Goal: Task Accomplishment & Management: Manage account settings

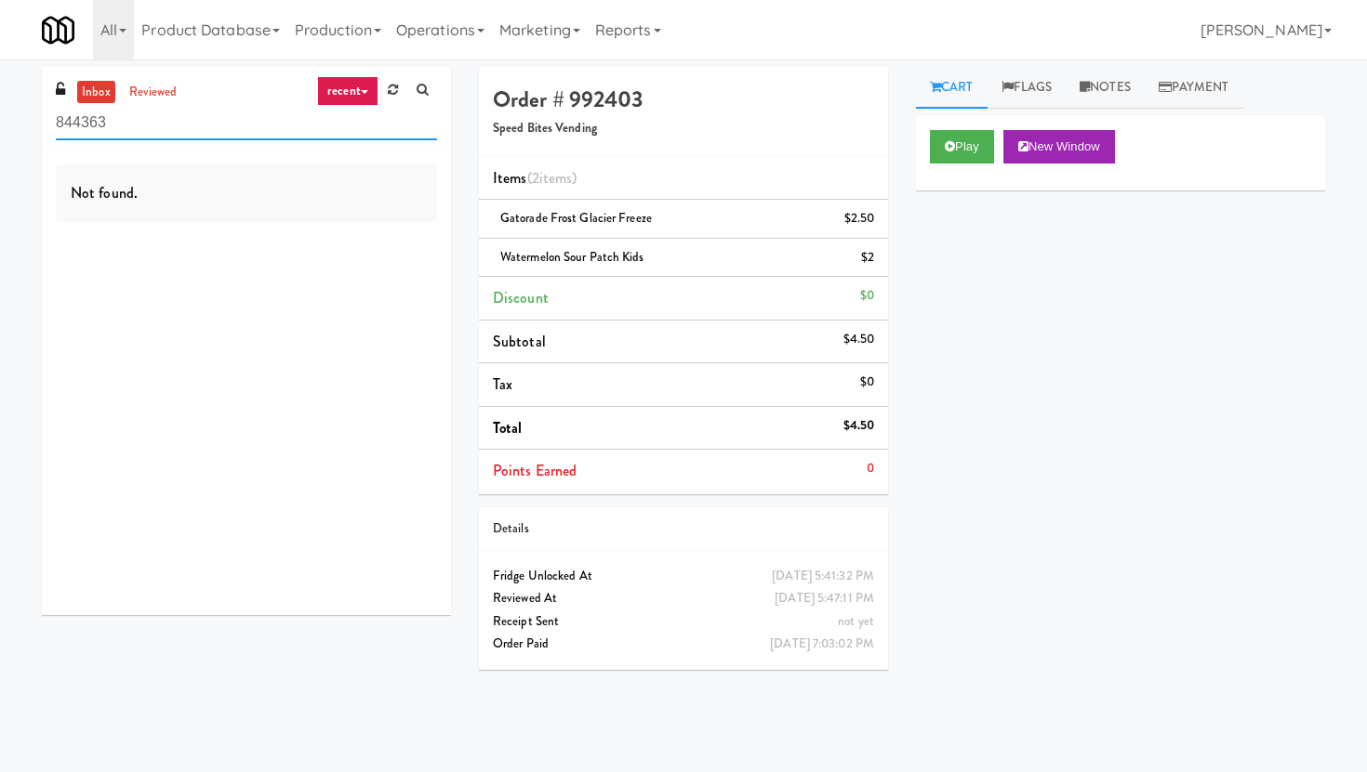
click at [181, 128] on input "844363" at bounding box center [246, 123] width 381 height 34
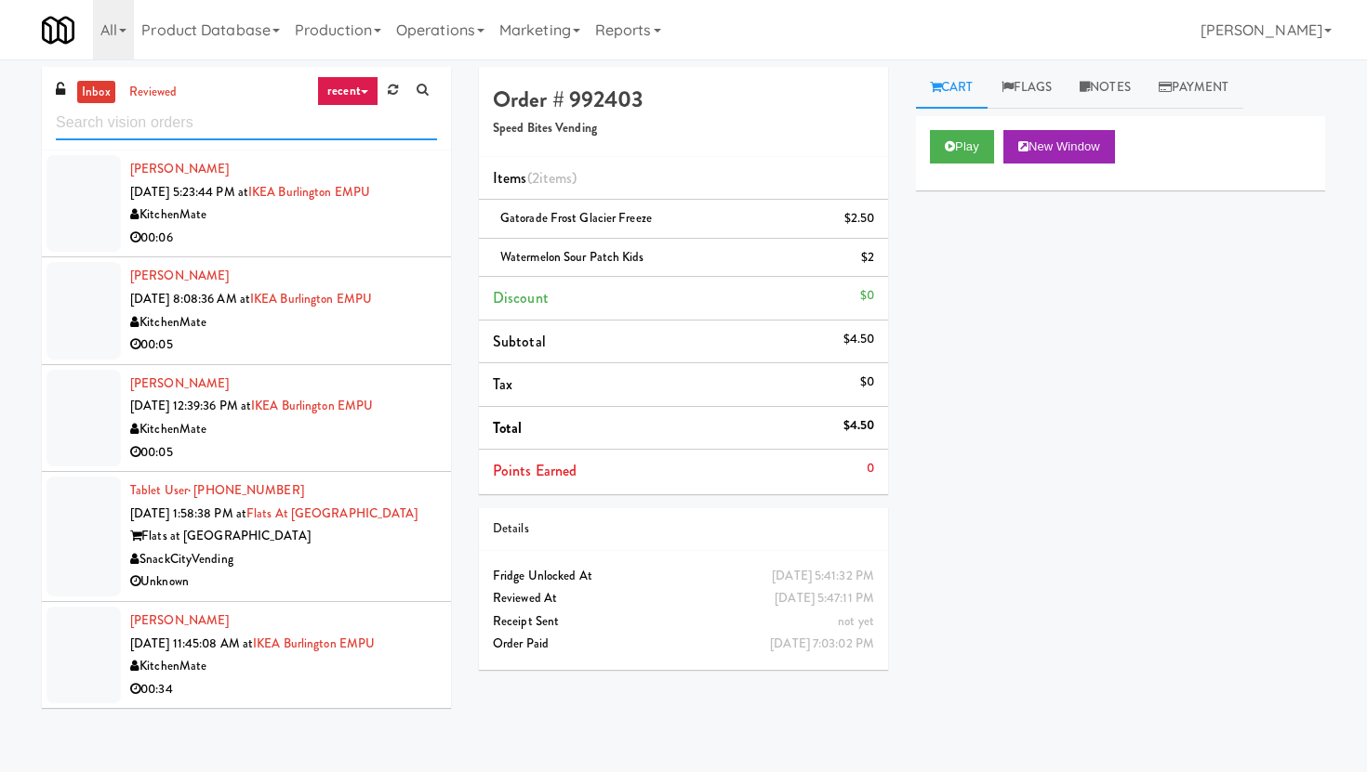
click at [231, 124] on input "text" at bounding box center [246, 123] width 381 height 34
paste input "Cold Storage Lofts / Cooler"
type input "Cold Storage Lofts / Cooler"
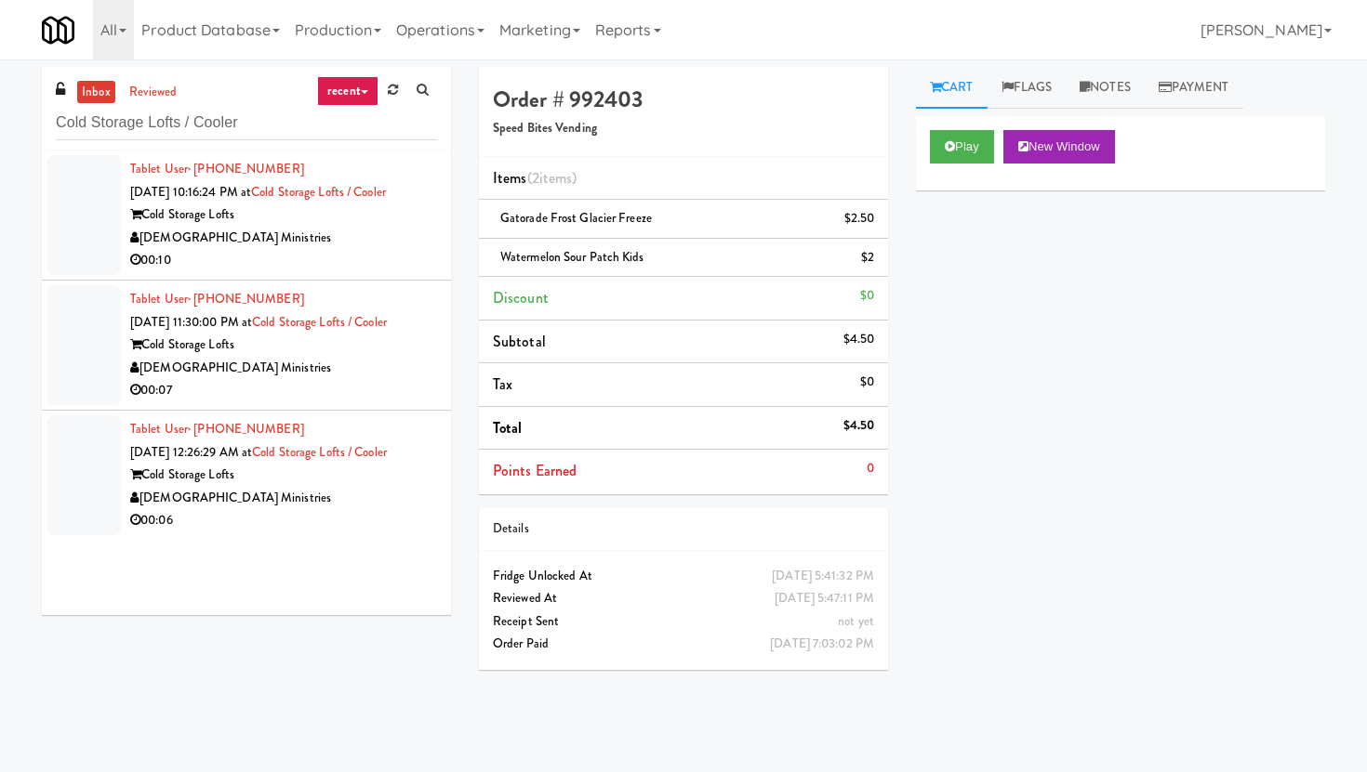
click at [401, 272] on li "Tablet User · (913) 201-3586 [DATE] 10:16:24 PM at Cold Storage Lofts / Cooler …" at bounding box center [246, 216] width 409 height 130
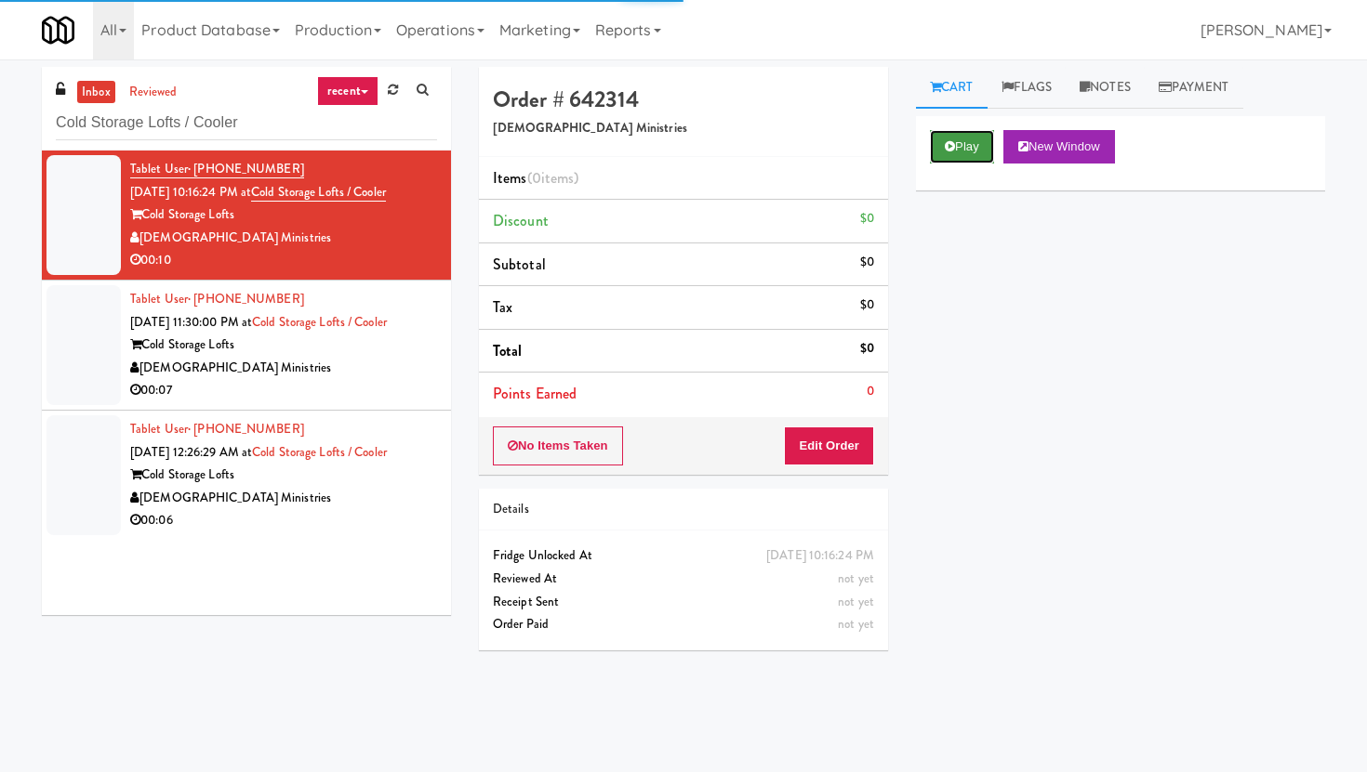
click at [968, 142] on button "Play" at bounding box center [962, 146] width 64 height 33
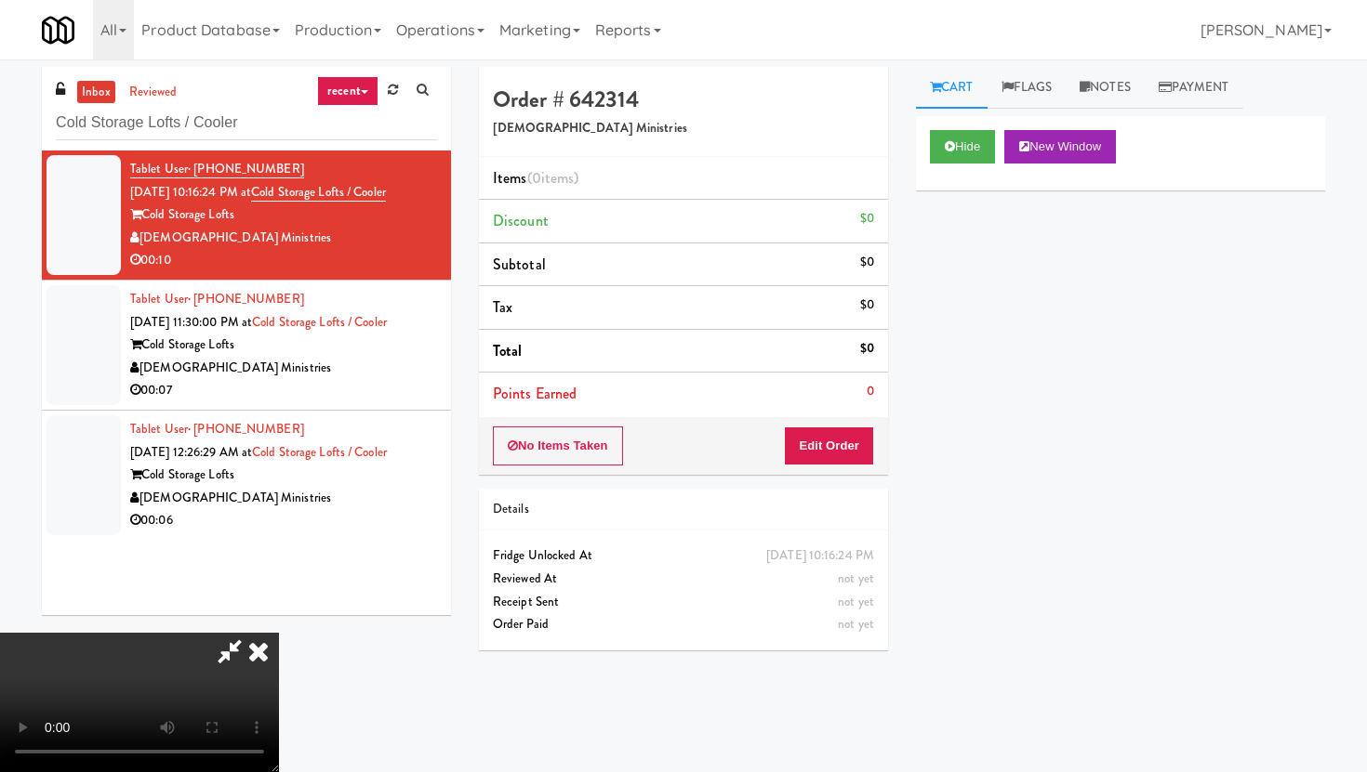
click at [876, 448] on div "No Items Taken Edit Order" at bounding box center [683, 446] width 409 height 58
click at [847, 448] on button "Edit Order" at bounding box center [829, 446] width 90 height 39
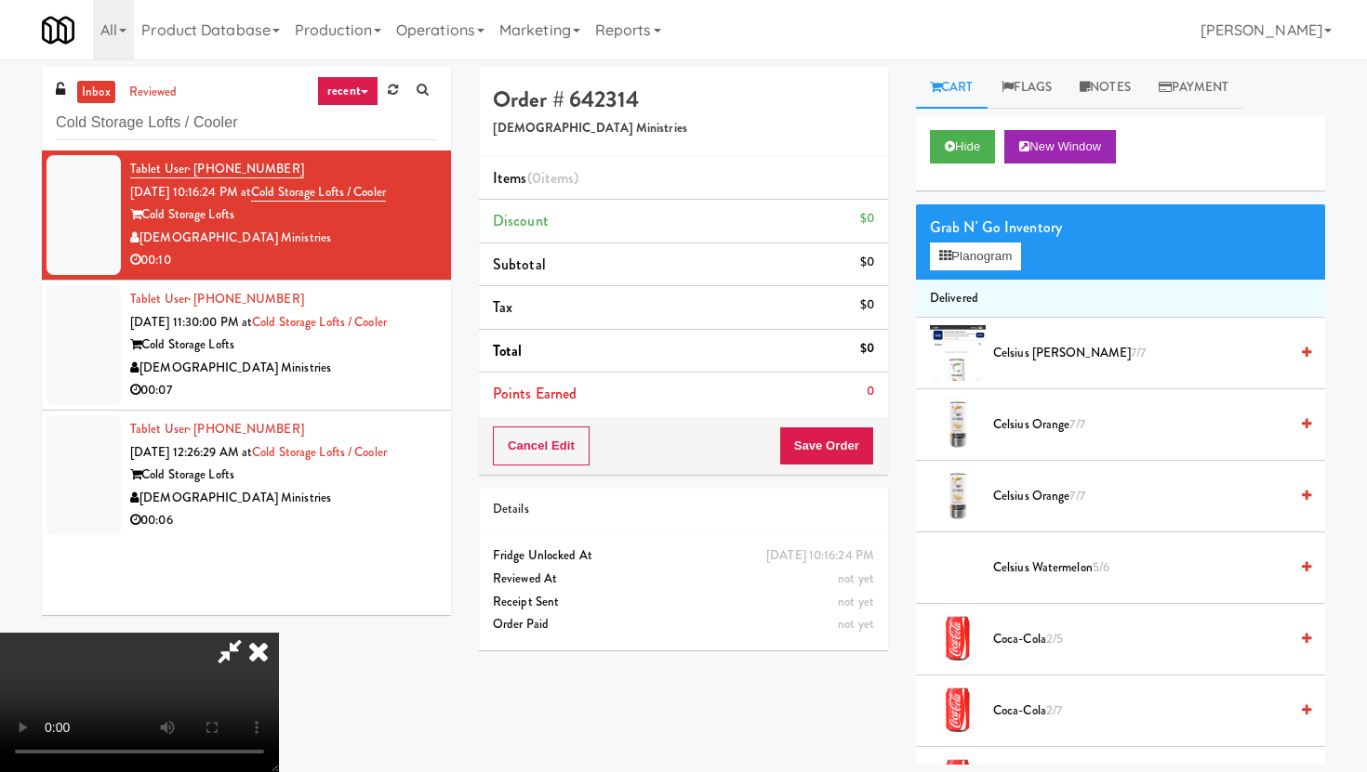
scroll to position [152, 0]
click at [279, 633] on video at bounding box center [139, 702] width 279 height 139
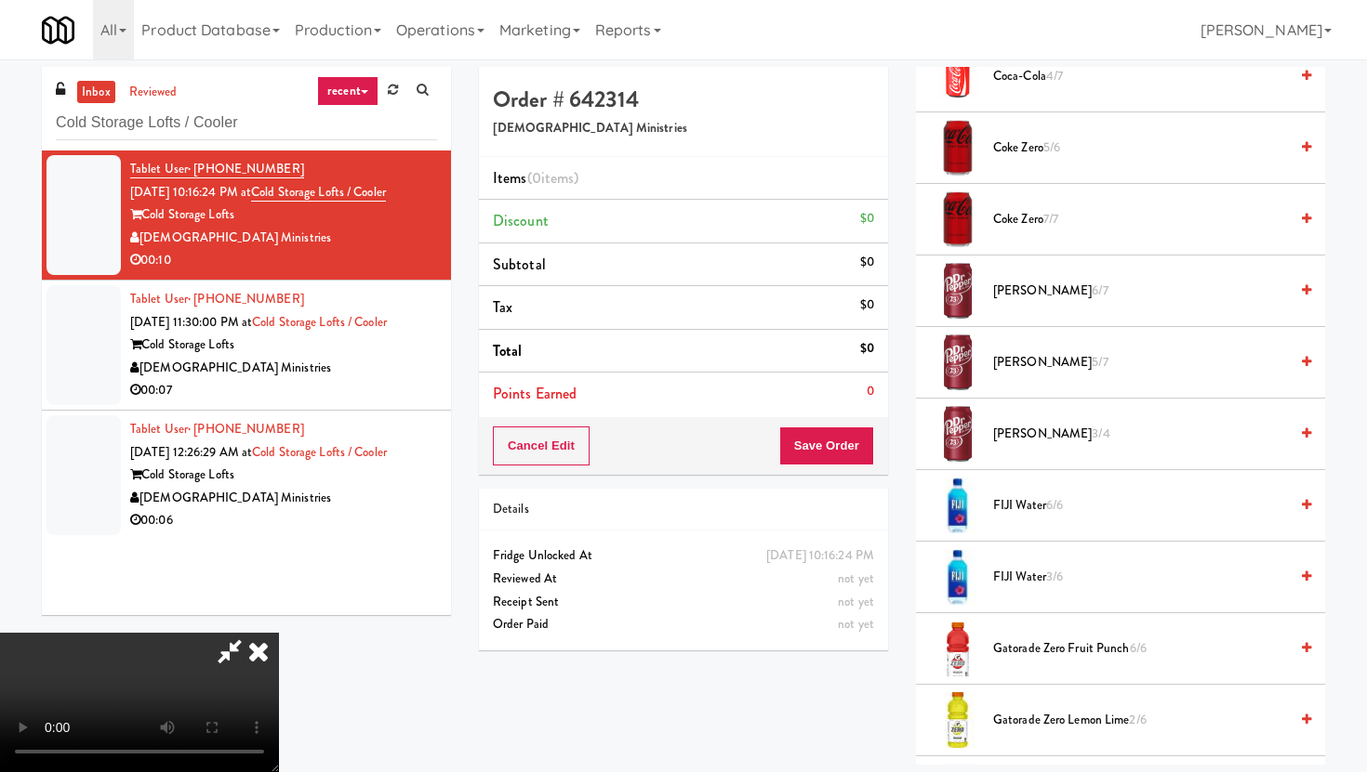
scroll to position [817, 0]
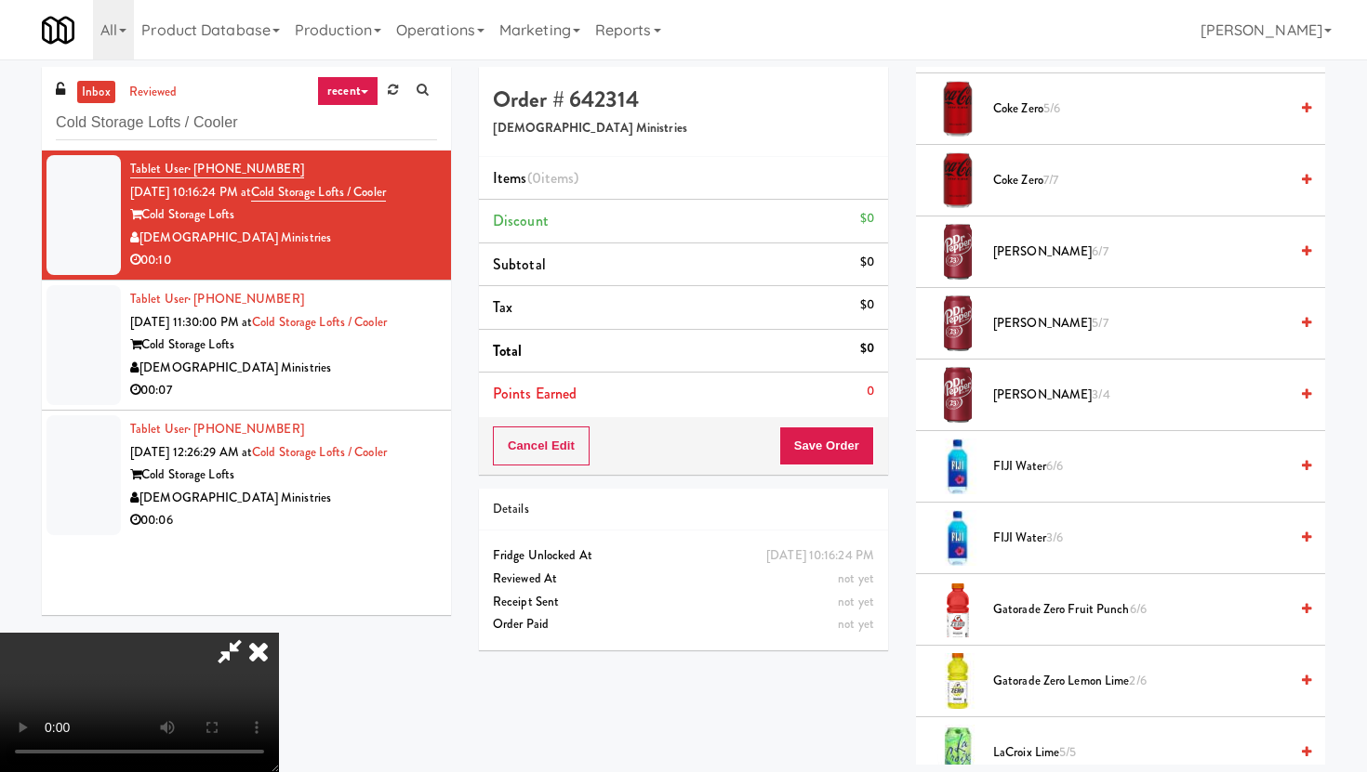
click at [279, 633] on video at bounding box center [139, 702] width 279 height 139
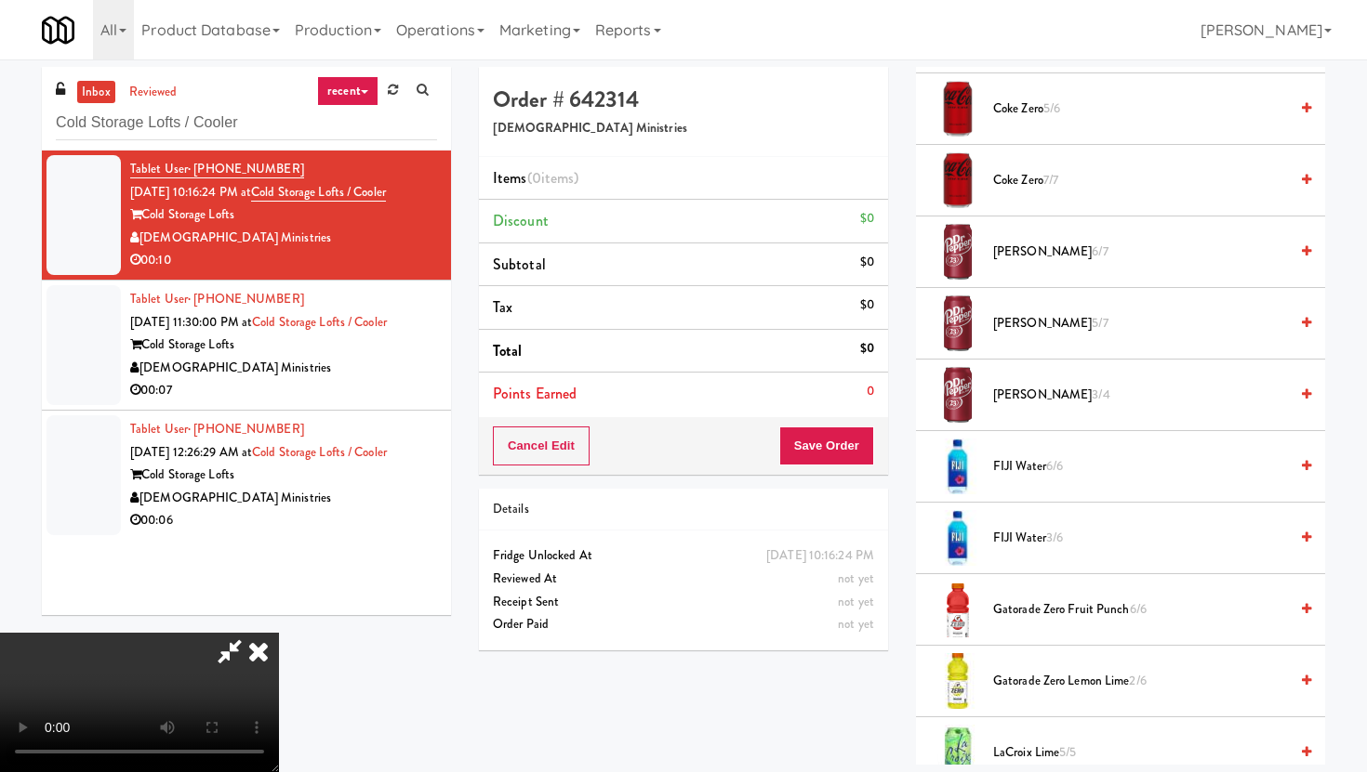
click at [279, 633] on video at bounding box center [139, 702] width 279 height 139
click at [1003, 187] on span "Coke Zero 7/7" at bounding box center [1140, 180] width 295 height 23
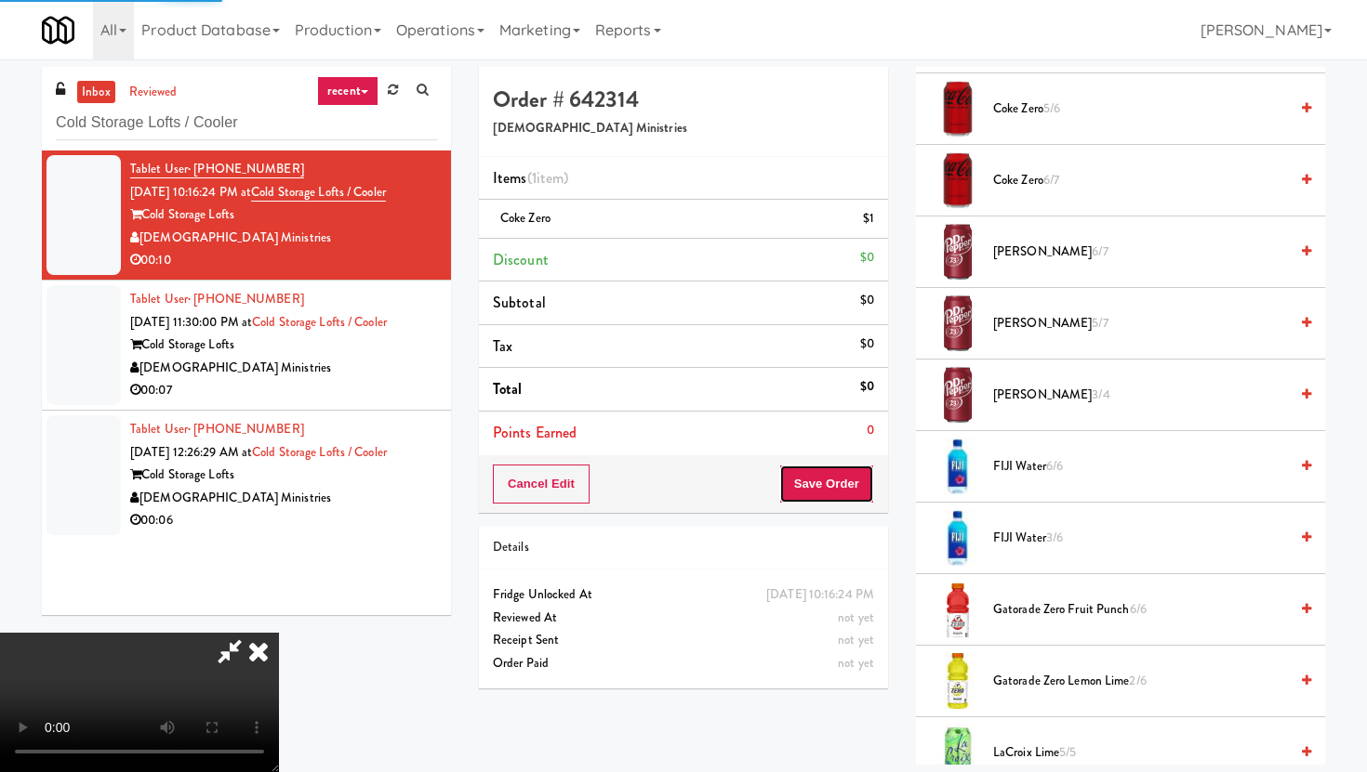
click at [857, 465] on button "Save Order" at bounding box center [826, 484] width 95 height 39
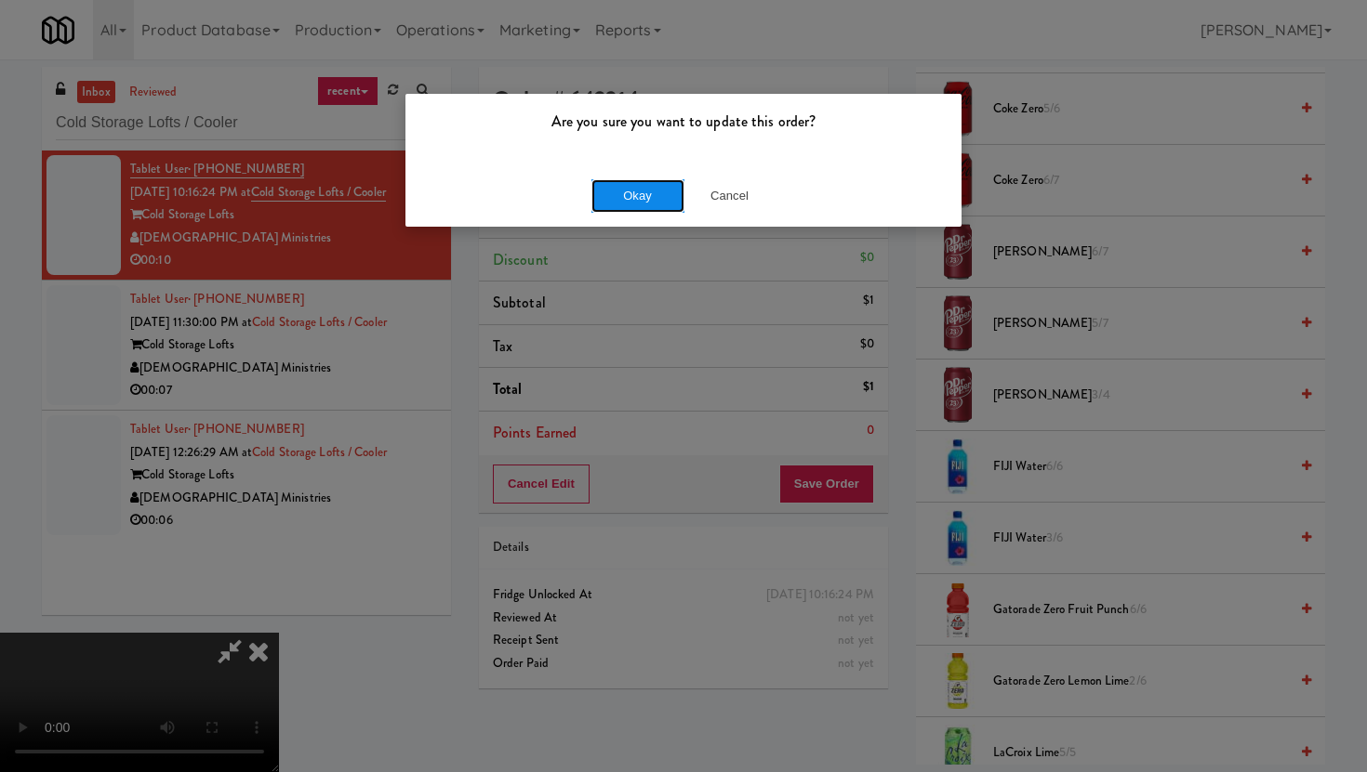
click at [641, 200] on button "Okay" at bounding box center [637, 195] width 93 height 33
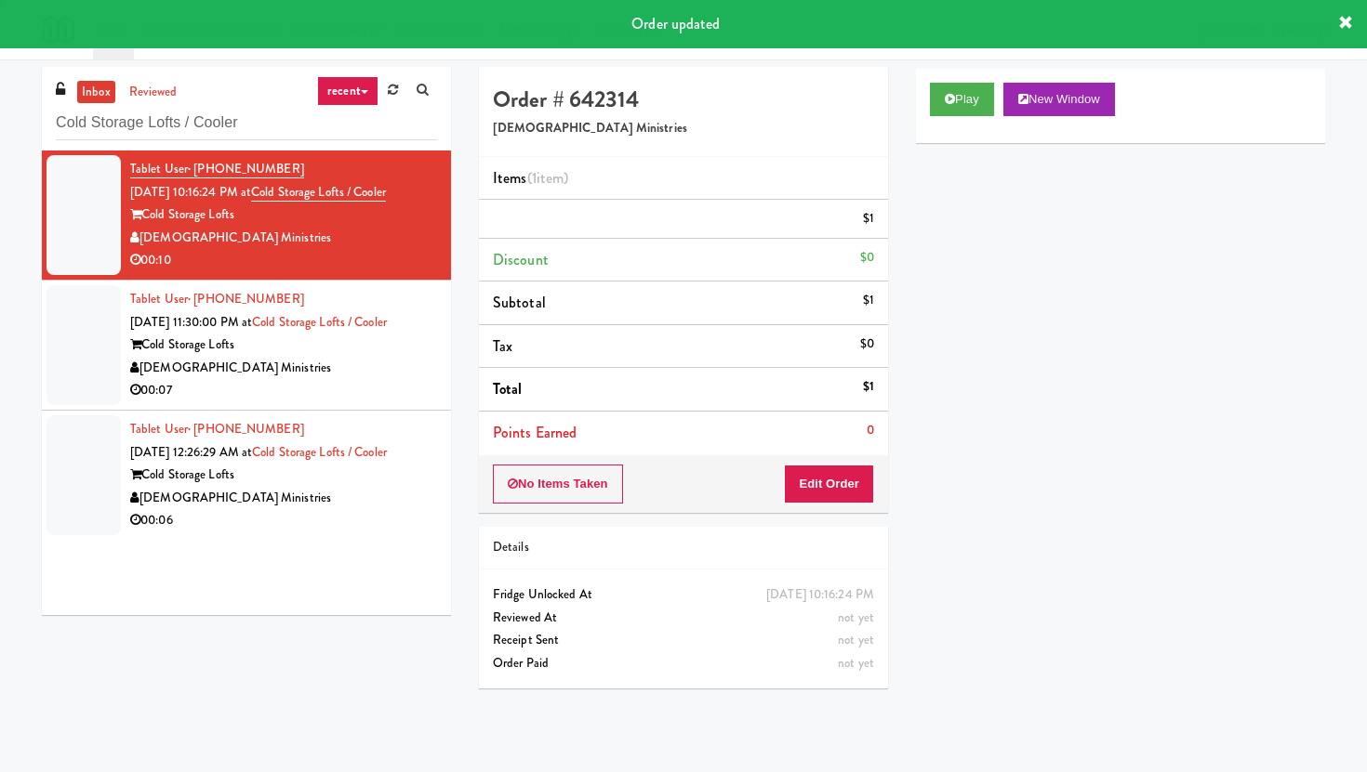
scroll to position [0, 0]
click at [374, 367] on div "[DEMOGRAPHIC_DATA] Ministries" at bounding box center [283, 368] width 307 height 23
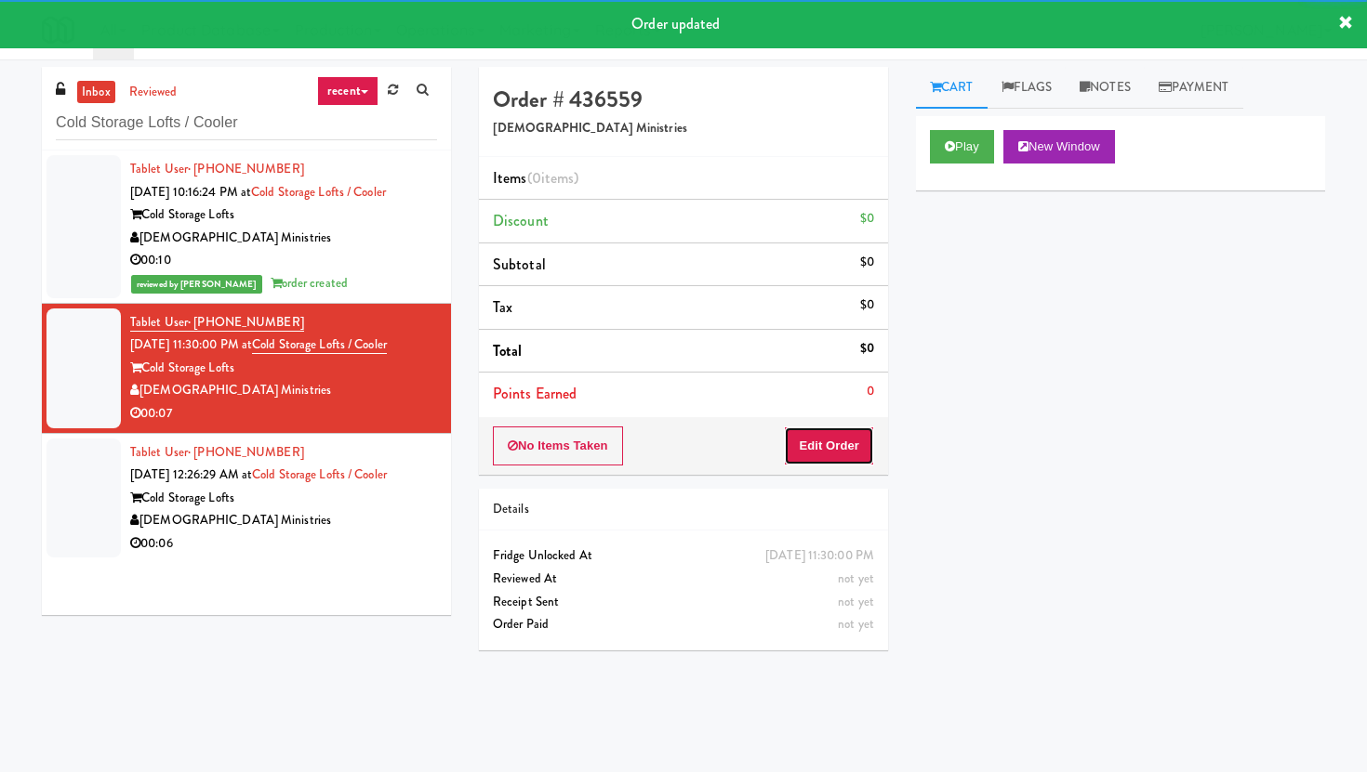
click at [822, 452] on button "Edit Order" at bounding box center [829, 446] width 90 height 39
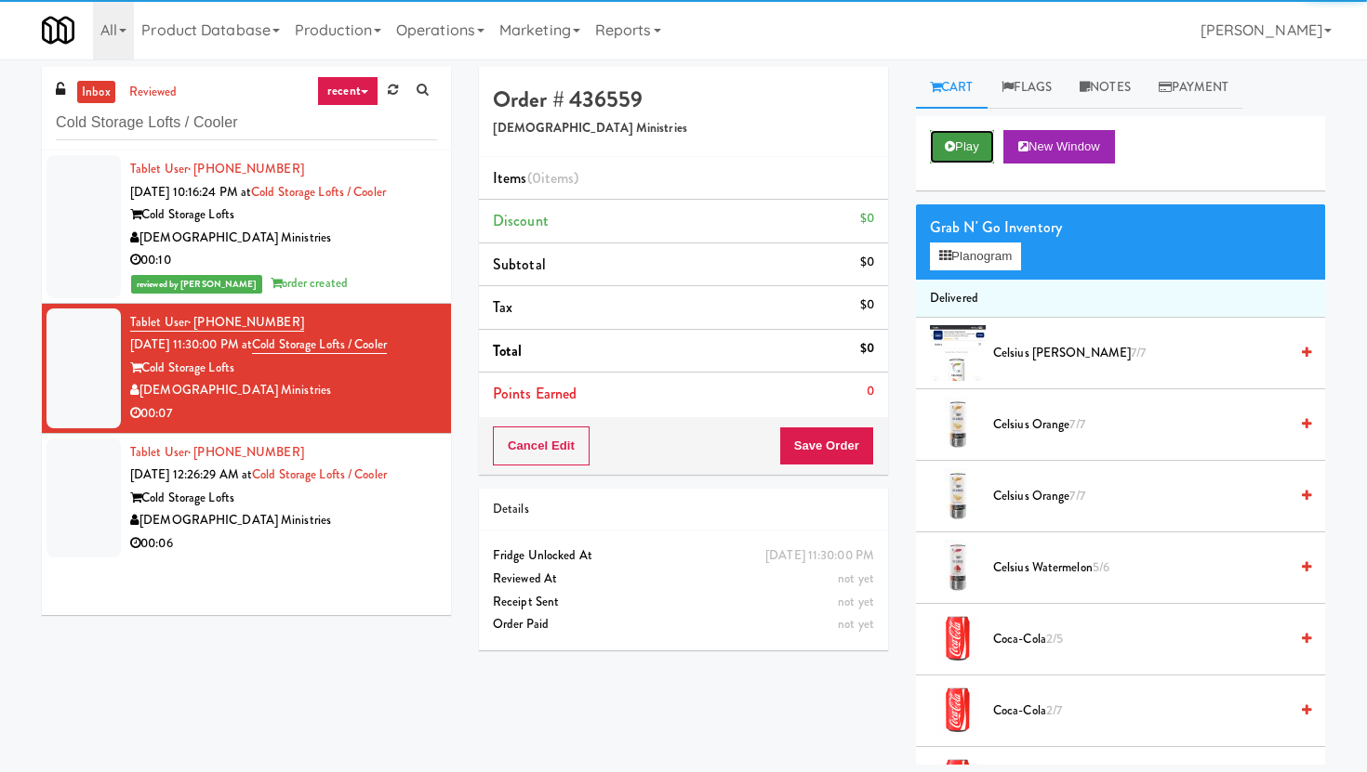
click at [950, 145] on icon at bounding box center [949, 146] width 10 height 12
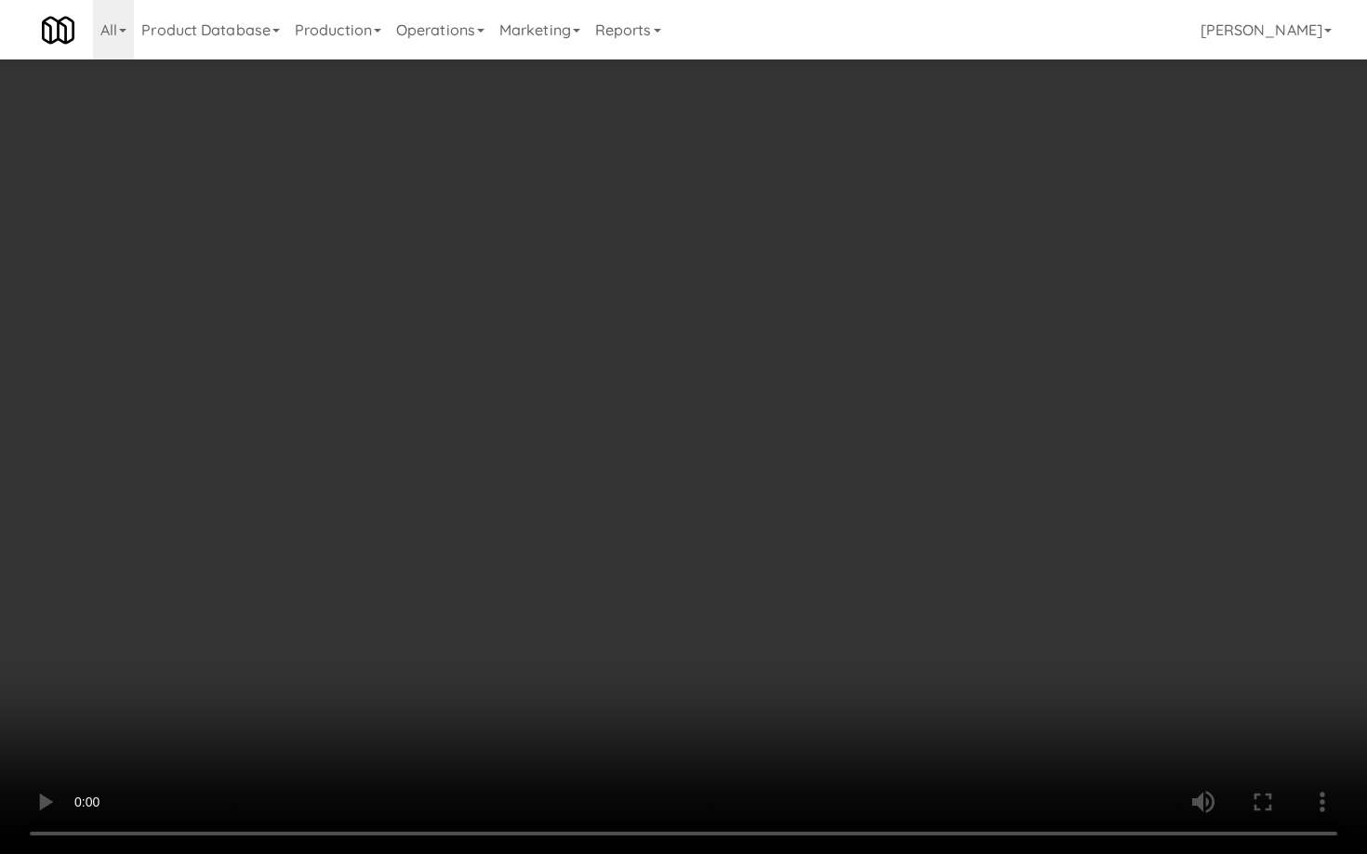
click at [1046, 733] on video at bounding box center [683, 427] width 1367 height 854
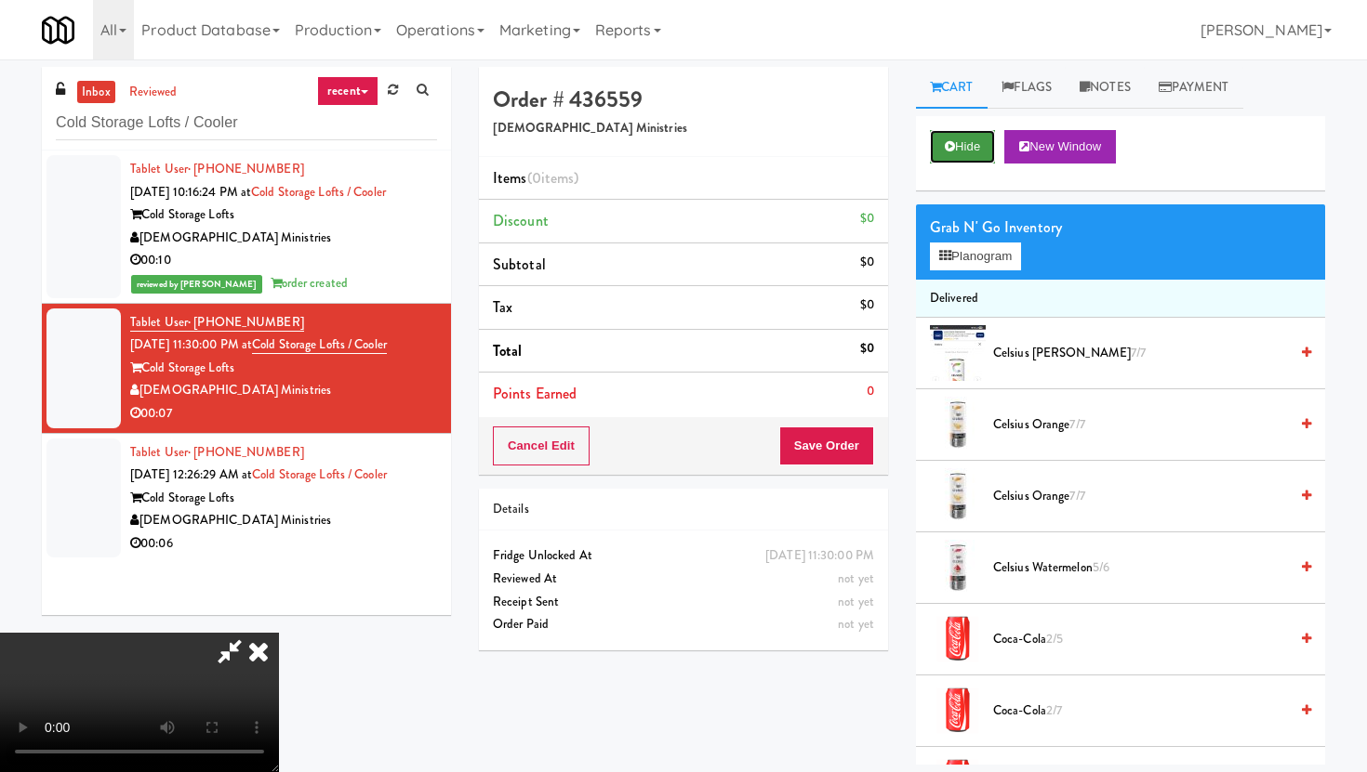
click at [959, 152] on button "Hide" at bounding box center [962, 146] width 65 height 33
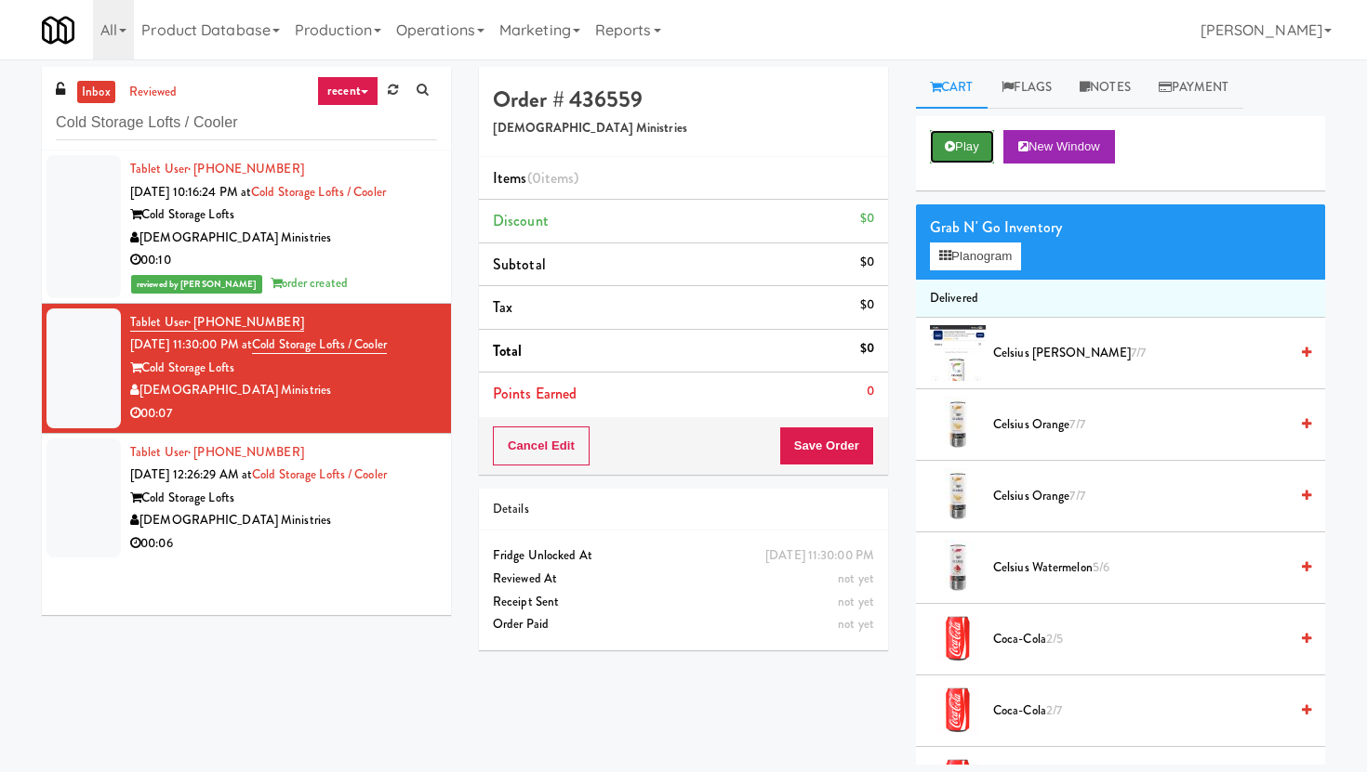
click at [959, 152] on button "Play" at bounding box center [962, 146] width 64 height 33
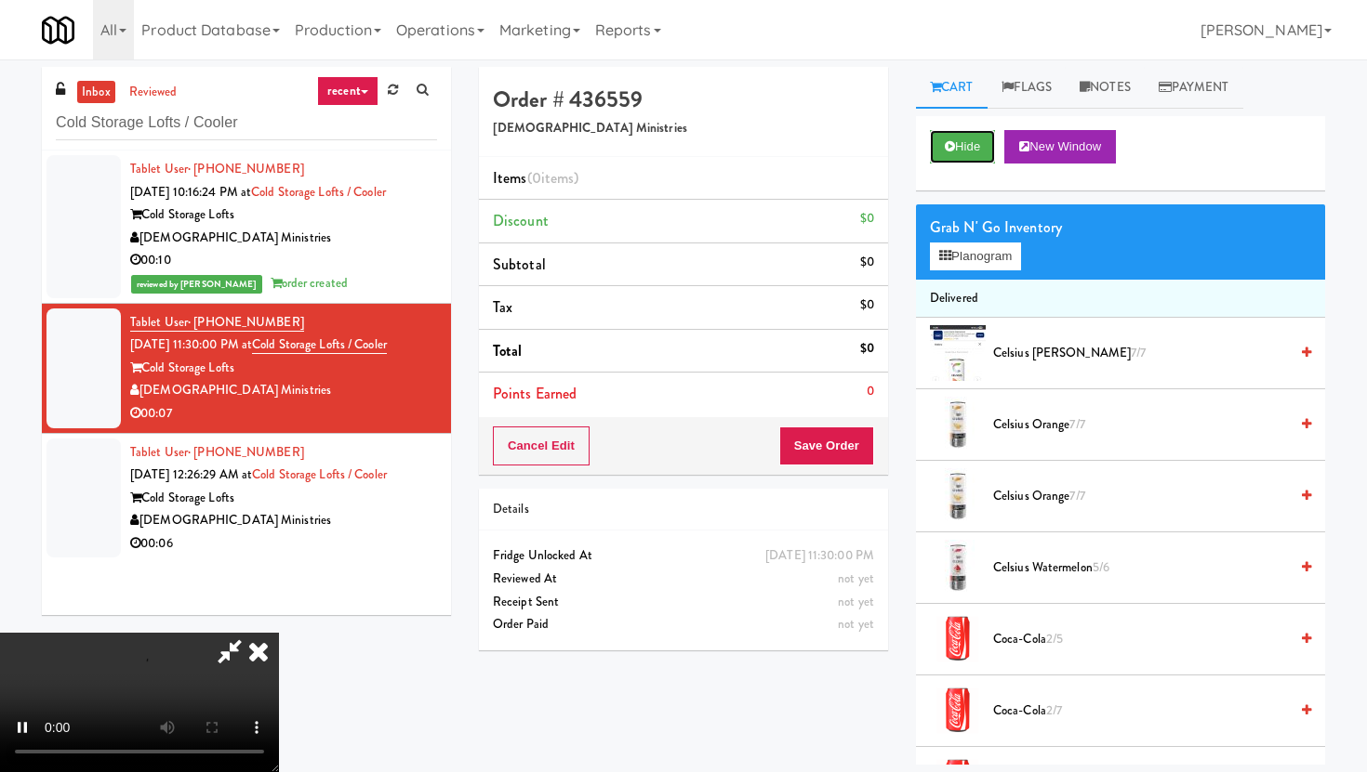
scroll to position [152, 0]
click at [279, 633] on video at bounding box center [139, 702] width 279 height 139
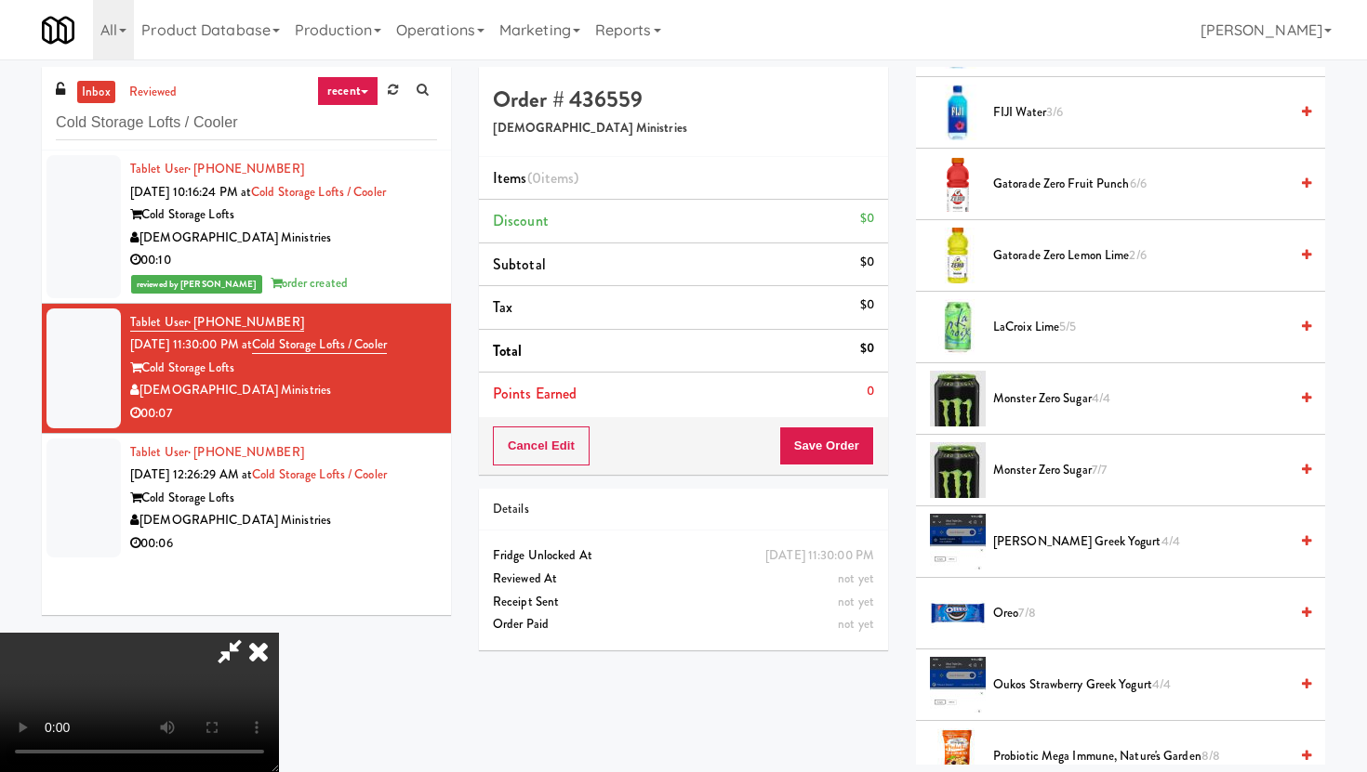
scroll to position [1144, 0]
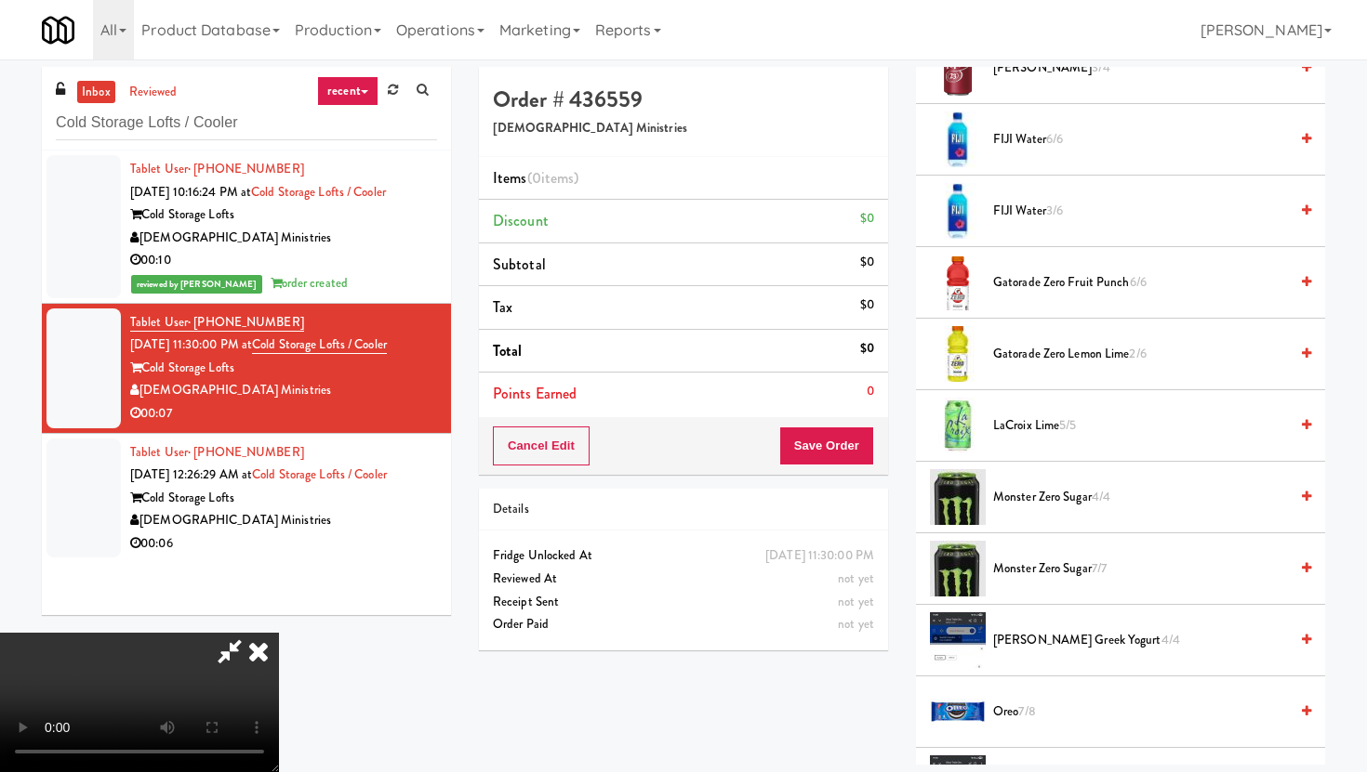
click at [1060, 366] on li "Gatorade Zero Lemon Lime 2/6" at bounding box center [1120, 355] width 409 height 72
click at [1051, 354] on span "Gatorade Zero Lemon Lime 2/6" at bounding box center [1140, 354] width 295 height 23
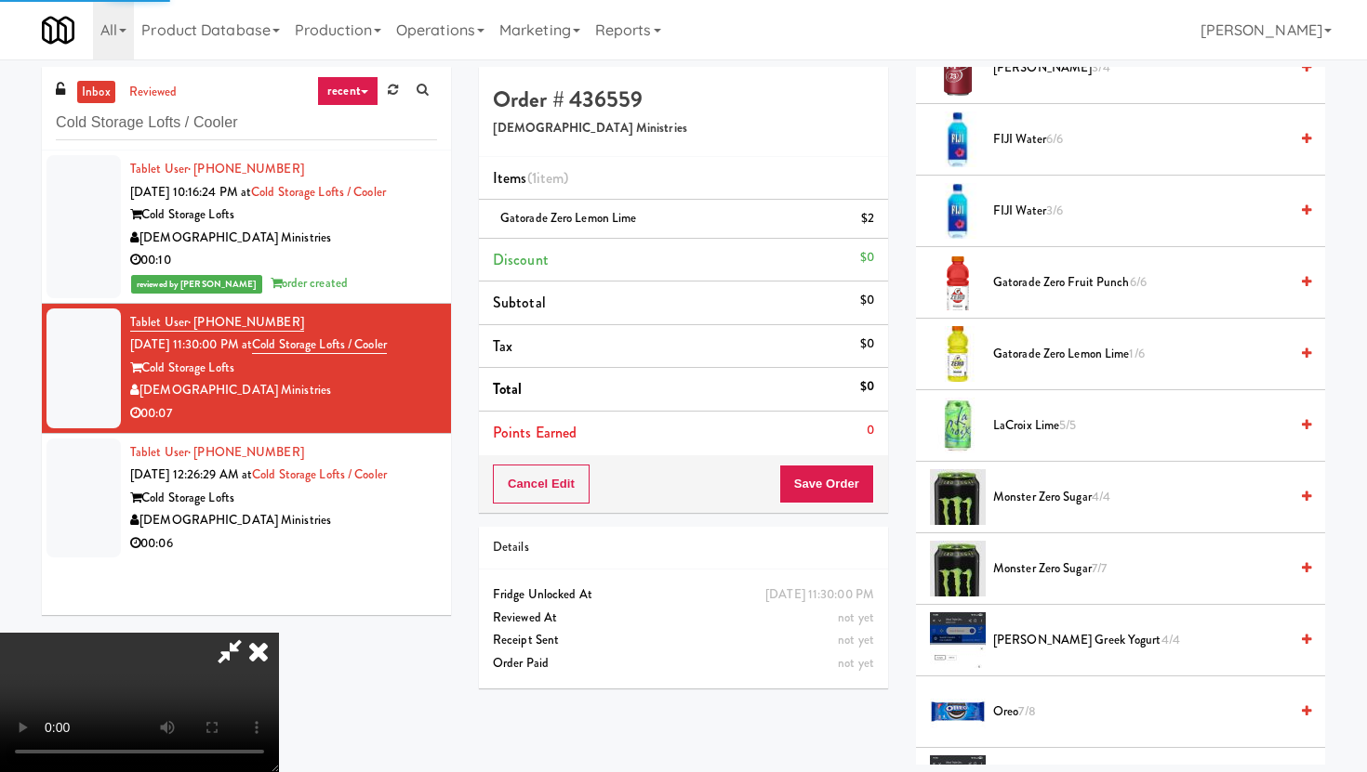
click at [864, 470] on button "Save Order" at bounding box center [826, 484] width 95 height 39
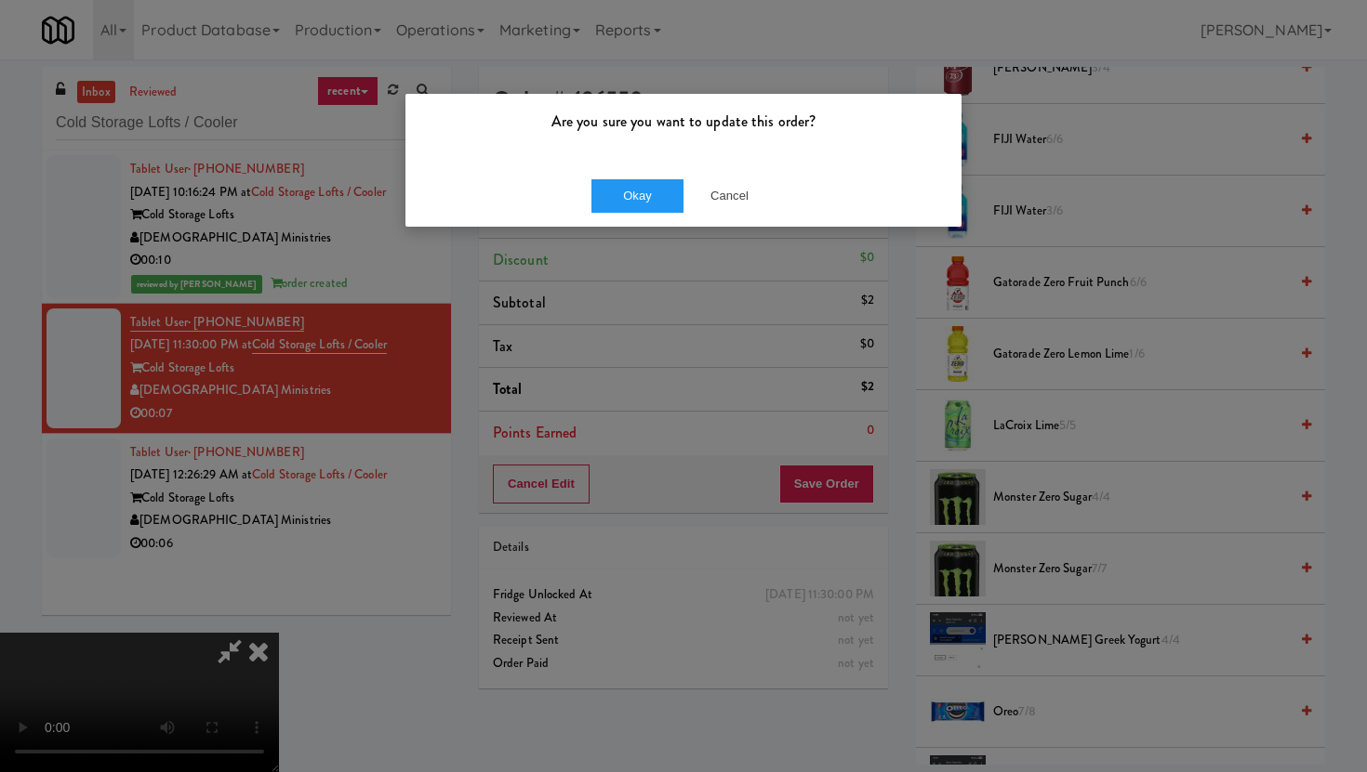
click at [628, 160] on div "Are you sure you want to update this order?" at bounding box center [683, 129] width 556 height 71
click at [642, 220] on div "Okay Cancel" at bounding box center [683, 196] width 556 height 62
click at [637, 197] on button "Okay" at bounding box center [637, 195] width 93 height 33
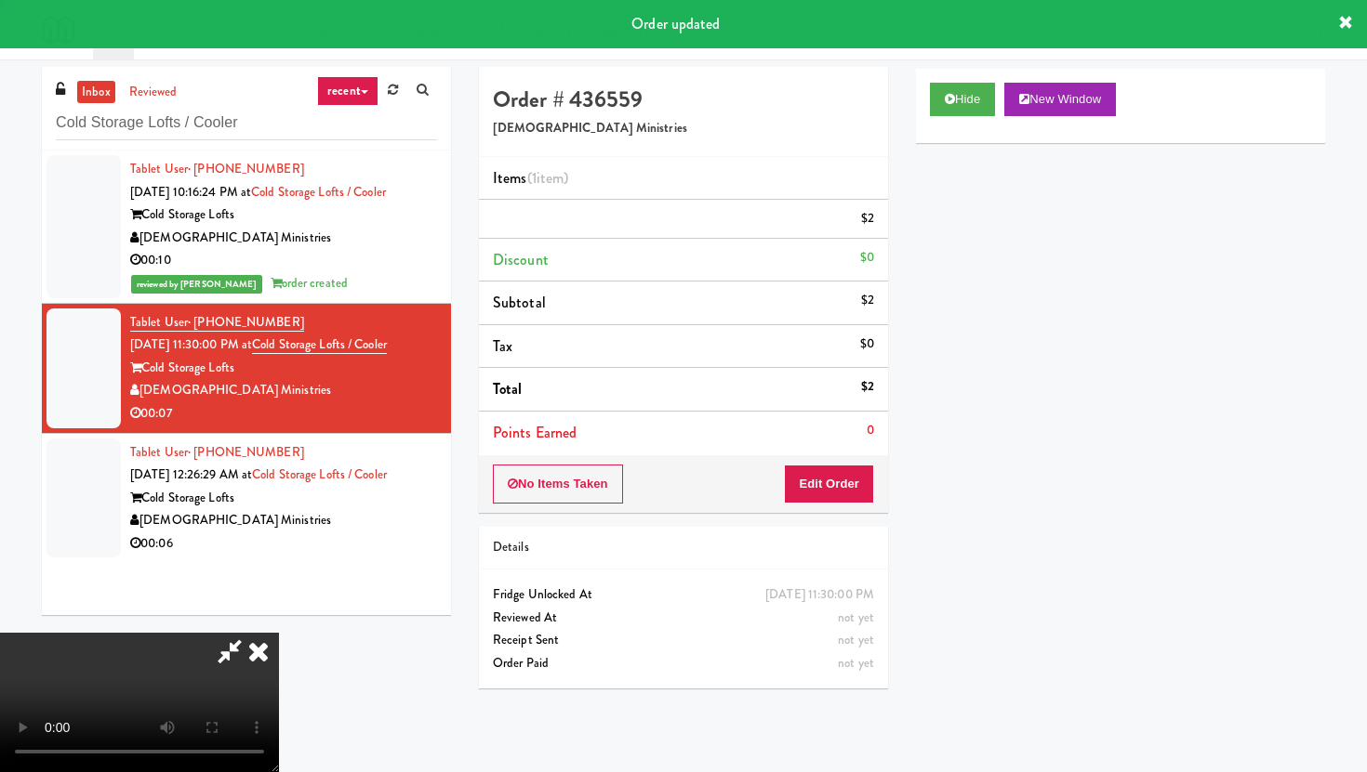
scroll to position [0, 0]
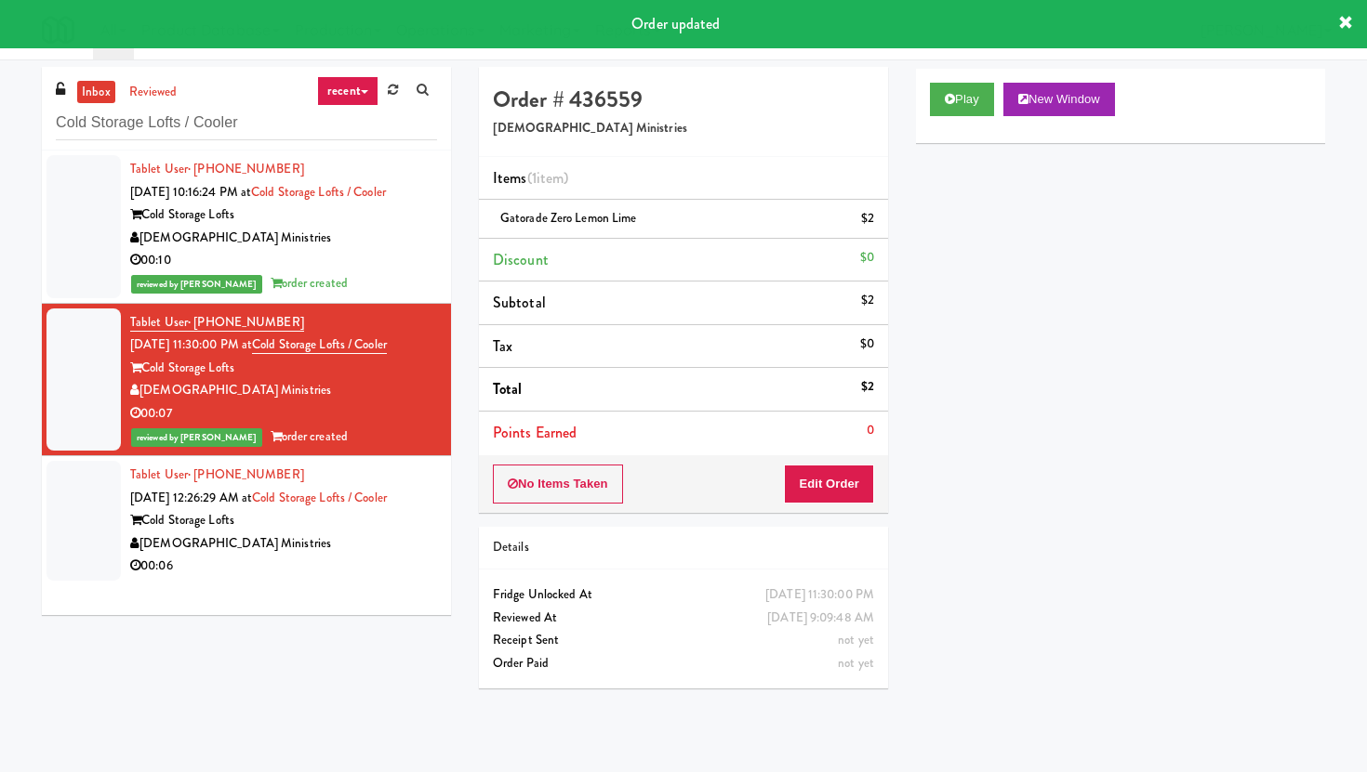
click at [390, 548] on div "[DEMOGRAPHIC_DATA] Ministries" at bounding box center [283, 544] width 307 height 23
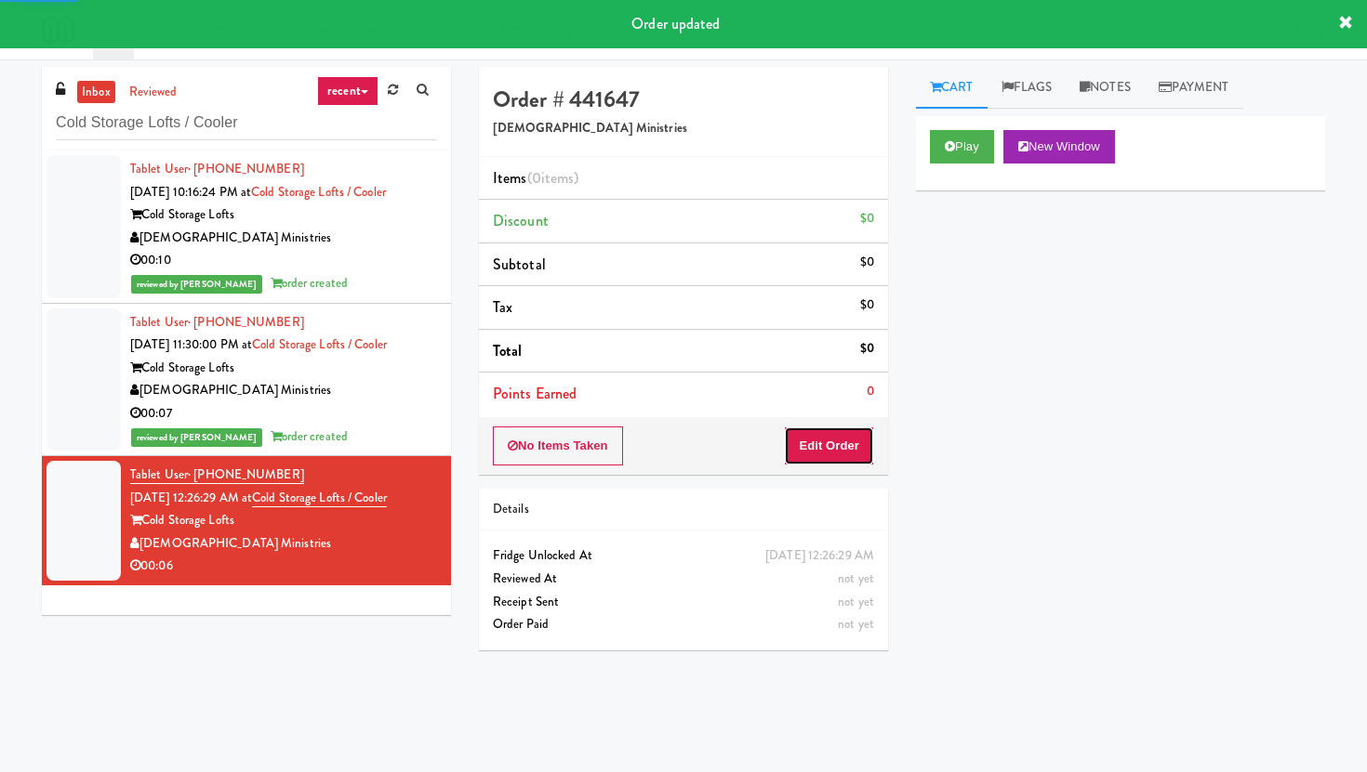
click at [791, 432] on button "Edit Order" at bounding box center [829, 446] width 90 height 39
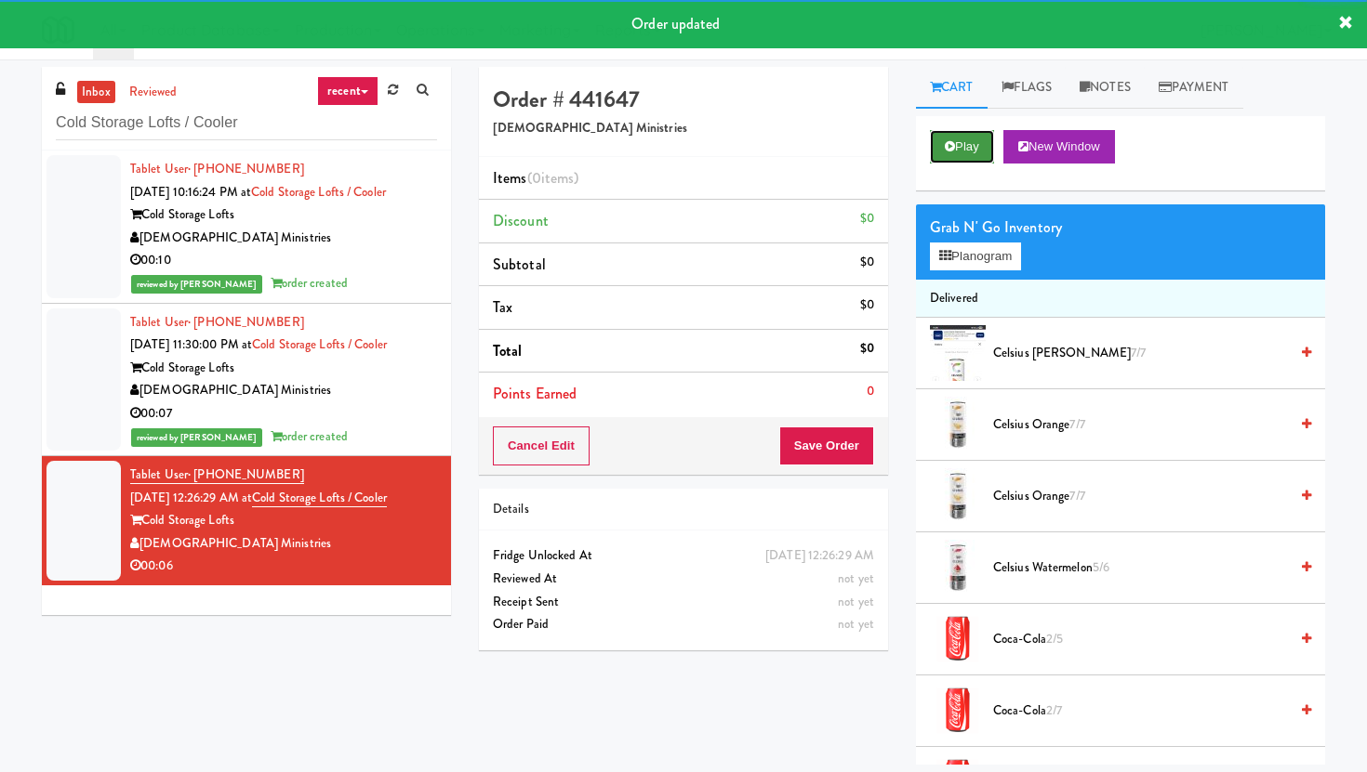
click at [958, 155] on button "Play" at bounding box center [962, 146] width 64 height 33
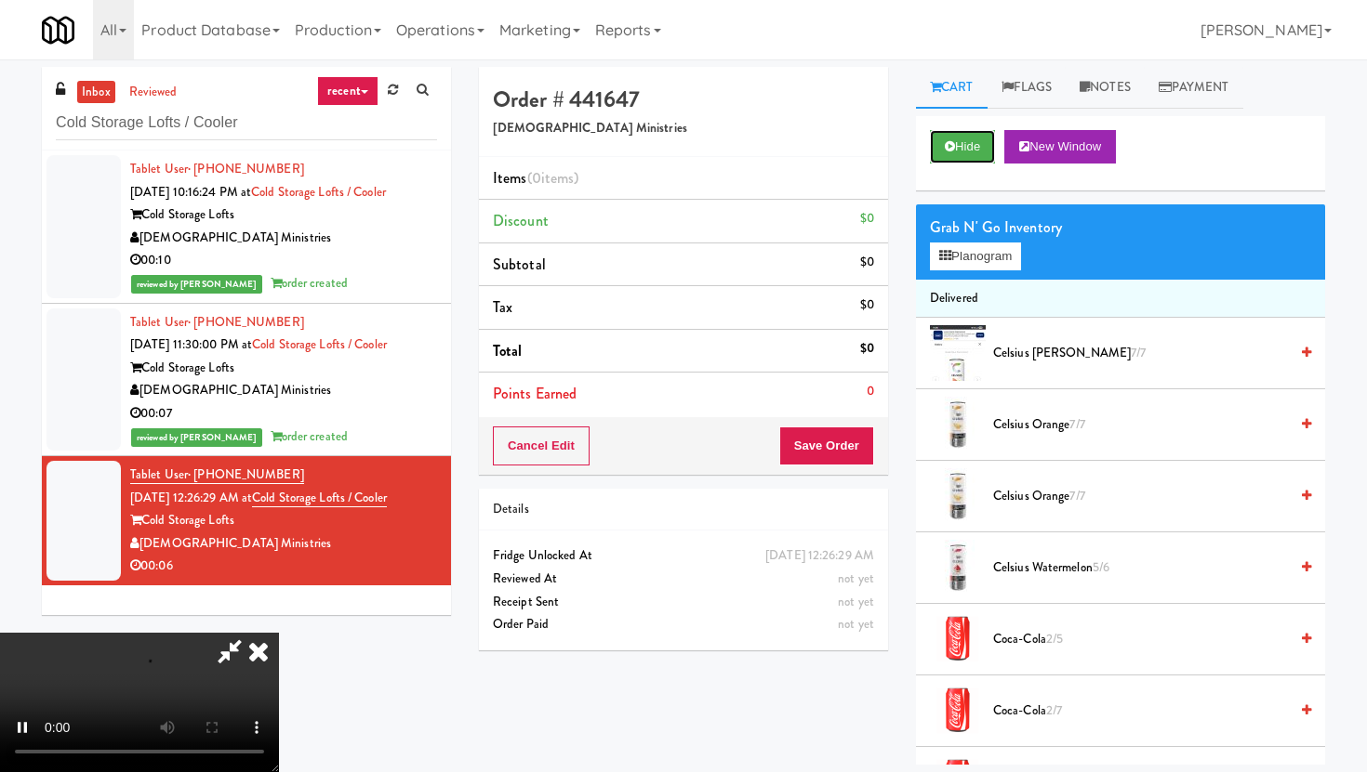
scroll to position [152, 0]
click at [279, 633] on video at bounding box center [139, 702] width 279 height 139
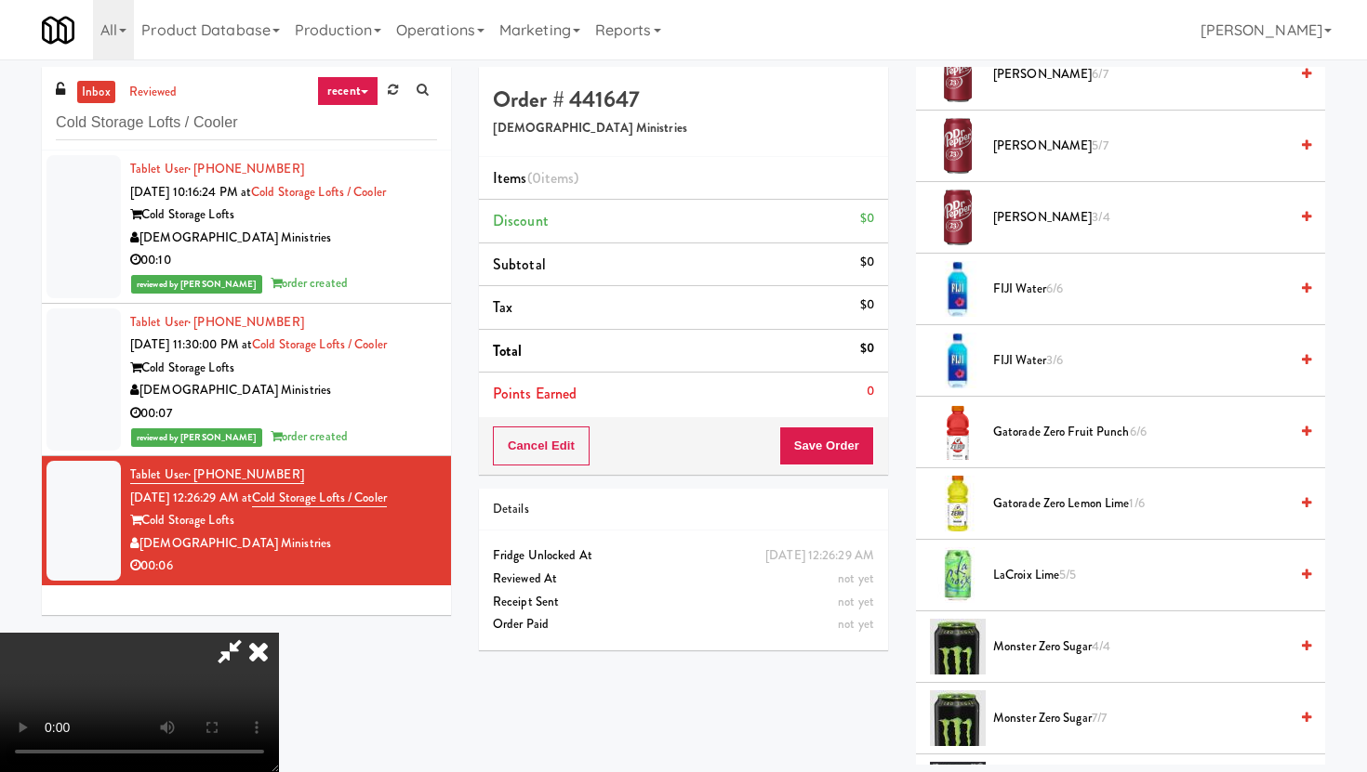
scroll to position [1021, 0]
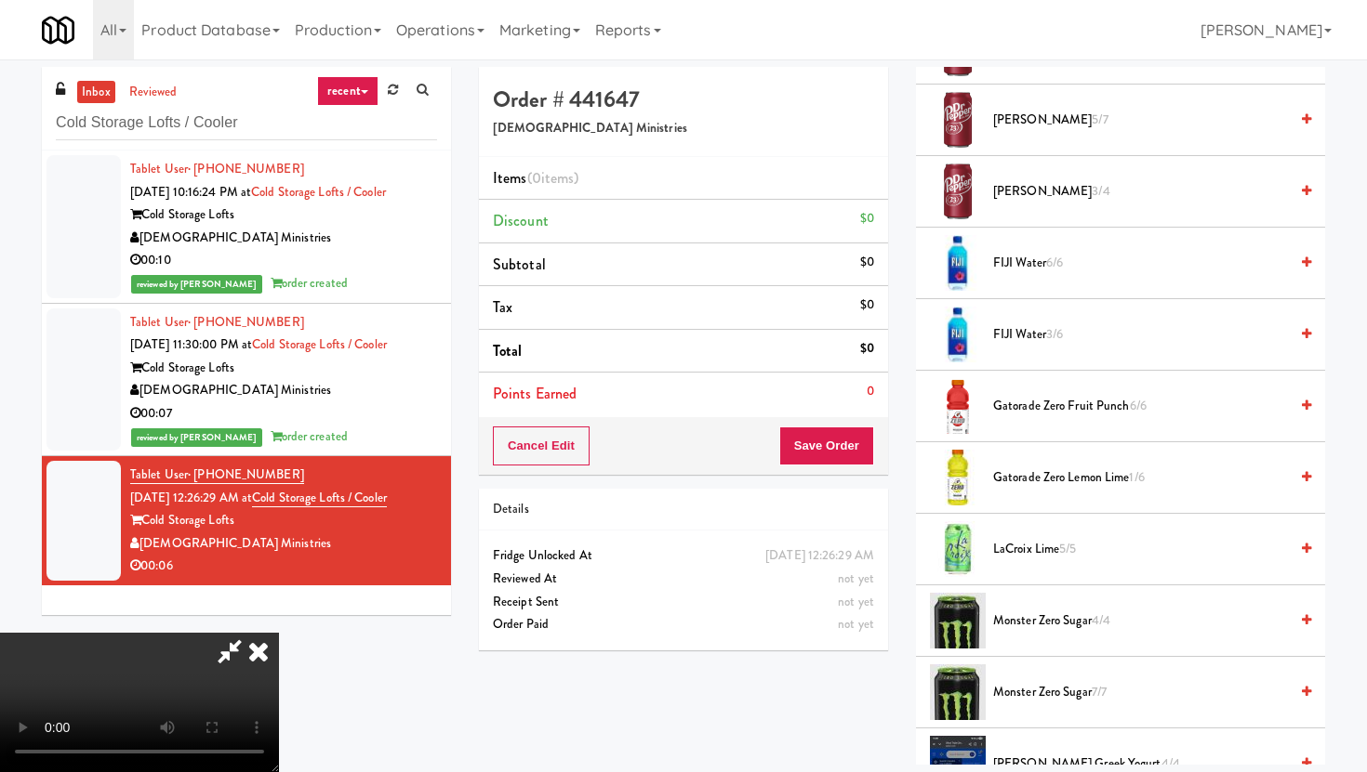
click at [1041, 273] on span "FIJI Water 6/6" at bounding box center [1140, 263] width 295 height 23
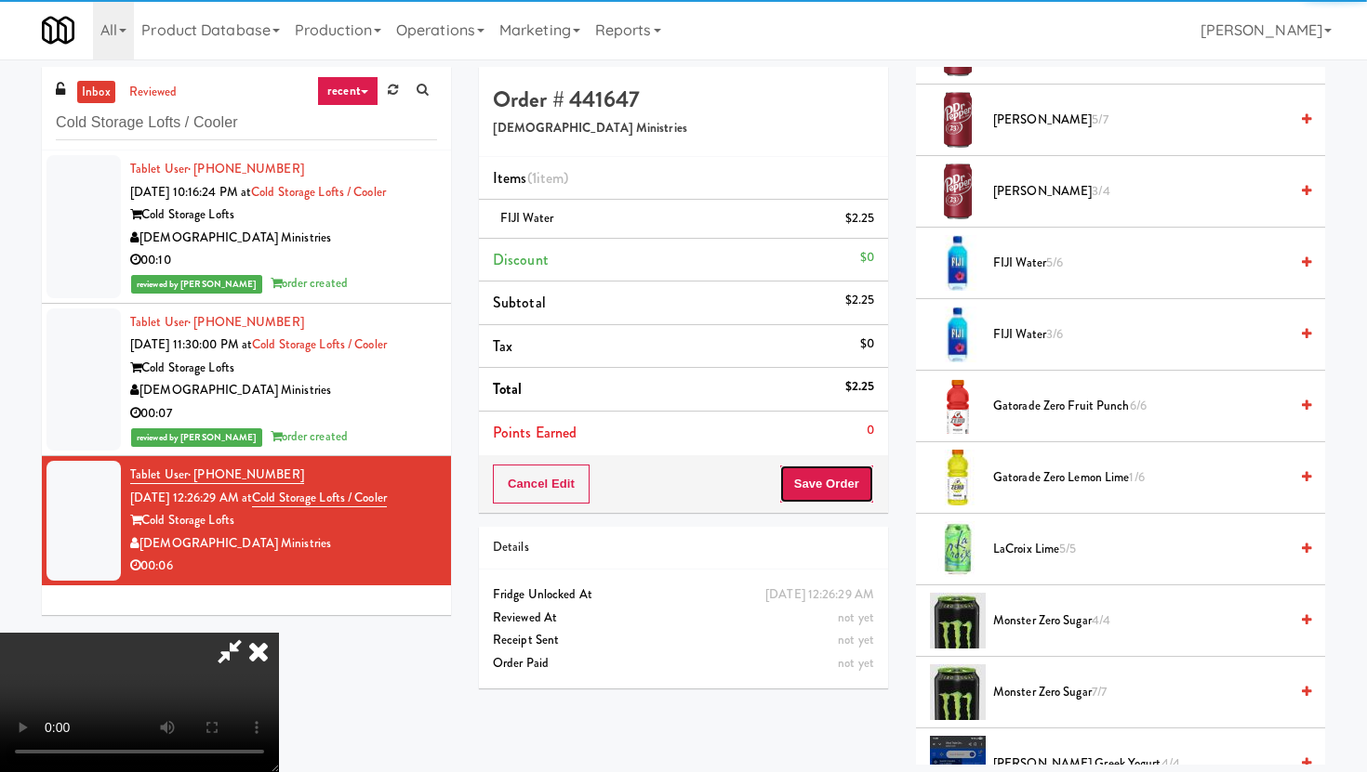
click at [838, 492] on button "Save Order" at bounding box center [826, 484] width 95 height 39
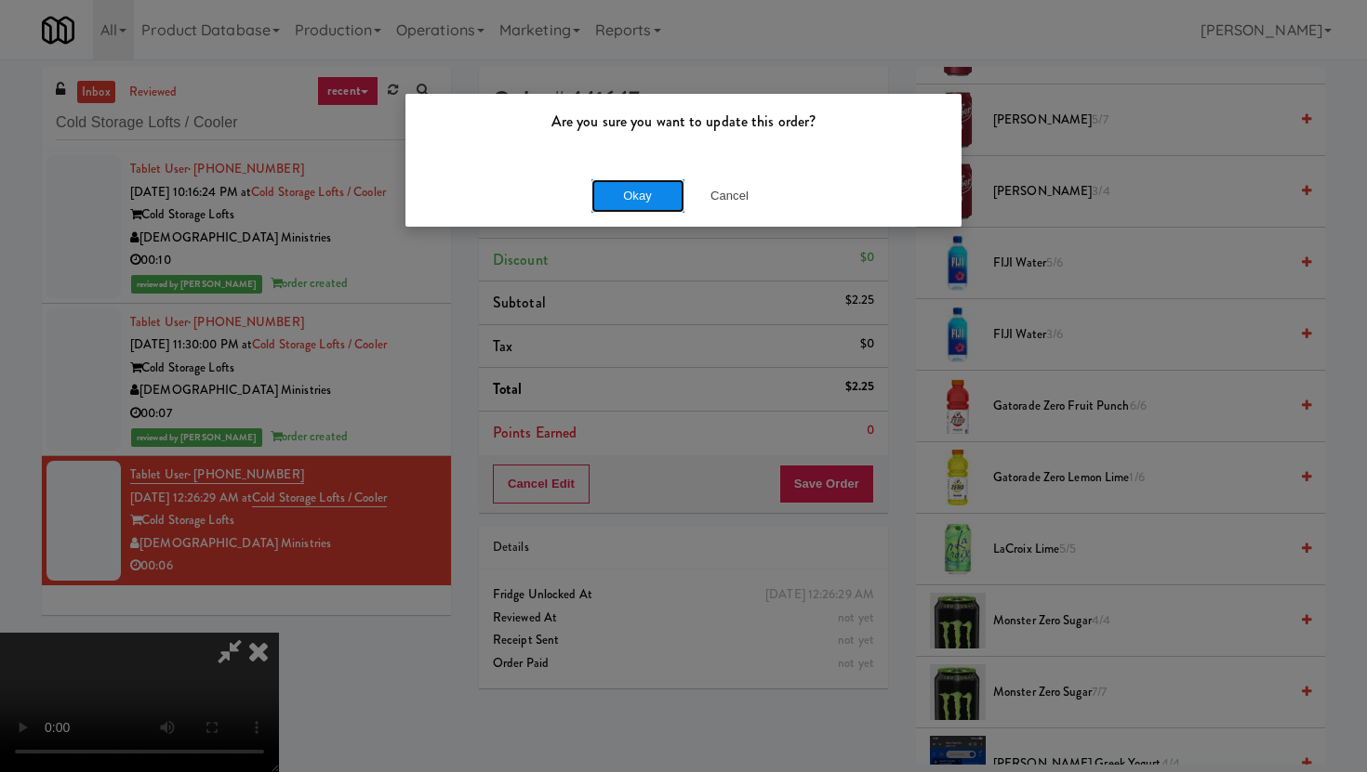
click at [655, 196] on button "Okay" at bounding box center [637, 195] width 93 height 33
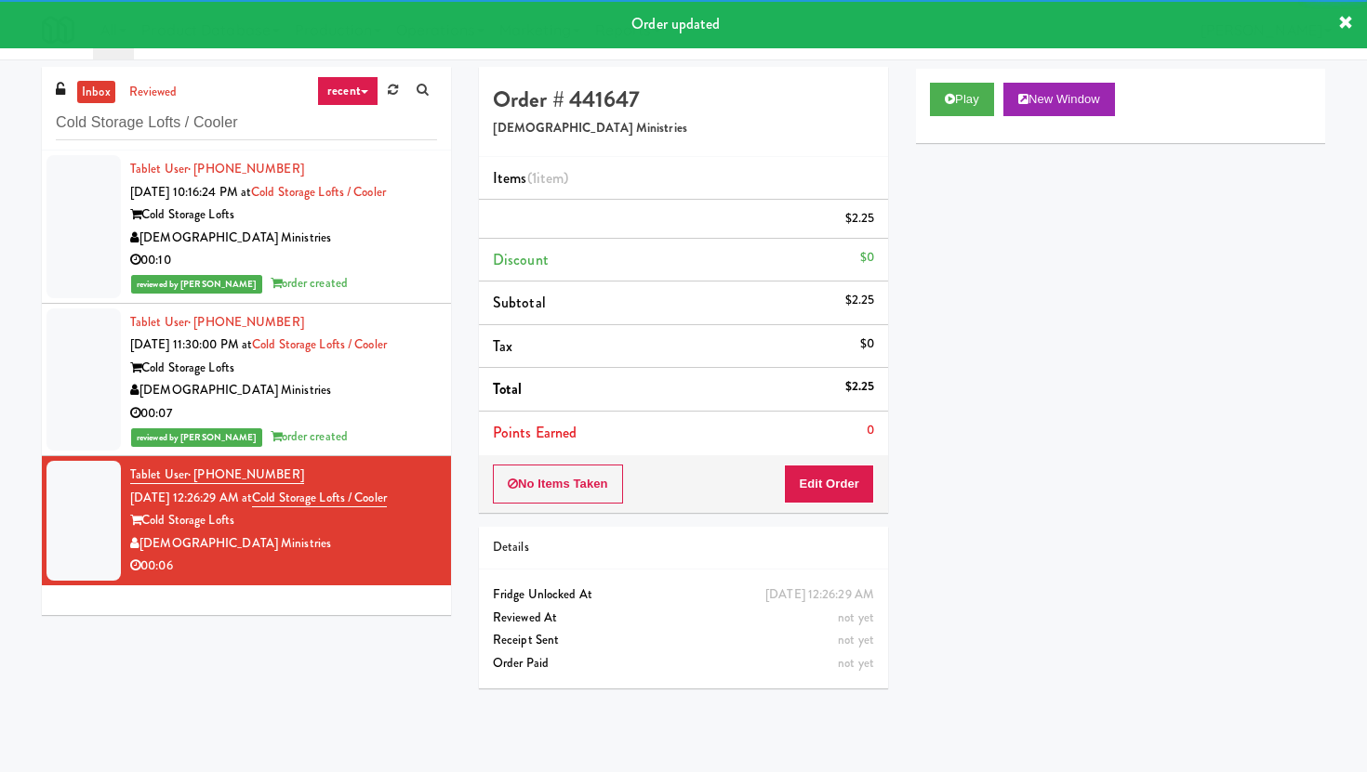
scroll to position [59, 0]
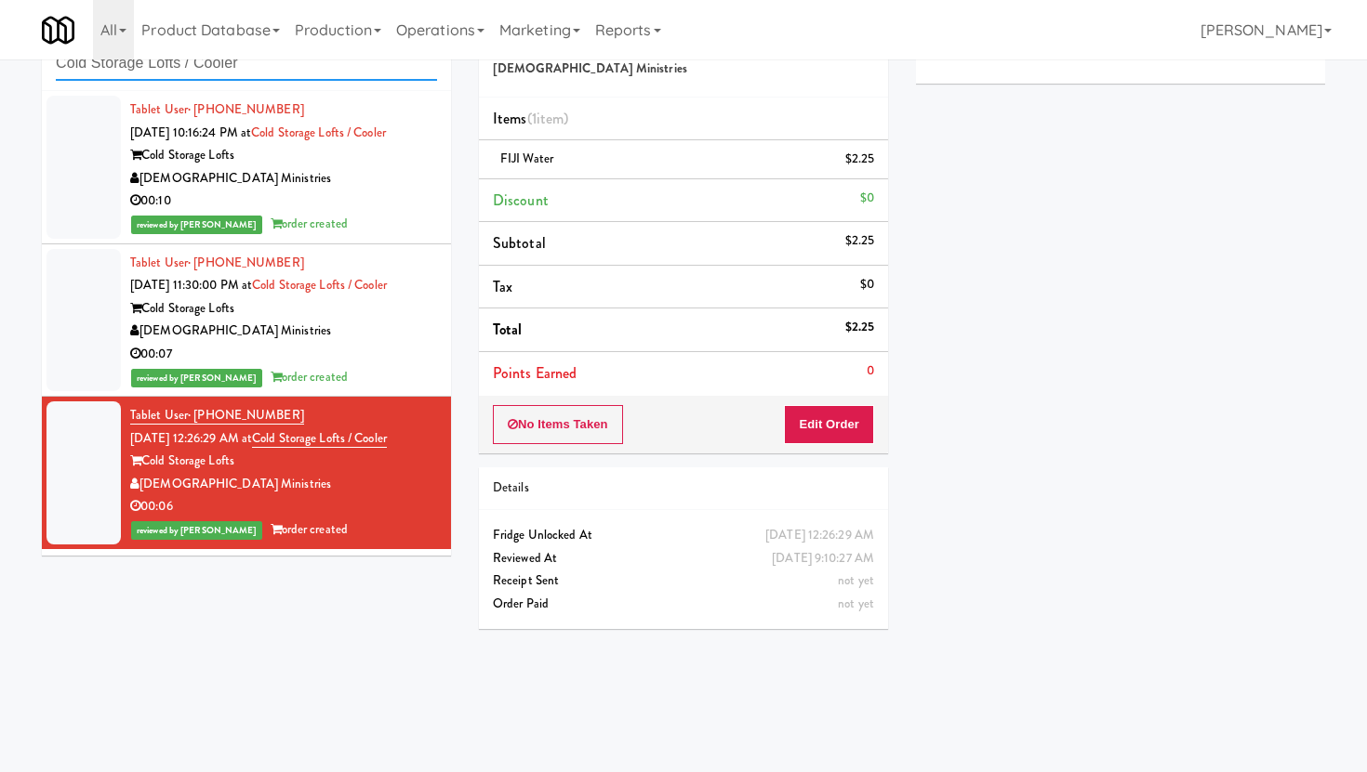
click at [300, 68] on input "Cold Storage Lofts / Cooler" at bounding box center [246, 63] width 381 height 34
paste input "[GEOGRAPHIC_DATA] - [GEOGRAPHIC_DATA]"
type input "[GEOGRAPHIC_DATA] - [GEOGRAPHIC_DATA]"
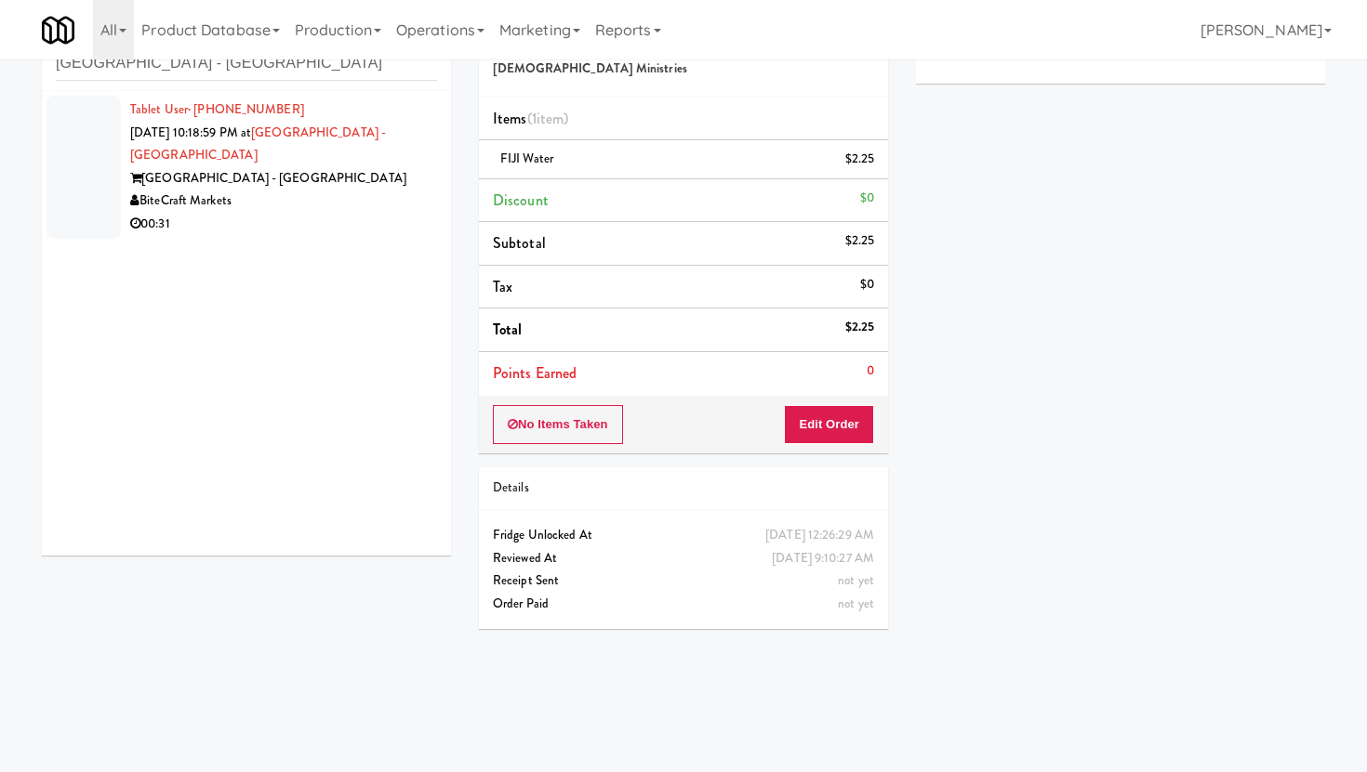
click at [345, 190] on div "BiteCraft Markets" at bounding box center [283, 201] width 307 height 23
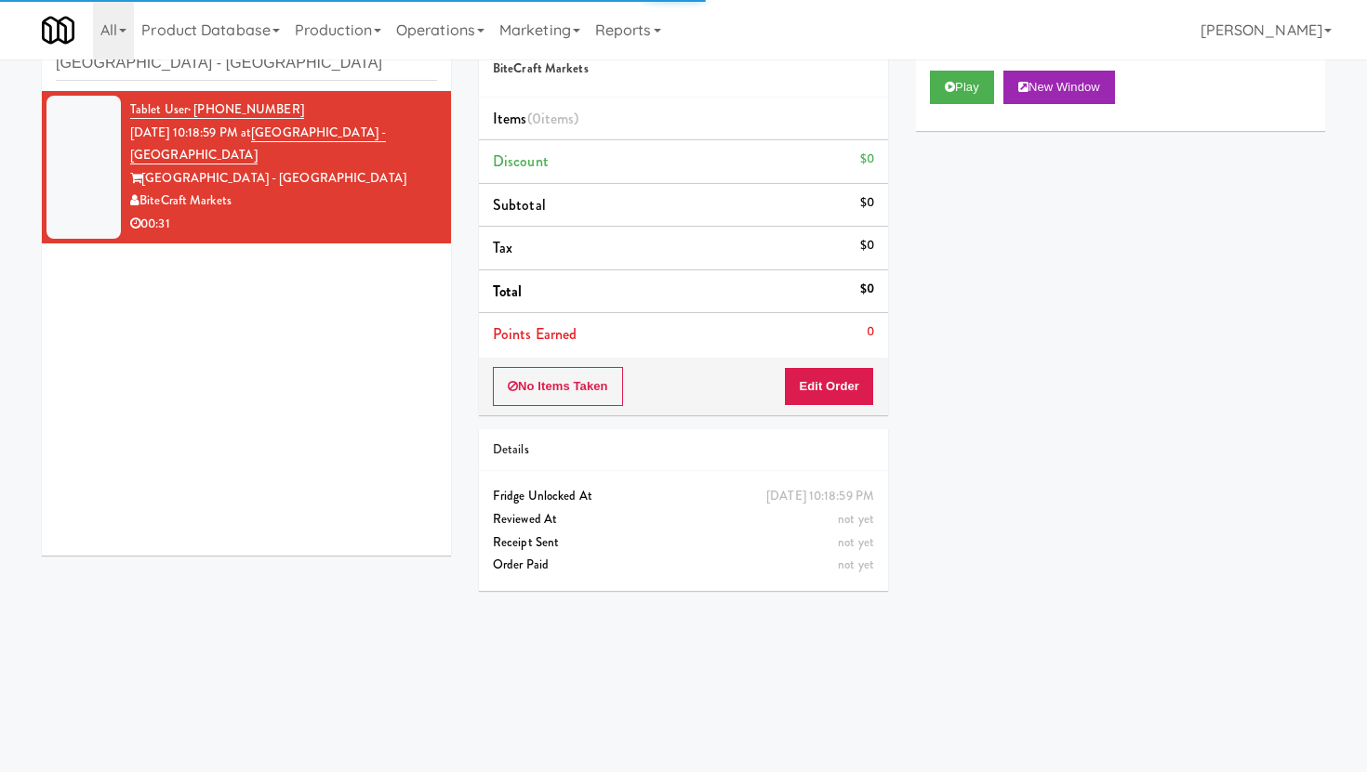
click at [956, 103] on div "Play New Window" at bounding box center [1120, 94] width 409 height 74
click at [956, 98] on button "Play" at bounding box center [962, 87] width 64 height 33
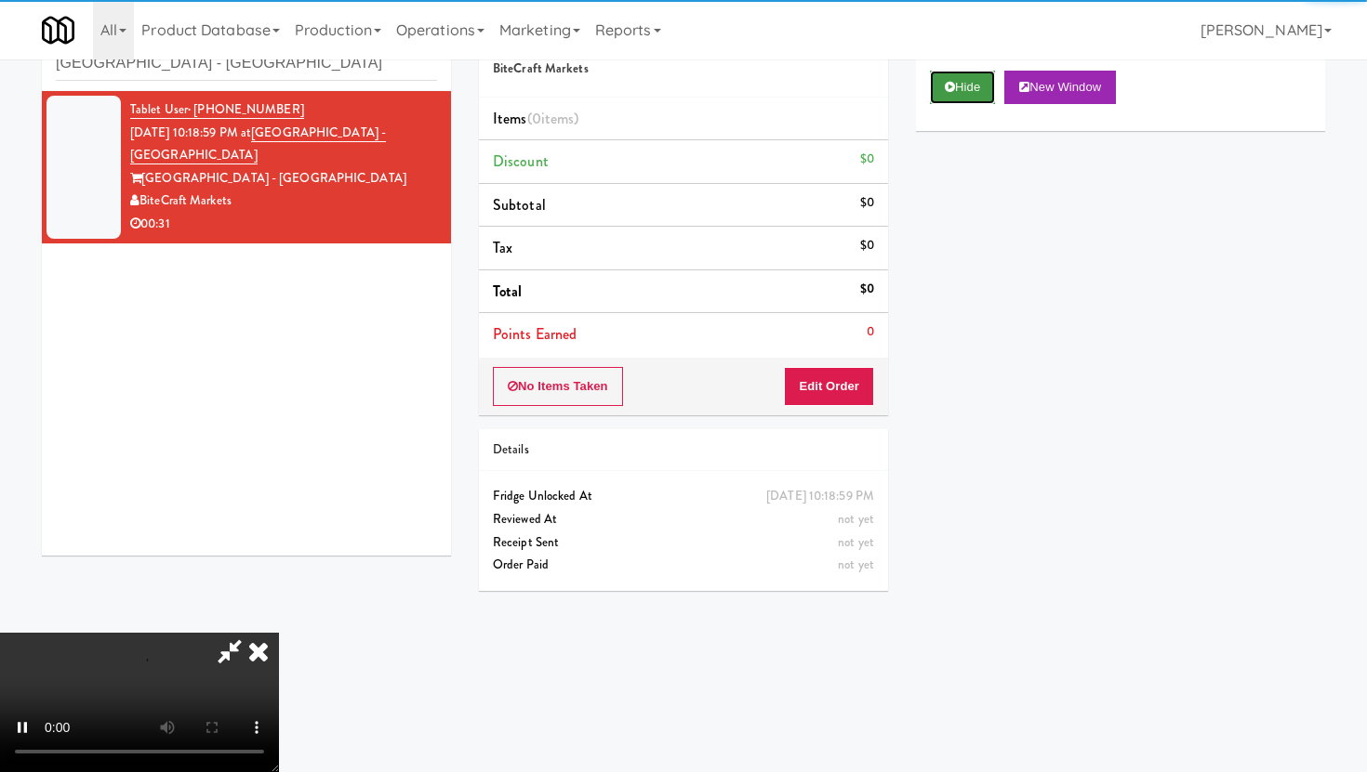
click at [956, 98] on button "Hide" at bounding box center [962, 87] width 65 height 33
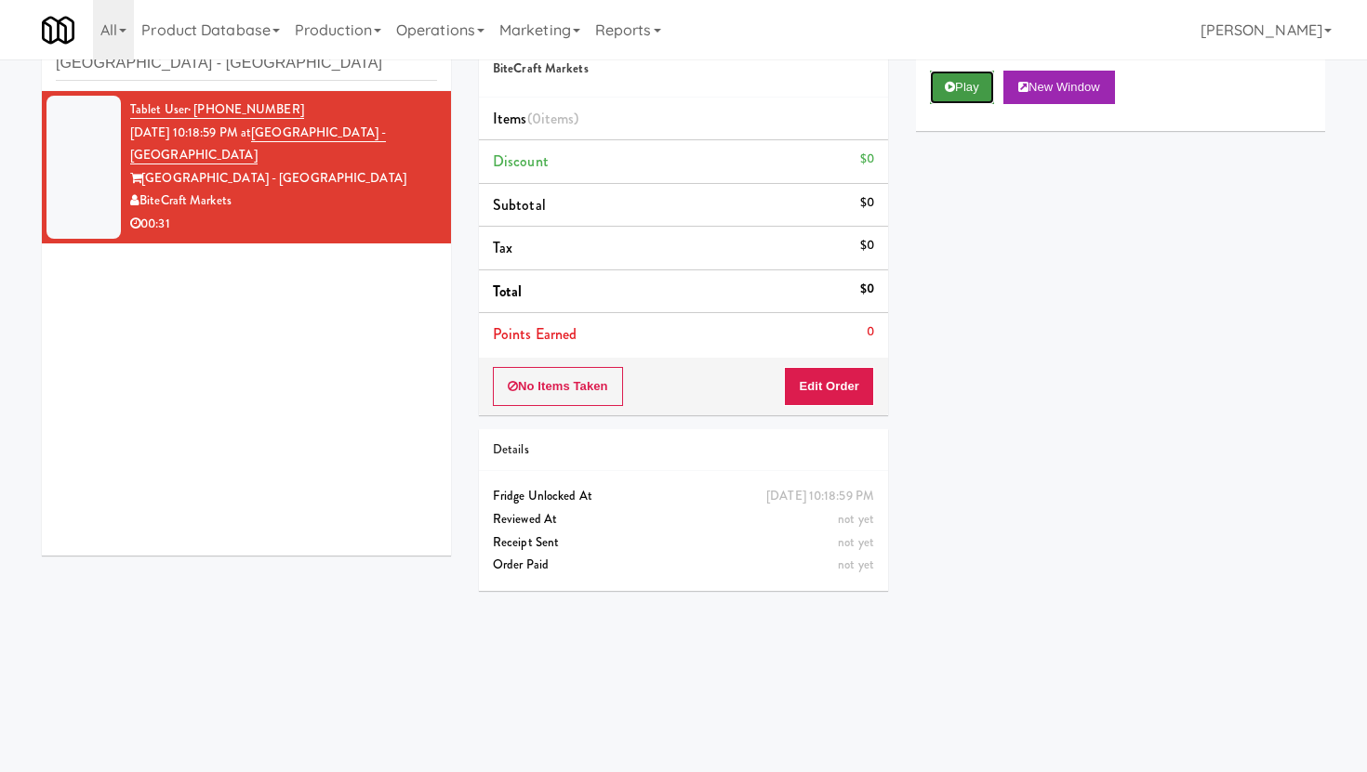
click at [973, 71] on button "Play" at bounding box center [962, 87] width 64 height 33
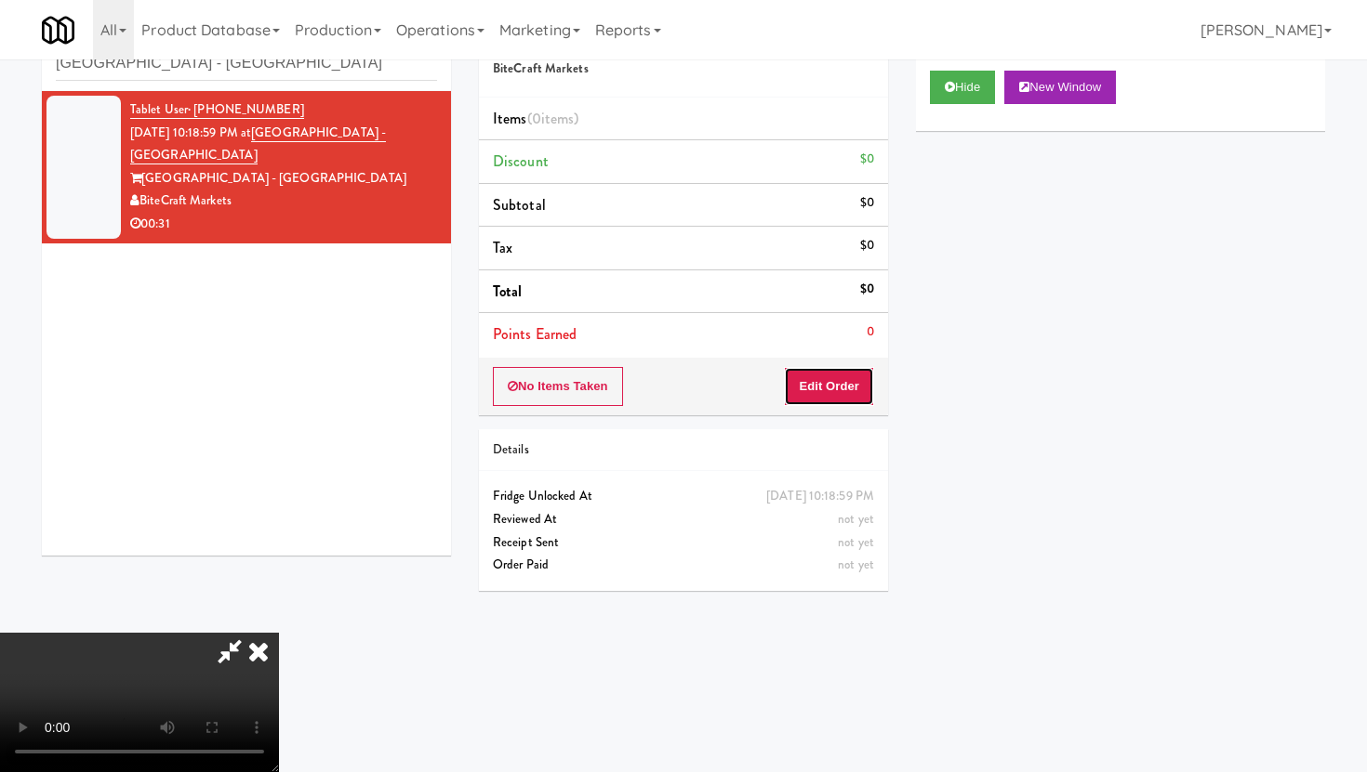
click at [817, 379] on button "Edit Order" at bounding box center [829, 386] width 90 height 39
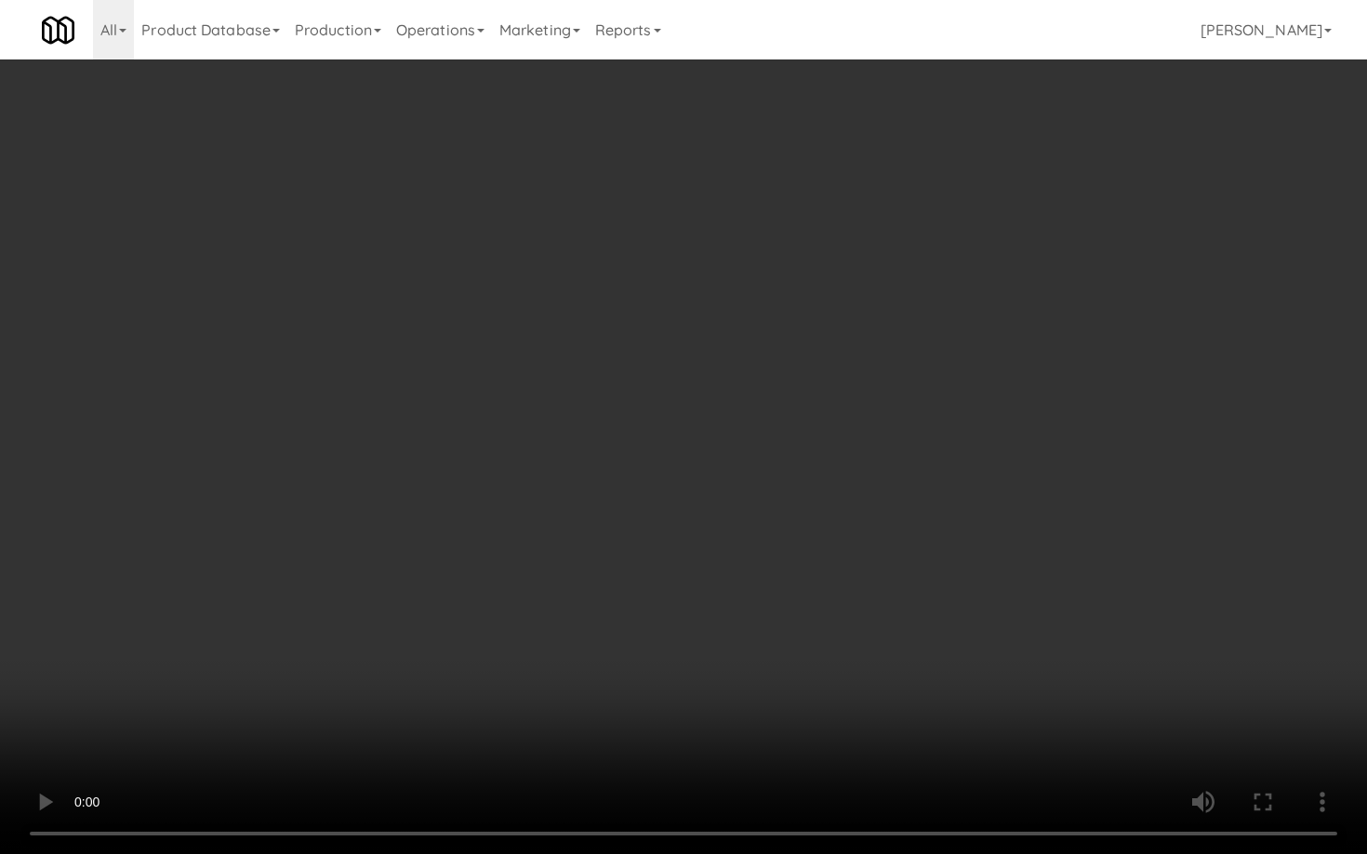
click at [101, 689] on video at bounding box center [683, 427] width 1367 height 854
click at [182, 452] on video at bounding box center [683, 427] width 1367 height 854
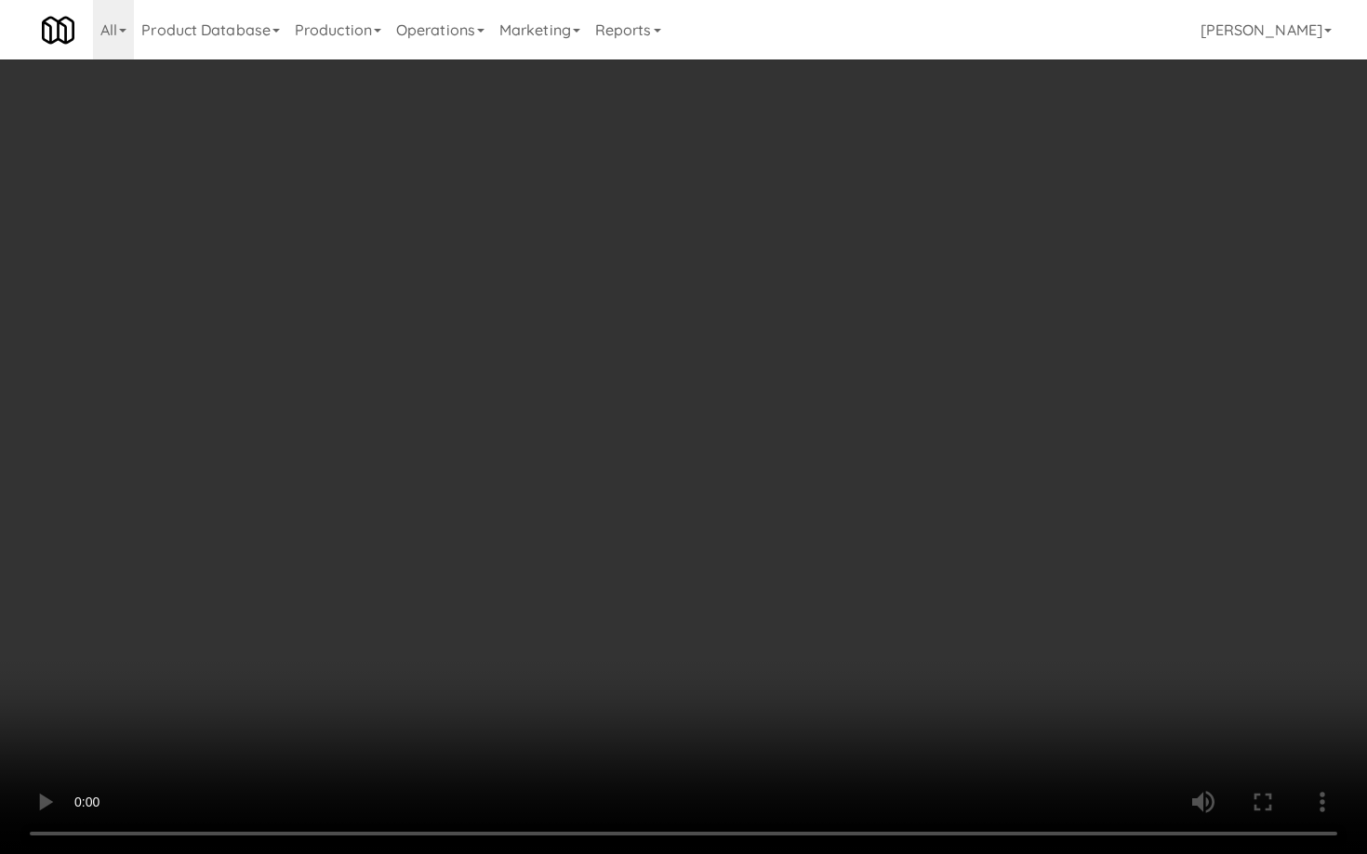
click at [182, 452] on video at bounding box center [683, 427] width 1367 height 854
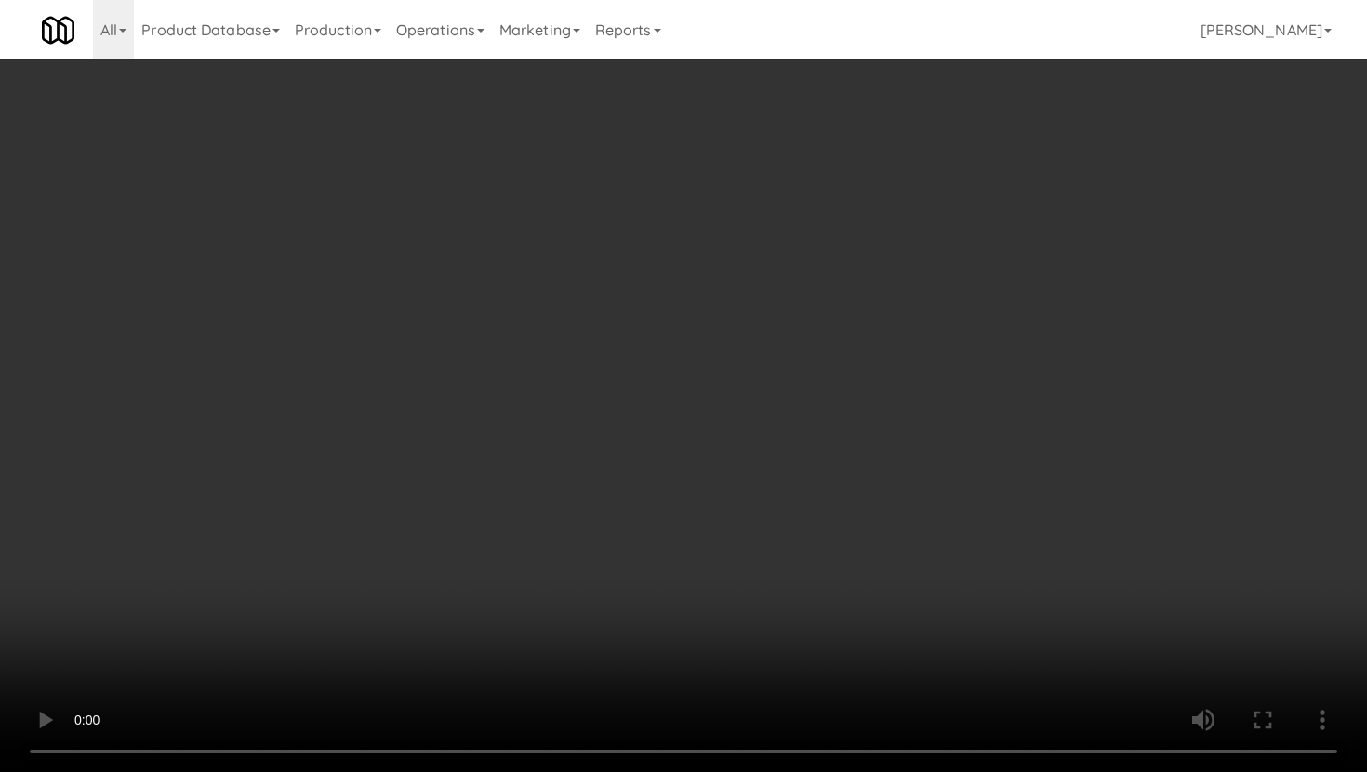
scroll to position [586, 0]
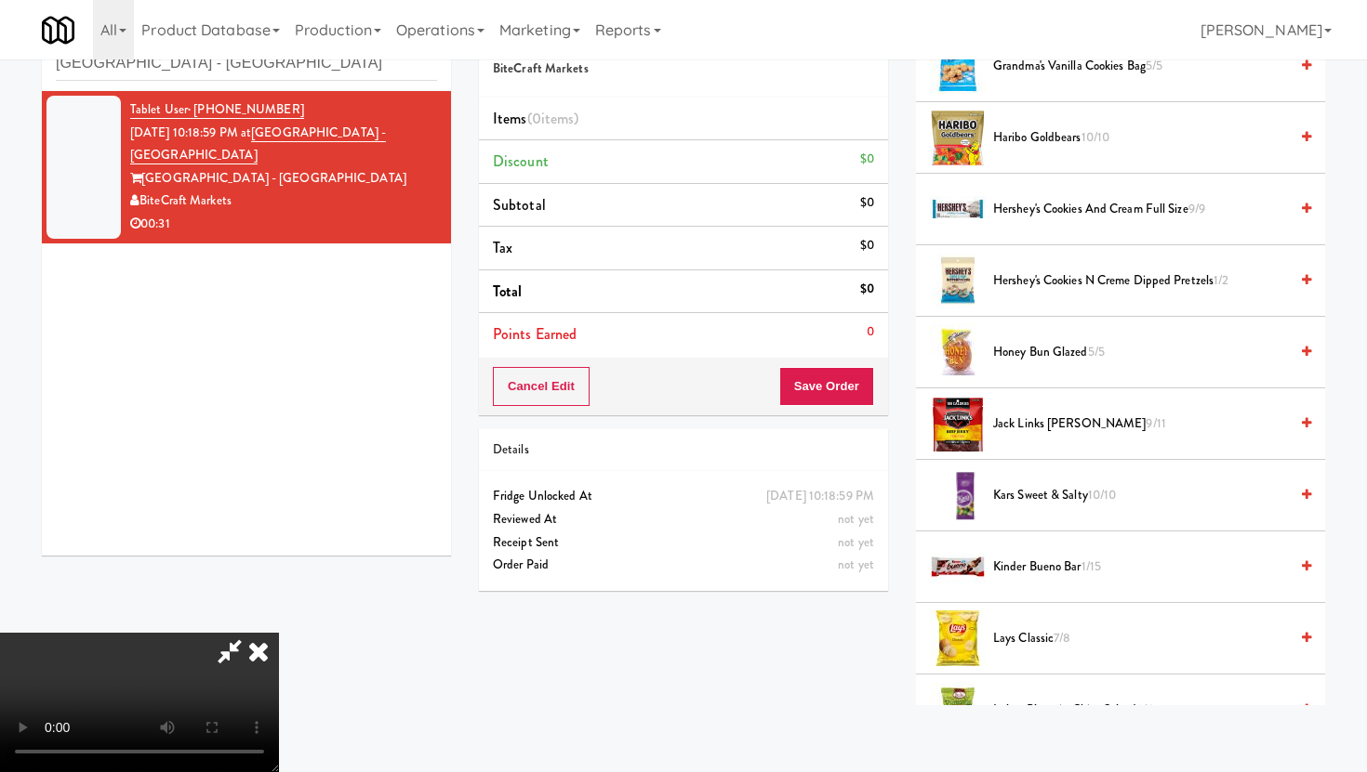
click at [1114, 203] on span "Hershey's Cookies and Cream full size 9/9" at bounding box center [1140, 209] width 295 height 23
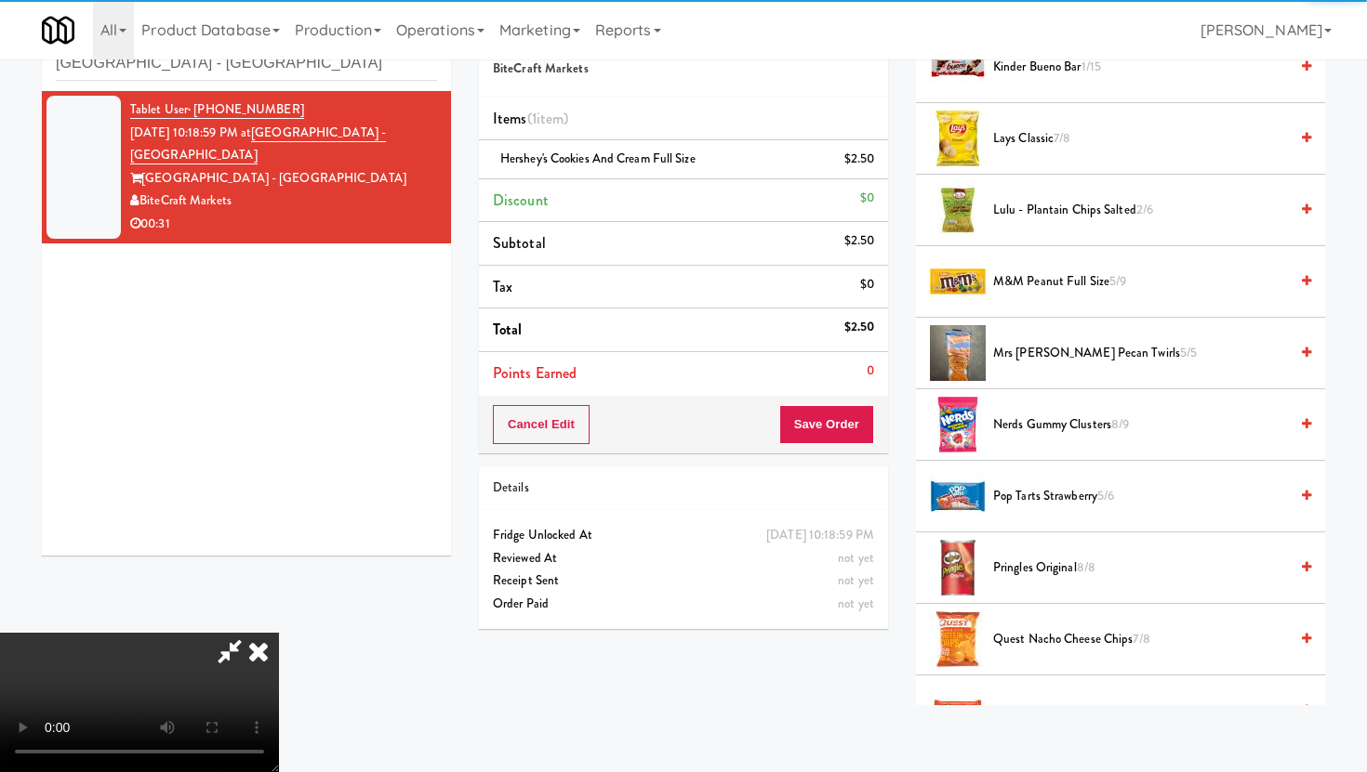
scroll to position [1070, 0]
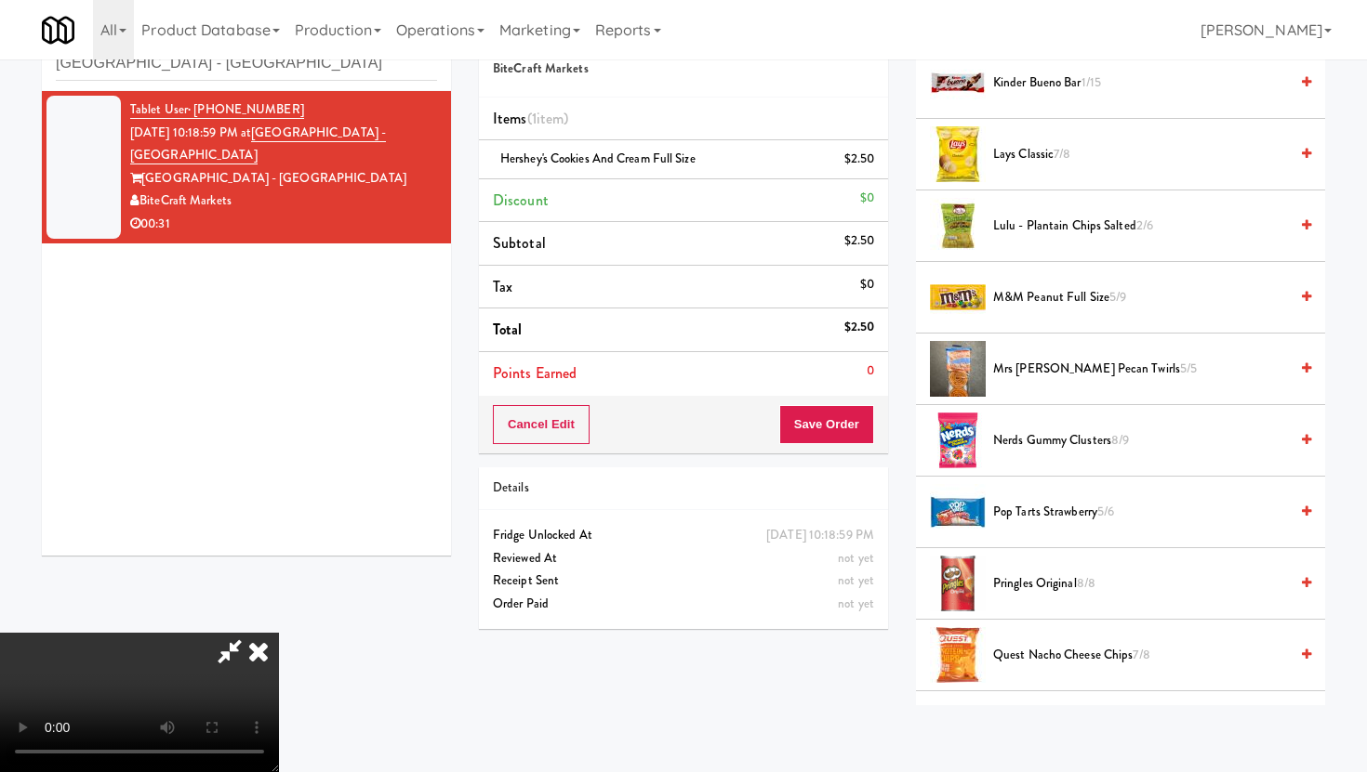
click at [1063, 86] on span "Kinder Bueno Bar 1/15" at bounding box center [1140, 83] width 295 height 23
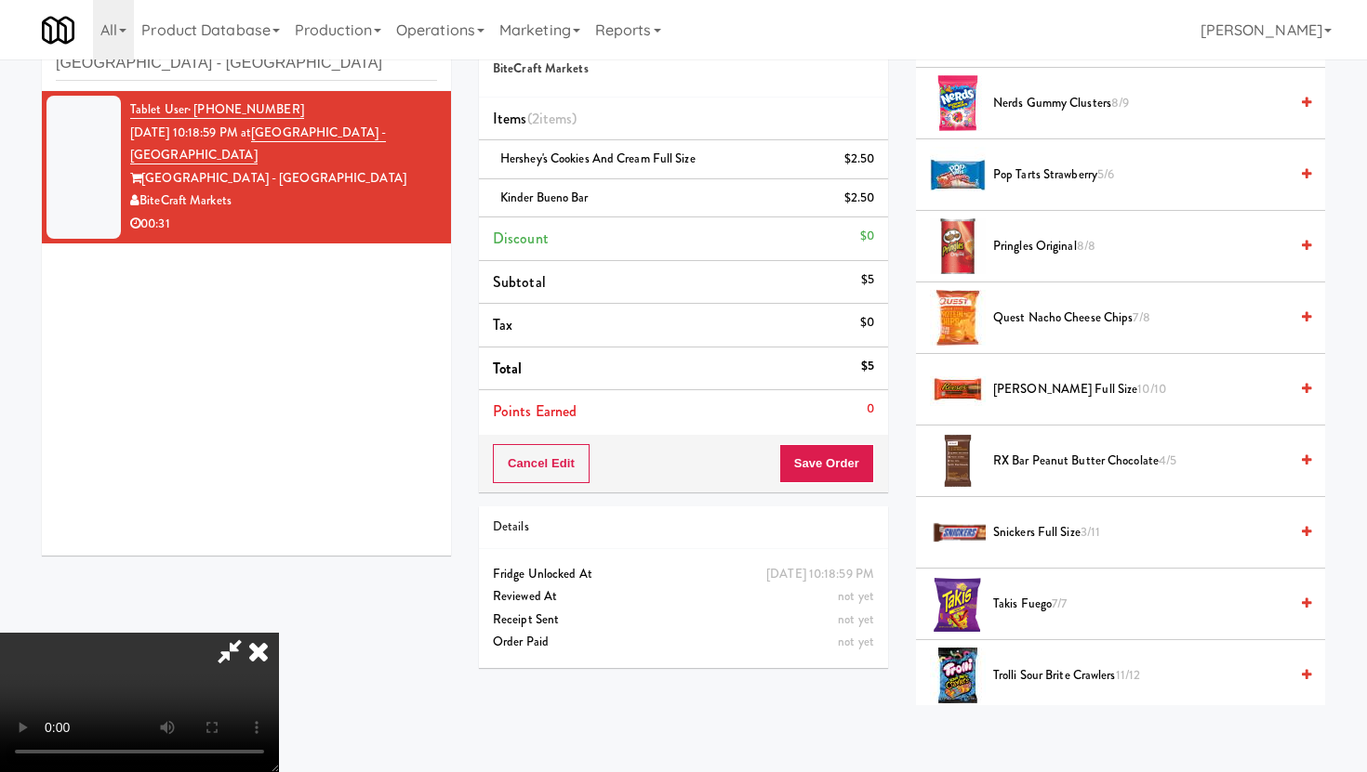
scroll to position [1412, 0]
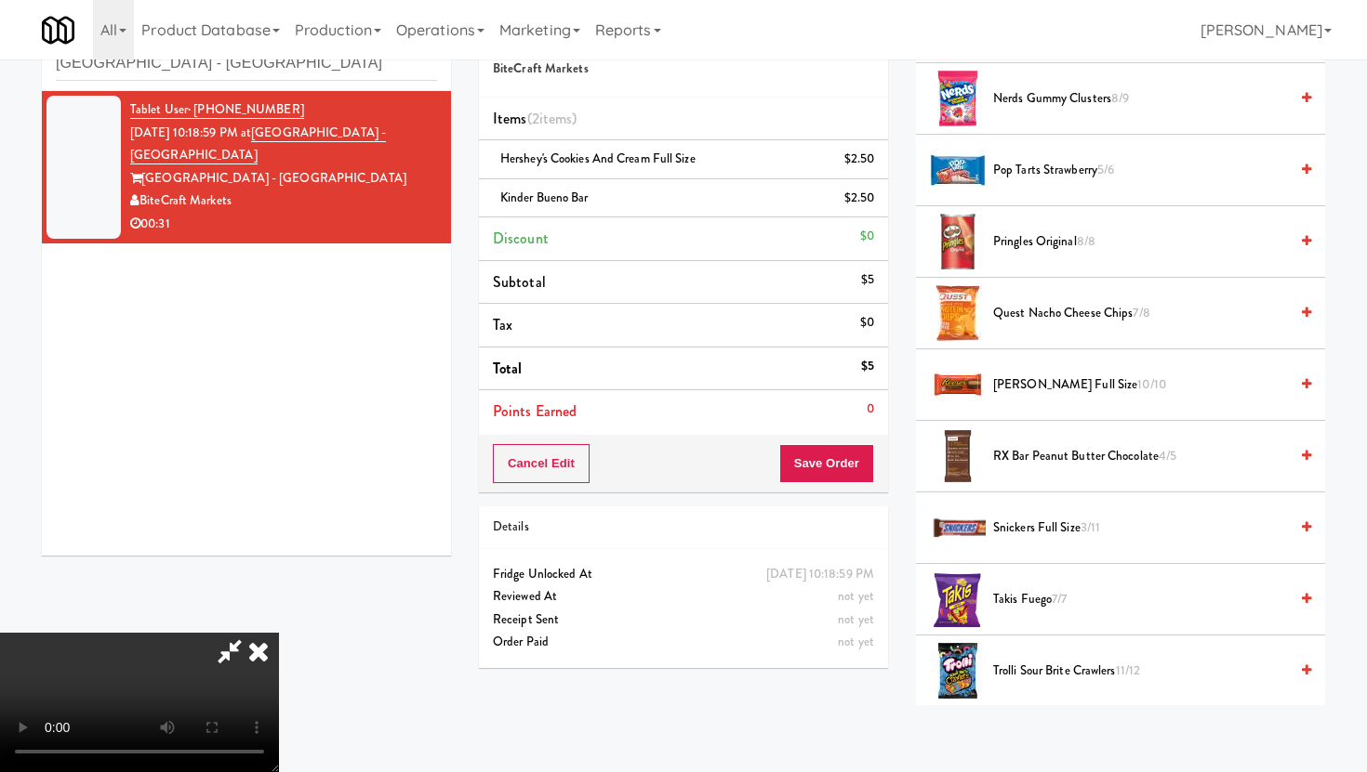
click at [1022, 534] on span "Snickers full size 3/11" at bounding box center [1140, 528] width 295 height 23
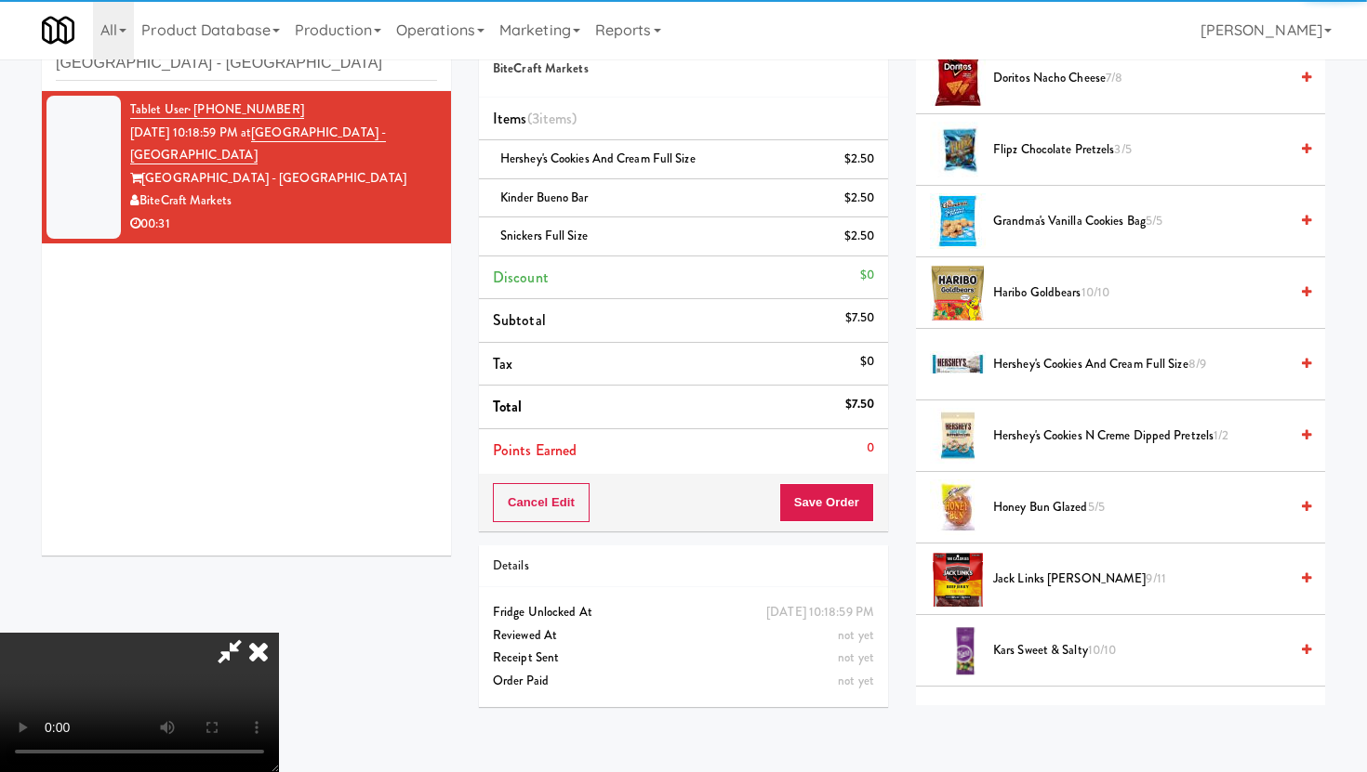
scroll to position [429, 0]
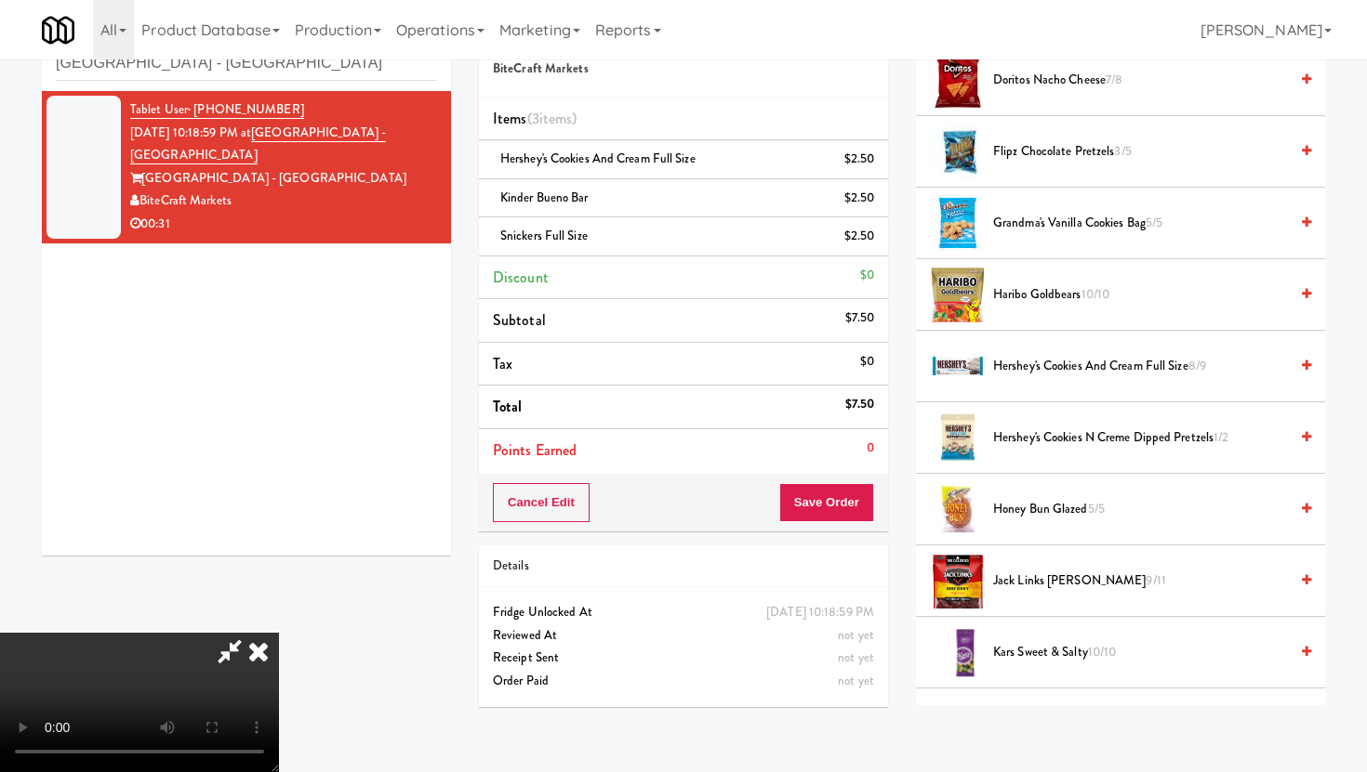
click at [1040, 220] on span "Grandma's Vanilla Cookies Bag 5/5" at bounding box center [1140, 223] width 295 height 23
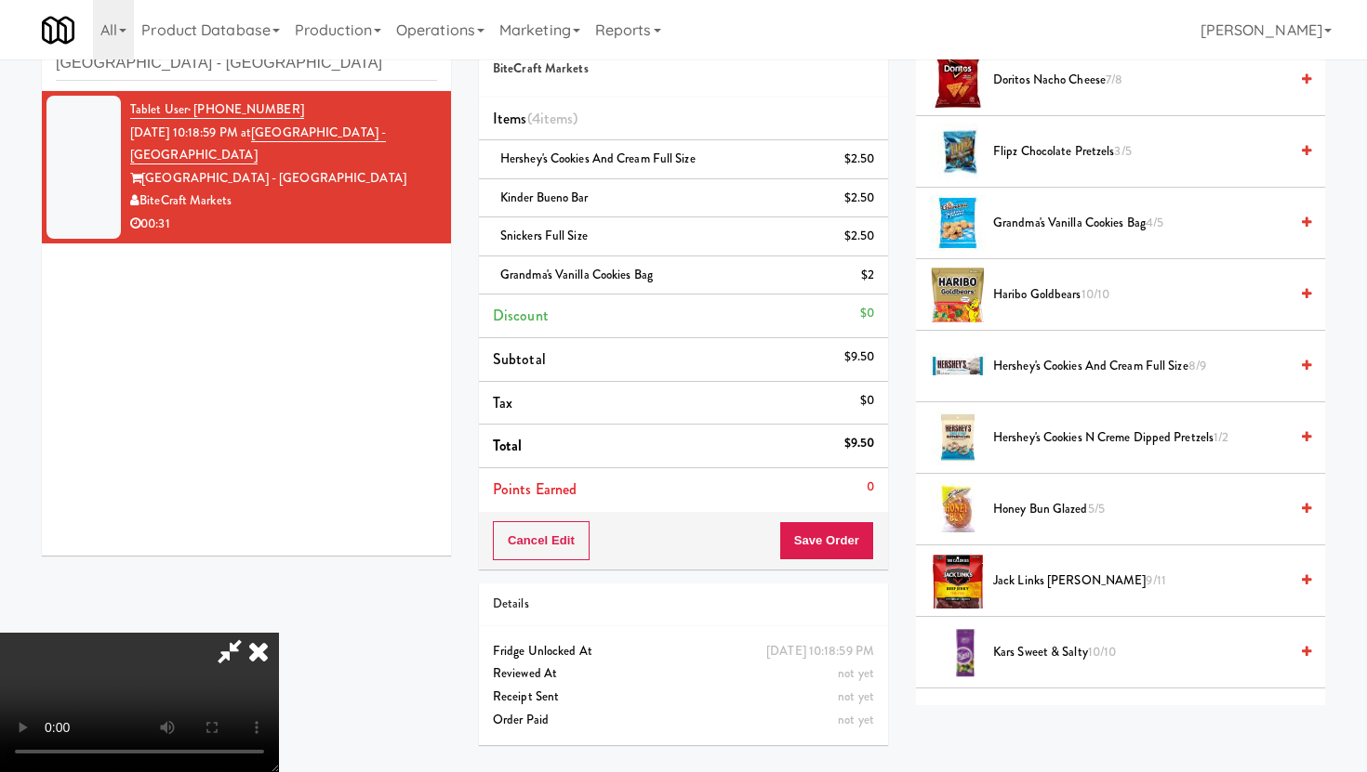
scroll to position [152, 0]
click at [849, 540] on button "Save Order" at bounding box center [826, 541] width 95 height 39
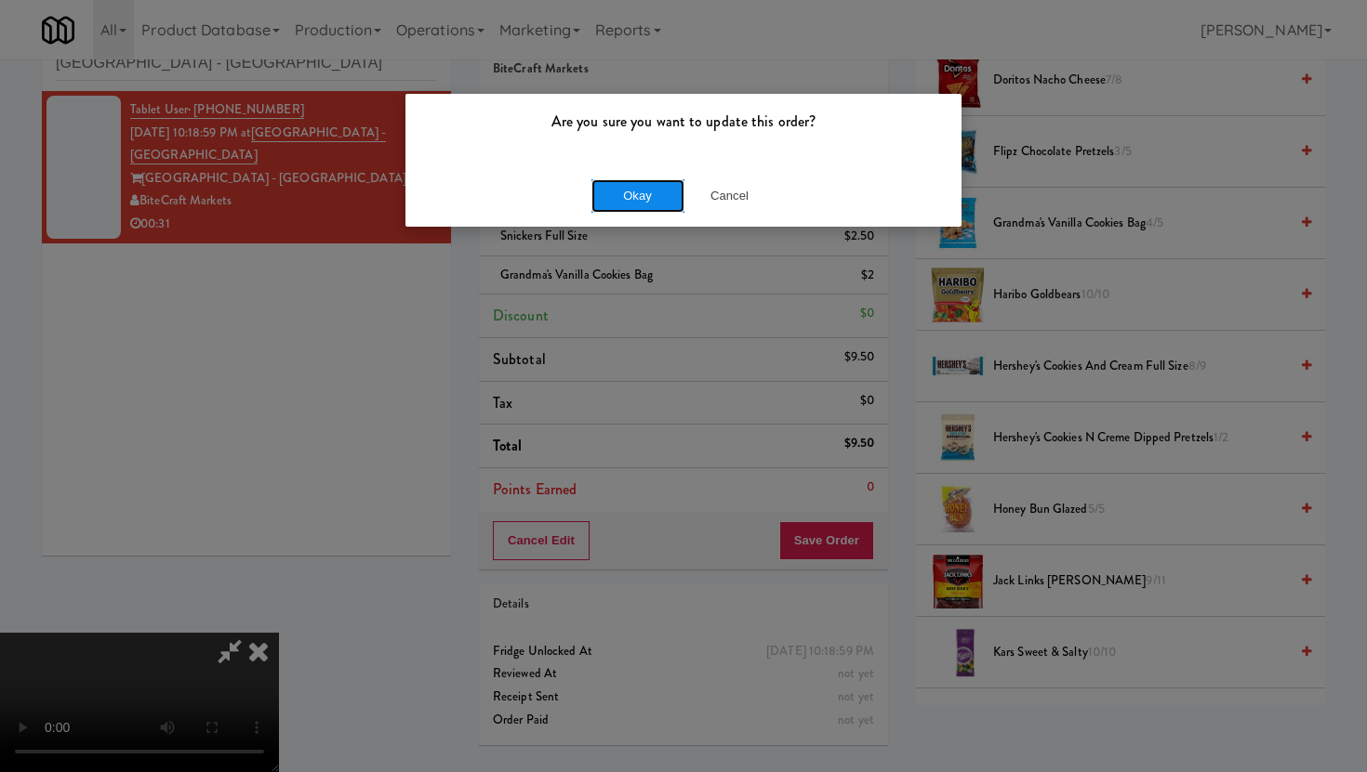
click at [637, 212] on button "Okay" at bounding box center [637, 195] width 93 height 33
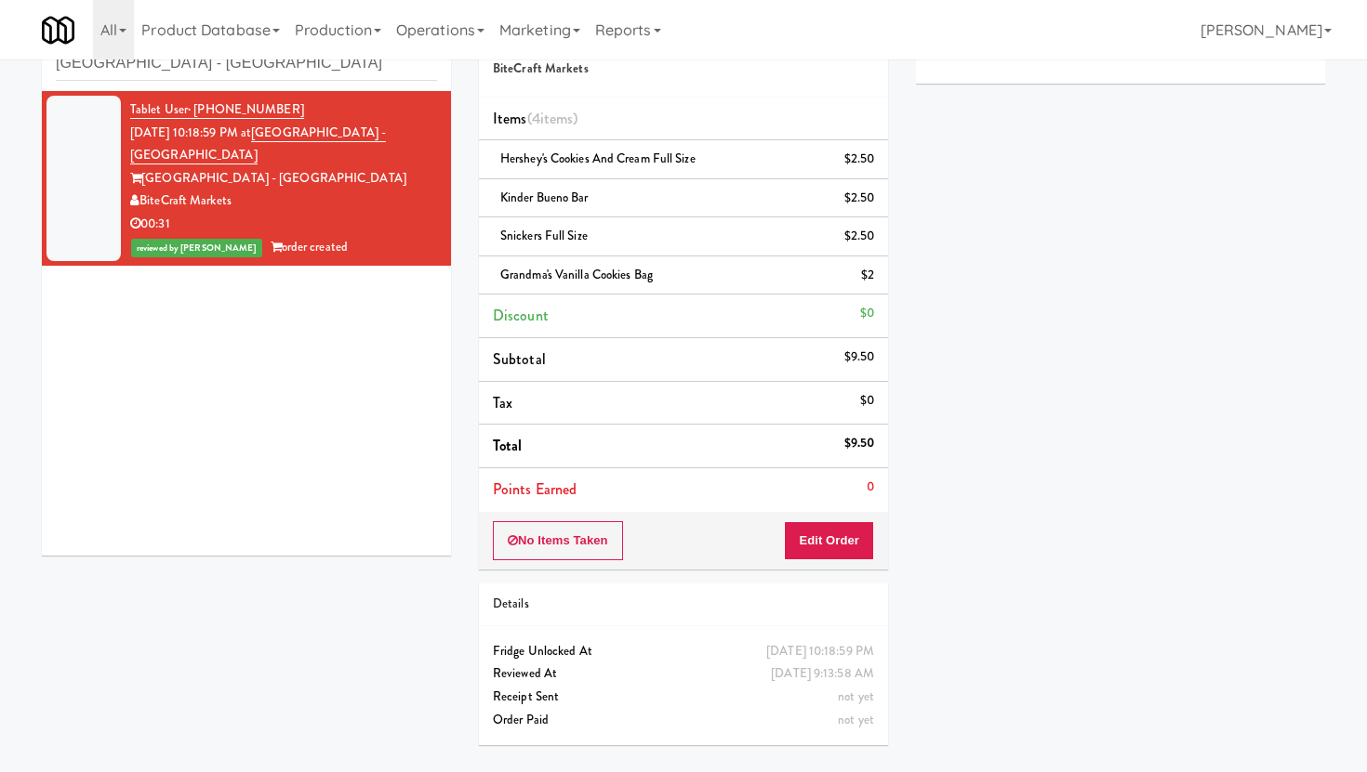
scroll to position [0, 0]
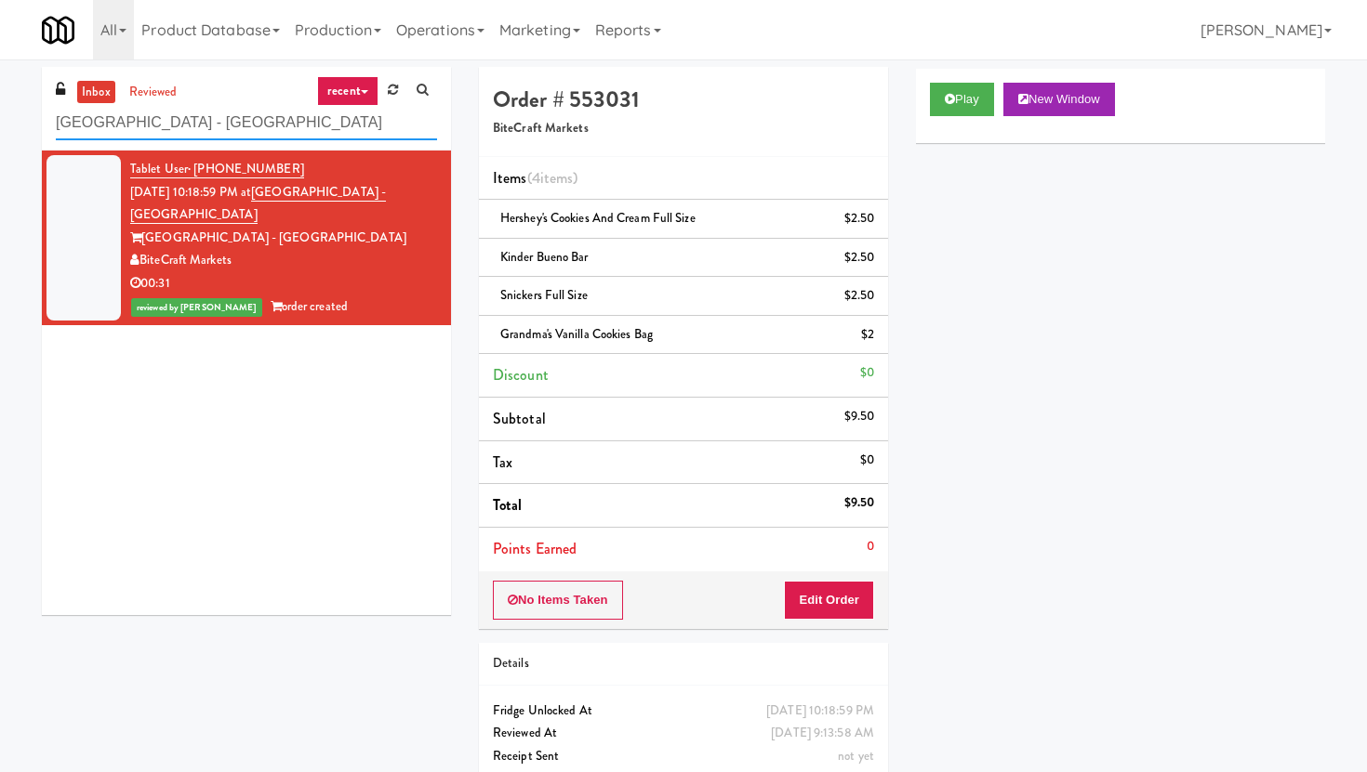
click at [270, 125] on input "[GEOGRAPHIC_DATA] - [GEOGRAPHIC_DATA]" at bounding box center [246, 123] width 381 height 34
paste input "Park Place - Cooler - Right"
type input "Park Place - Cooler - Right"
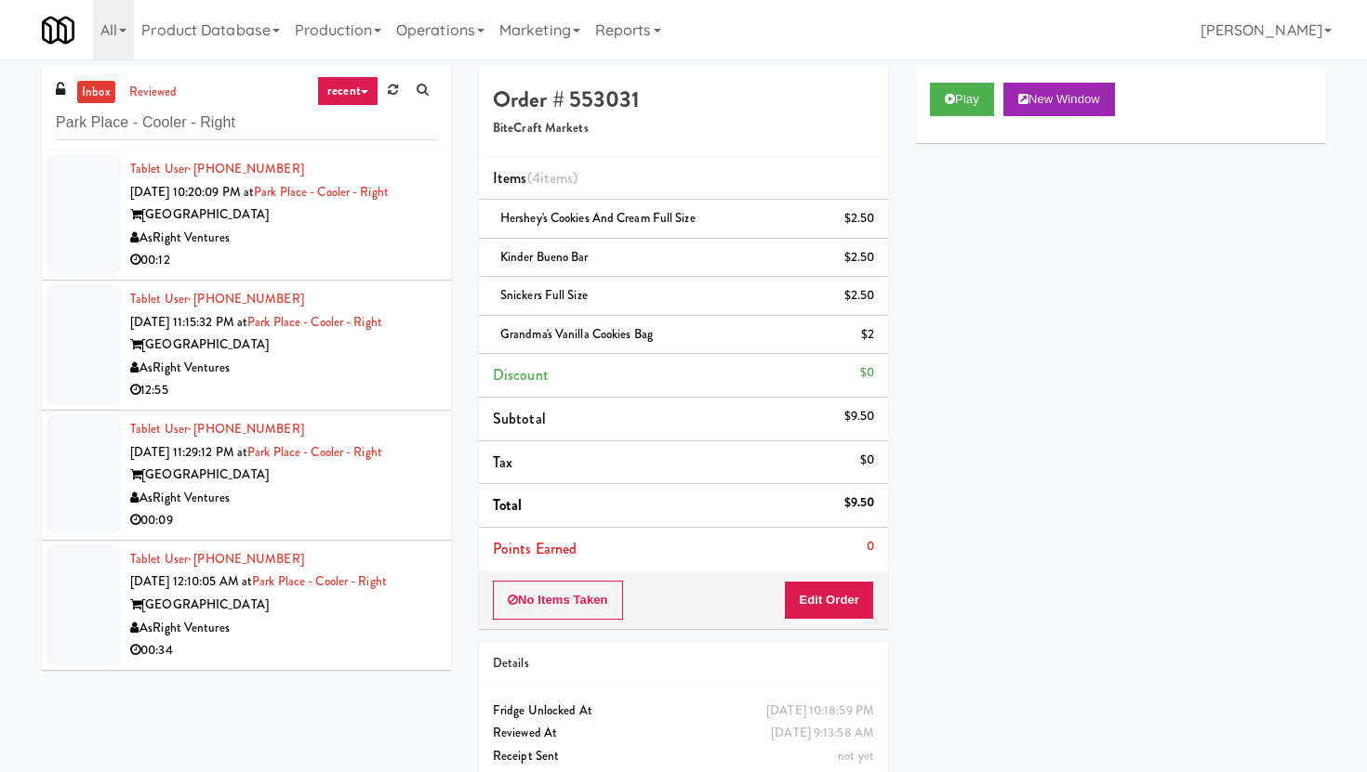
click at [313, 264] on div "00:12" at bounding box center [283, 260] width 307 height 23
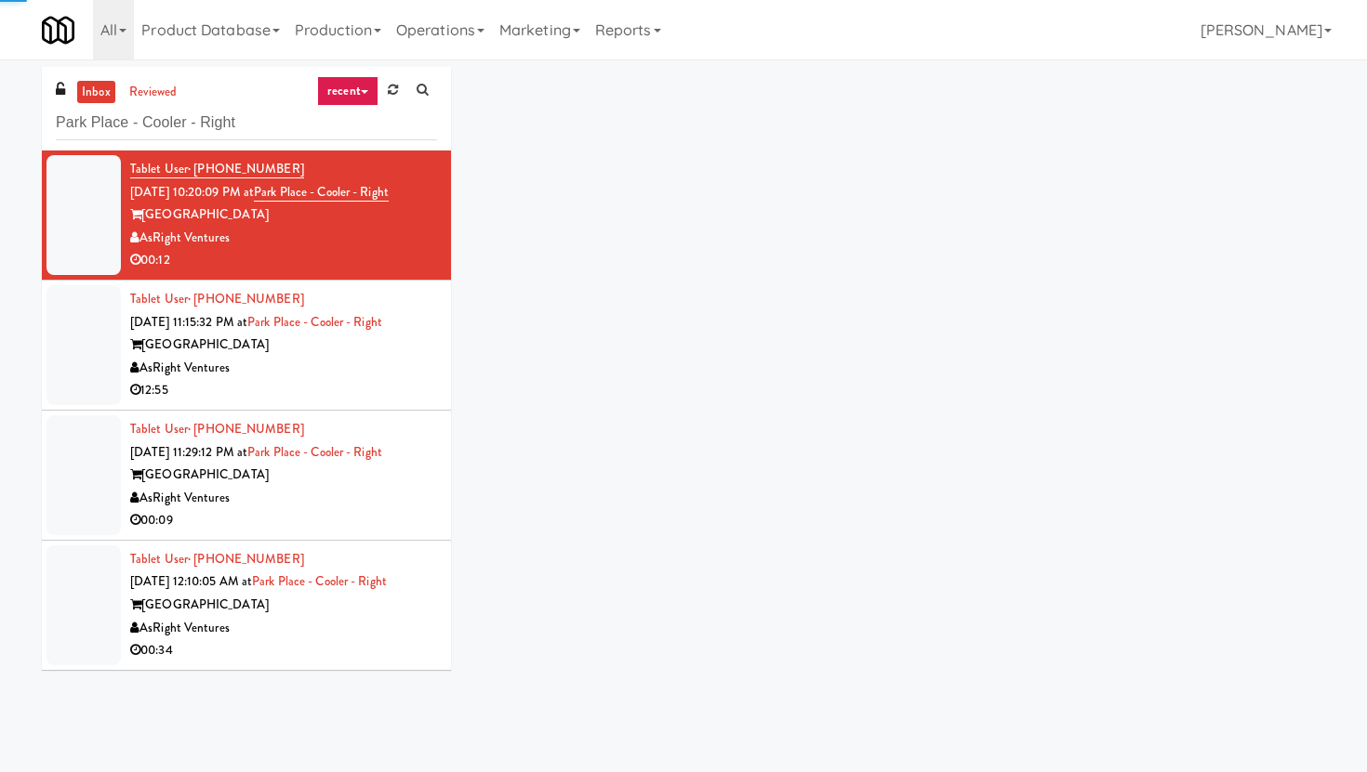
scroll to position [59, 0]
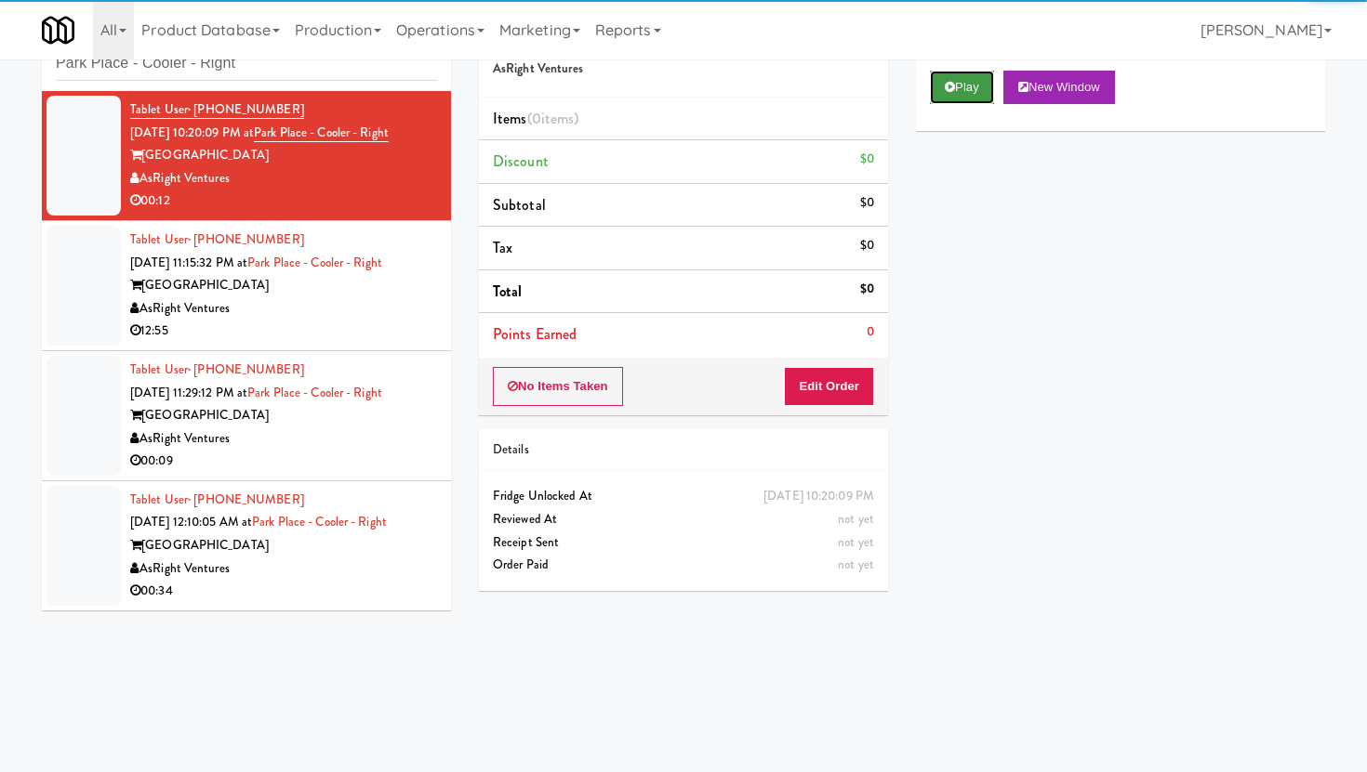
click at [930, 75] on button "Play" at bounding box center [962, 87] width 64 height 33
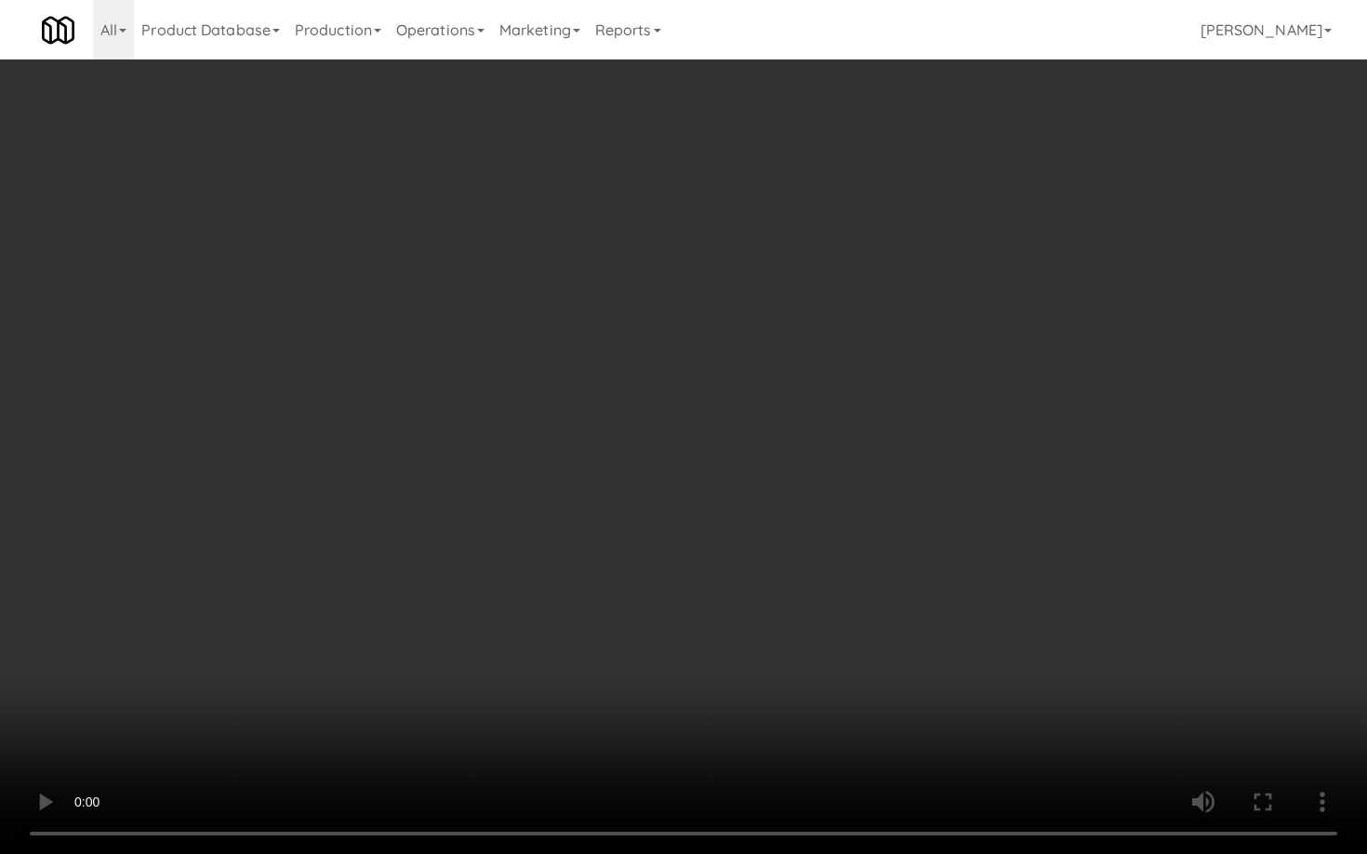
click at [668, 627] on video at bounding box center [683, 427] width 1367 height 854
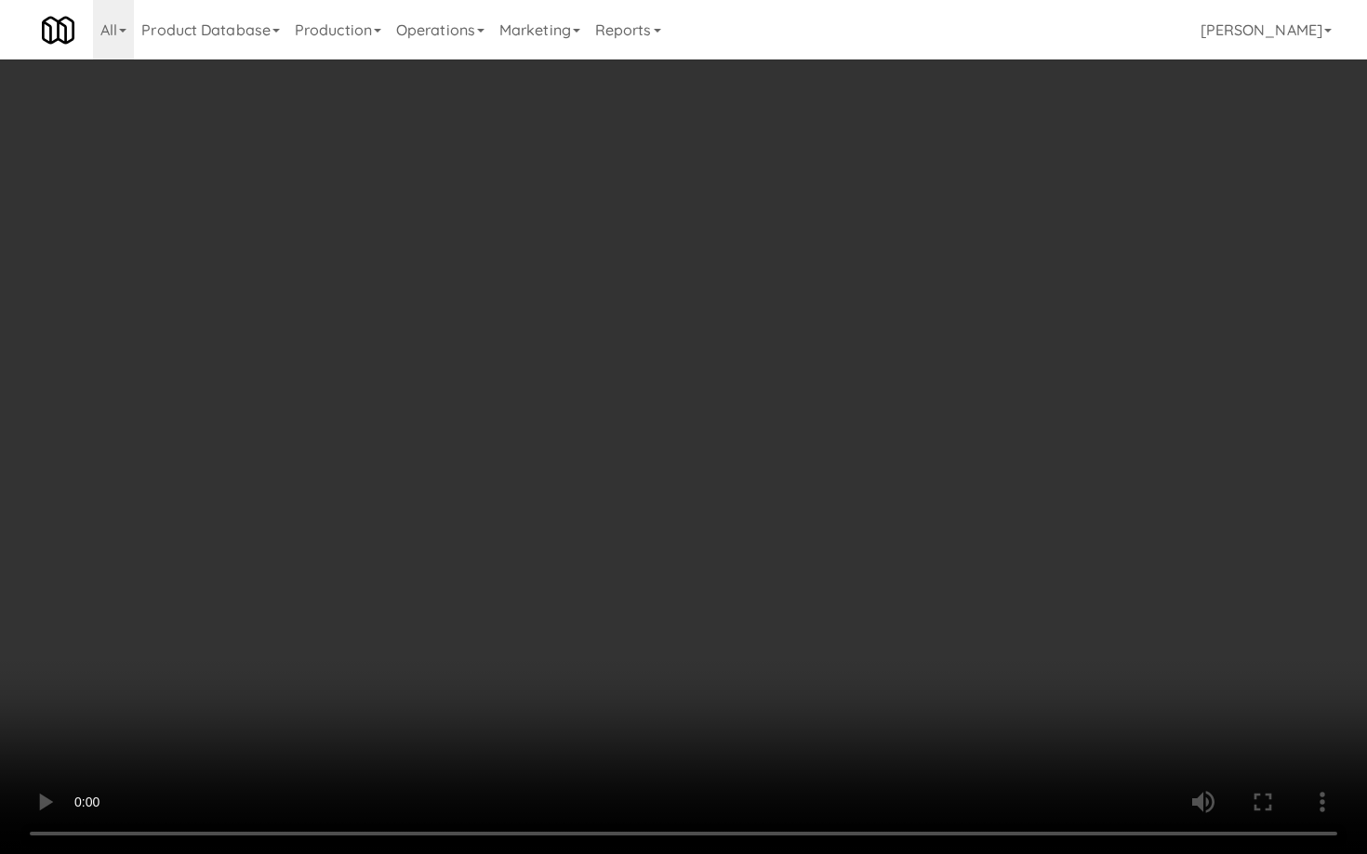
click at [668, 627] on video at bounding box center [683, 427] width 1367 height 854
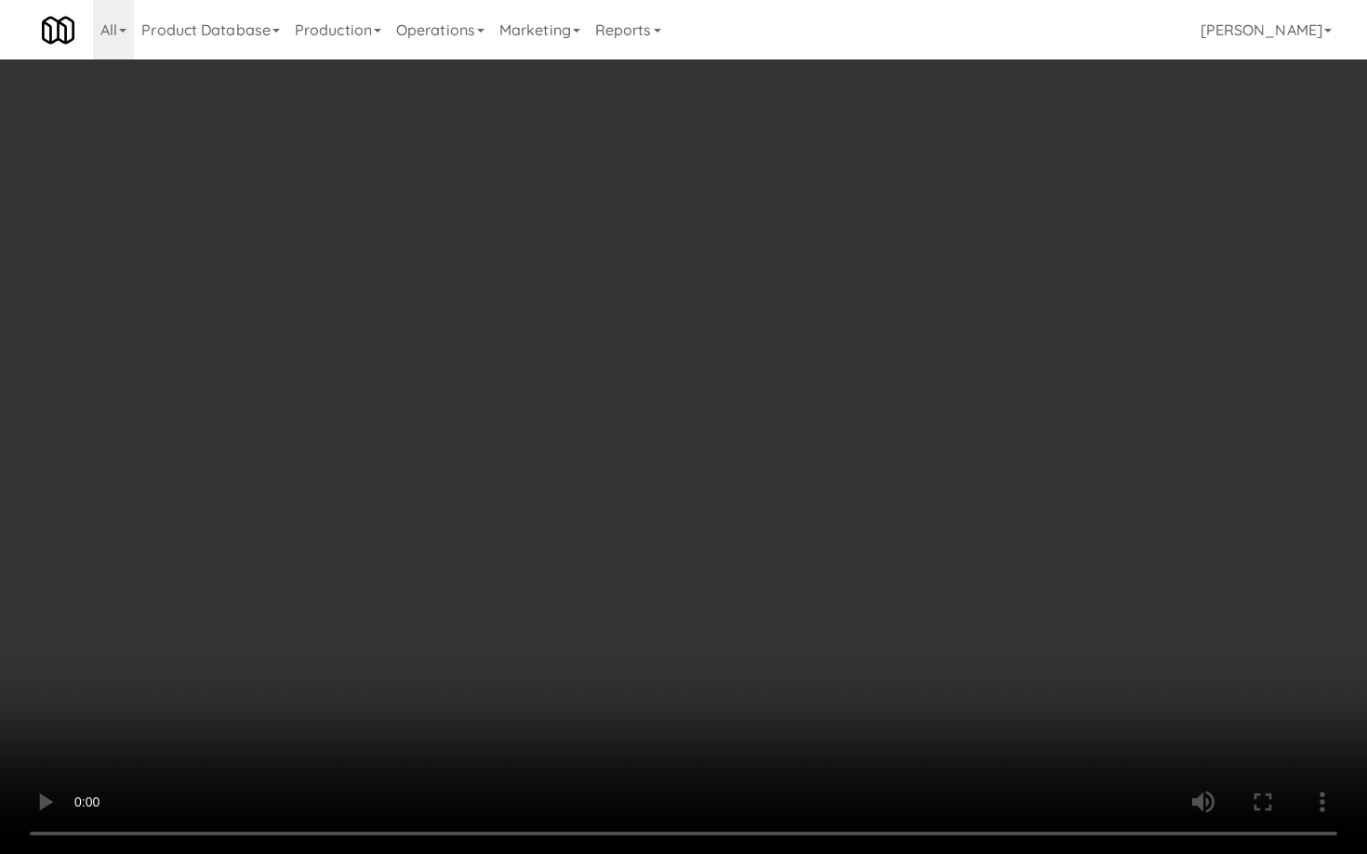
click at [668, 627] on video at bounding box center [683, 427] width 1367 height 854
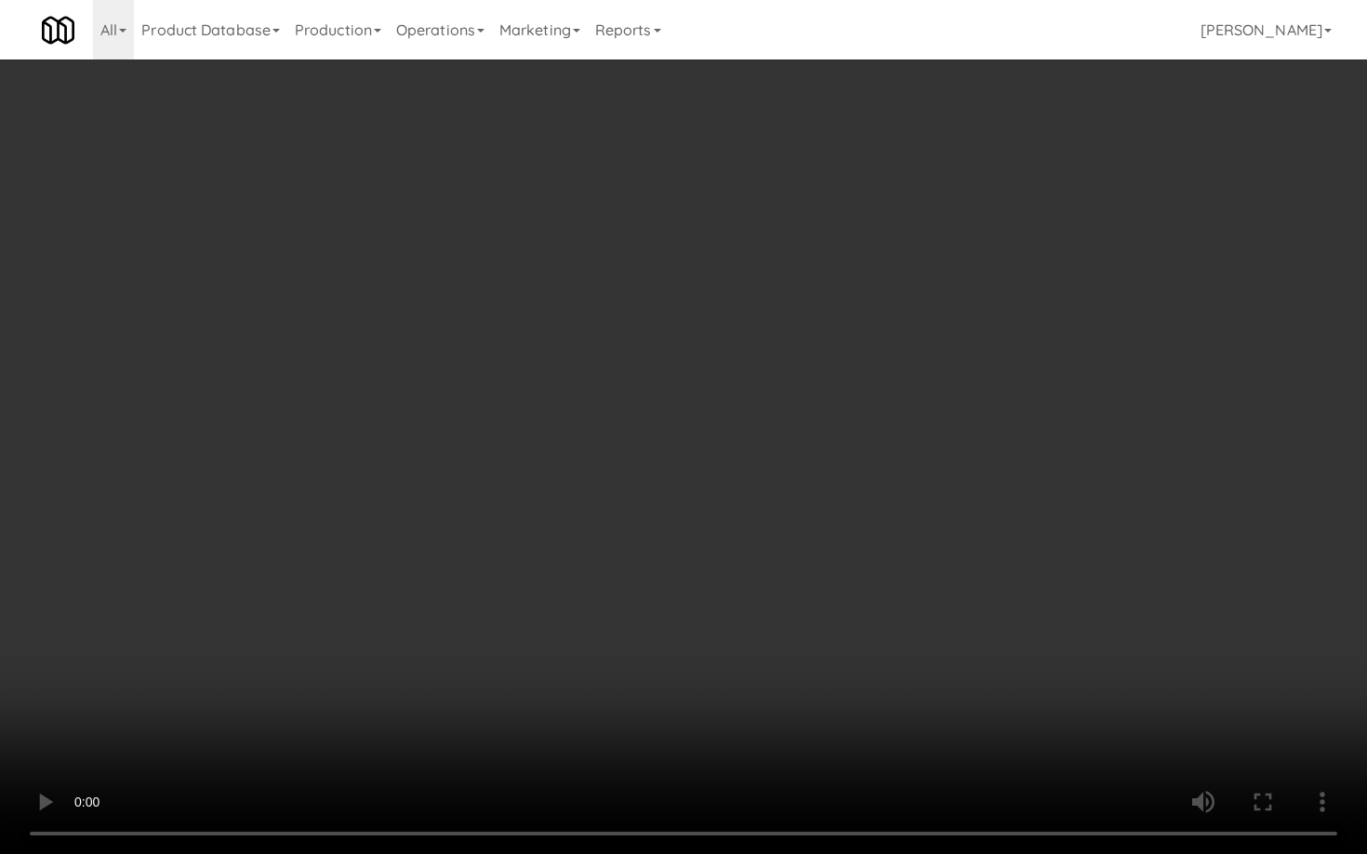
click at [668, 627] on video at bounding box center [683, 427] width 1367 height 854
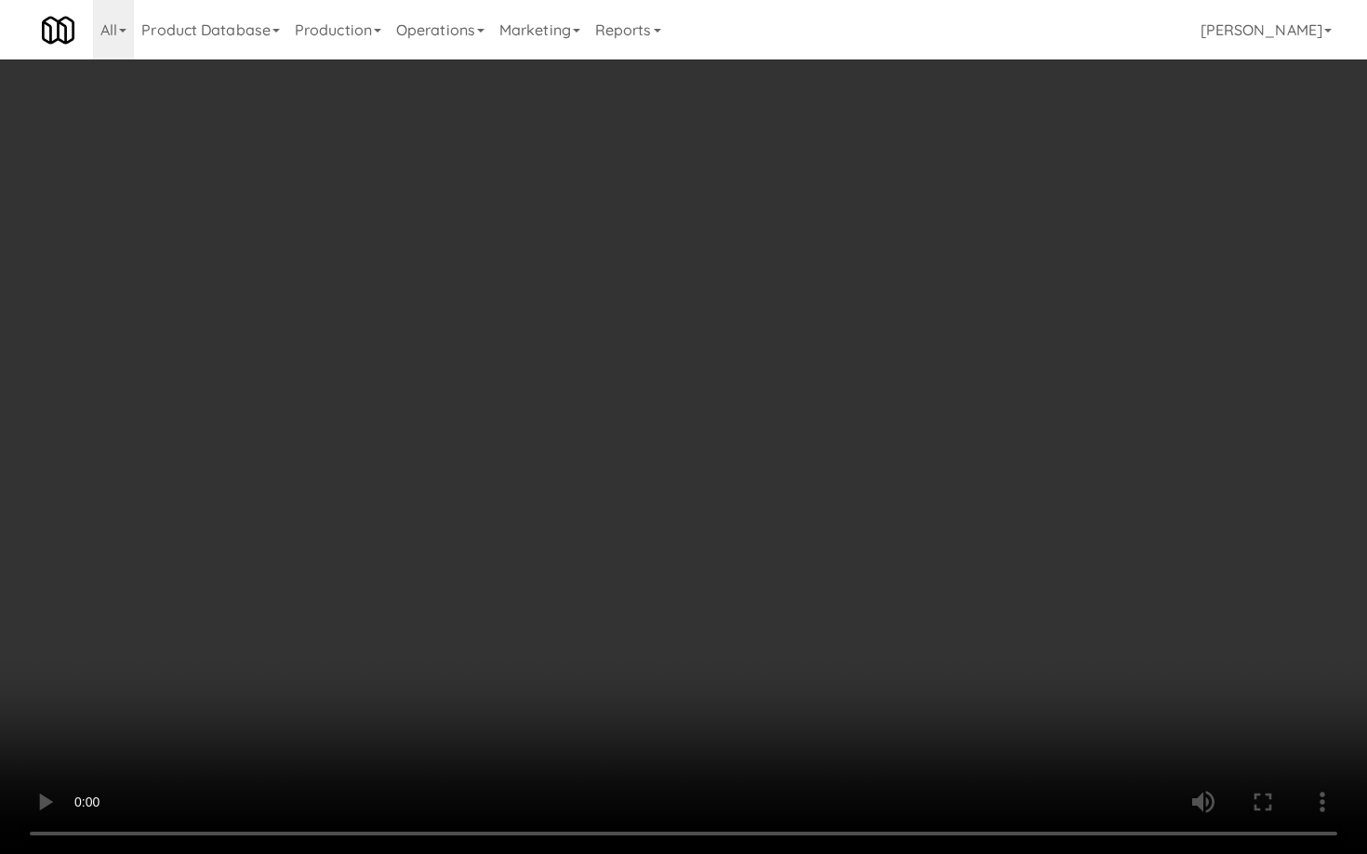
click at [668, 627] on video at bounding box center [683, 427] width 1367 height 854
click at [828, 612] on video at bounding box center [683, 427] width 1367 height 854
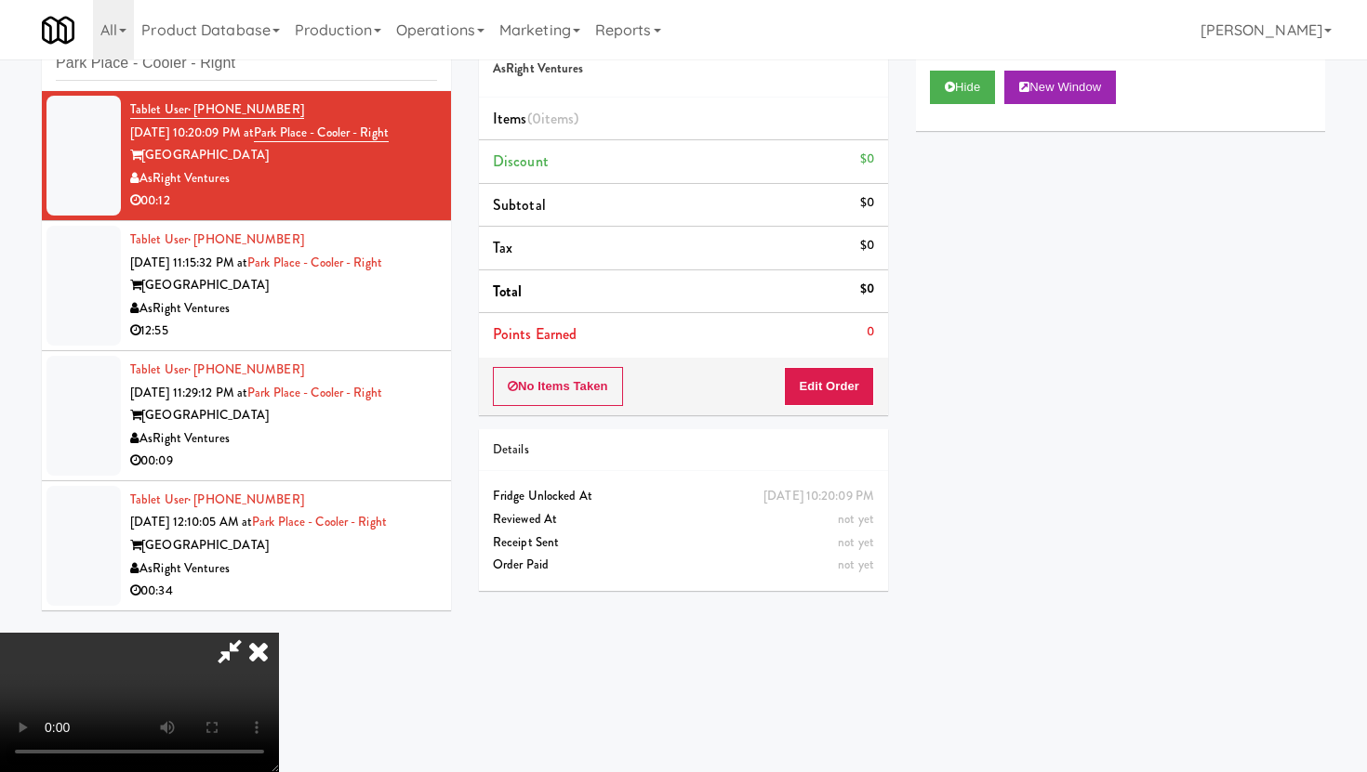
click at [837, 390] on button "Edit Order" at bounding box center [829, 386] width 90 height 39
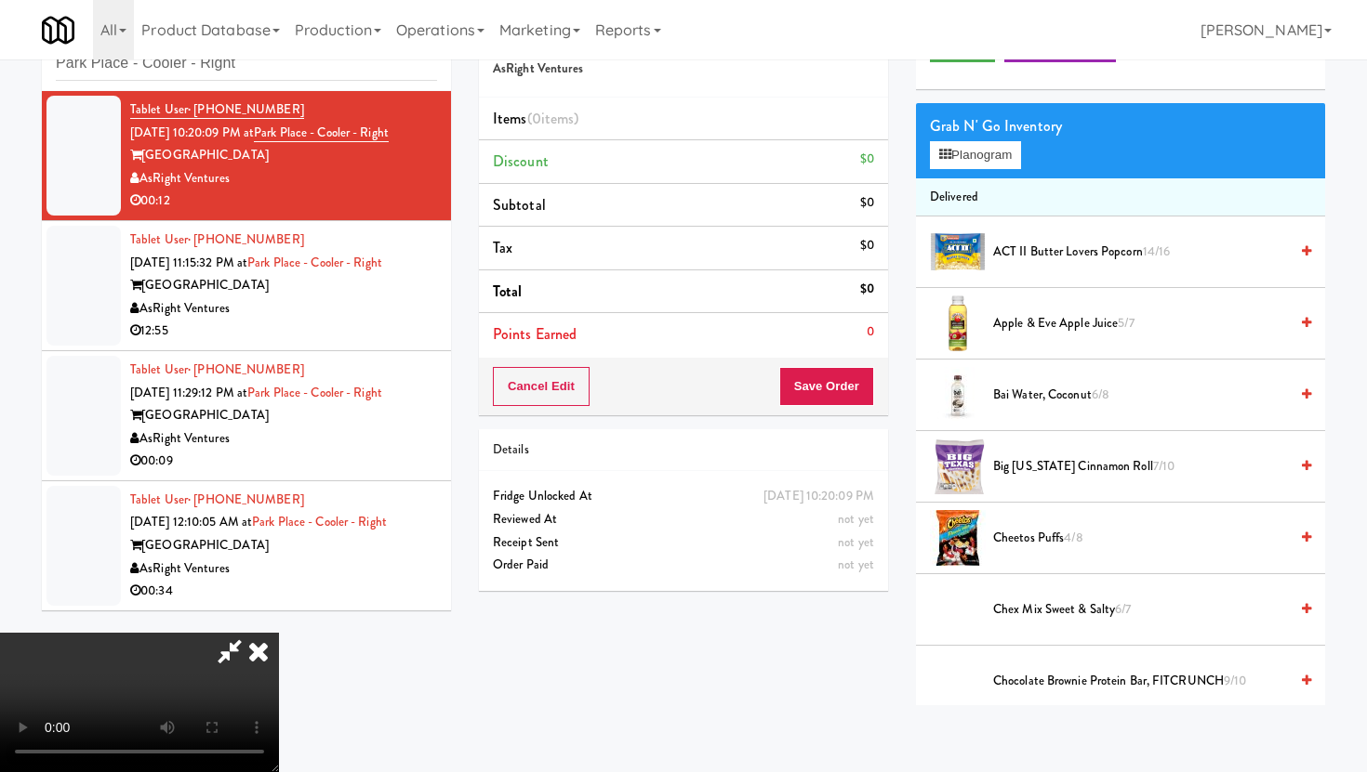
click at [1029, 323] on span "Apple & Eve Apple Juice 5/7" at bounding box center [1140, 323] width 295 height 23
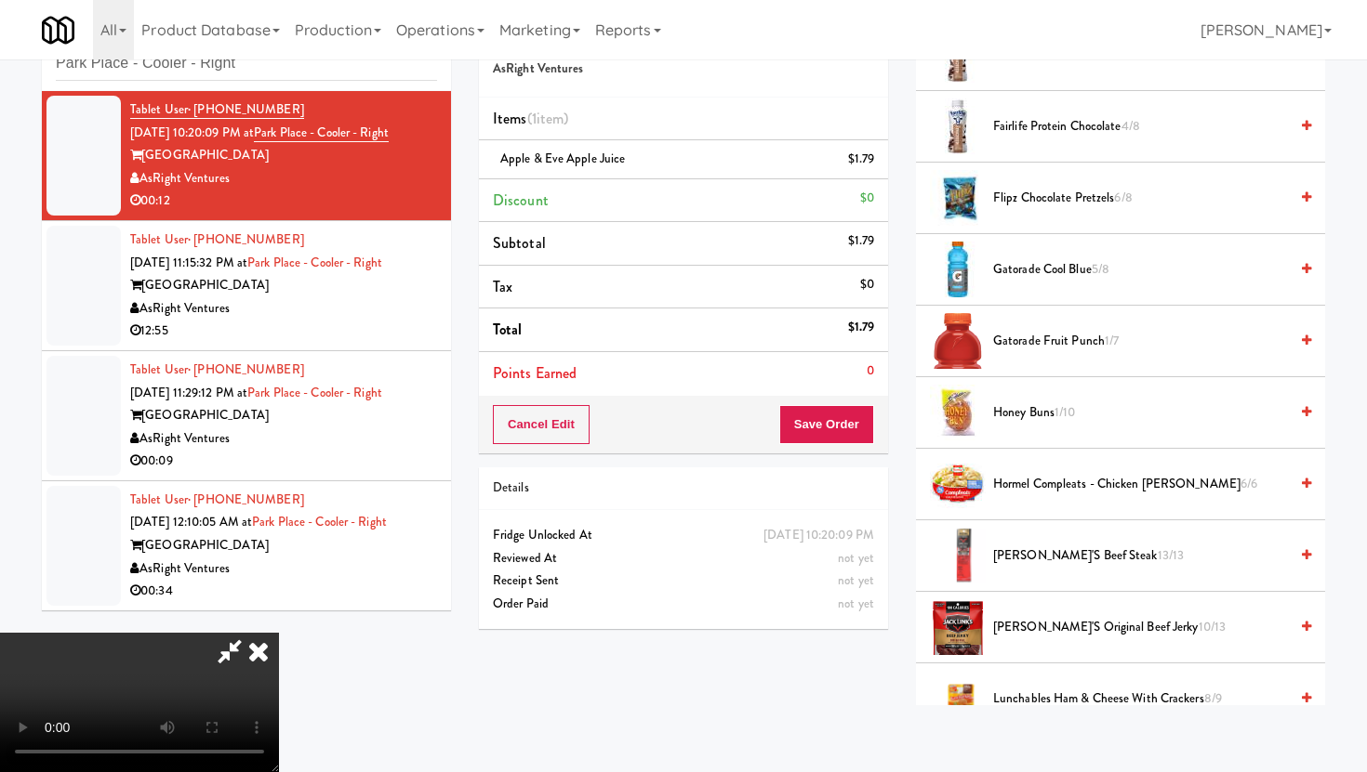
scroll to position [978, 0]
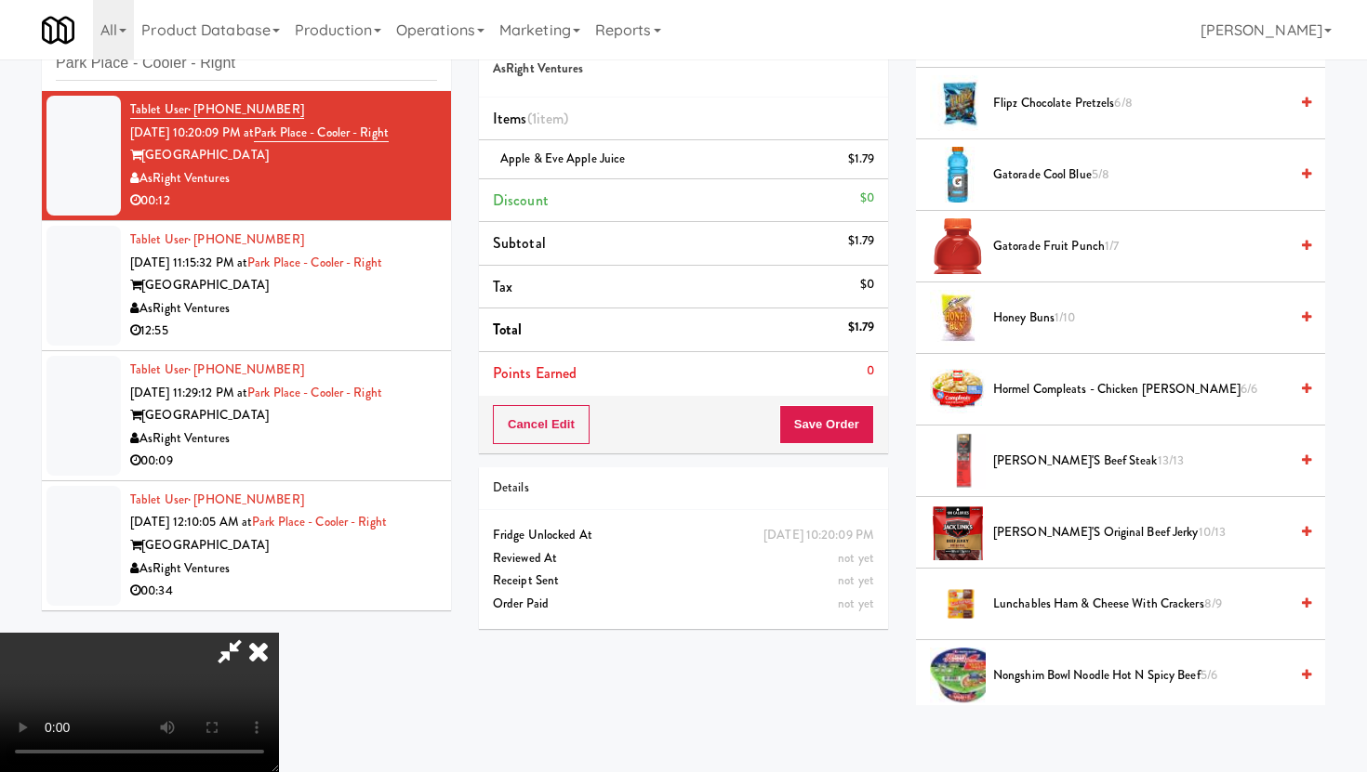
click at [1035, 323] on span "Honey Buns 1/10" at bounding box center [1140, 318] width 295 height 23
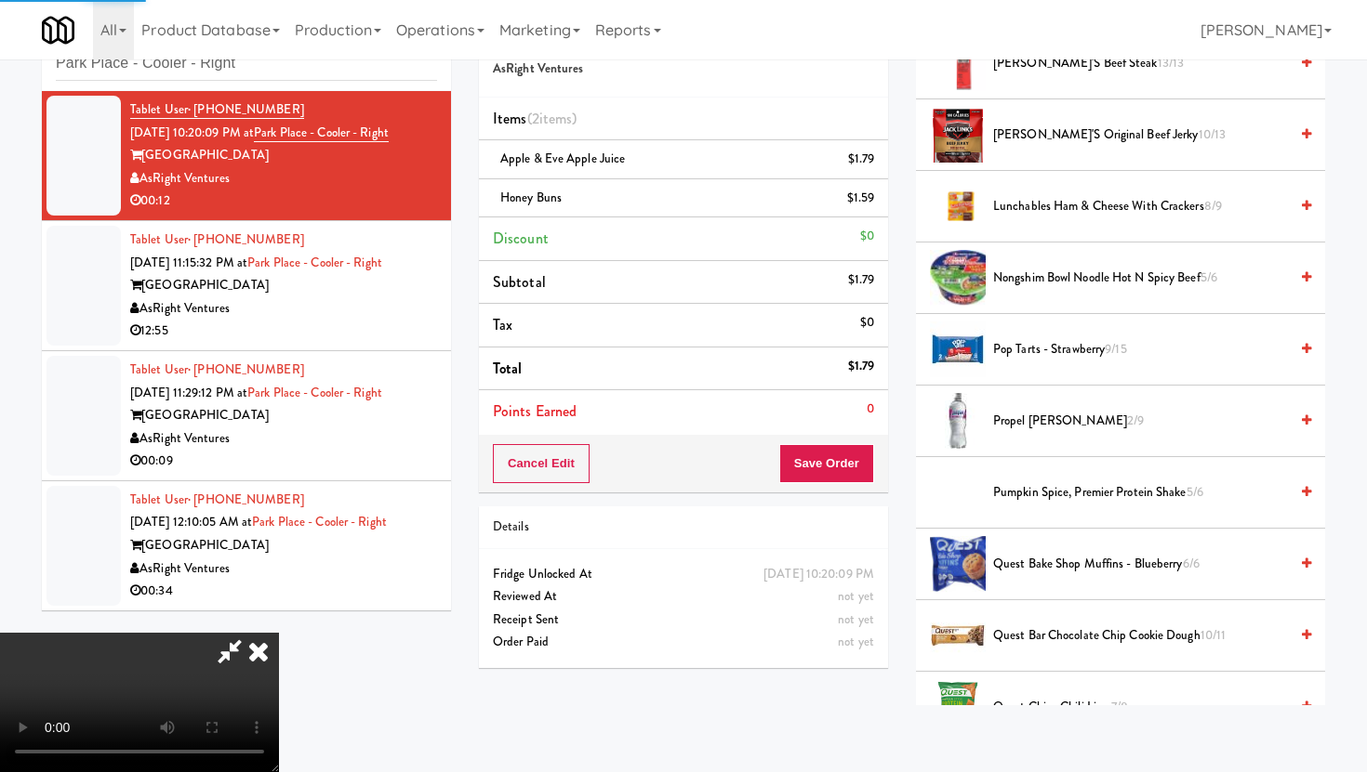
scroll to position [1378, 0]
click at [1032, 350] on span "Pop Tarts - Strawberry 9/15" at bounding box center [1140, 348] width 295 height 23
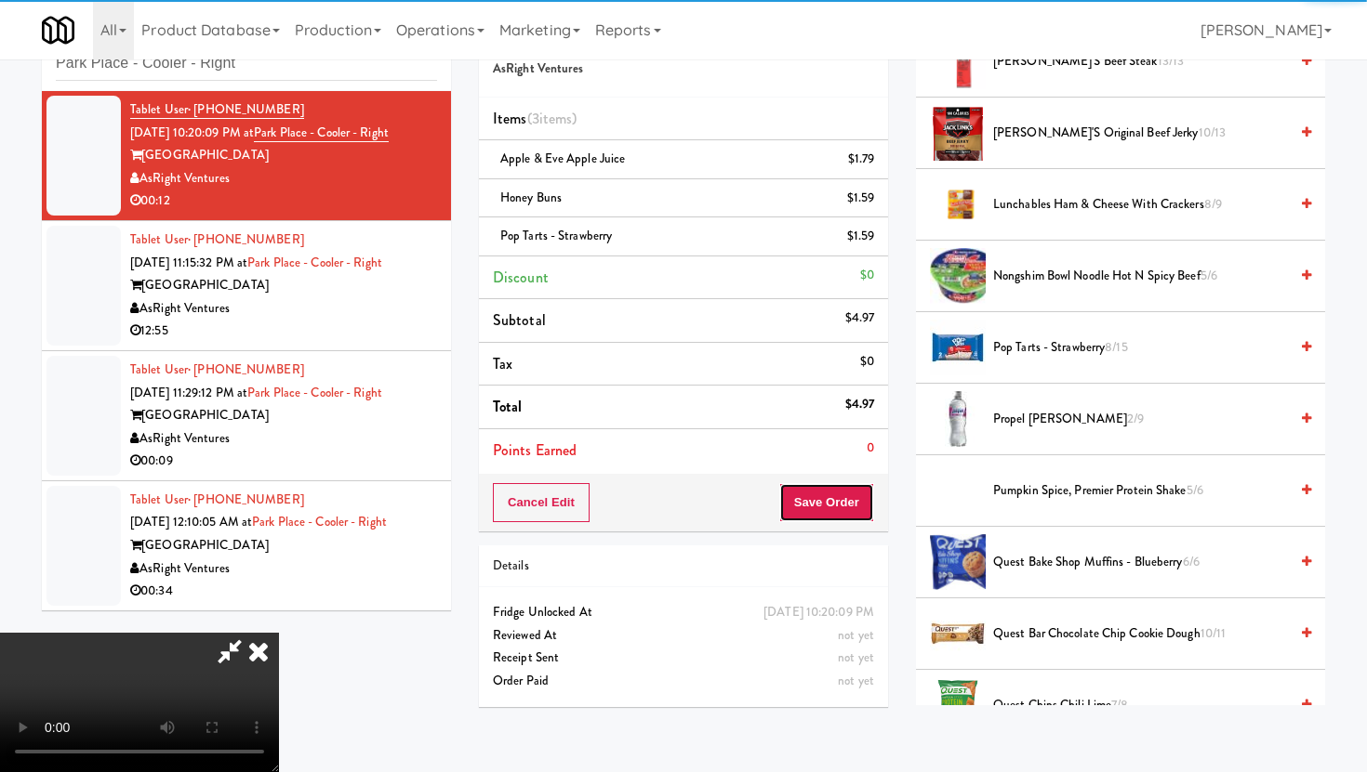
click at [863, 511] on button "Save Order" at bounding box center [826, 502] width 95 height 39
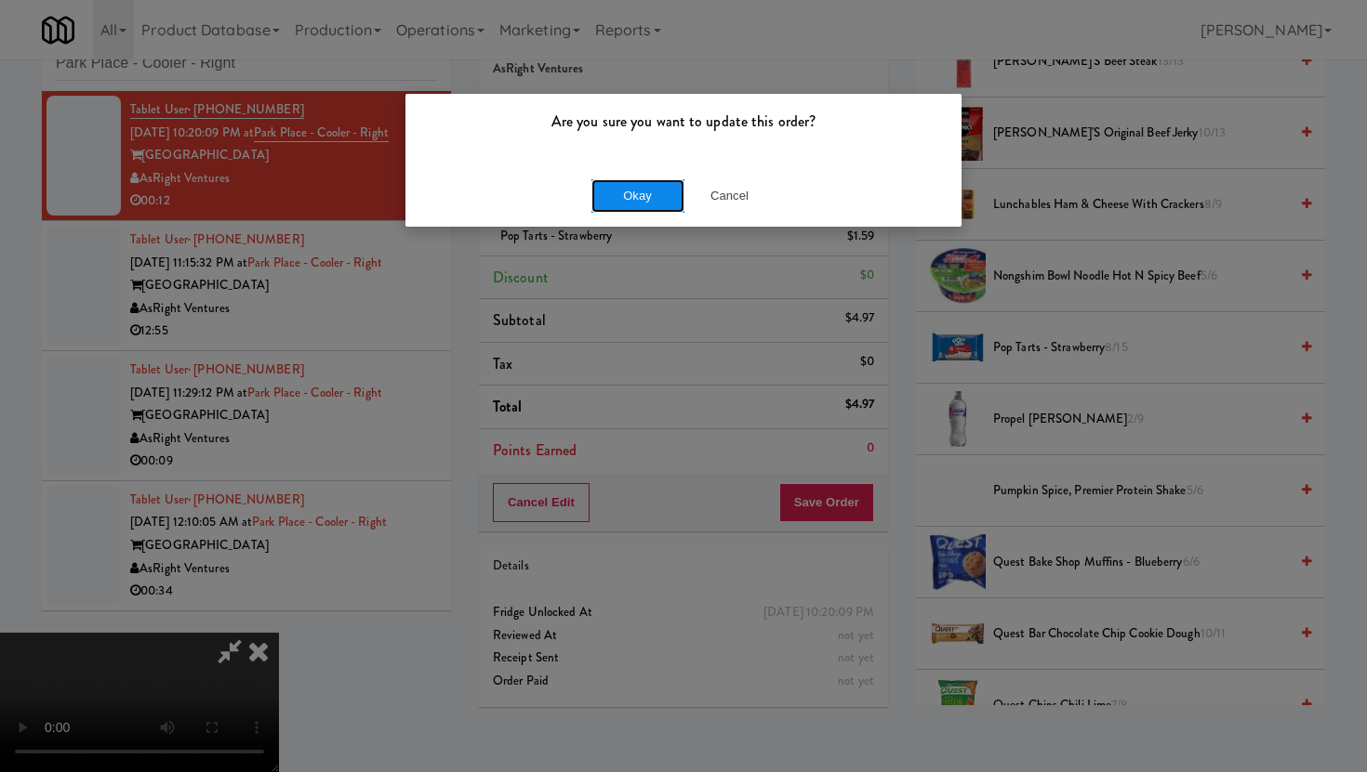
click at [615, 191] on button "Okay" at bounding box center [637, 195] width 93 height 33
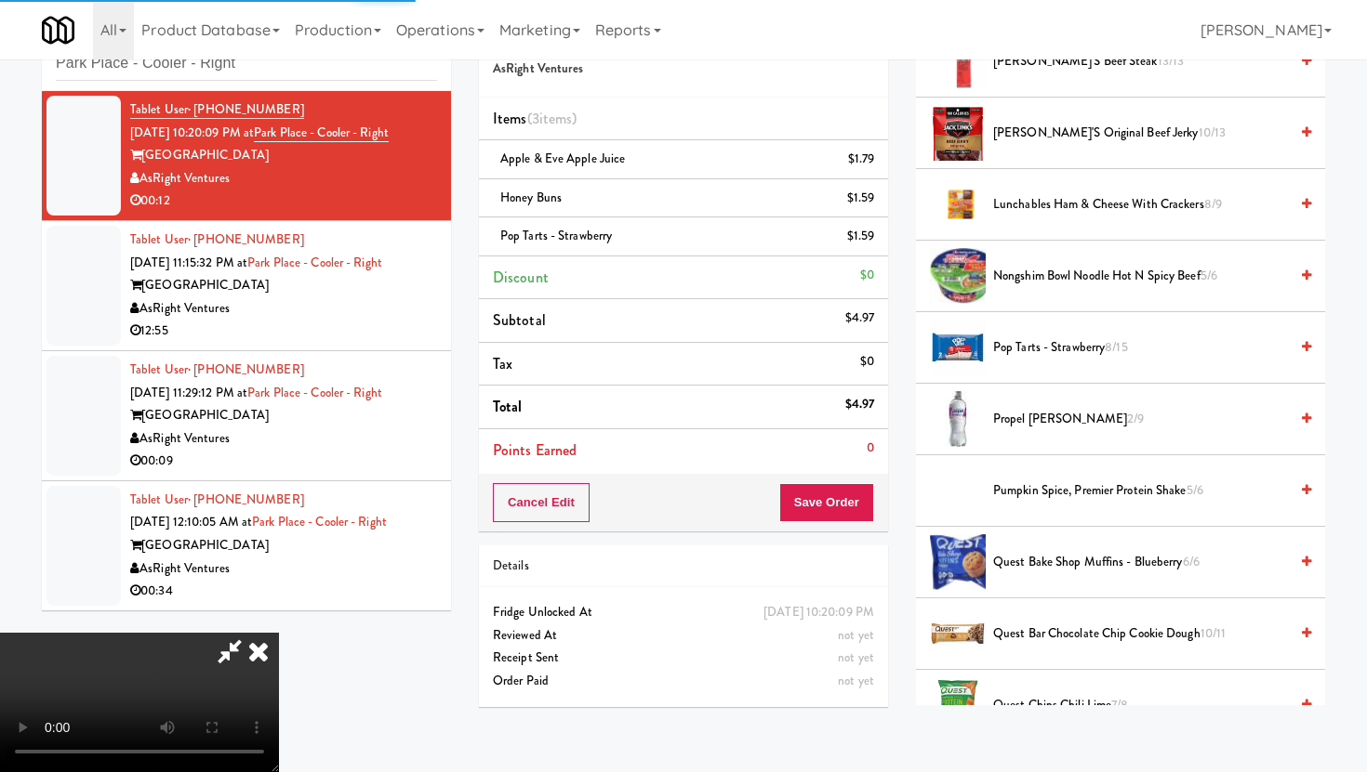
scroll to position [47, 0]
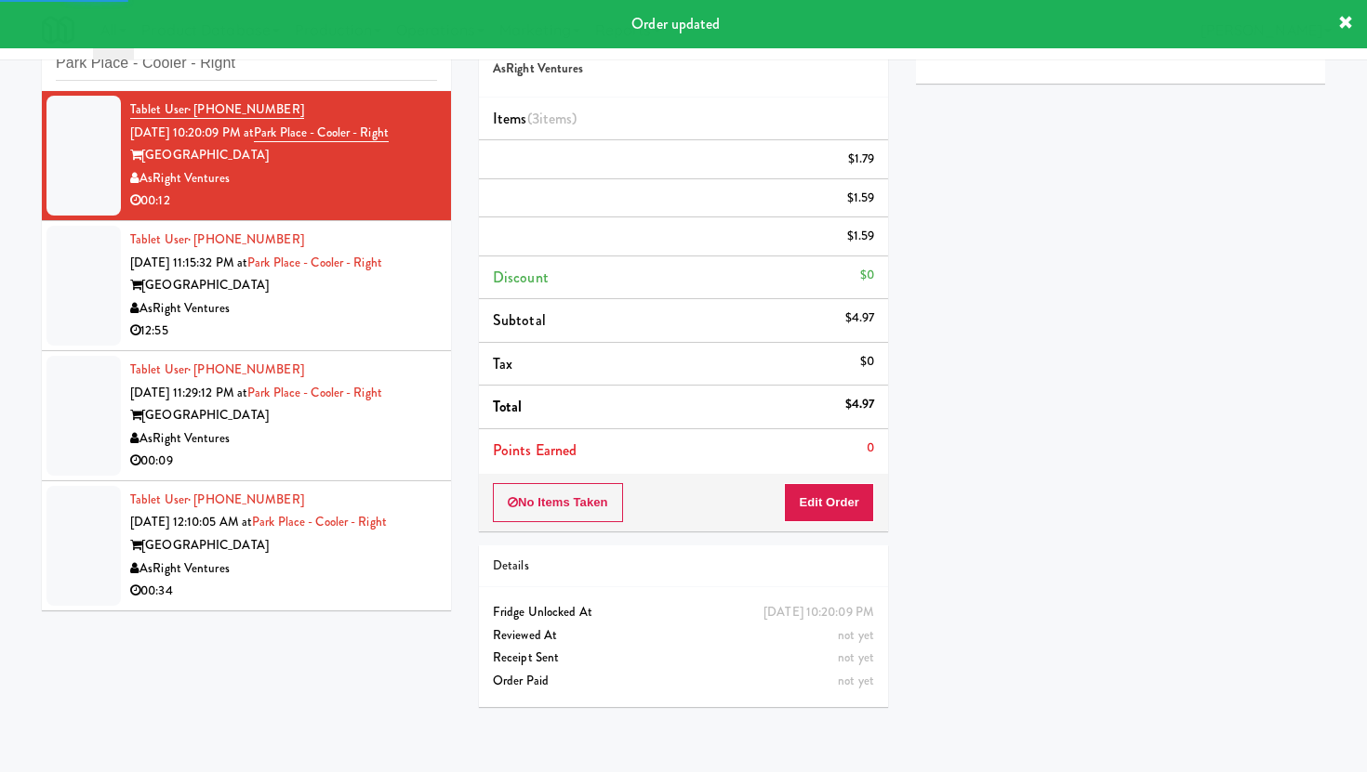
click at [397, 356] on li "Tablet User · (501) 487-8901 [DATE] 11:29:12 PM at [GEOGRAPHIC_DATA] - [GEOGRAP…" at bounding box center [246, 416] width 409 height 130
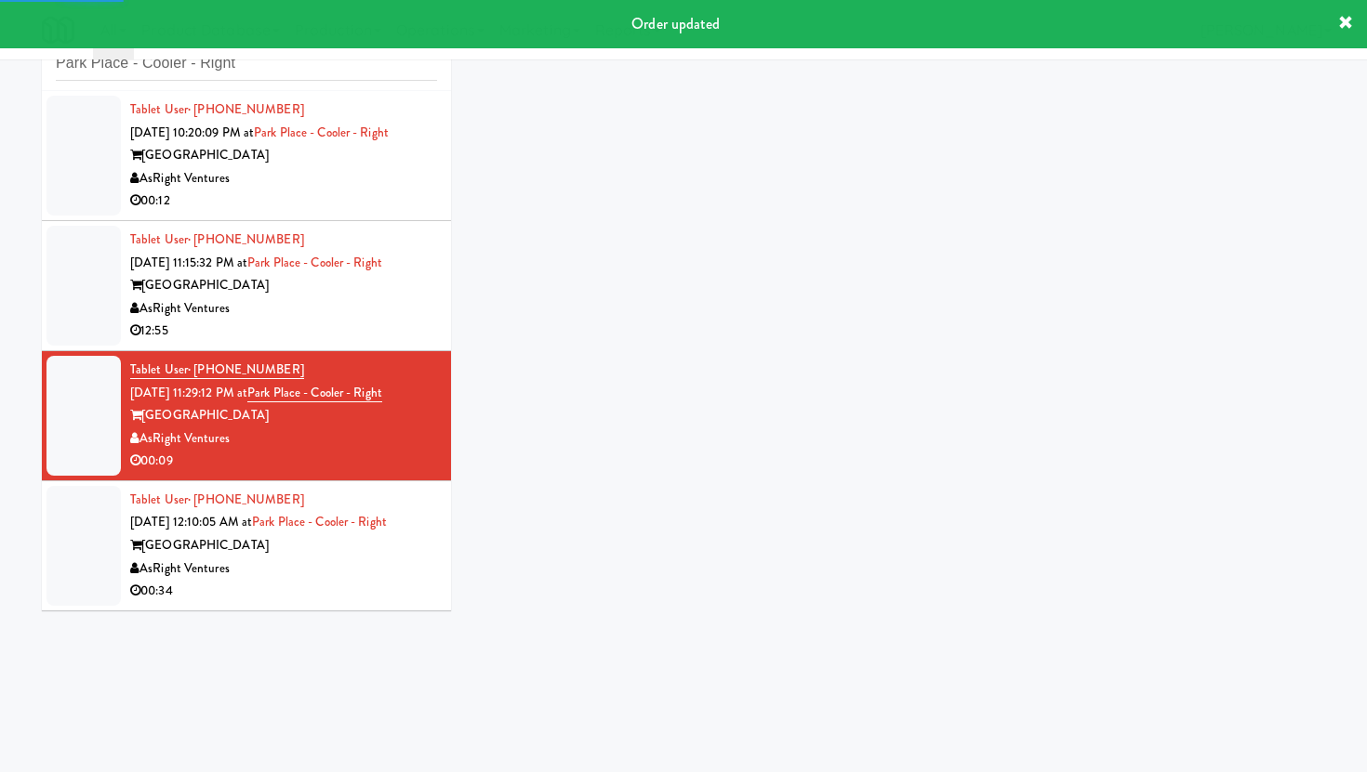
click at [393, 303] on div "AsRight Ventures" at bounding box center [283, 308] width 307 height 23
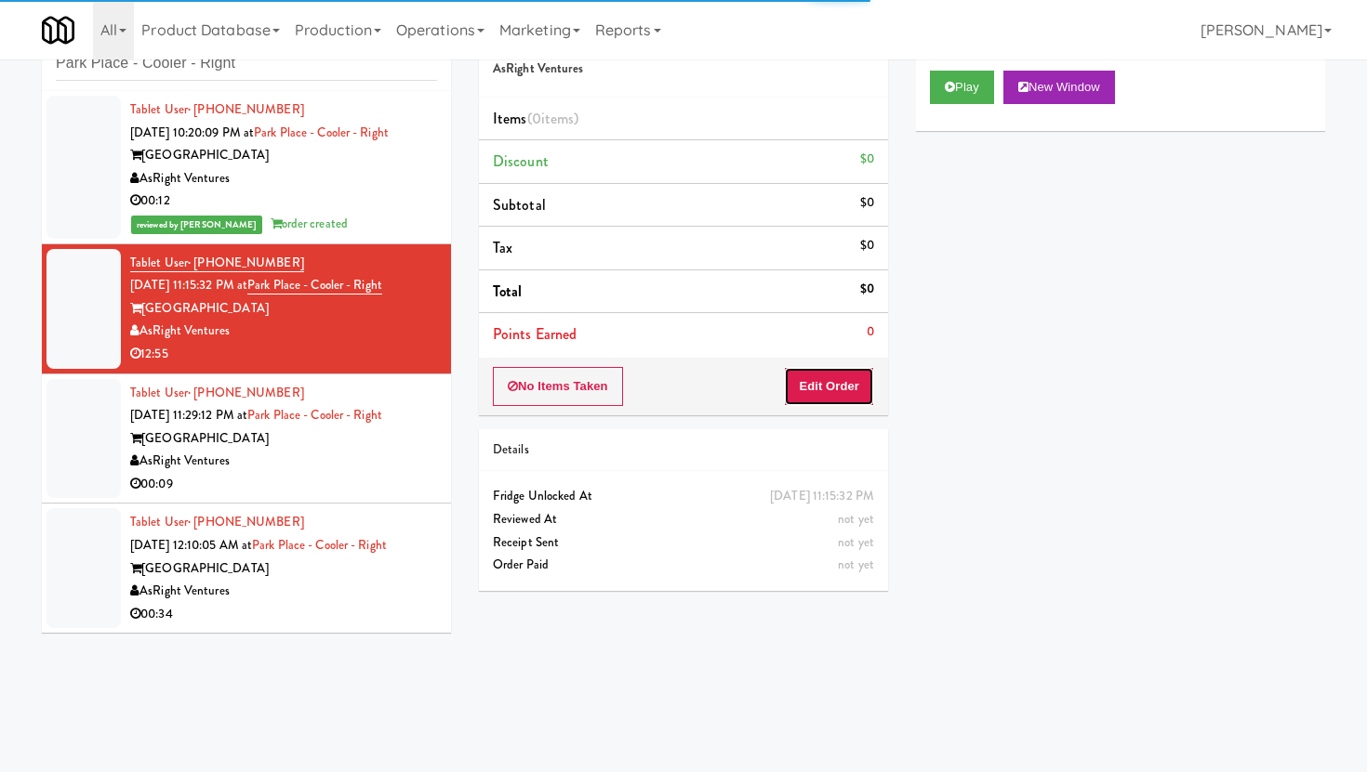
click at [856, 392] on button "Edit Order" at bounding box center [829, 386] width 90 height 39
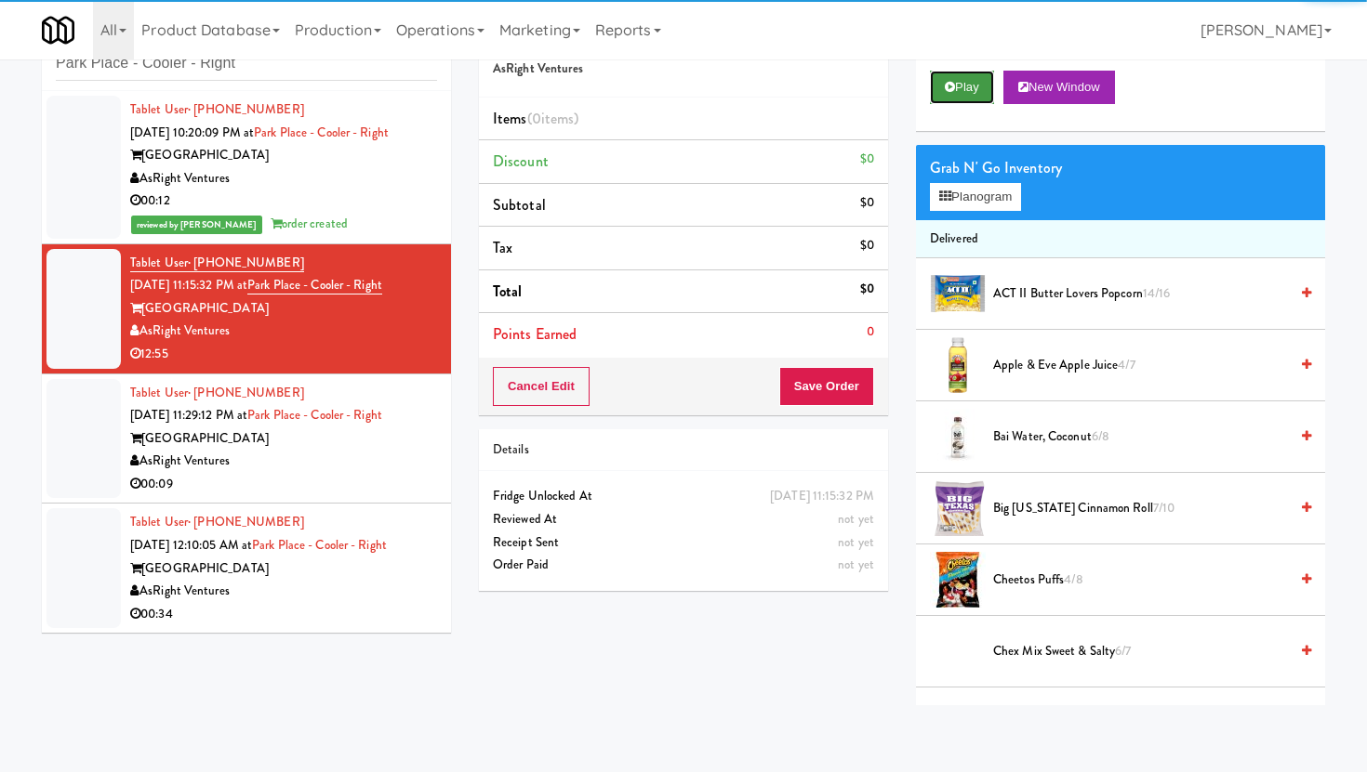
click at [955, 82] on button "Play" at bounding box center [962, 87] width 64 height 33
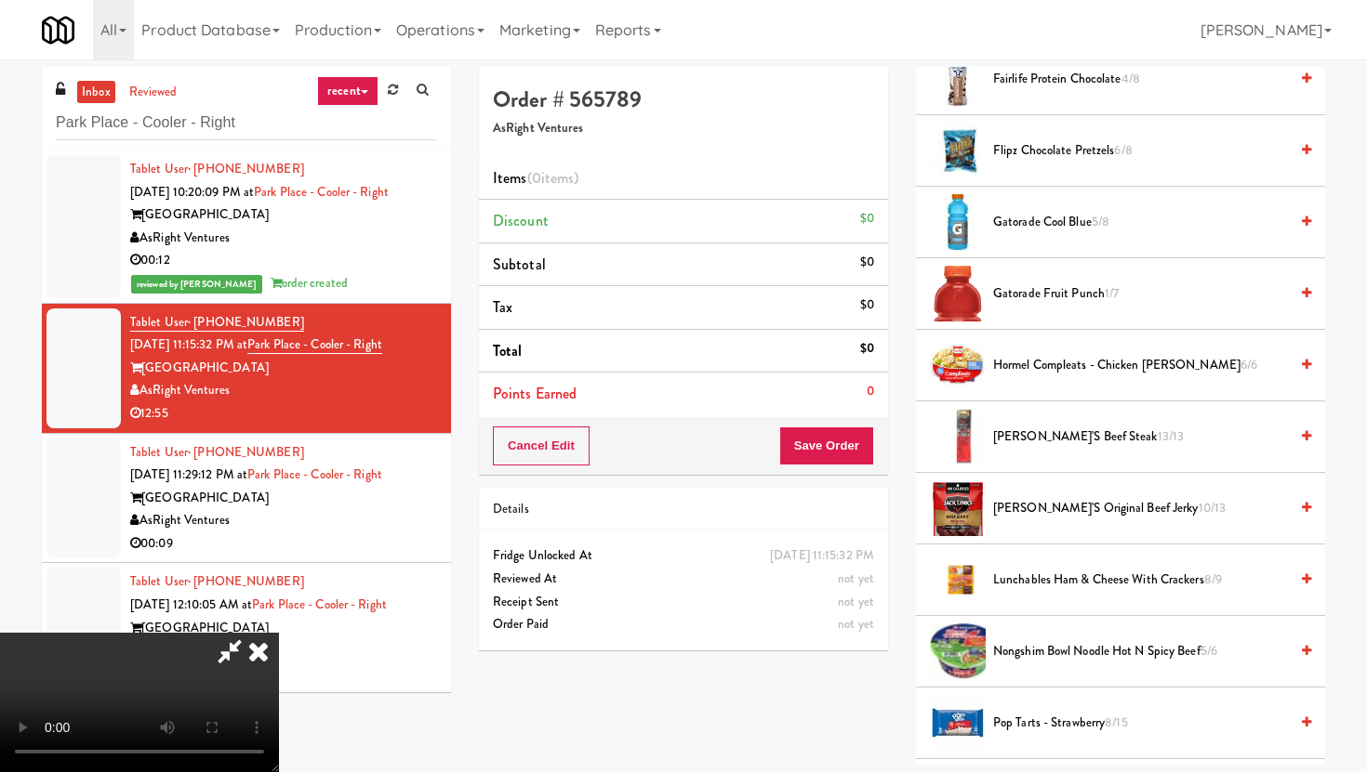
scroll to position [988, 0]
click at [1050, 572] on span "Lunchables Ham & Cheese with Crackers 8/9" at bounding box center [1140, 582] width 295 height 23
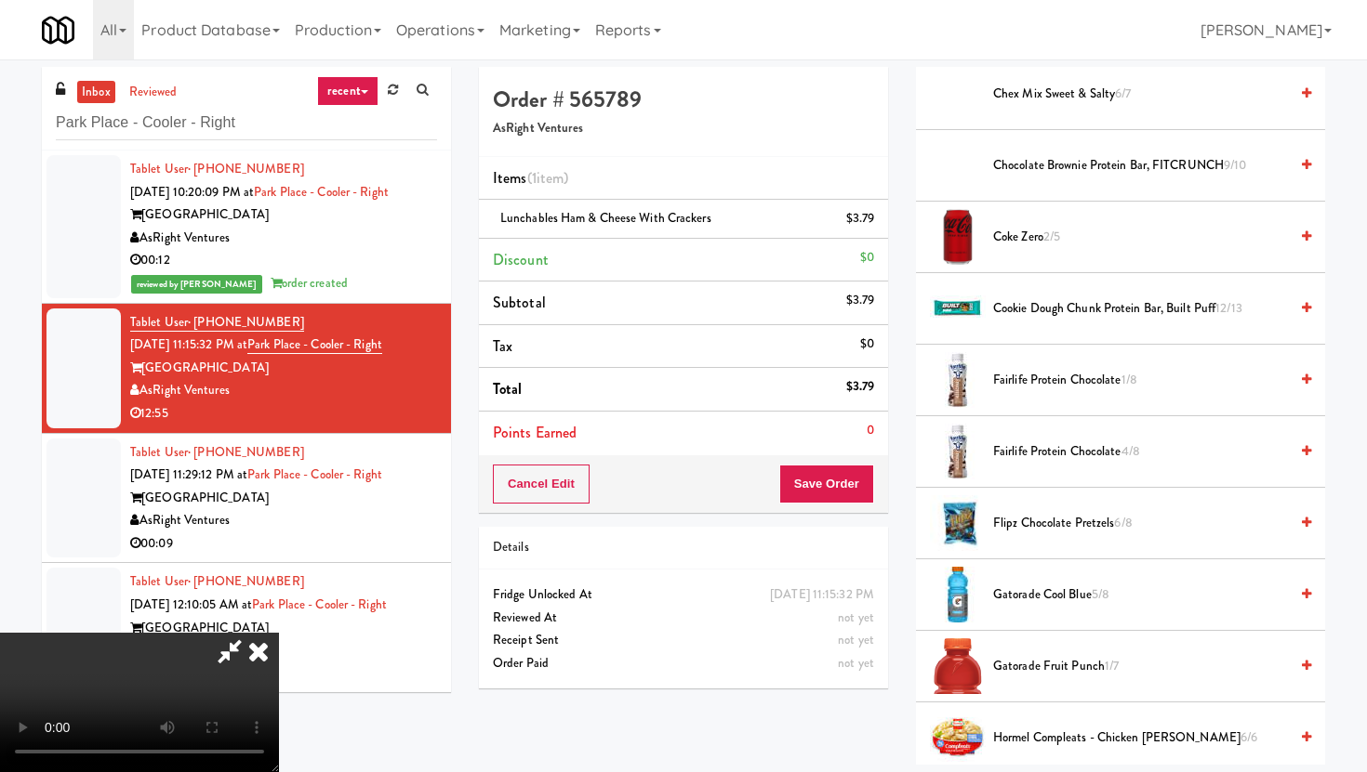
scroll to position [0, 0]
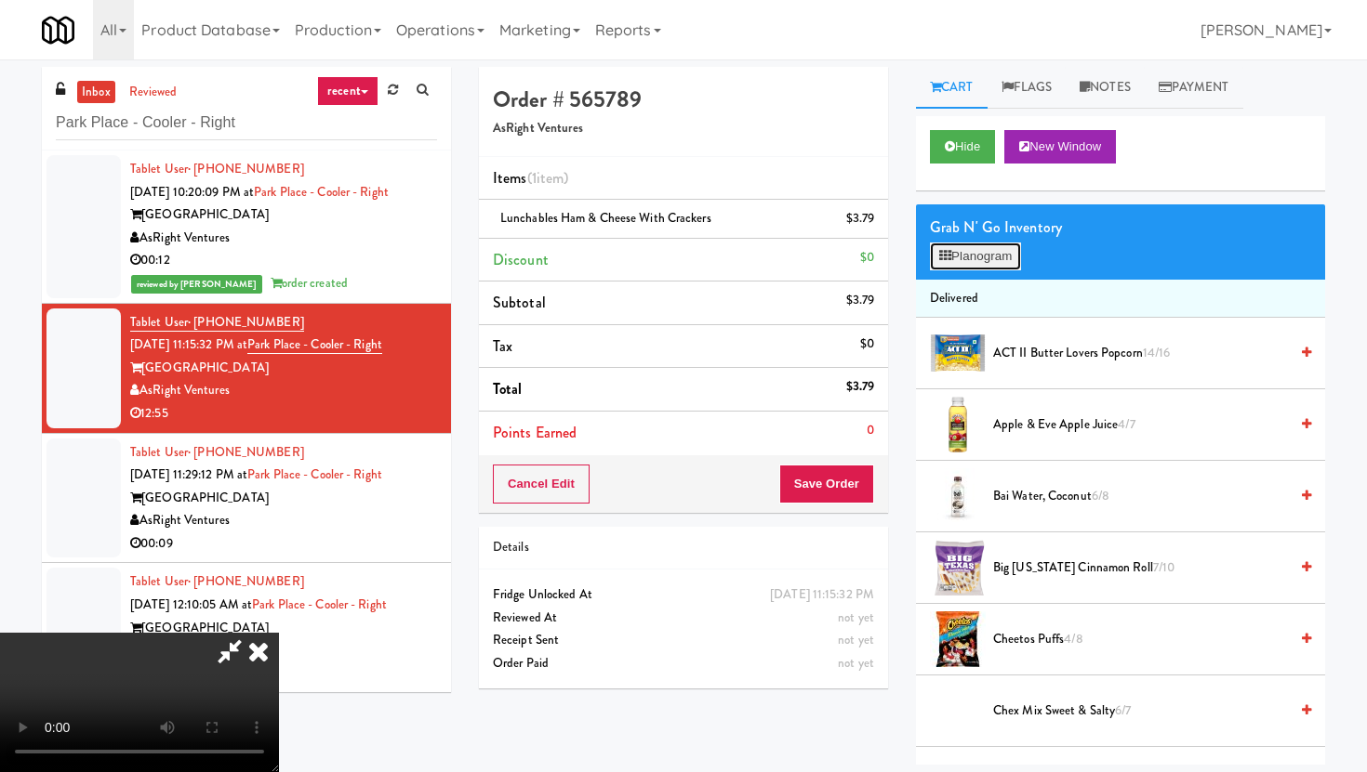
click at [988, 268] on button "Planogram" at bounding box center [975, 257] width 91 height 28
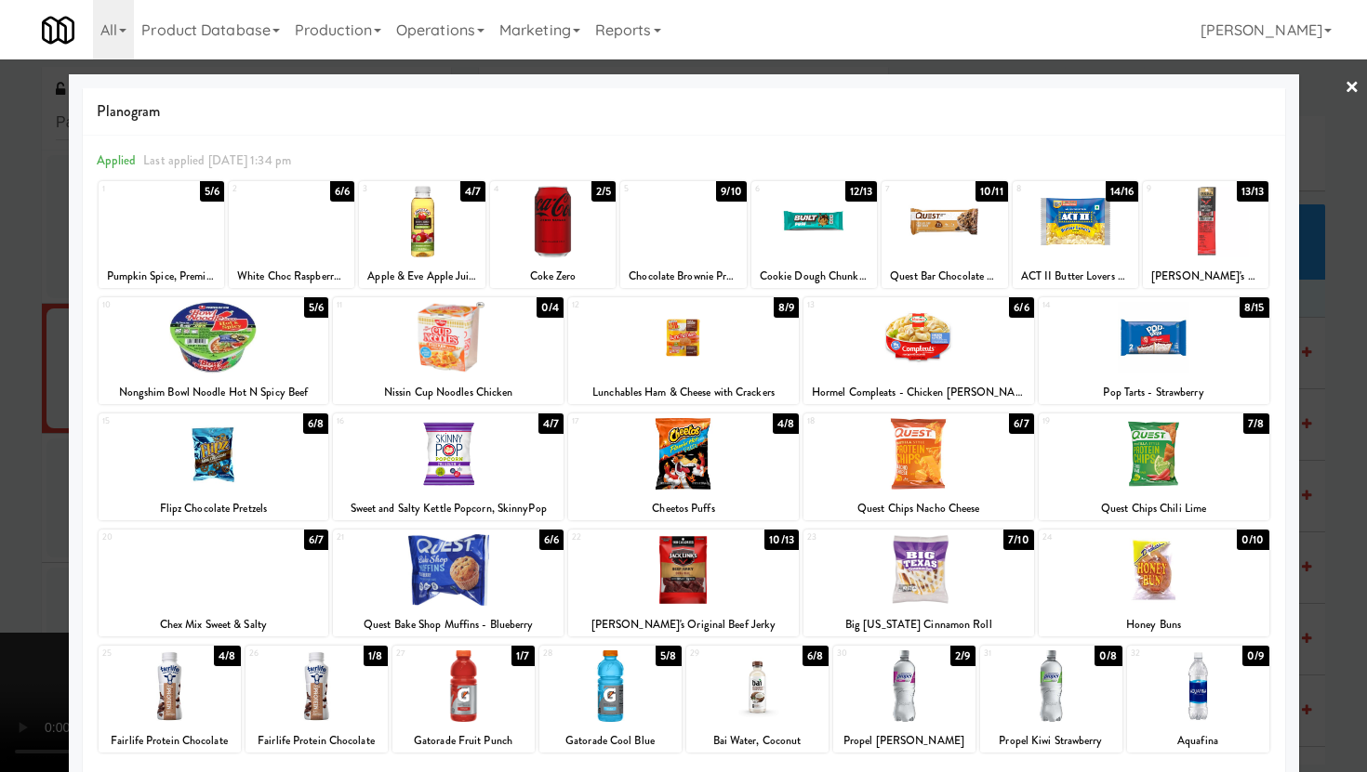
click at [0, 481] on div at bounding box center [683, 386] width 1367 height 772
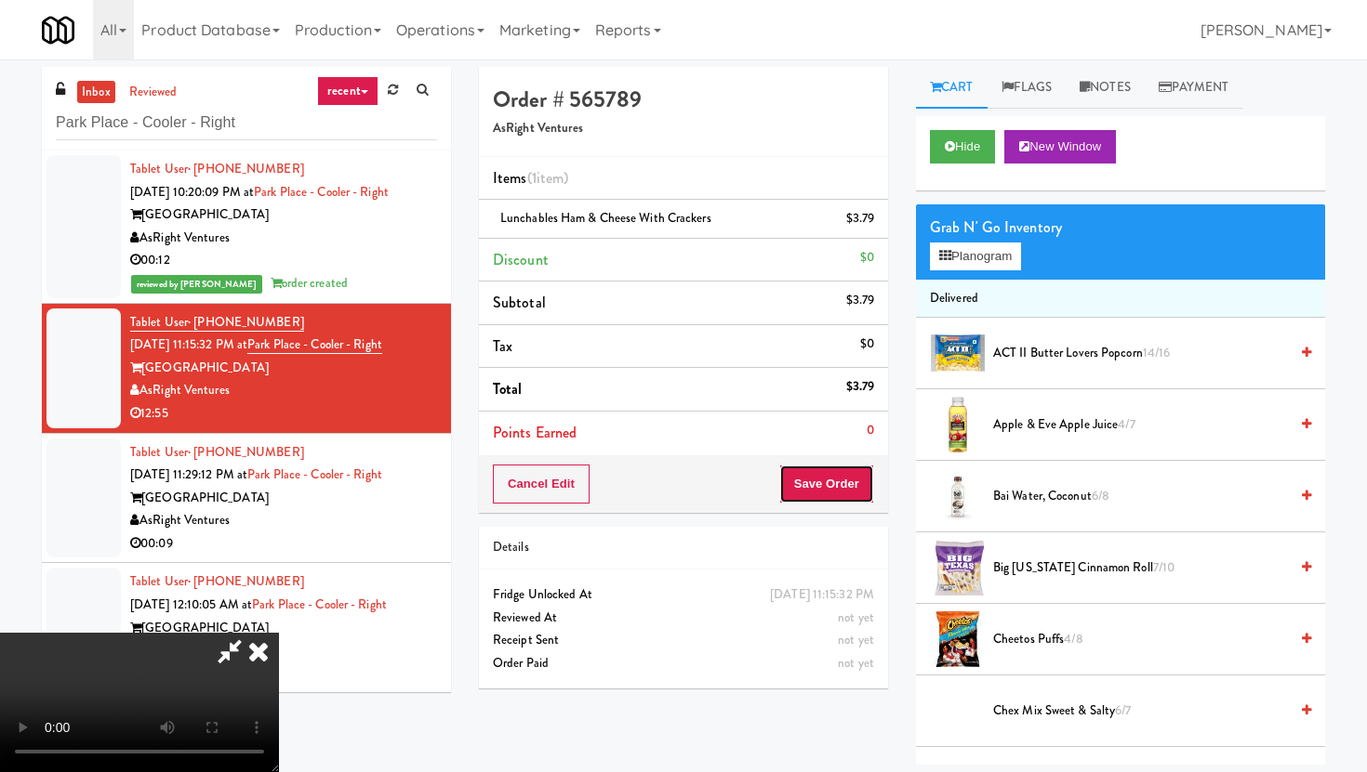
click at [865, 482] on button "Save Order" at bounding box center [826, 484] width 95 height 39
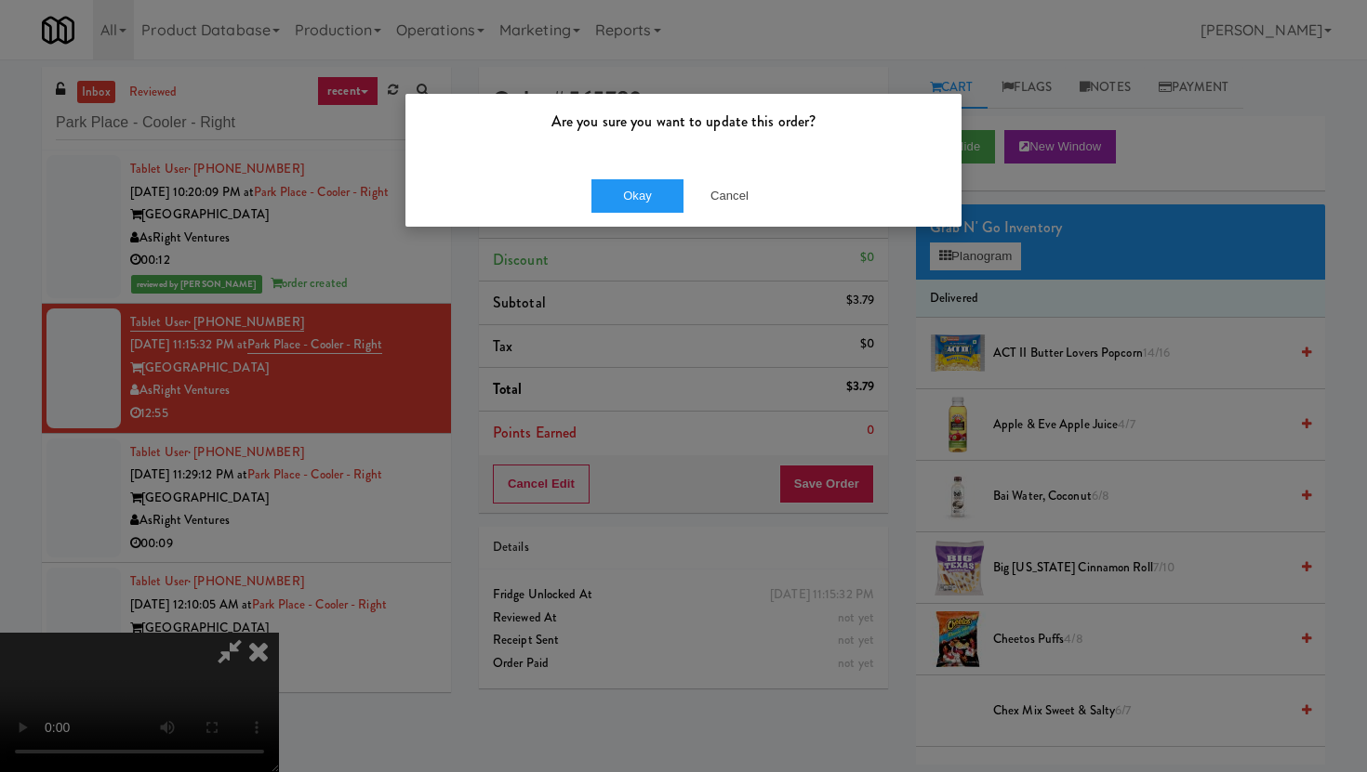
click at [636, 173] on div "Okay Cancel" at bounding box center [683, 196] width 556 height 62
click at [646, 207] on button "Okay" at bounding box center [637, 195] width 93 height 33
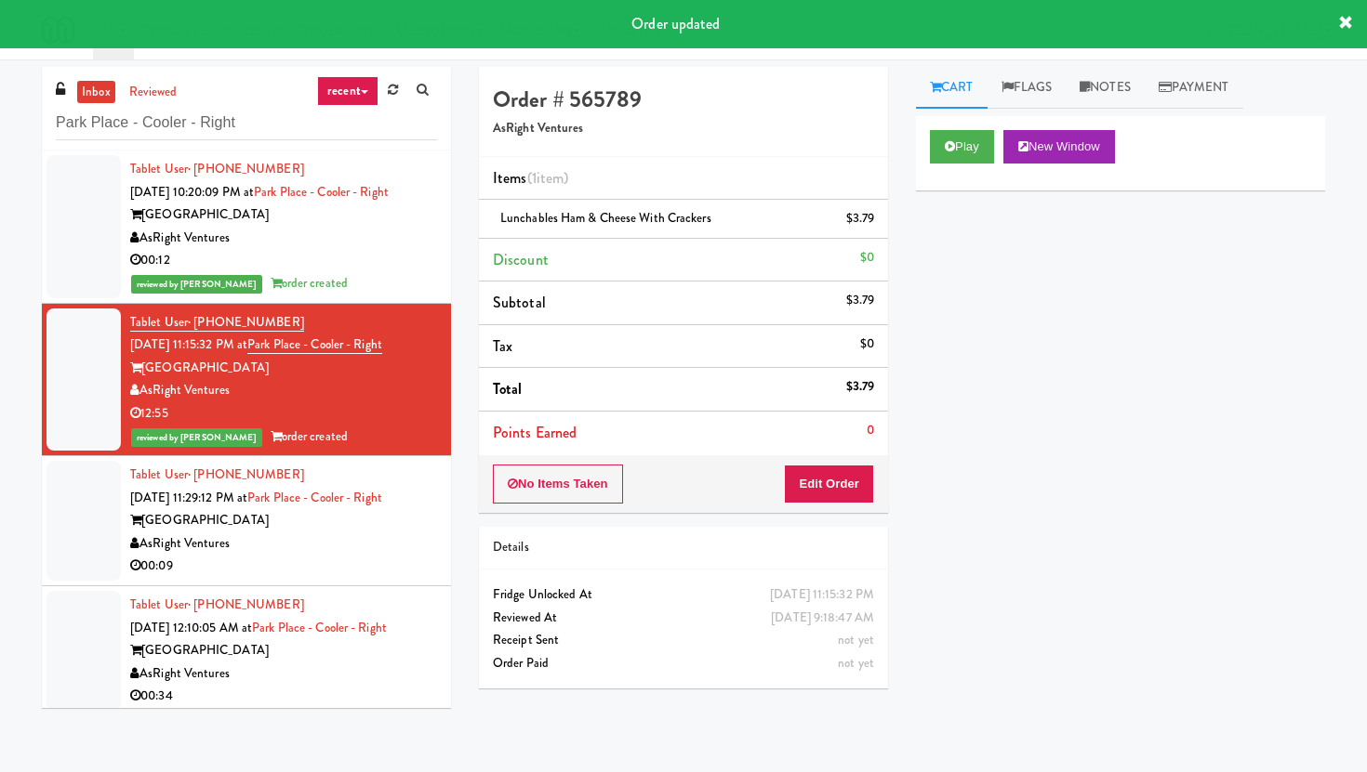
click at [333, 528] on div "[GEOGRAPHIC_DATA]" at bounding box center [283, 520] width 307 height 23
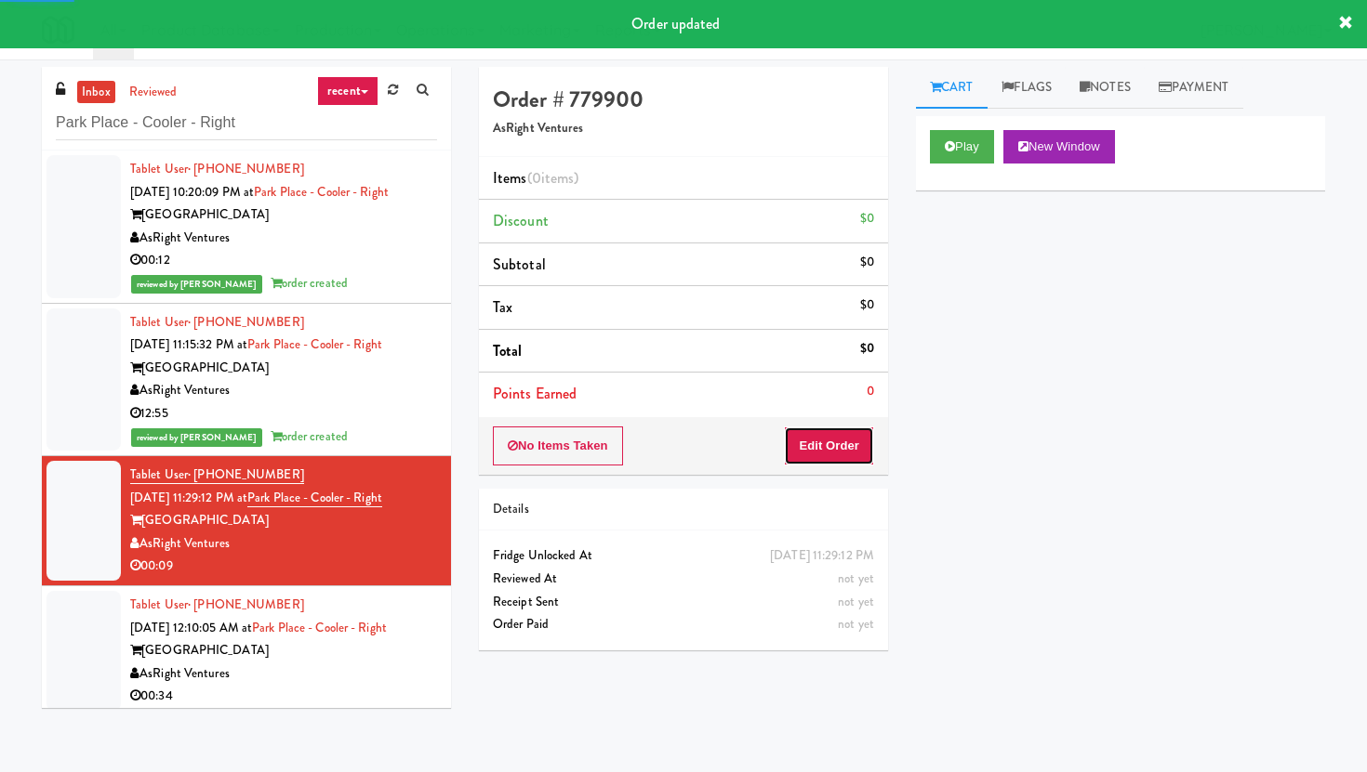
click at [794, 441] on button "Edit Order" at bounding box center [829, 446] width 90 height 39
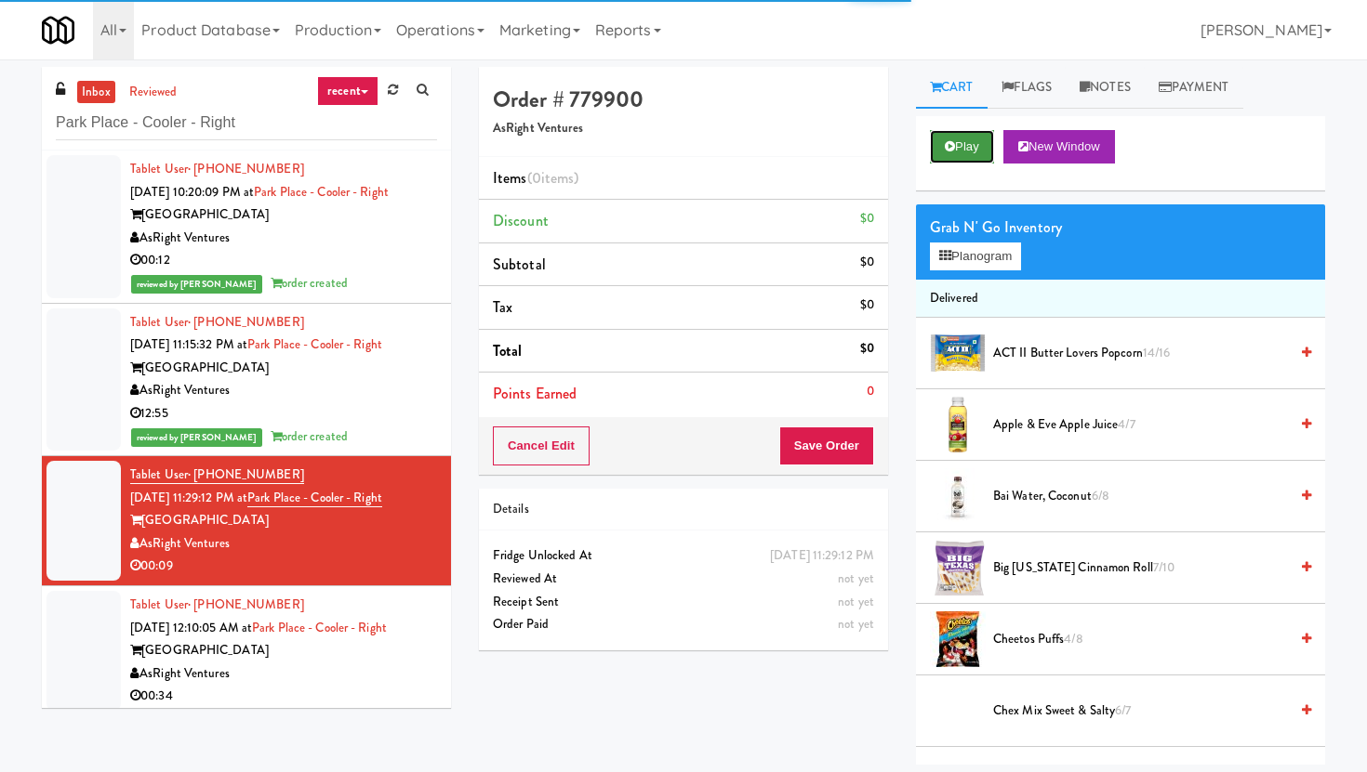
click at [949, 157] on button "Play" at bounding box center [962, 146] width 64 height 33
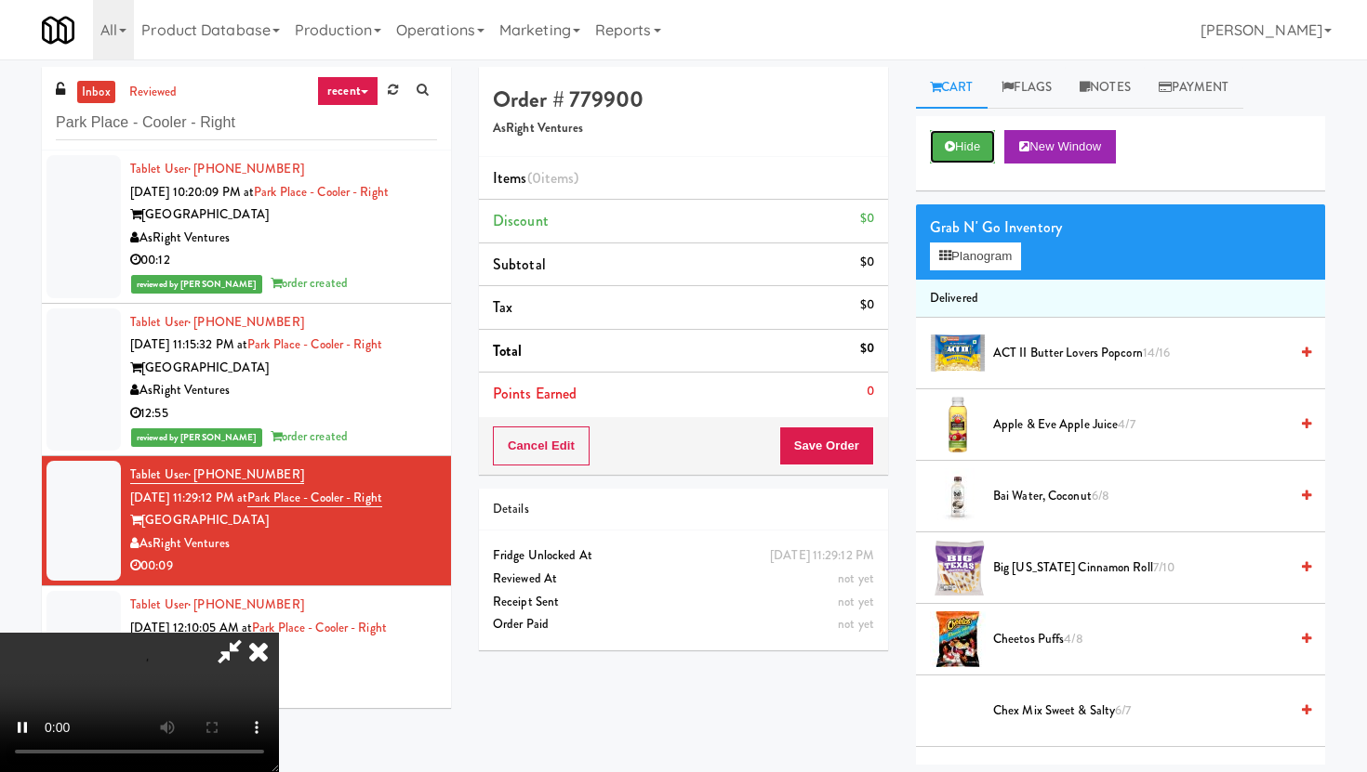
scroll to position [7, 0]
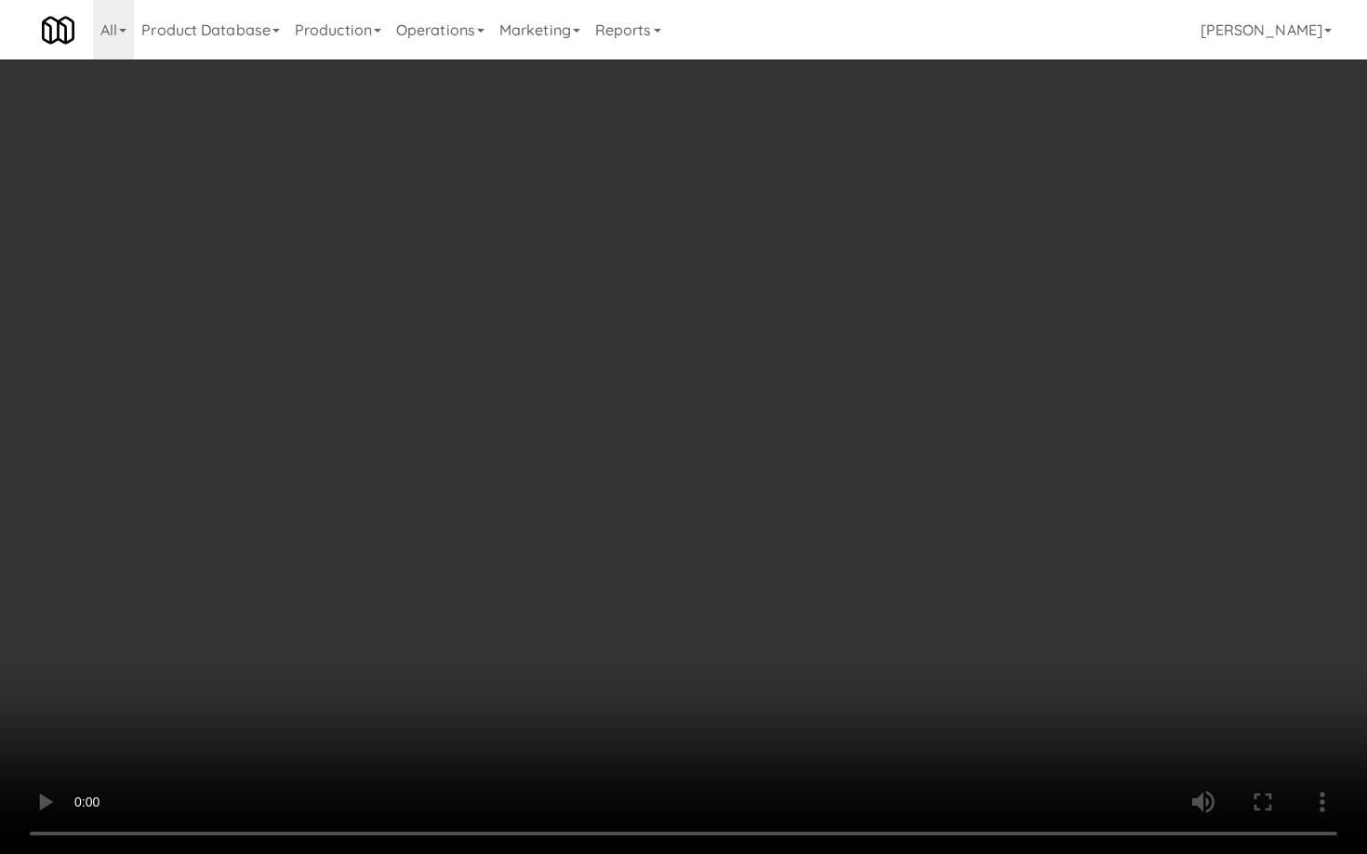
click at [657, 682] on video at bounding box center [683, 427] width 1367 height 854
click at [690, 695] on video at bounding box center [683, 427] width 1367 height 854
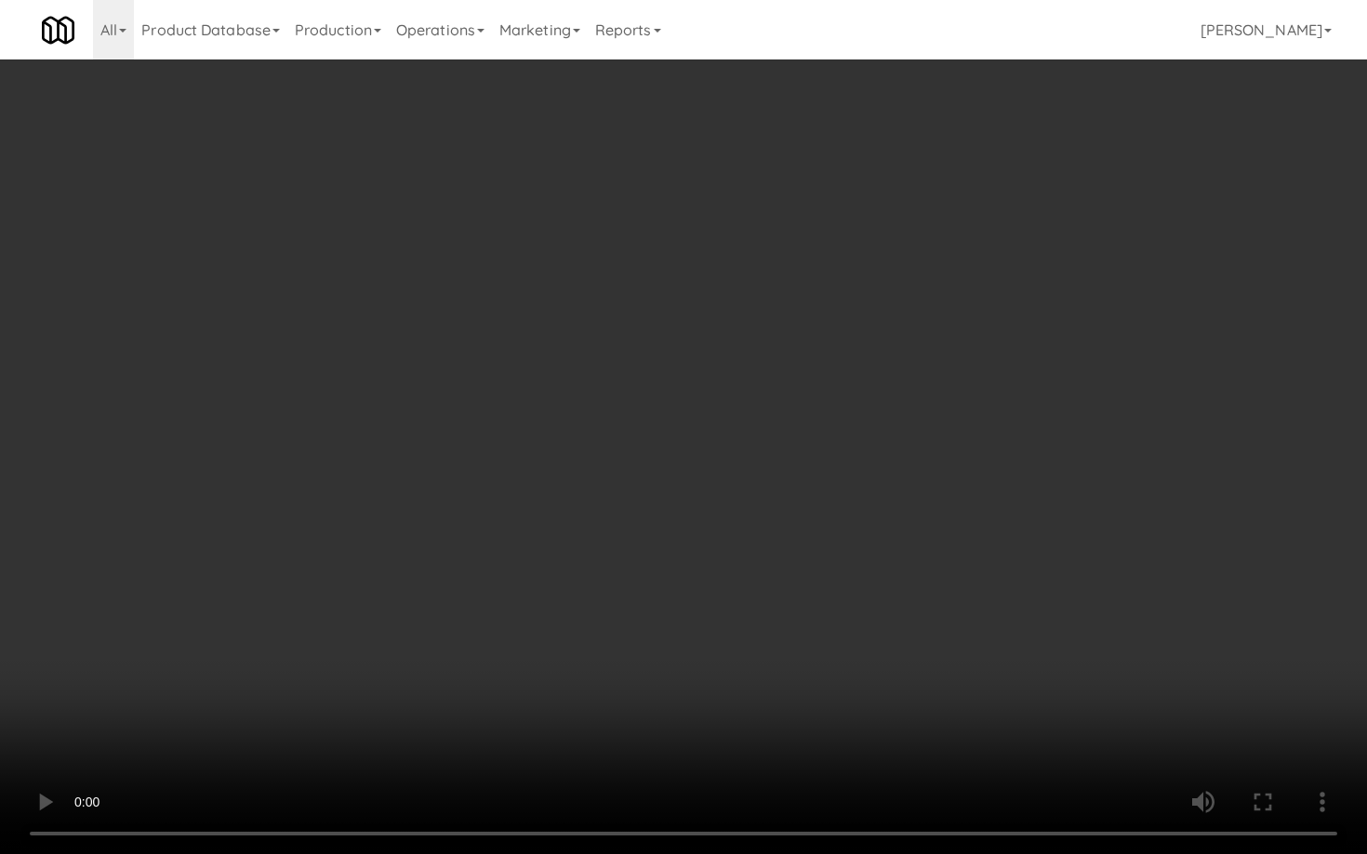
click at [690, 695] on video at bounding box center [683, 427] width 1367 height 854
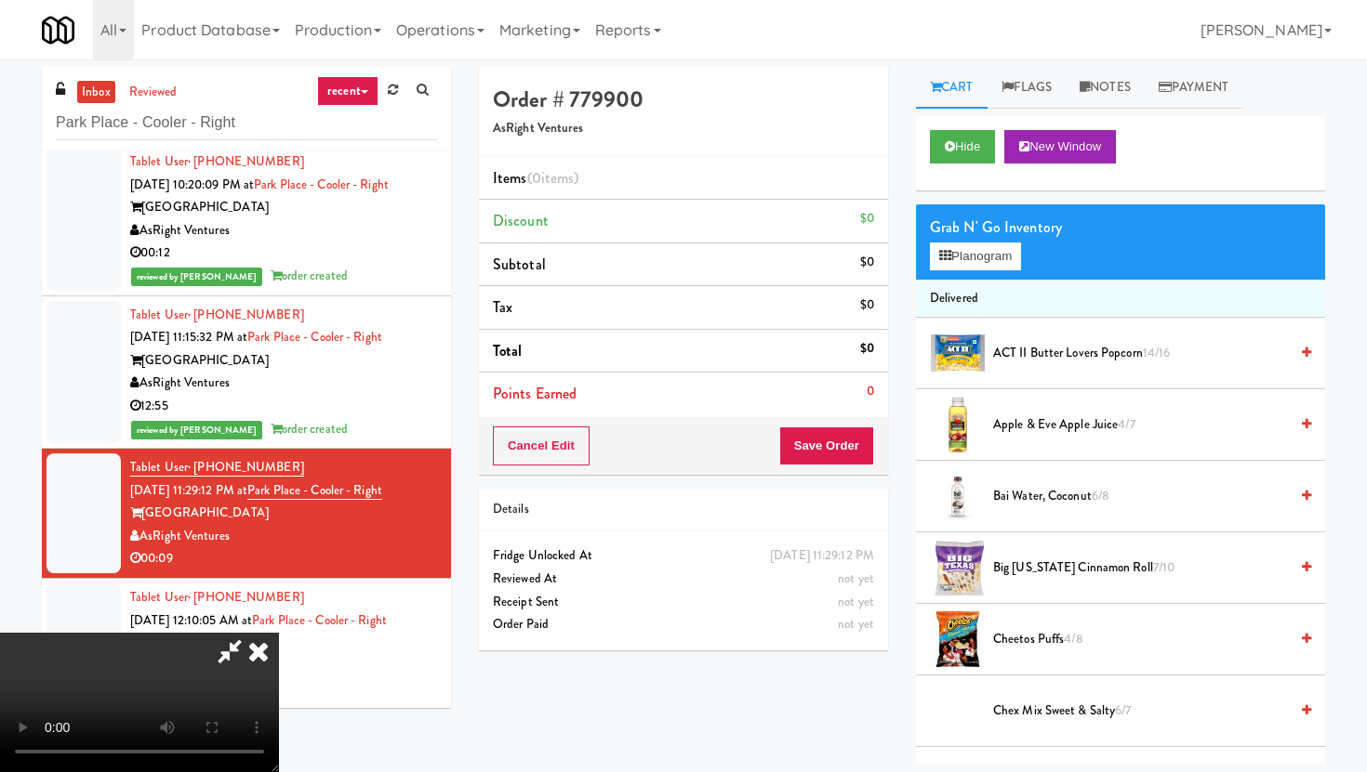
click at [279, 633] on video at bounding box center [139, 702] width 279 height 139
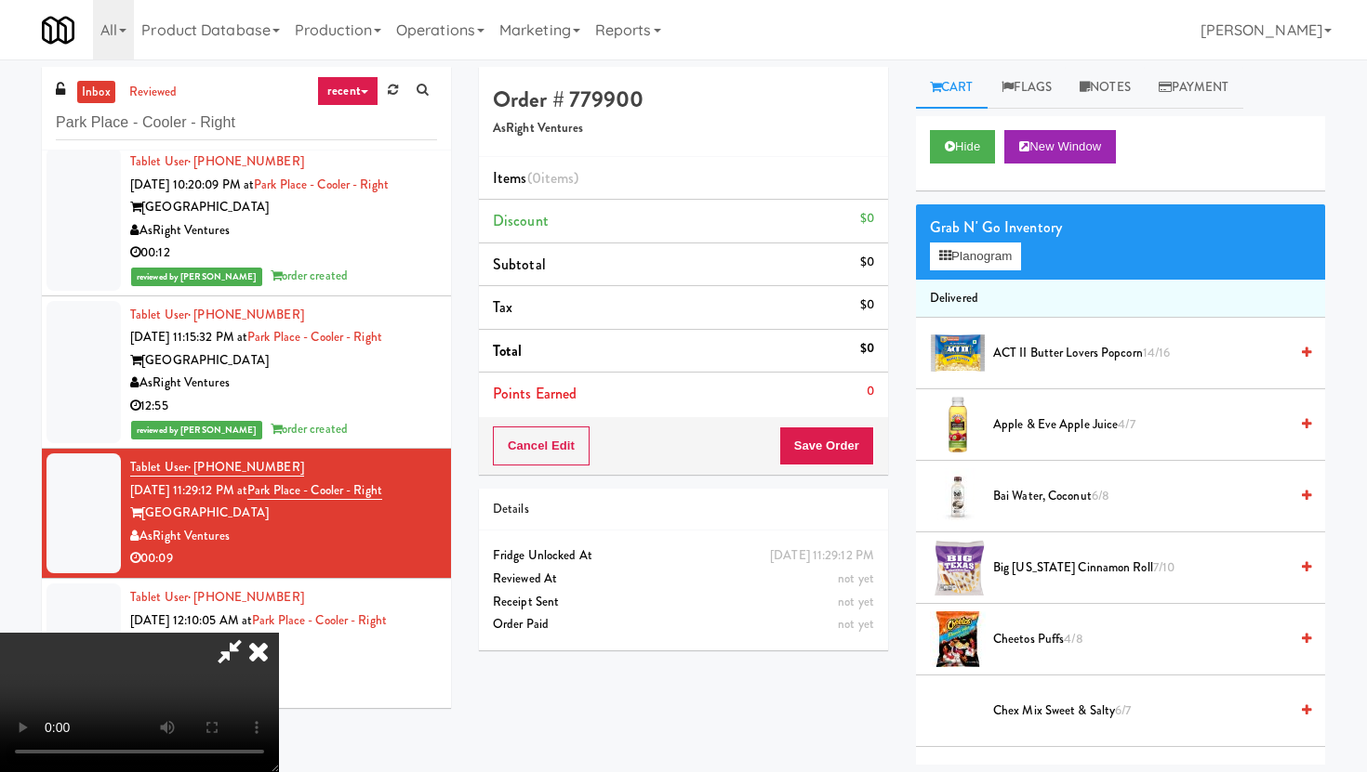
click at [279, 633] on video at bounding box center [139, 702] width 279 height 139
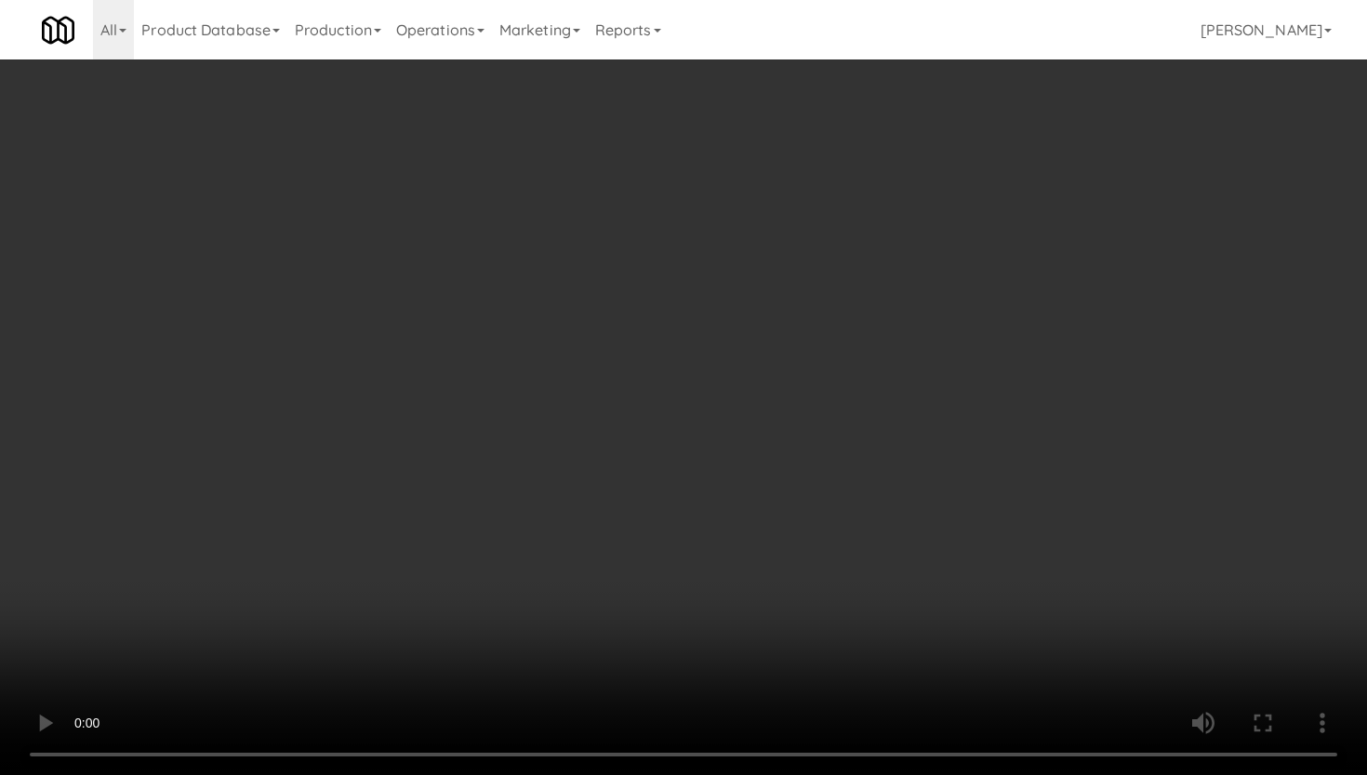
click at [606, 546] on video at bounding box center [683, 387] width 1367 height 775
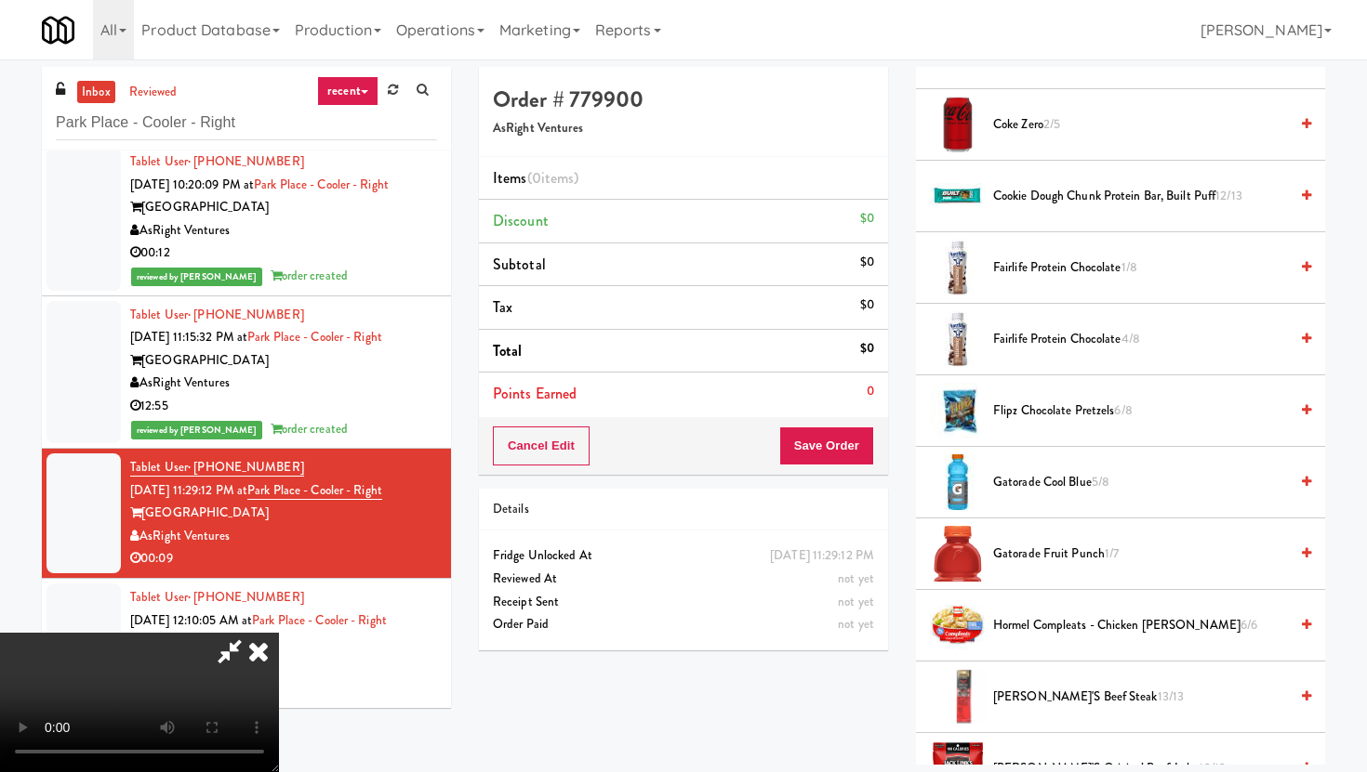
click at [1063, 260] on span "Fairlife Protein Chocolate 1/8" at bounding box center [1140, 268] width 295 height 23
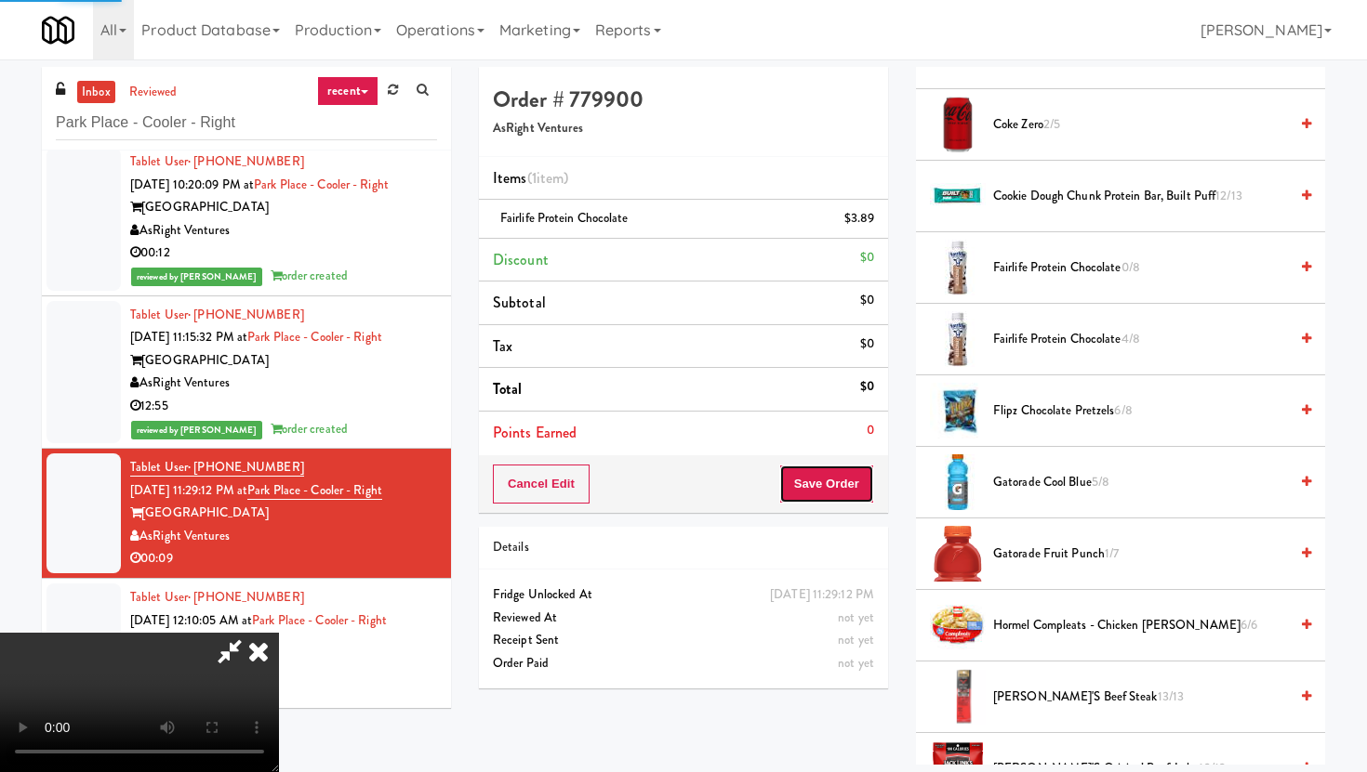
click at [861, 502] on button "Save Order" at bounding box center [826, 484] width 95 height 39
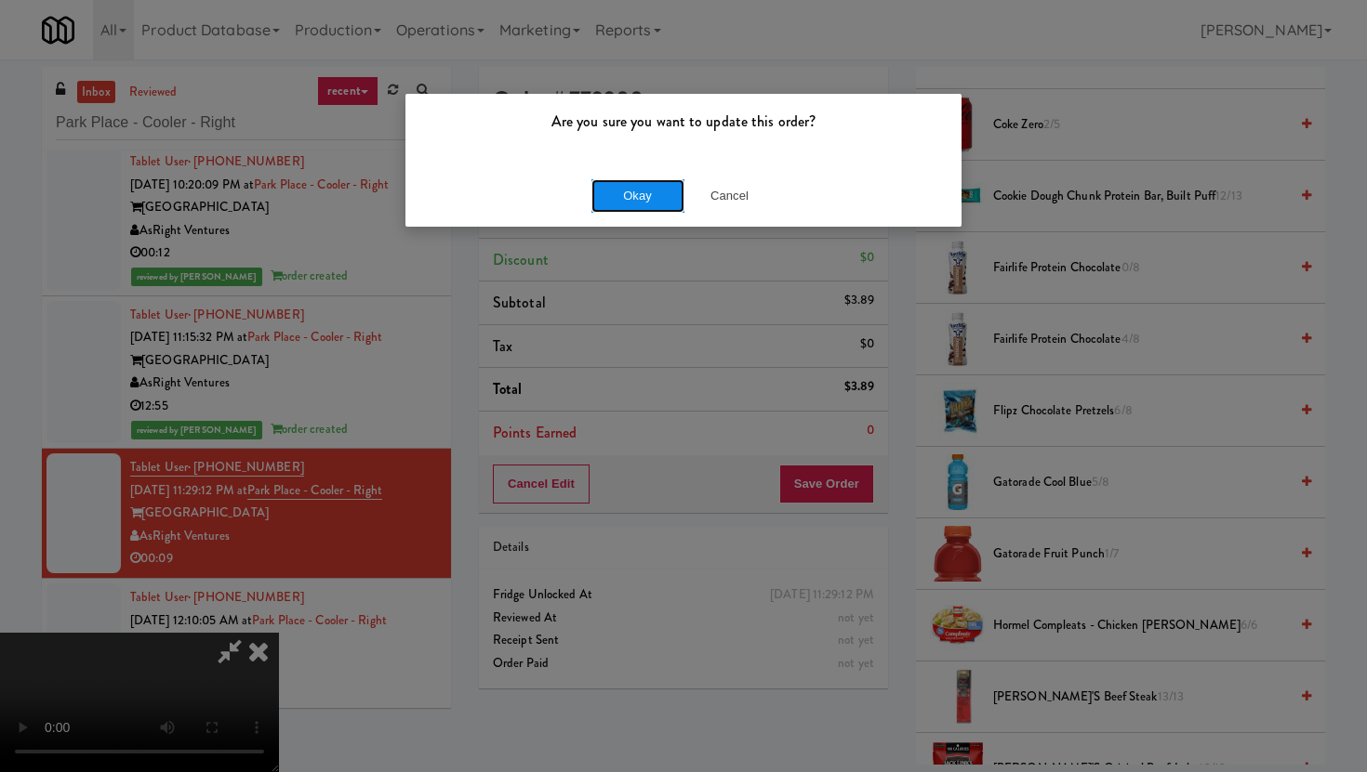
click at [658, 191] on button "Okay" at bounding box center [637, 195] width 93 height 33
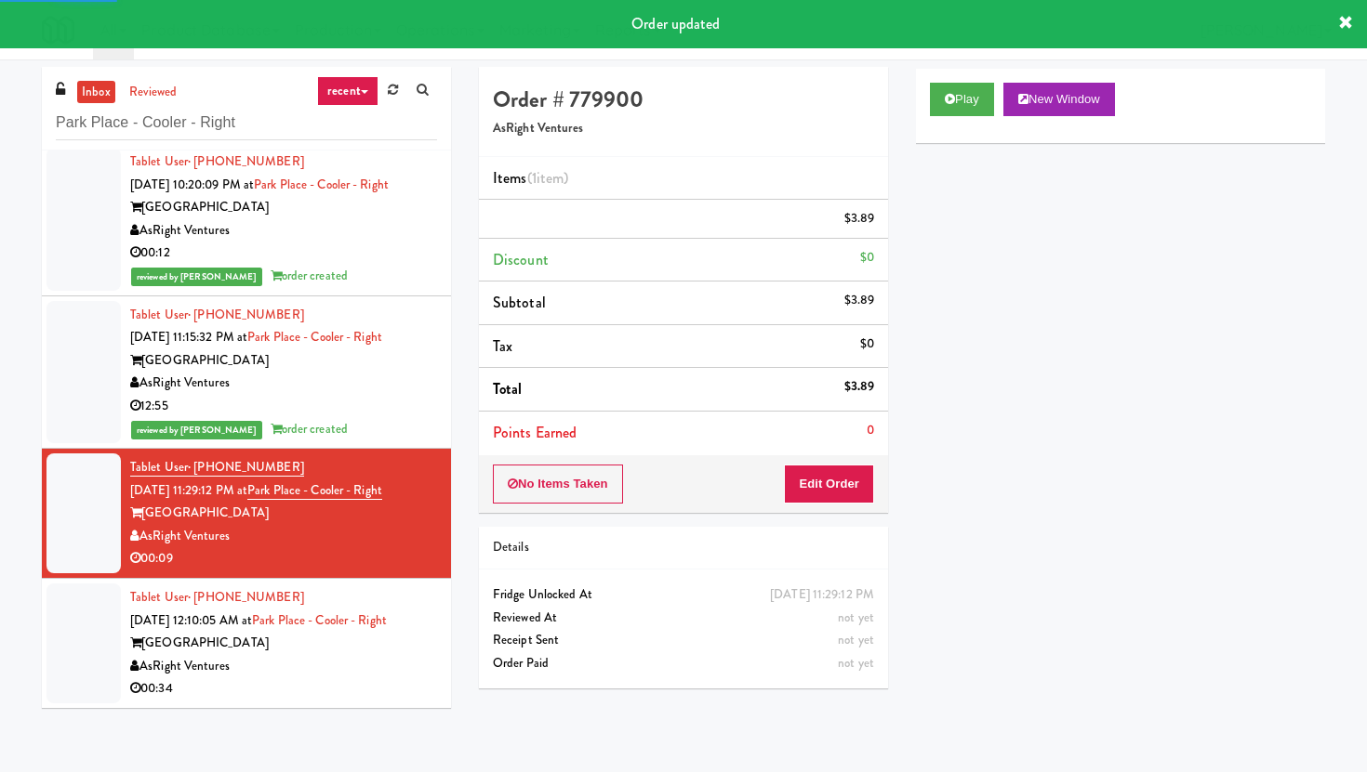
scroll to position [59, 0]
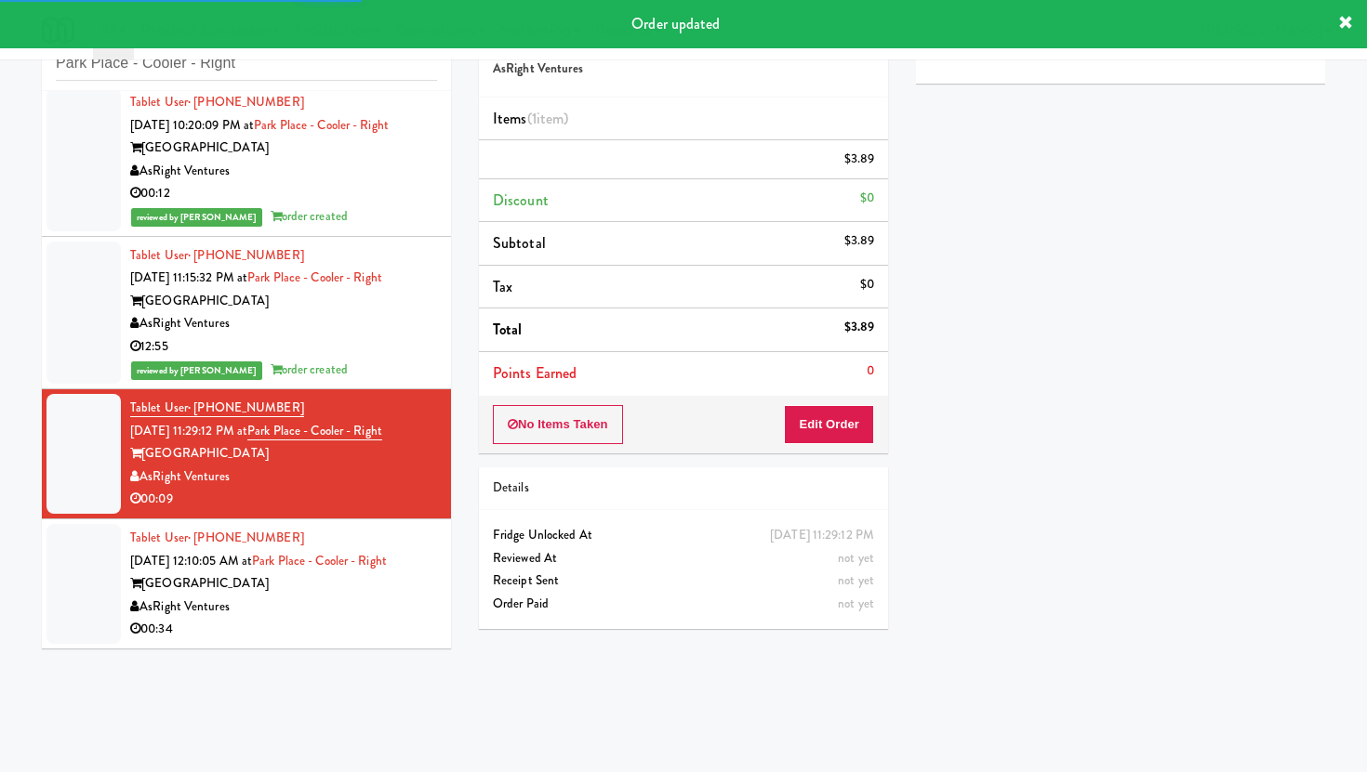
click at [315, 618] on div "00:34" at bounding box center [283, 629] width 307 height 23
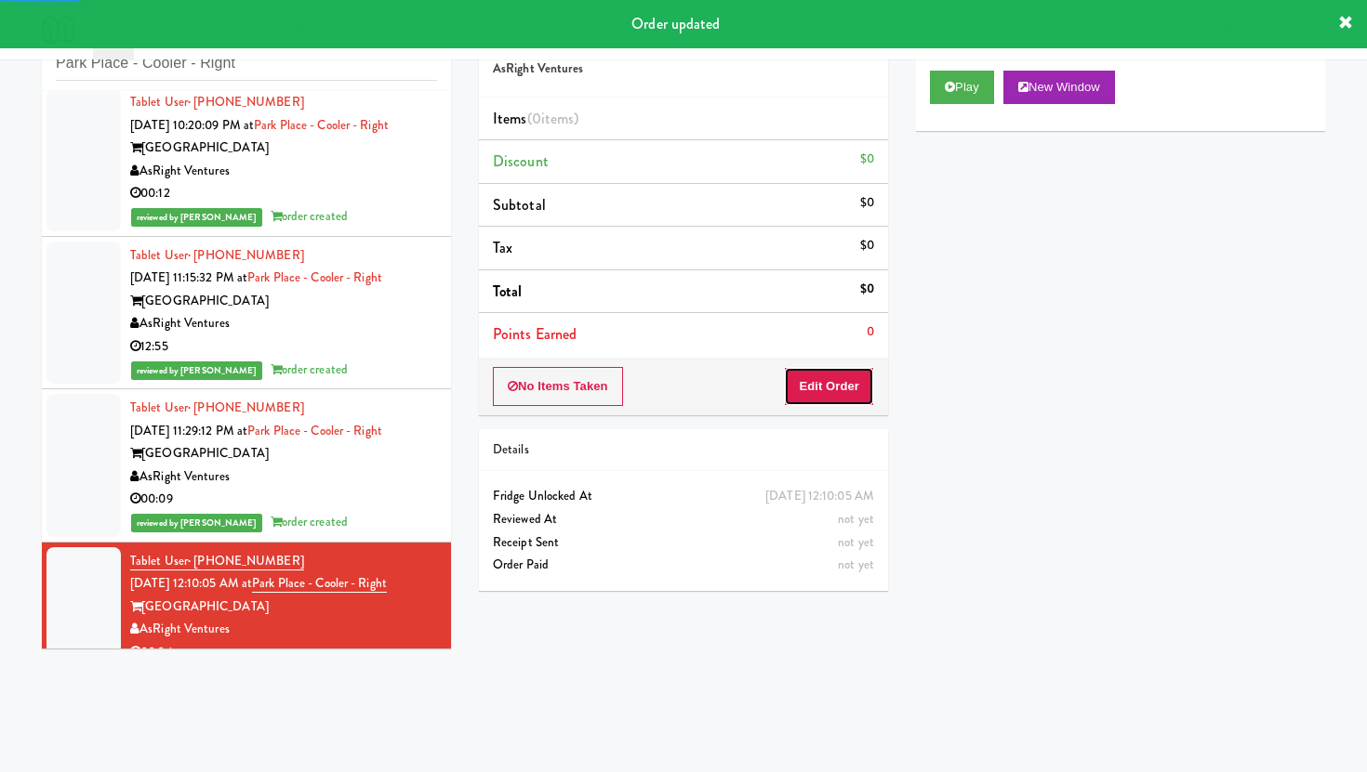
click at [872, 399] on button "Edit Order" at bounding box center [829, 386] width 90 height 39
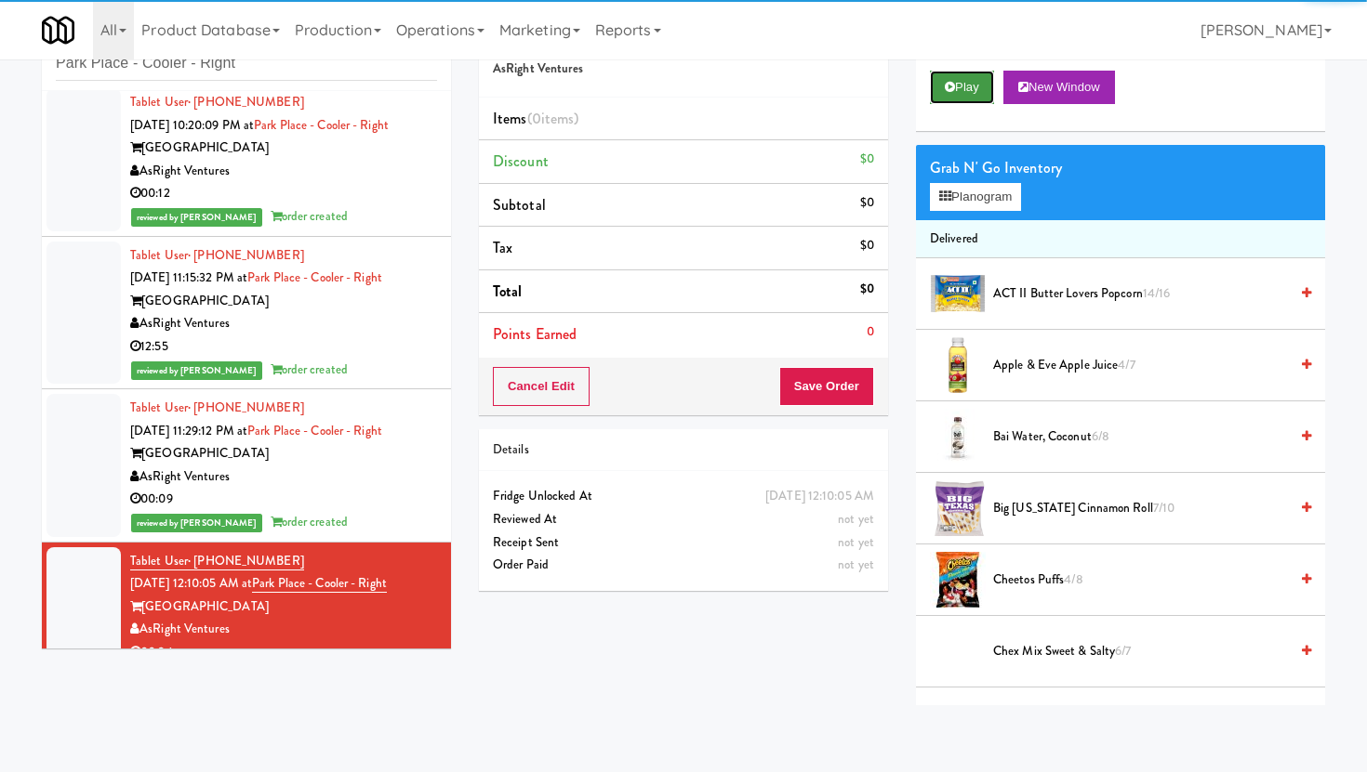
click at [950, 78] on button "Play" at bounding box center [962, 87] width 64 height 33
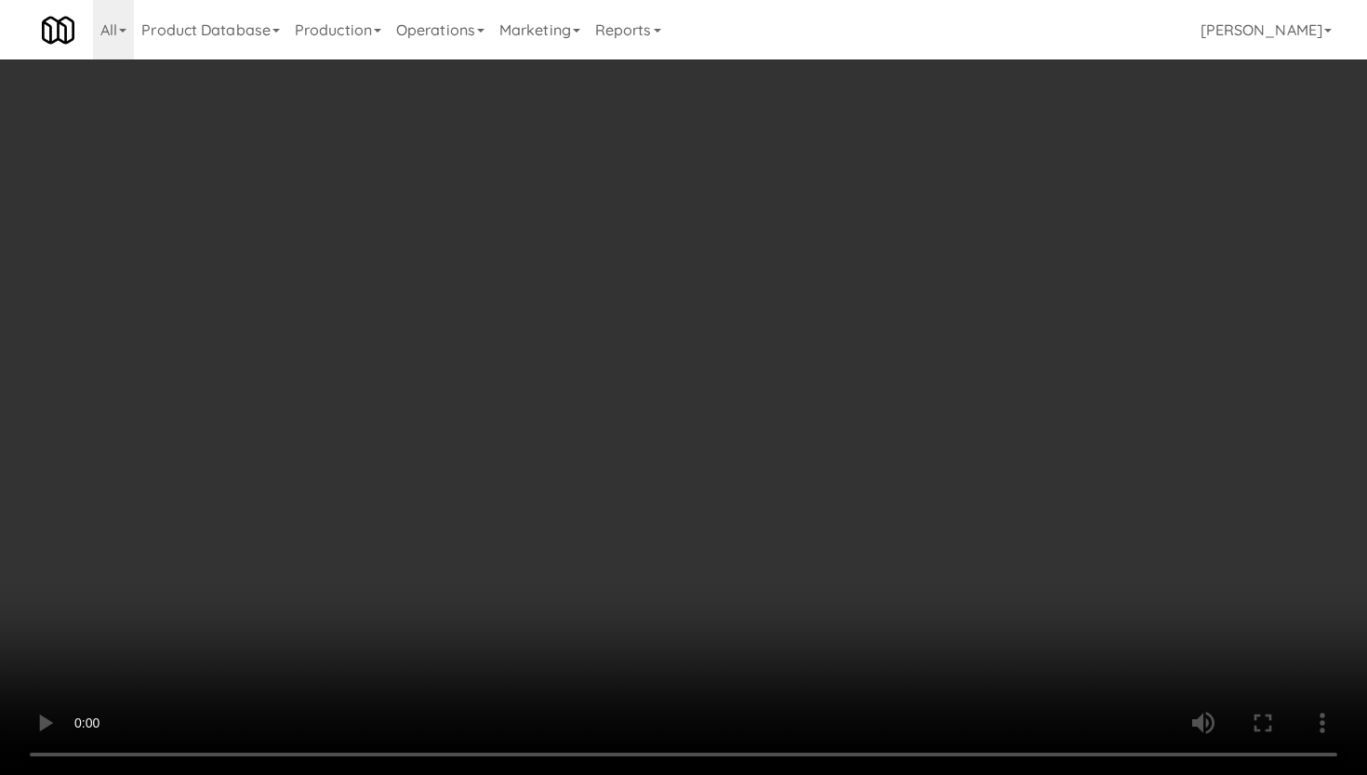
click at [856, 610] on video at bounding box center [683, 387] width 1367 height 775
click at [814, 568] on video at bounding box center [683, 387] width 1367 height 775
click at [583, 580] on video at bounding box center [683, 387] width 1367 height 775
click at [589, 587] on video at bounding box center [683, 387] width 1367 height 775
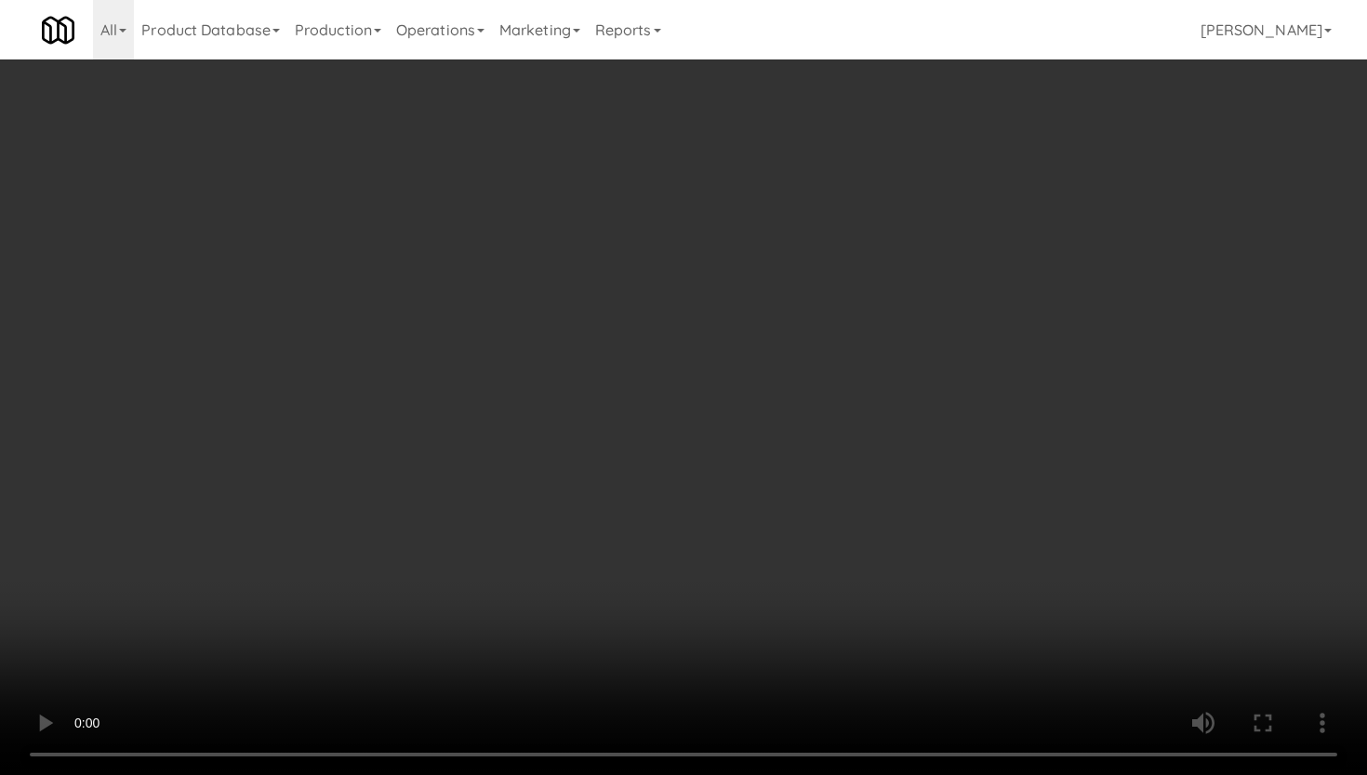
click at [589, 587] on video at bounding box center [683, 387] width 1367 height 775
click at [456, 346] on video at bounding box center [683, 387] width 1367 height 775
click at [215, 431] on video at bounding box center [683, 387] width 1367 height 775
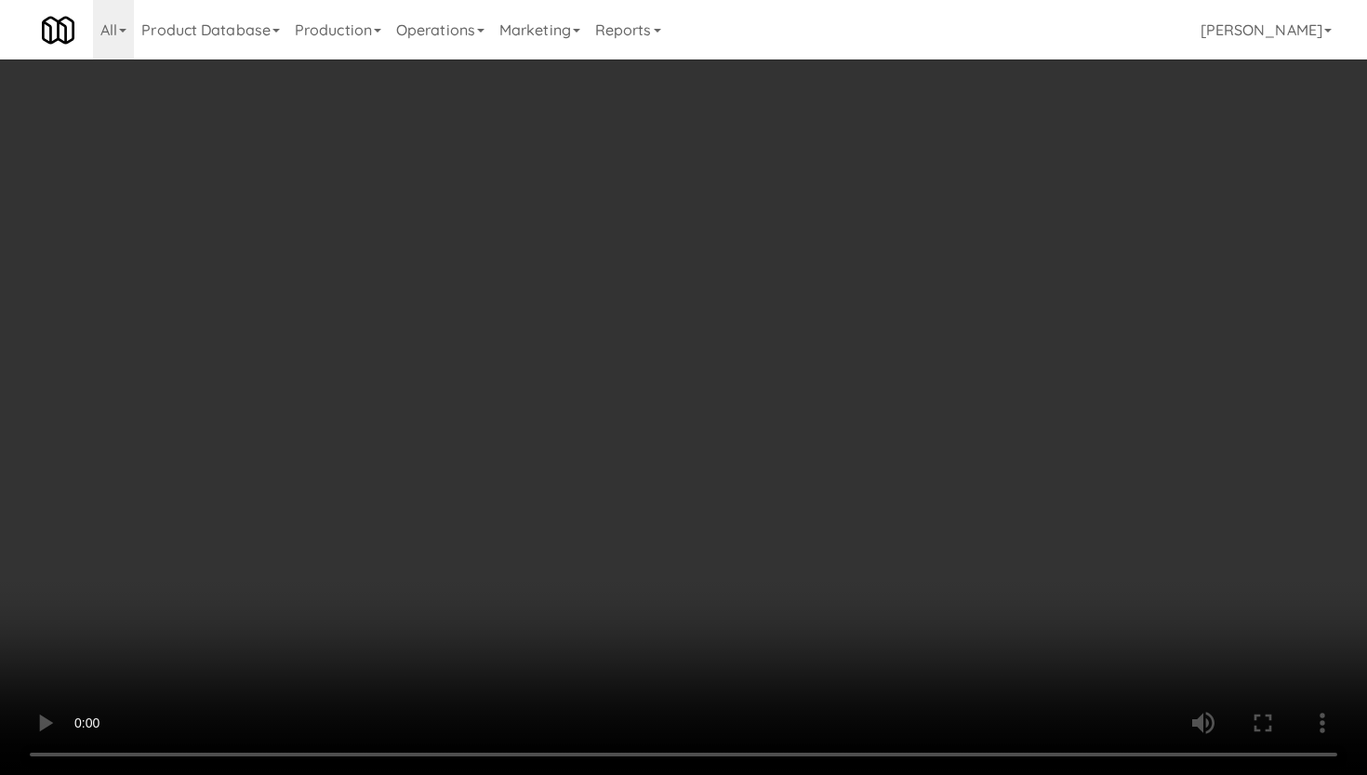
click at [204, 354] on video at bounding box center [683, 387] width 1367 height 775
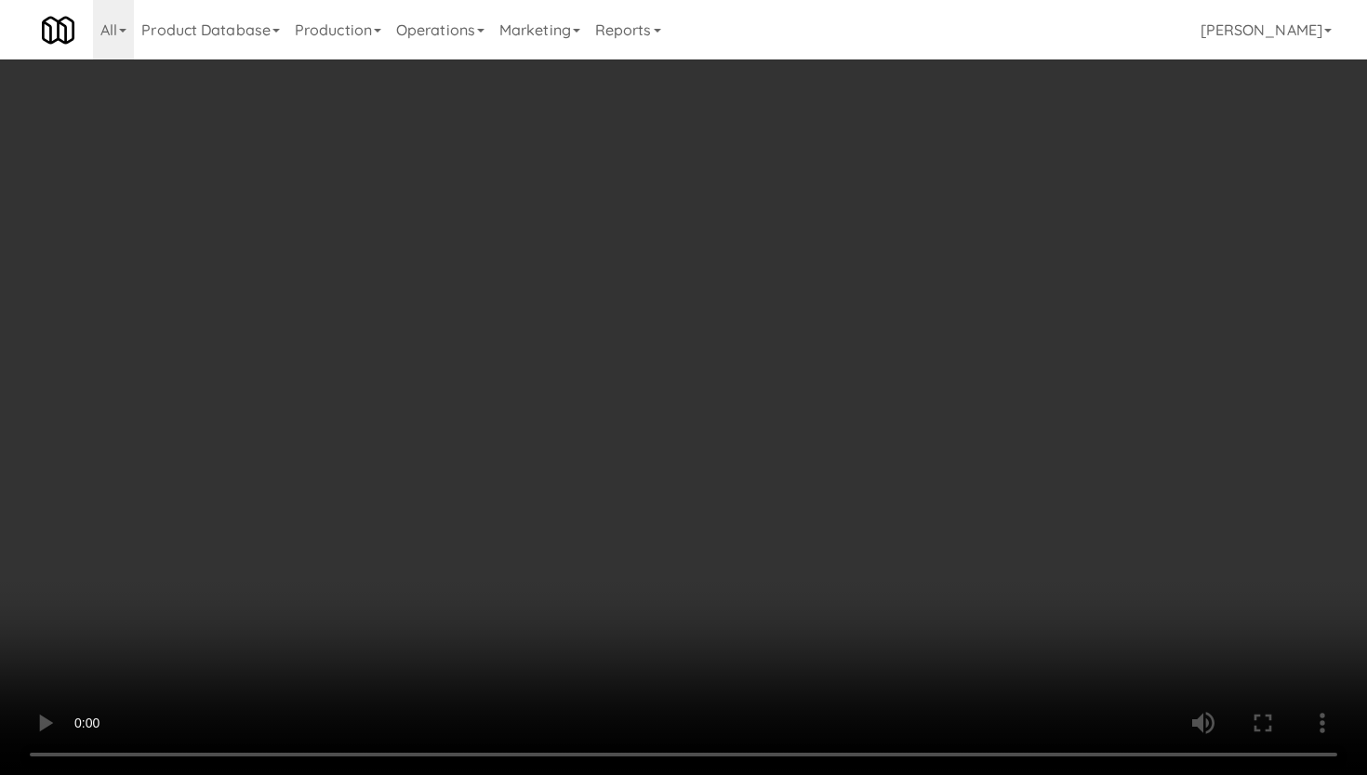
click at [204, 354] on video at bounding box center [683, 387] width 1367 height 775
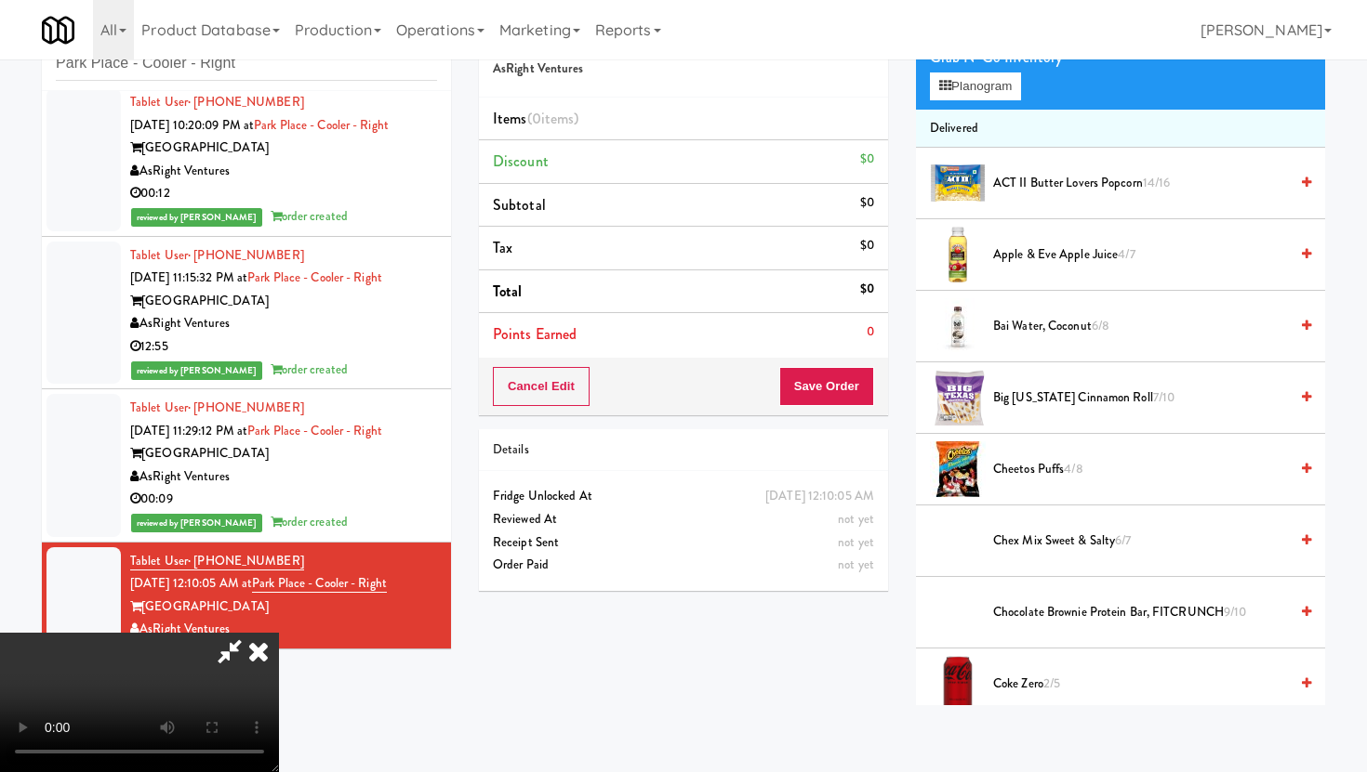
click at [1024, 244] on span "Apple & Eve Apple Juice 4/7" at bounding box center [1140, 255] width 295 height 23
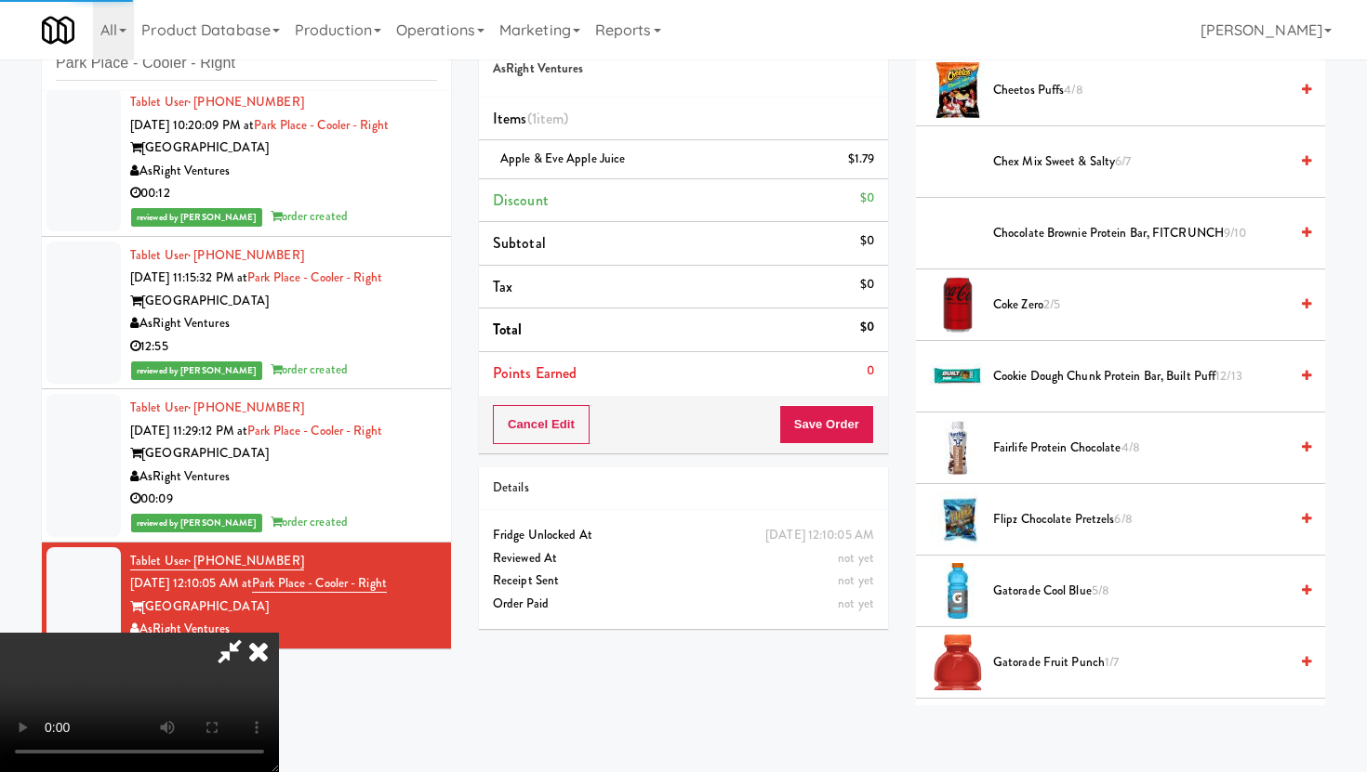
scroll to position [495, 0]
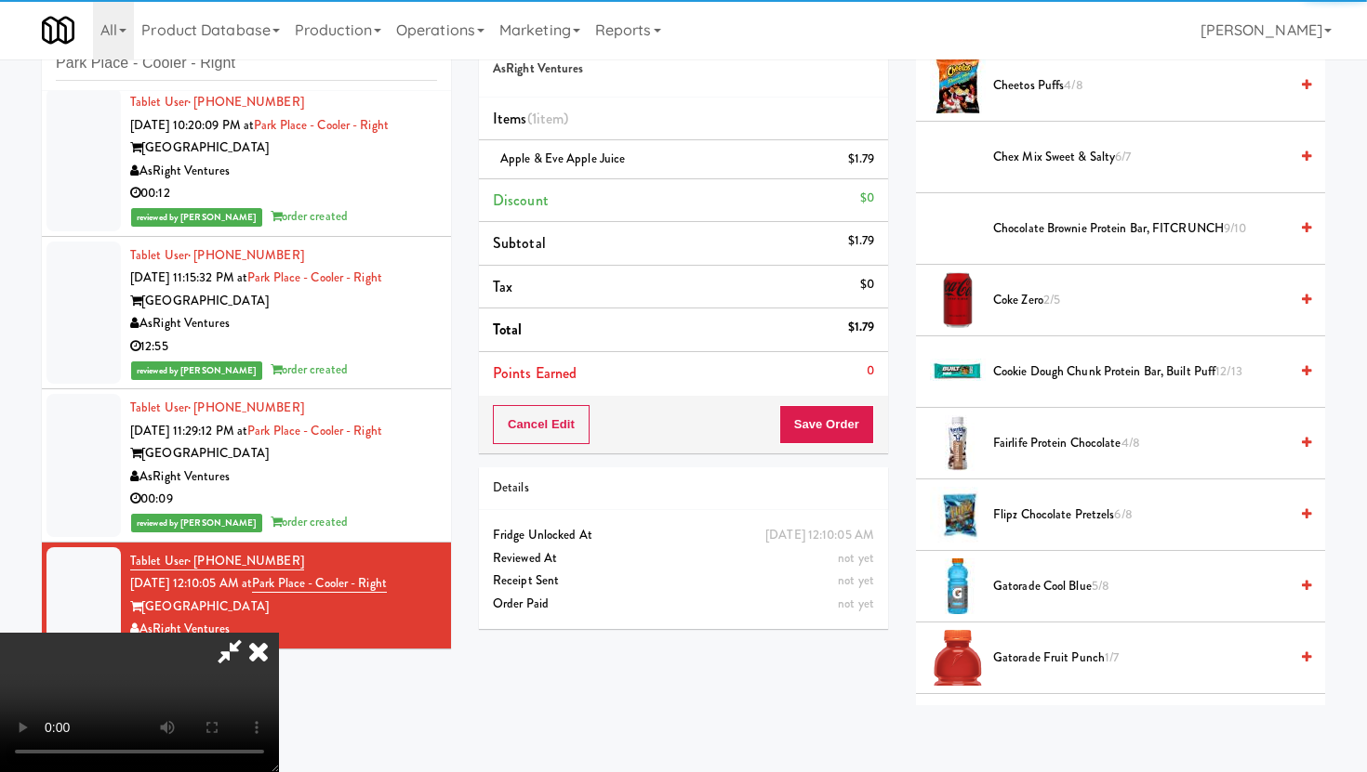
click at [1024, 300] on span "Coke Zero 2/5" at bounding box center [1140, 300] width 295 height 23
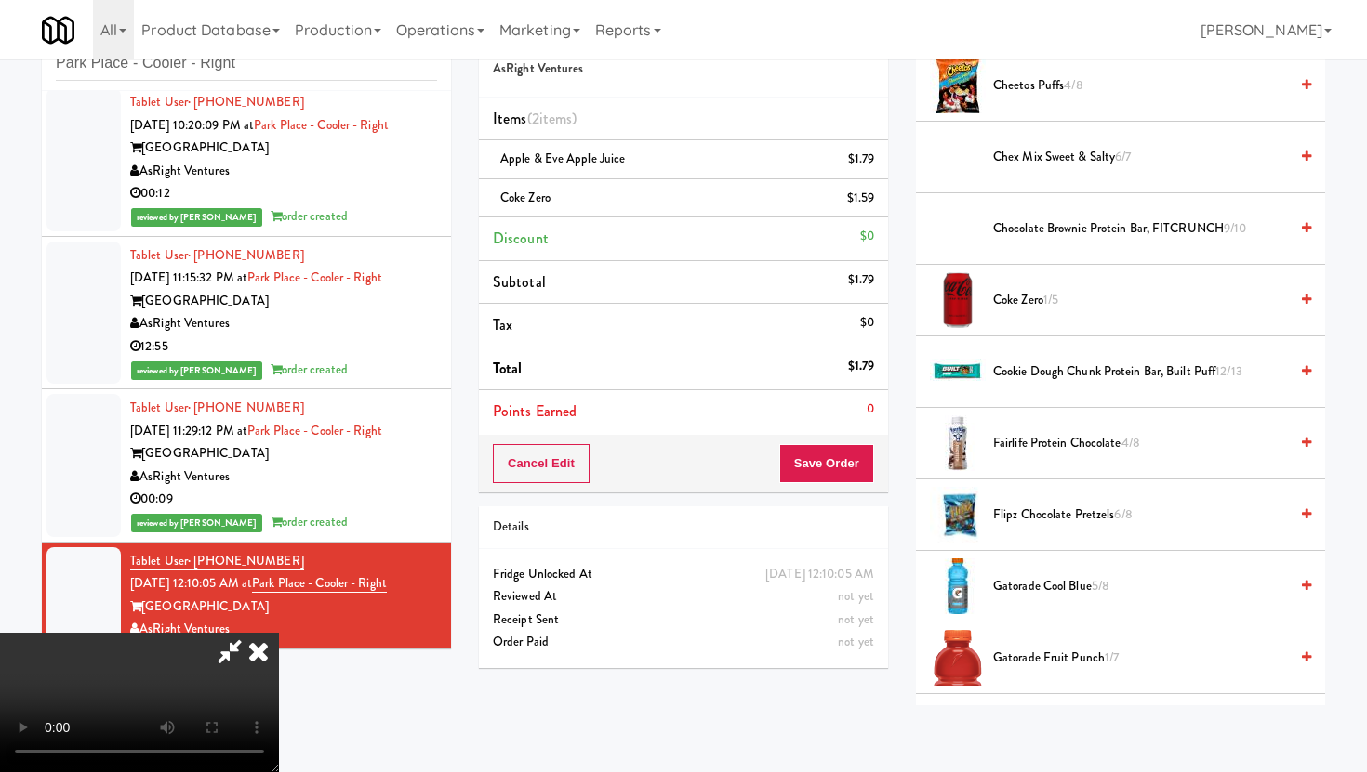
click at [1024, 300] on span "Coke Zero 1/5" at bounding box center [1140, 300] width 295 height 23
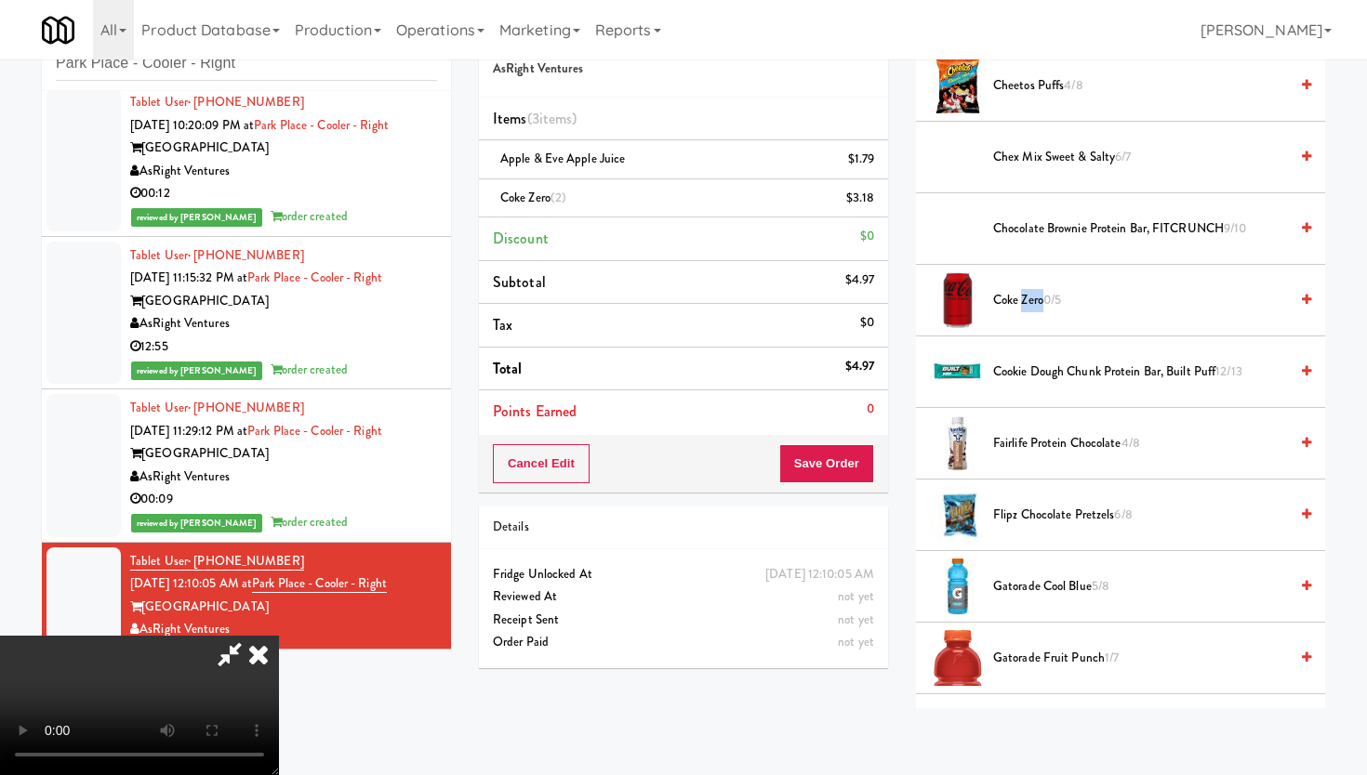
click at [279, 636] on video at bounding box center [139, 705] width 279 height 139
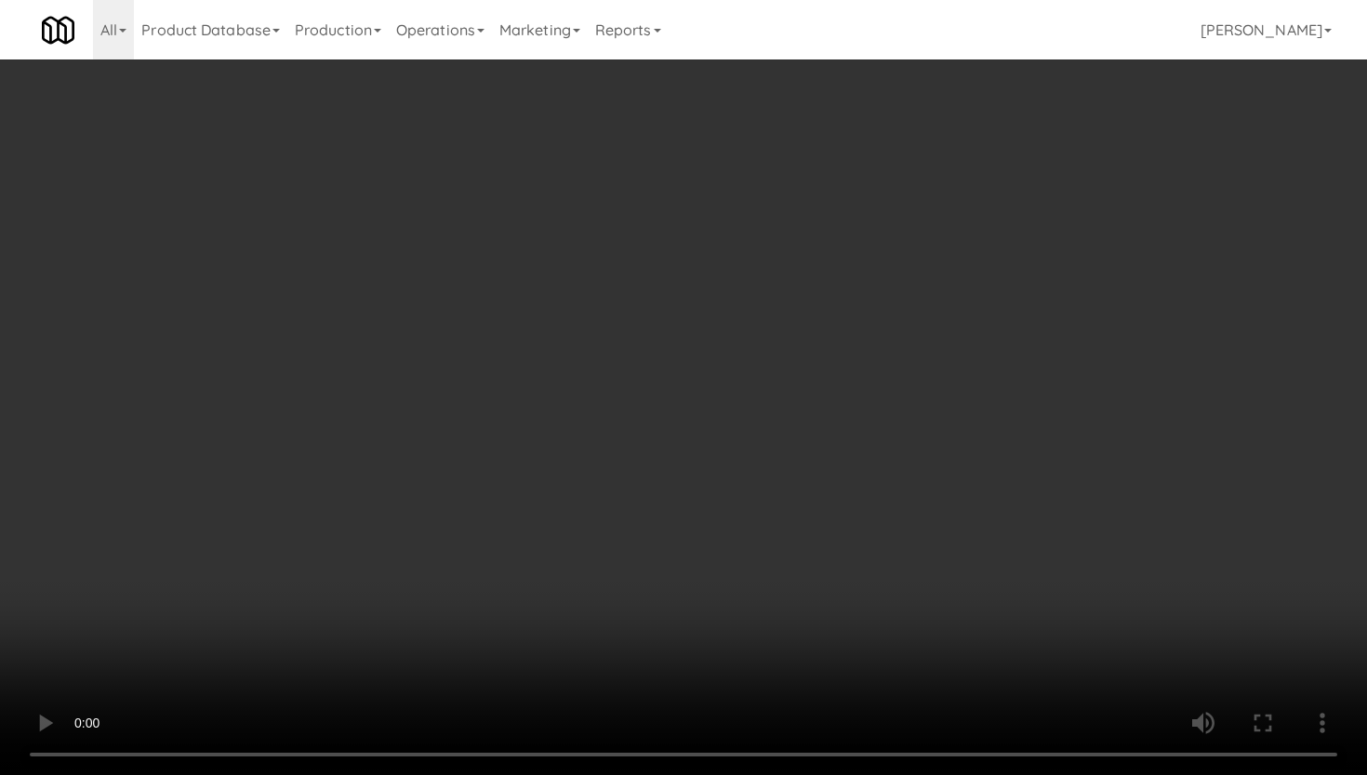
click at [568, 426] on video at bounding box center [683, 387] width 1367 height 775
click at [518, 536] on video at bounding box center [683, 387] width 1367 height 775
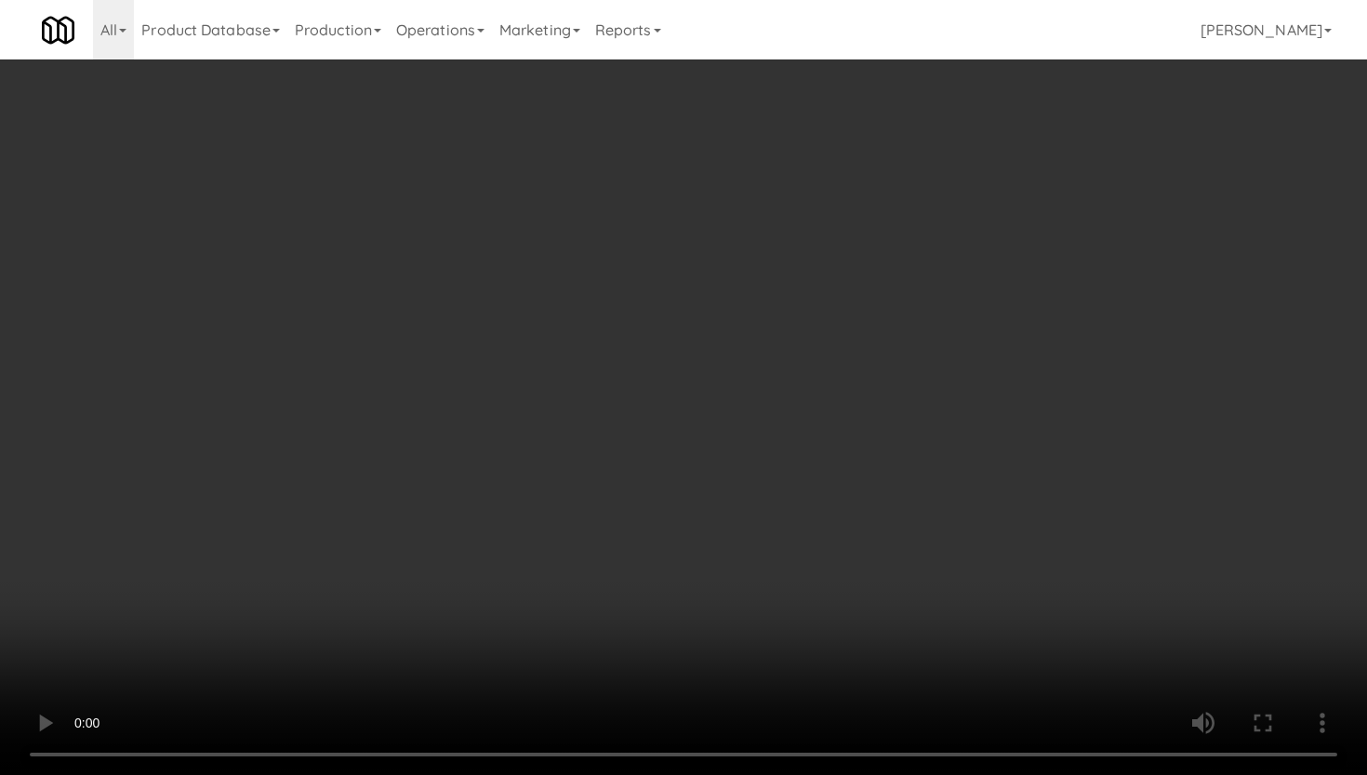
click at [518, 536] on video at bounding box center [683, 387] width 1367 height 775
click at [0, 394] on video at bounding box center [683, 387] width 1367 height 775
click at [141, 387] on video at bounding box center [683, 387] width 1367 height 775
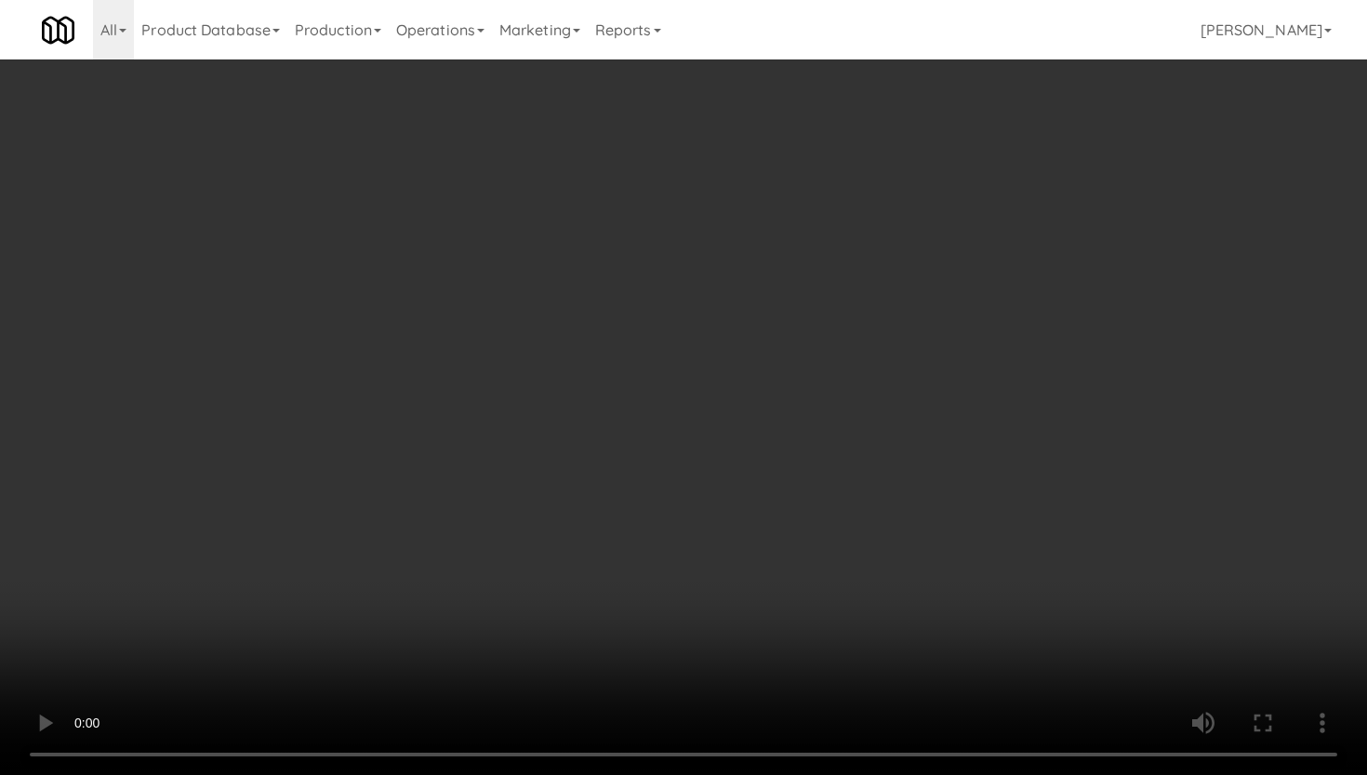
click at [141, 387] on video at bounding box center [683, 387] width 1367 height 775
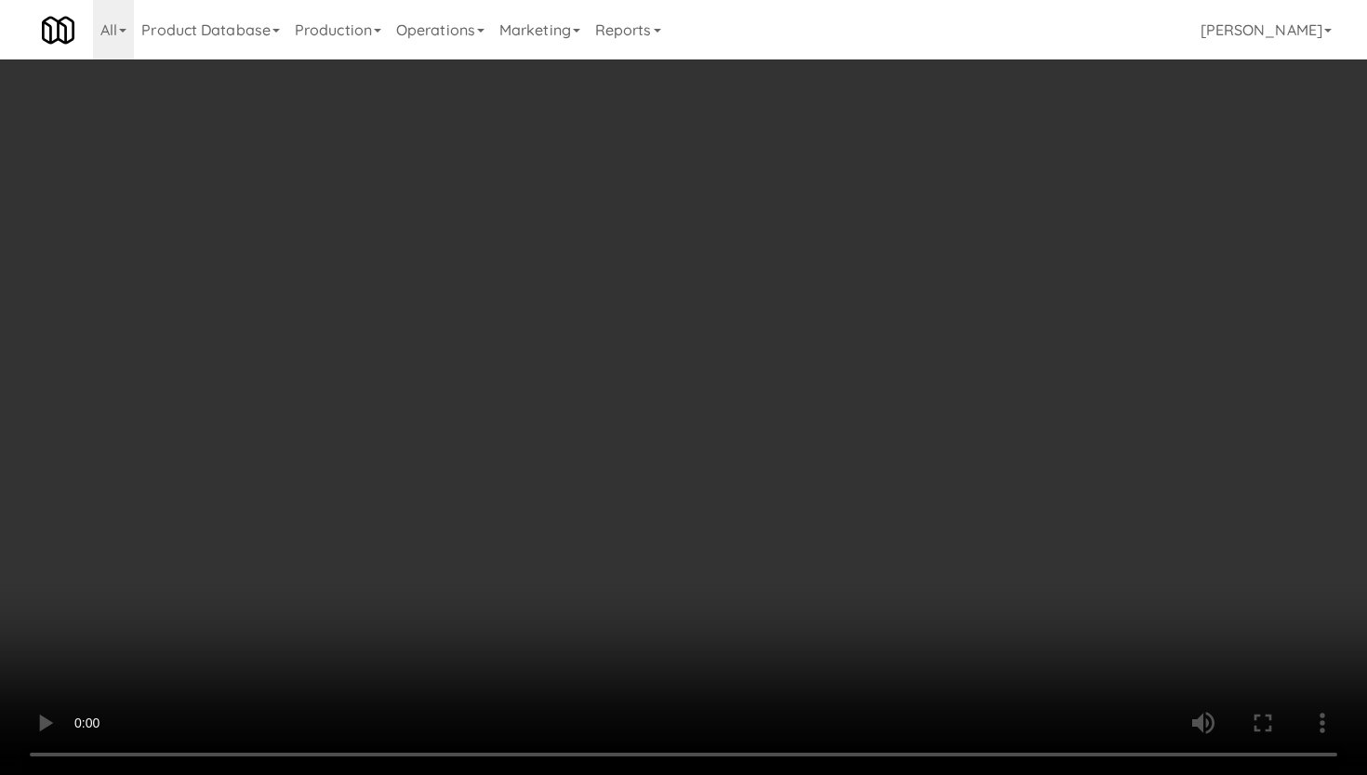
click at [141, 387] on video at bounding box center [683, 387] width 1367 height 775
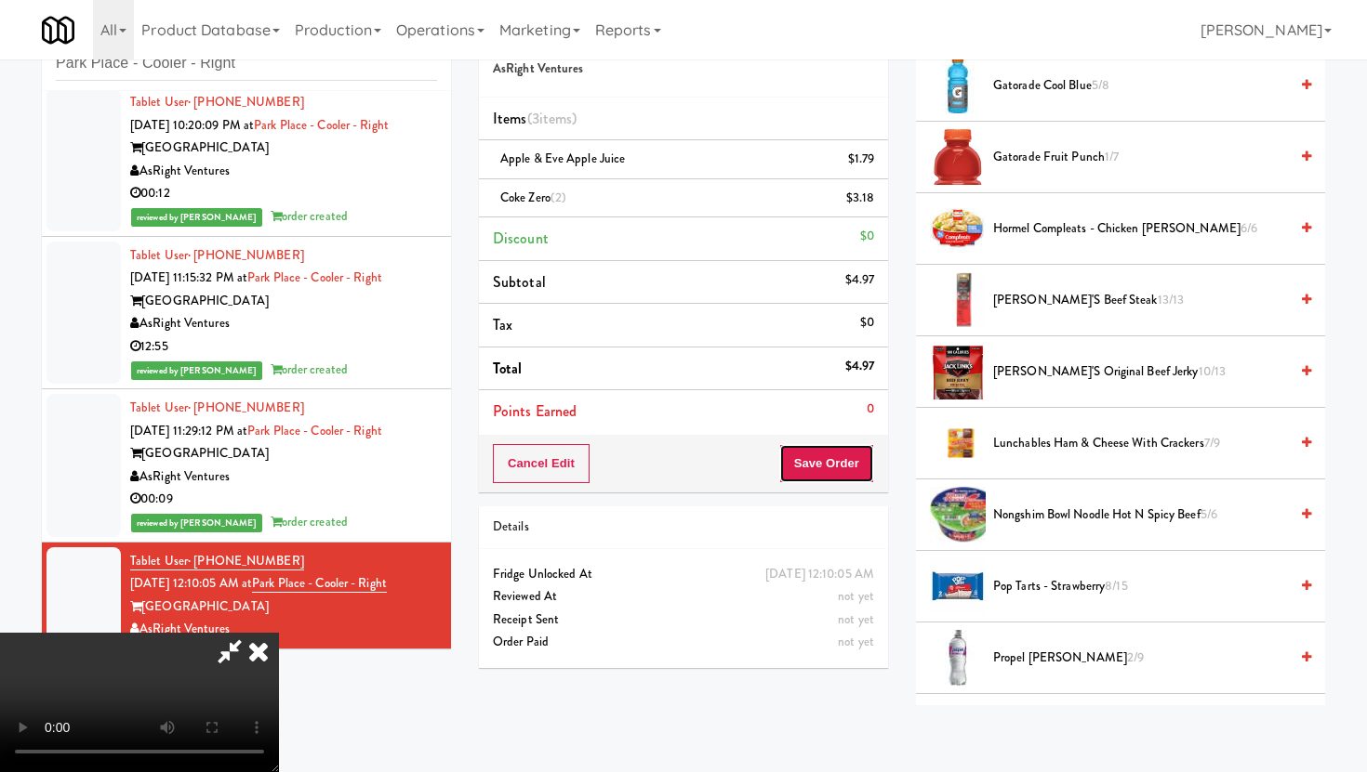
click at [872, 473] on button "Save Order" at bounding box center [826, 463] width 95 height 39
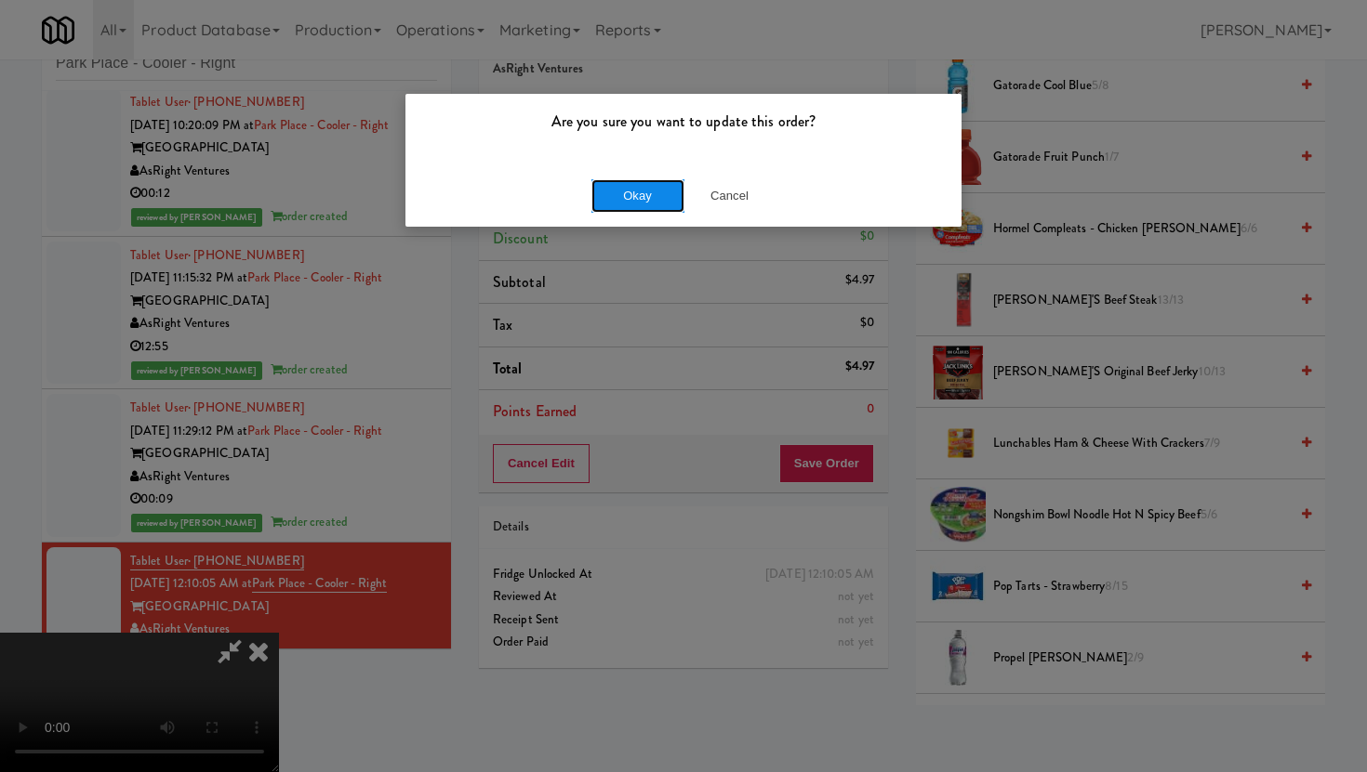
click at [646, 199] on button "Okay" at bounding box center [637, 195] width 93 height 33
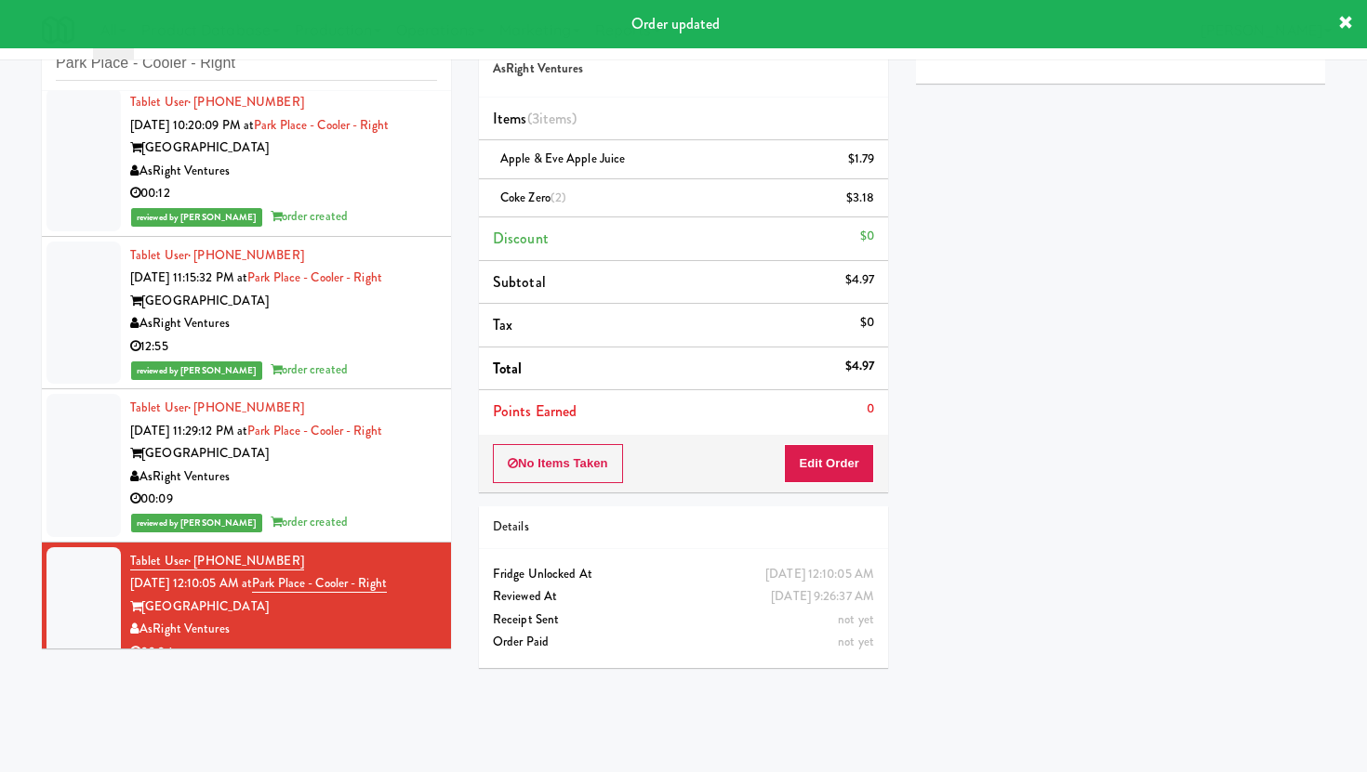
scroll to position [54, 0]
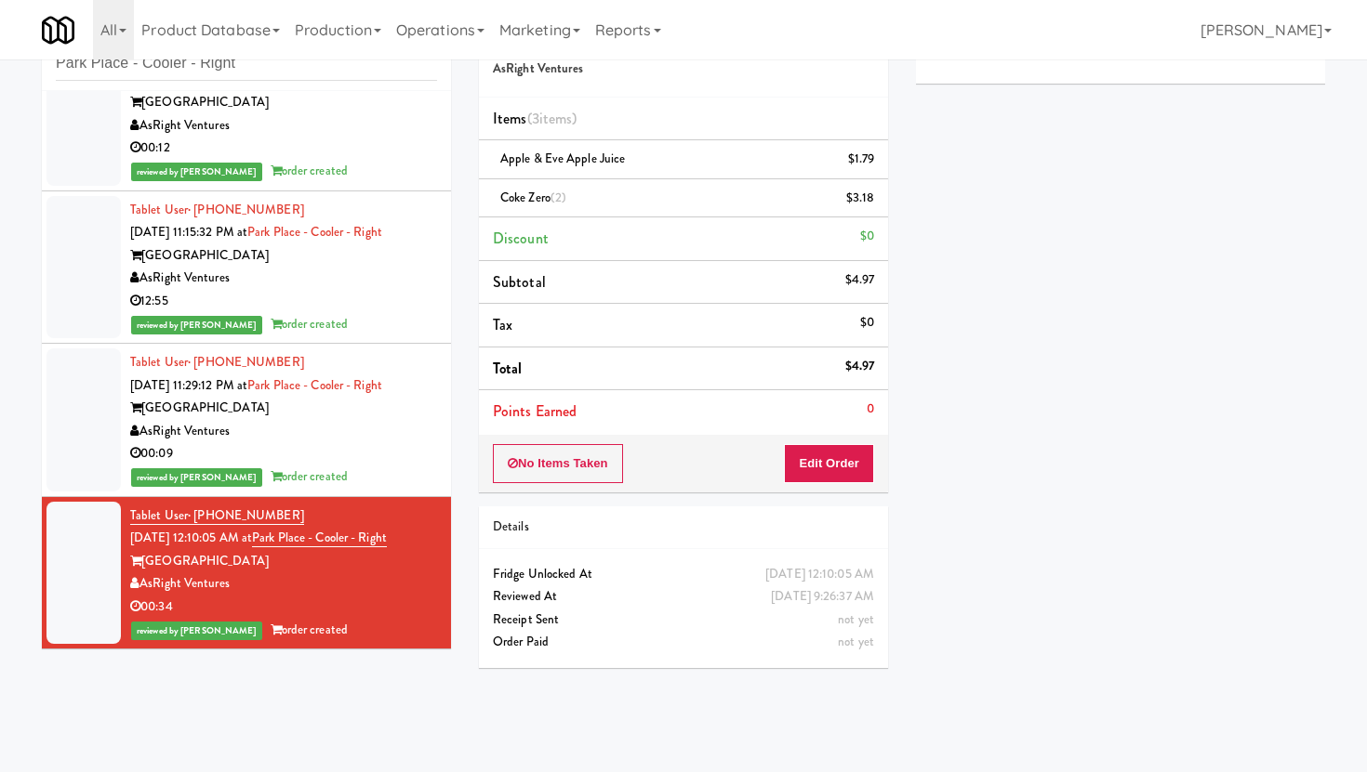
click at [379, 769] on body "Are you sure you want to update this order? Okay Cancel Okay Are you sure you w…" at bounding box center [683, 386] width 1367 height 772
click at [311, 79] on input "Park Place - Cooler - Right" at bounding box center [246, 63] width 381 height 34
click at [309, 72] on input "Park Place - Cooler - Right" at bounding box center [246, 63] width 381 height 34
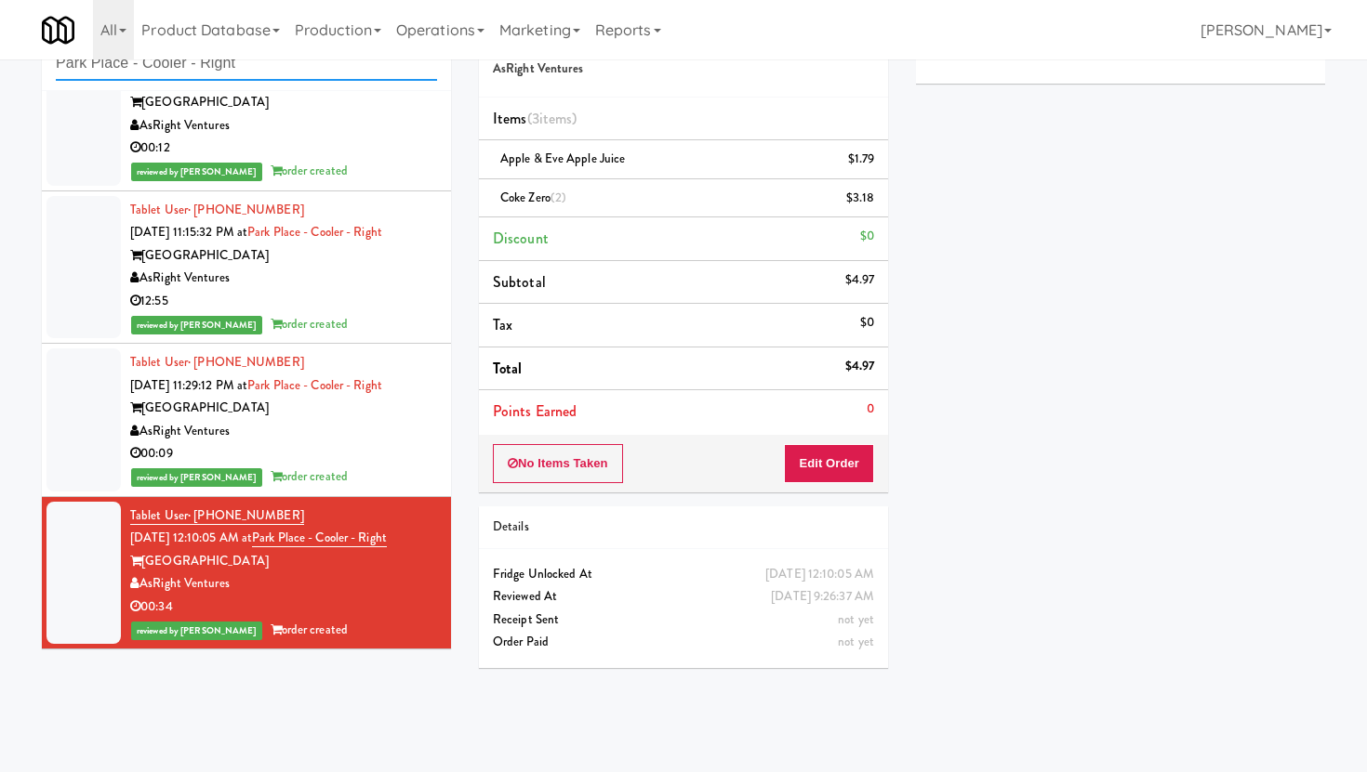
click at [309, 72] on input "Park Place - Cooler - Right" at bounding box center [246, 63] width 381 height 34
paste input "311 W. [US_STATE]"
type input "311 W. [US_STATE]"
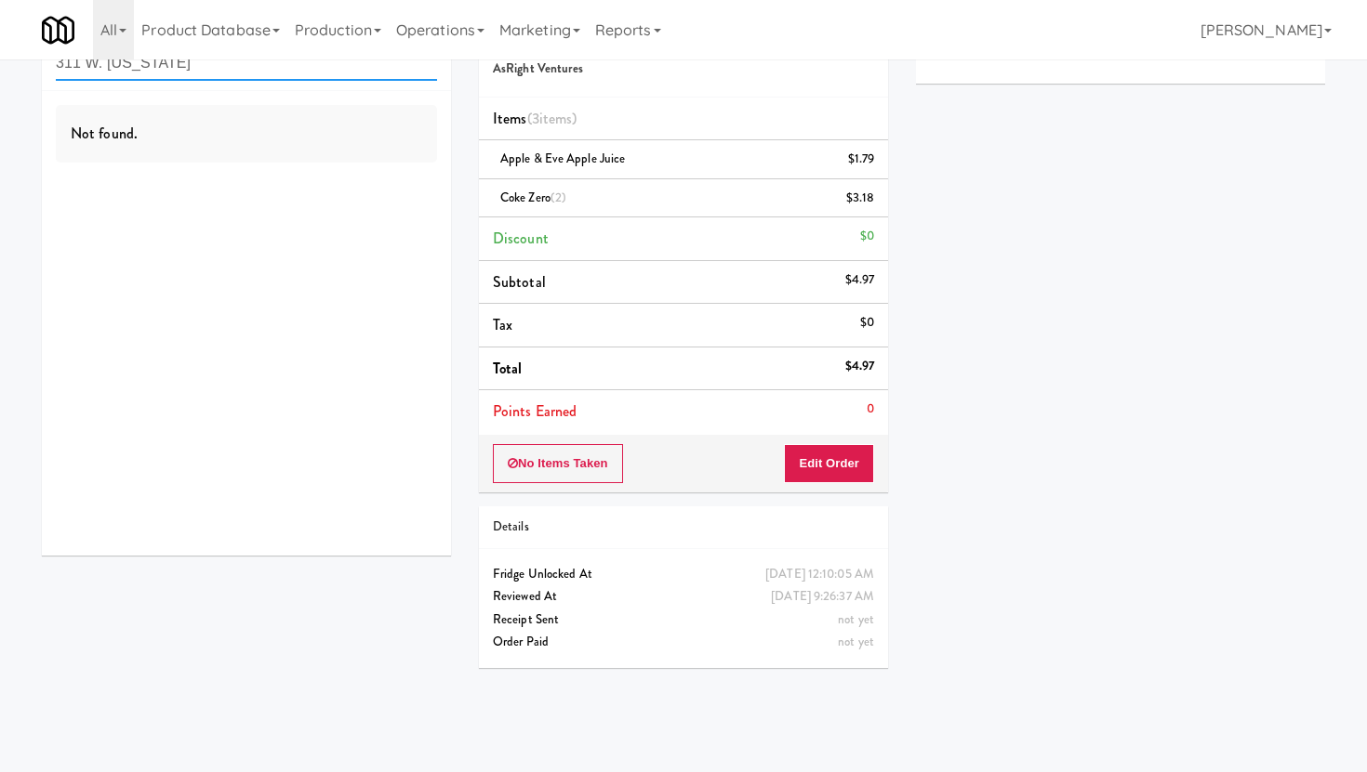
scroll to position [0, 0]
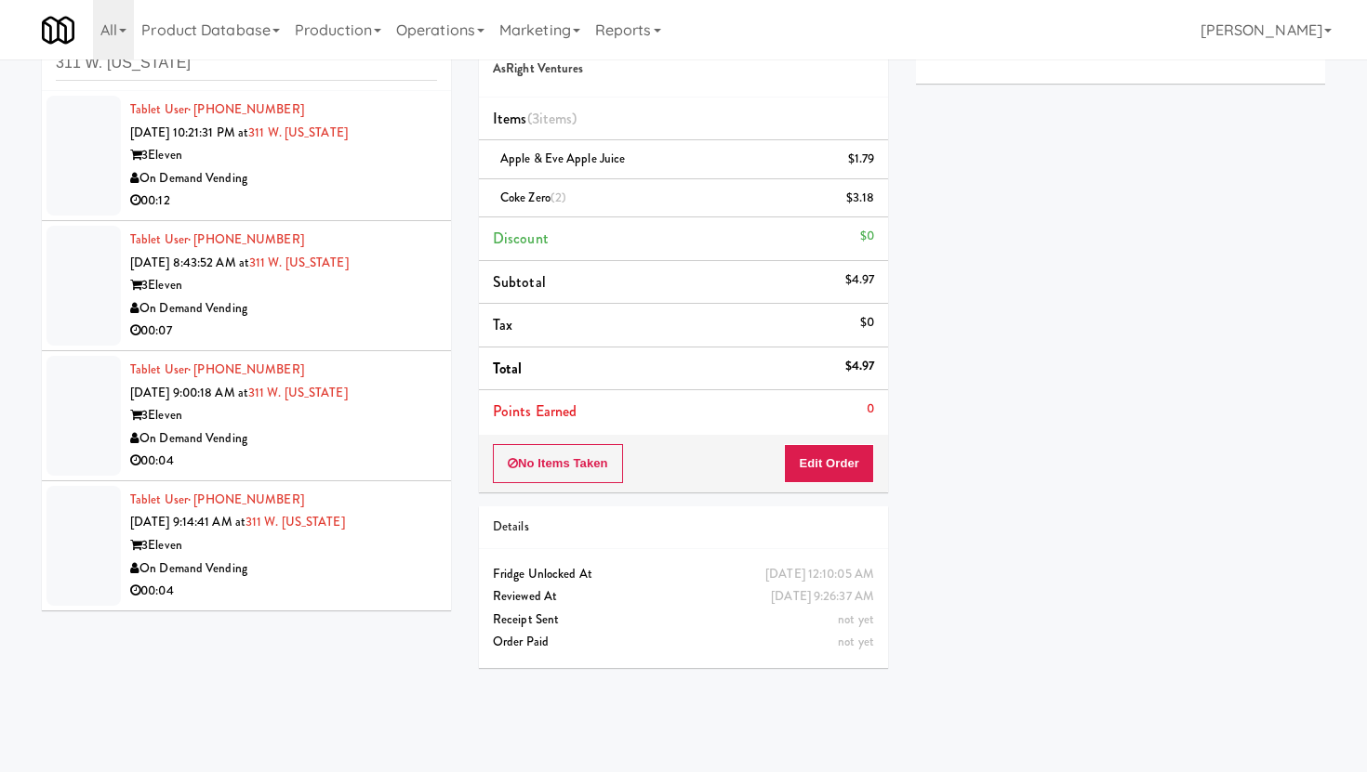
click at [390, 178] on div "On Demand Vending" at bounding box center [283, 178] width 307 height 23
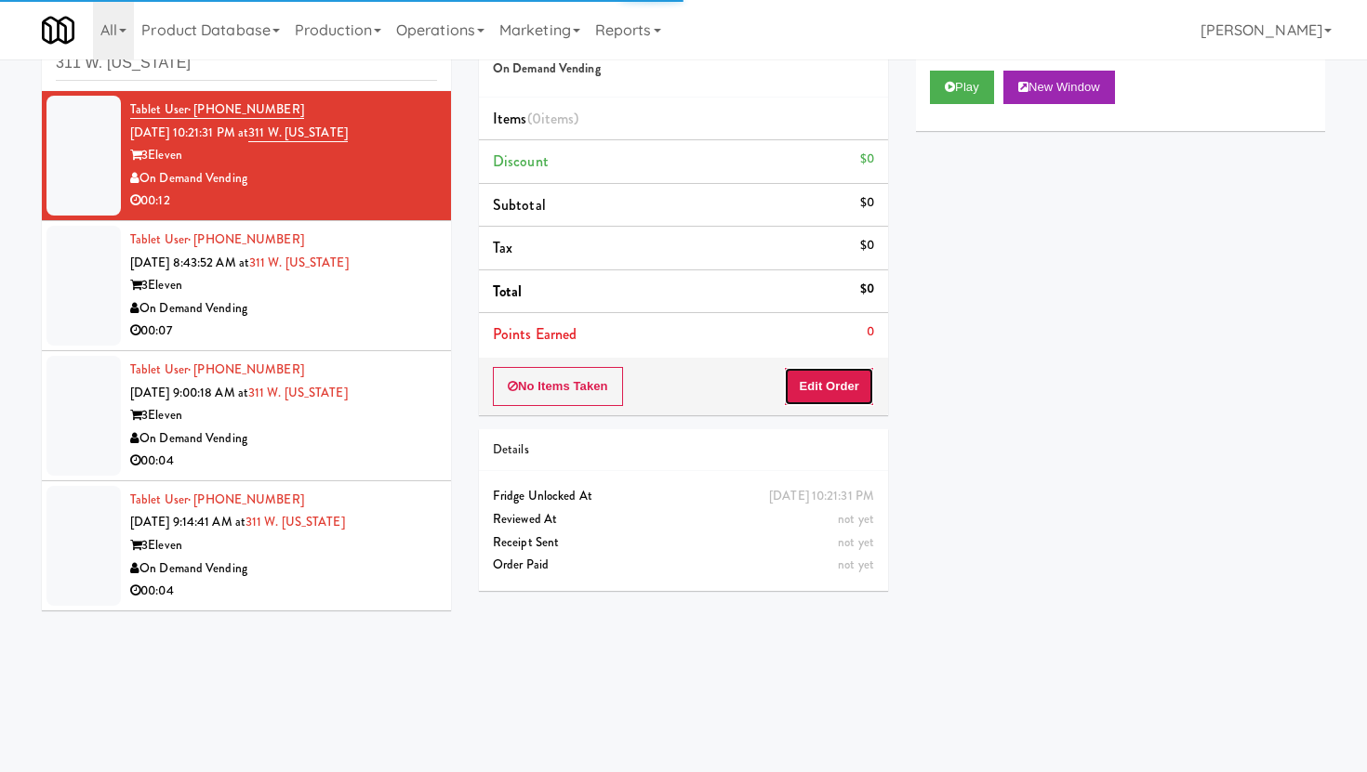
click at [852, 392] on button "Edit Order" at bounding box center [829, 386] width 90 height 39
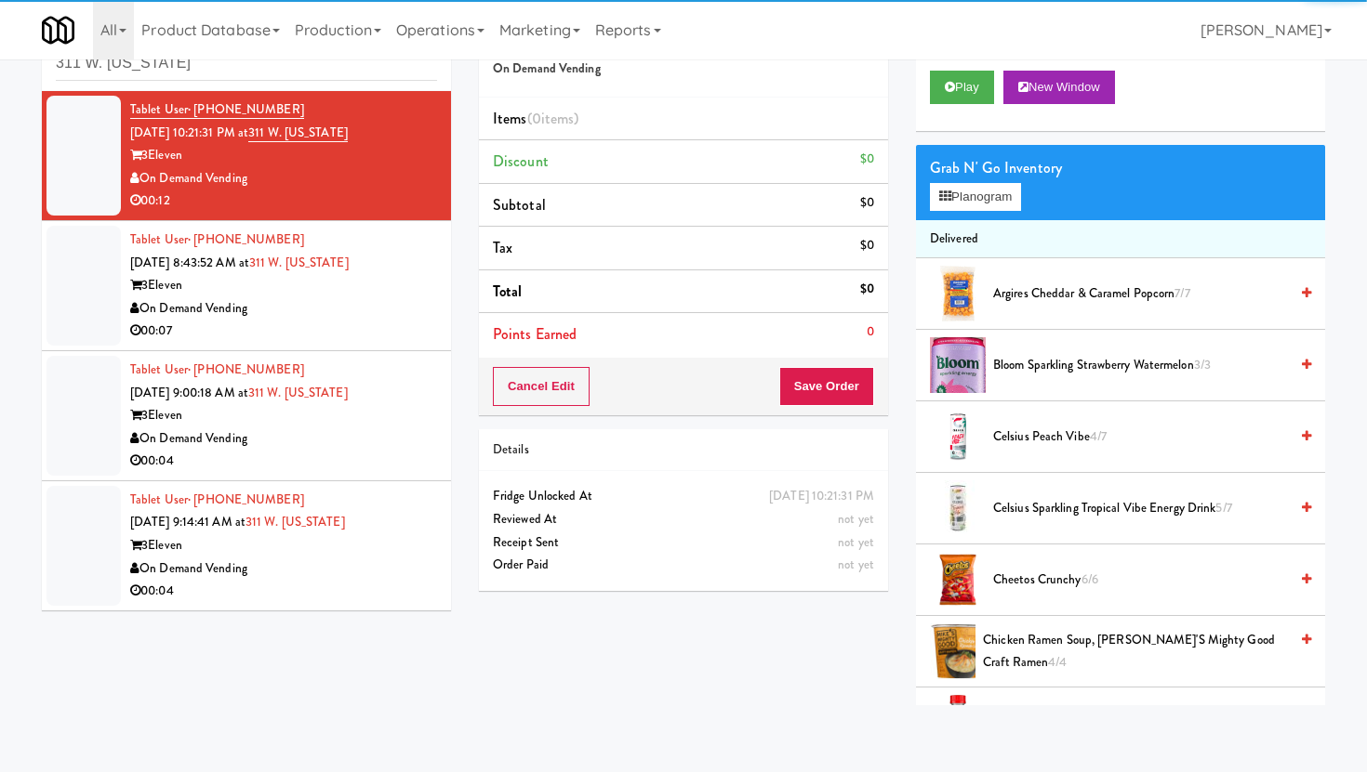
click at [973, 62] on div "Play New Window" at bounding box center [1120, 94] width 409 height 74
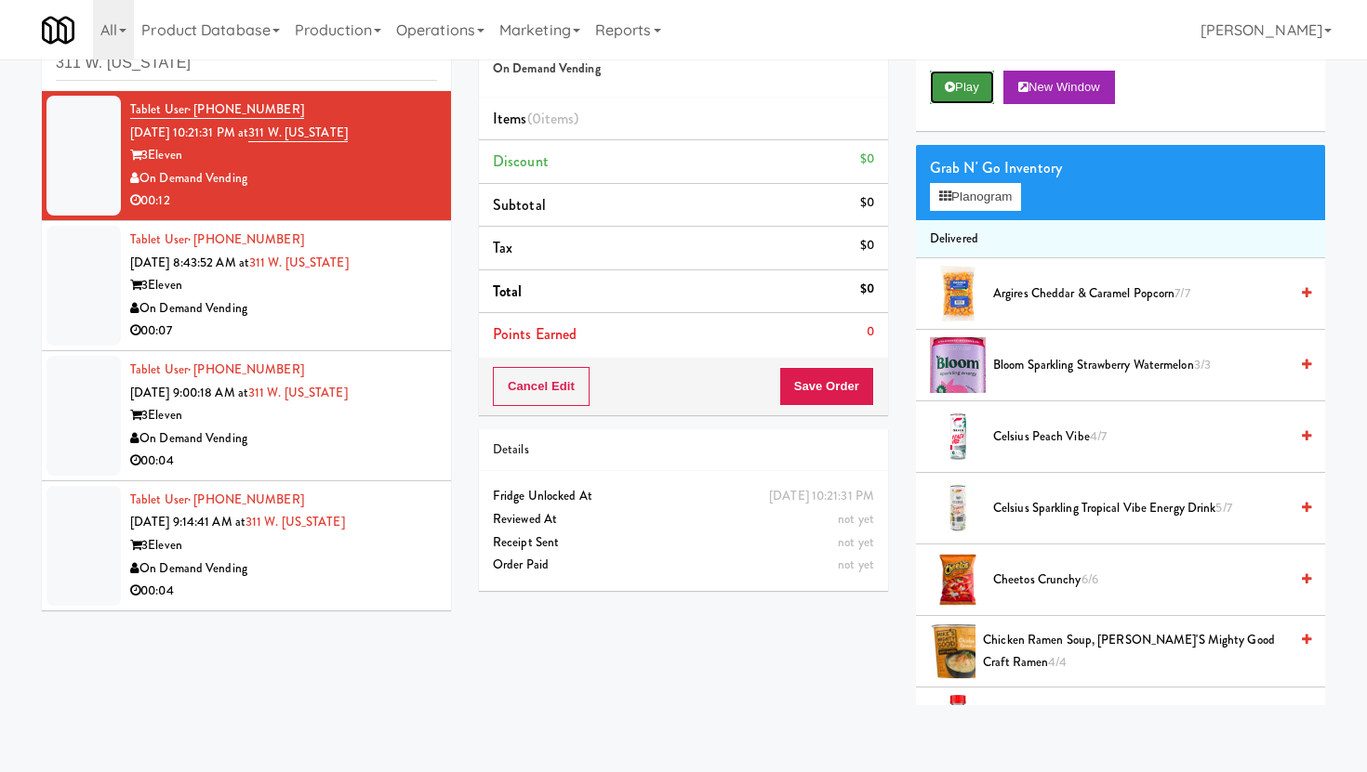
click at [973, 80] on button "Play" at bounding box center [962, 87] width 64 height 33
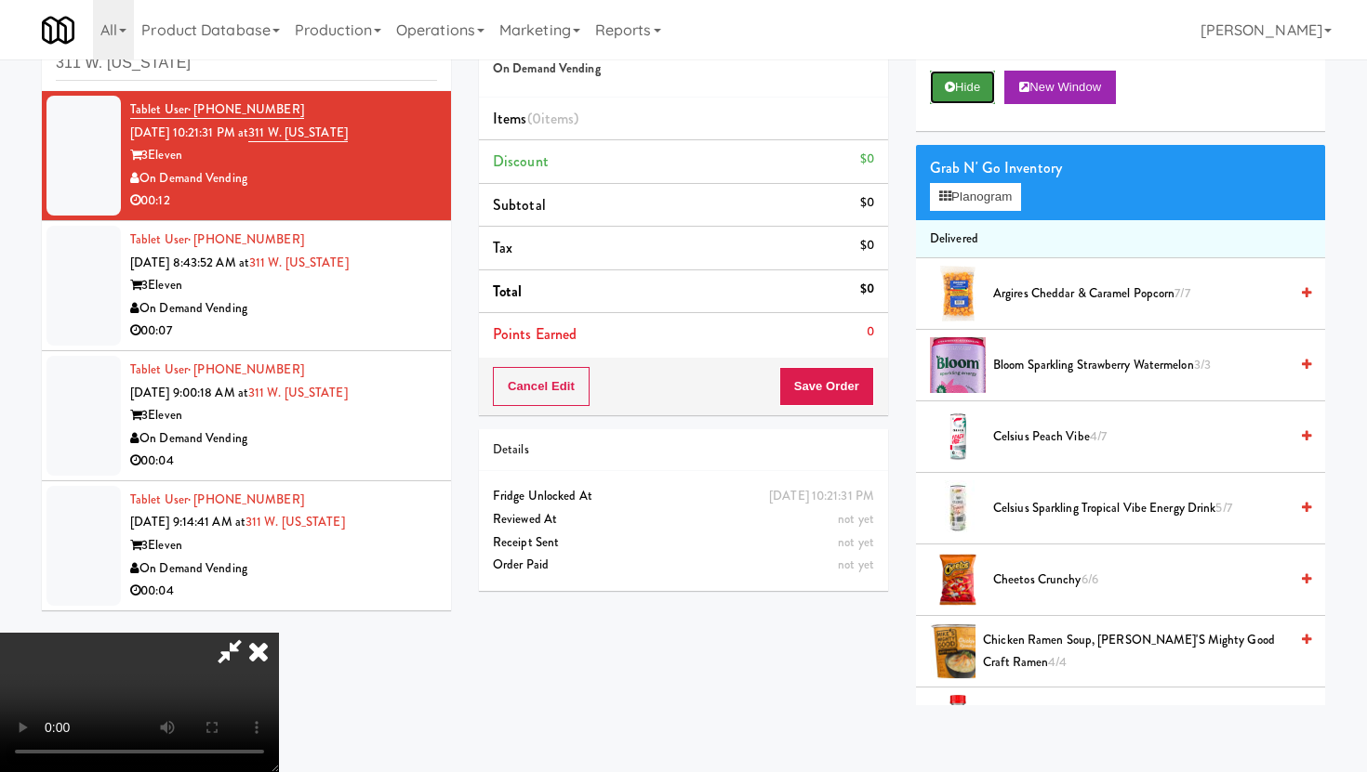
click at [951, 79] on button "Hide" at bounding box center [962, 87] width 65 height 33
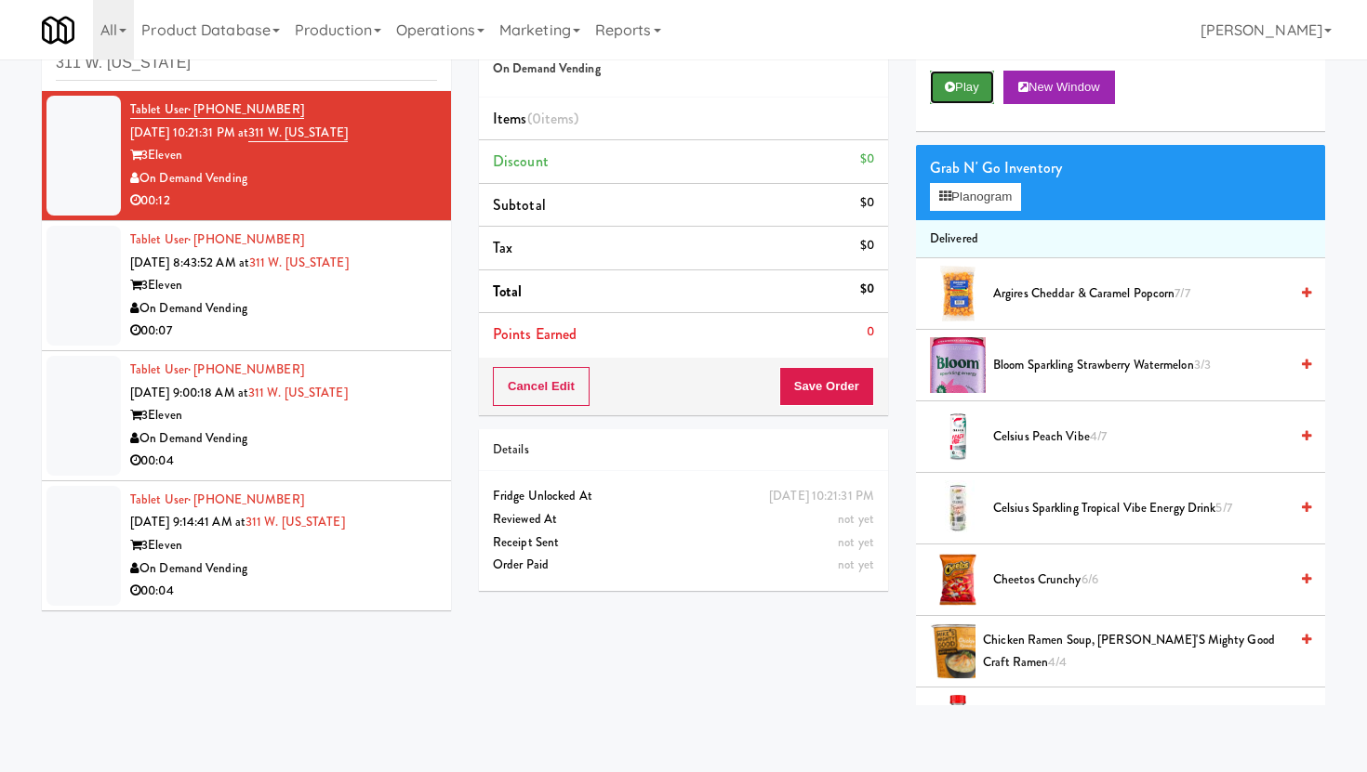
click at [951, 79] on button "Play" at bounding box center [962, 87] width 64 height 33
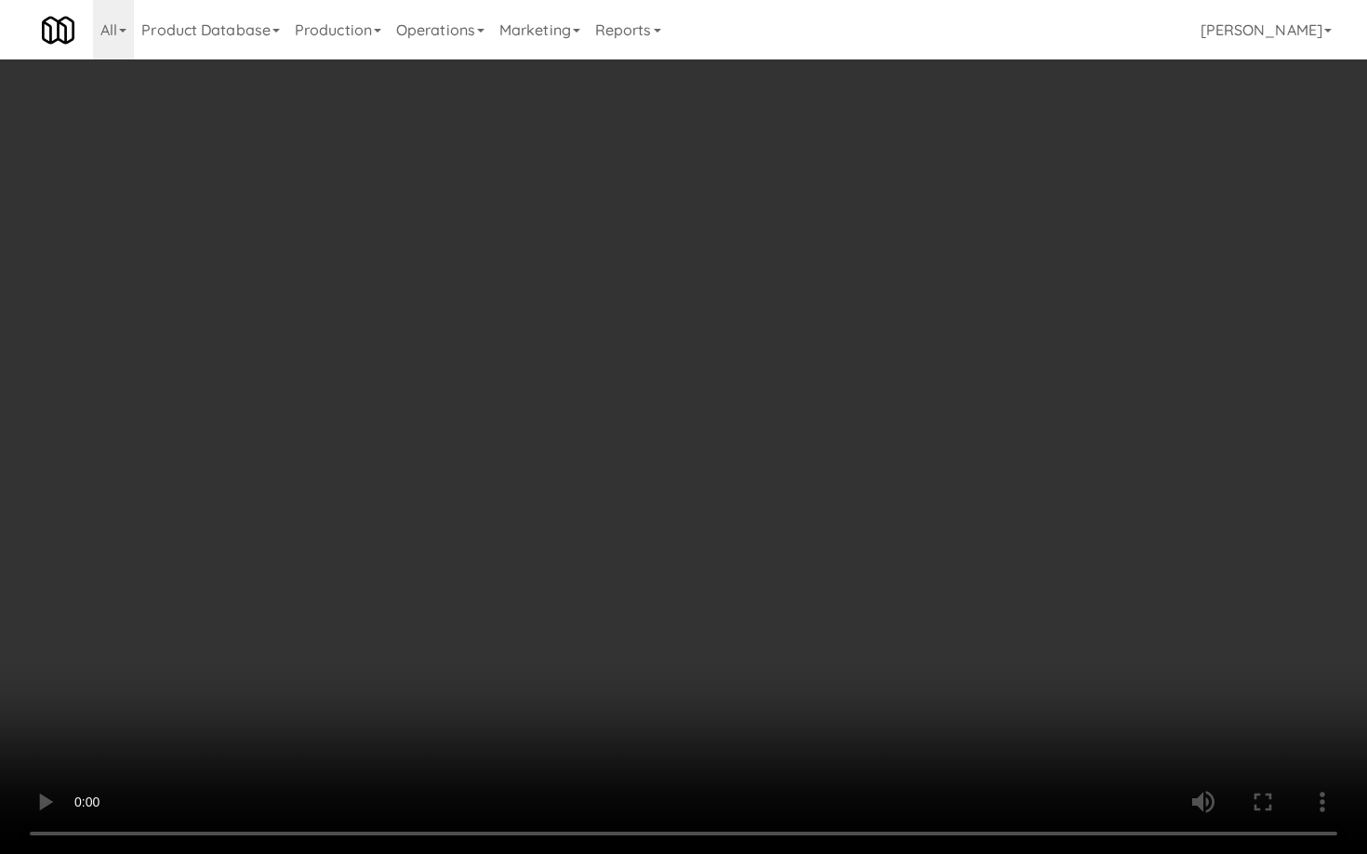
click at [440, 657] on video at bounding box center [683, 427] width 1367 height 854
click at [786, 687] on video at bounding box center [683, 427] width 1367 height 854
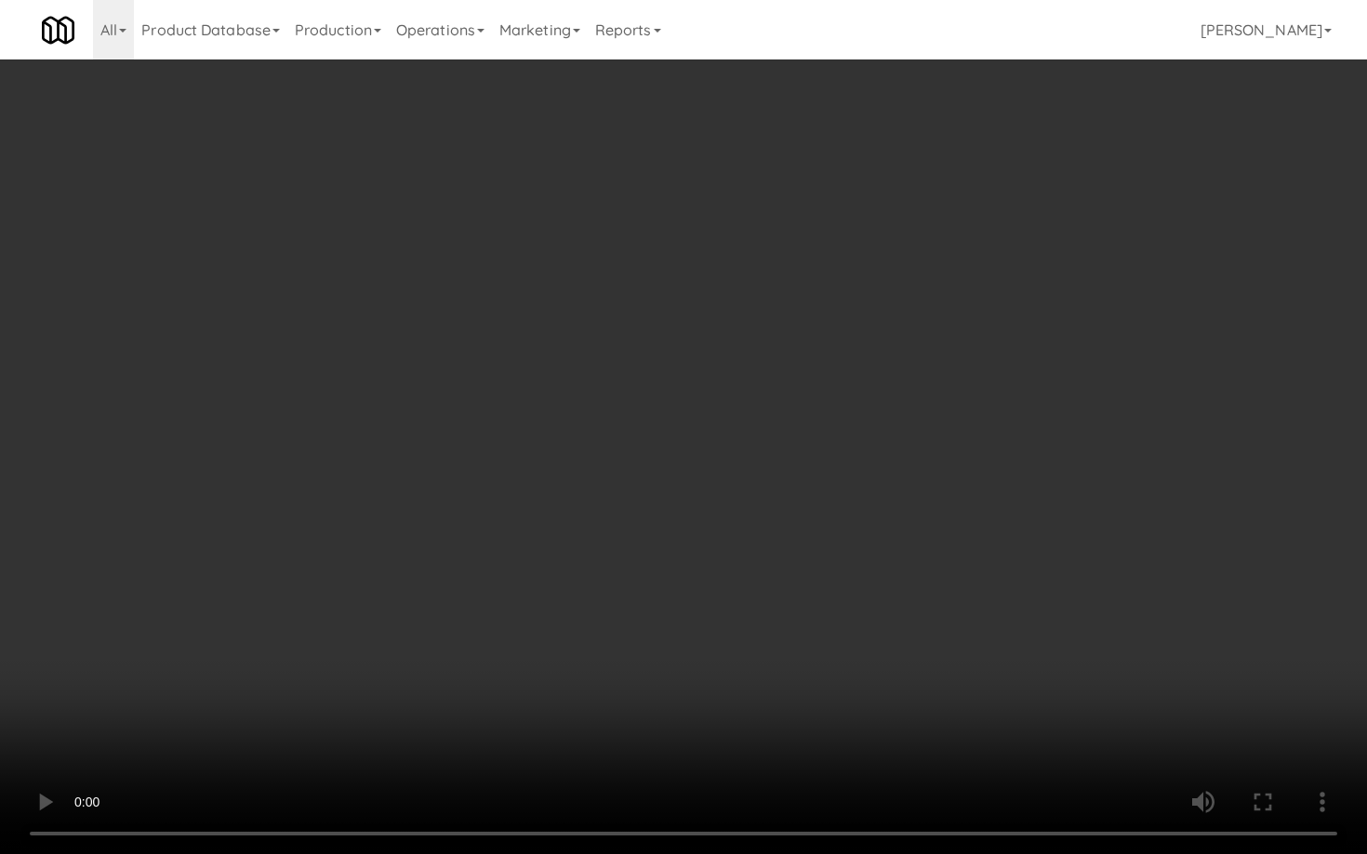
click at [786, 687] on video at bounding box center [683, 427] width 1367 height 854
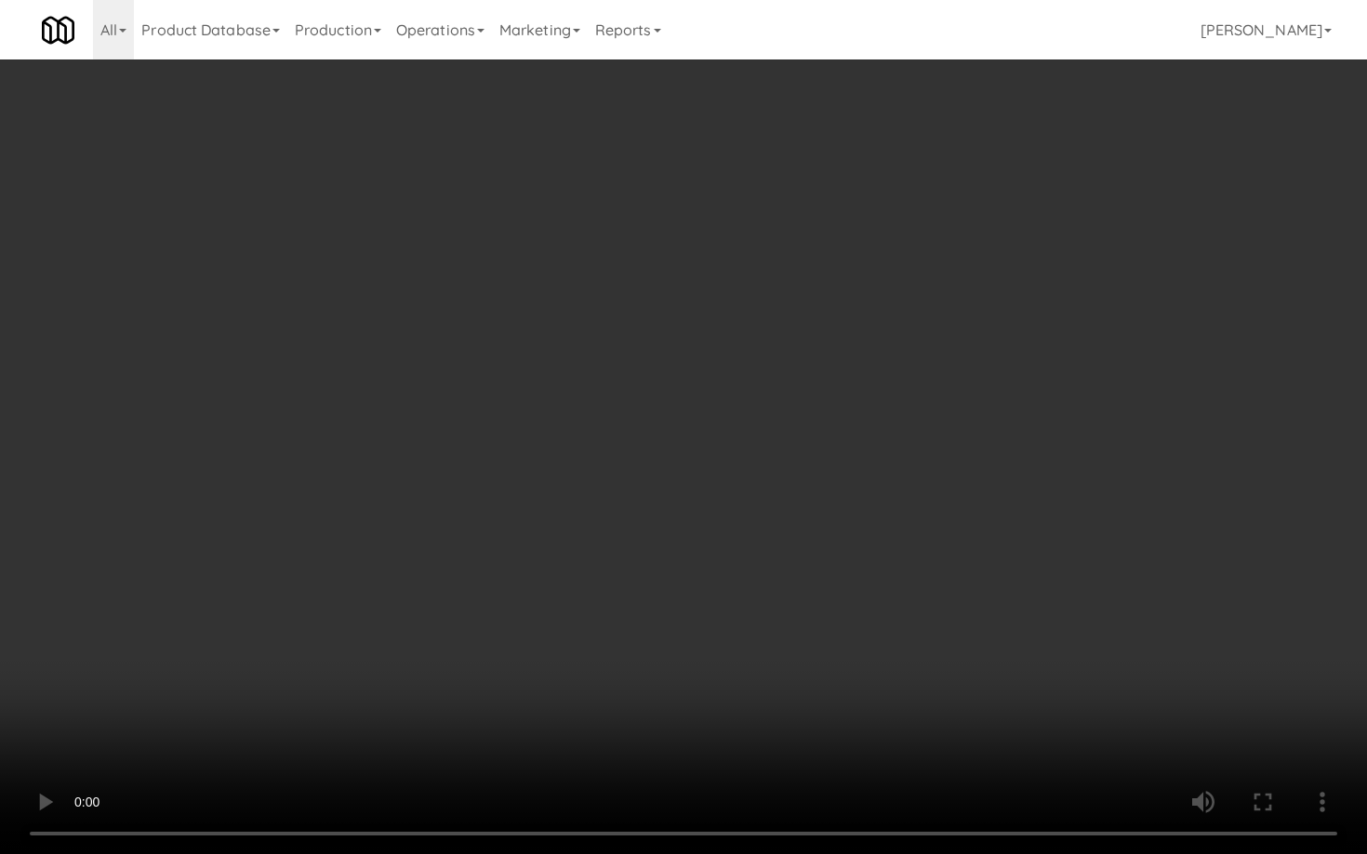
click at [786, 687] on video at bounding box center [683, 427] width 1367 height 854
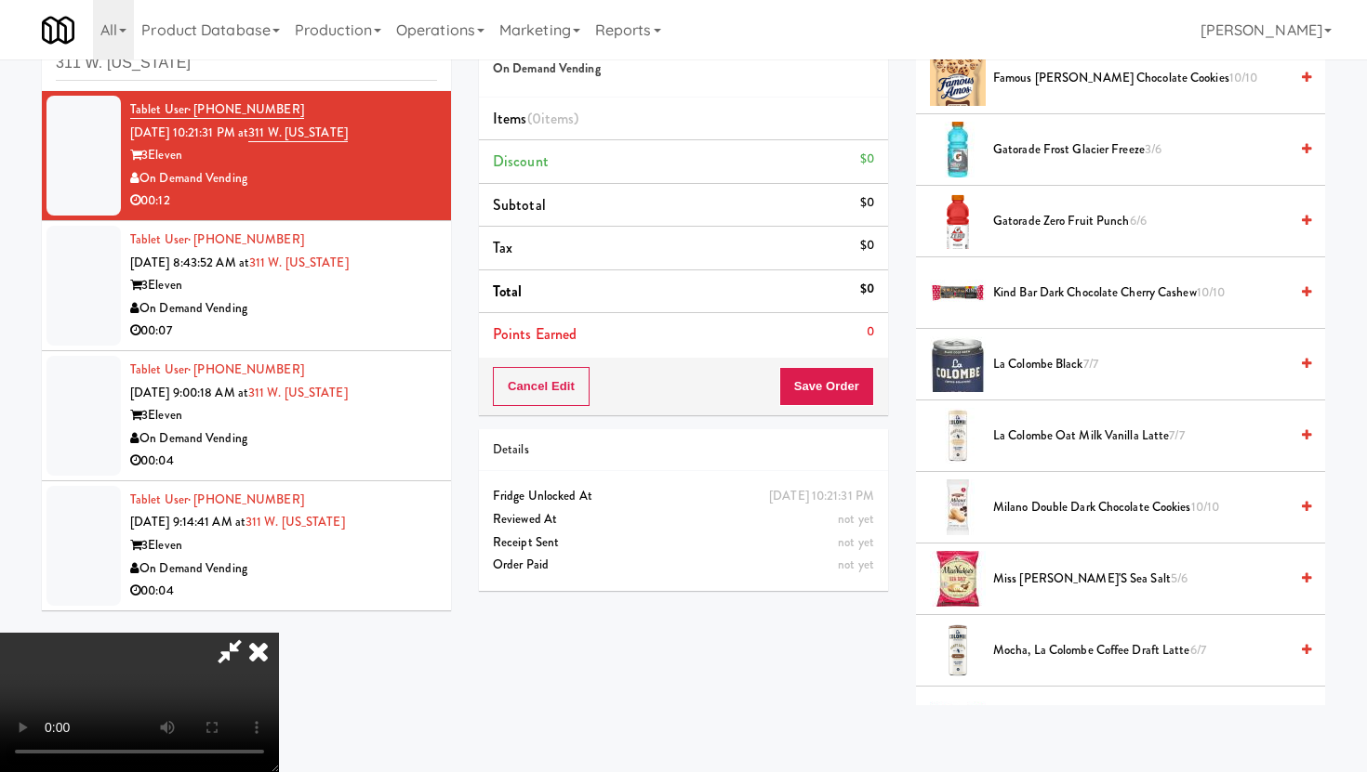
click at [1037, 212] on span "Gatorade Zero Fruit Punch 6/6" at bounding box center [1140, 221] width 295 height 23
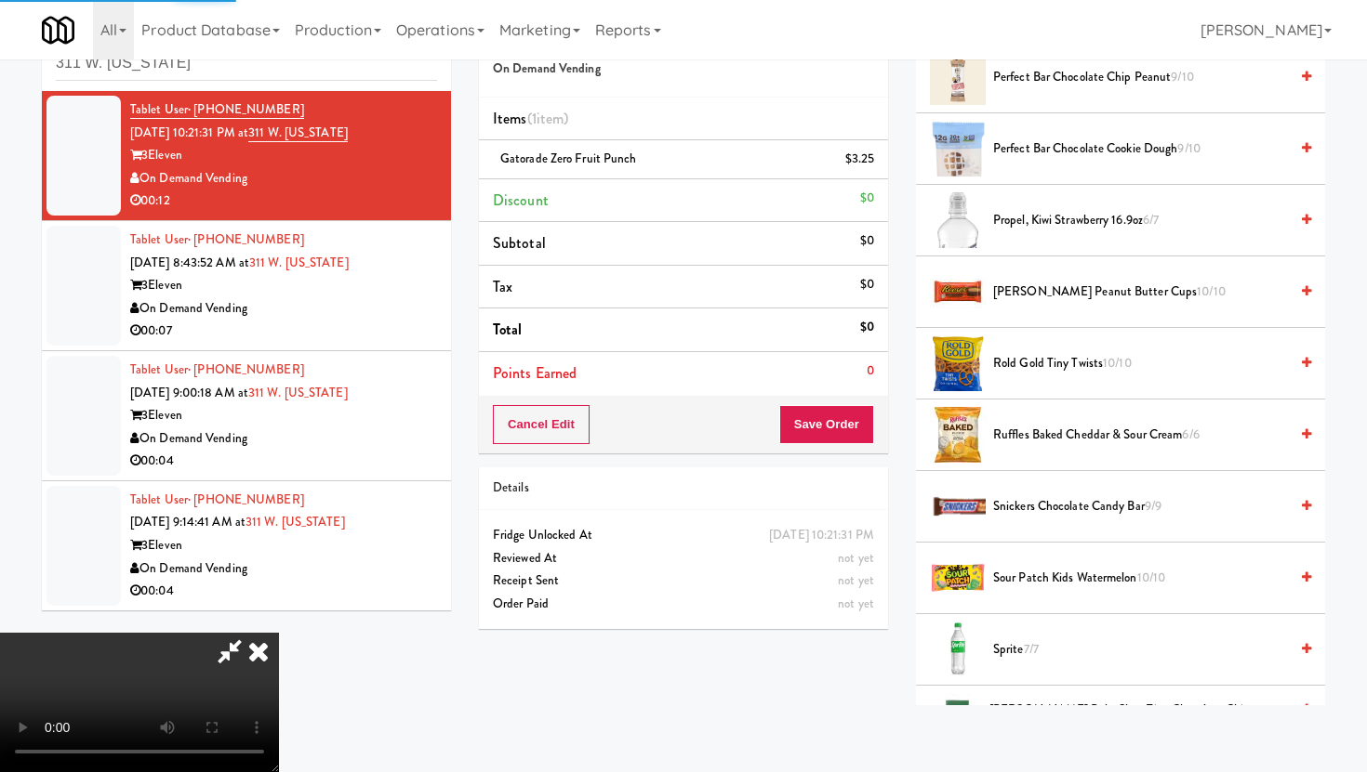
scroll to position [1880, 0]
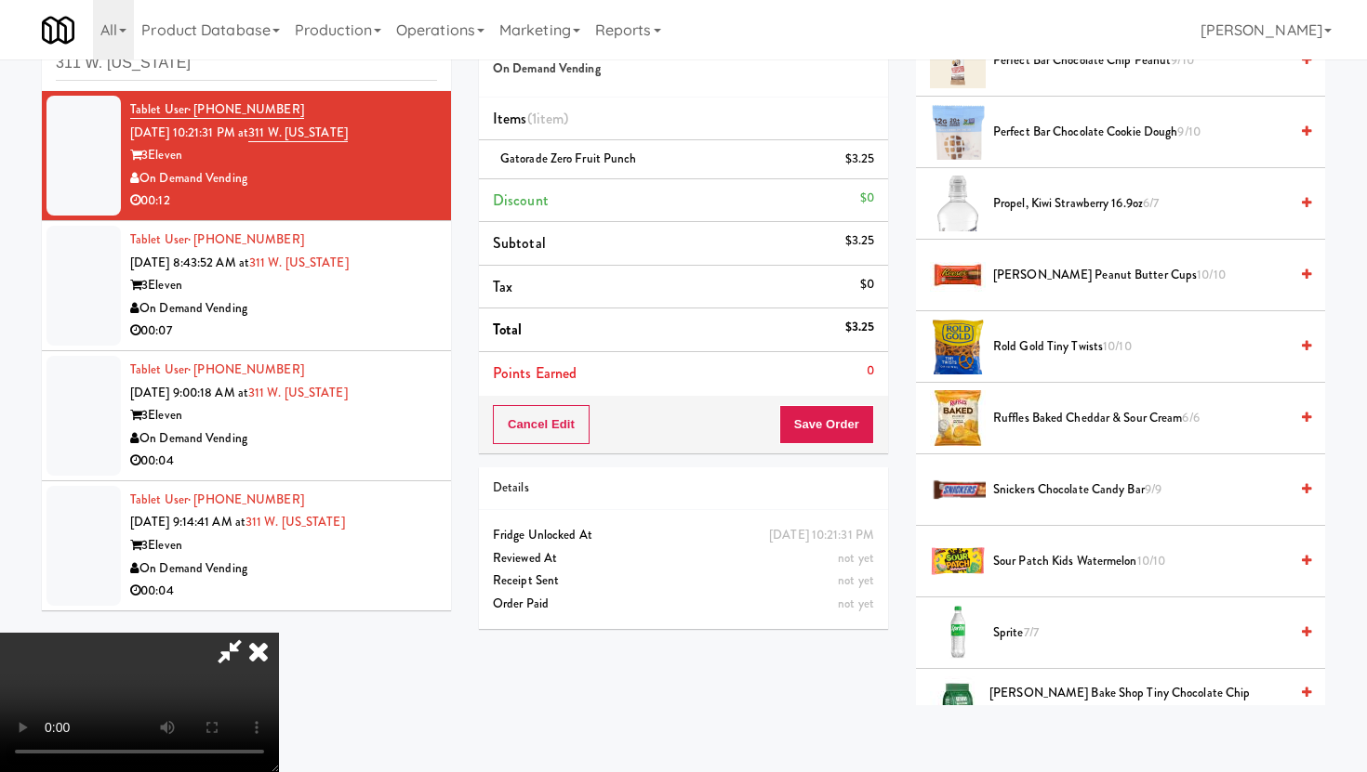
click at [1025, 410] on span "Ruffles Baked Cheddar & Sour Cream 6/6" at bounding box center [1140, 418] width 295 height 23
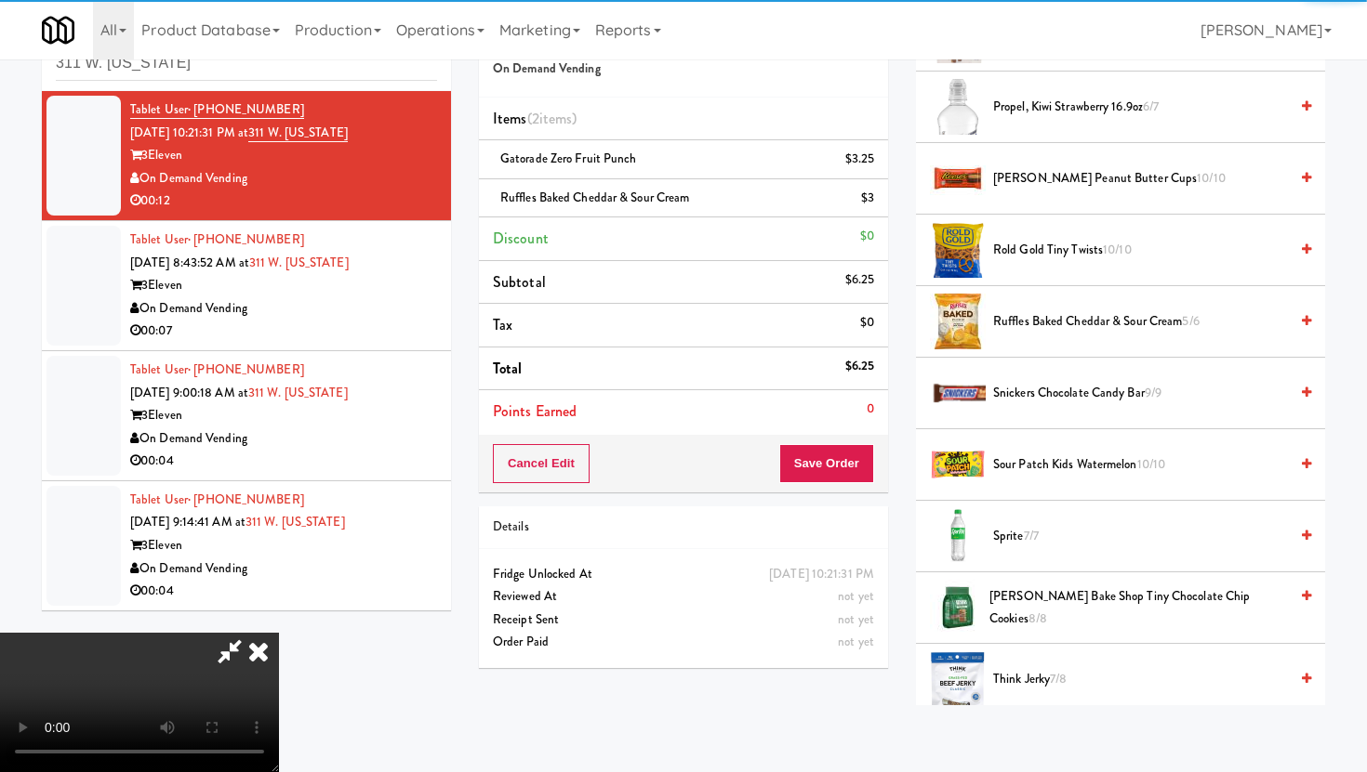
scroll to position [2007, 0]
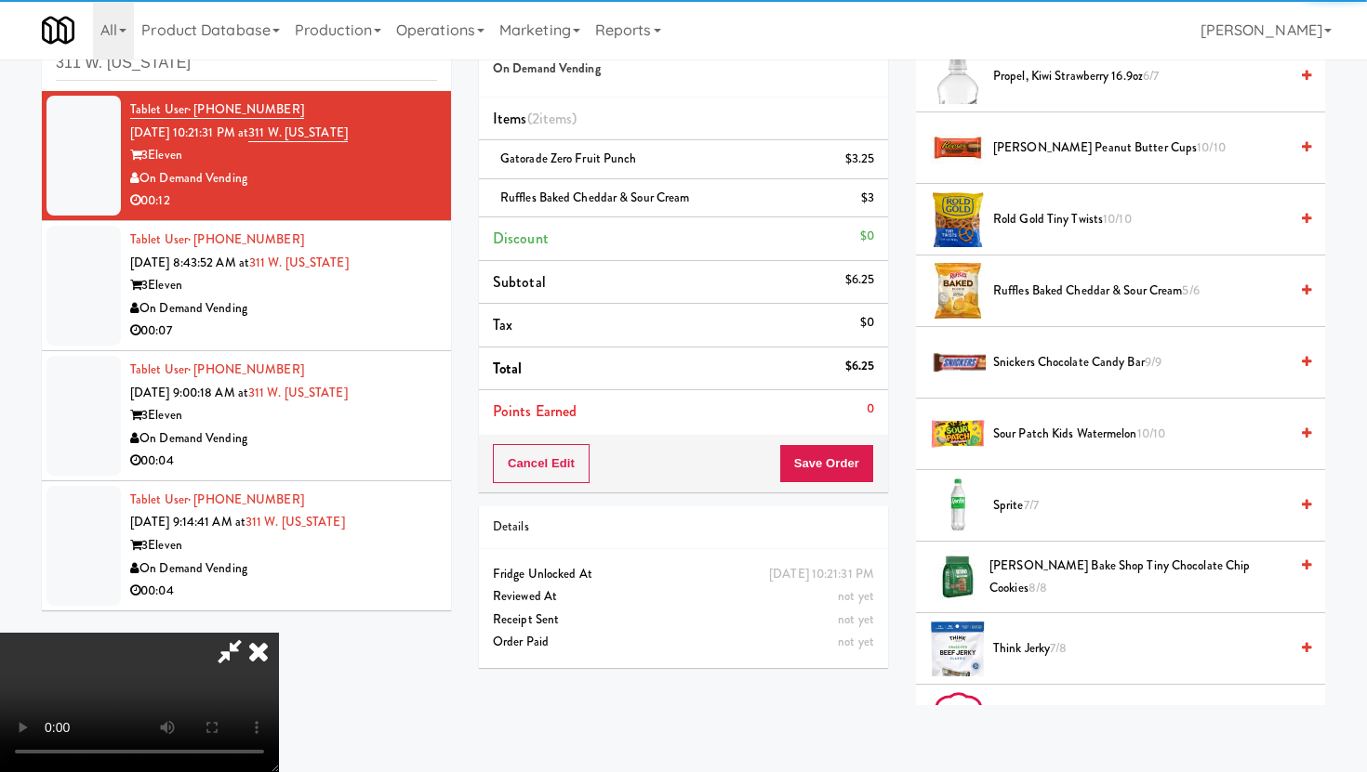
click at [1028, 444] on span "Sour Patch Kids Watermelon 10/10" at bounding box center [1140, 434] width 295 height 23
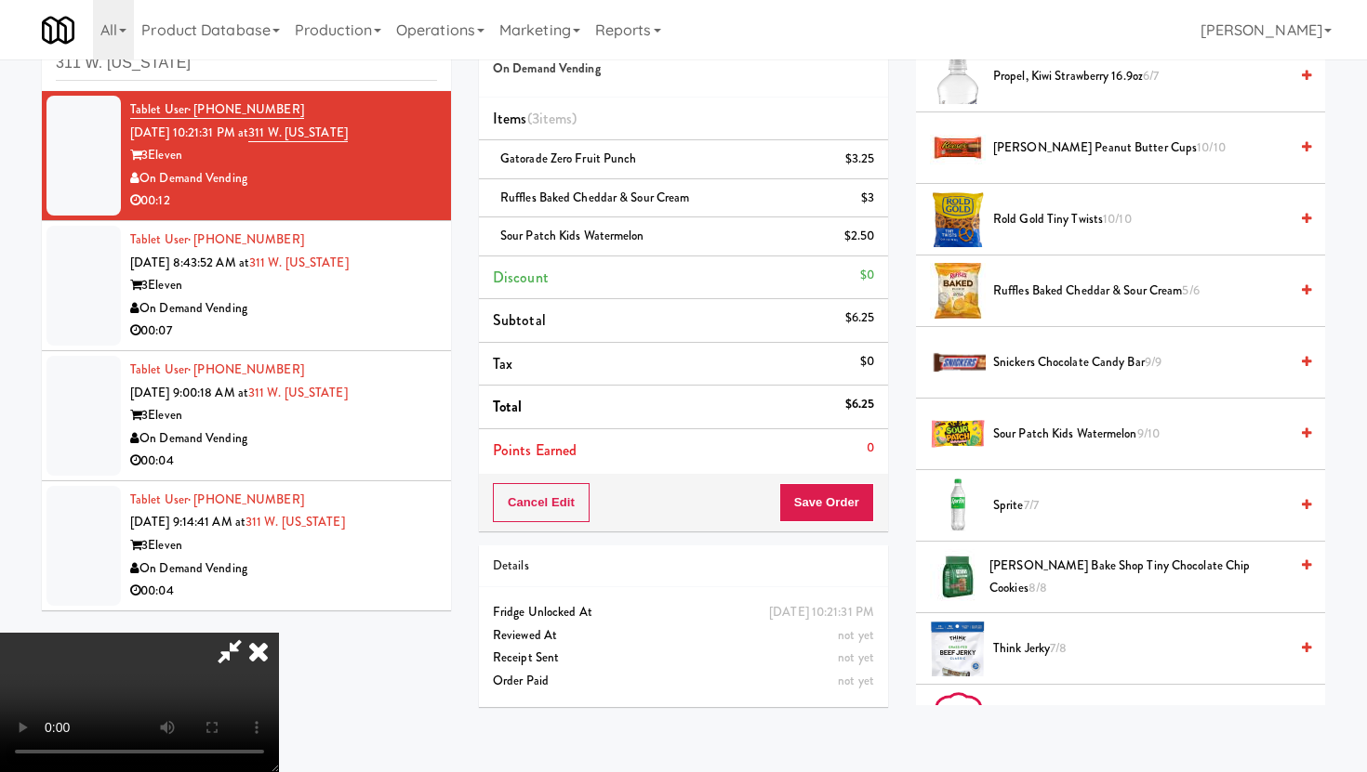
click at [1028, 444] on span "Sour Patch Kids Watermelon 9/10" at bounding box center [1140, 434] width 295 height 23
click at [871, 237] on icon at bounding box center [875, 243] width 9 height 12
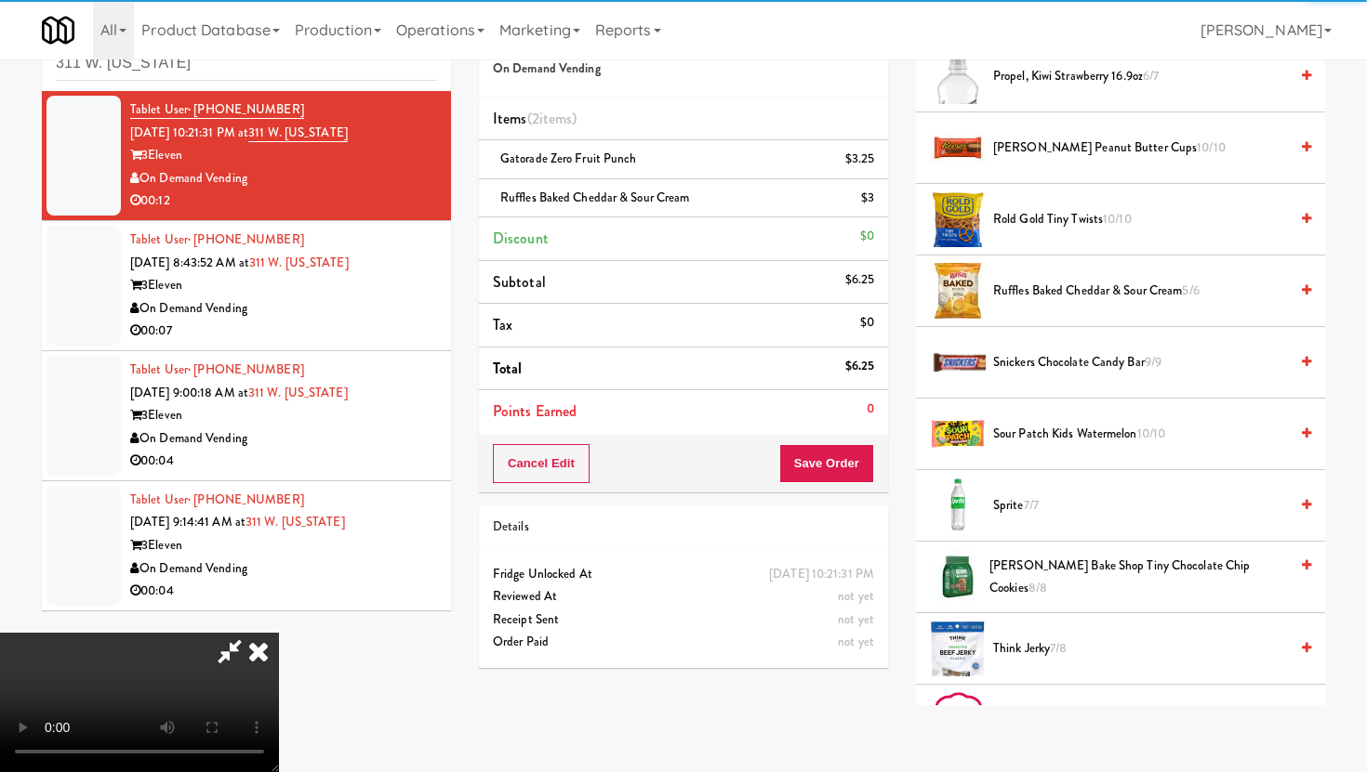
click at [1030, 441] on span "Sour Patch Kids Watermelon 10/10" at bounding box center [1140, 434] width 295 height 23
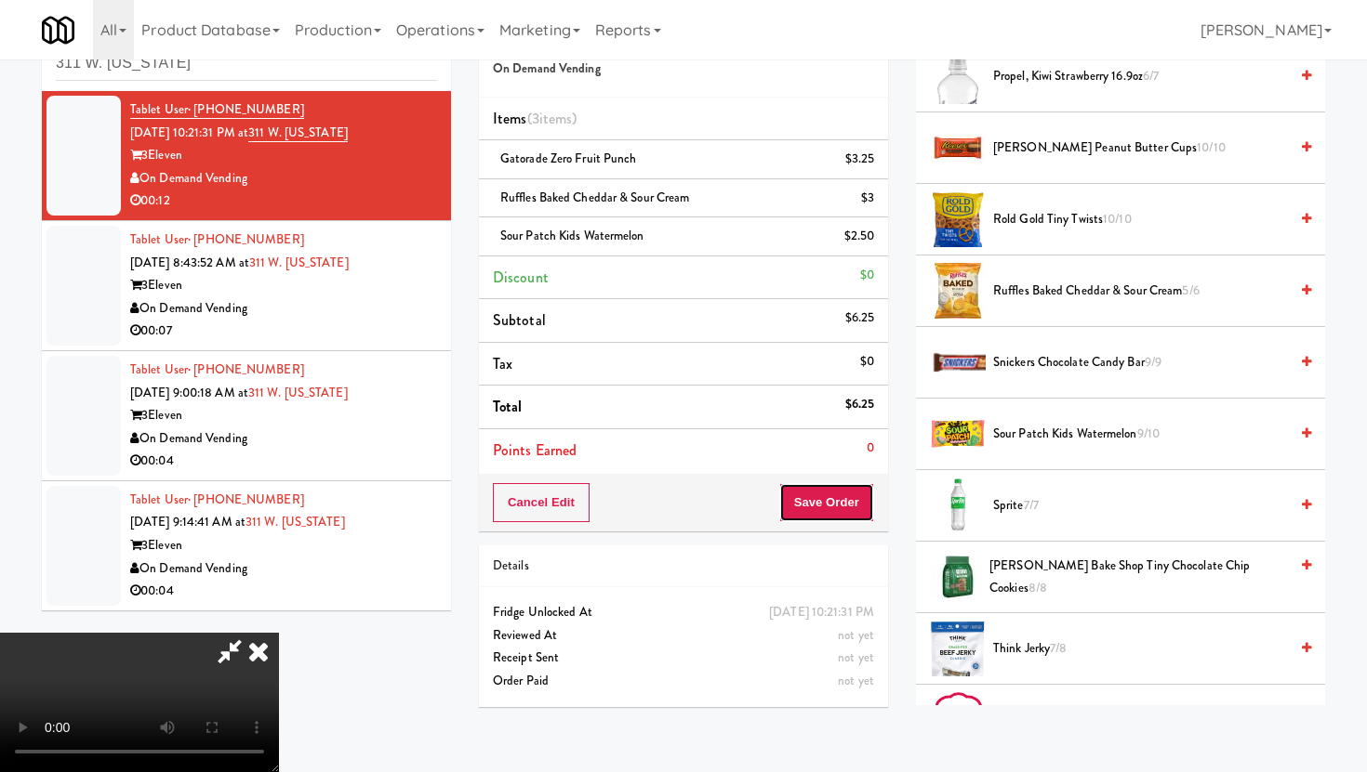
click at [866, 496] on button "Save Order" at bounding box center [826, 502] width 95 height 39
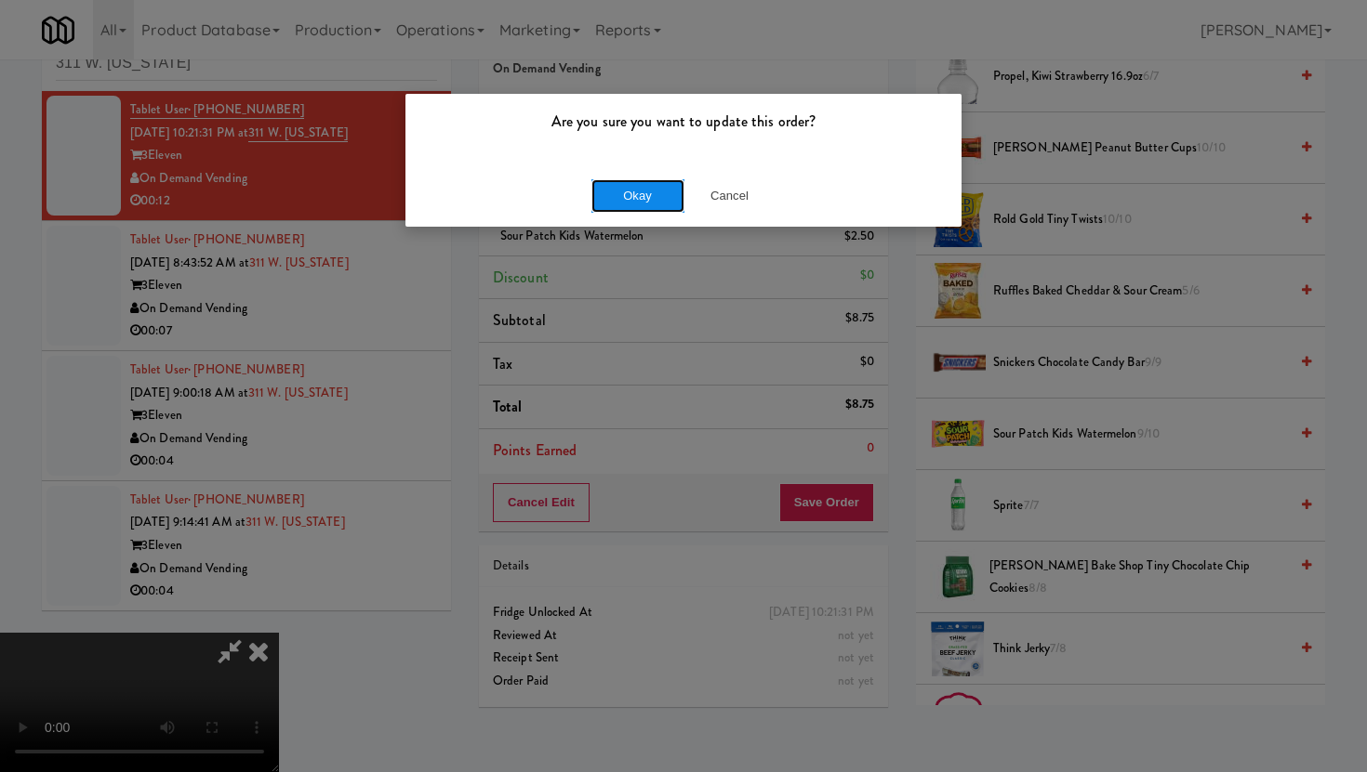
click at [669, 197] on button "Okay" at bounding box center [637, 195] width 93 height 33
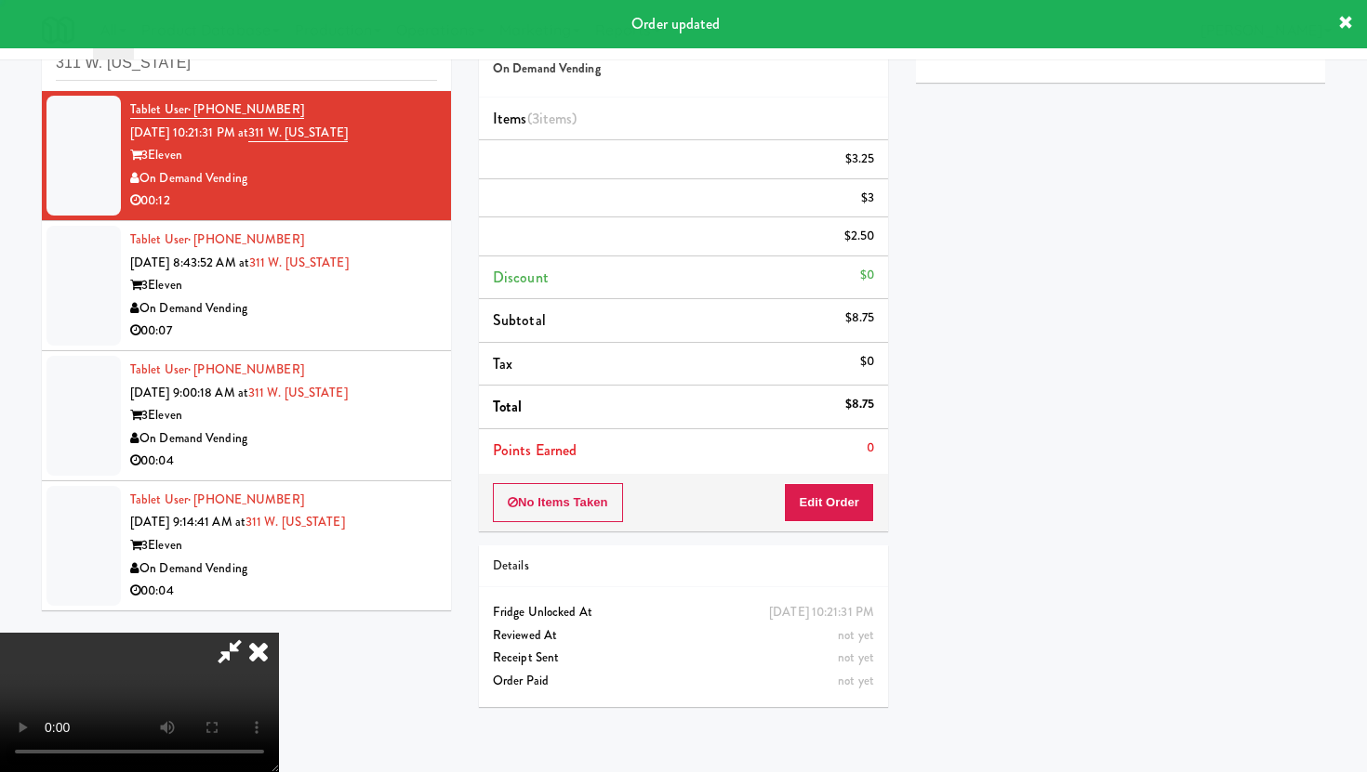
scroll to position [47, 0]
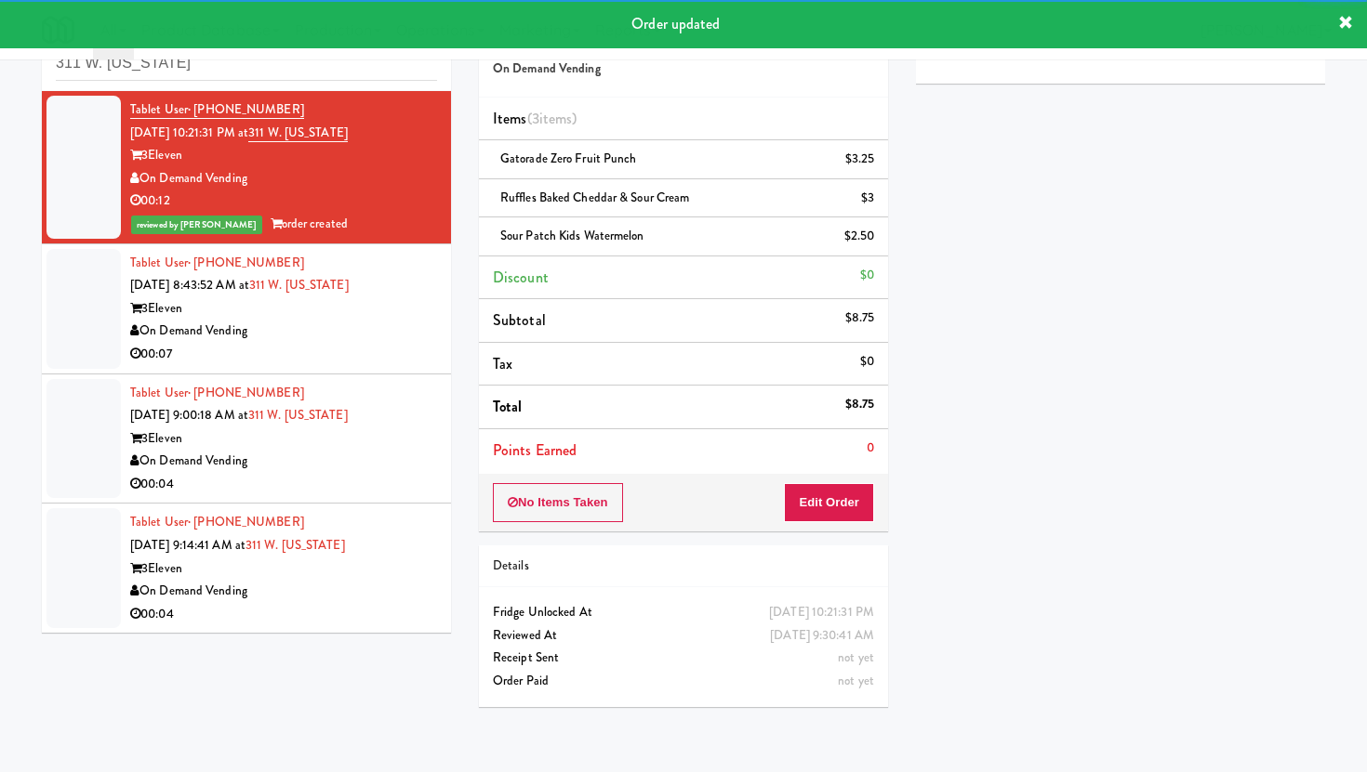
click at [414, 331] on div "On Demand Vending" at bounding box center [283, 331] width 307 height 23
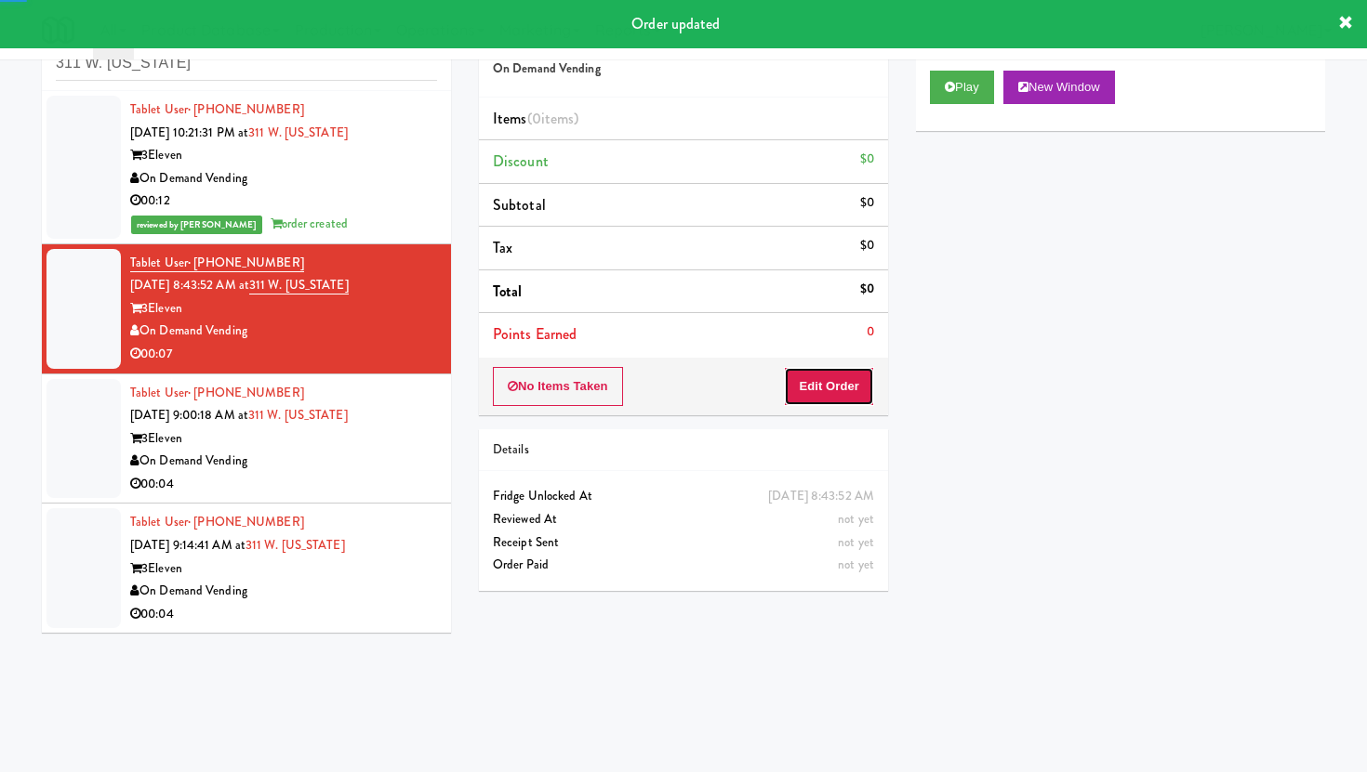
click at [859, 401] on button "Edit Order" at bounding box center [829, 386] width 90 height 39
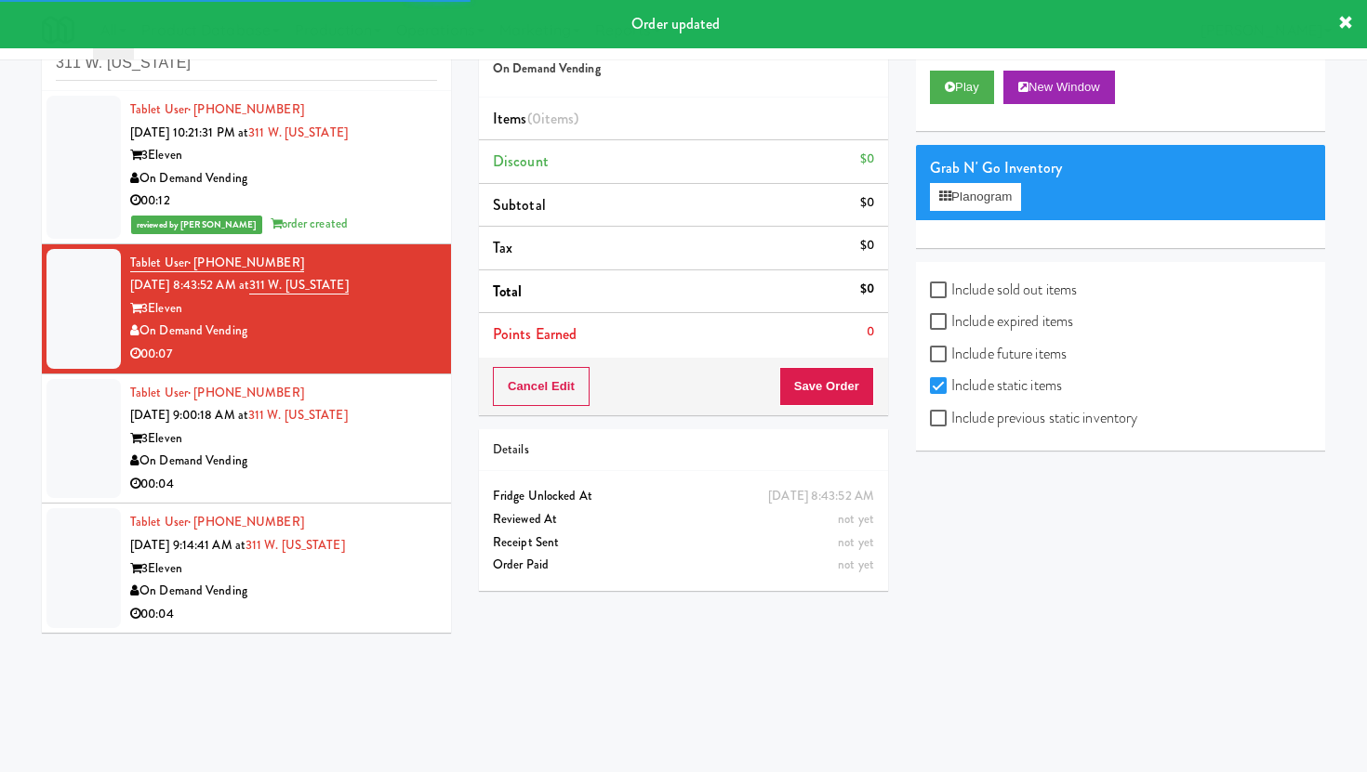
click at [1000, 80] on div "Play New Window" at bounding box center [1120, 87] width 381 height 33
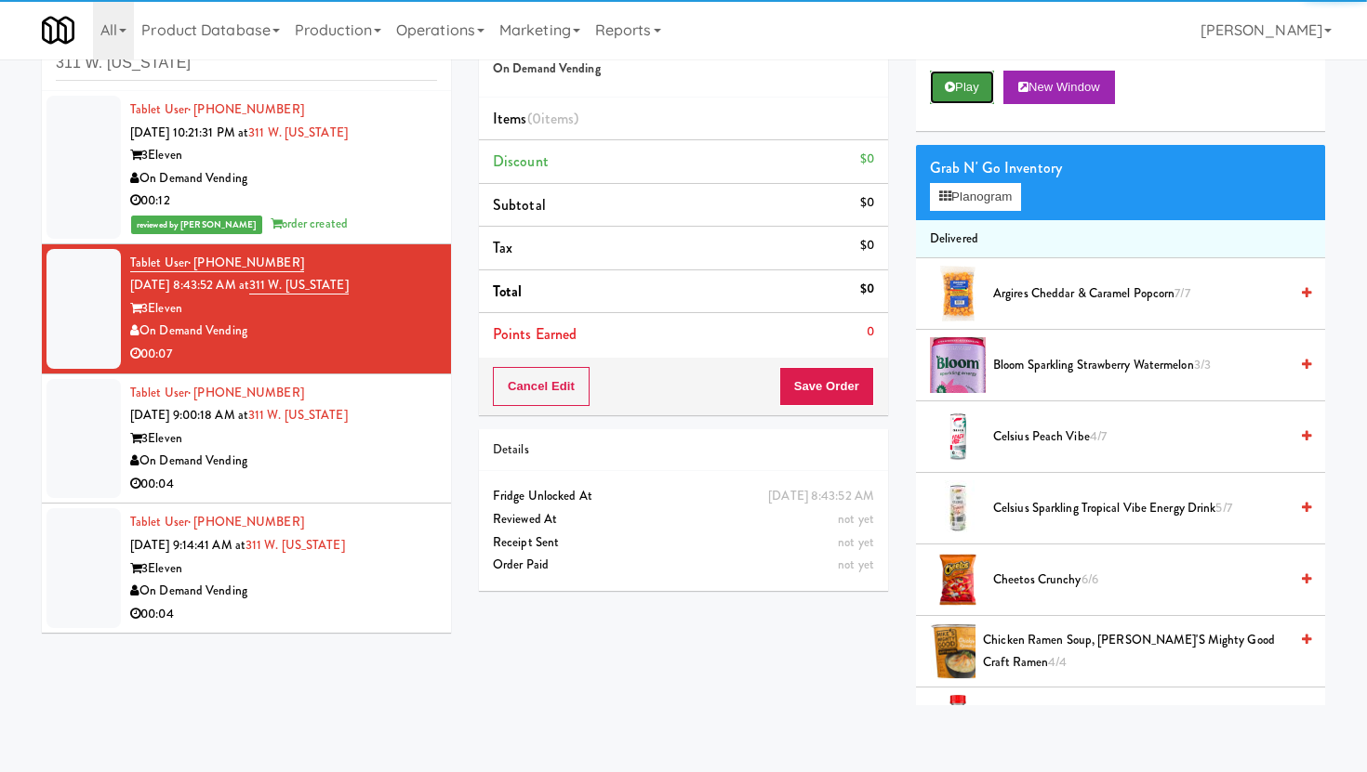
click at [979, 89] on button "Play" at bounding box center [962, 87] width 64 height 33
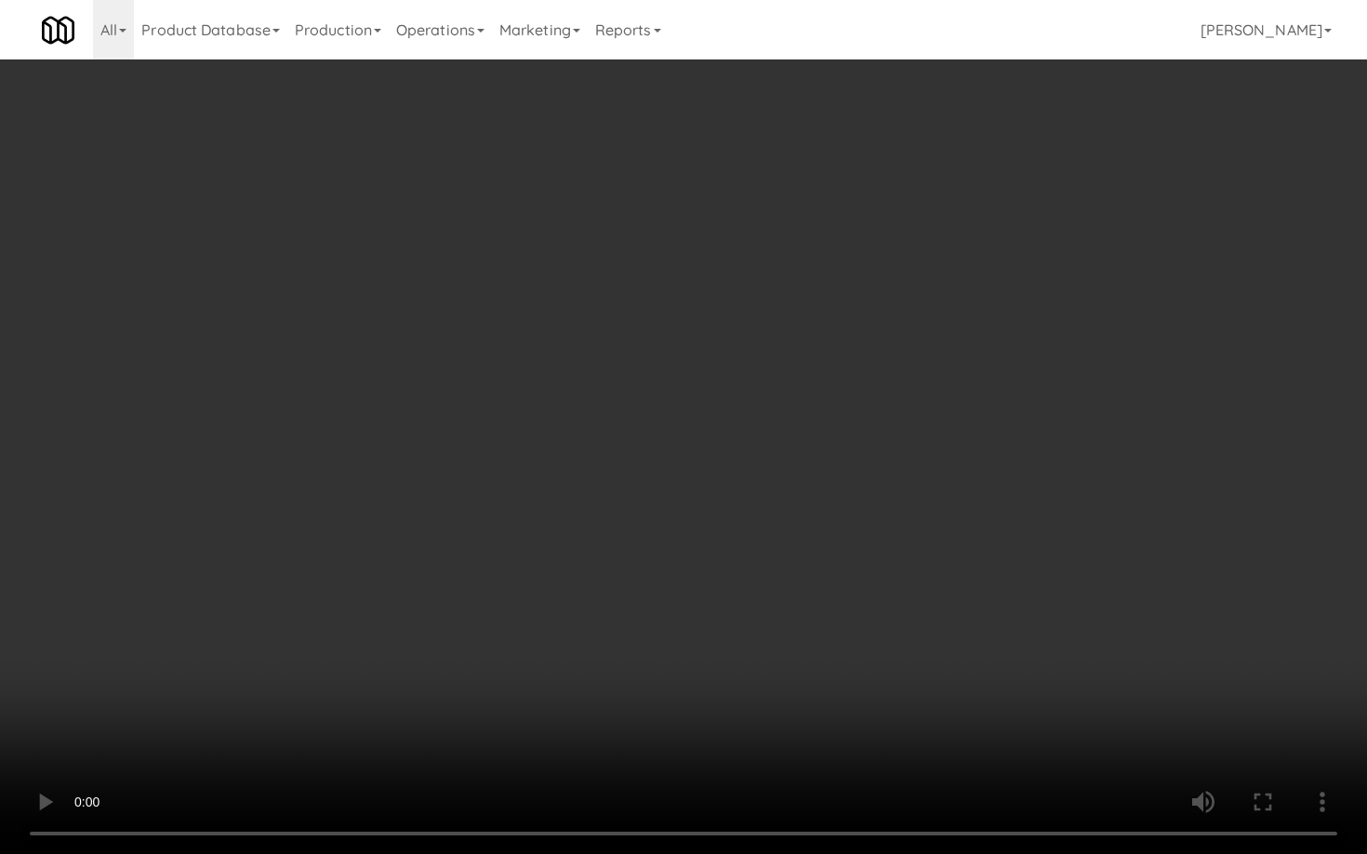
click at [1193, 595] on video at bounding box center [683, 427] width 1367 height 854
click at [234, 701] on video at bounding box center [683, 427] width 1367 height 854
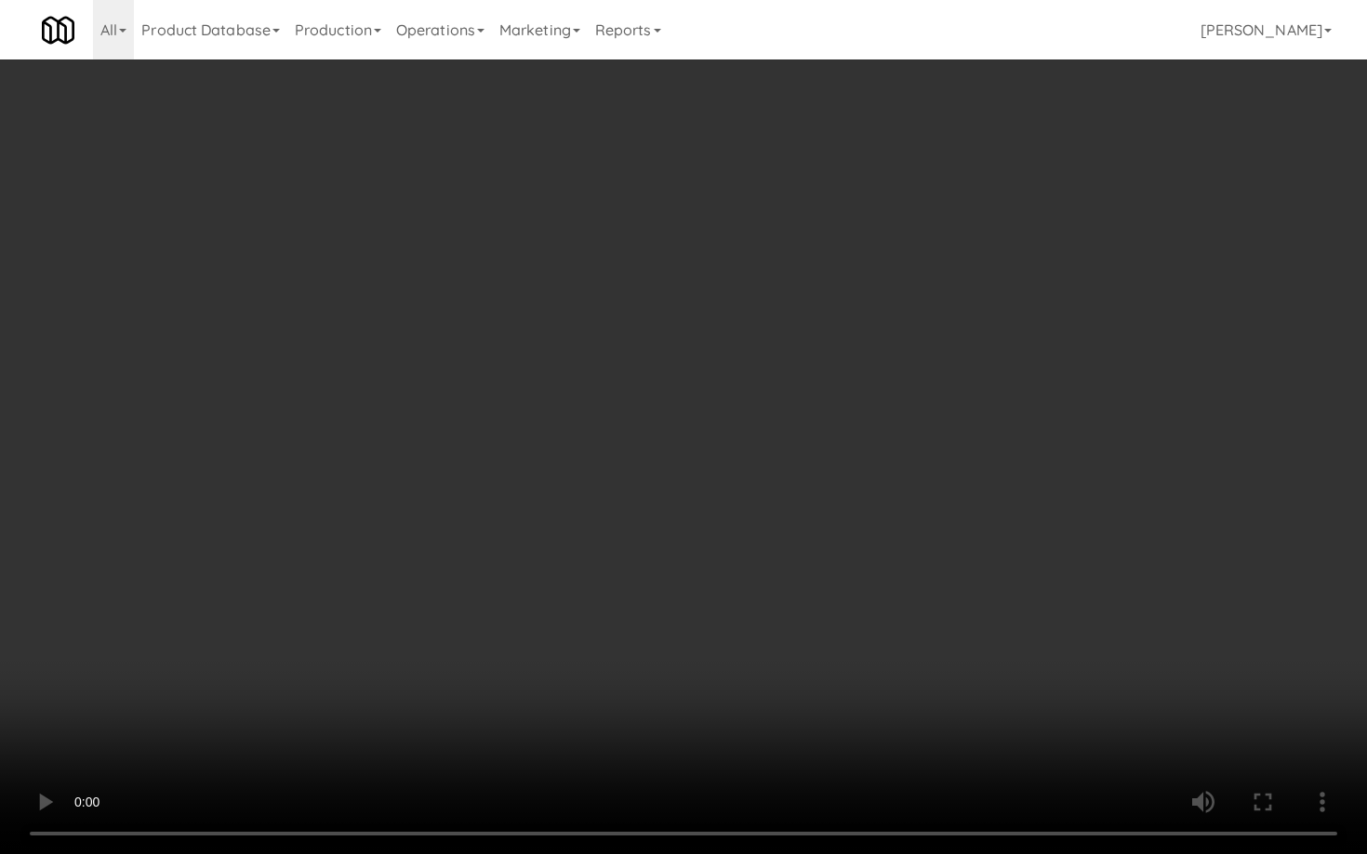
click at [234, 701] on video at bounding box center [683, 427] width 1367 height 854
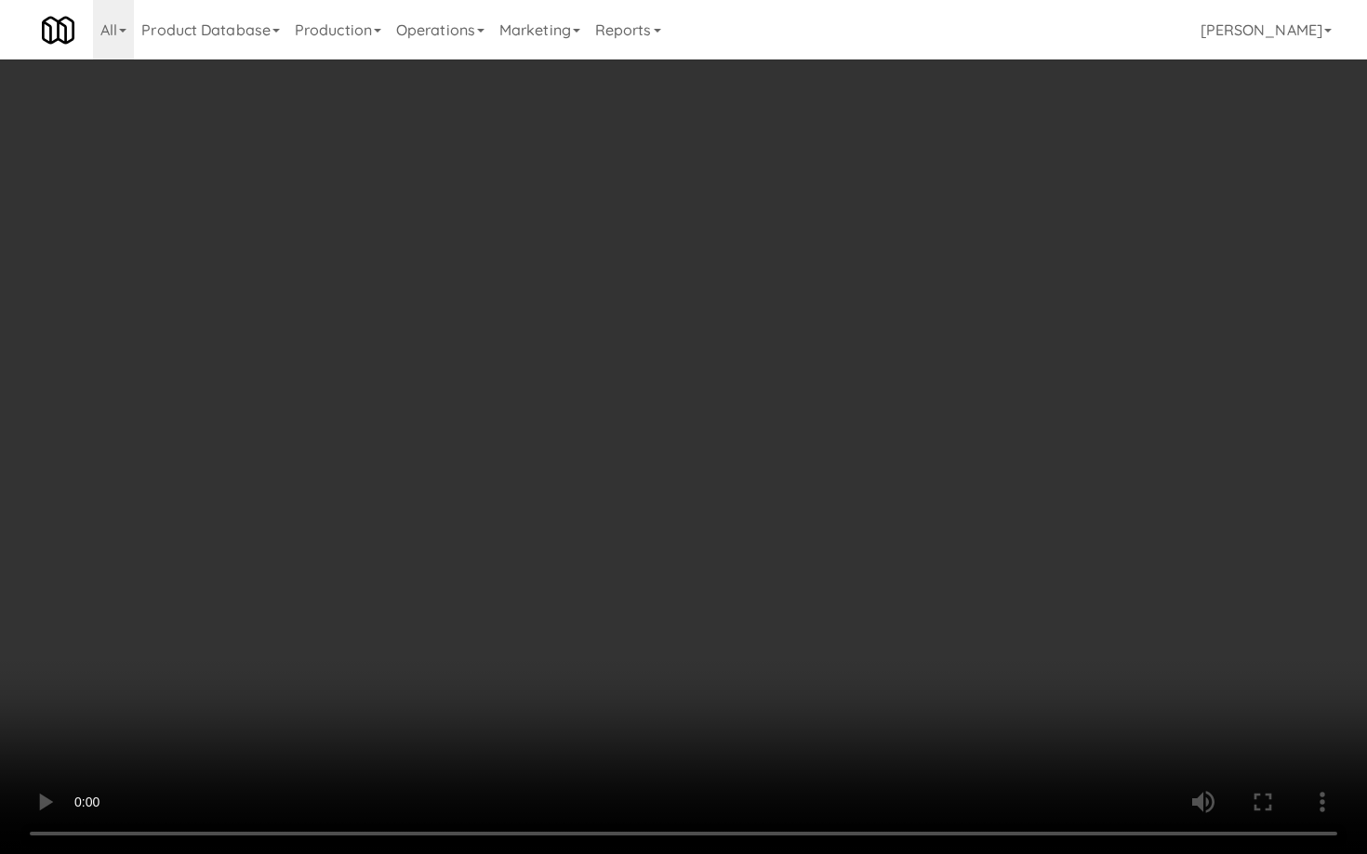
click at [234, 701] on video at bounding box center [683, 427] width 1367 height 854
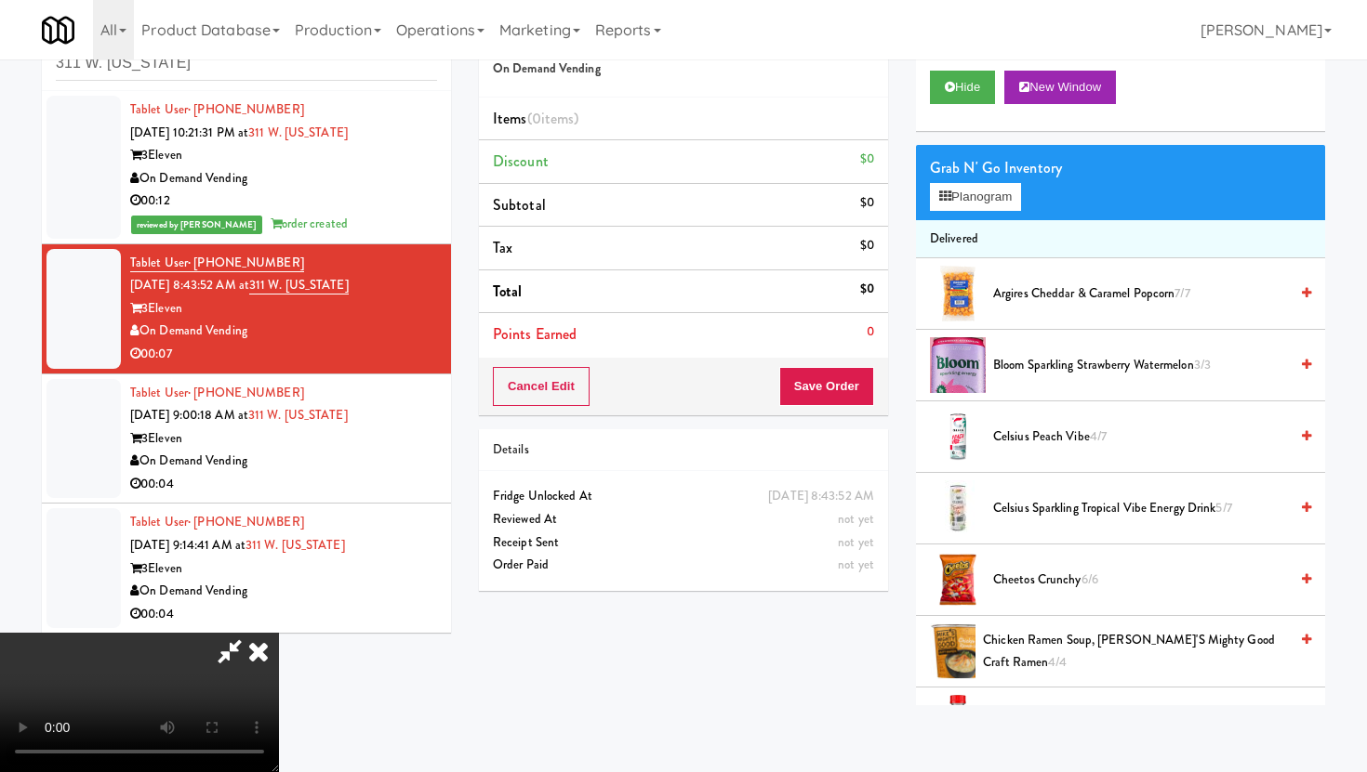
click at [996, 214] on div "Grab N' Go Inventory Planogram" at bounding box center [1120, 182] width 409 height 75
click at [993, 197] on button "Planogram" at bounding box center [975, 197] width 91 height 28
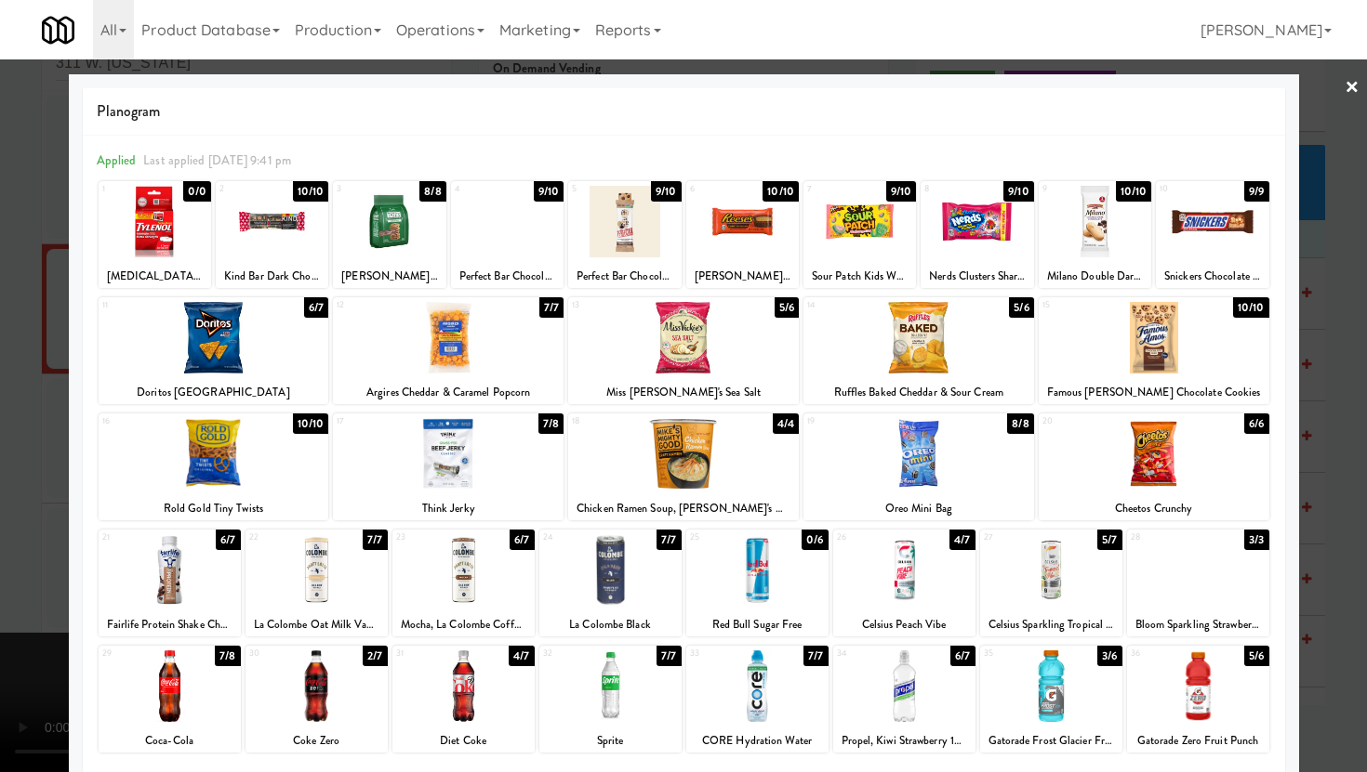
click at [1049, 604] on div at bounding box center [1051, 571] width 142 height 72
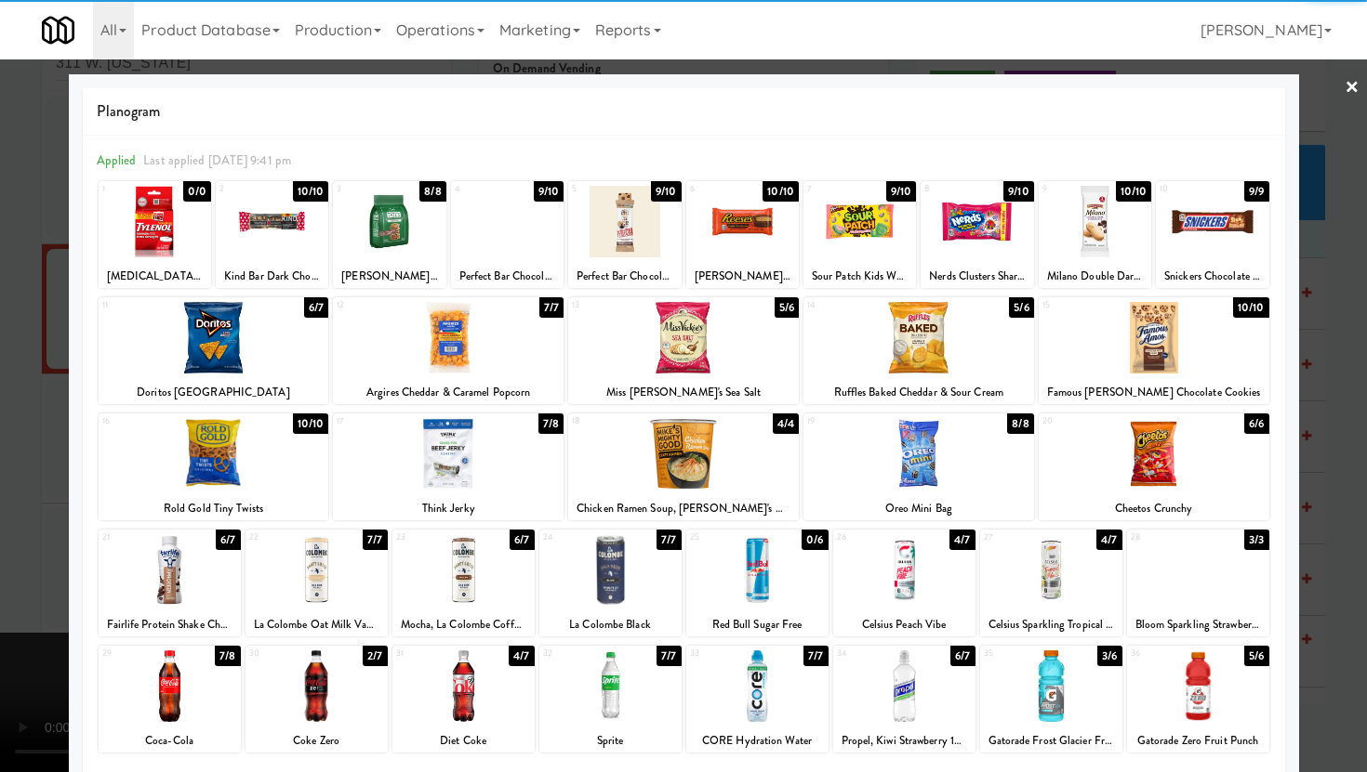
click at [0, 469] on div at bounding box center [683, 386] width 1367 height 772
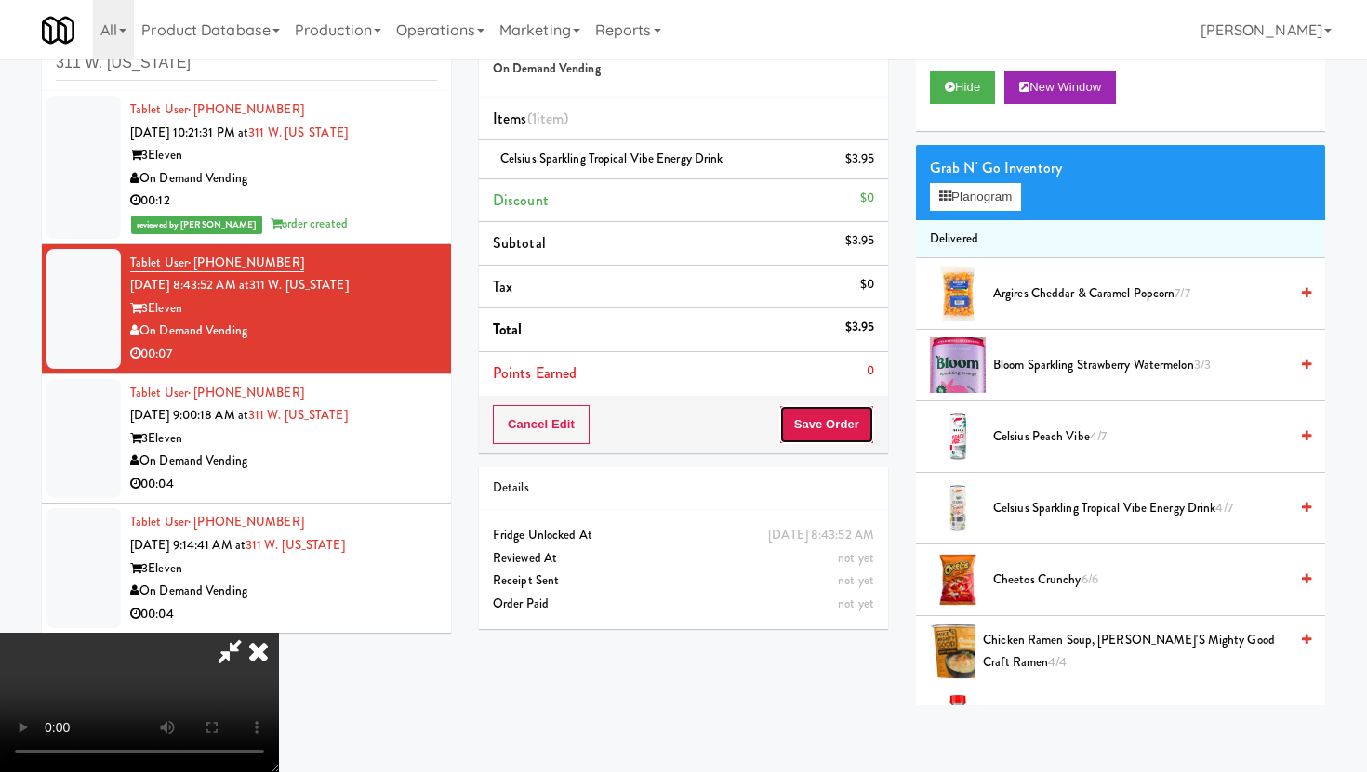
click at [860, 440] on button "Save Order" at bounding box center [826, 424] width 95 height 39
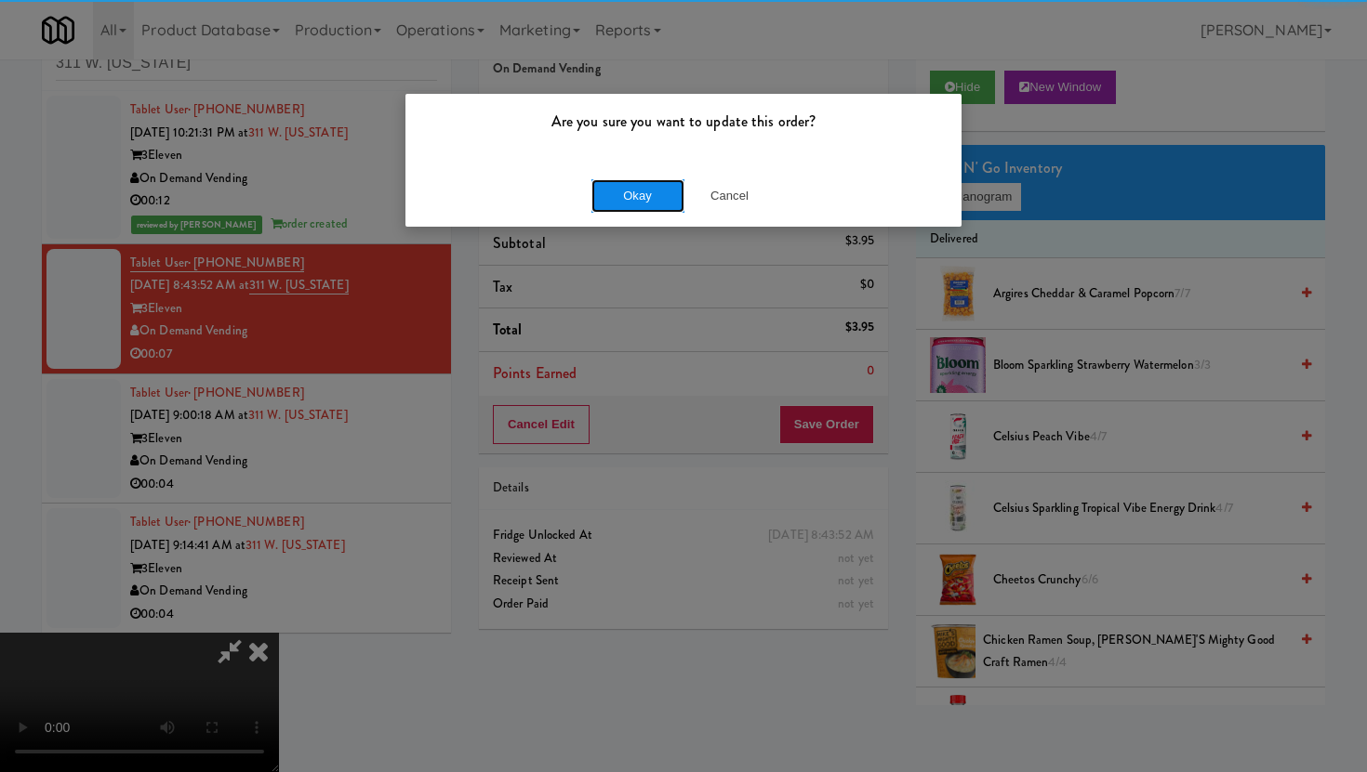
click at [645, 196] on button "Okay" at bounding box center [637, 195] width 93 height 33
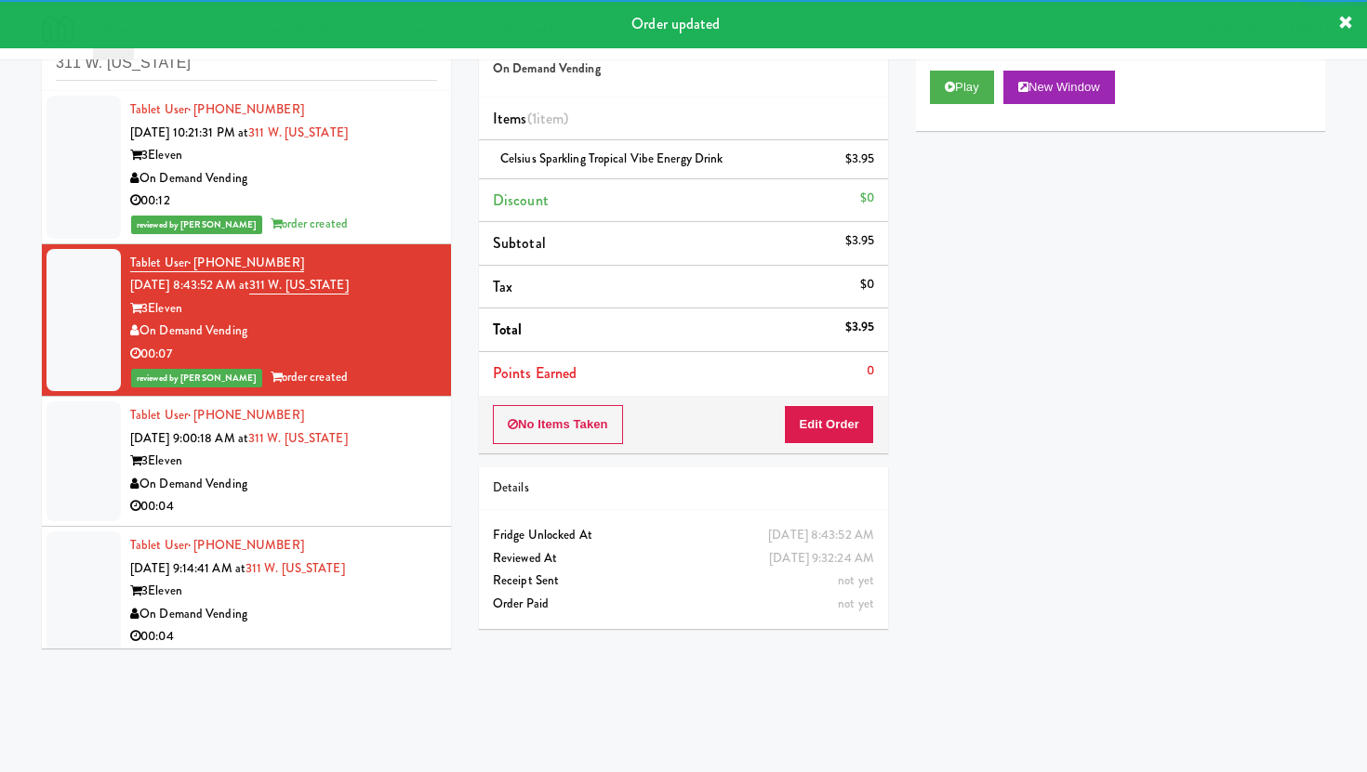
click at [420, 489] on div "On Demand Vending" at bounding box center [283, 484] width 307 height 23
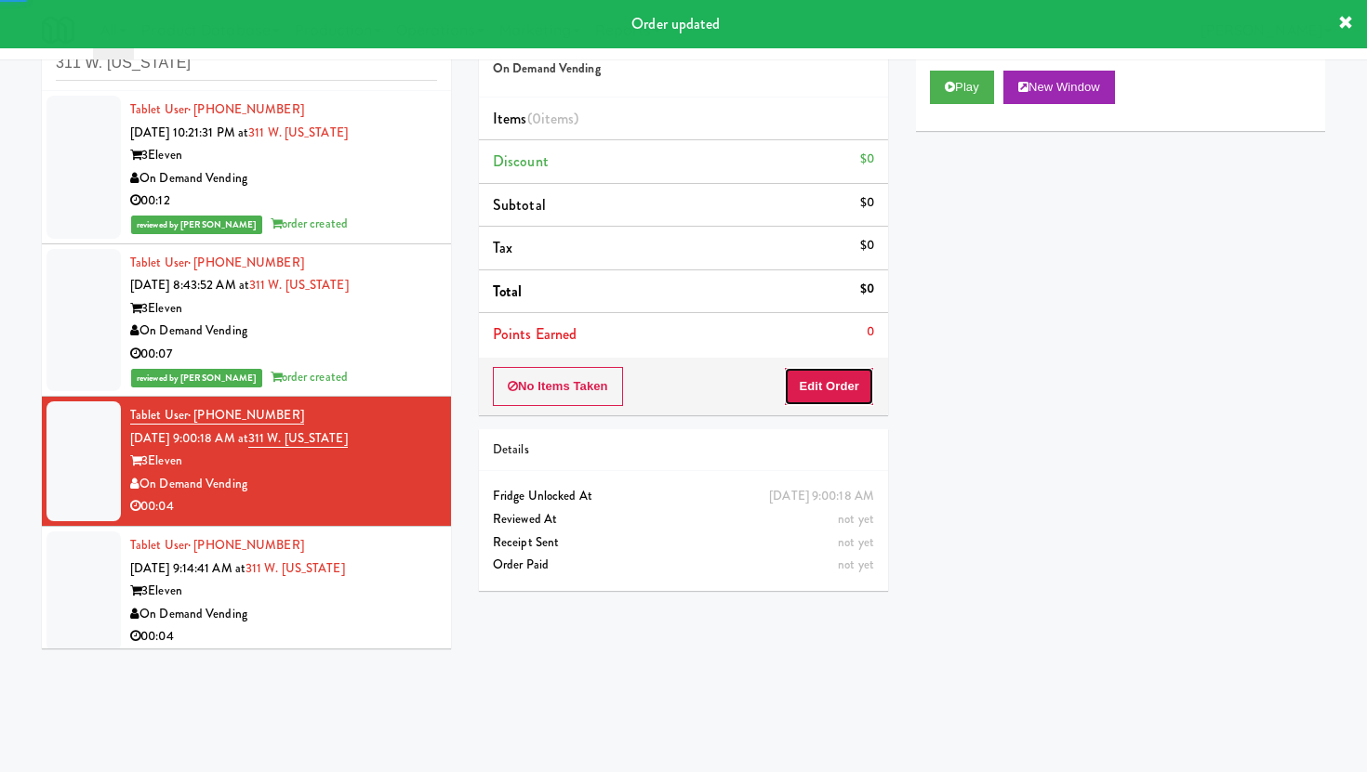
click at [840, 378] on button "Edit Order" at bounding box center [829, 386] width 90 height 39
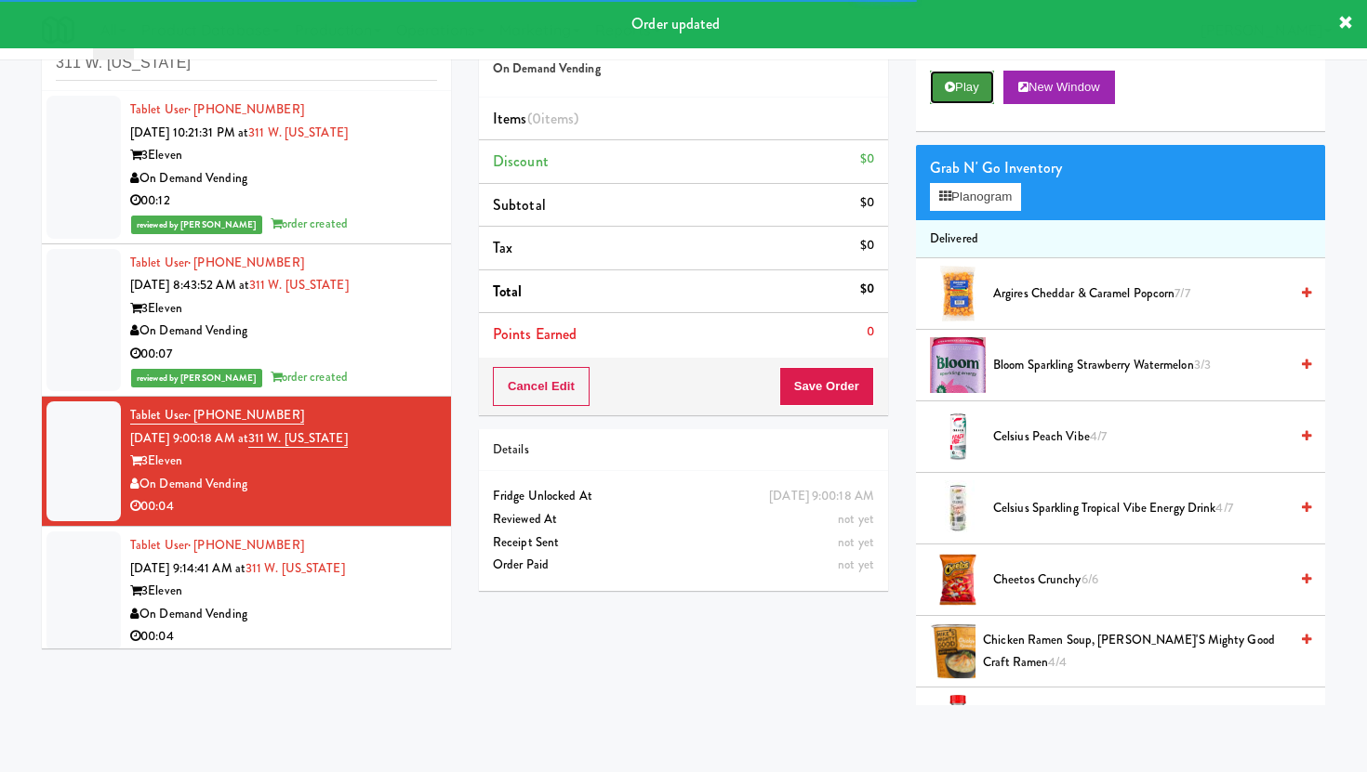
click at [948, 96] on button "Play" at bounding box center [962, 87] width 64 height 33
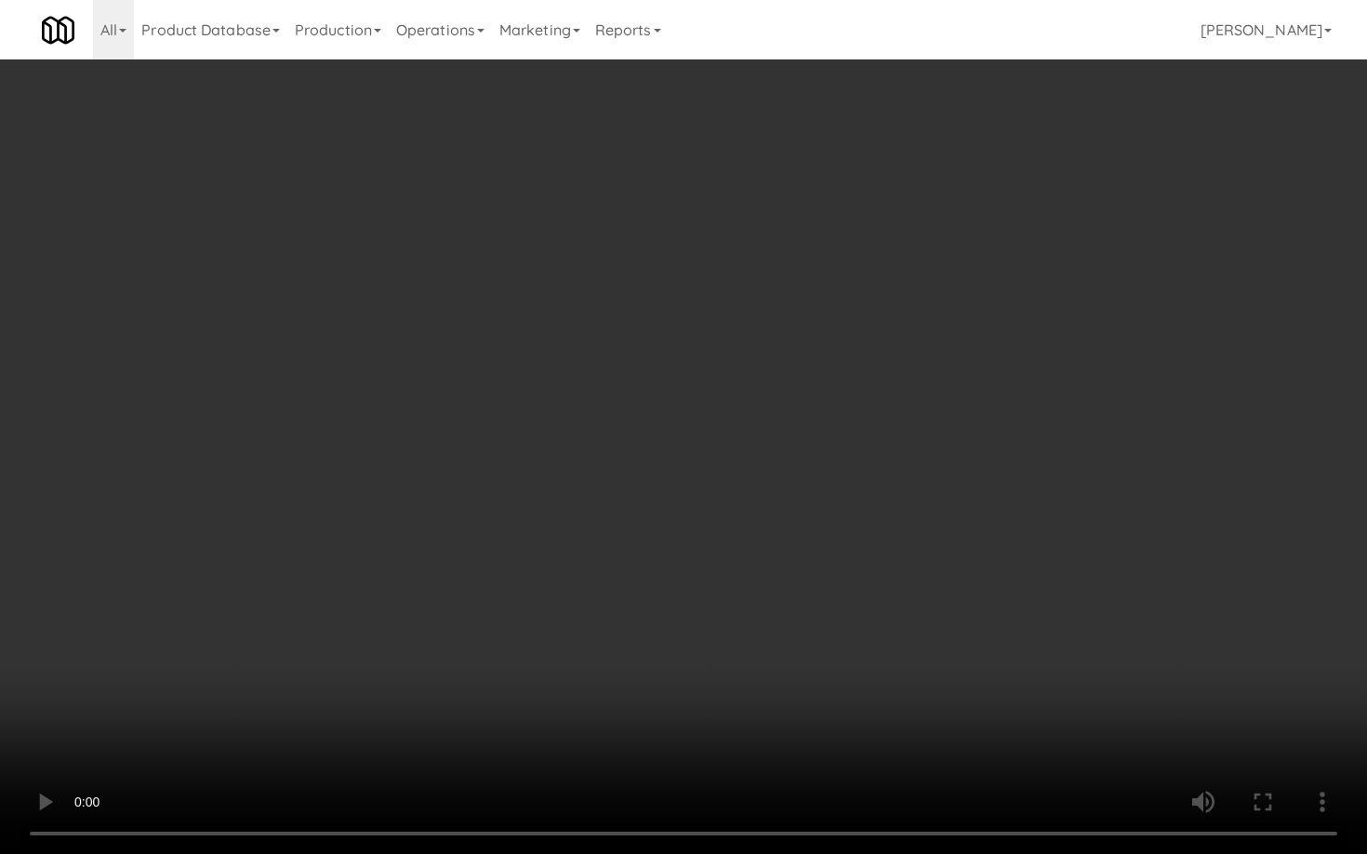
click at [614, 645] on video at bounding box center [683, 427] width 1367 height 854
click at [598, 597] on video at bounding box center [683, 427] width 1367 height 854
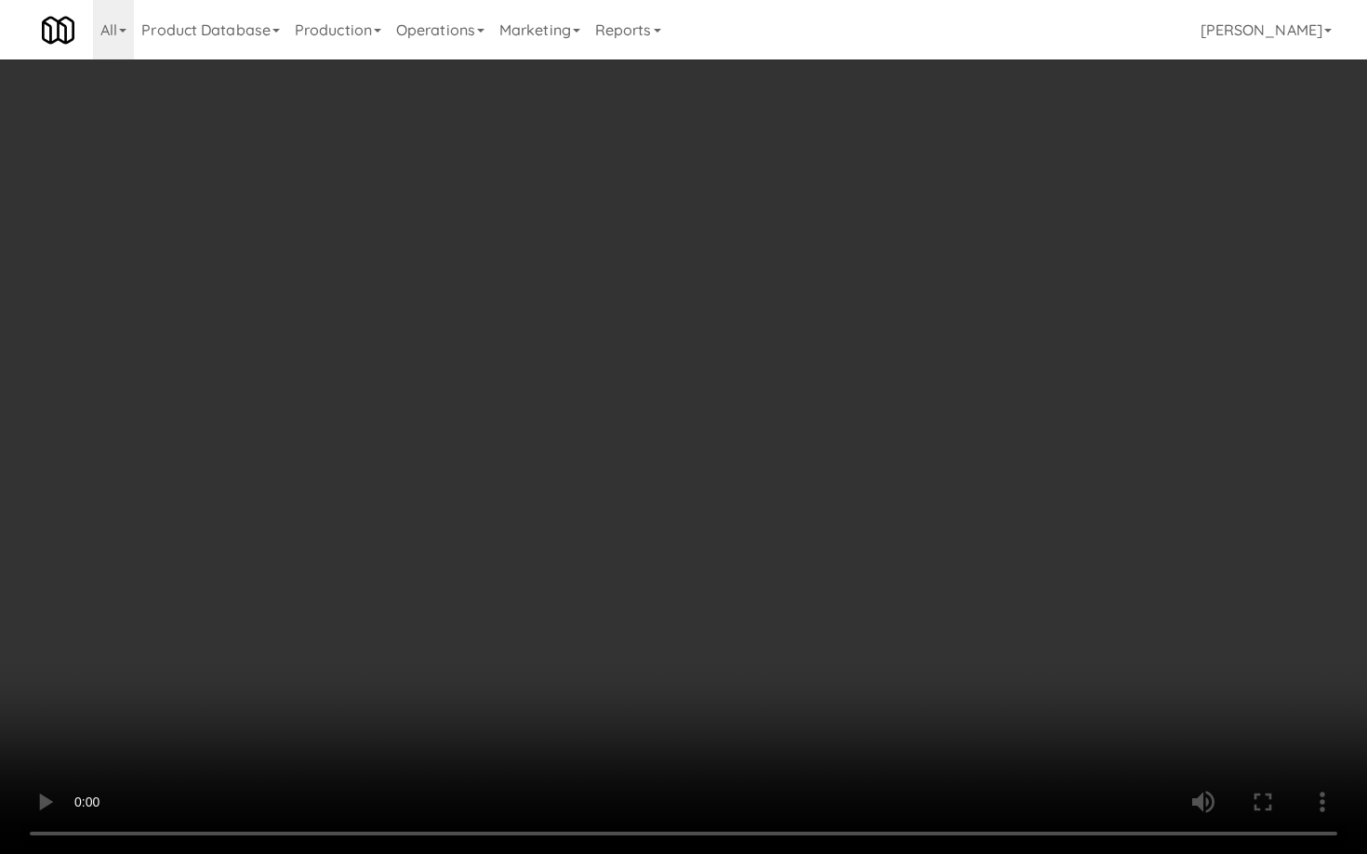
click at [598, 597] on video at bounding box center [683, 427] width 1367 height 854
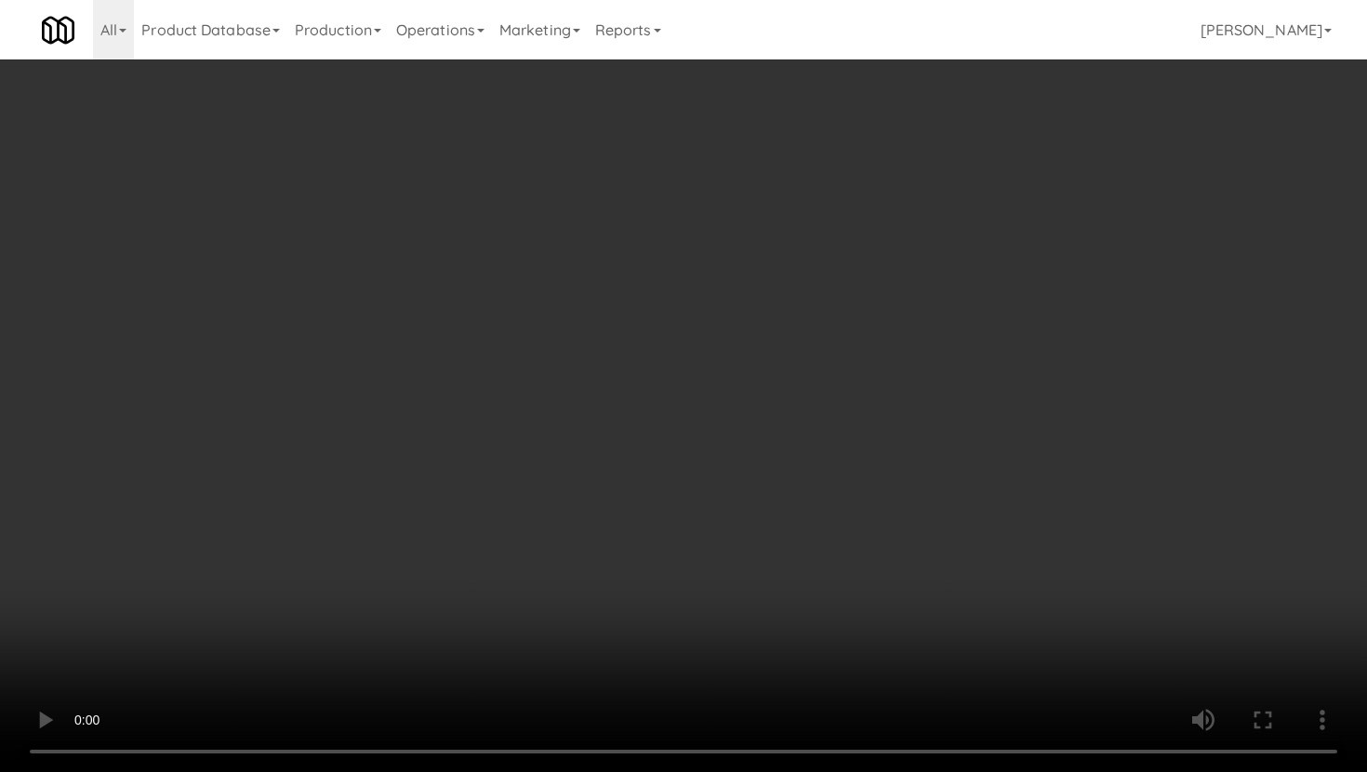
scroll to position [1826, 0]
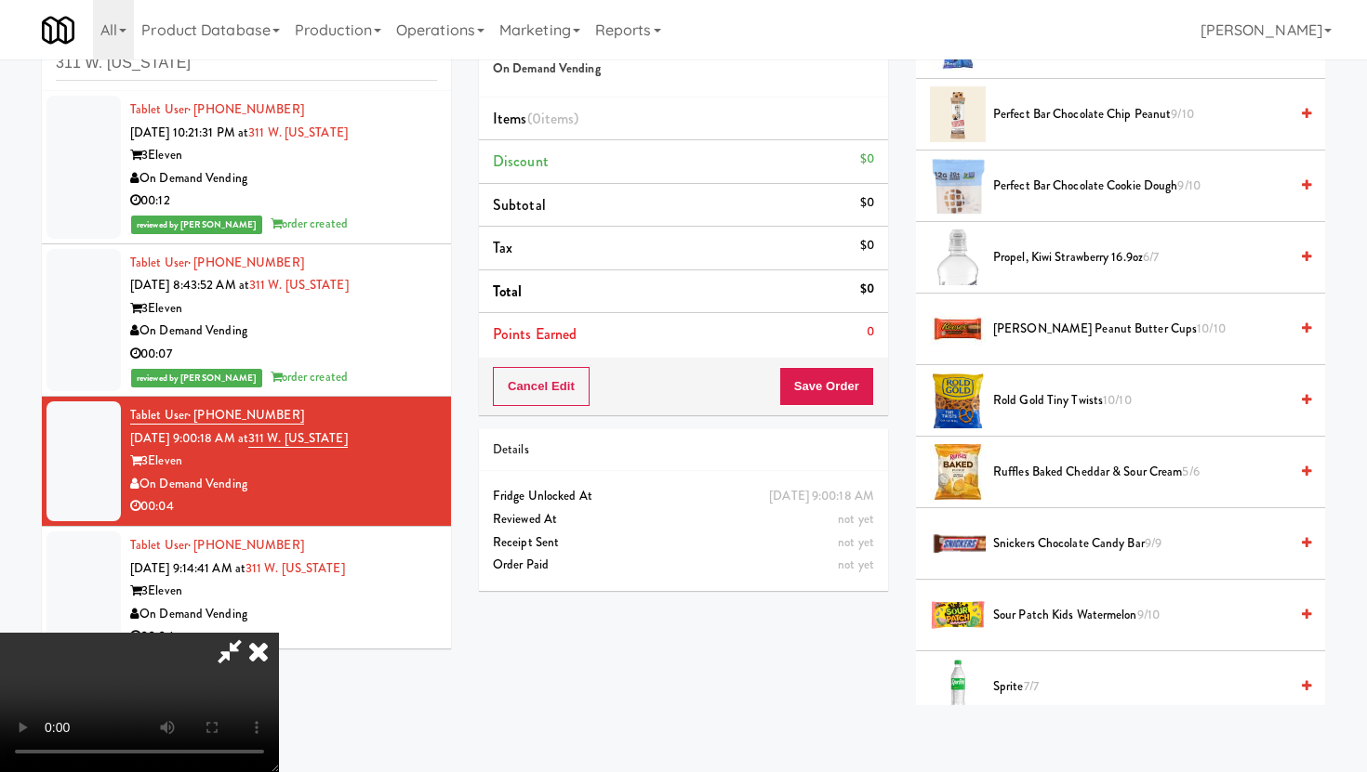
click at [1029, 267] on span "Propel, Kiwi Strawberry 16.9oz 6/7" at bounding box center [1140, 257] width 295 height 23
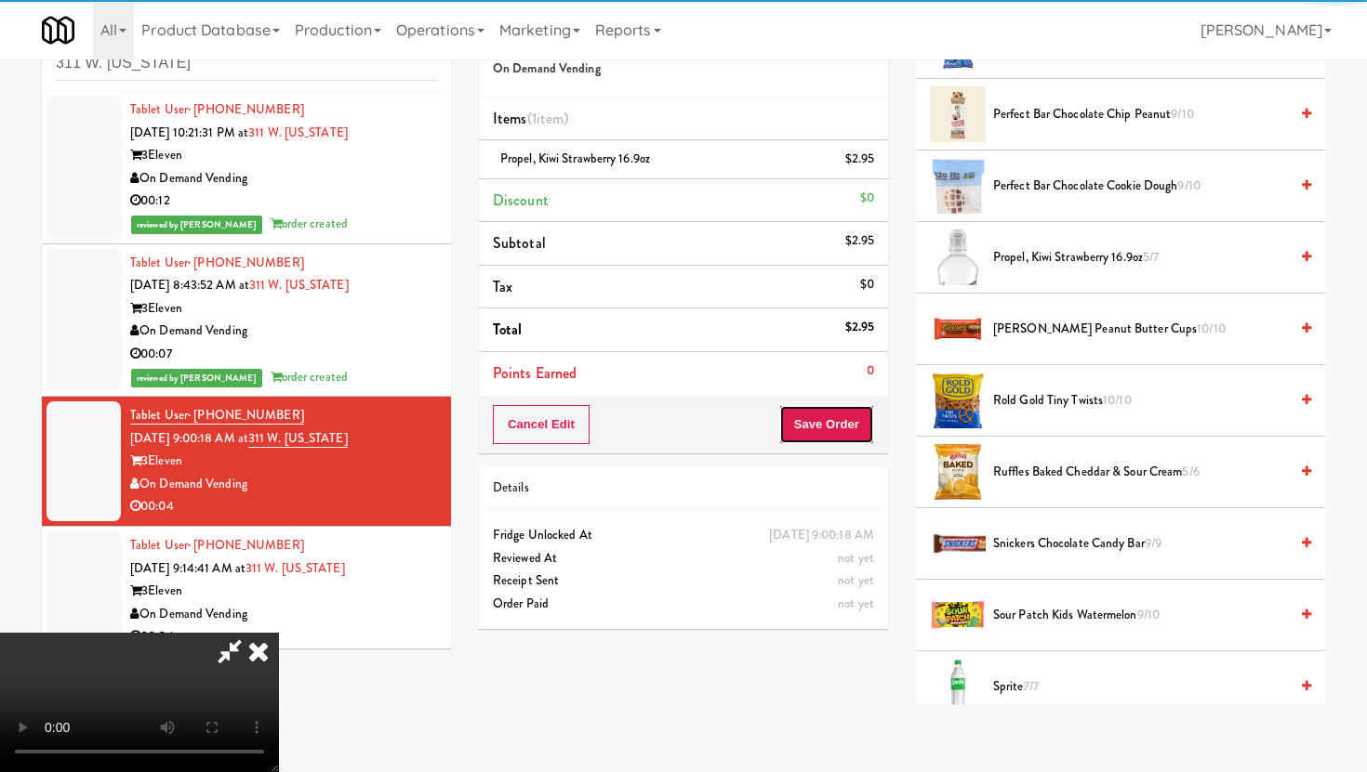
click at [847, 430] on button "Save Order" at bounding box center [826, 424] width 95 height 39
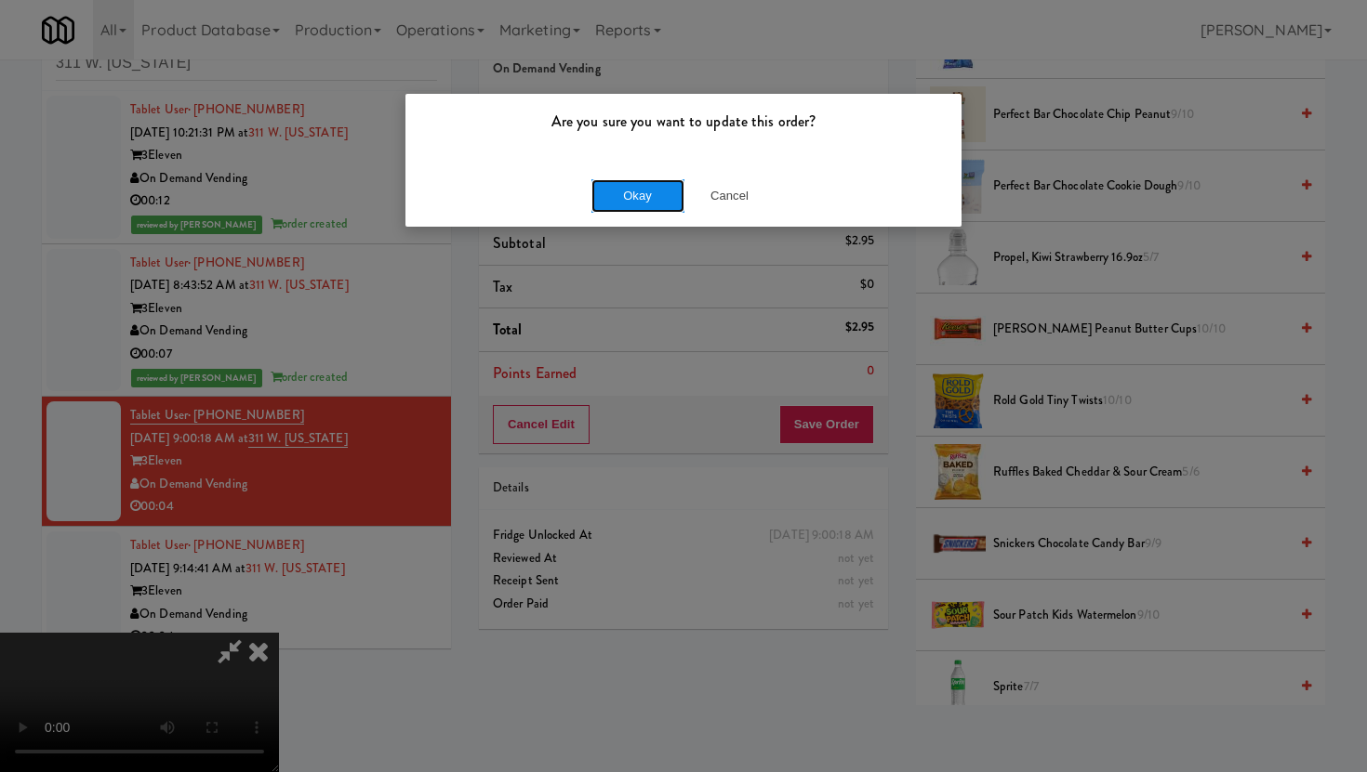
click at [653, 189] on button "Okay" at bounding box center [637, 195] width 93 height 33
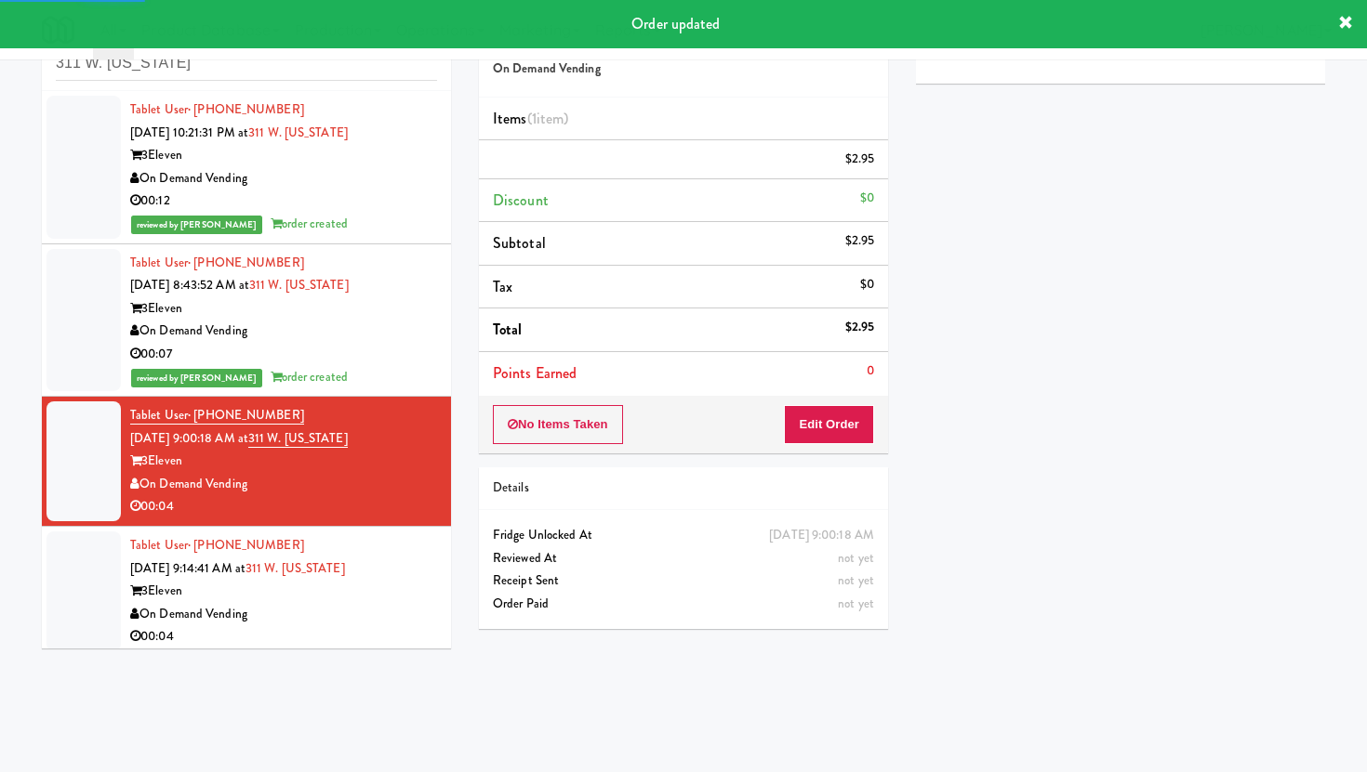
scroll to position [31, 0]
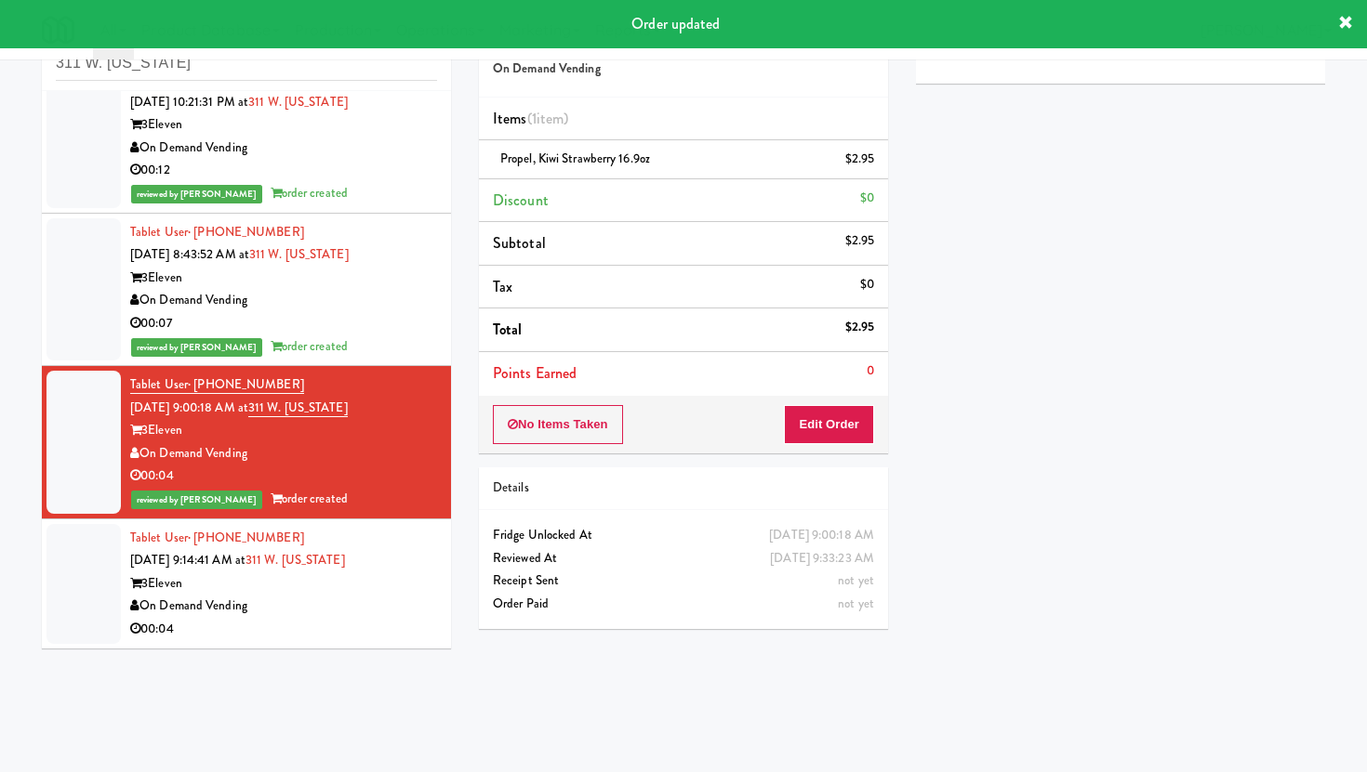
click at [337, 584] on div "3Eleven" at bounding box center [283, 584] width 307 height 23
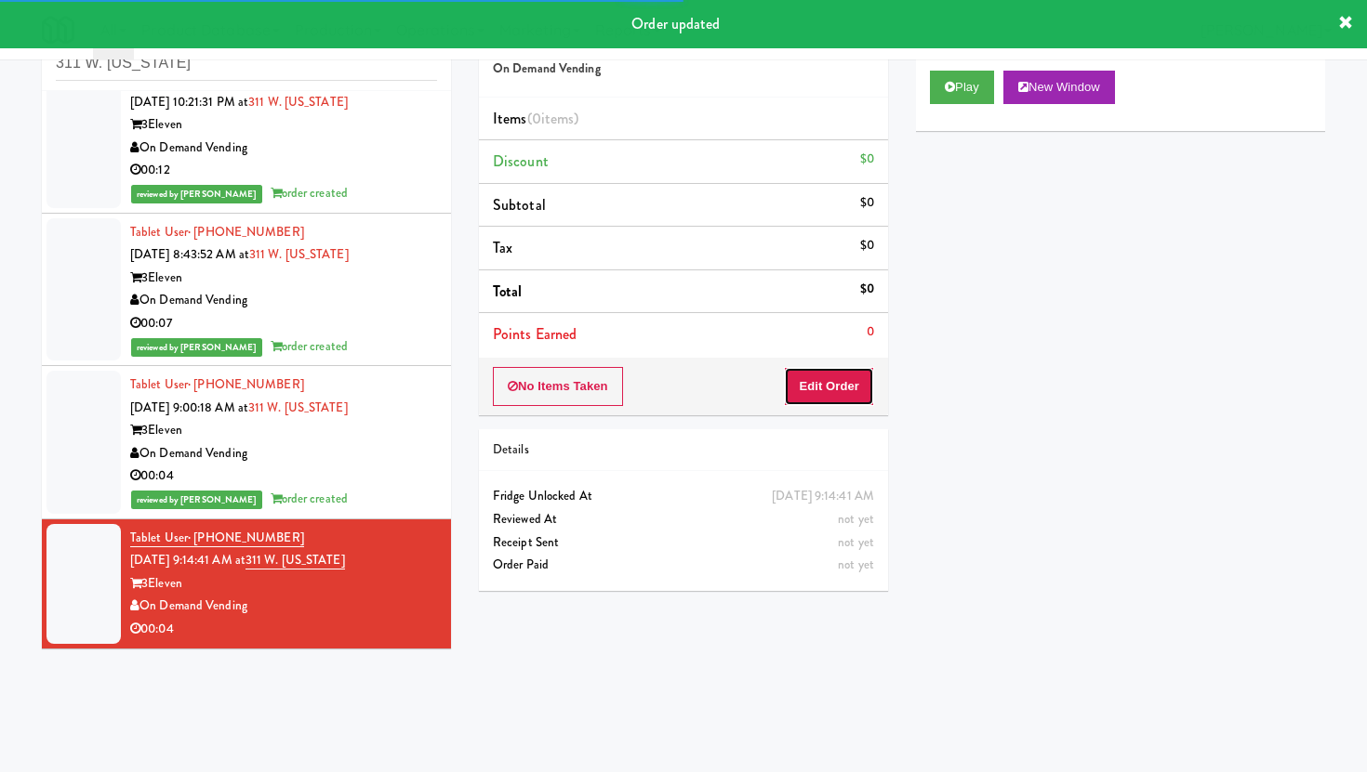
click at [848, 387] on button "Edit Order" at bounding box center [829, 386] width 90 height 39
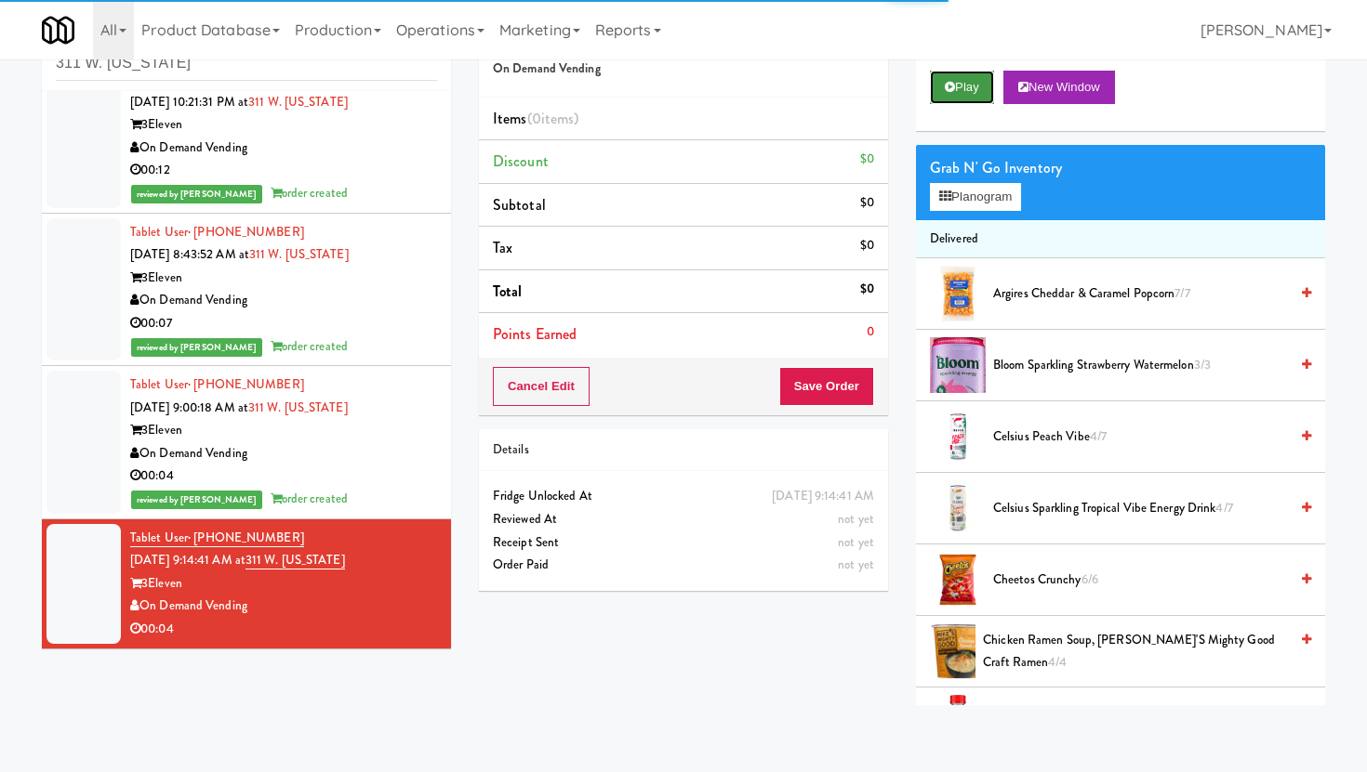
click at [955, 99] on button "Play" at bounding box center [962, 87] width 64 height 33
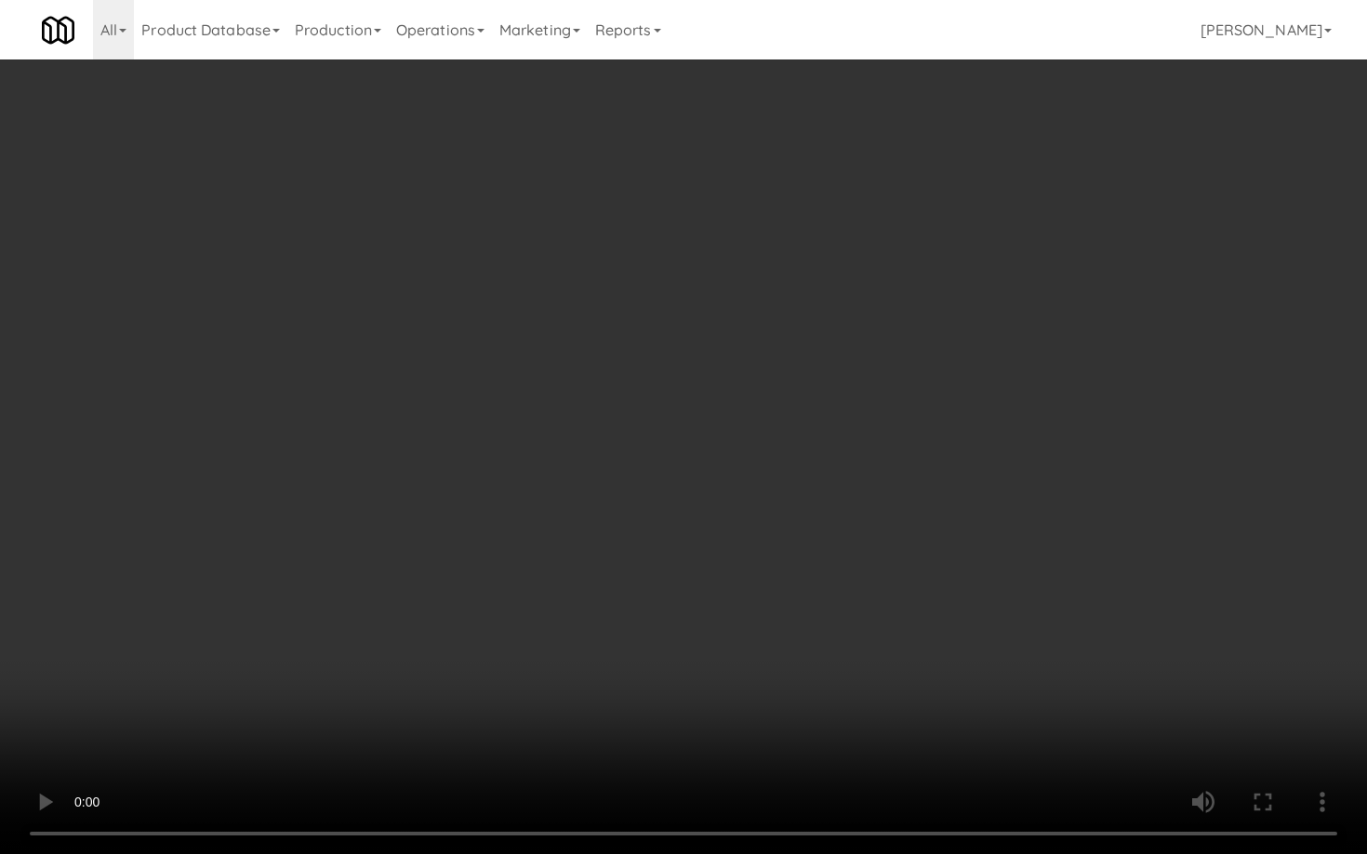
click at [781, 541] on video at bounding box center [683, 427] width 1367 height 854
click at [671, 449] on video at bounding box center [683, 427] width 1367 height 854
click at [249, 623] on video at bounding box center [683, 427] width 1367 height 854
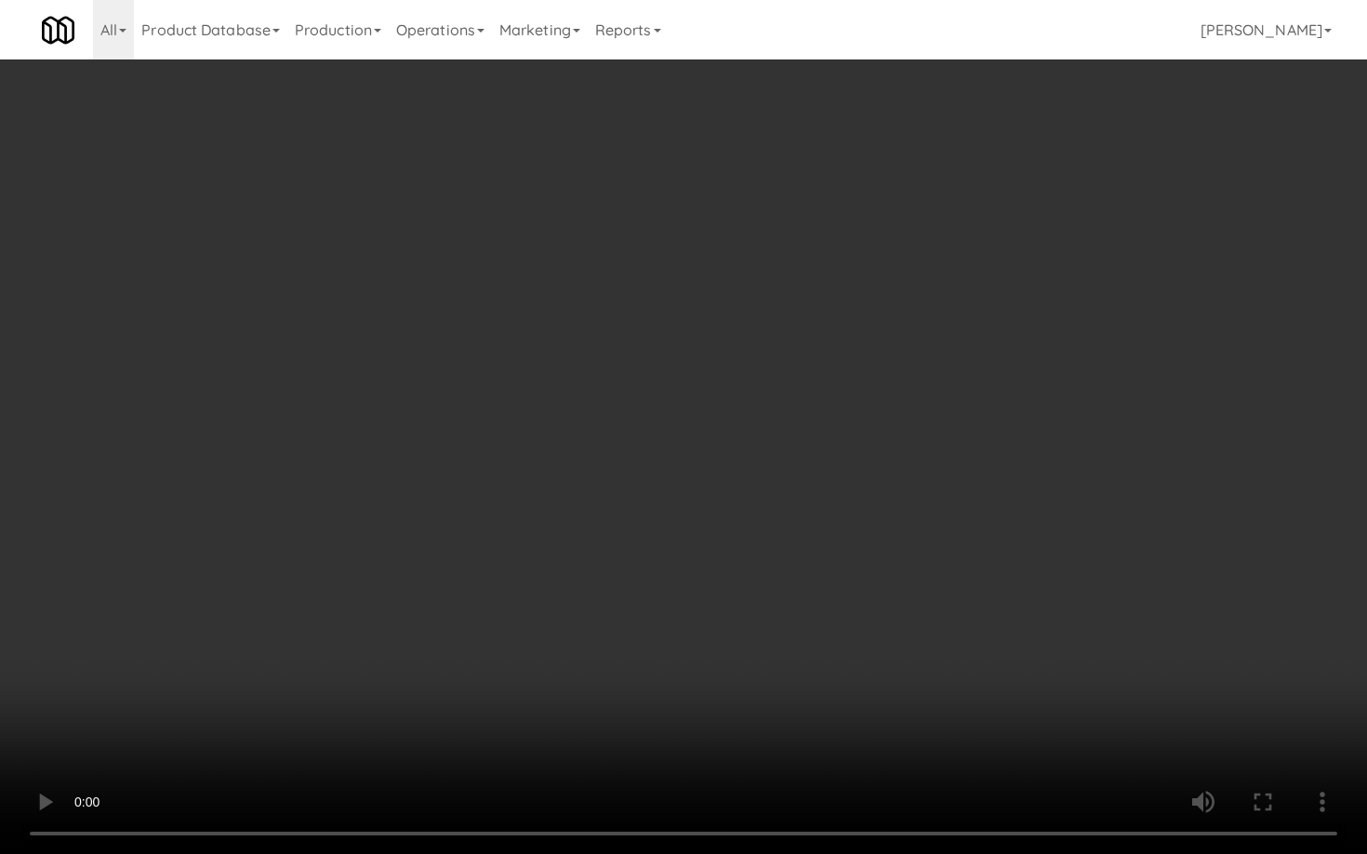
click at [104, 586] on video at bounding box center [683, 427] width 1367 height 854
click at [105, 608] on video at bounding box center [683, 427] width 1367 height 854
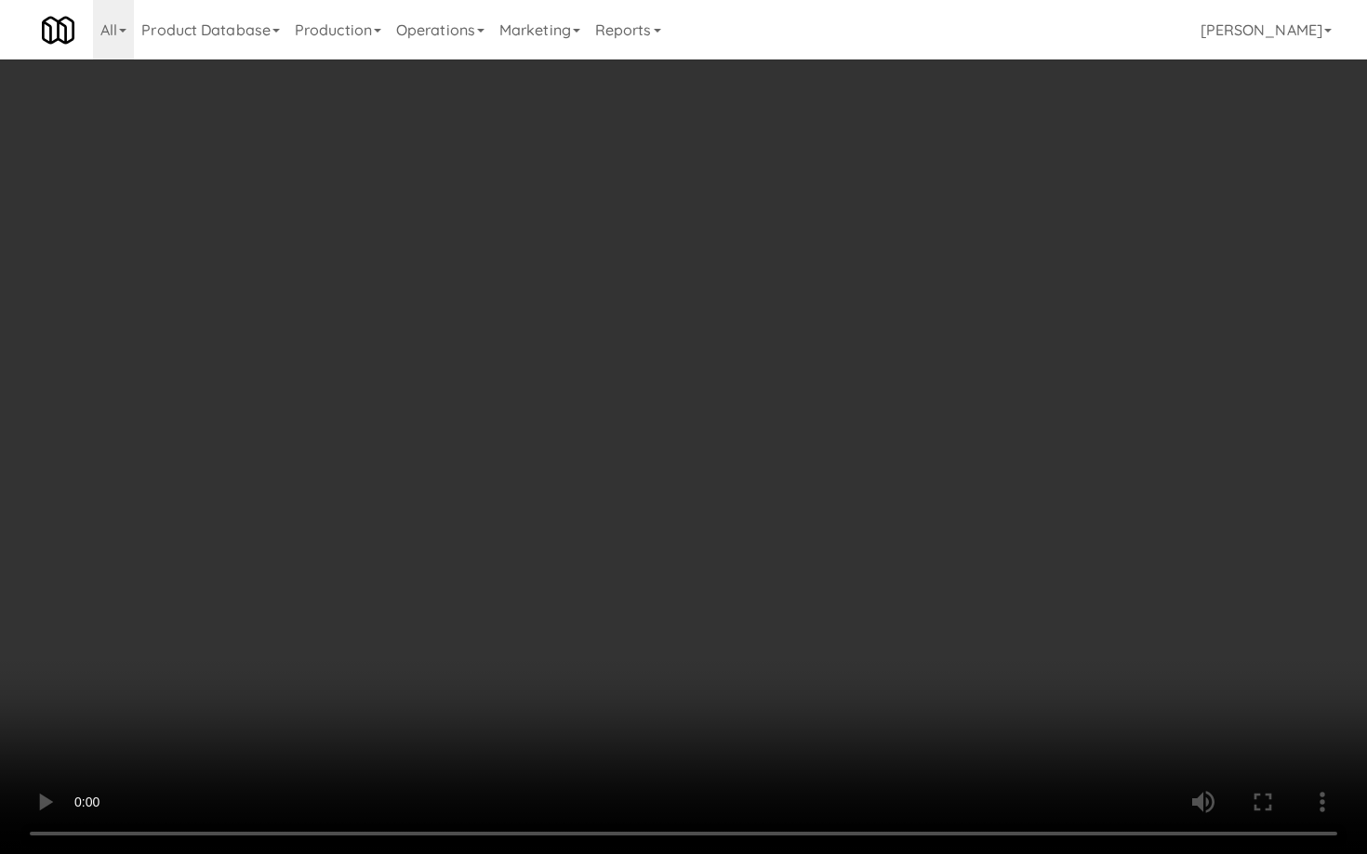
click at [105, 608] on video at bounding box center [683, 427] width 1367 height 854
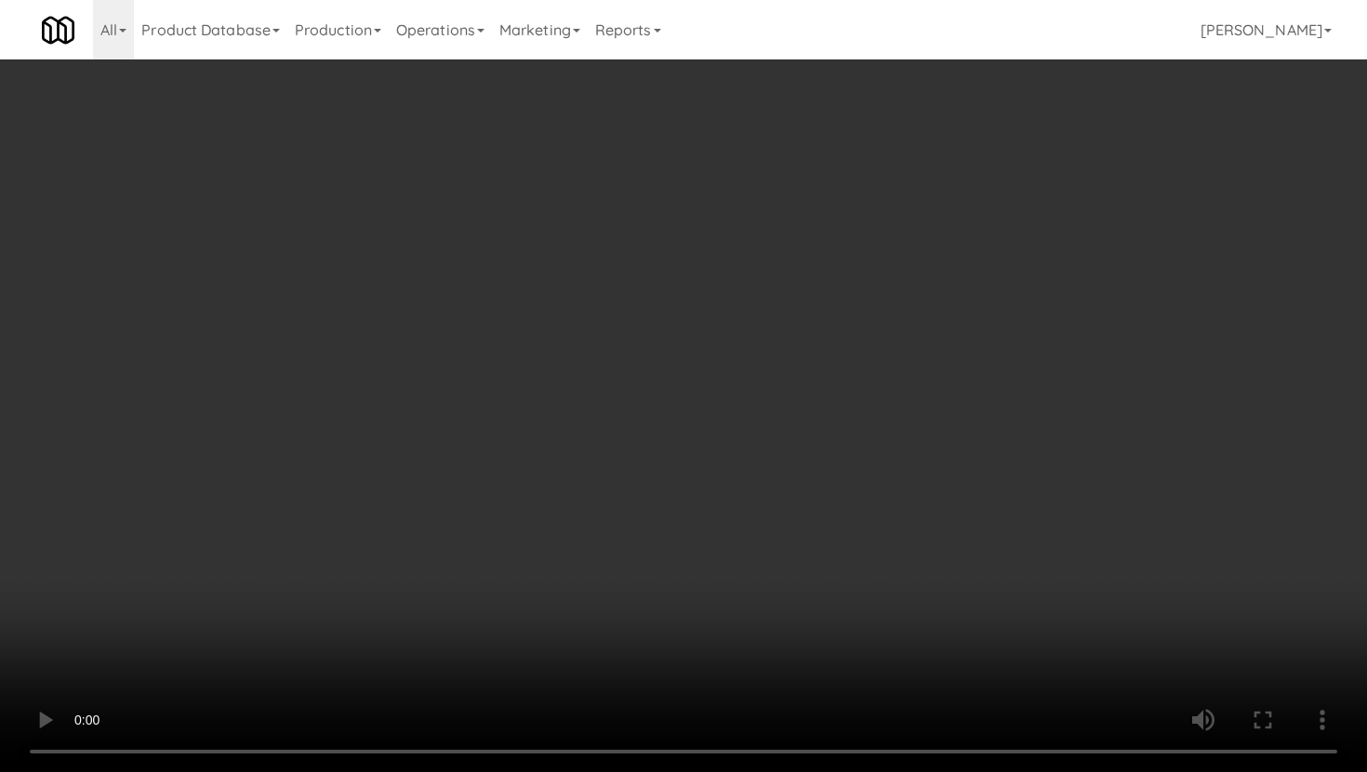
scroll to position [673, 0]
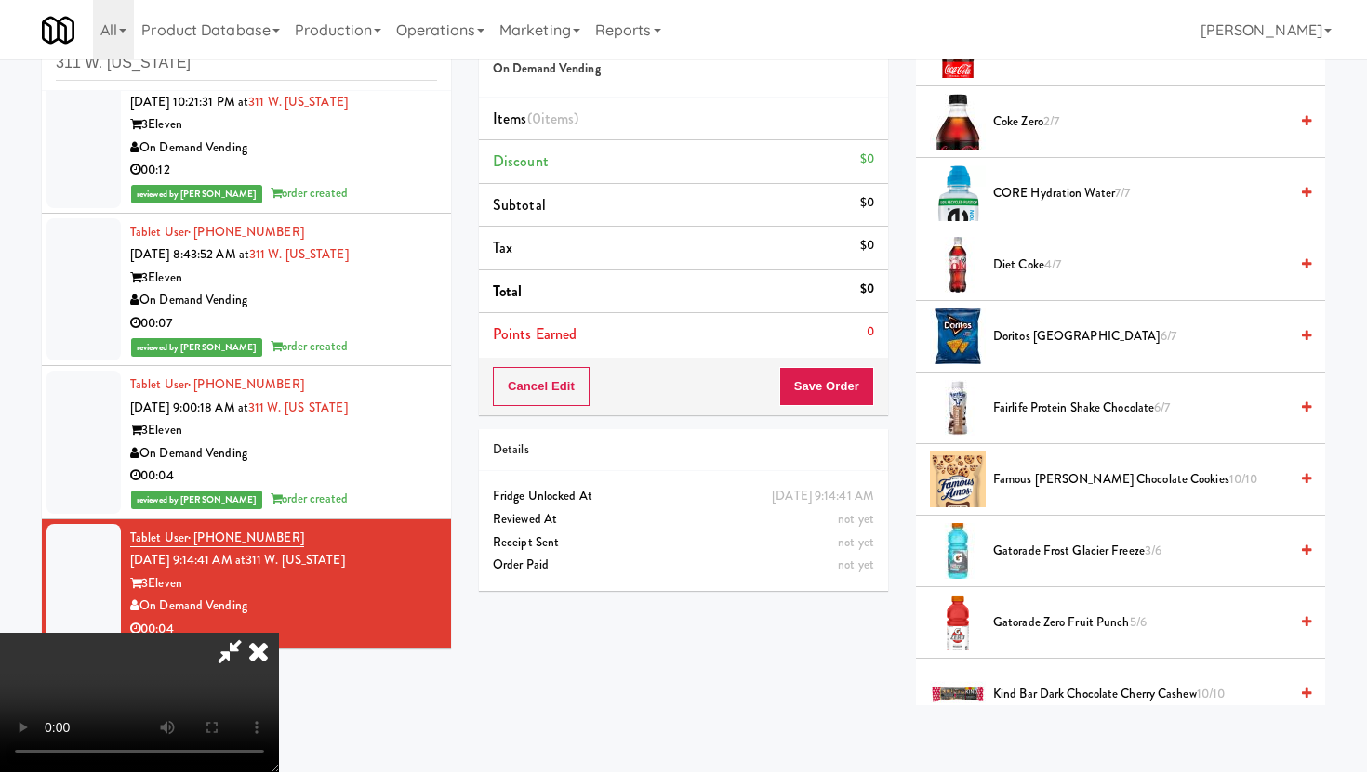
click at [1055, 618] on span "Gatorade Zero Fruit Punch 5/6" at bounding box center [1140, 623] width 295 height 23
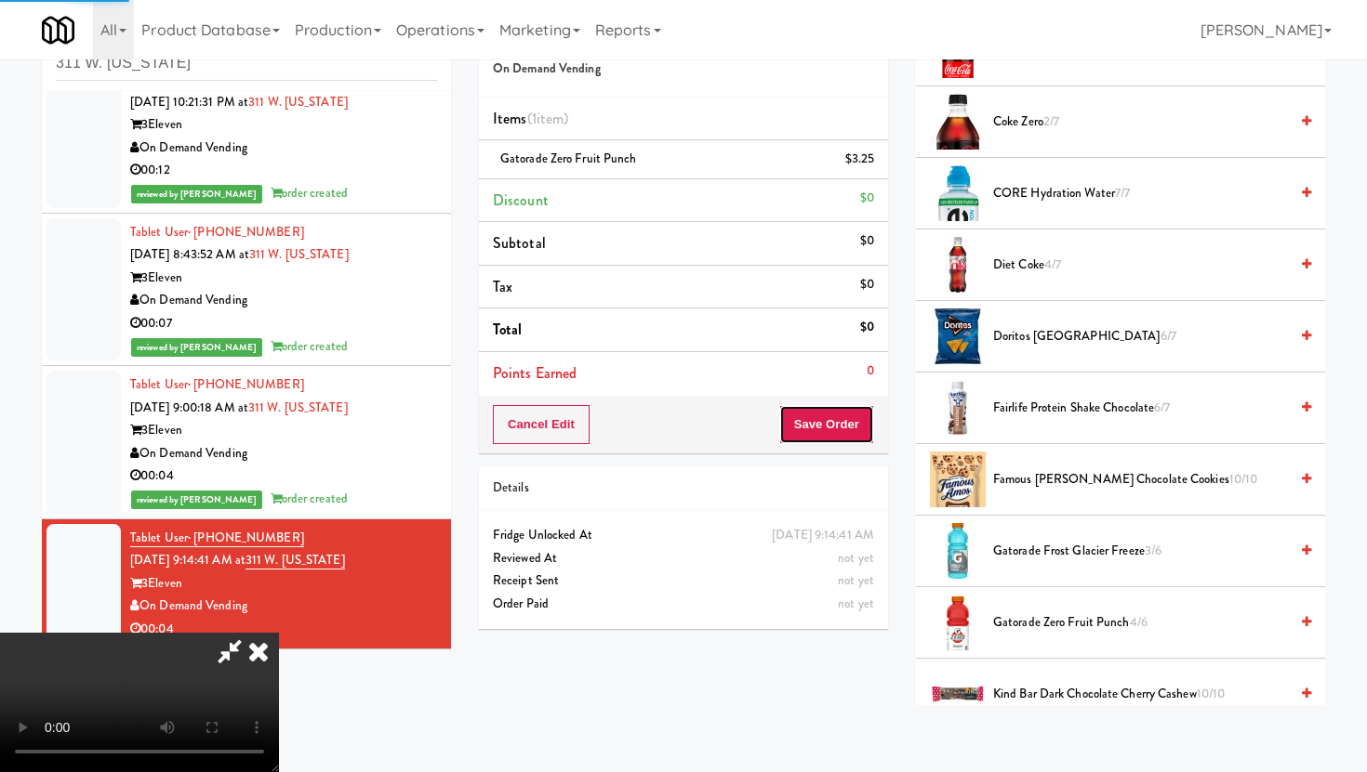
click at [861, 420] on button "Save Order" at bounding box center [826, 424] width 95 height 39
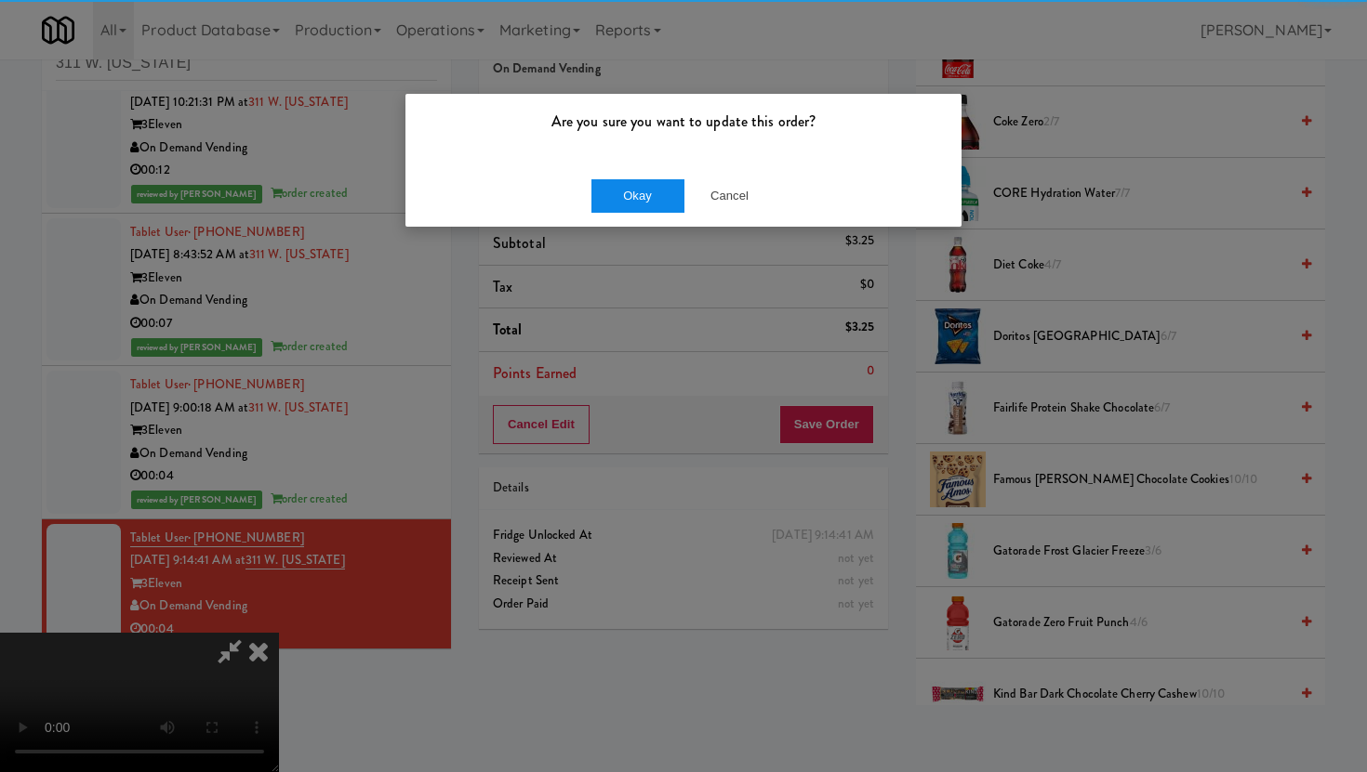
click at [648, 174] on div "Okay Cancel" at bounding box center [683, 196] width 556 height 62
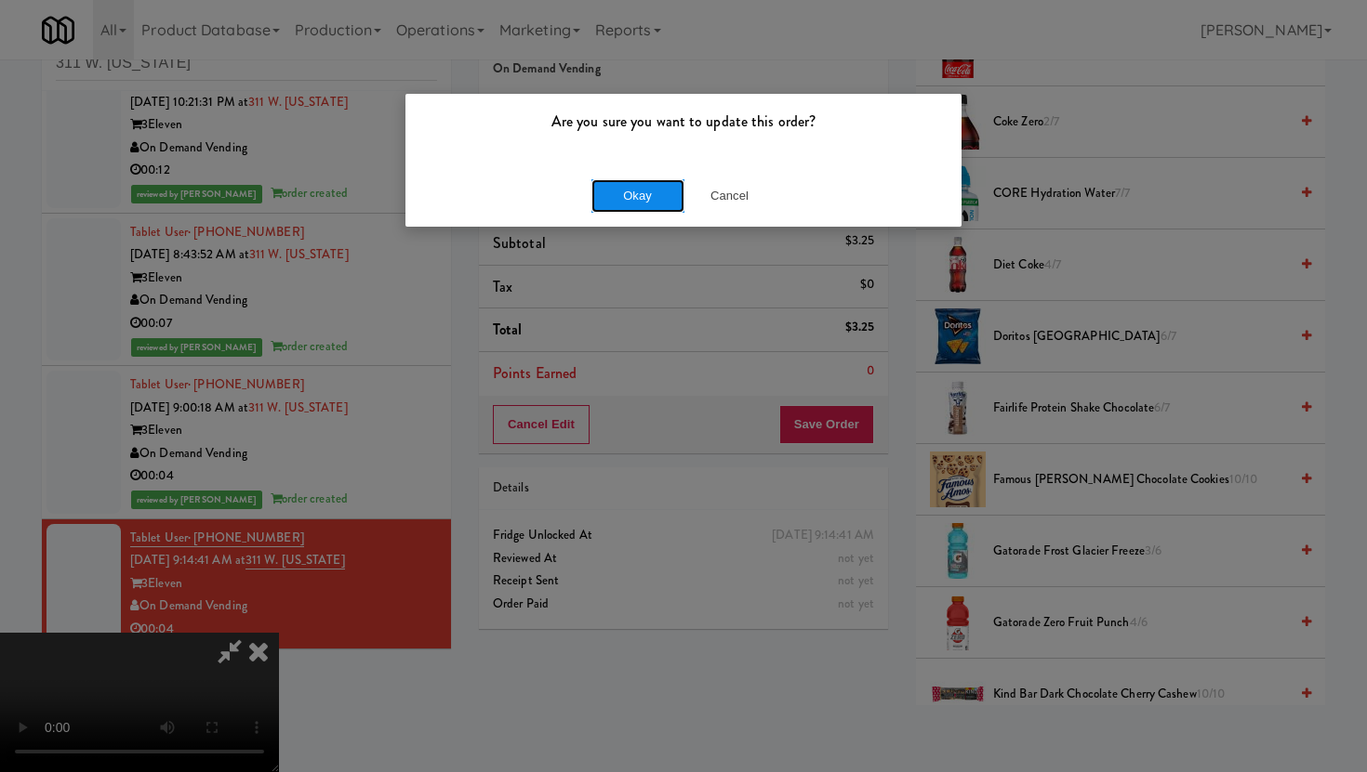
click at [648, 185] on button "Okay" at bounding box center [637, 195] width 93 height 33
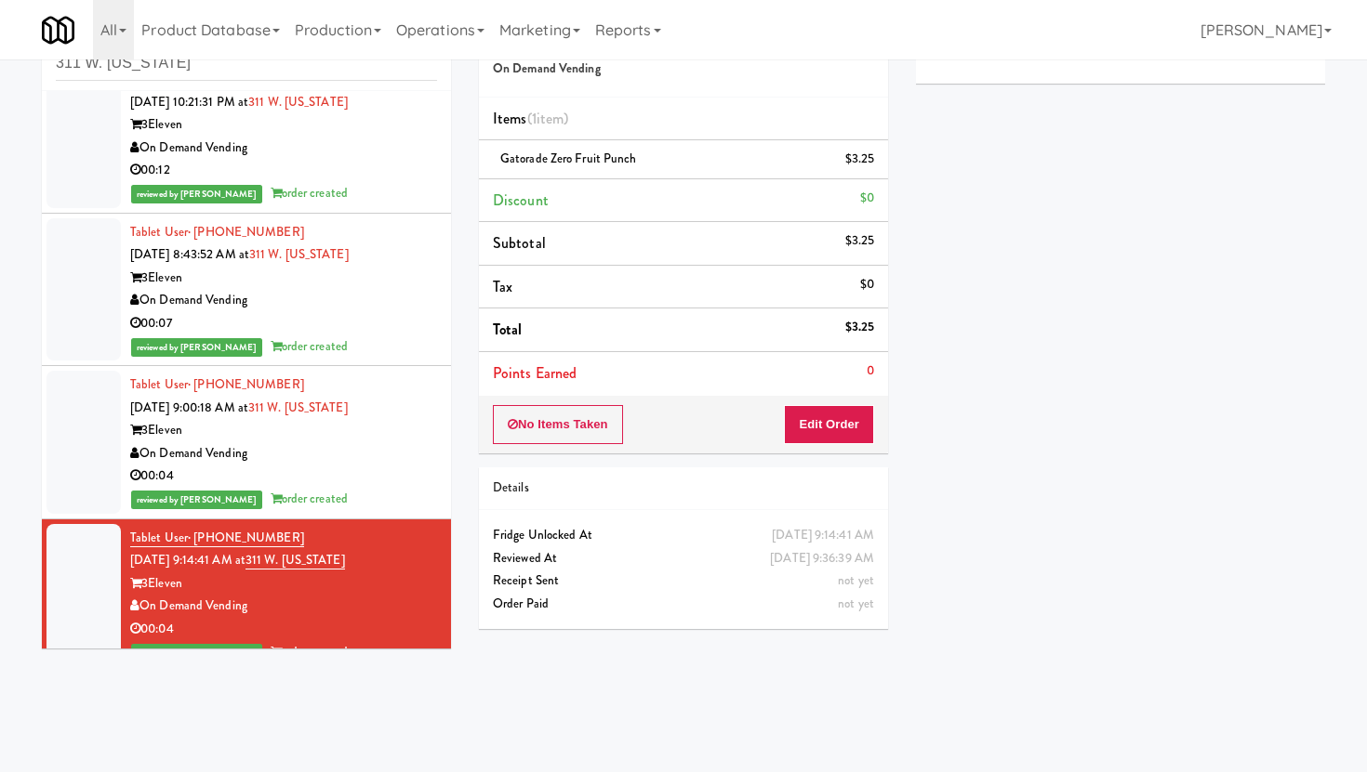
scroll to position [0, 0]
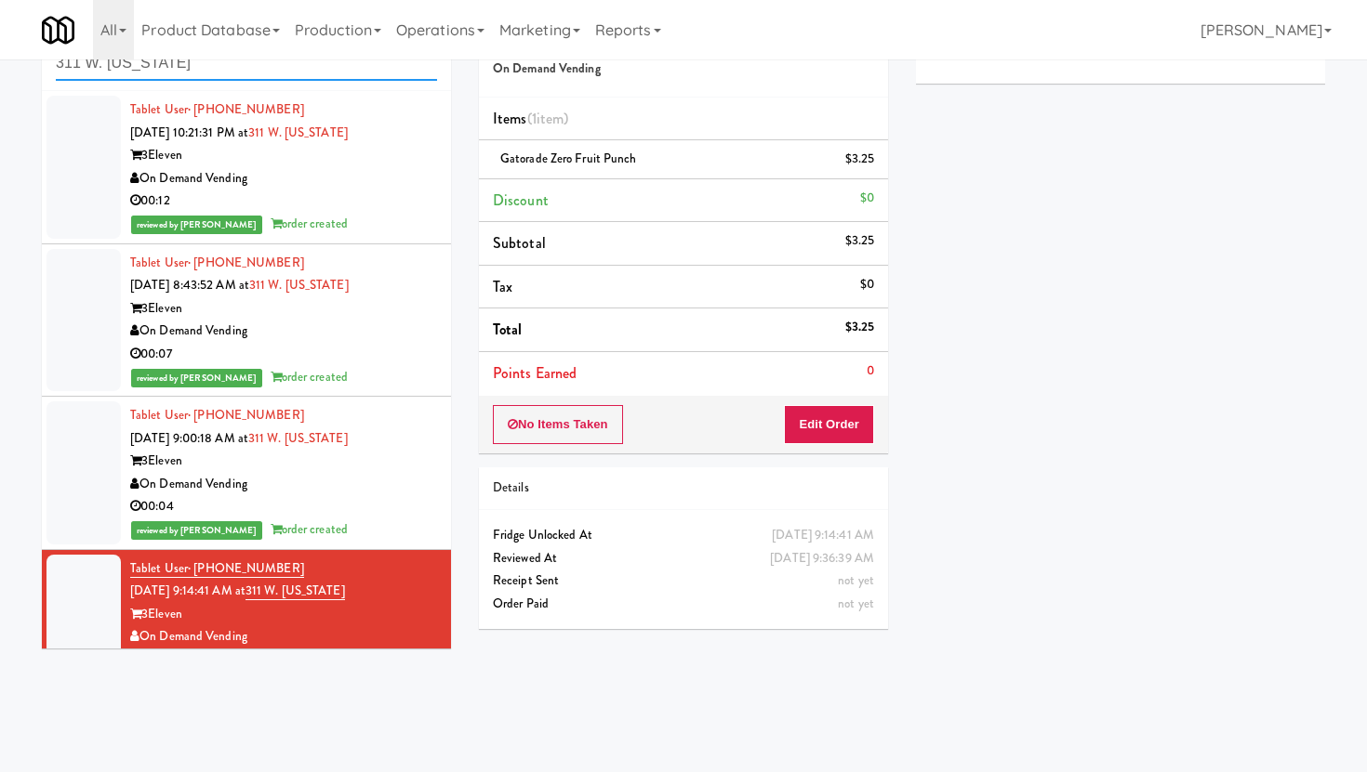
click at [316, 72] on input "311 W. [US_STATE]" at bounding box center [246, 63] width 381 height 34
paste input "Cold Storage Lofts / Cooler"
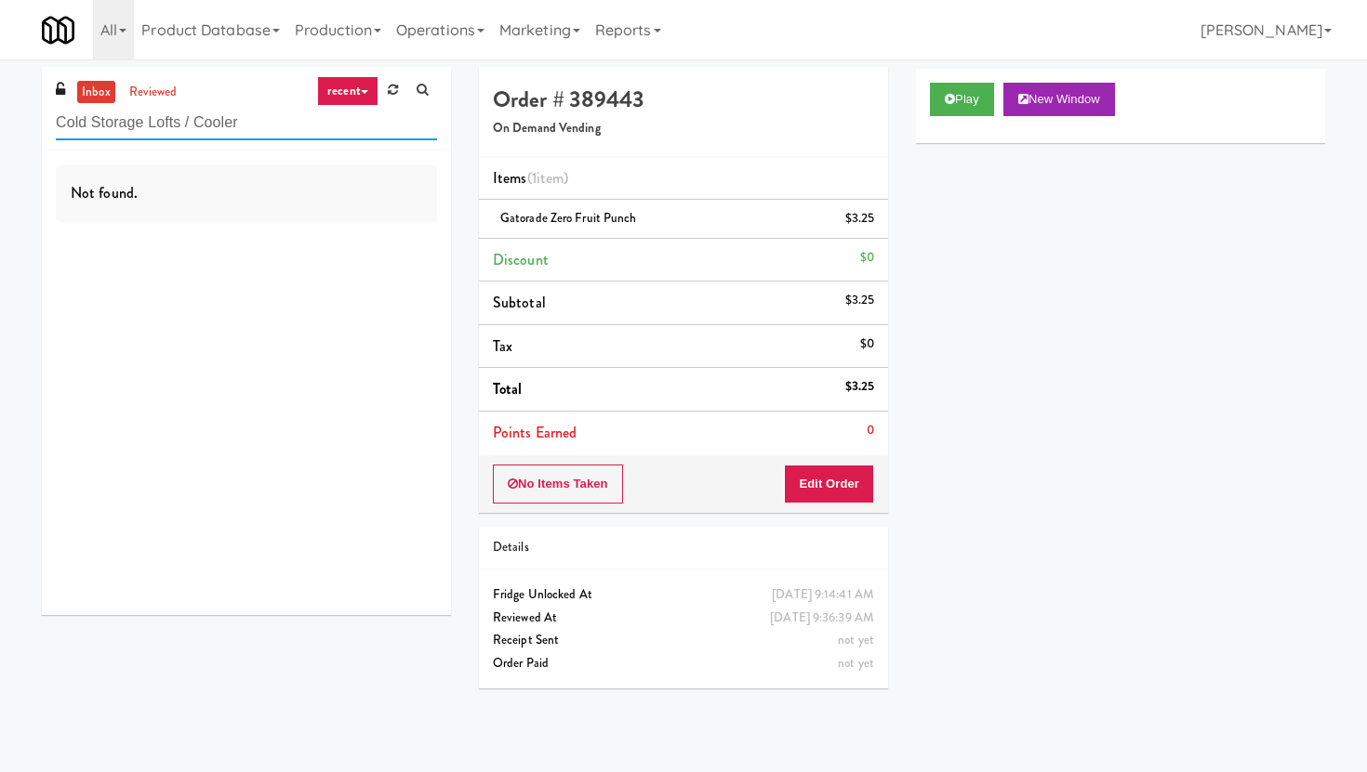
click at [259, 118] on input "Cold Storage Lofts / Cooler" at bounding box center [246, 123] width 381 height 34
paste input "[GEOGRAPHIC_DATA] - [GEOGRAPHIC_DATA]"
click at [248, 117] on input "[GEOGRAPHIC_DATA] - [GEOGRAPHIC_DATA]" at bounding box center [246, 123] width 381 height 34
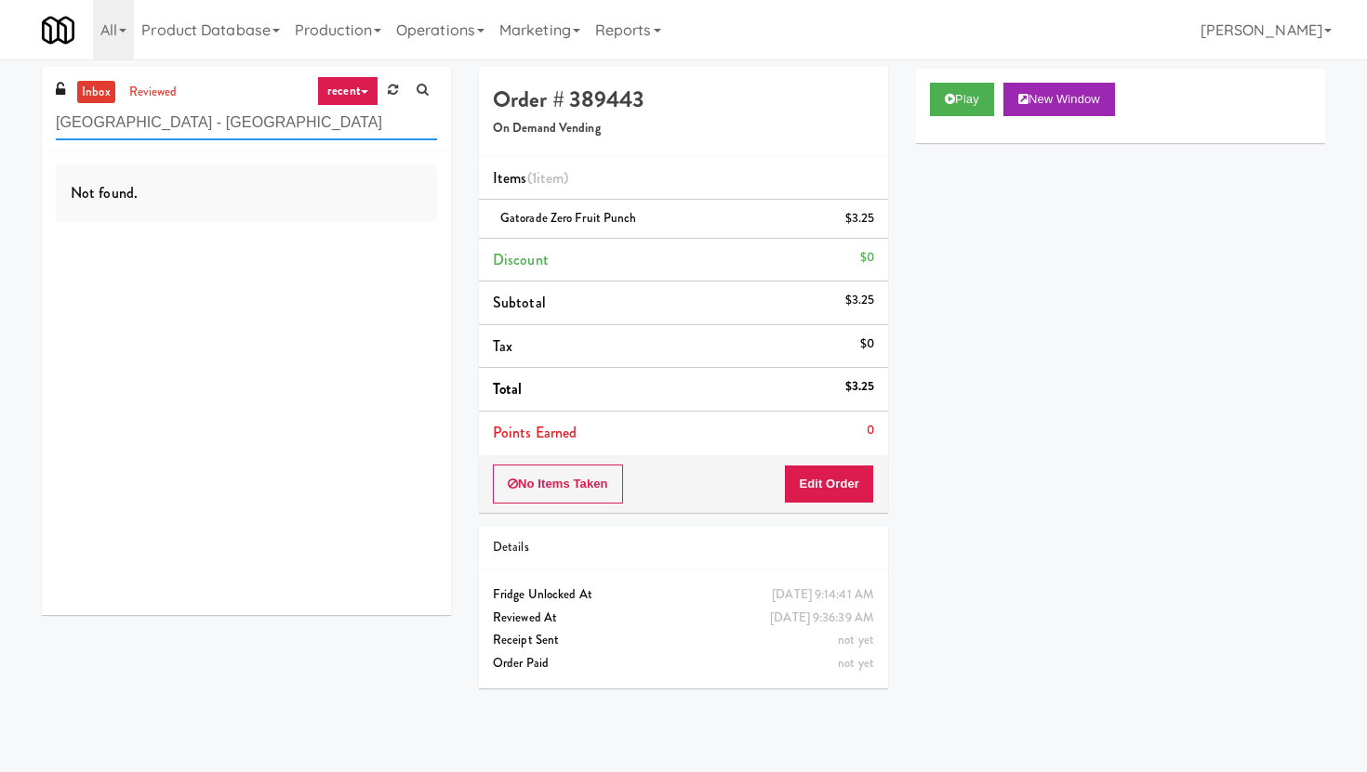
click at [248, 117] on input "[GEOGRAPHIC_DATA] - [GEOGRAPHIC_DATA]" at bounding box center [246, 123] width 381 height 34
paste input "Park Place - Cooler - Right"
click at [295, 128] on input "Park Place - Cooler - Right" at bounding box center [246, 123] width 381 height 34
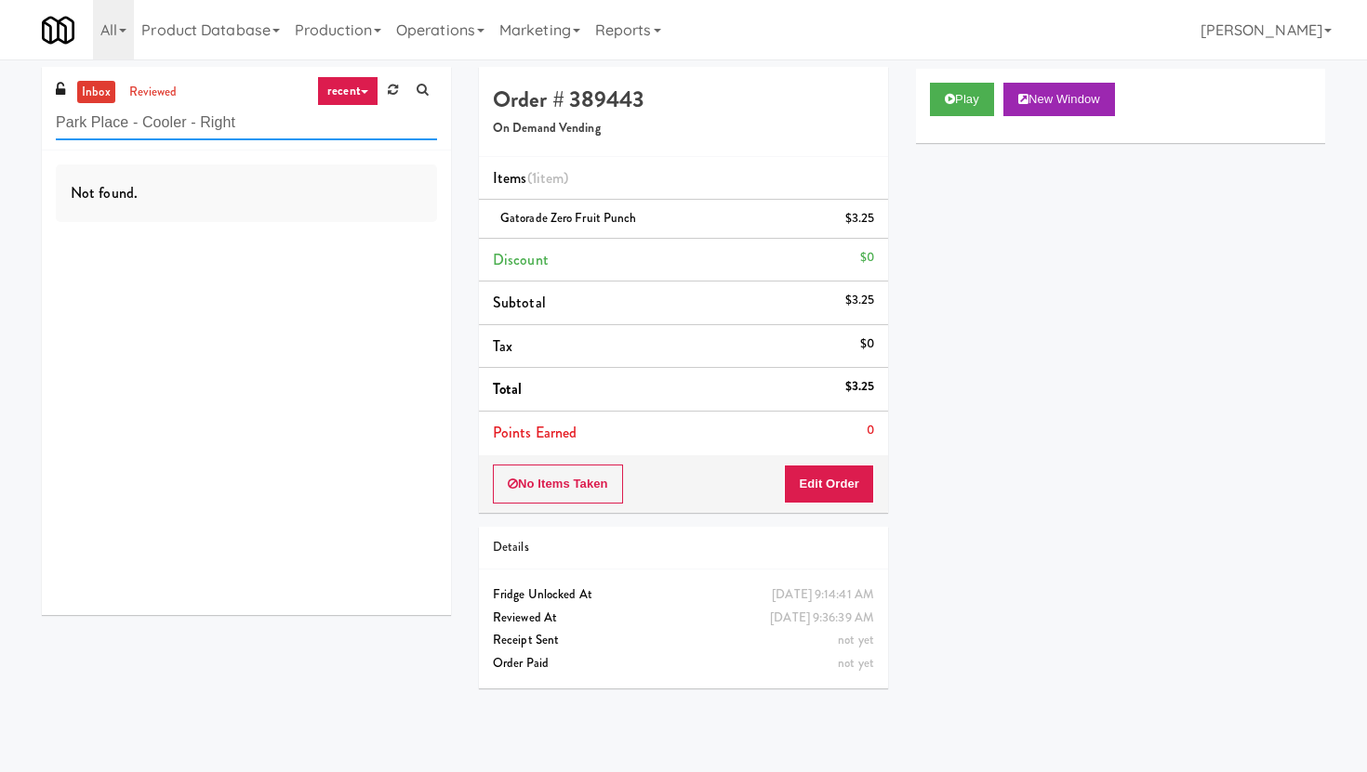
click at [295, 128] on input "Park Place - Cooler - Right" at bounding box center [246, 123] width 381 height 34
paste input "311 W. [US_STATE]"
click at [354, 140] on div "inbox reviewed recent all unclear take inventory issue suspicious failed recent…" at bounding box center [246, 109] width 409 height 84
click at [351, 135] on input "311 W. [US_STATE]" at bounding box center [246, 123] width 381 height 34
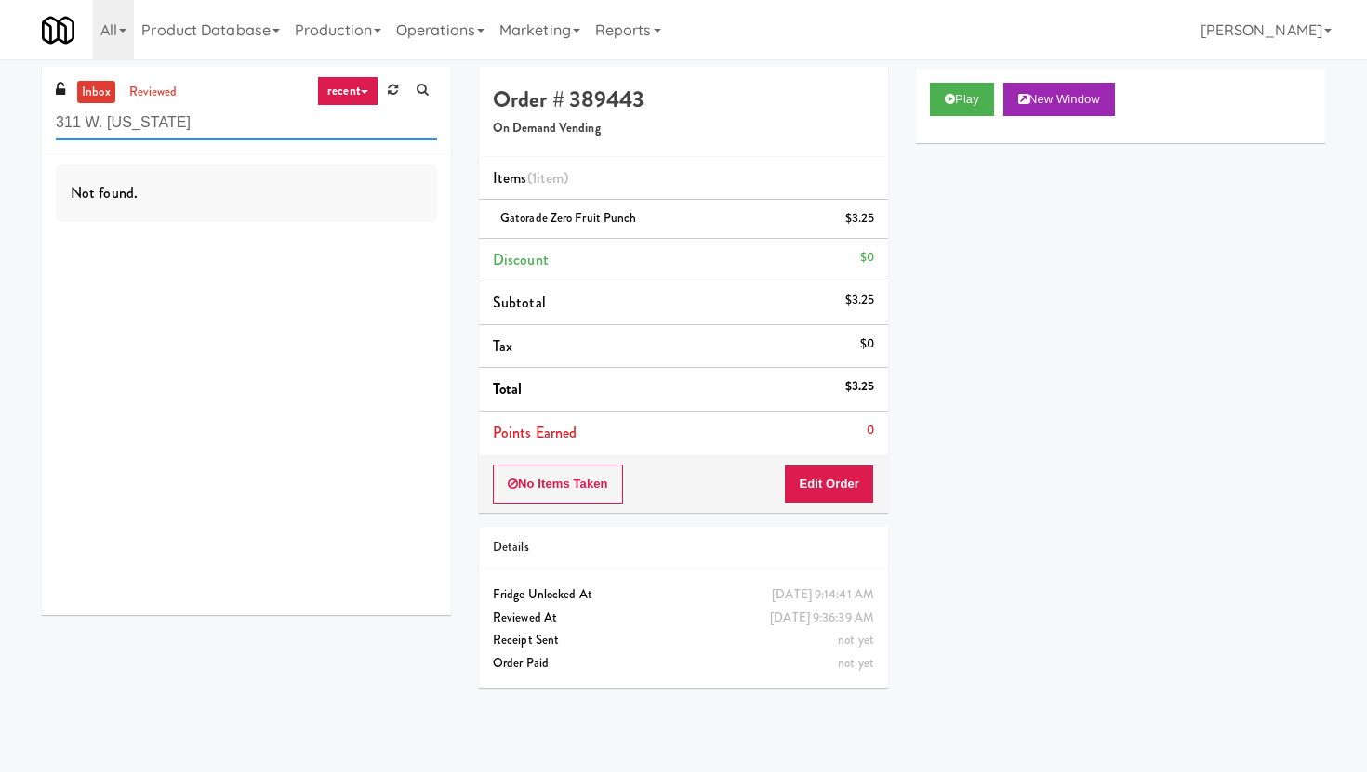
click at [351, 135] on input "311 W. [US_STATE]" at bounding box center [246, 123] width 381 height 34
paste input "Midtown205 - Food and Snack"
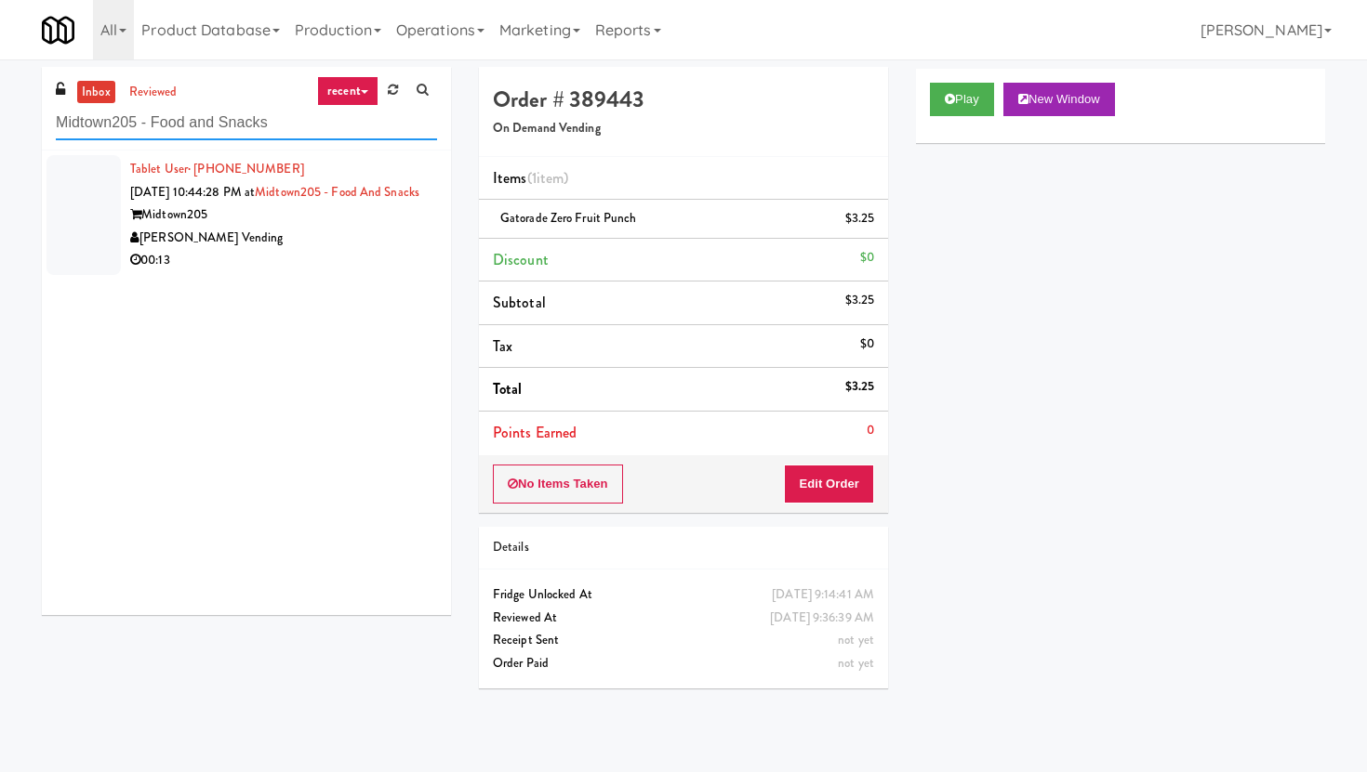
type input "Midtown205 - Food and Snacks"
click at [329, 250] on div "[PERSON_NAME] Vending" at bounding box center [283, 238] width 307 height 23
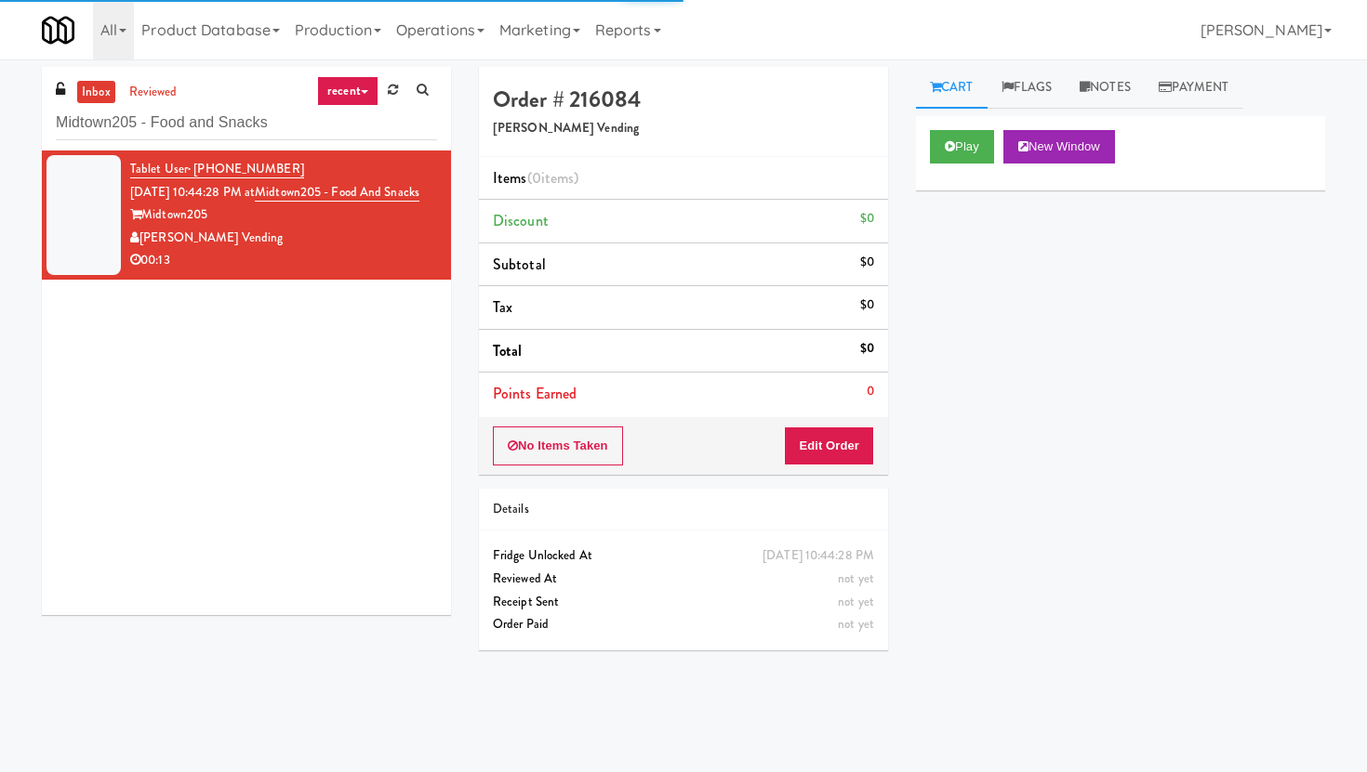
click at [837, 425] on div "No Items Taken Edit Order" at bounding box center [683, 446] width 409 height 58
click at [839, 440] on button "Edit Order" at bounding box center [829, 446] width 90 height 39
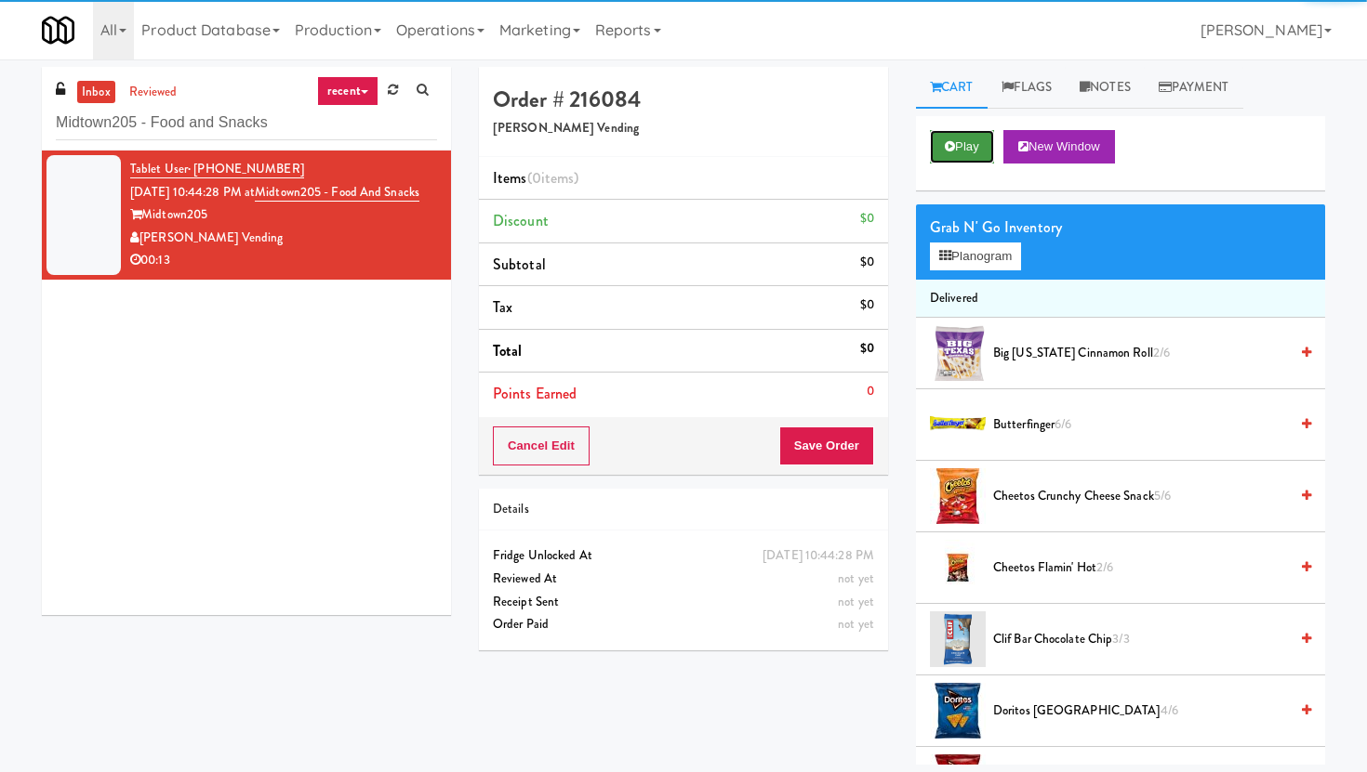
click at [967, 160] on button "Play" at bounding box center [962, 146] width 64 height 33
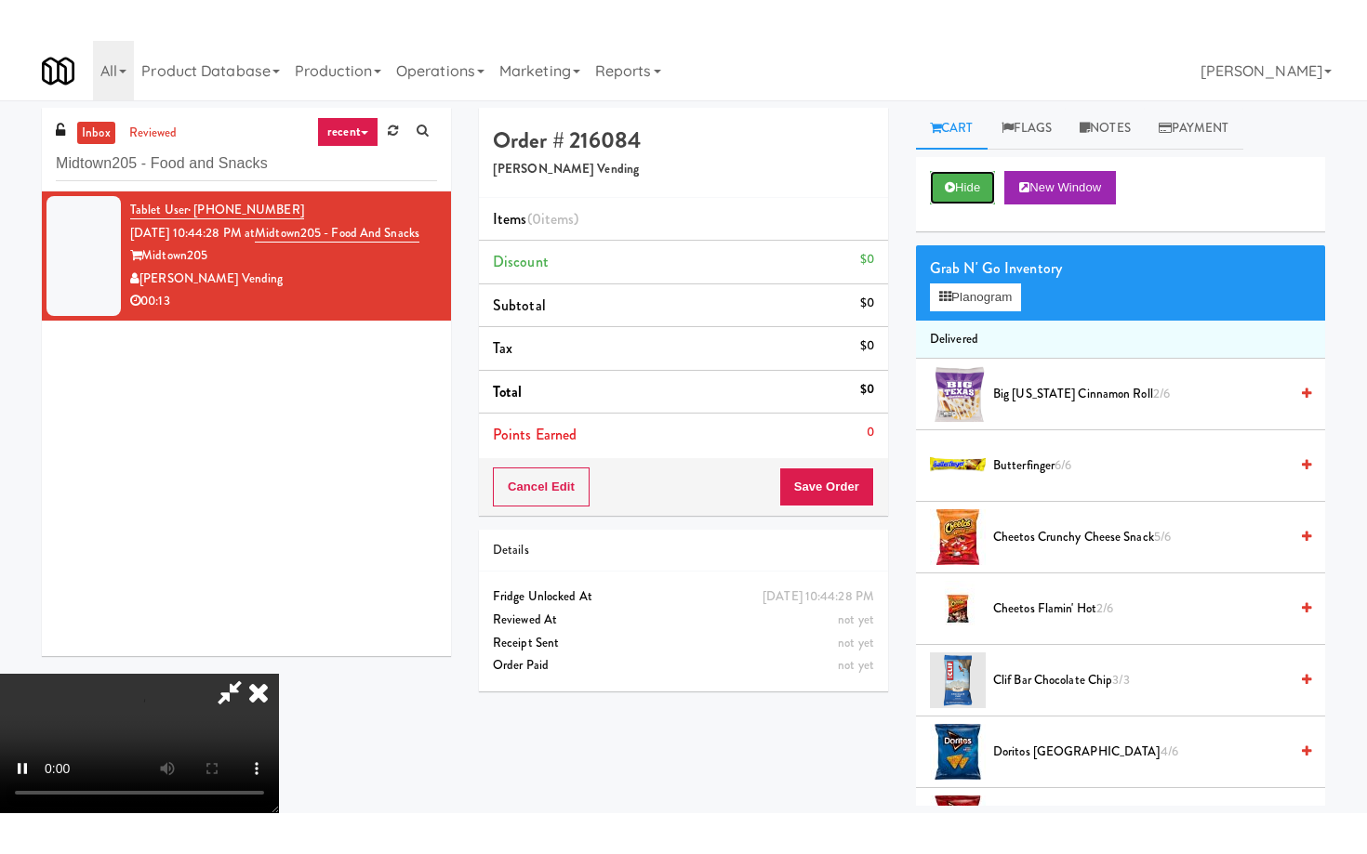
scroll to position [152, 0]
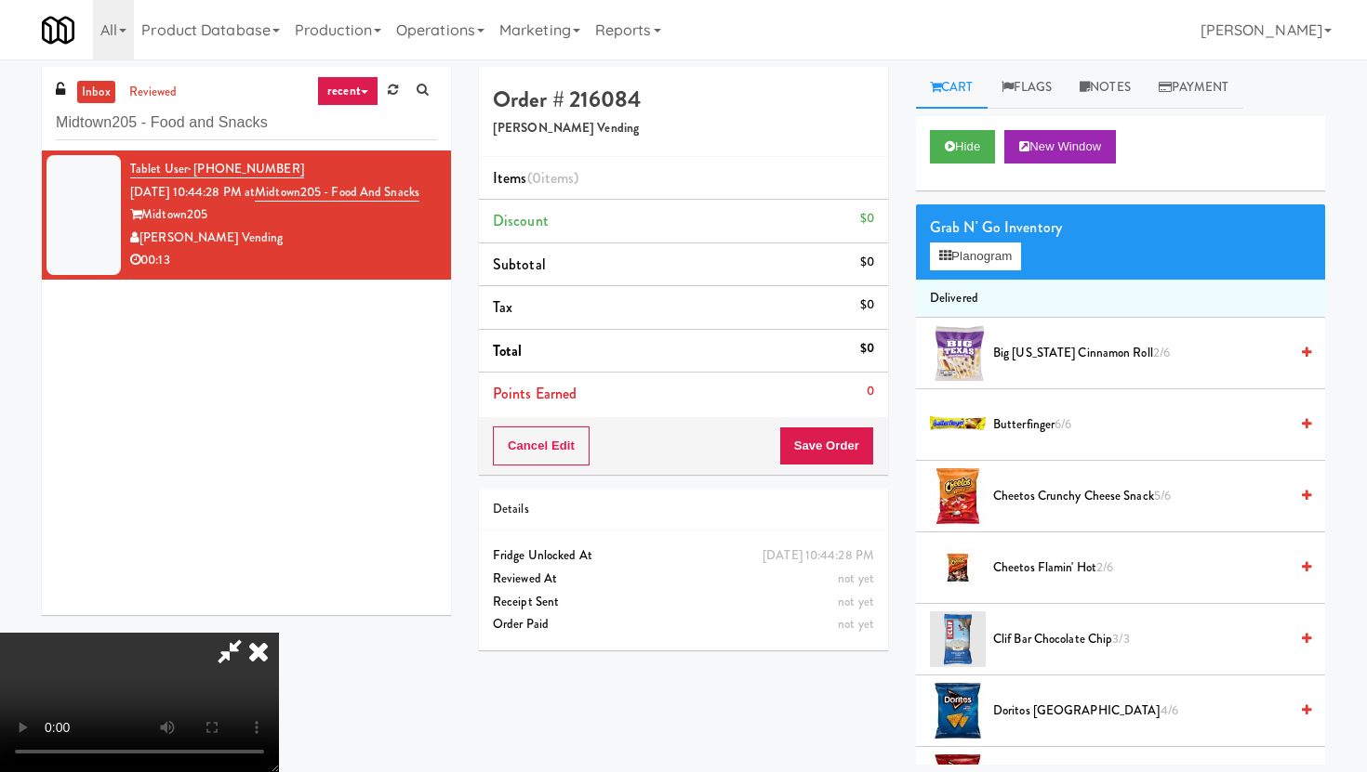
click at [279, 643] on video at bounding box center [139, 702] width 279 height 139
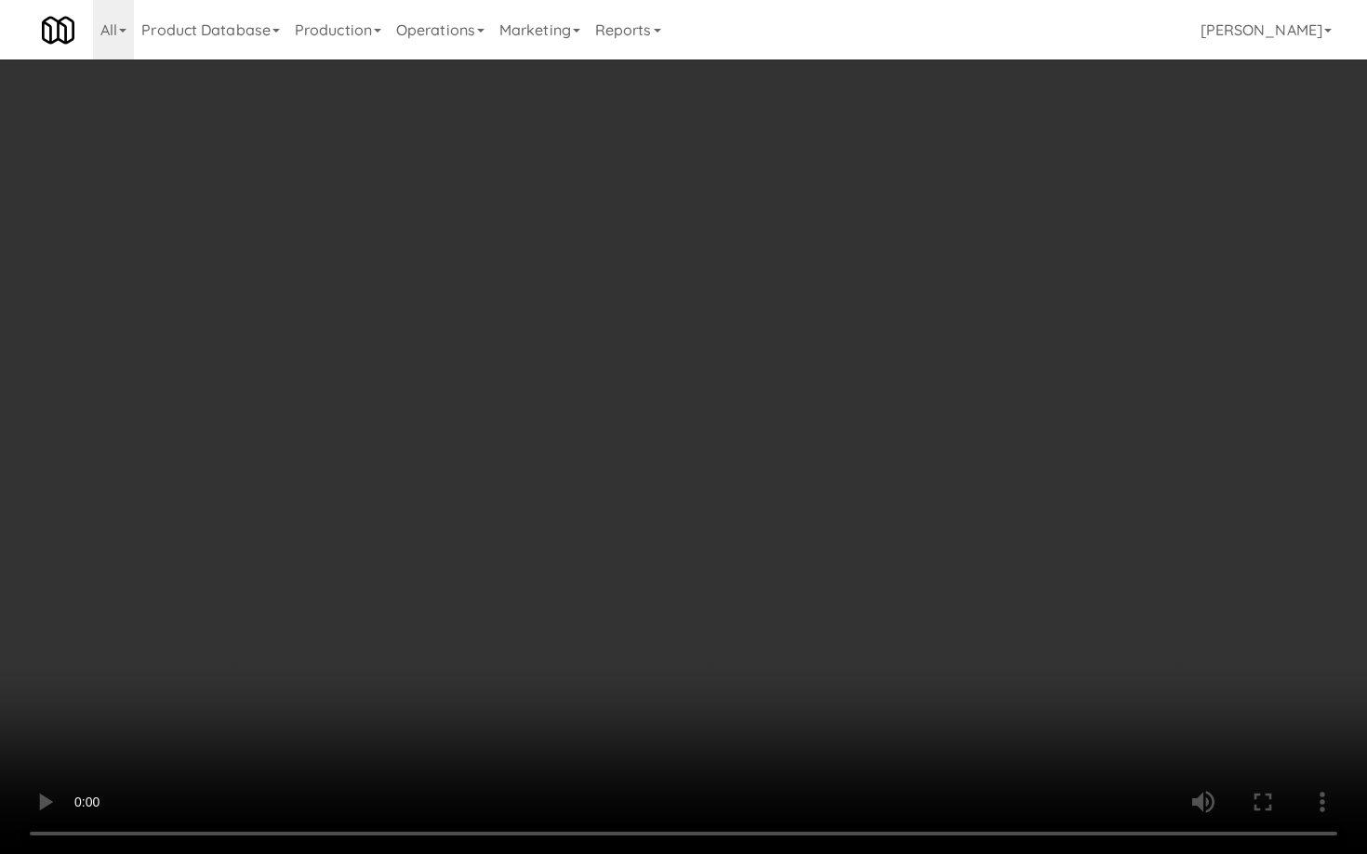
click at [370, 647] on video at bounding box center [683, 427] width 1367 height 854
click at [268, 548] on video at bounding box center [683, 427] width 1367 height 854
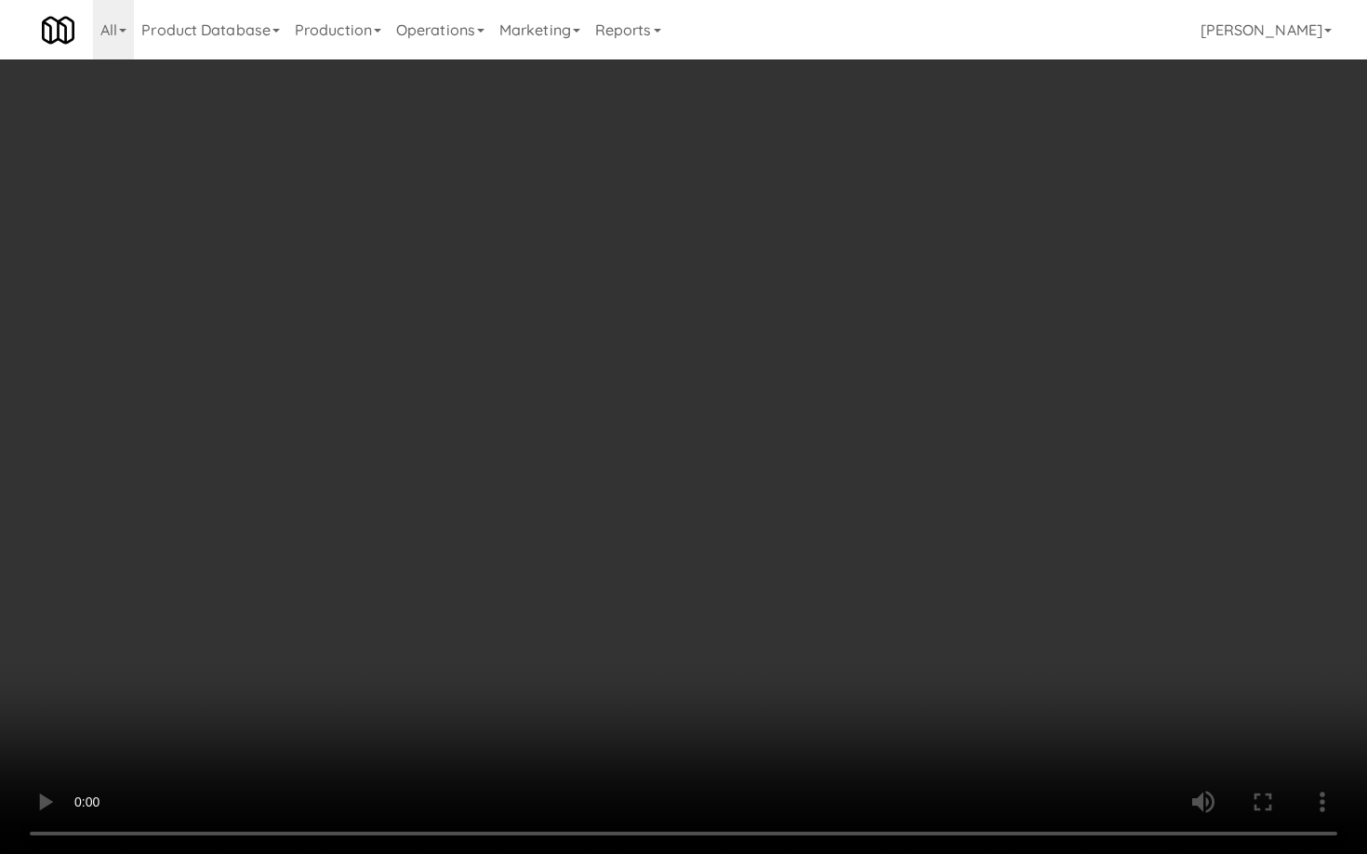
click at [268, 548] on video at bounding box center [683, 427] width 1367 height 854
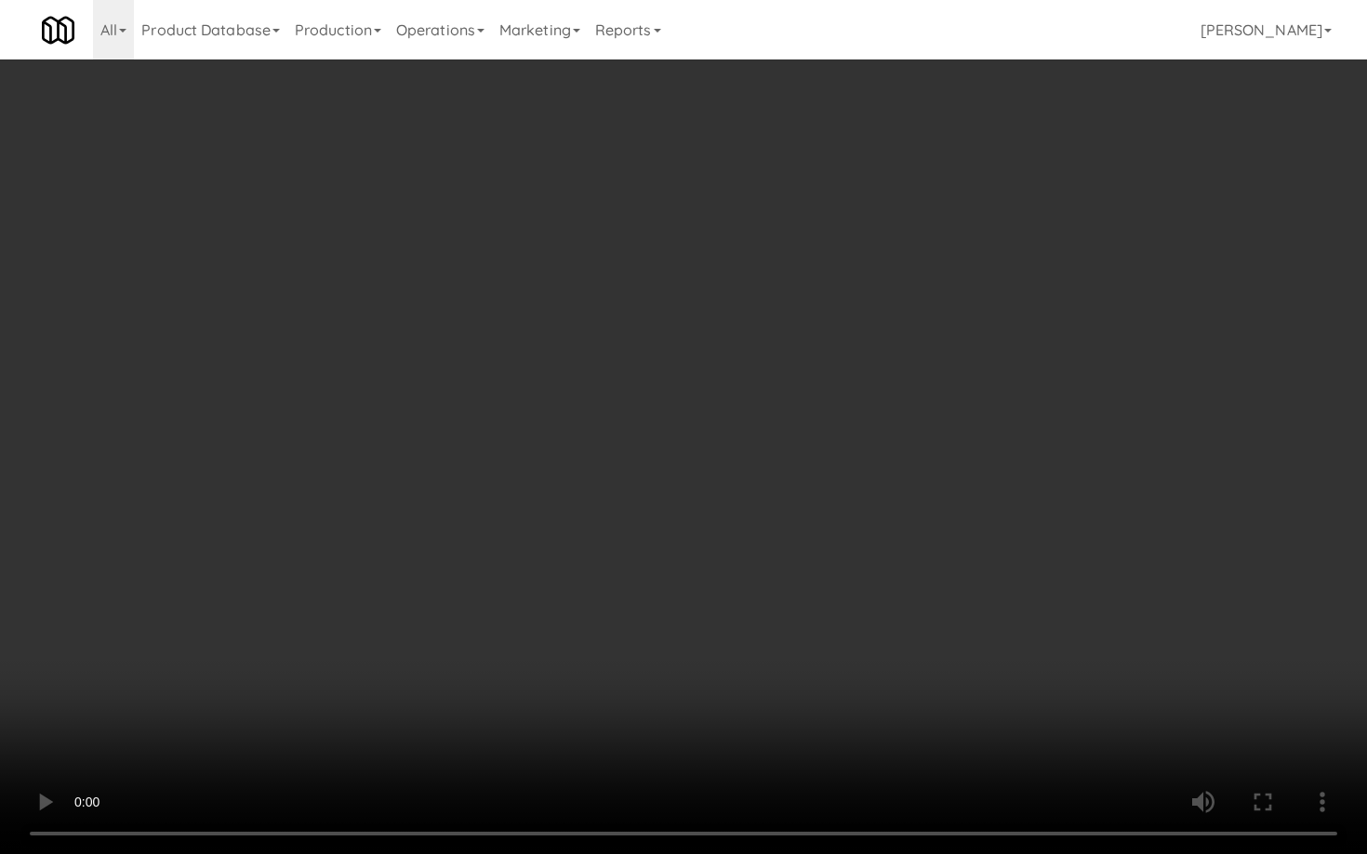
click at [268, 548] on video at bounding box center [683, 427] width 1367 height 854
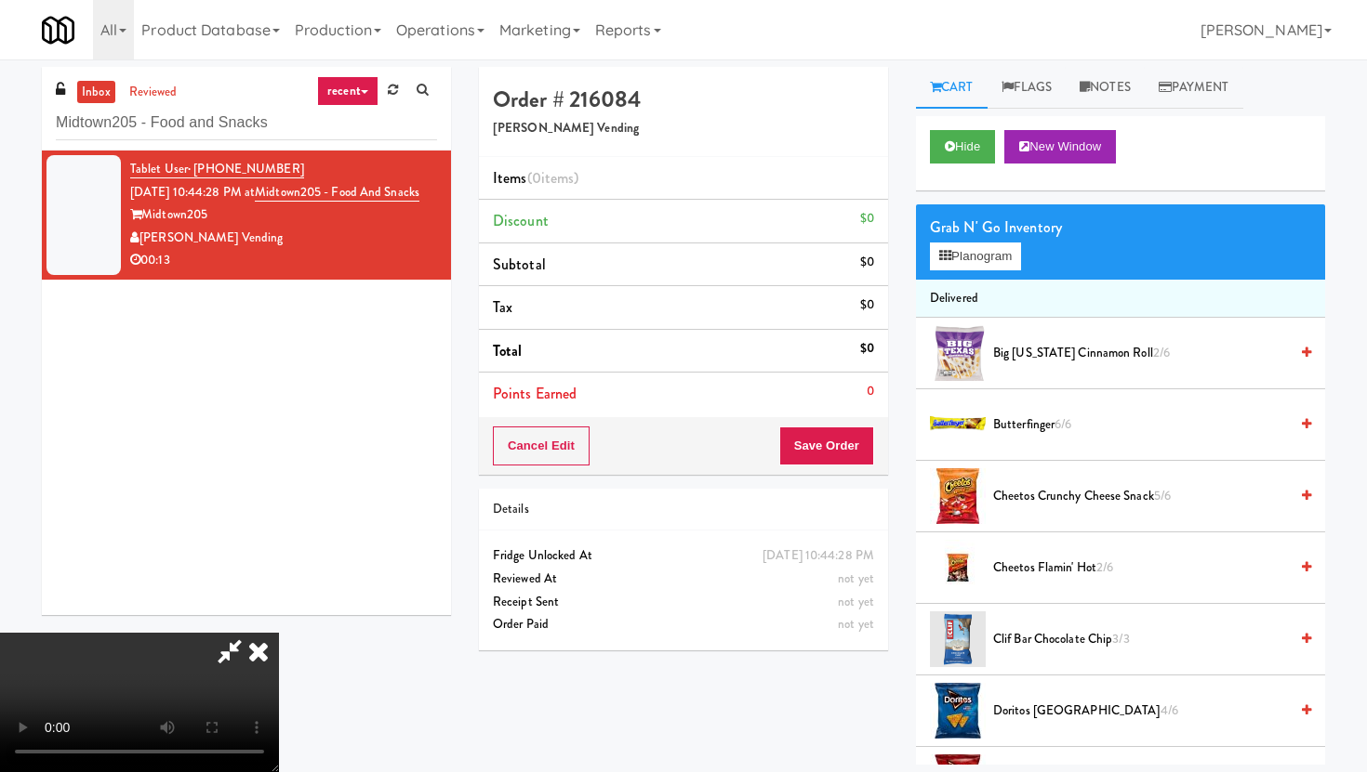
click at [1063, 349] on span "Big [US_STATE] Cinnamon Roll 2/6" at bounding box center [1140, 353] width 295 height 23
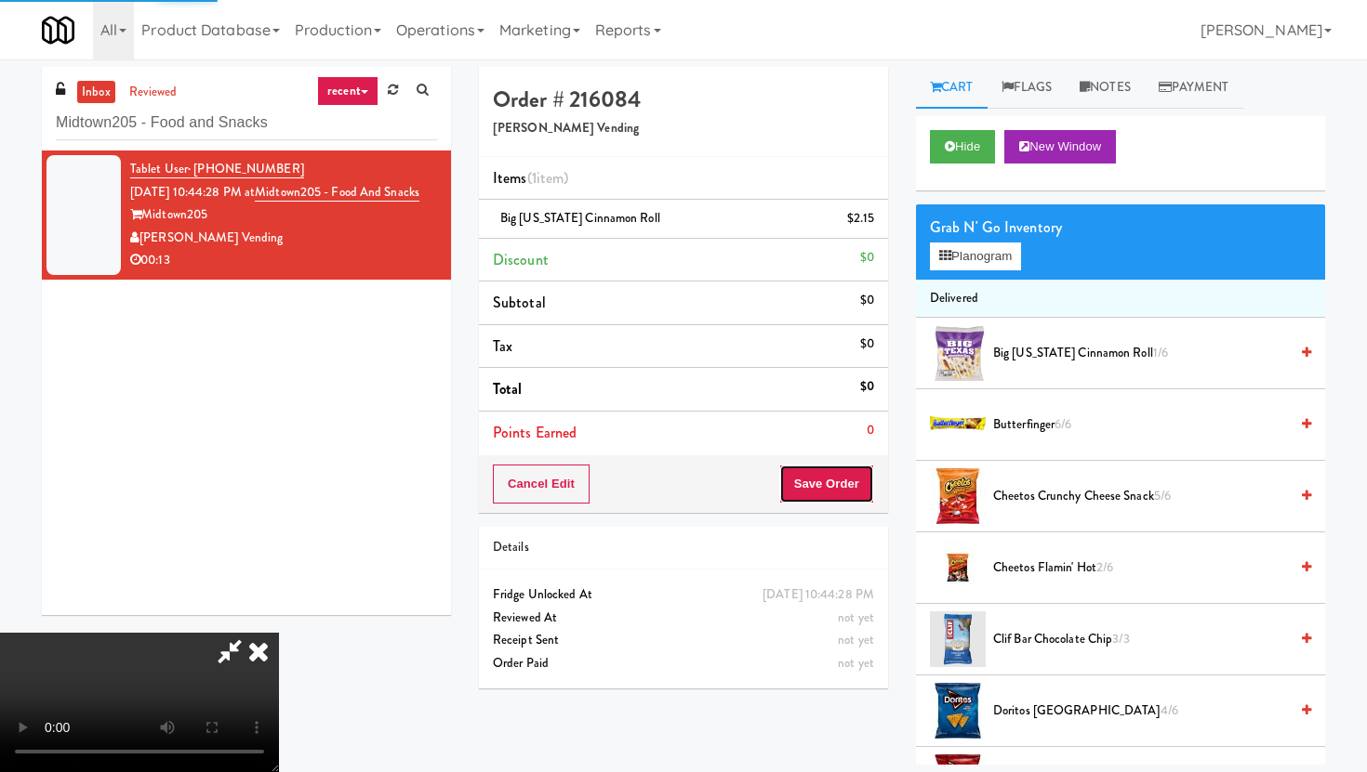
click at [830, 487] on button "Save Order" at bounding box center [826, 484] width 95 height 39
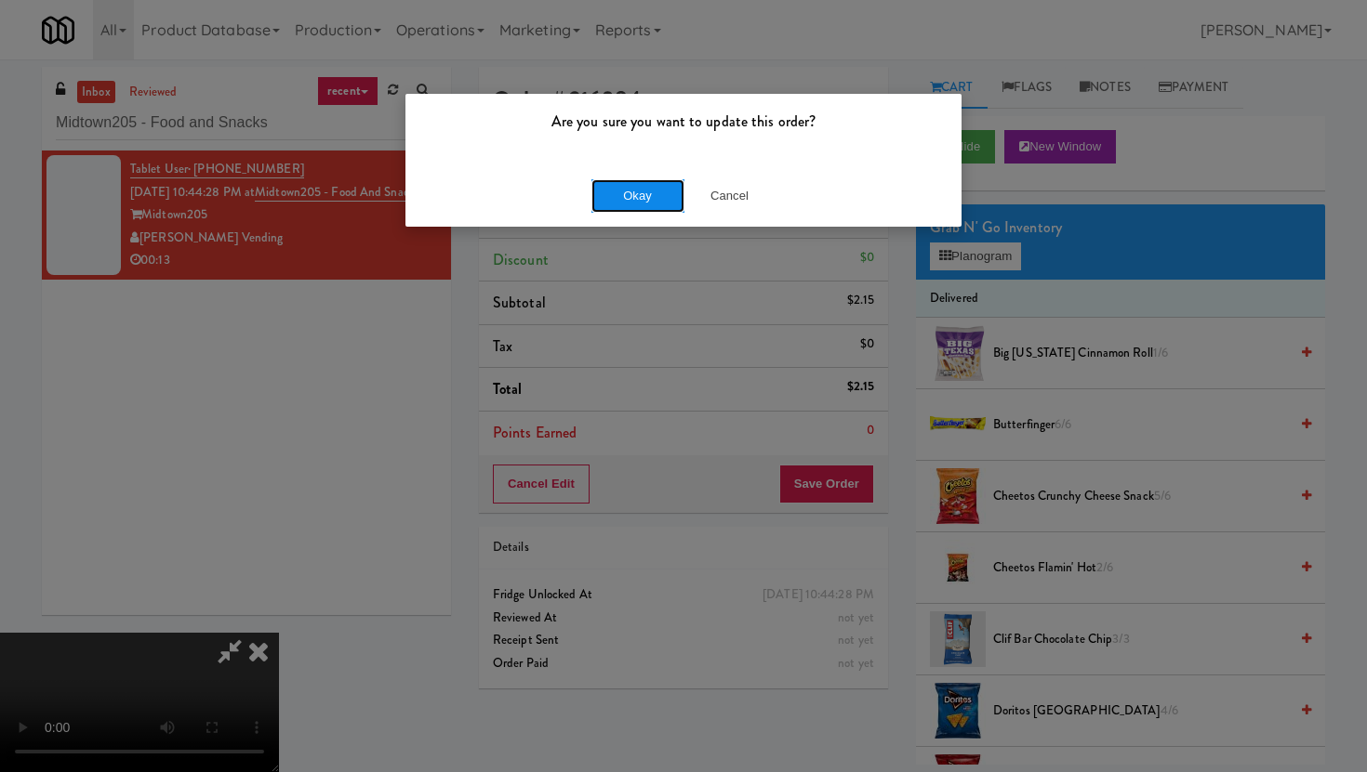
click at [636, 197] on button "Okay" at bounding box center [637, 195] width 93 height 33
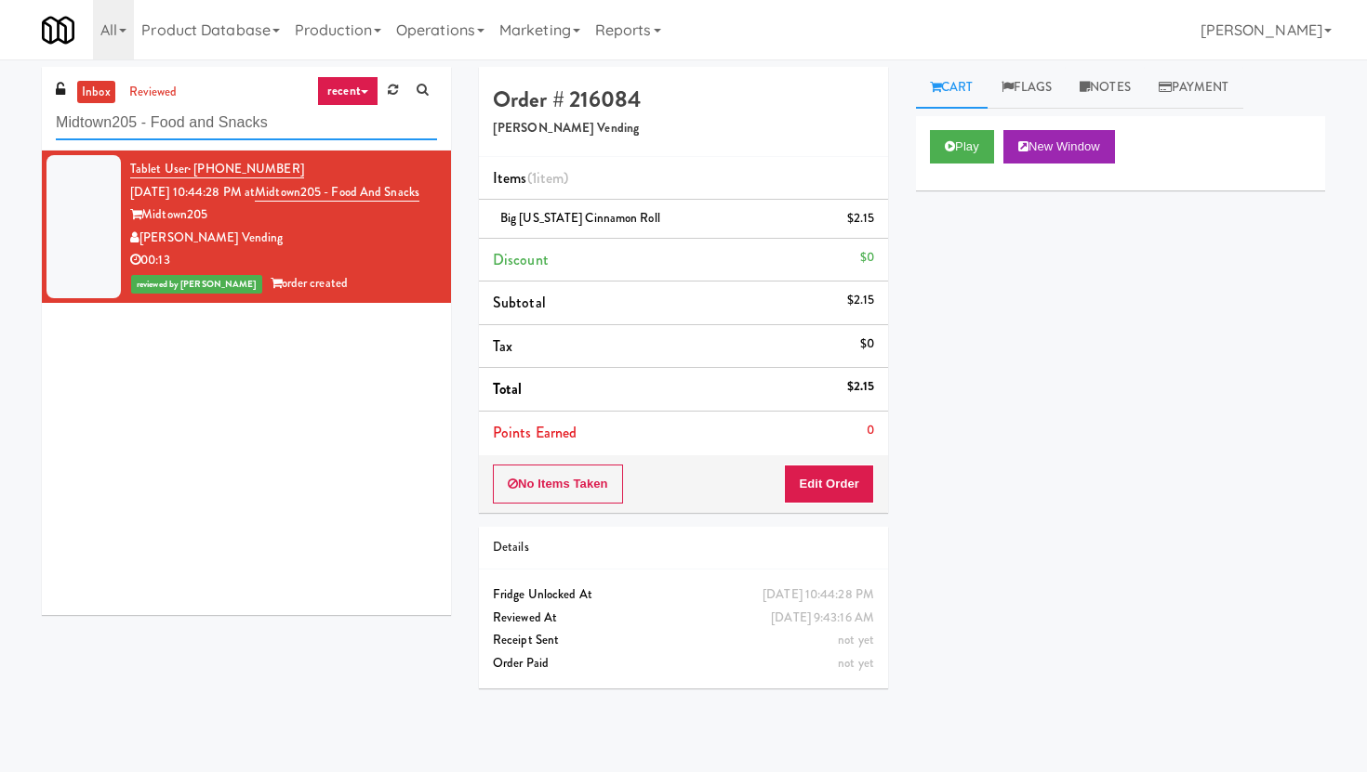
click at [319, 134] on input "Midtown205 - Food and Snacks" at bounding box center [246, 123] width 381 height 34
paste input "5 Mockingbird"
type input "5 Mockingbird"
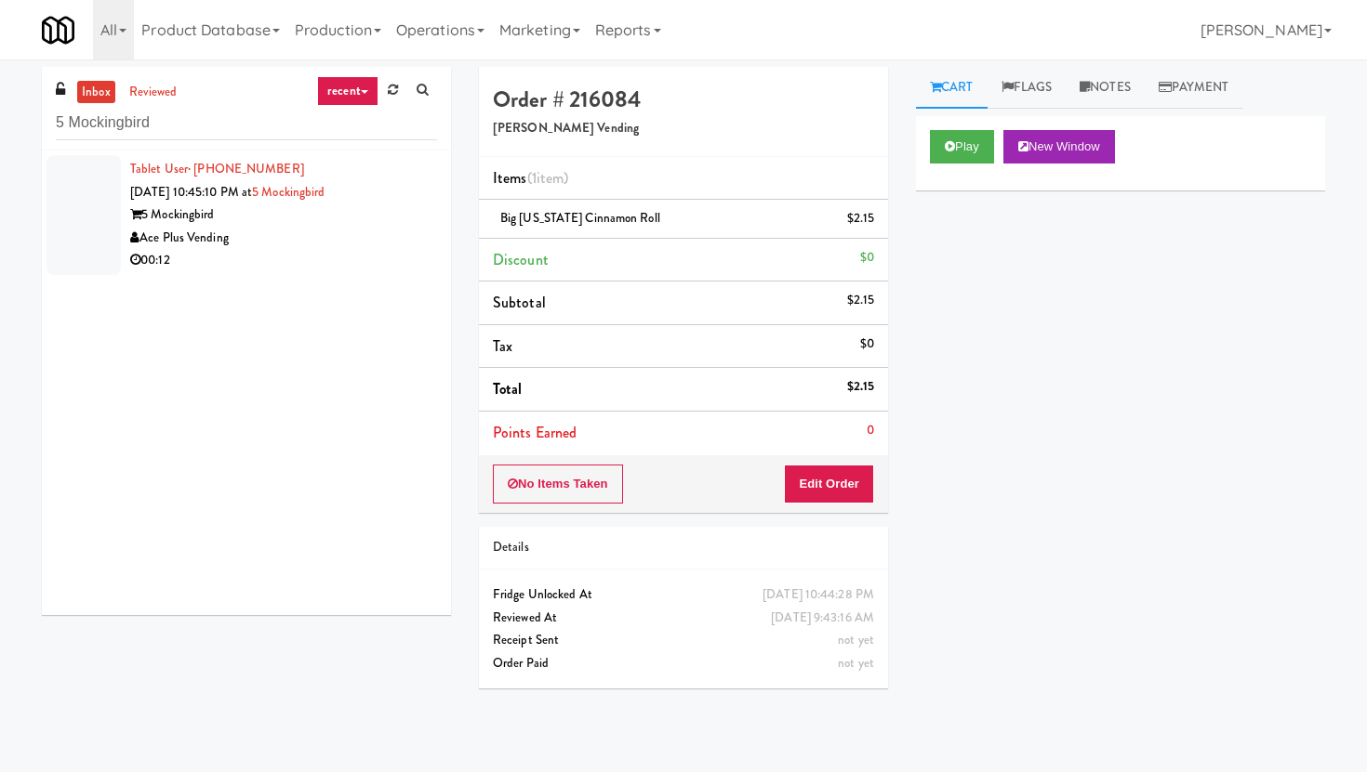
click at [389, 306] on div "Tablet User · (469) 563-6952 [DATE] 10:45:10 PM at 5 Mockingbird 5 Mockingbird …" at bounding box center [246, 383] width 409 height 465
click at [408, 237] on div "Ace Plus Vending" at bounding box center [283, 238] width 307 height 23
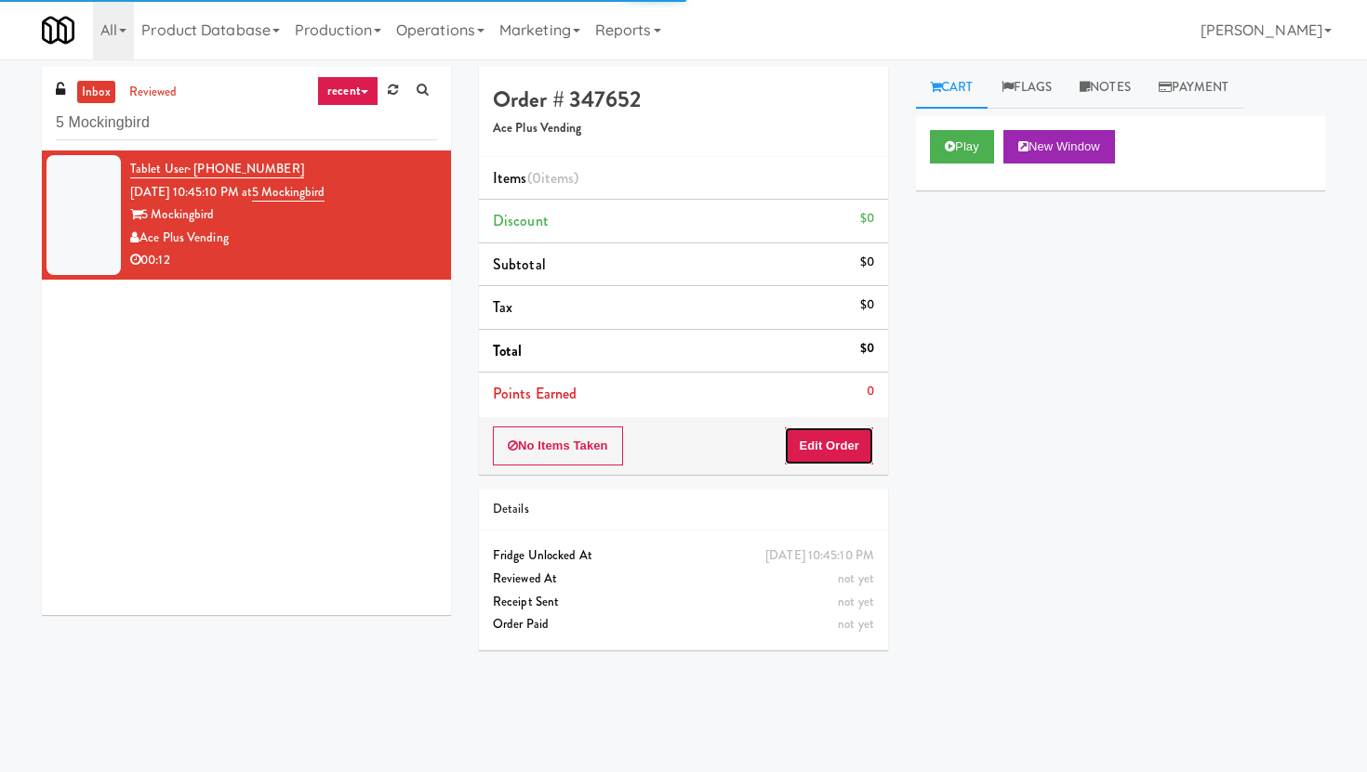
click at [825, 429] on button "Edit Order" at bounding box center [829, 446] width 90 height 39
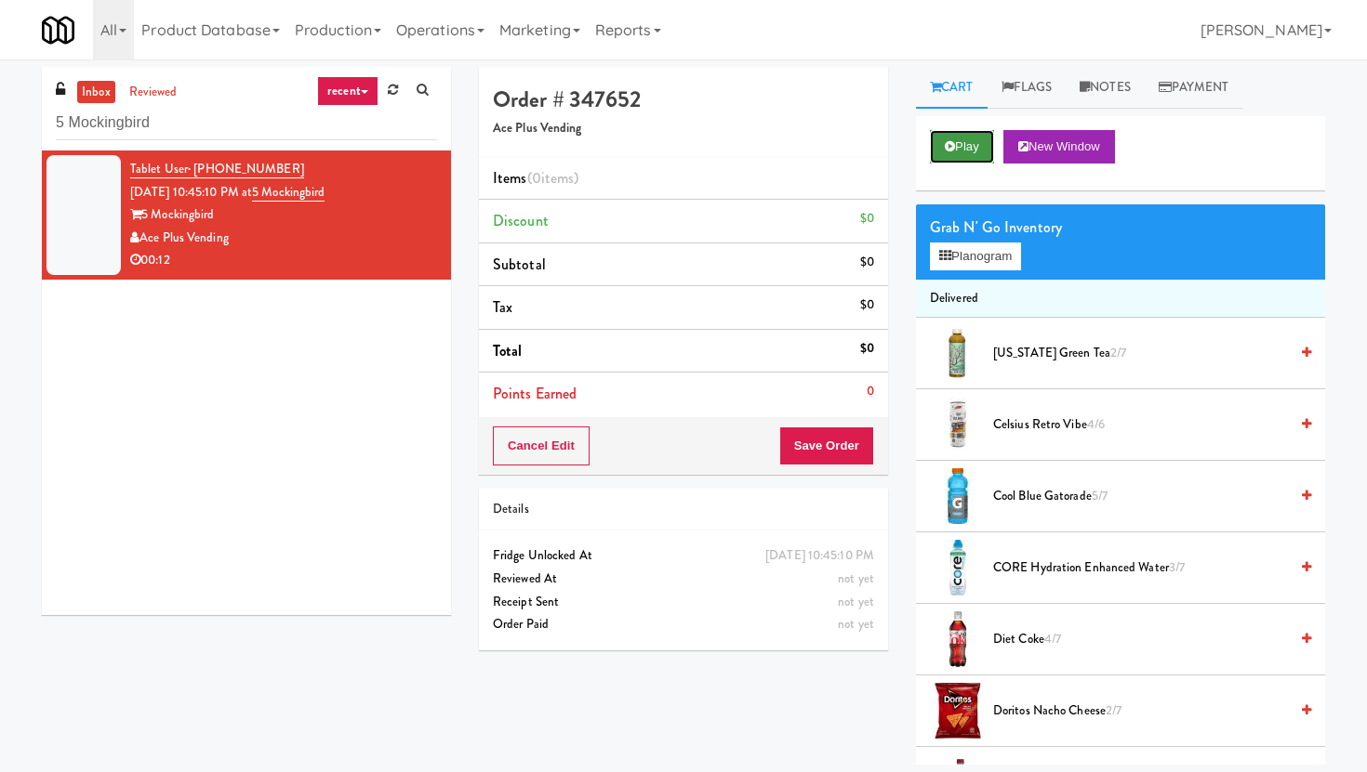
click at [959, 143] on button "Play" at bounding box center [962, 146] width 64 height 33
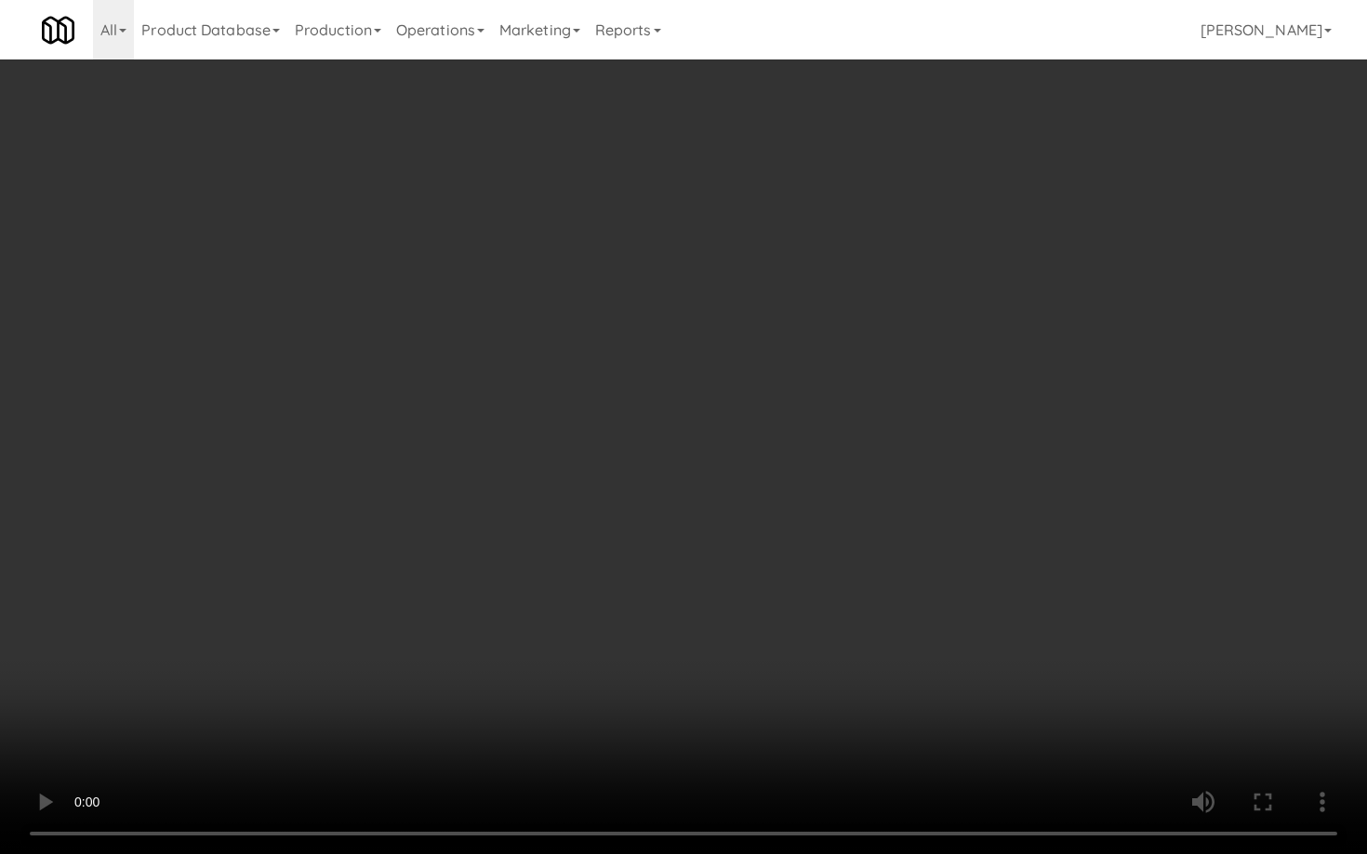
click at [651, 658] on video at bounding box center [683, 427] width 1367 height 854
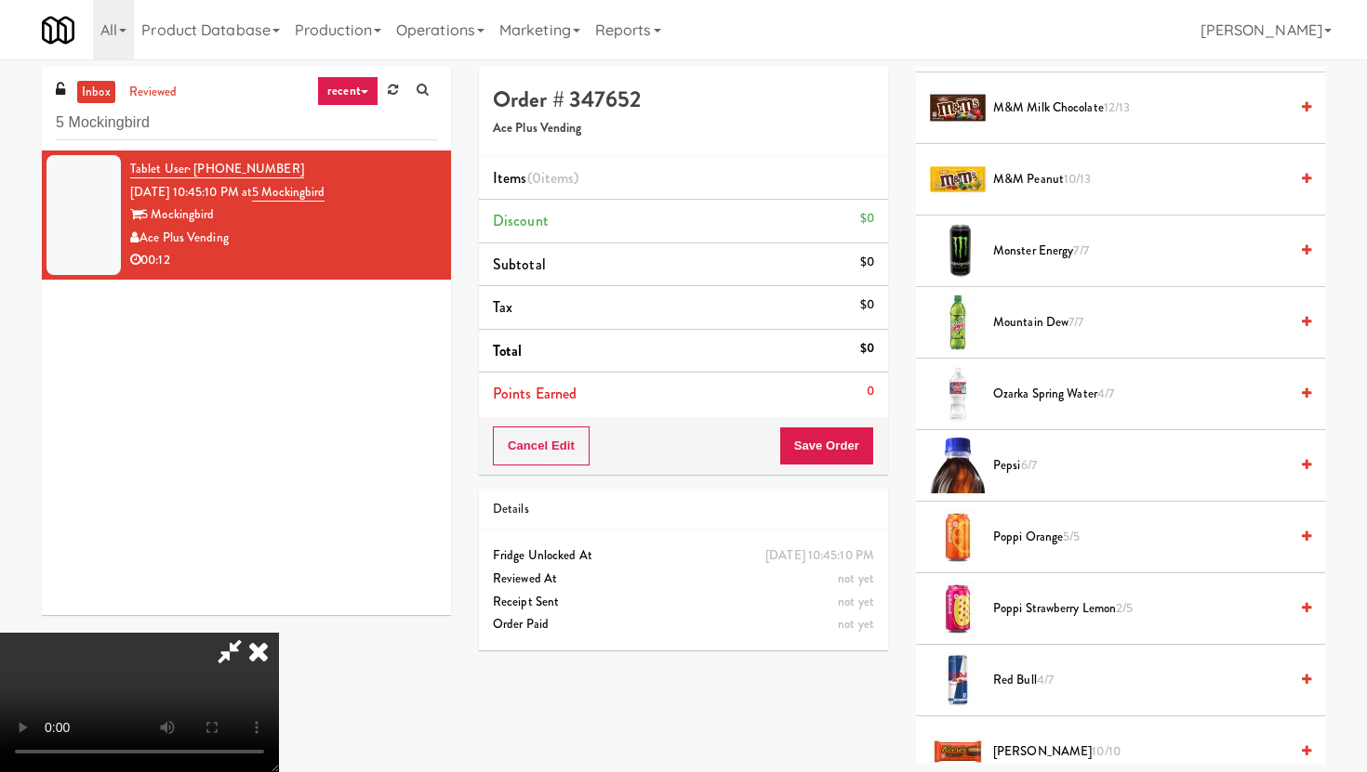
scroll to position [1170, 0]
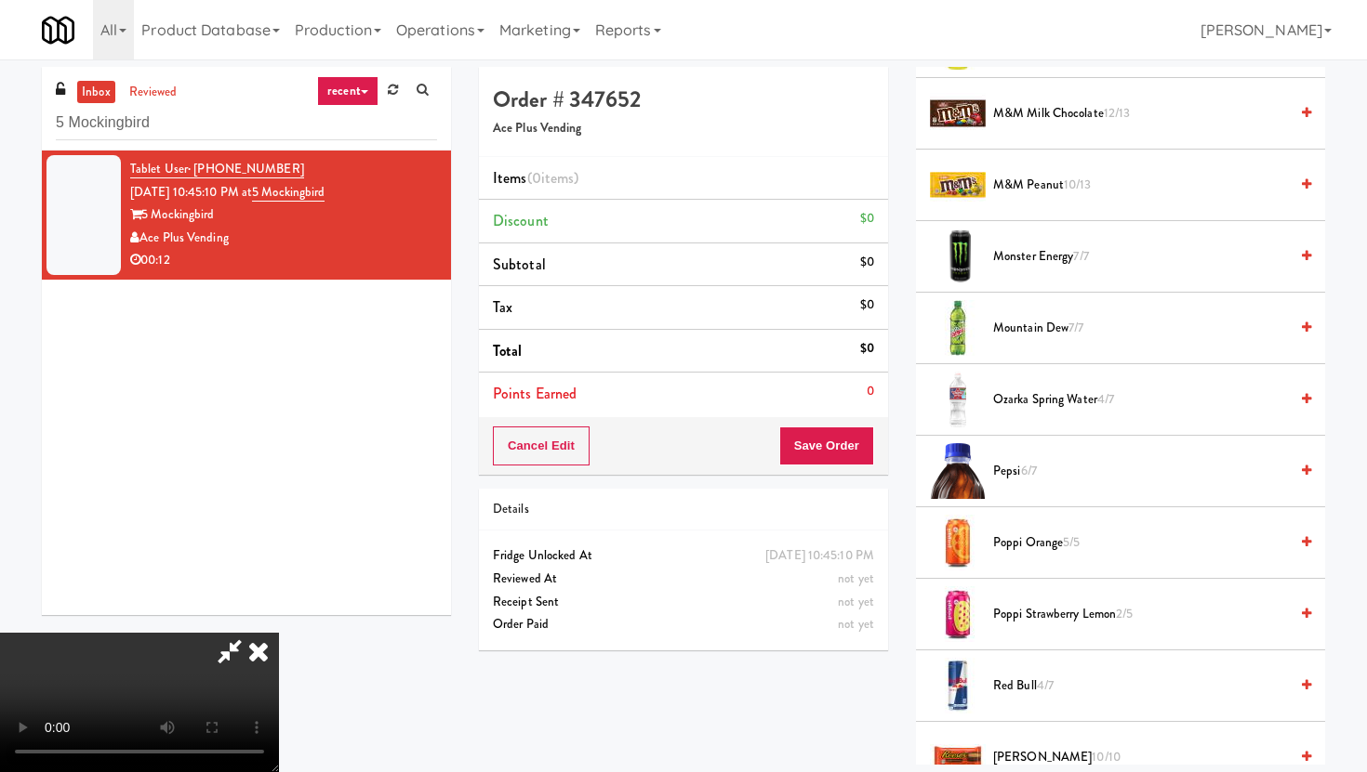
click at [1021, 469] on span "Pepsi 6/7" at bounding box center [1140, 471] width 295 height 23
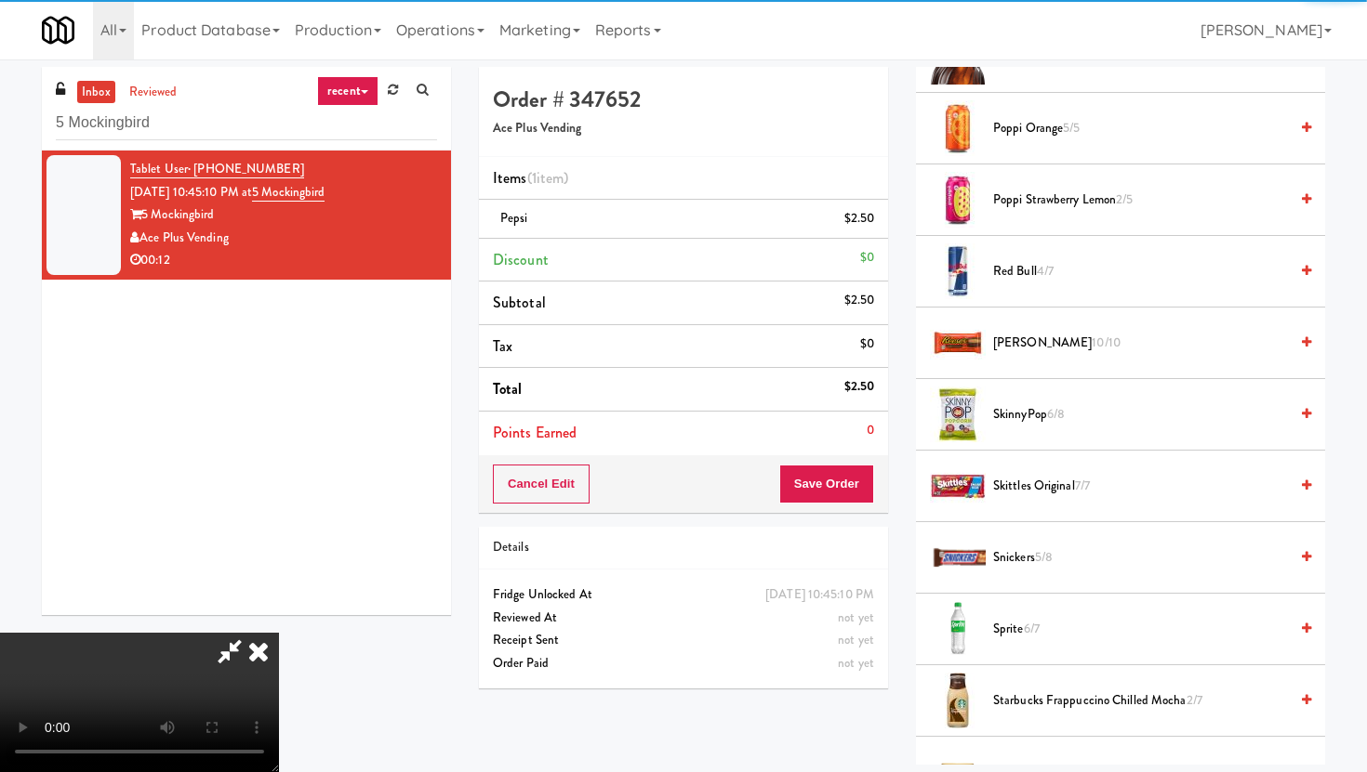
scroll to position [1594, 0]
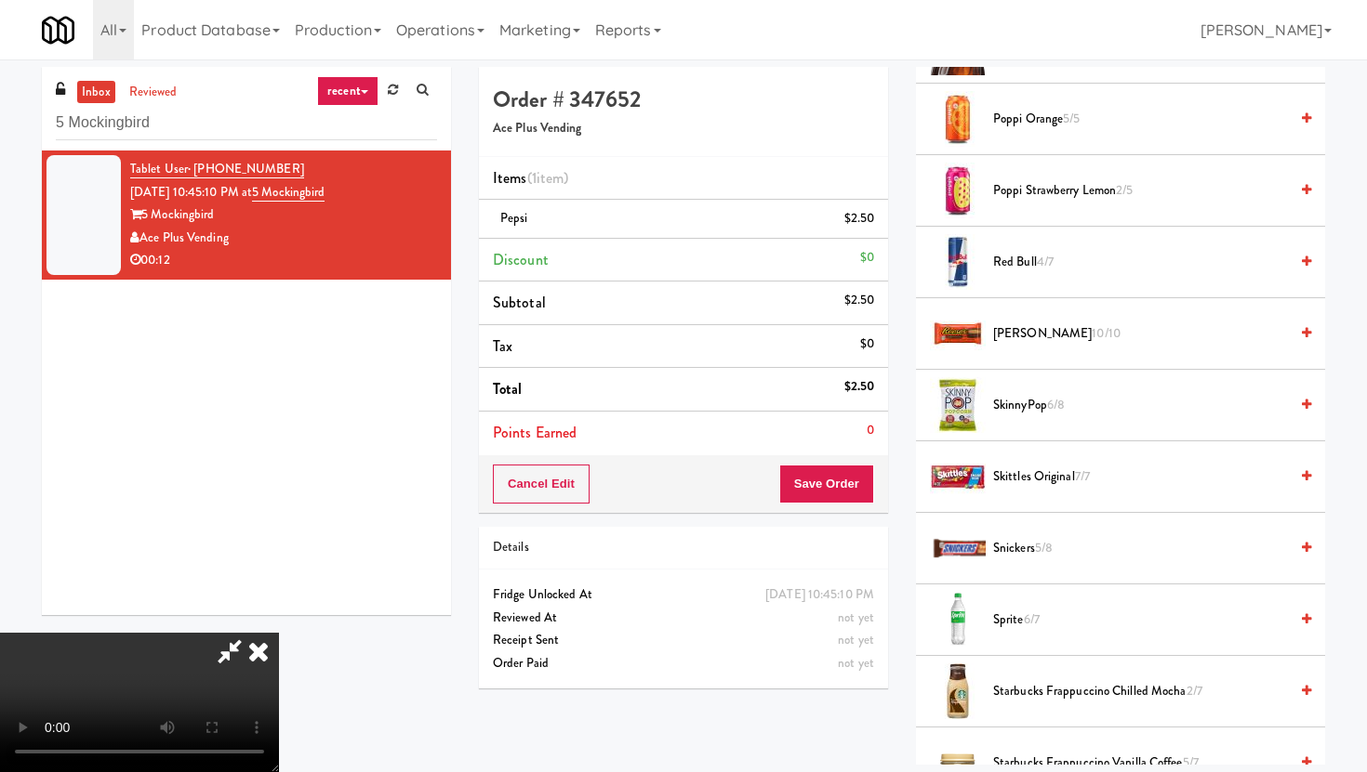
click at [1000, 546] on span "Snickers 5/8" at bounding box center [1140, 548] width 295 height 23
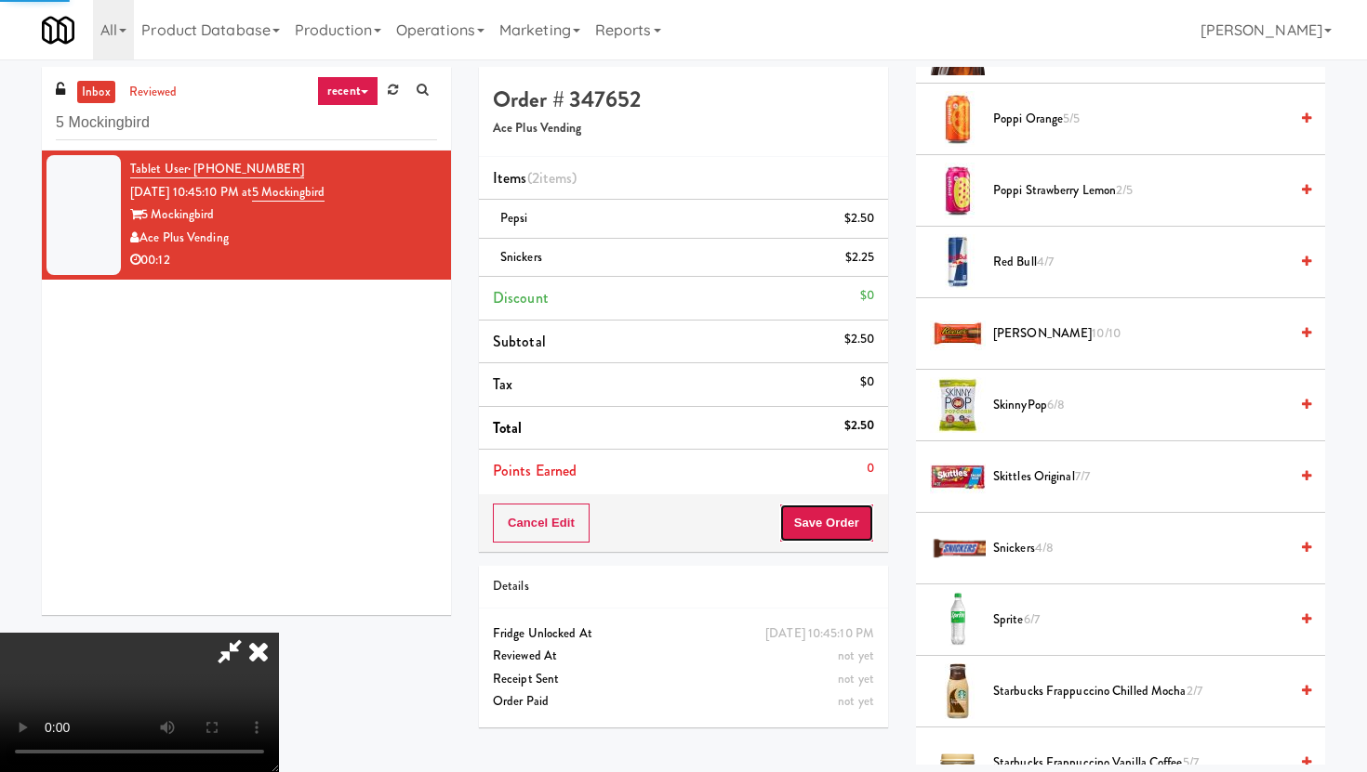
click at [847, 508] on button "Save Order" at bounding box center [826, 523] width 95 height 39
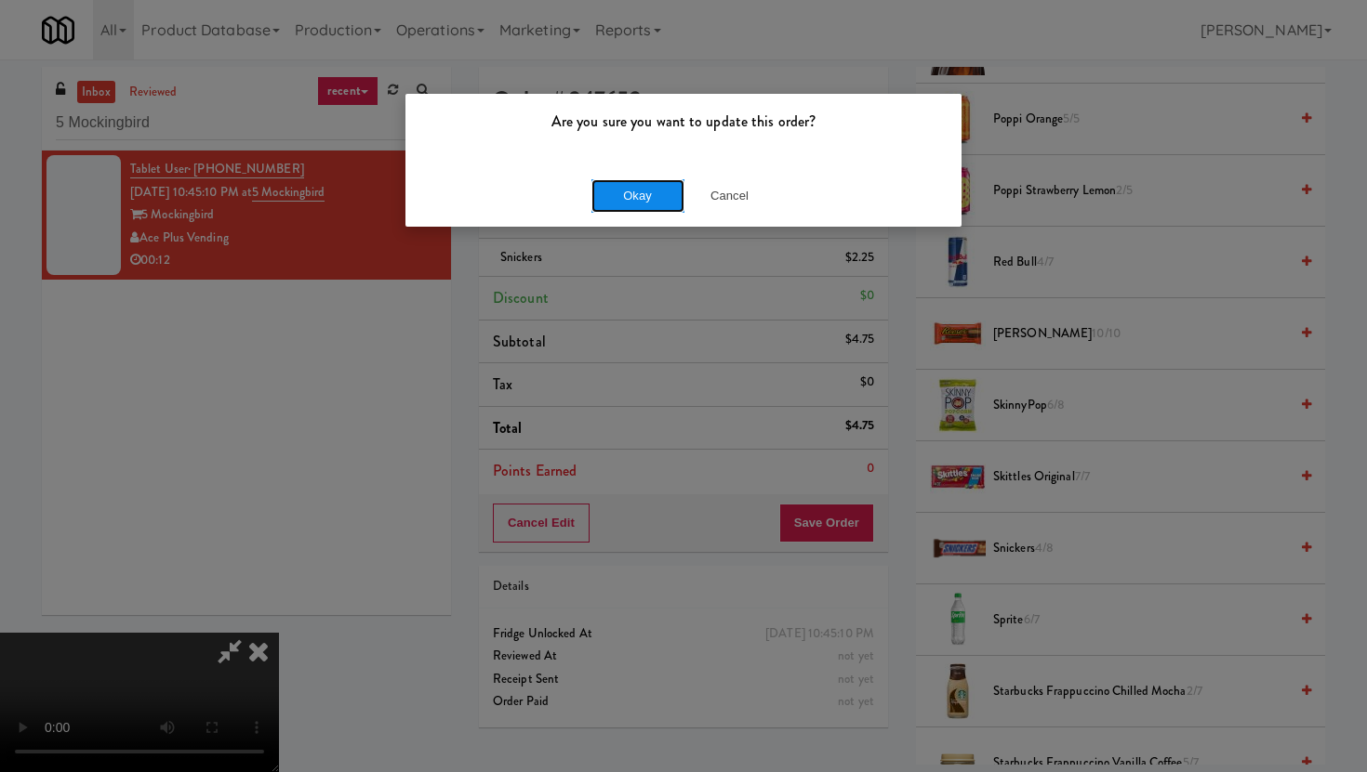
click at [619, 206] on button "Okay" at bounding box center [637, 195] width 93 height 33
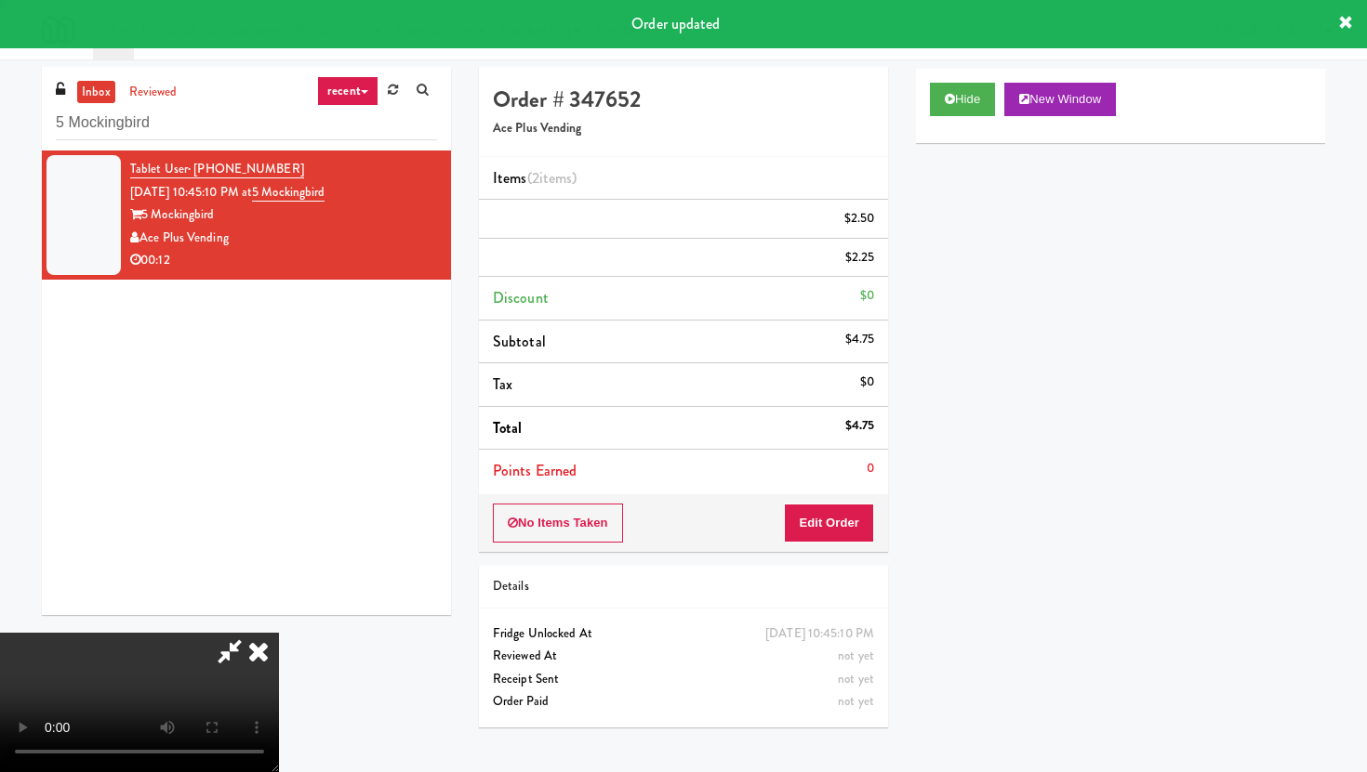
scroll to position [0, 0]
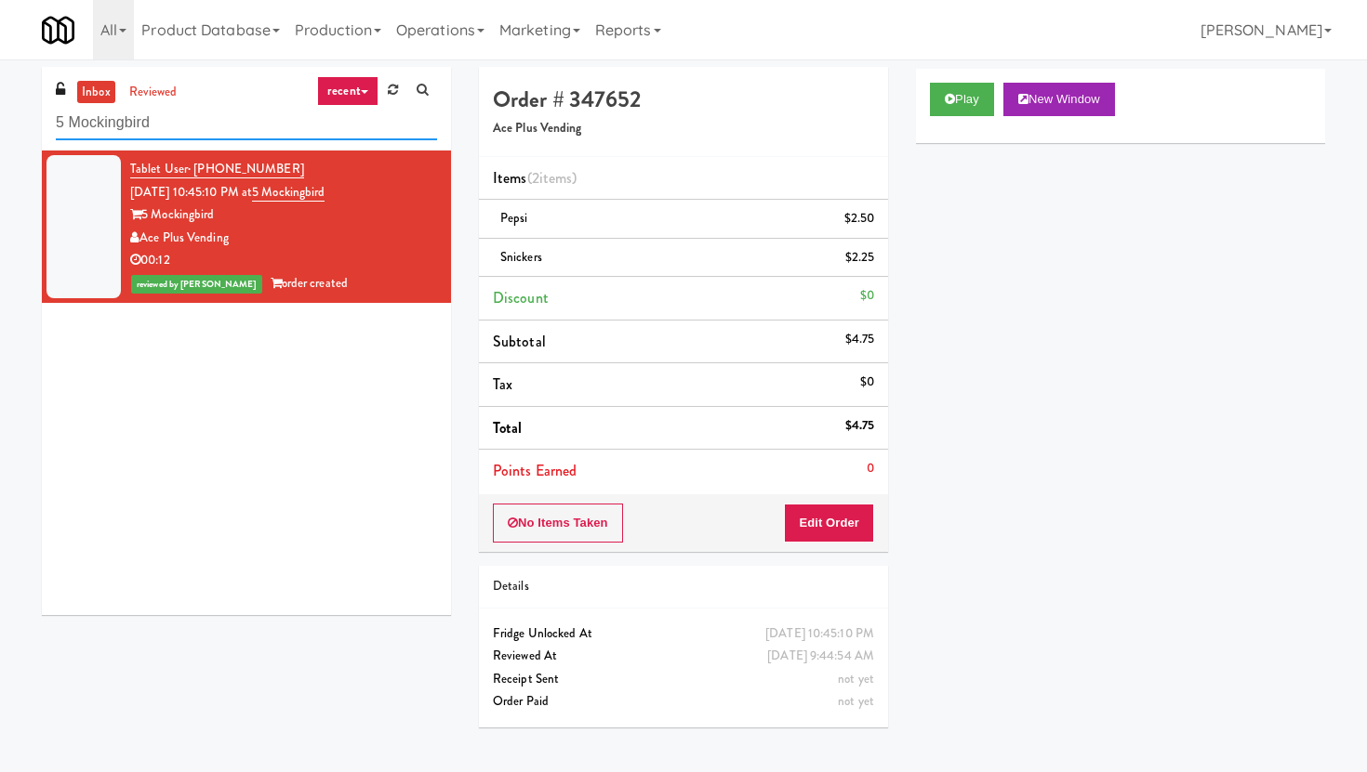
click at [319, 131] on input "5 Mockingbird" at bounding box center [246, 123] width 381 height 34
paste input "1331 - Pantry - Right"
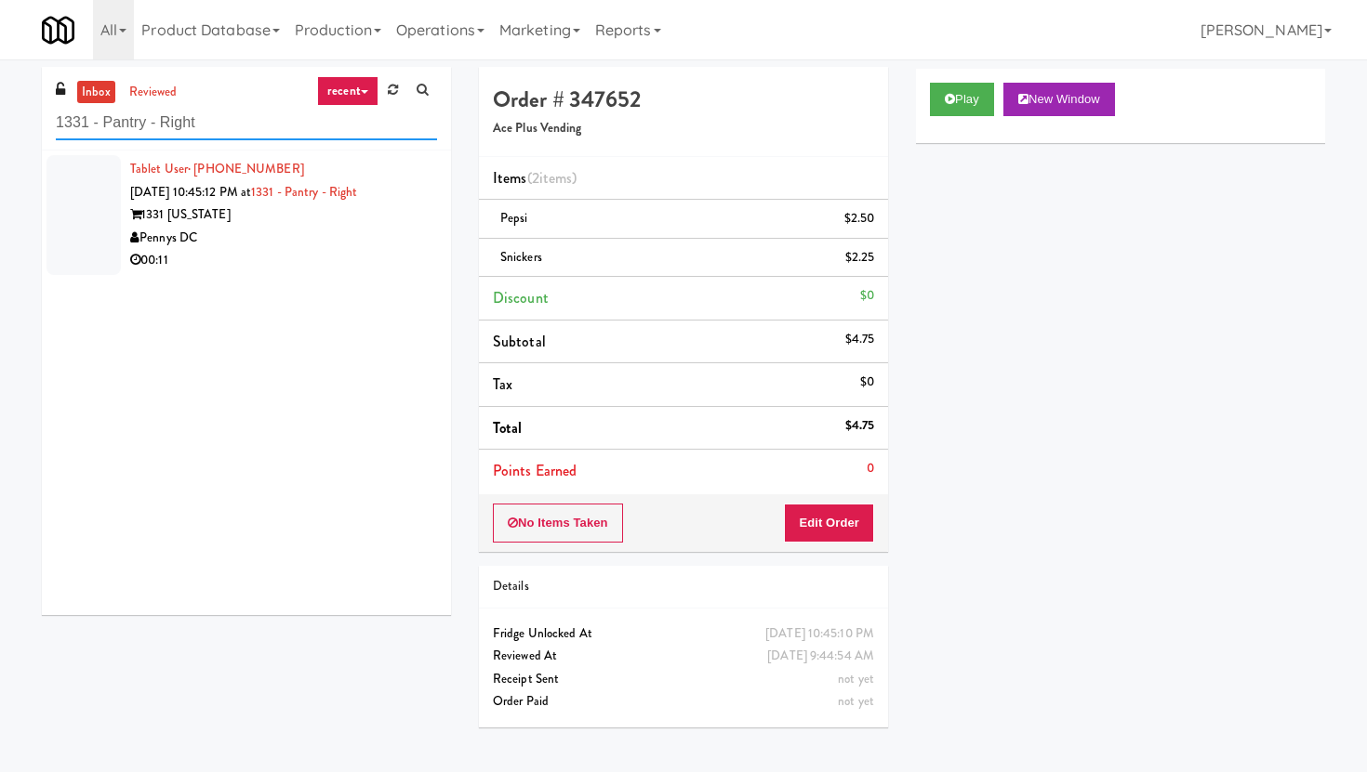
type input "1331 - Pantry - Right"
click at [311, 239] on div "Pennys DC" at bounding box center [283, 238] width 307 height 23
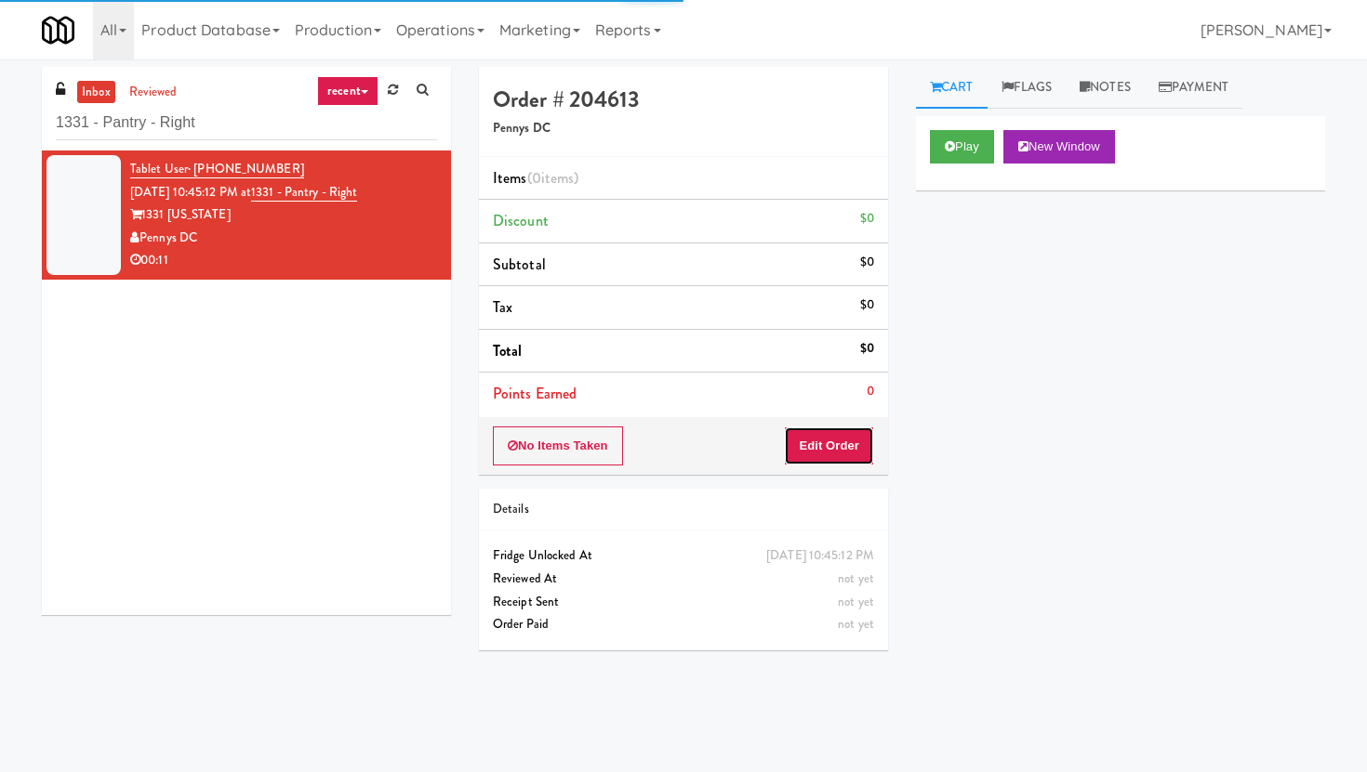
click at [844, 436] on button "Edit Order" at bounding box center [829, 446] width 90 height 39
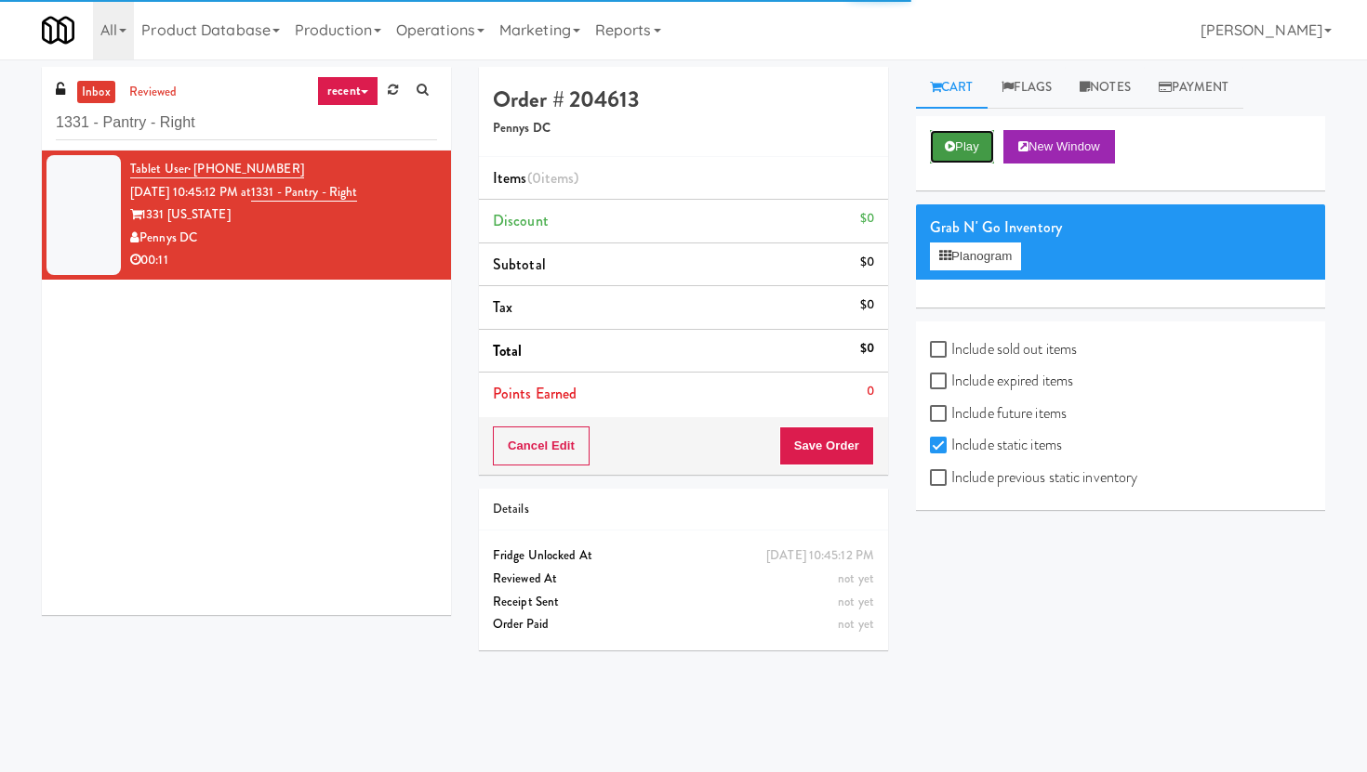
click at [970, 130] on button "Play" at bounding box center [962, 146] width 64 height 33
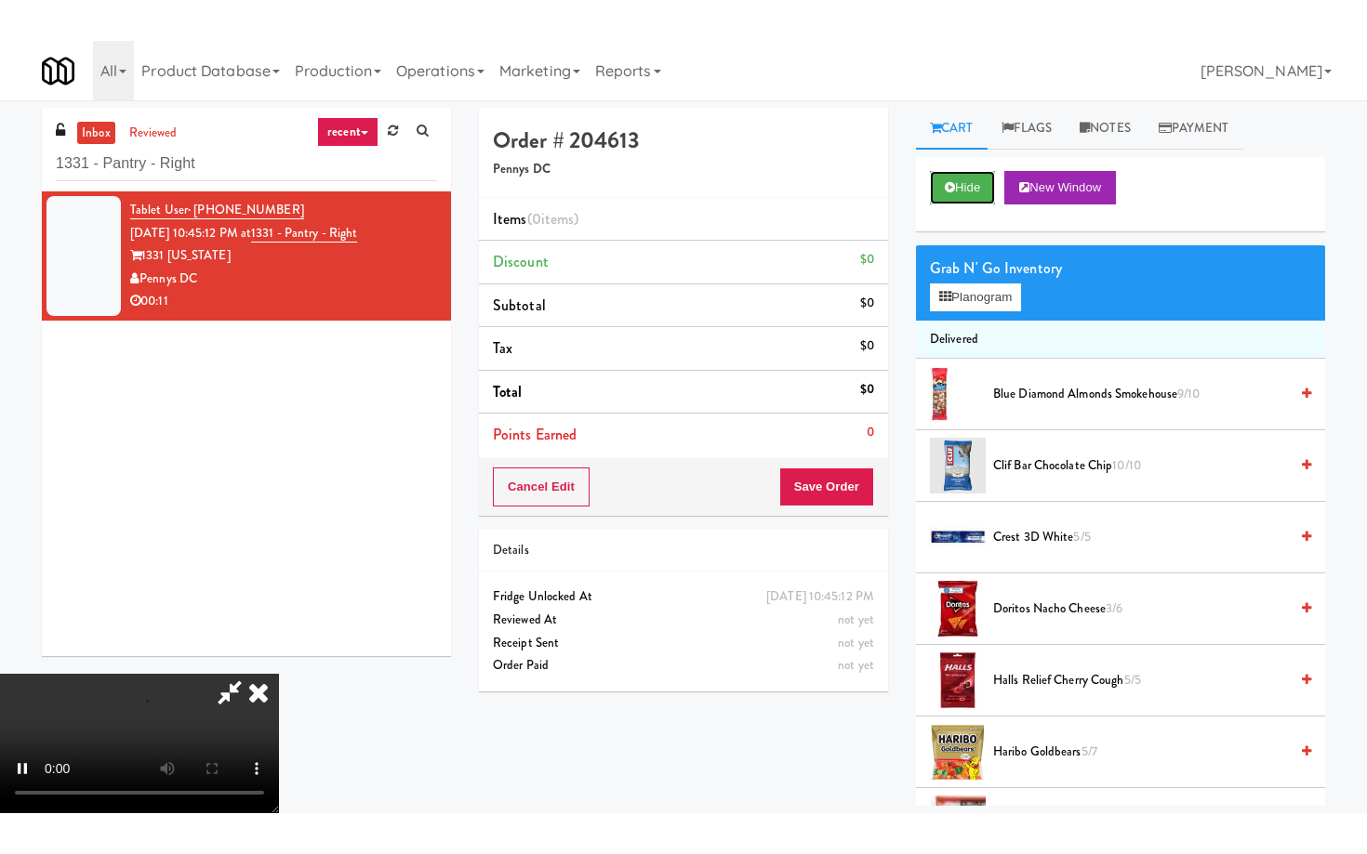
scroll to position [152, 0]
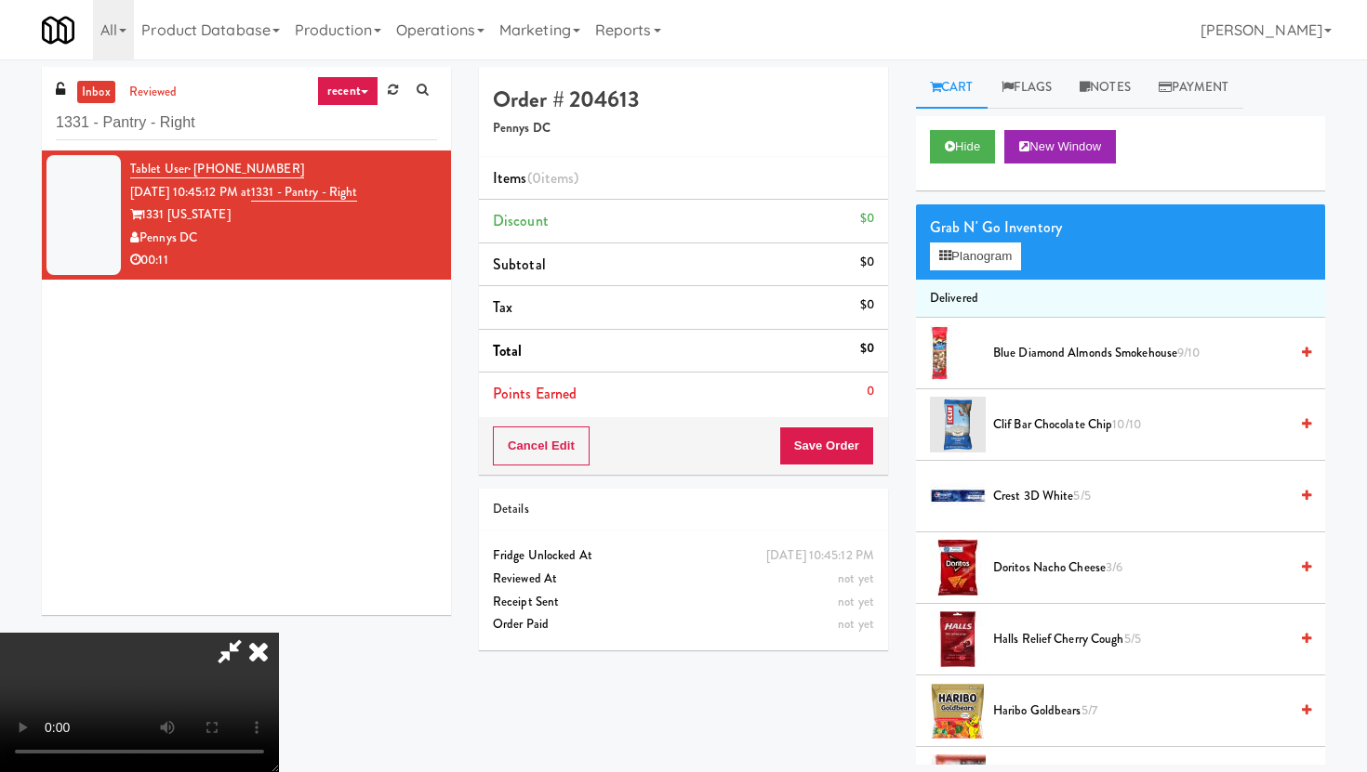
click at [279, 651] on video at bounding box center [139, 702] width 279 height 139
click at [279, 633] on video at bounding box center [139, 702] width 279 height 139
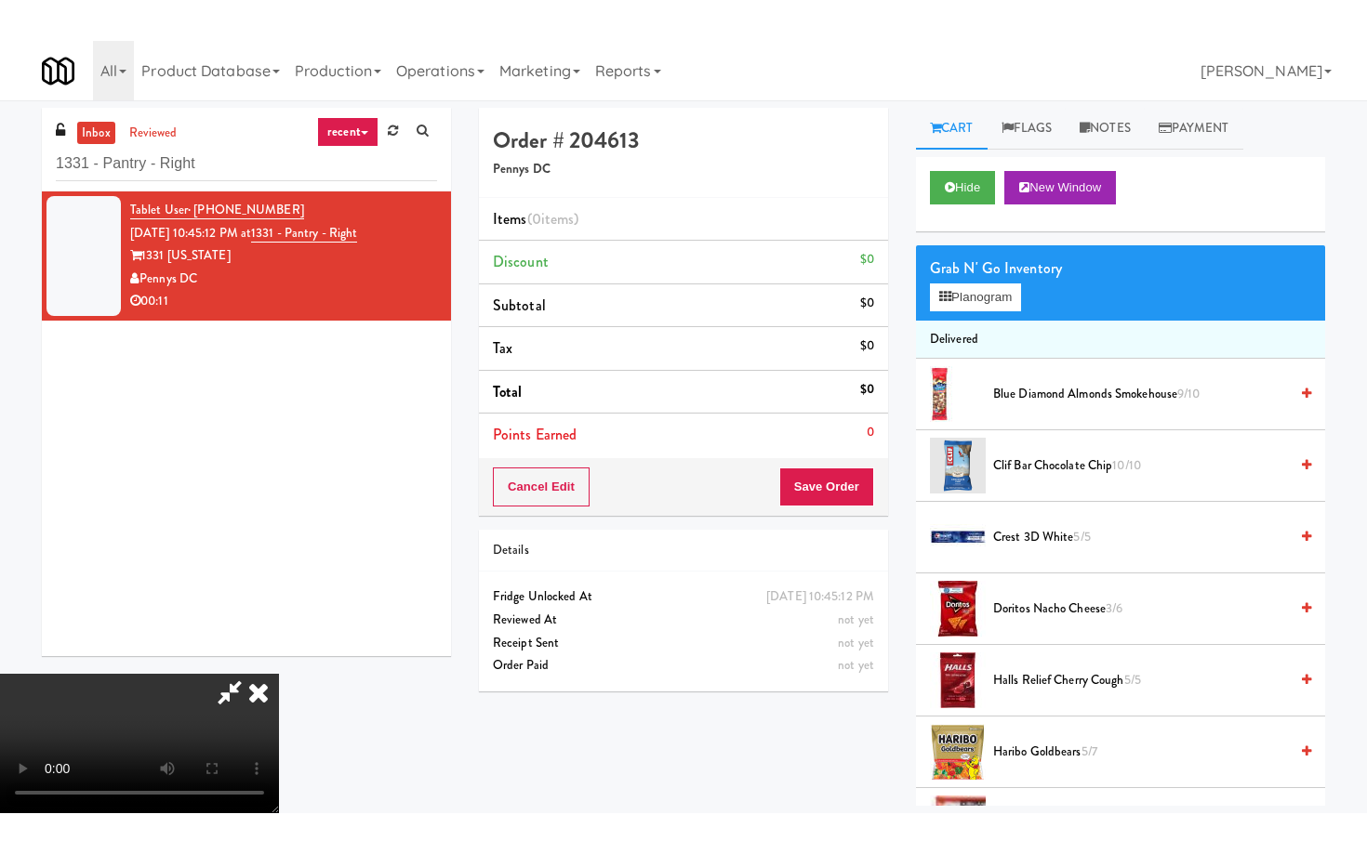
scroll to position [152, 0]
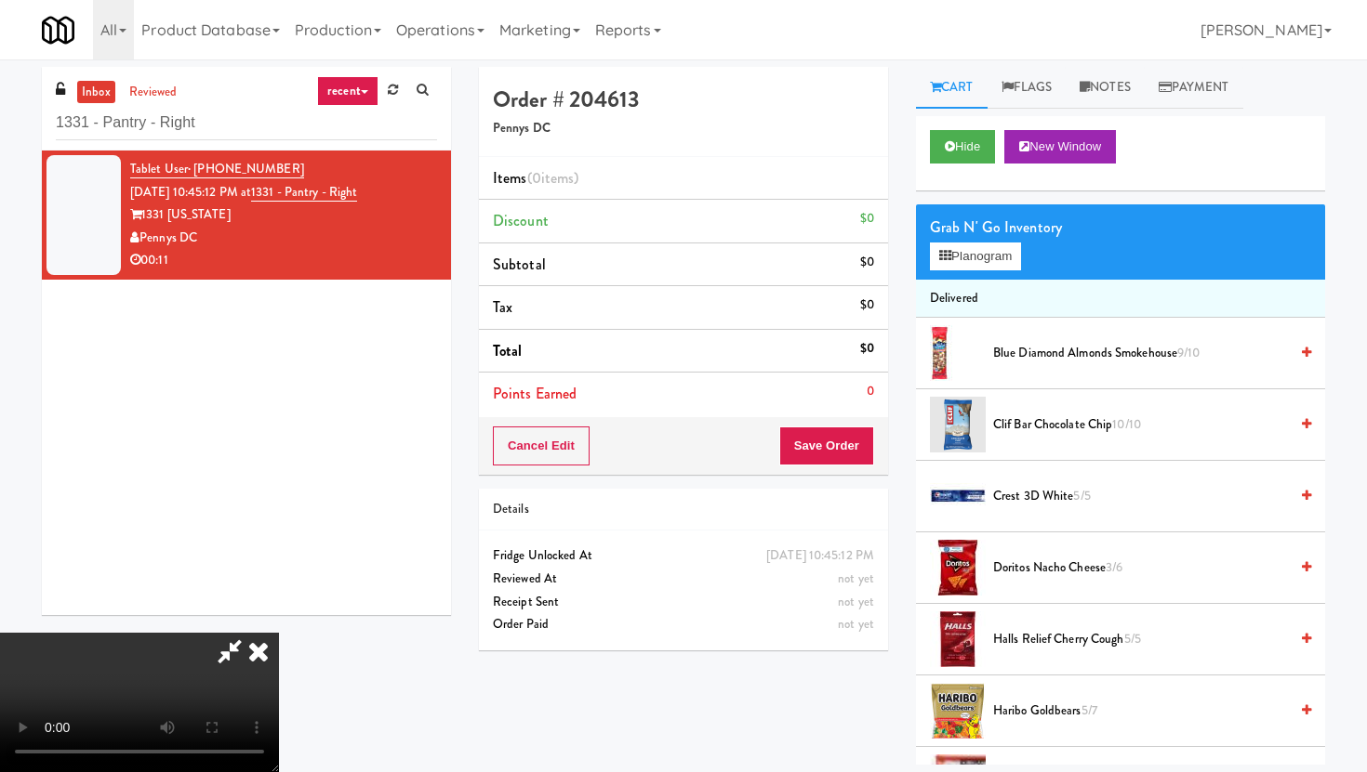
click at [279, 633] on video at bounding box center [139, 702] width 279 height 139
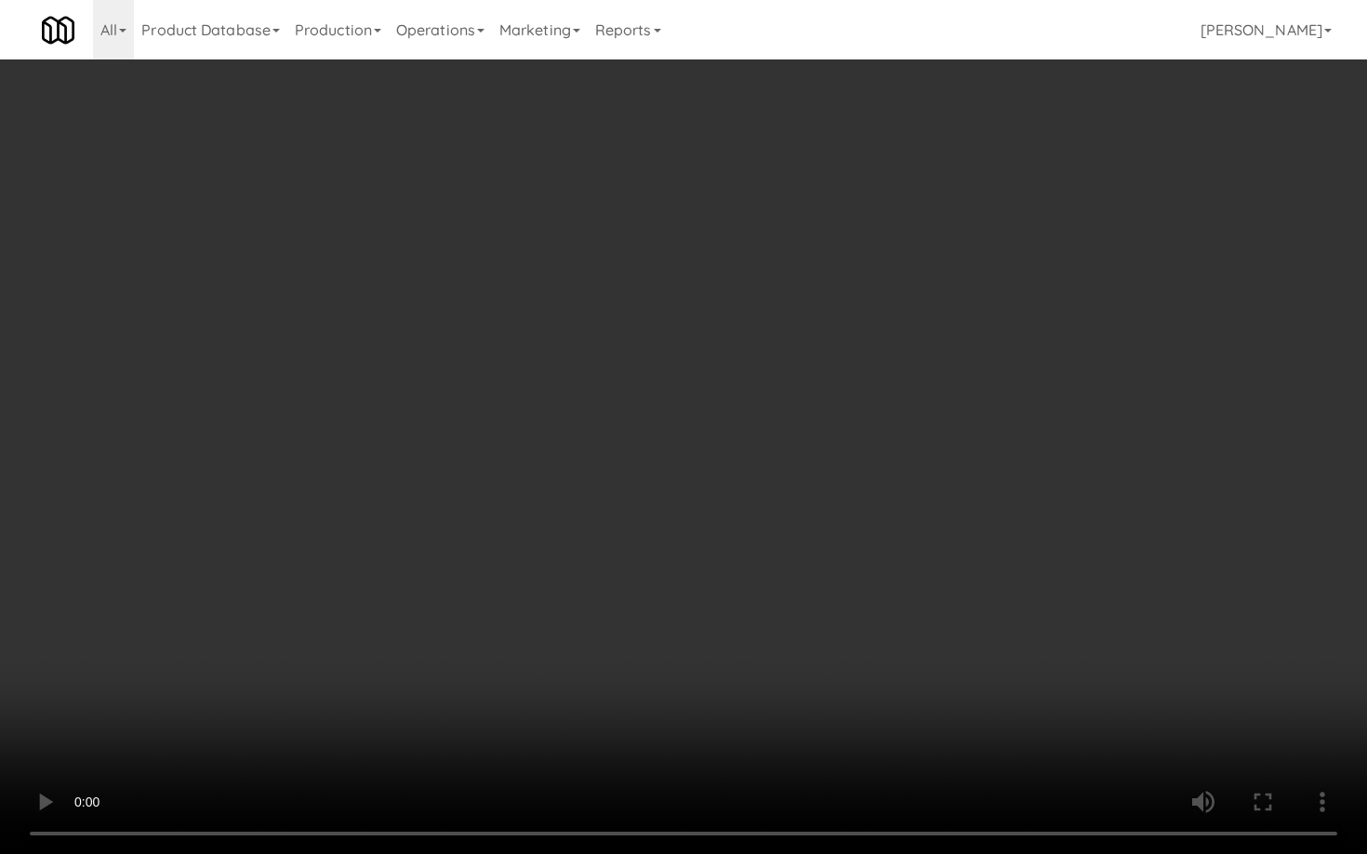
click at [574, 648] on video at bounding box center [683, 427] width 1367 height 854
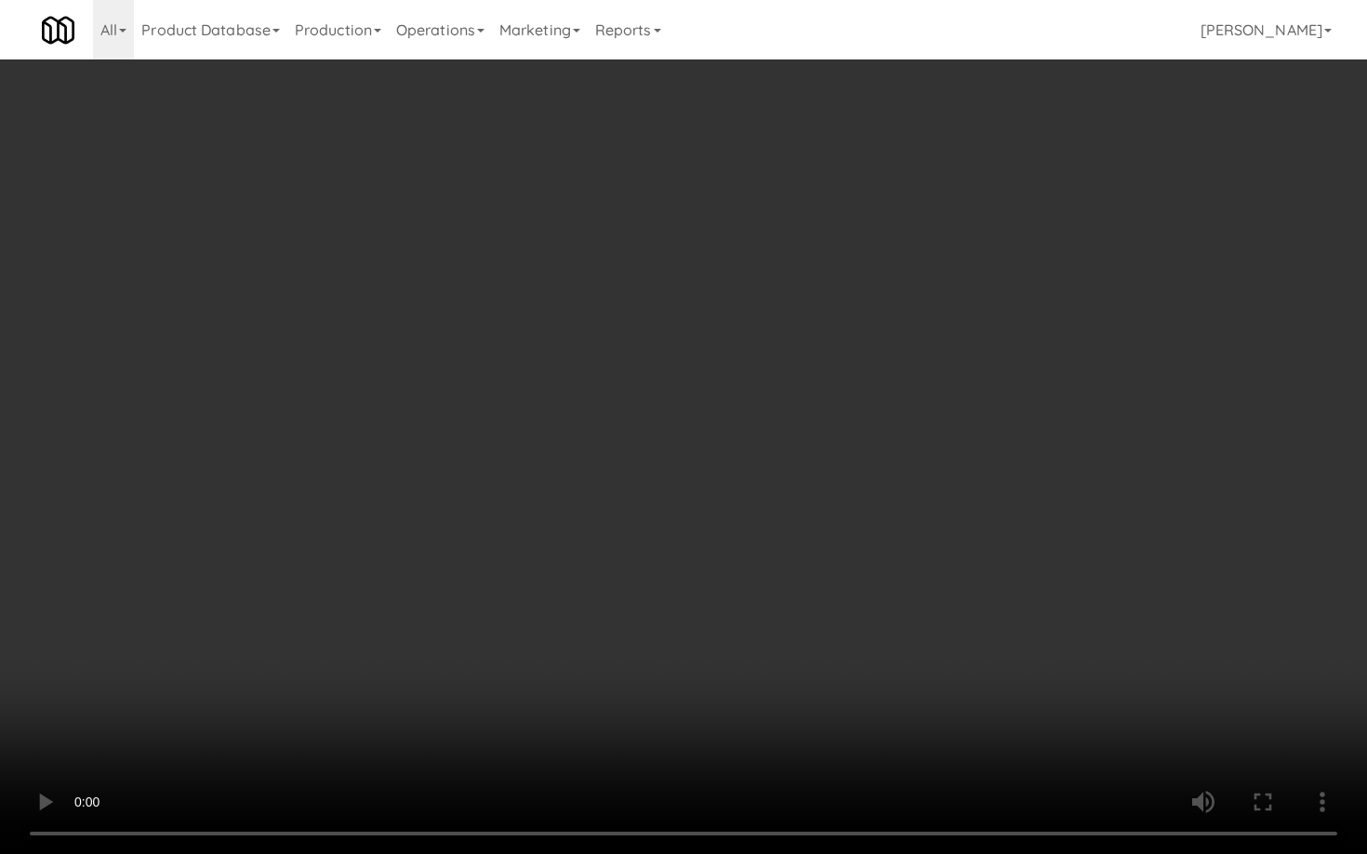
click at [574, 648] on video at bounding box center [683, 427] width 1367 height 854
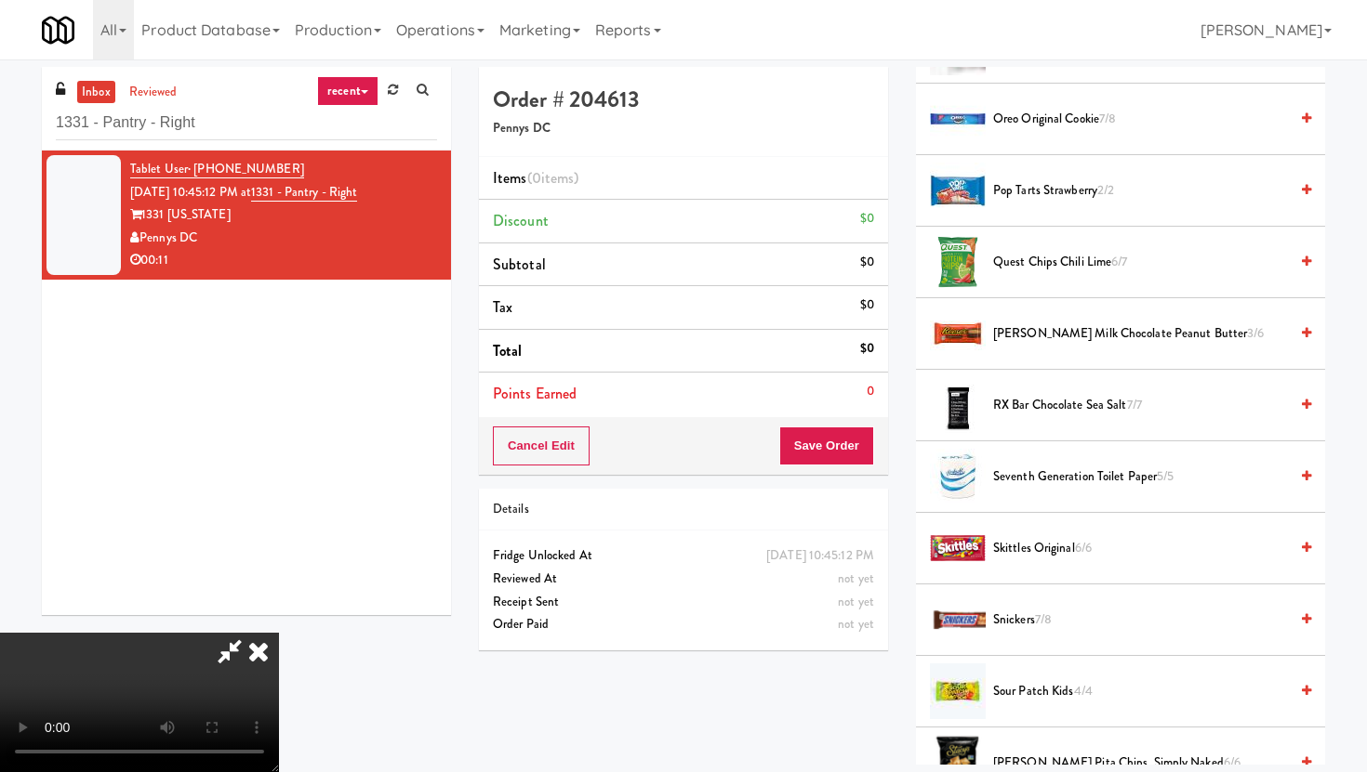
scroll to position [152, 0]
click at [279, 647] on video at bounding box center [139, 702] width 279 height 139
click at [982, 484] on div at bounding box center [958, 477] width 56 height 56
click at [1006, 468] on span "Seventh Generation Toilet Paper 5/5" at bounding box center [1140, 477] width 295 height 23
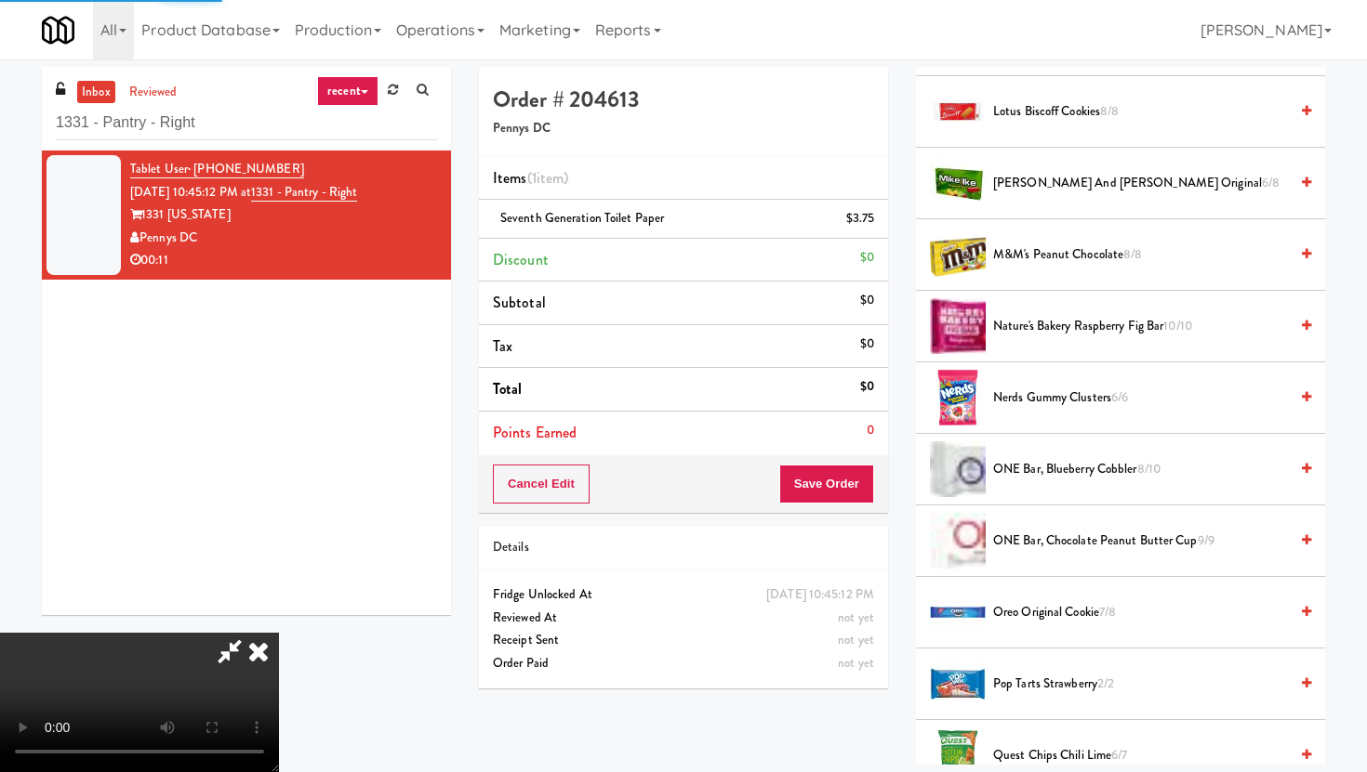
scroll to position [947, 0]
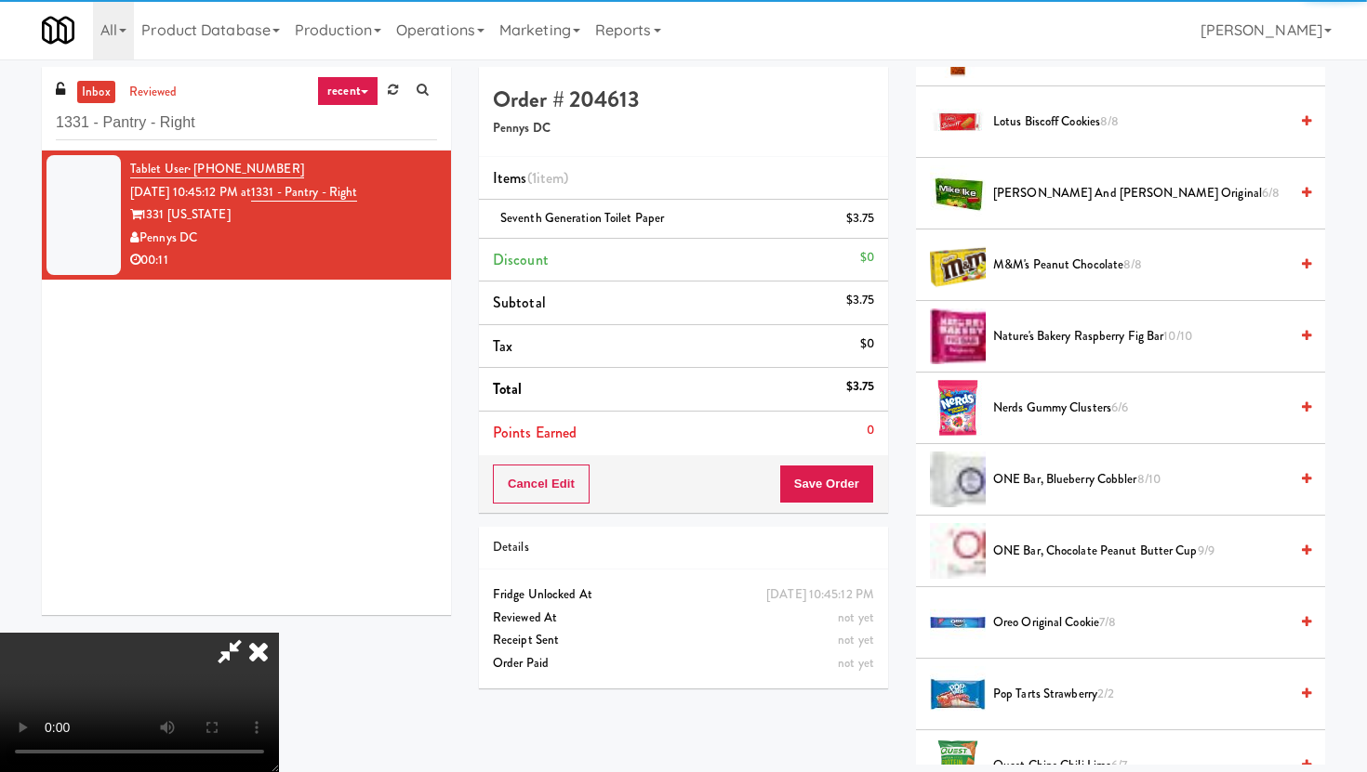
click at [1017, 344] on span "Nature's Bakery Raspberry Fig Bar 10/10" at bounding box center [1140, 336] width 295 height 23
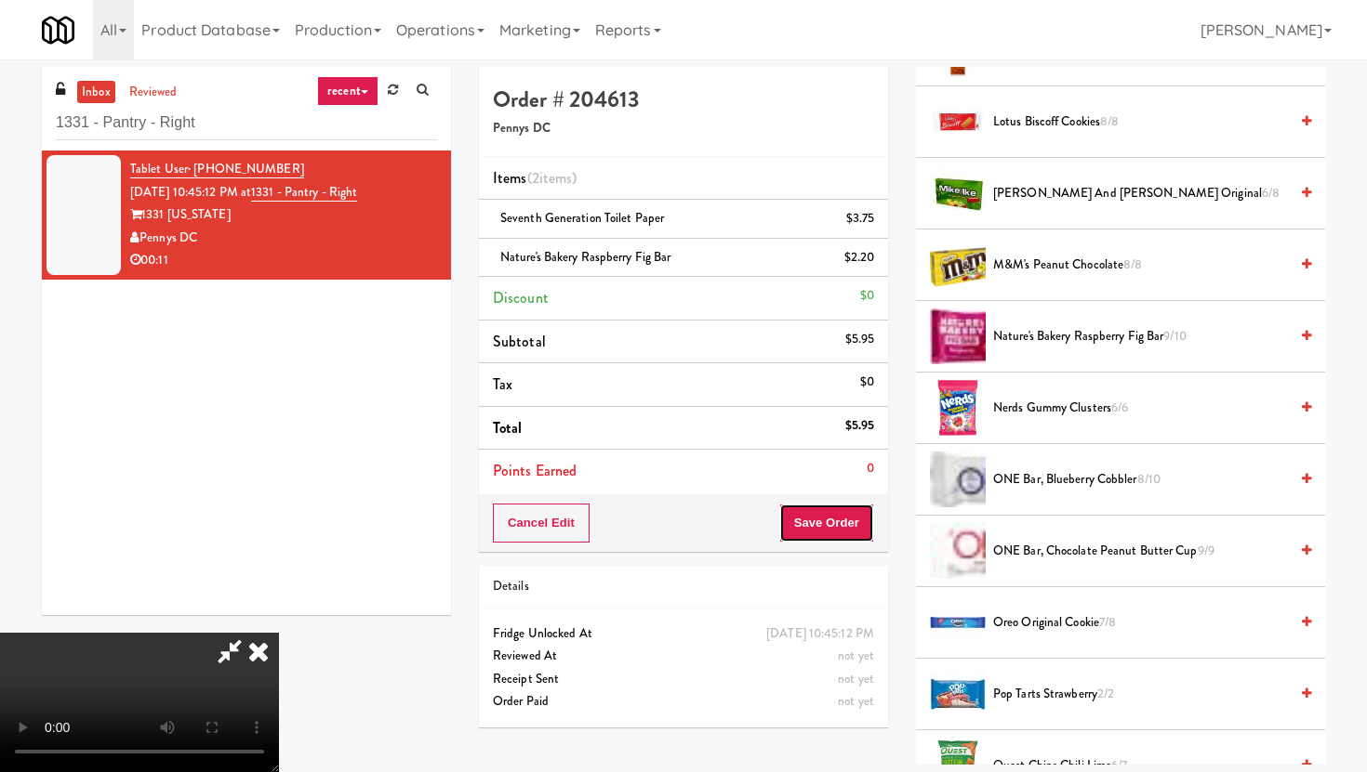
click at [850, 512] on button "Save Order" at bounding box center [826, 523] width 95 height 39
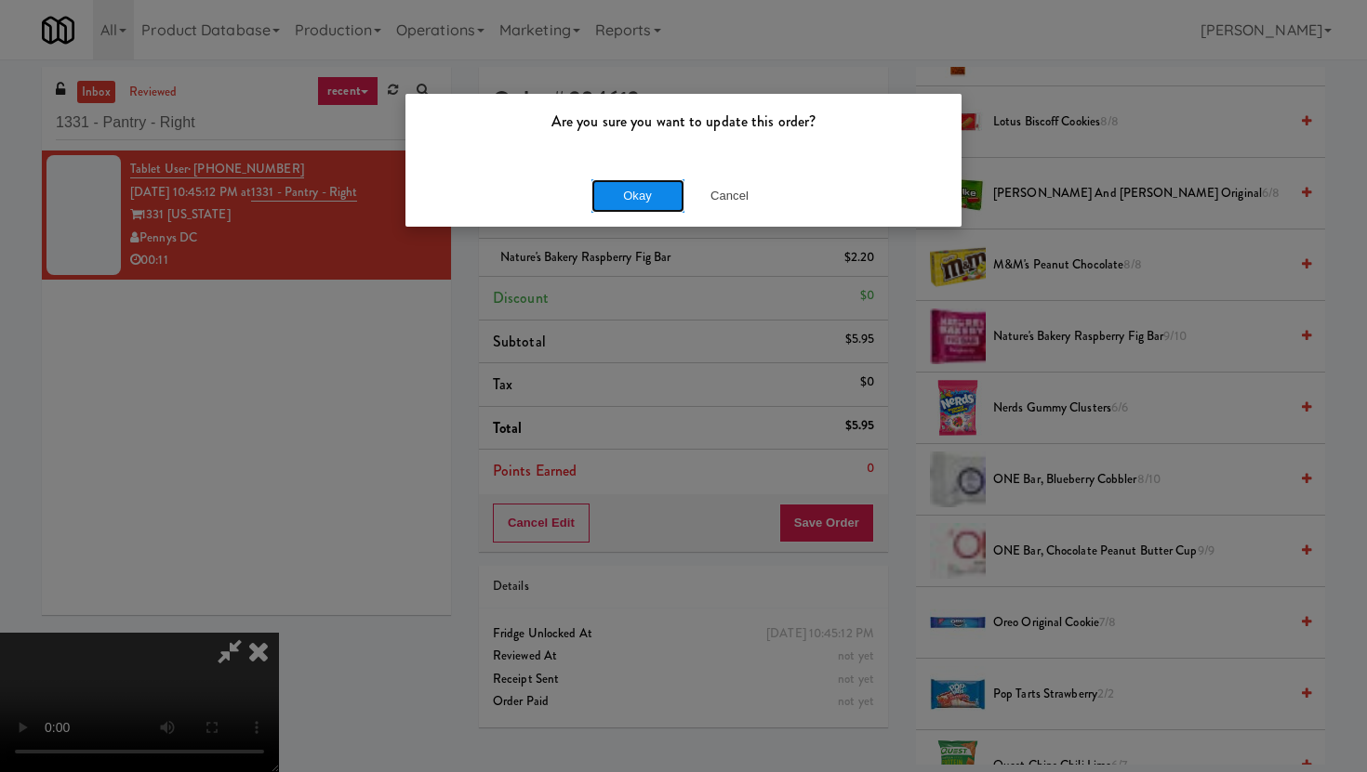
click at [646, 203] on button "Okay" at bounding box center [637, 195] width 93 height 33
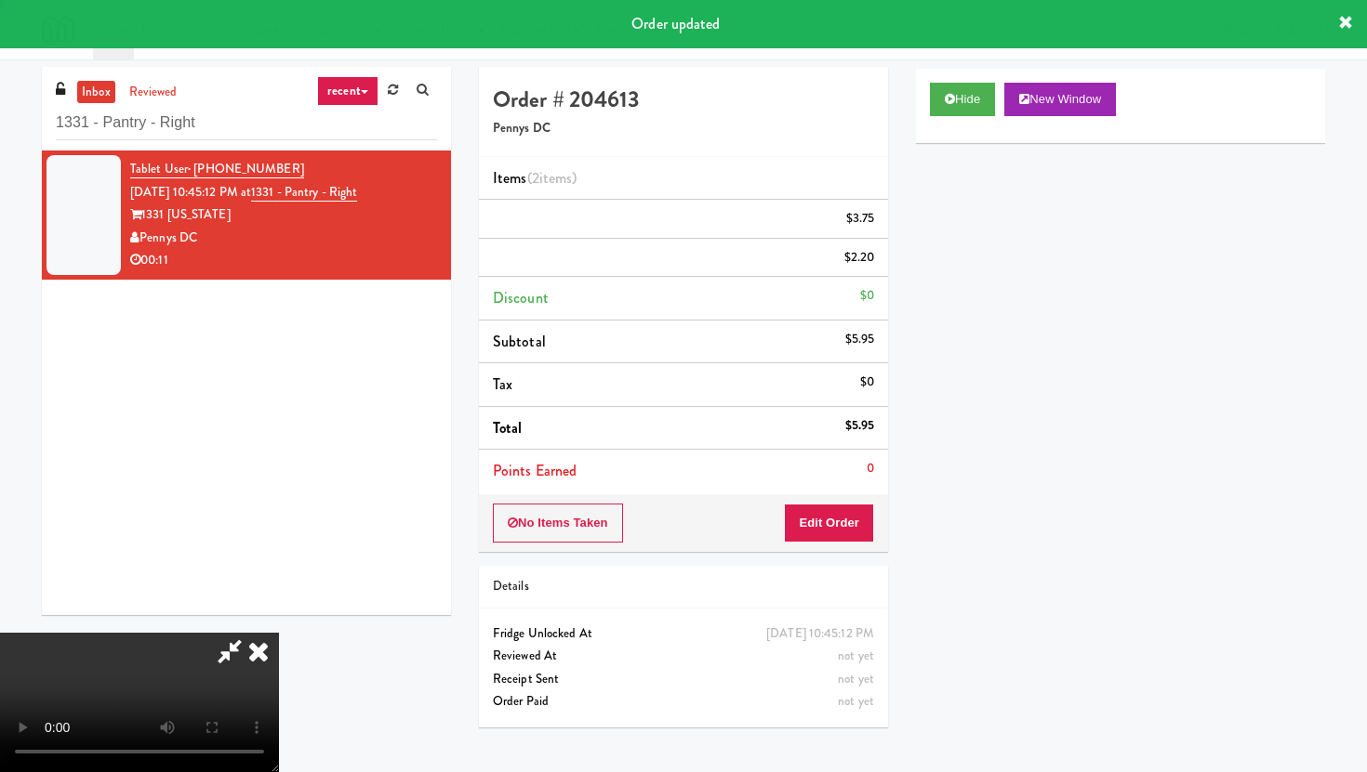
scroll to position [0, 0]
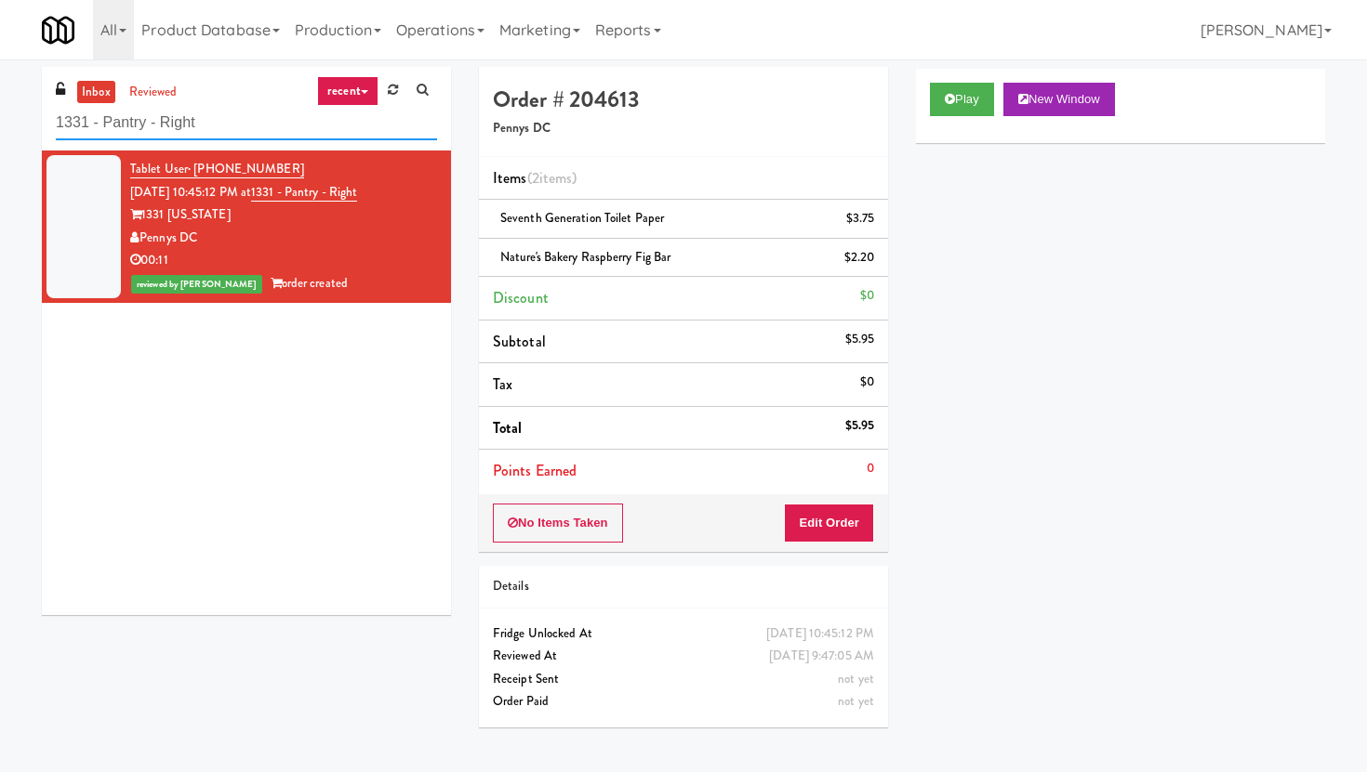
click at [211, 122] on input "1331 - Pantry - Right" at bounding box center [246, 123] width 381 height 34
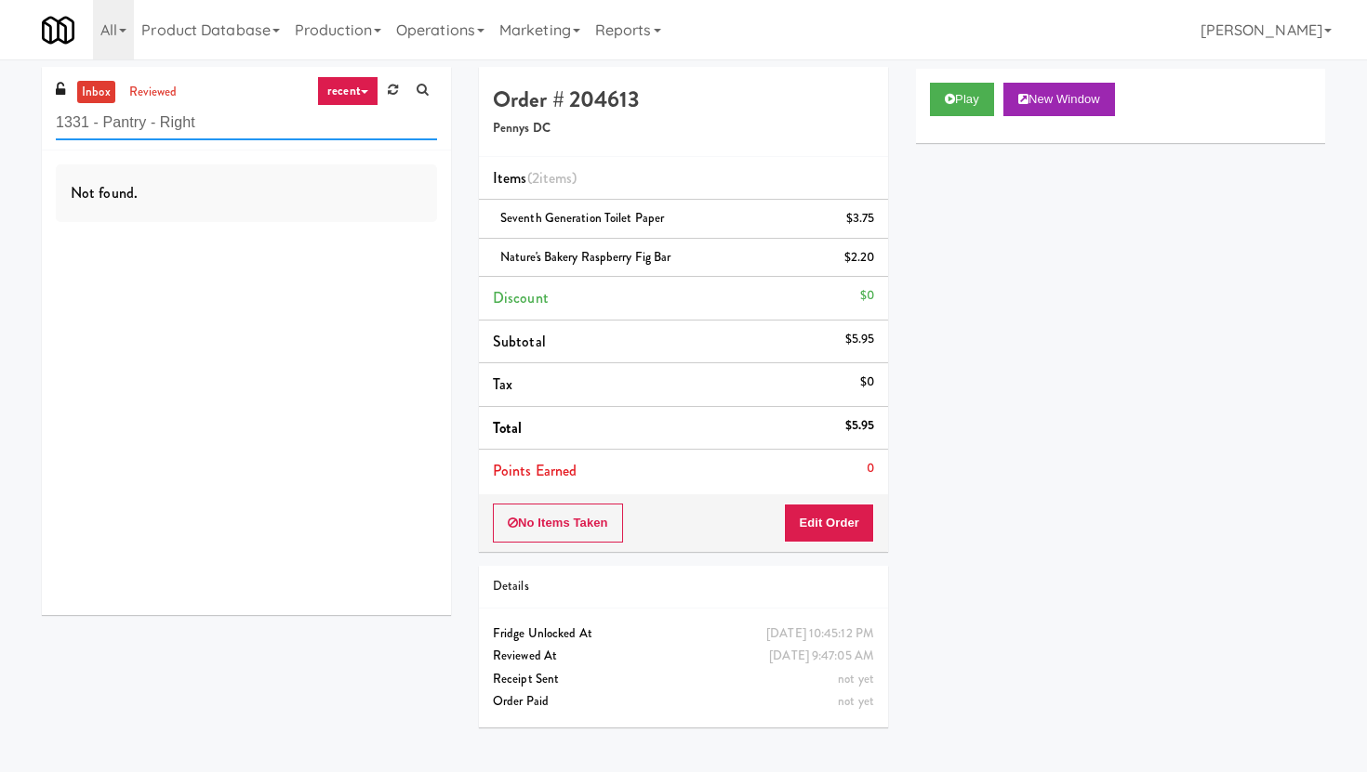
click at [338, 124] on input "1331 - Pantry - Right" at bounding box center [246, 123] width 381 height 34
paste input "BMP - Cooler"
type input "BMP - Cooler"
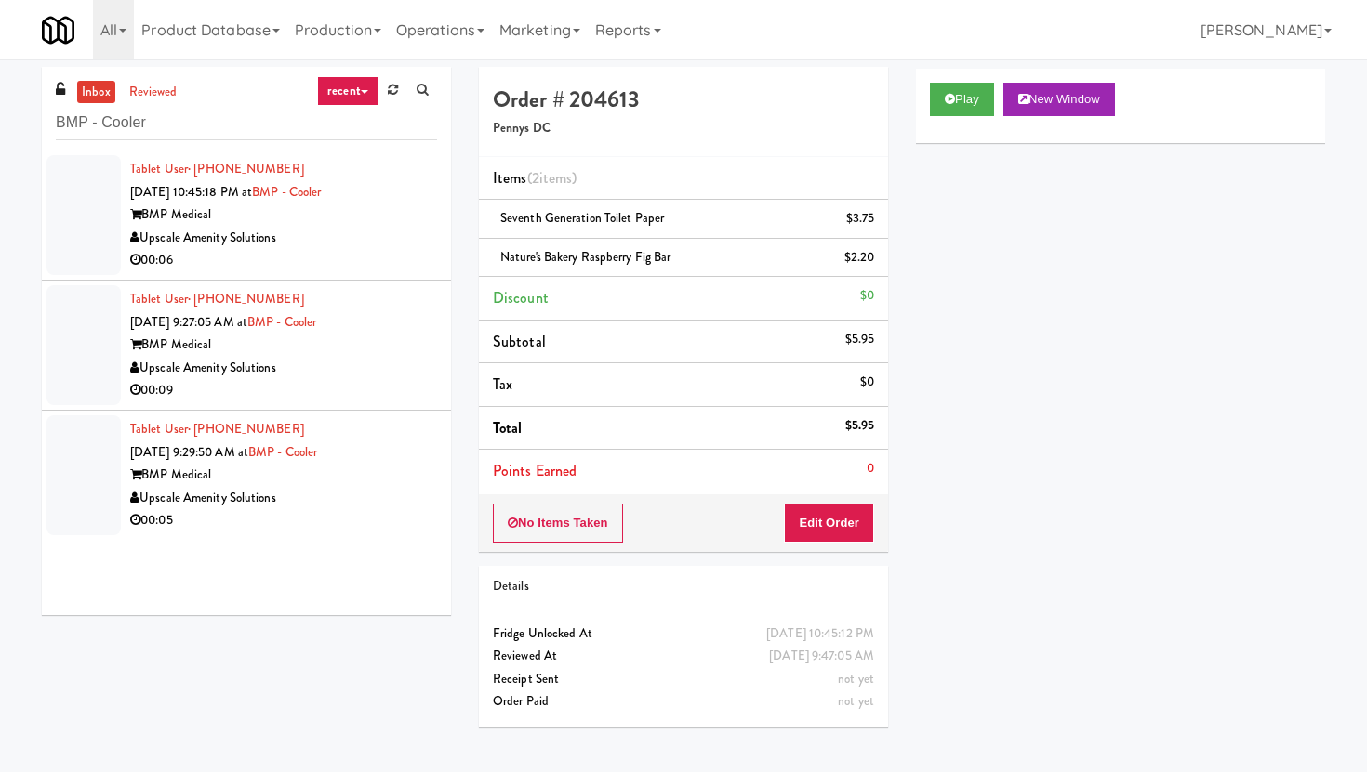
click at [371, 224] on div "BMP Medical" at bounding box center [283, 215] width 307 height 23
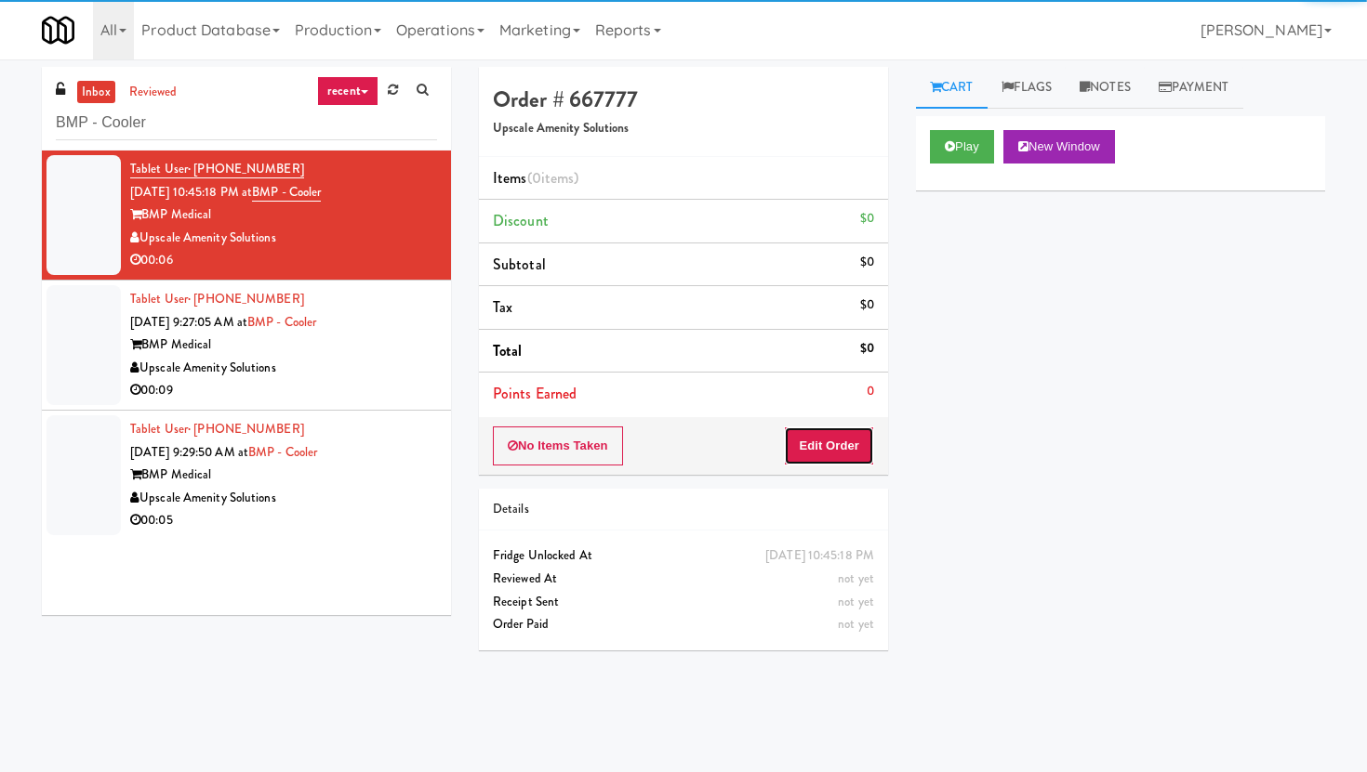
click at [825, 460] on button "Edit Order" at bounding box center [829, 446] width 90 height 39
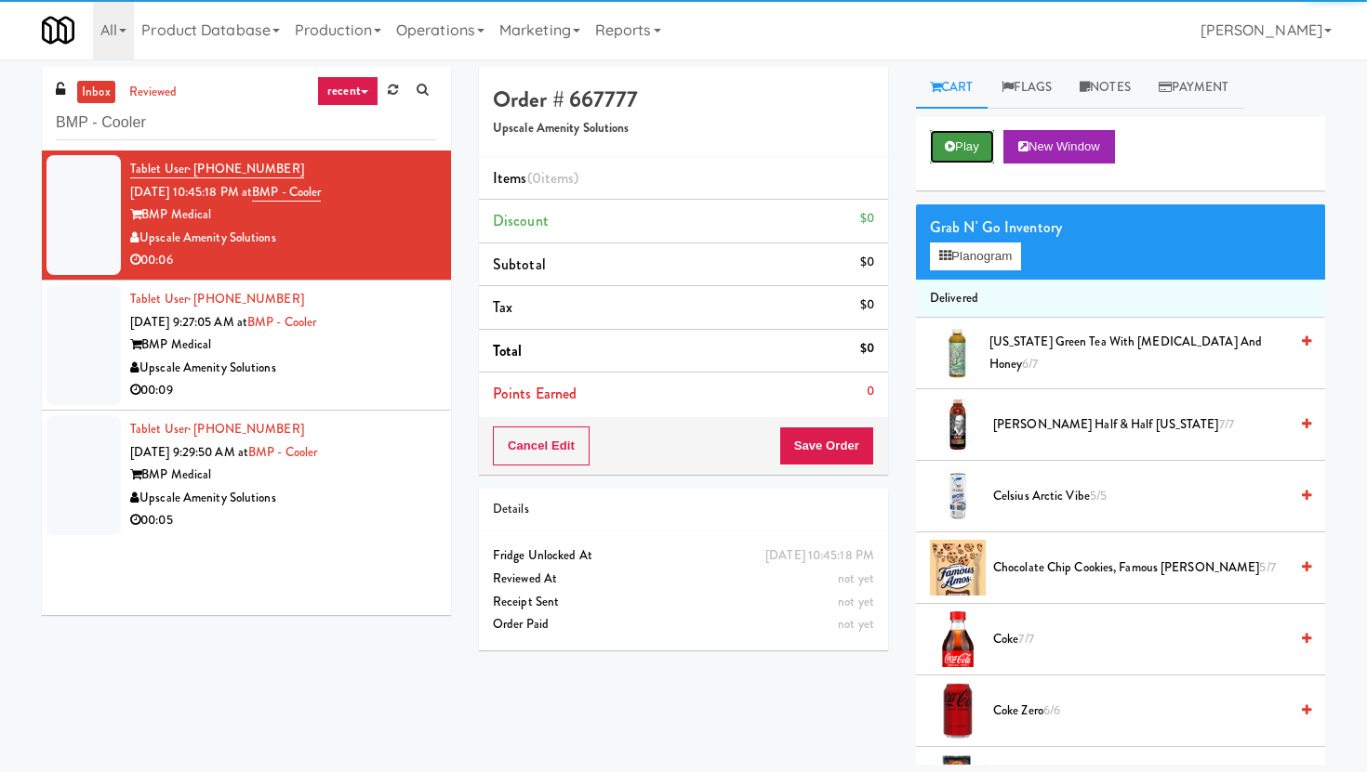
click at [967, 150] on button "Play" at bounding box center [962, 146] width 64 height 33
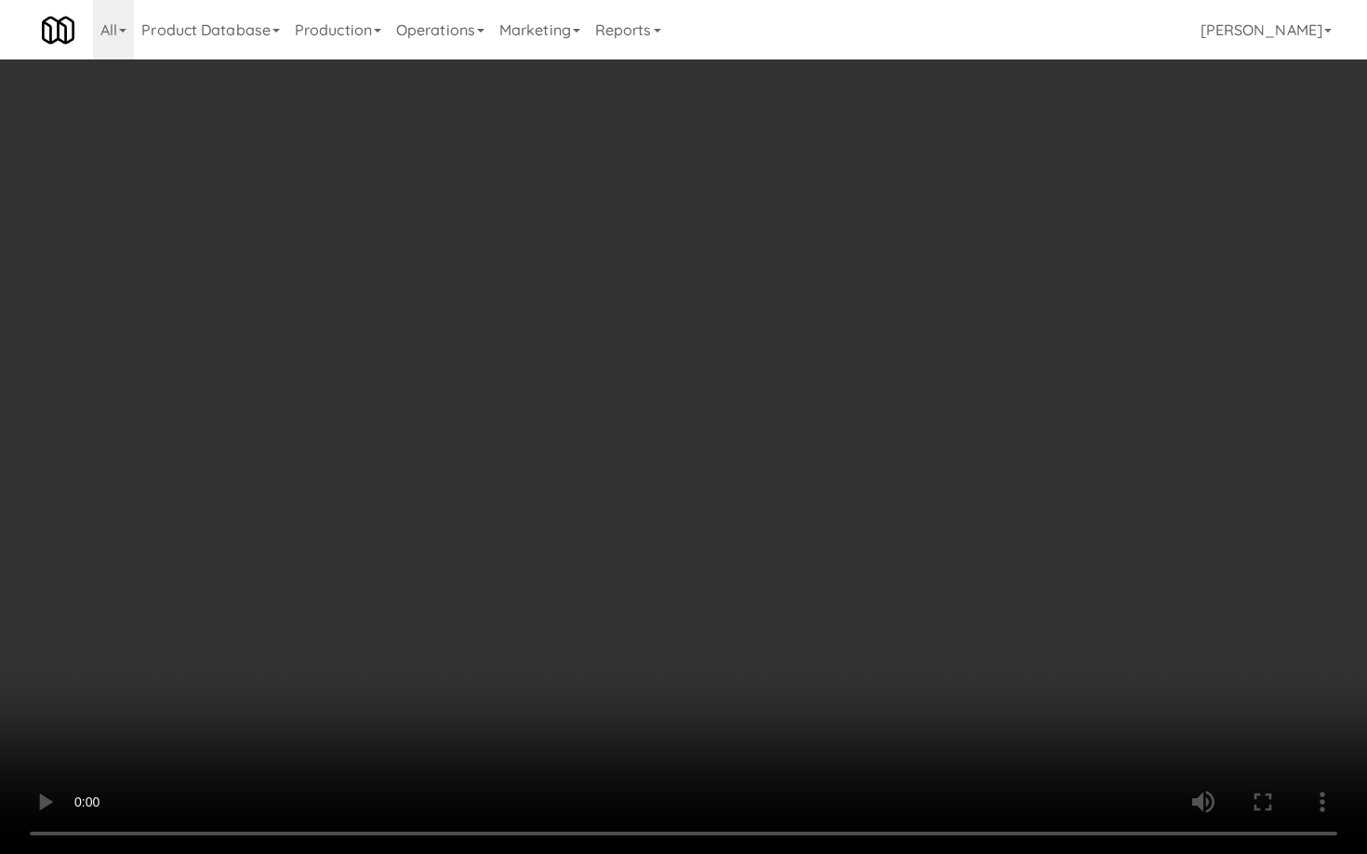
click at [874, 652] on video at bounding box center [683, 427] width 1367 height 854
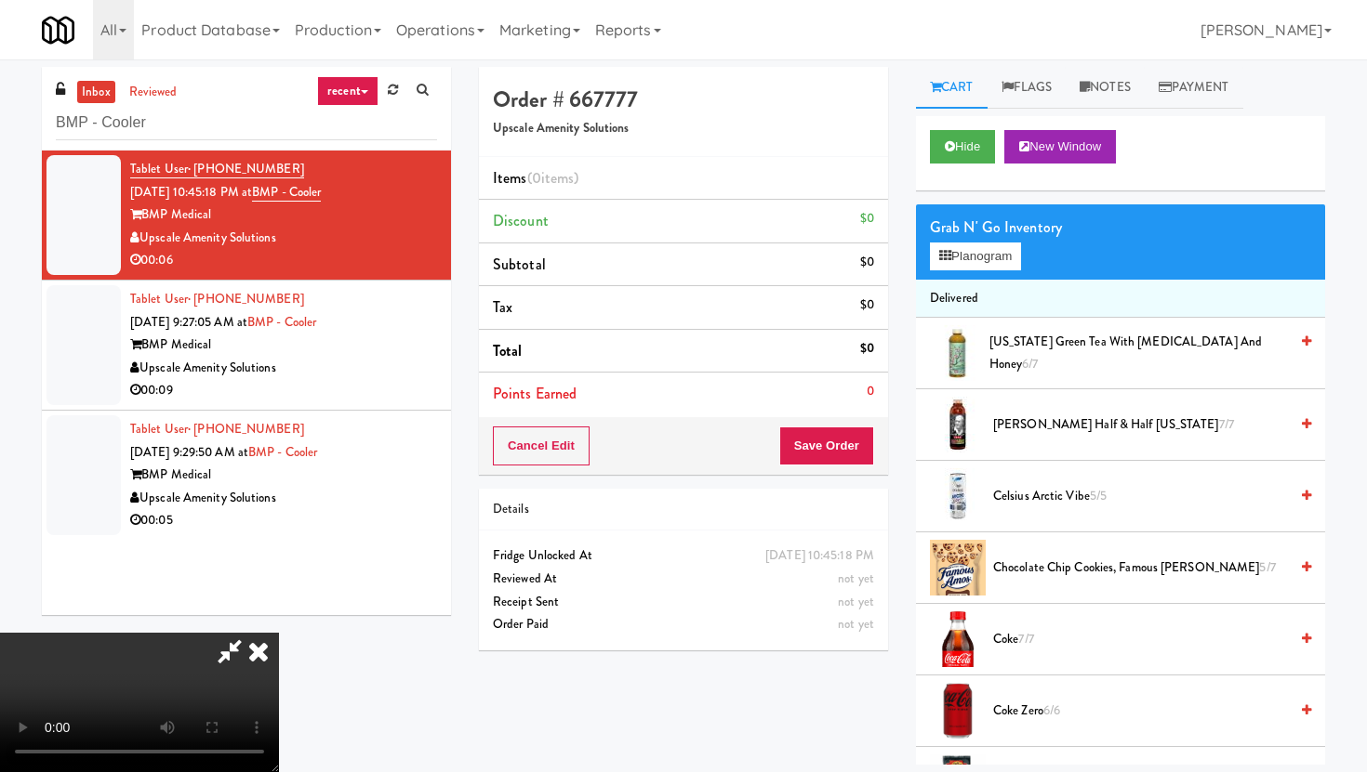
click at [954, 273] on div "Grab N' Go Inventory Planogram" at bounding box center [1120, 242] width 409 height 75
click at [953, 255] on button "Planogram" at bounding box center [975, 257] width 91 height 28
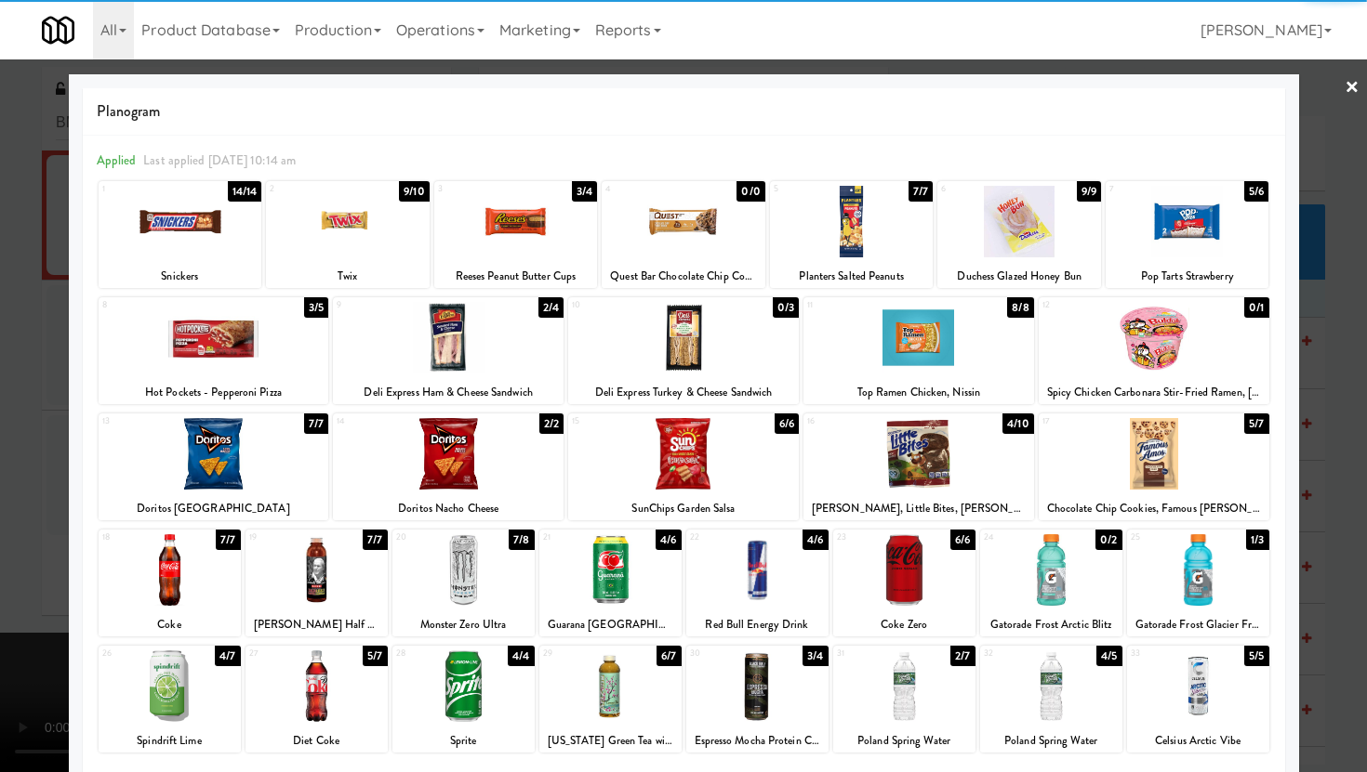
click at [693, 356] on div at bounding box center [683, 338] width 231 height 72
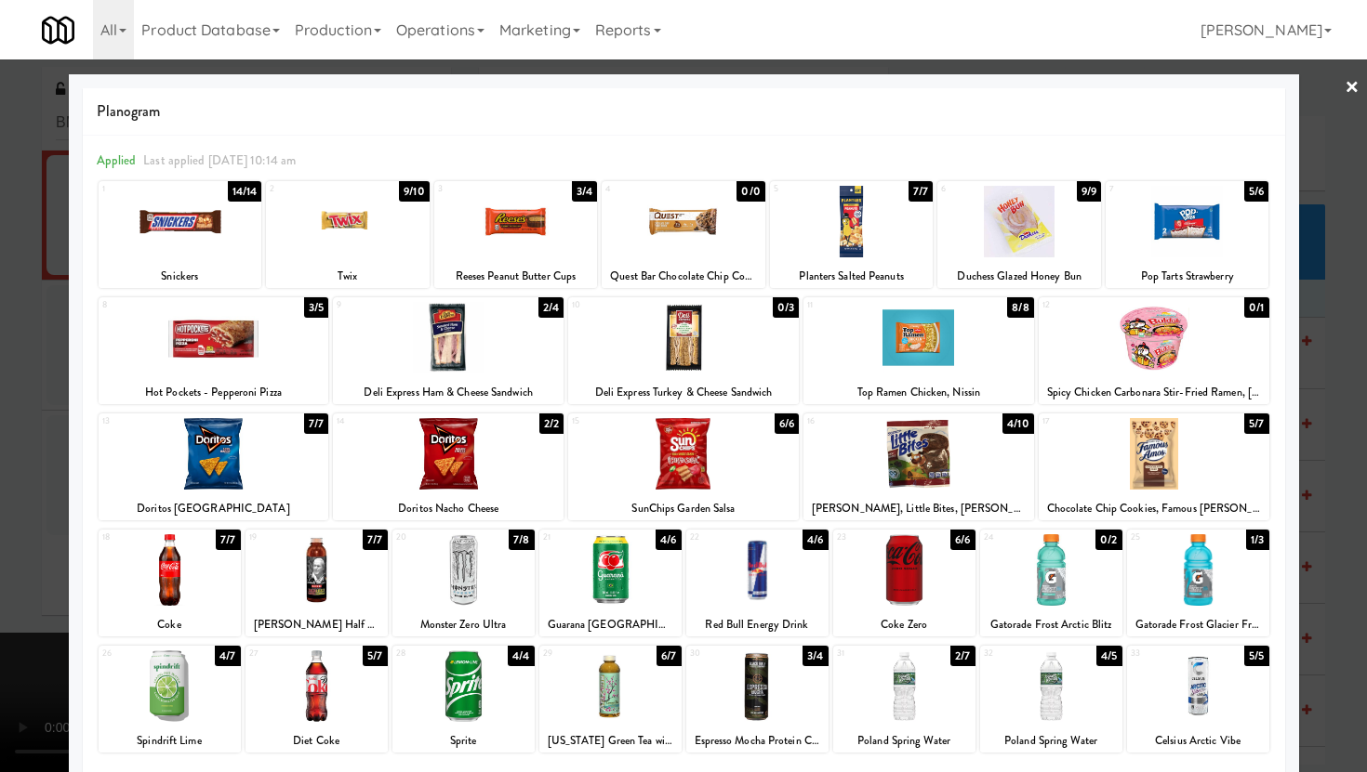
click at [193, 467] on div at bounding box center [214, 454] width 231 height 72
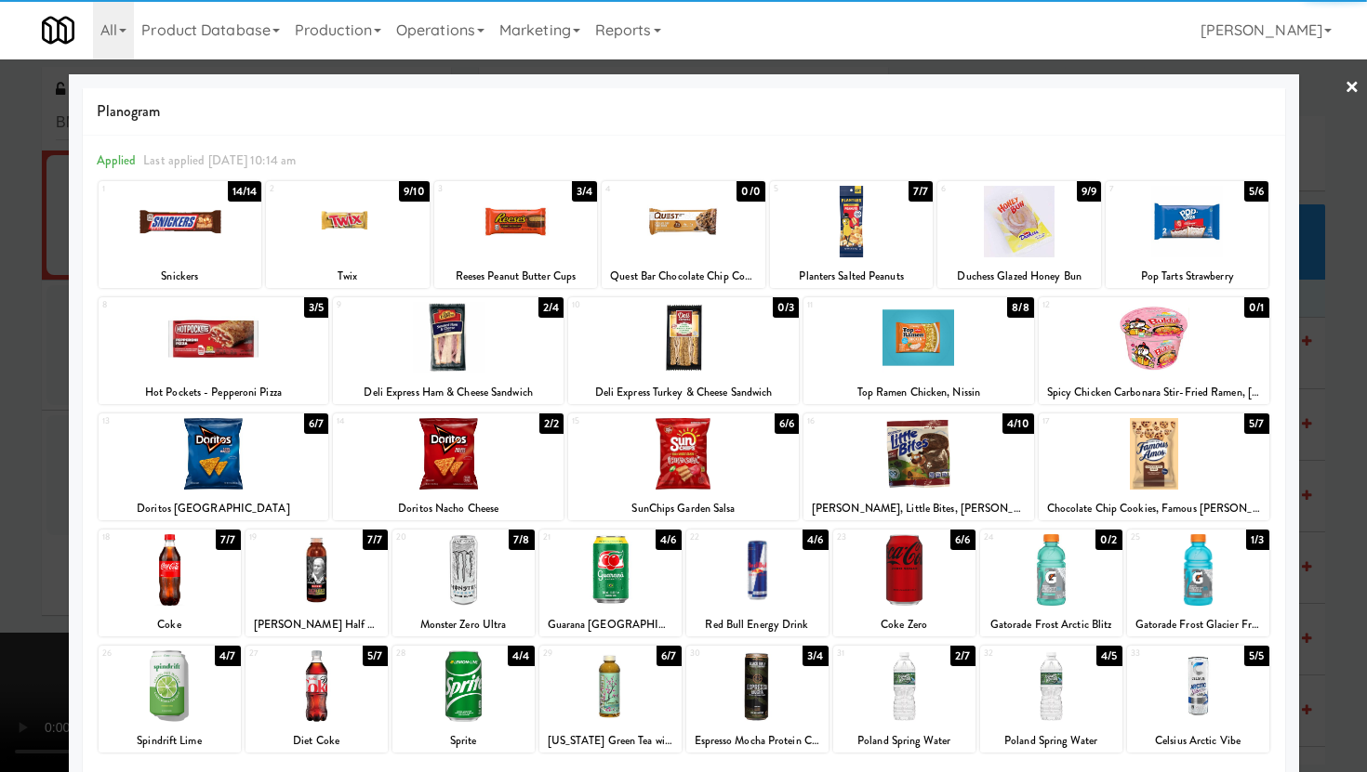
click at [0, 459] on div at bounding box center [683, 386] width 1367 height 772
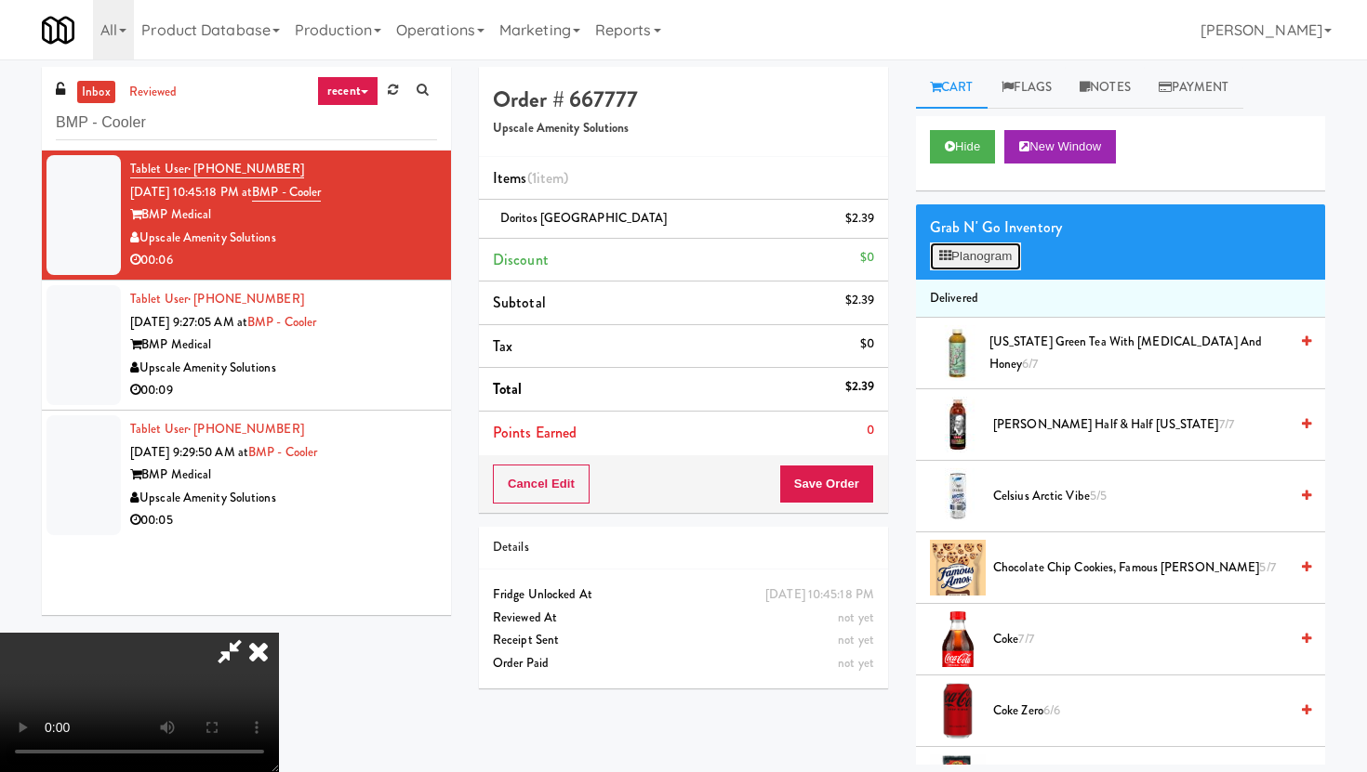
click at [997, 262] on button "Planogram" at bounding box center [975, 257] width 91 height 28
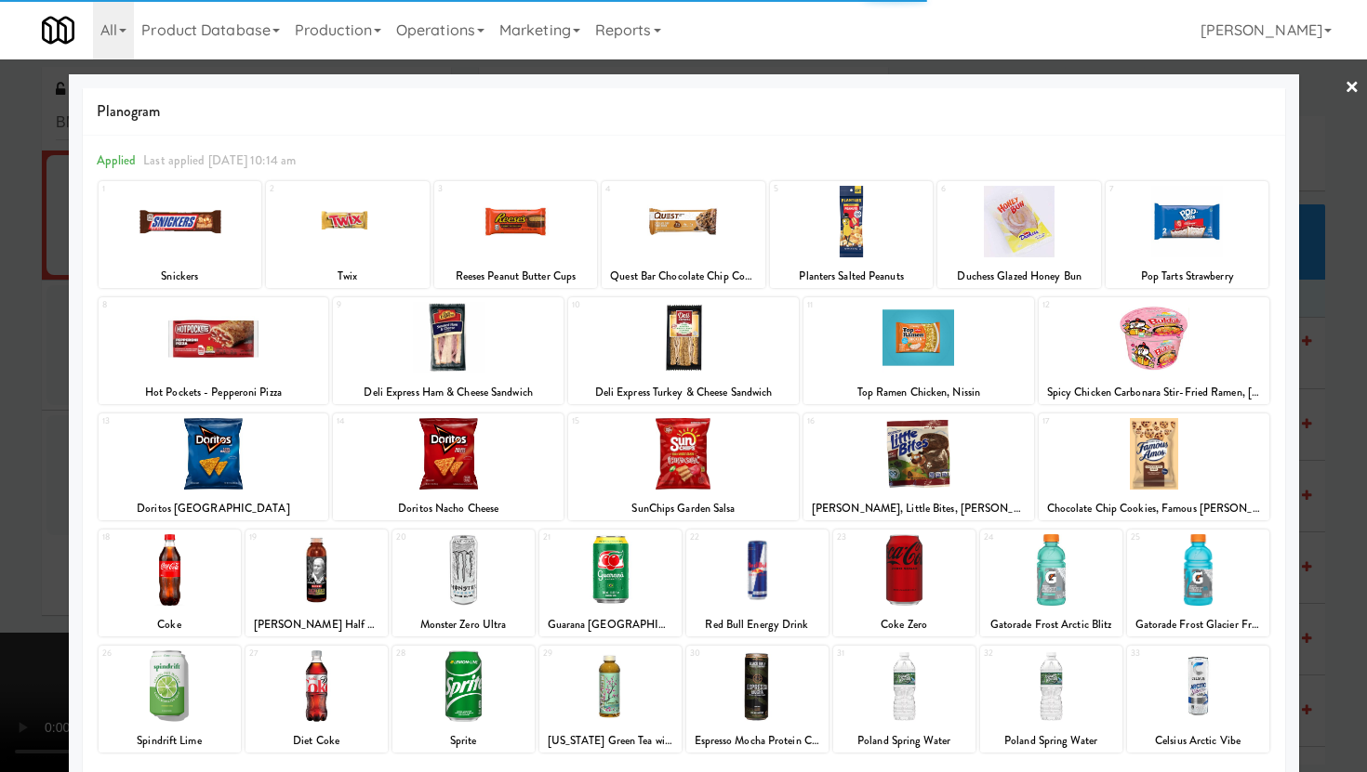
click at [477, 362] on div at bounding box center [448, 338] width 231 height 72
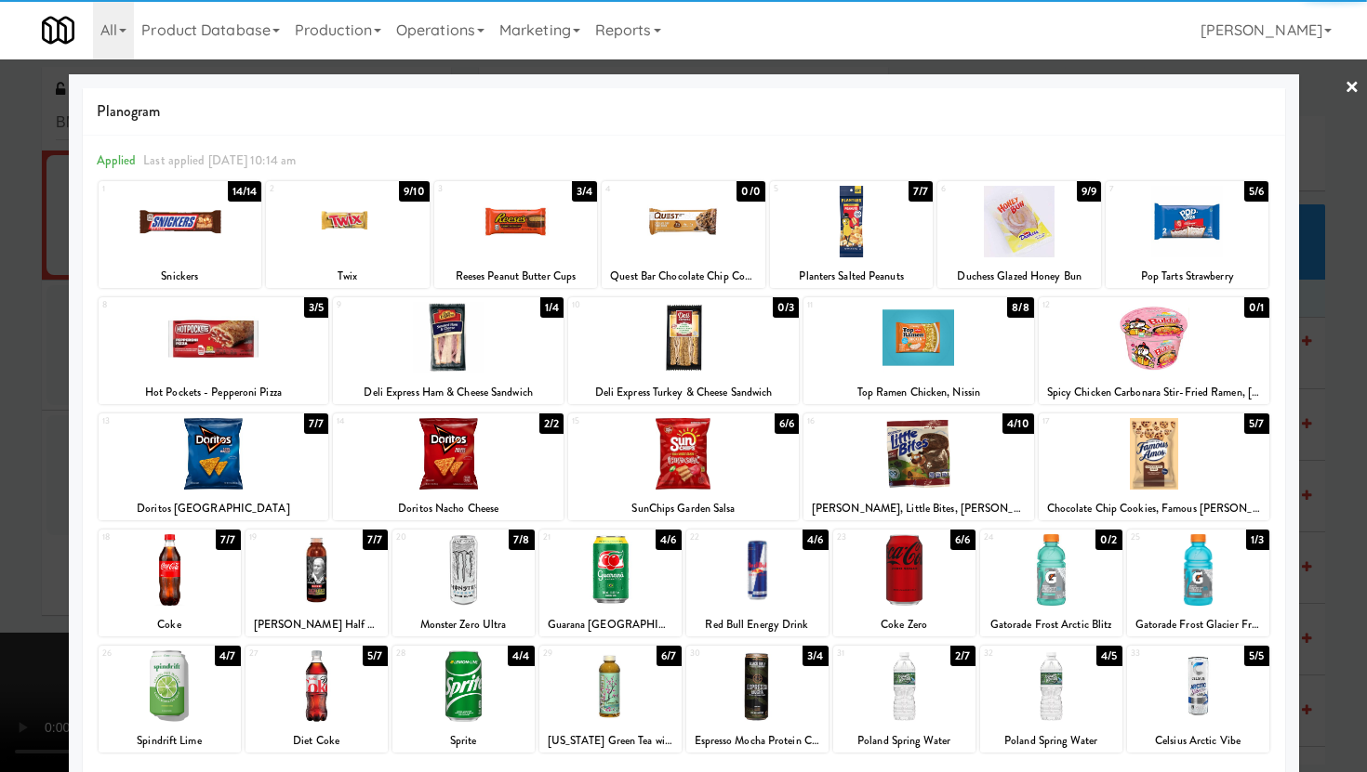
click at [477, 362] on div at bounding box center [448, 338] width 231 height 72
click at [0, 389] on div at bounding box center [683, 386] width 1367 height 772
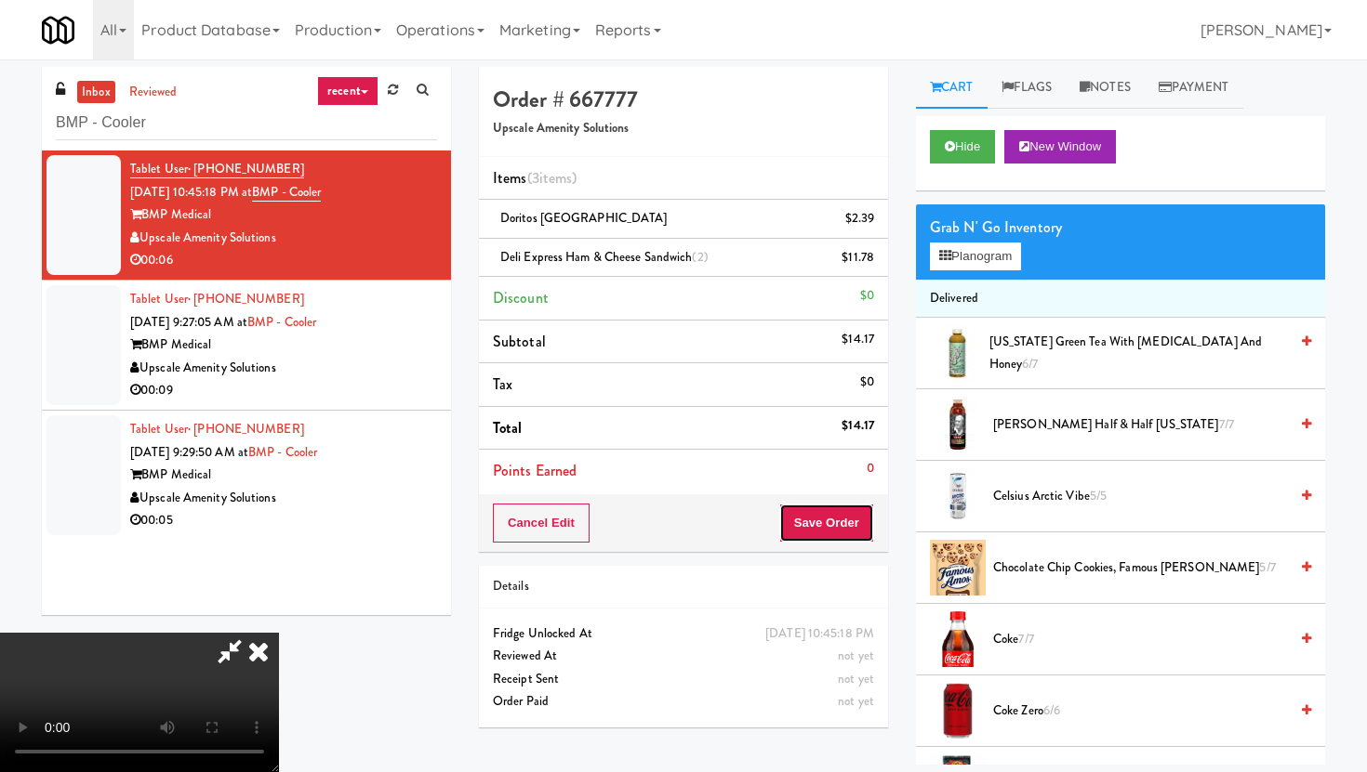
click at [864, 523] on button "Save Order" at bounding box center [826, 523] width 95 height 39
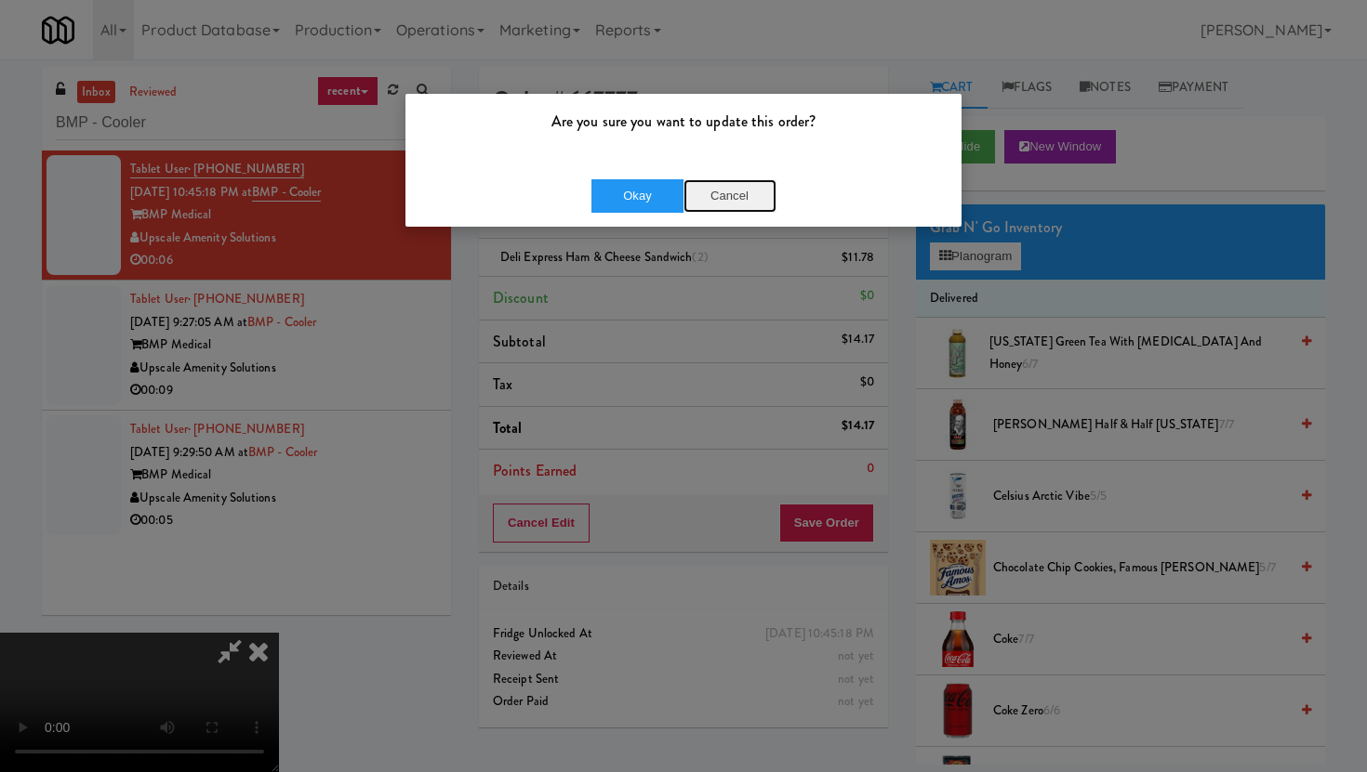
click at [740, 206] on button "Cancel" at bounding box center [729, 195] width 93 height 33
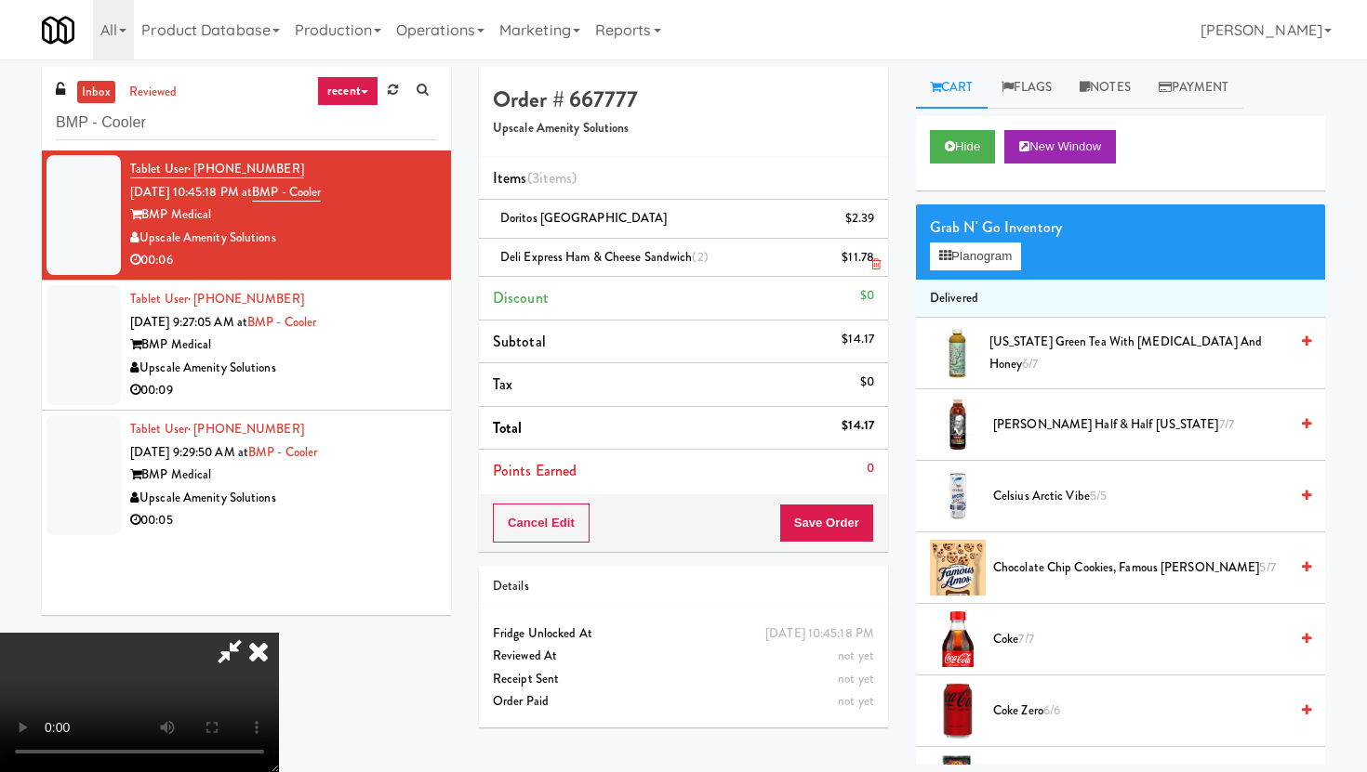
click at [875, 265] on icon at bounding box center [875, 264] width 9 height 12
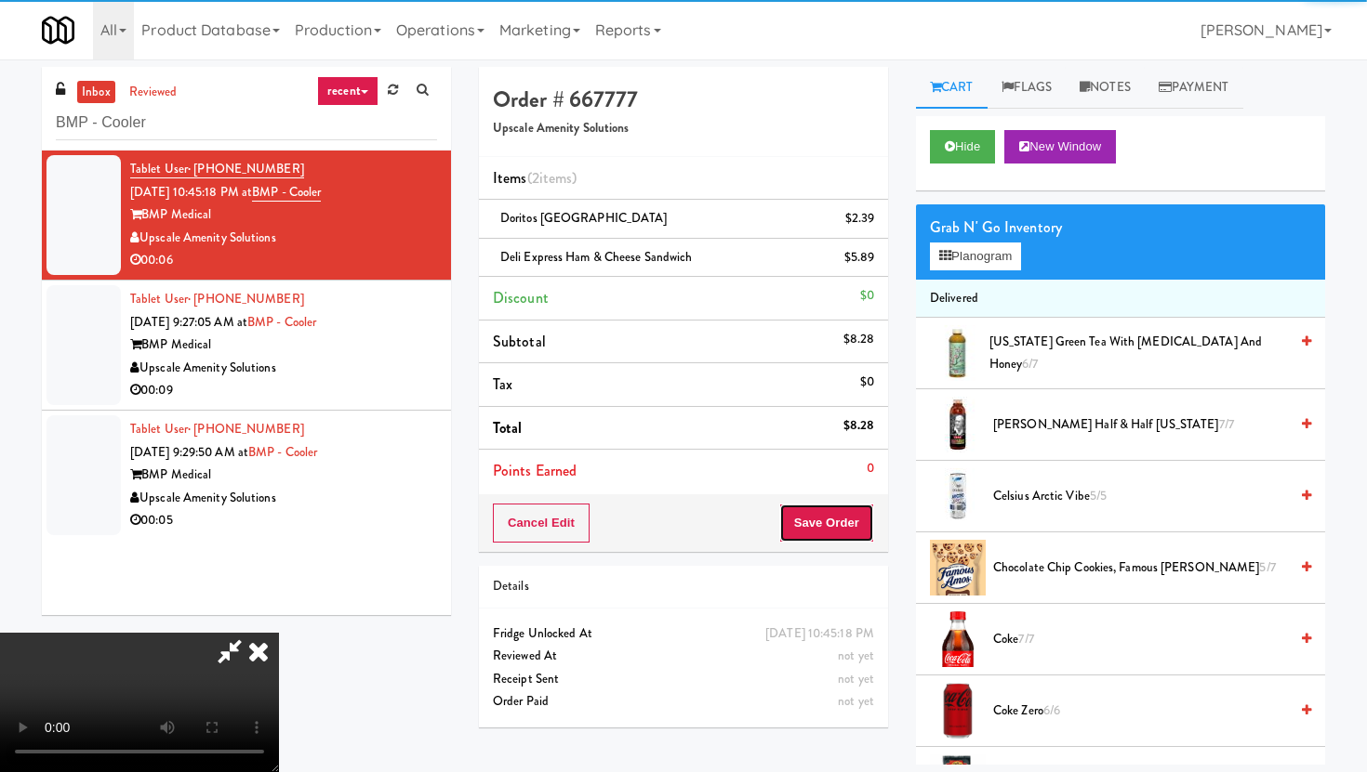
click at [868, 528] on button "Save Order" at bounding box center [826, 523] width 95 height 39
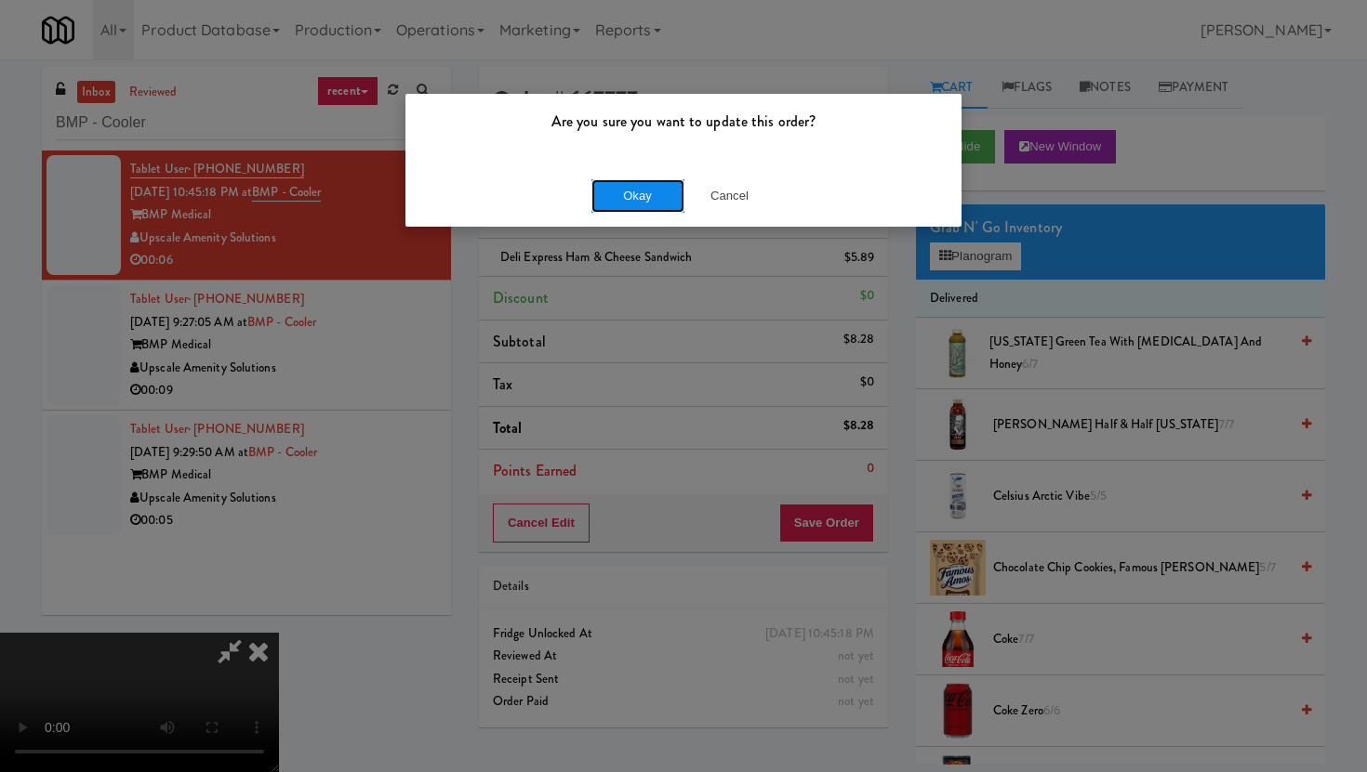
click at [647, 202] on button "Okay" at bounding box center [637, 195] width 93 height 33
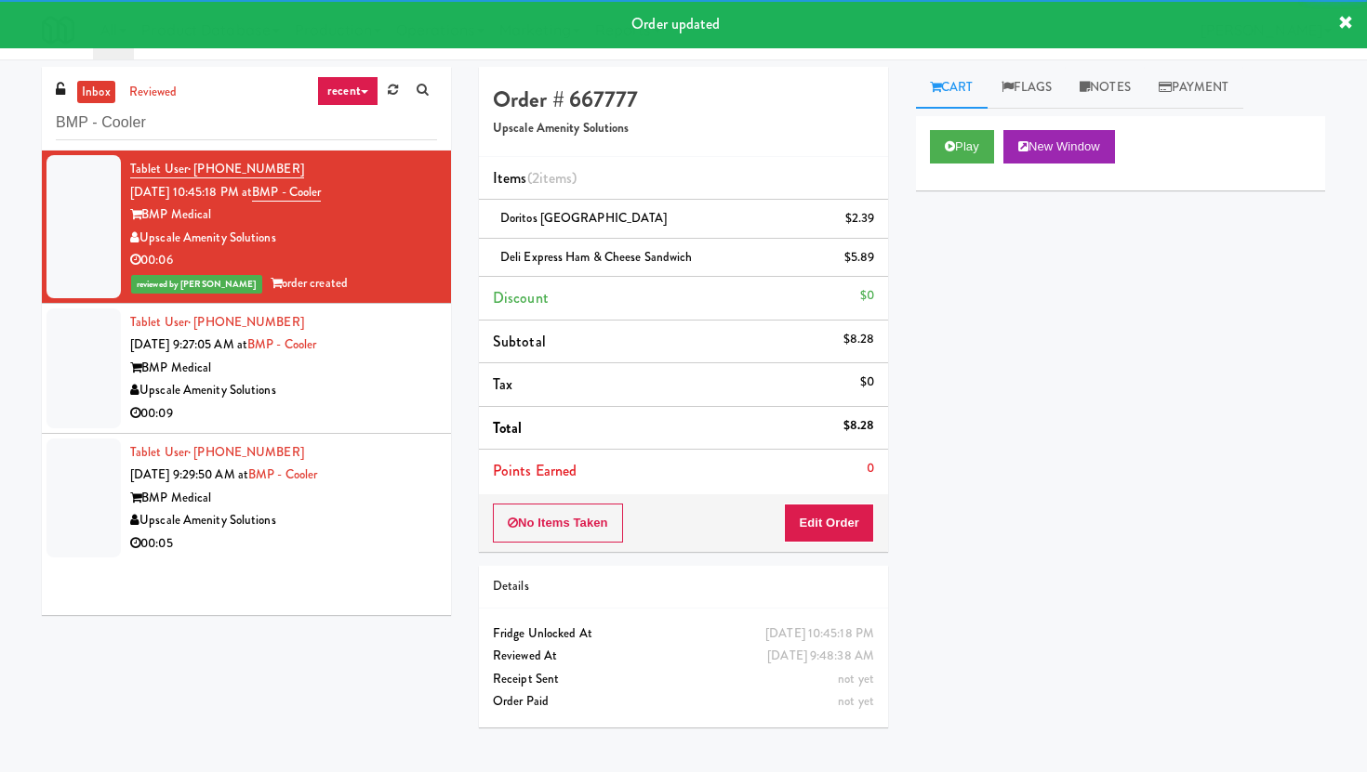
click at [392, 407] on div "00:09" at bounding box center [283, 414] width 307 height 23
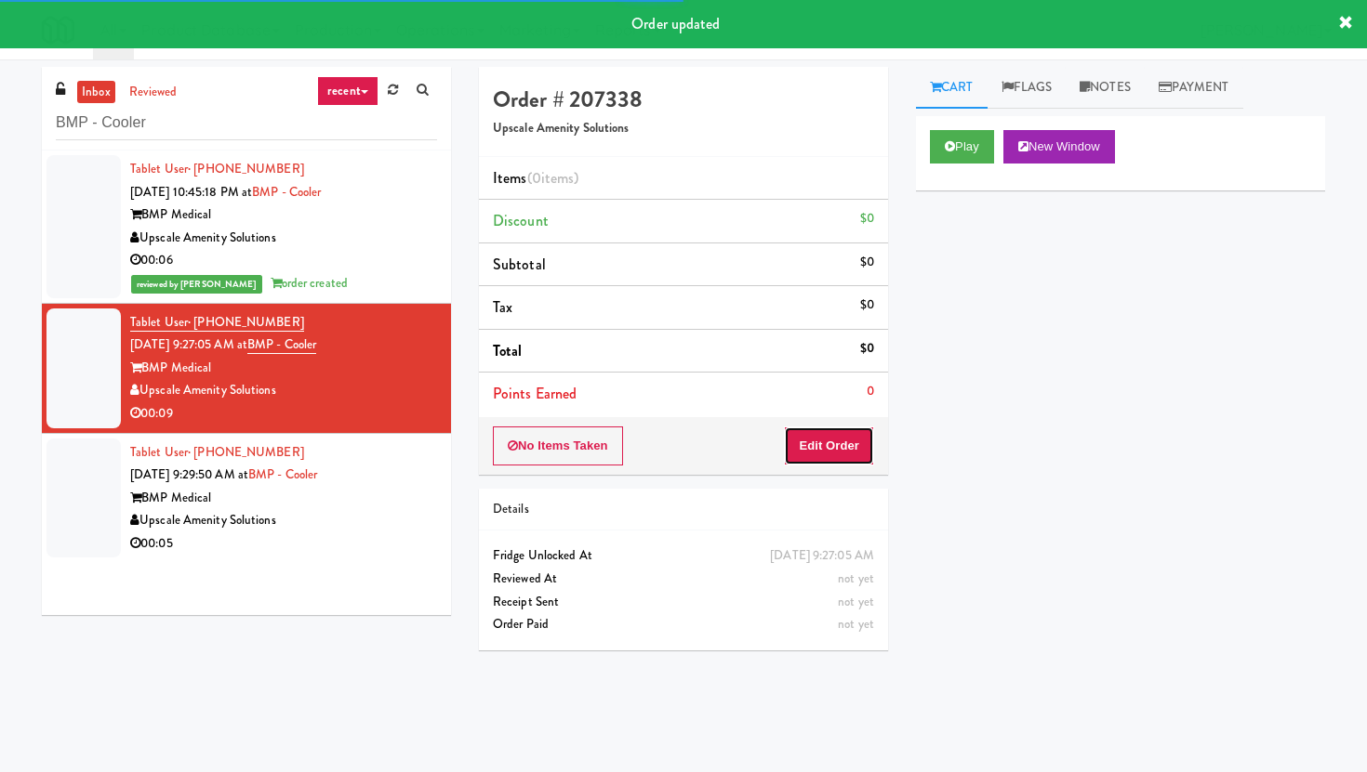
click at [851, 442] on button "Edit Order" at bounding box center [829, 446] width 90 height 39
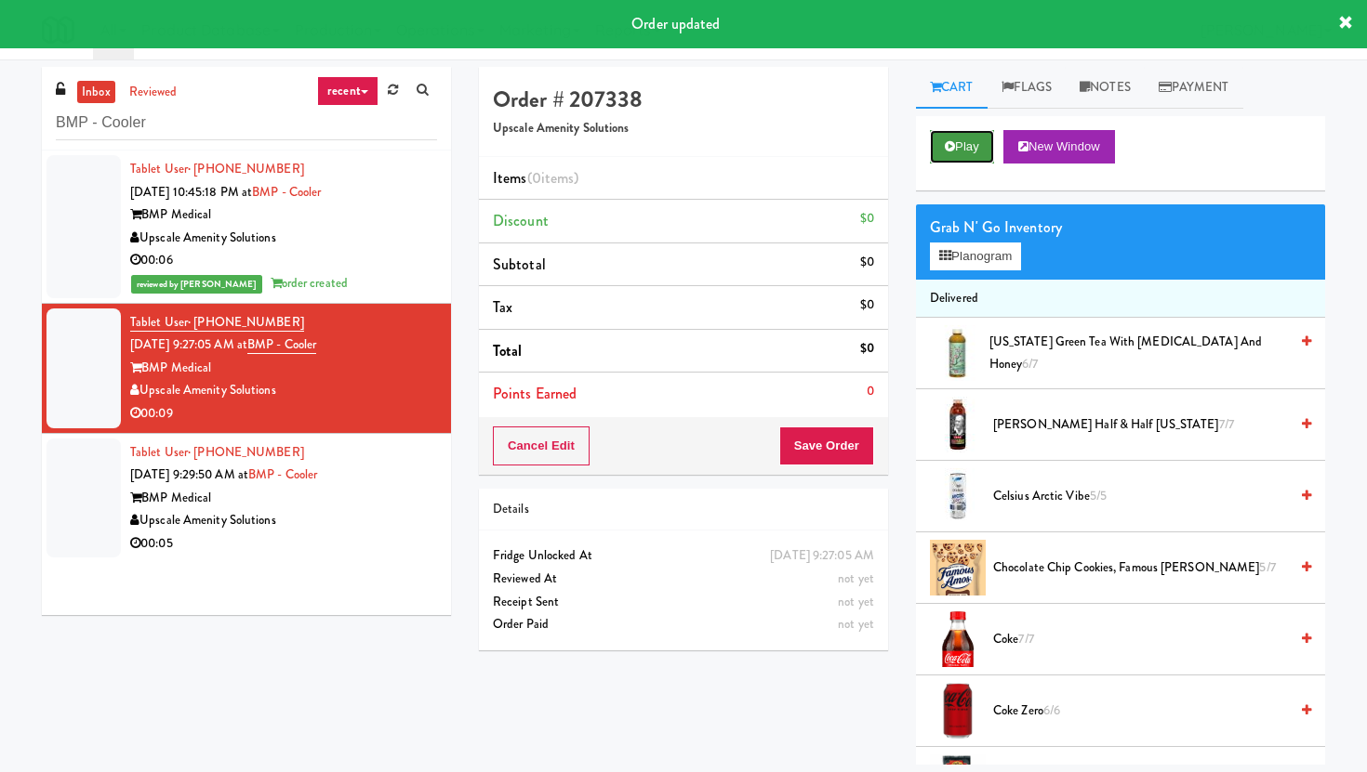
click at [952, 136] on button "Play" at bounding box center [962, 146] width 64 height 33
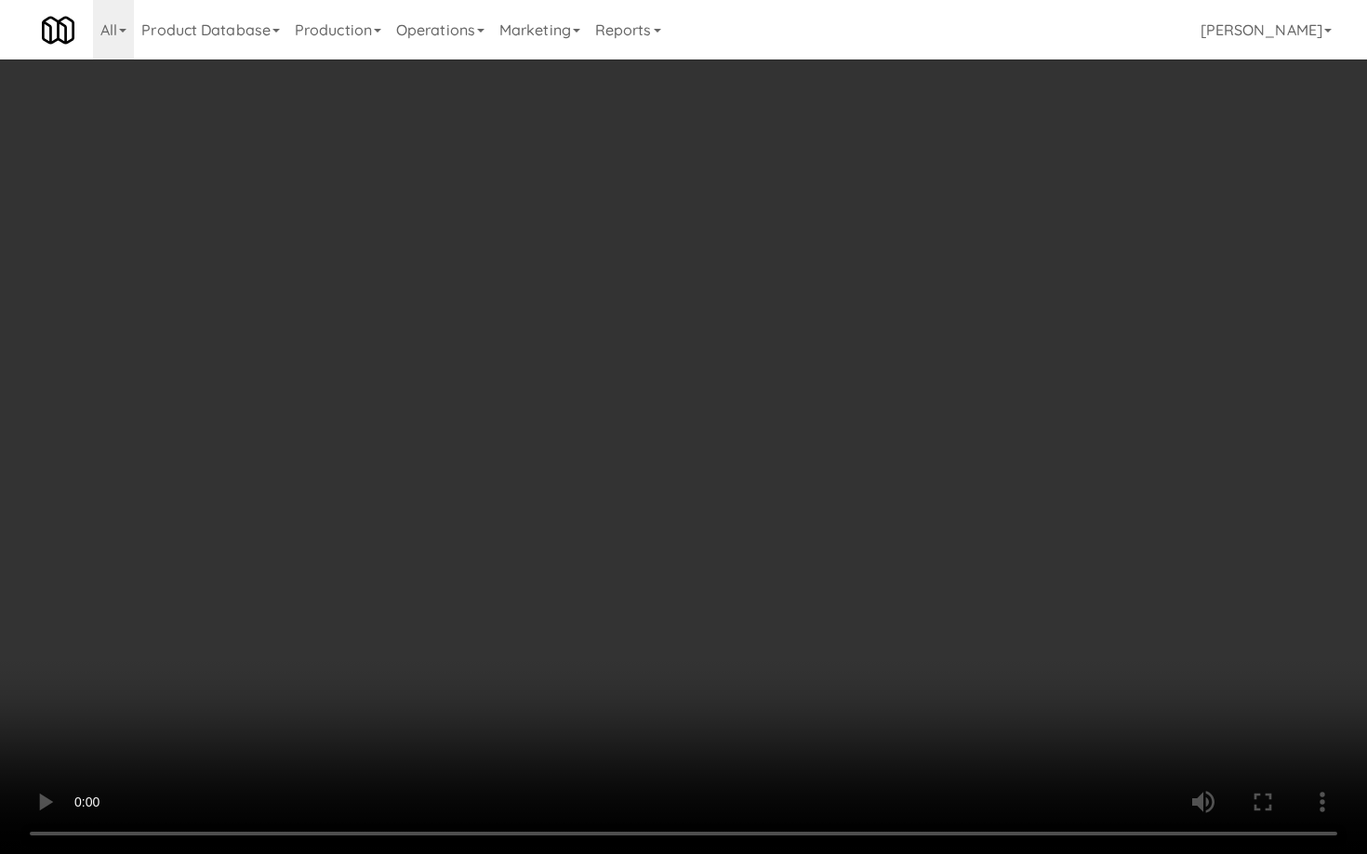
click at [996, 726] on video at bounding box center [683, 427] width 1367 height 854
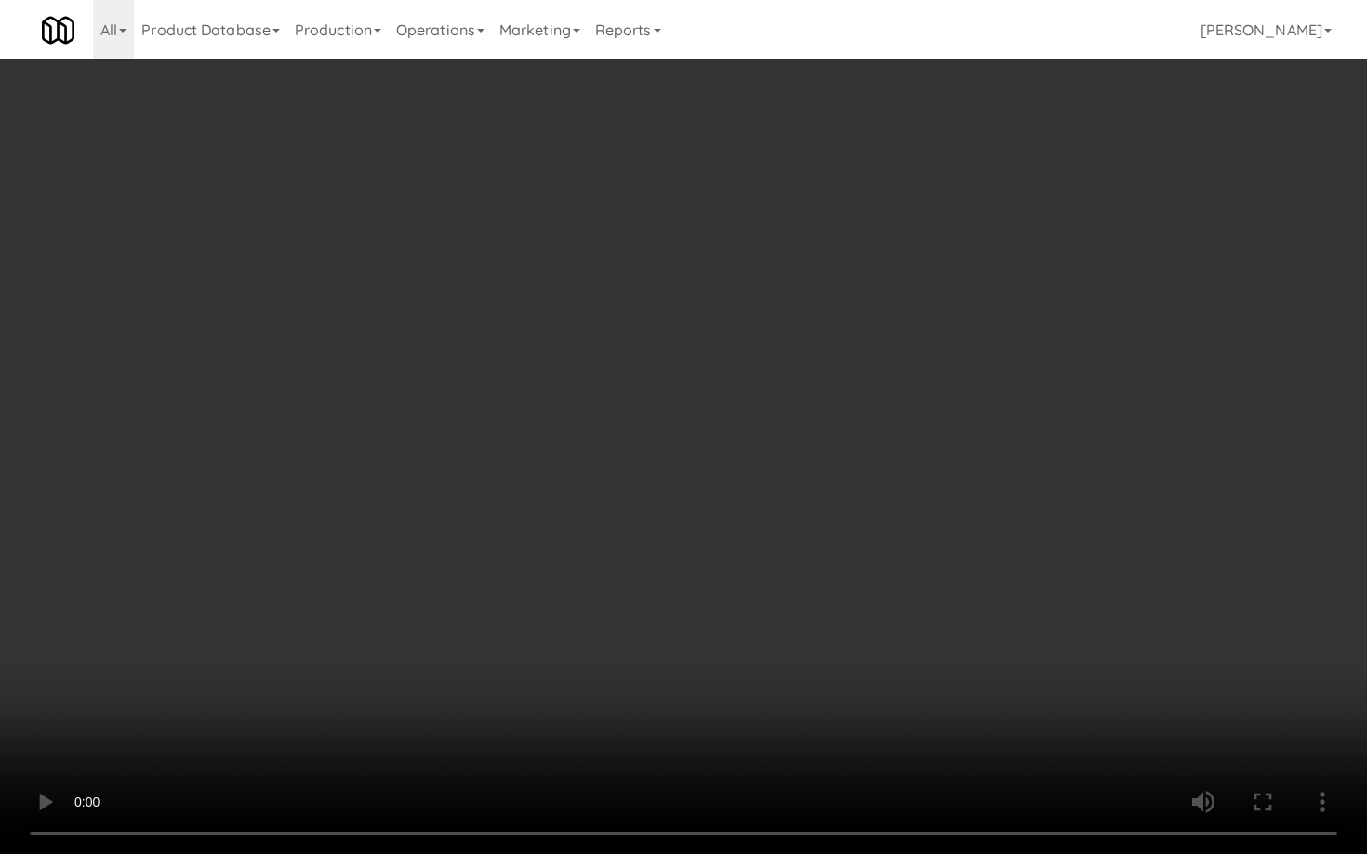
click at [996, 726] on video at bounding box center [683, 427] width 1367 height 854
click at [1014, 725] on video at bounding box center [683, 427] width 1367 height 854
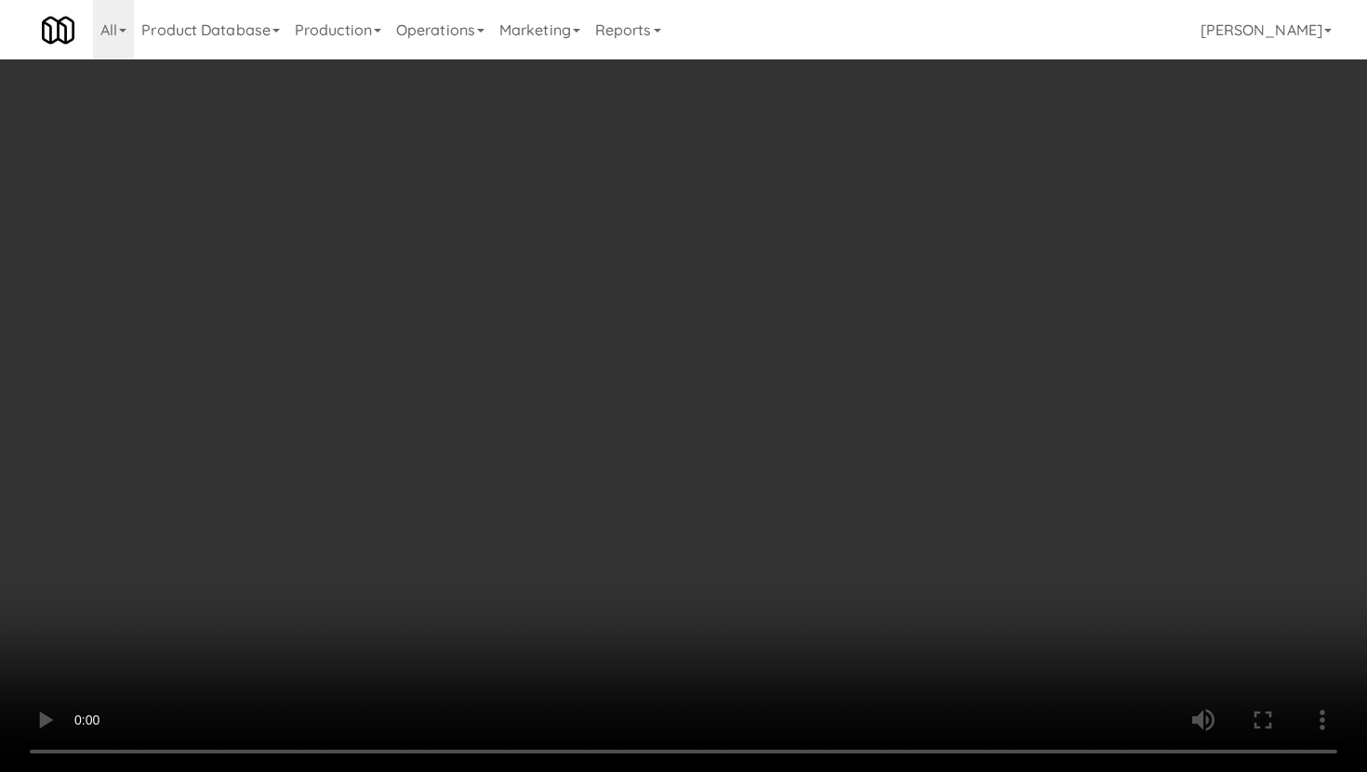
scroll to position [105, 0]
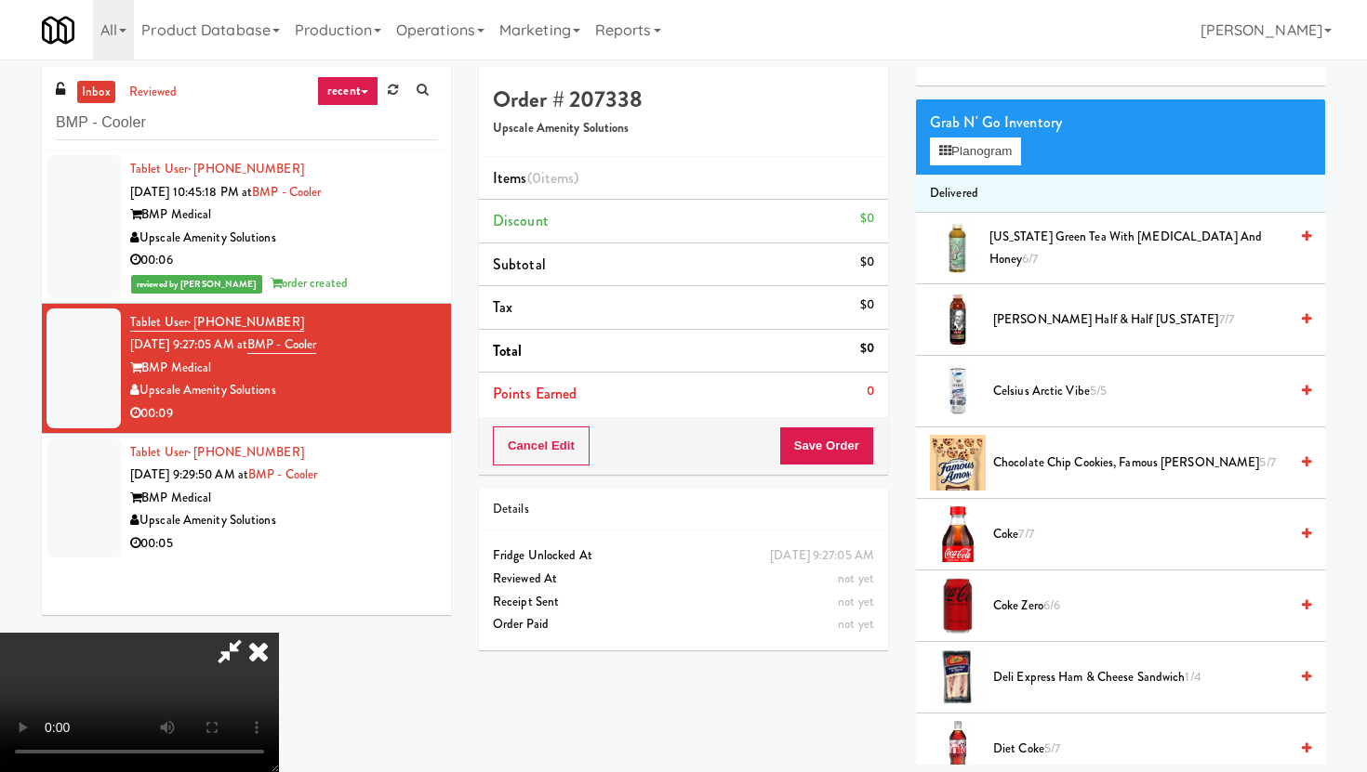
click at [1085, 453] on span "Chocolate Chip Cookies, Famous [PERSON_NAME] 5/7" at bounding box center [1140, 463] width 295 height 23
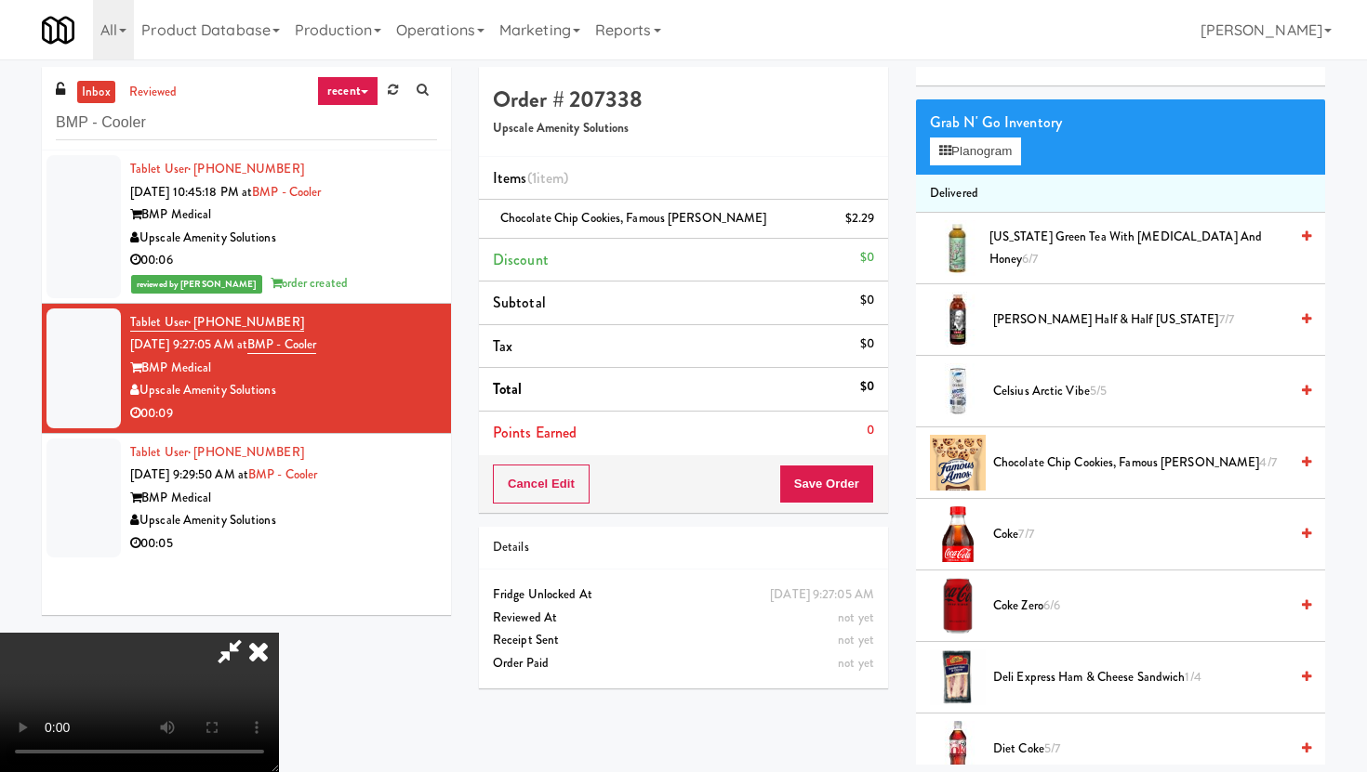
click at [1085, 453] on span "Chocolate Chip Cookies, Famous [PERSON_NAME] 4/7" at bounding box center [1140, 463] width 295 height 23
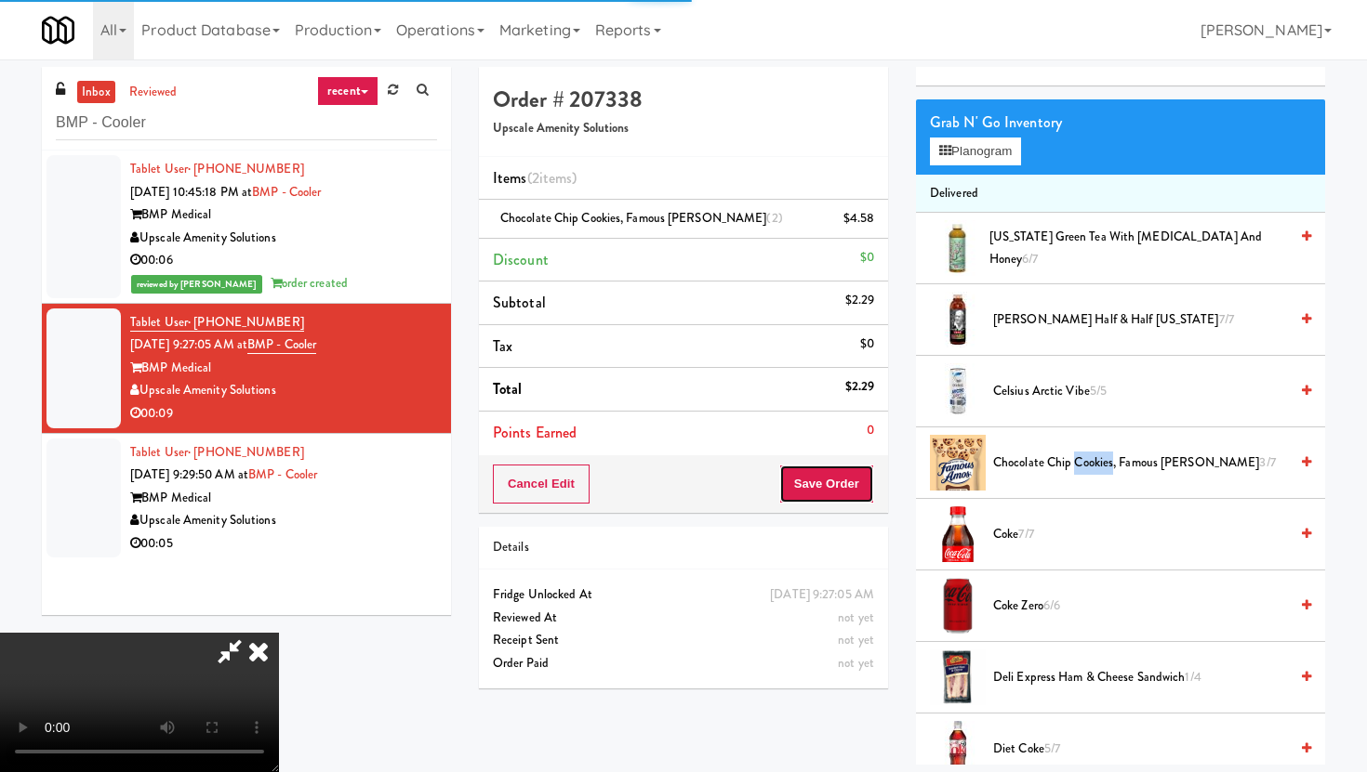
click at [866, 486] on button "Save Order" at bounding box center [826, 484] width 95 height 39
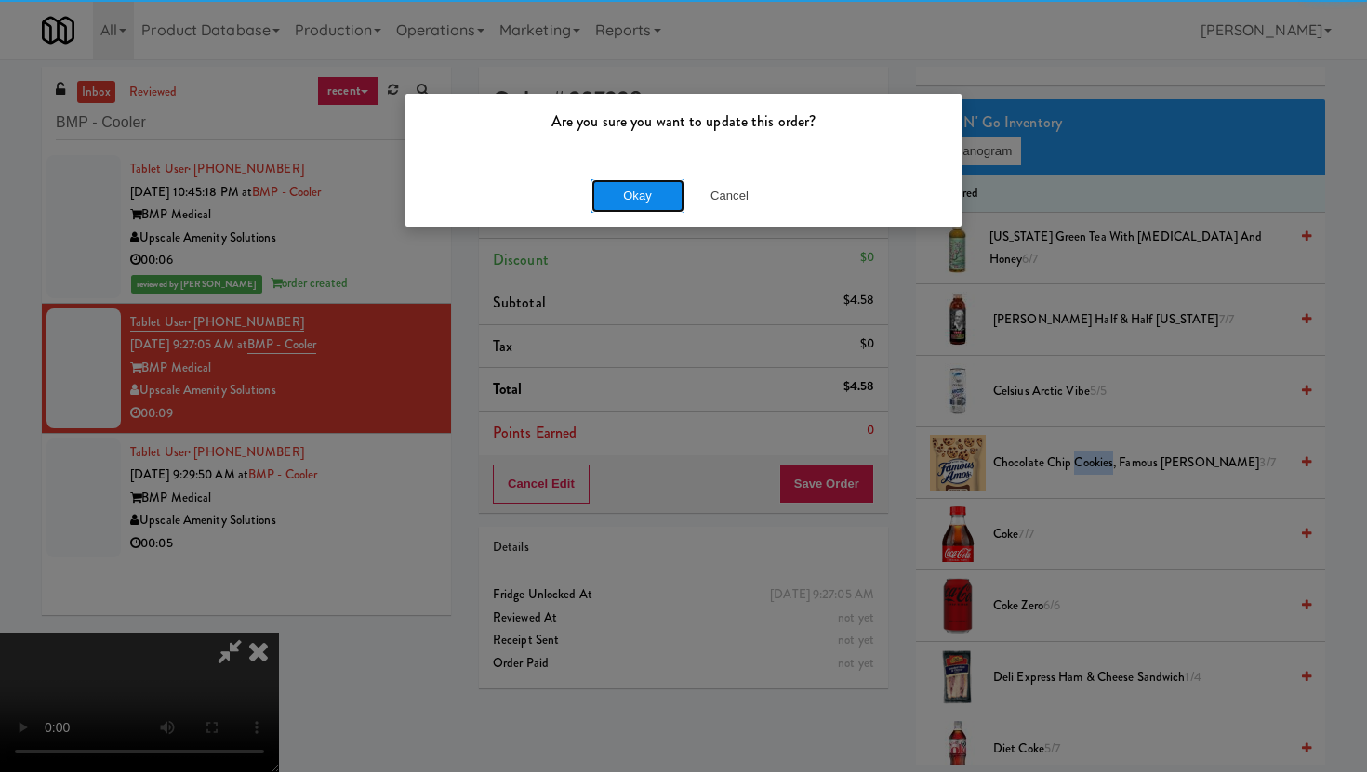
click at [658, 191] on button "Okay" at bounding box center [637, 195] width 93 height 33
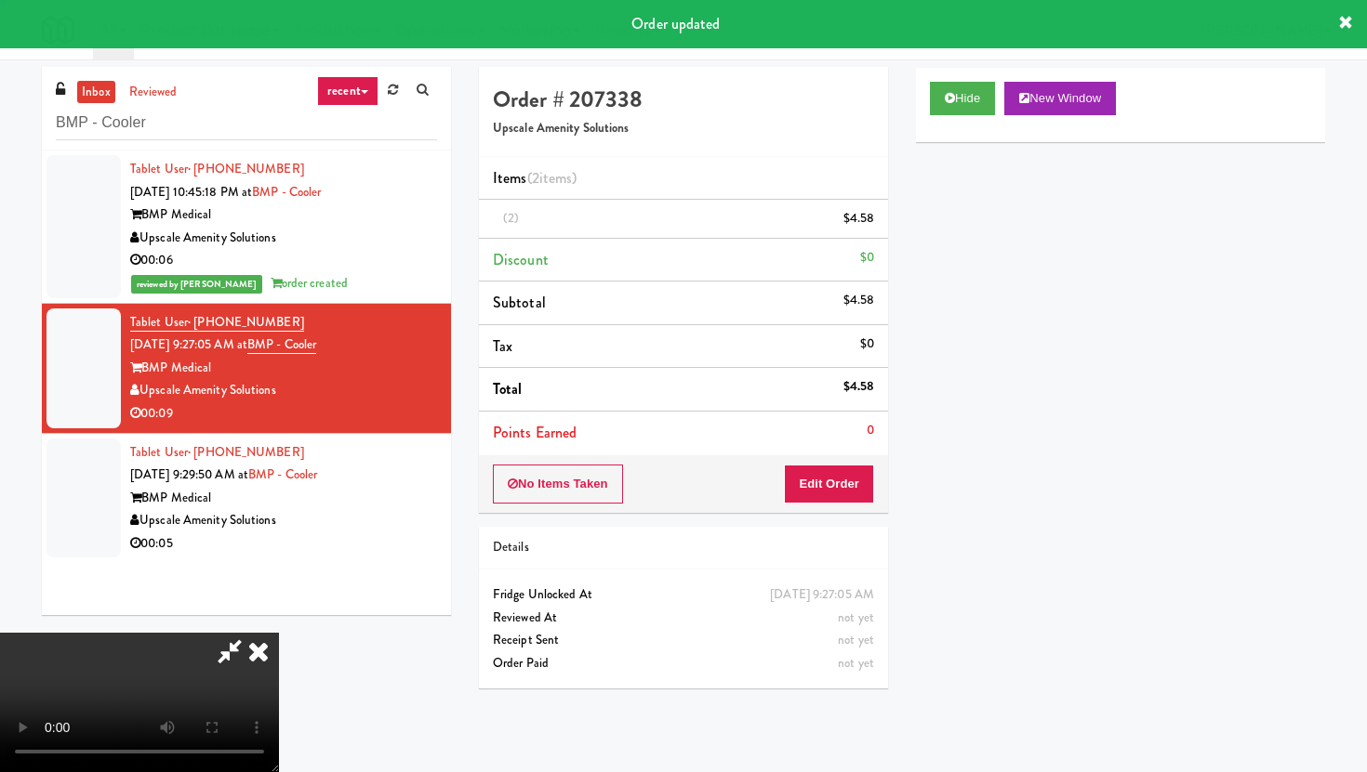
scroll to position [47, 0]
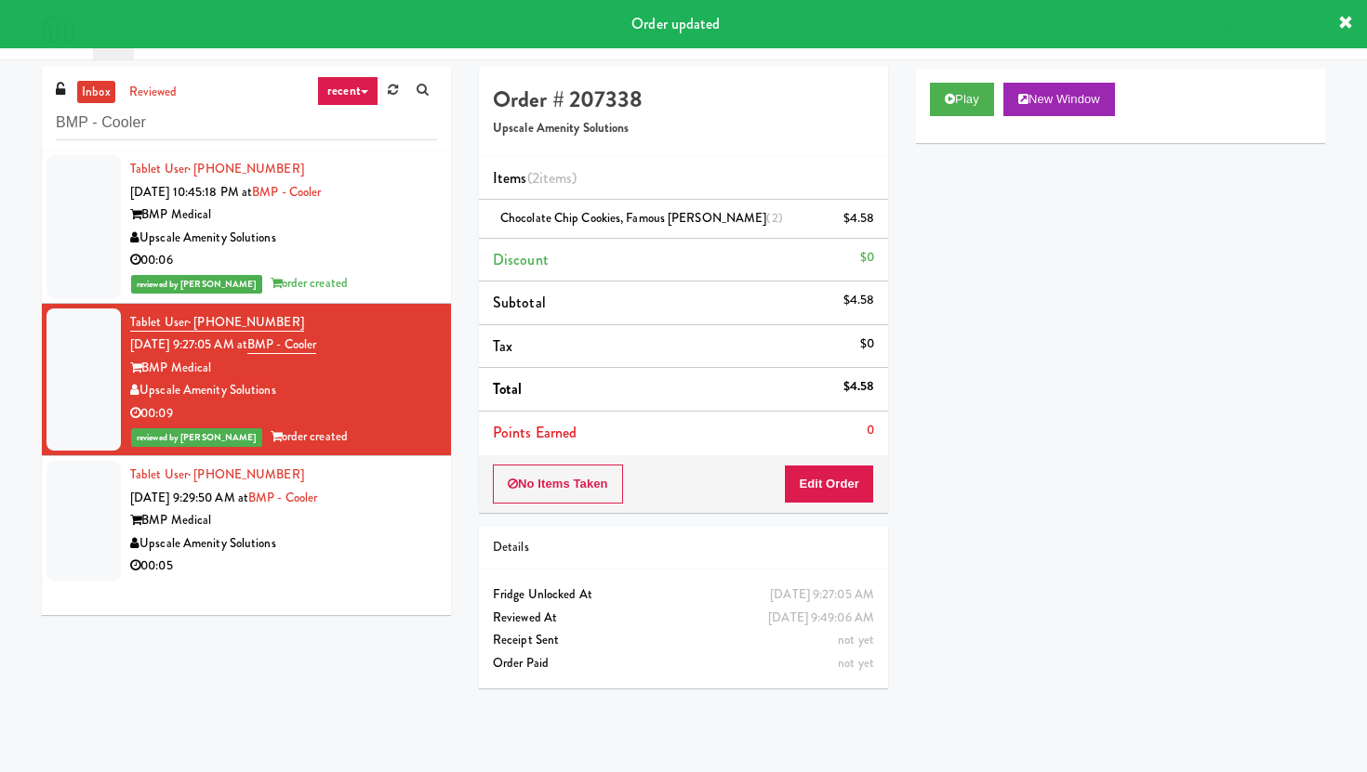
click at [413, 501] on div "Tablet User · (818) 399-2178 [DATE] 9:29:50 AM at BMP - Cooler BMP Medical Upsc…" at bounding box center [283, 521] width 307 height 114
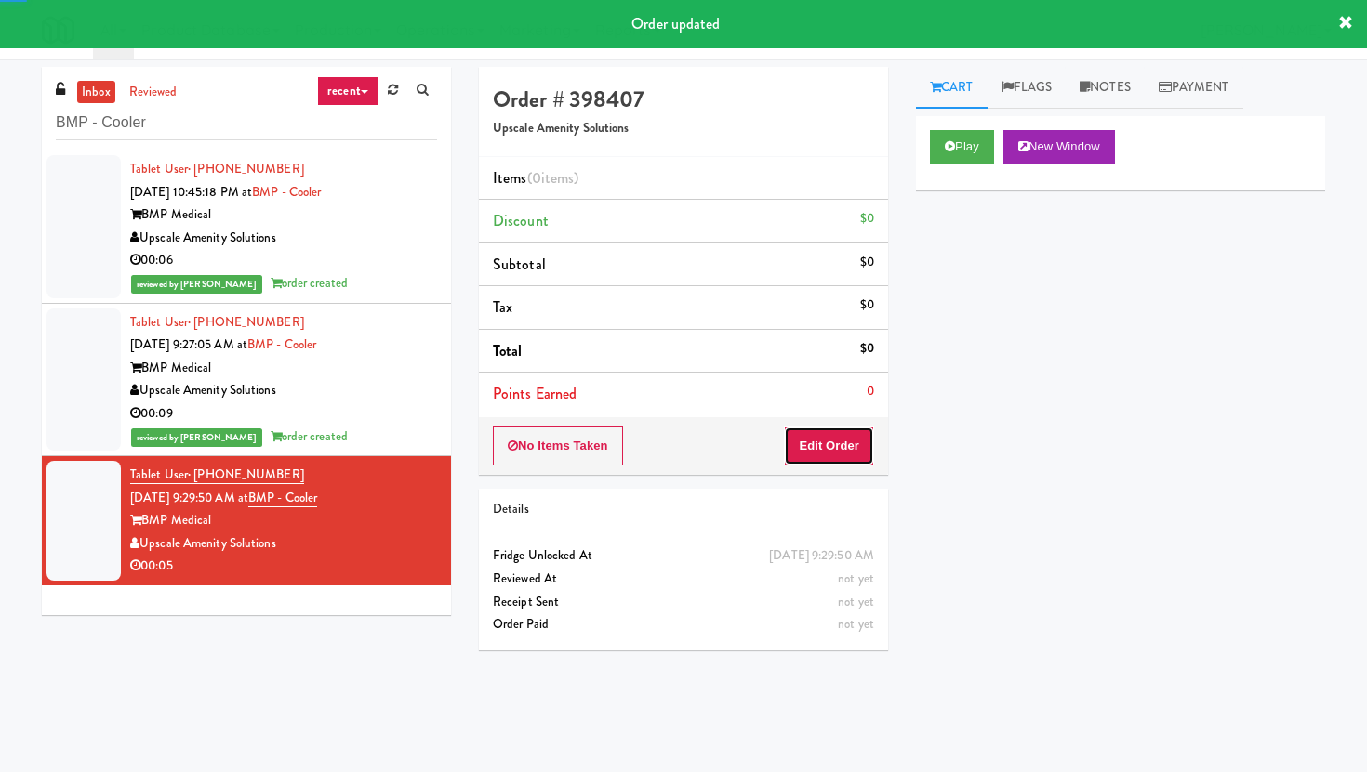
click at [807, 453] on button "Edit Order" at bounding box center [829, 446] width 90 height 39
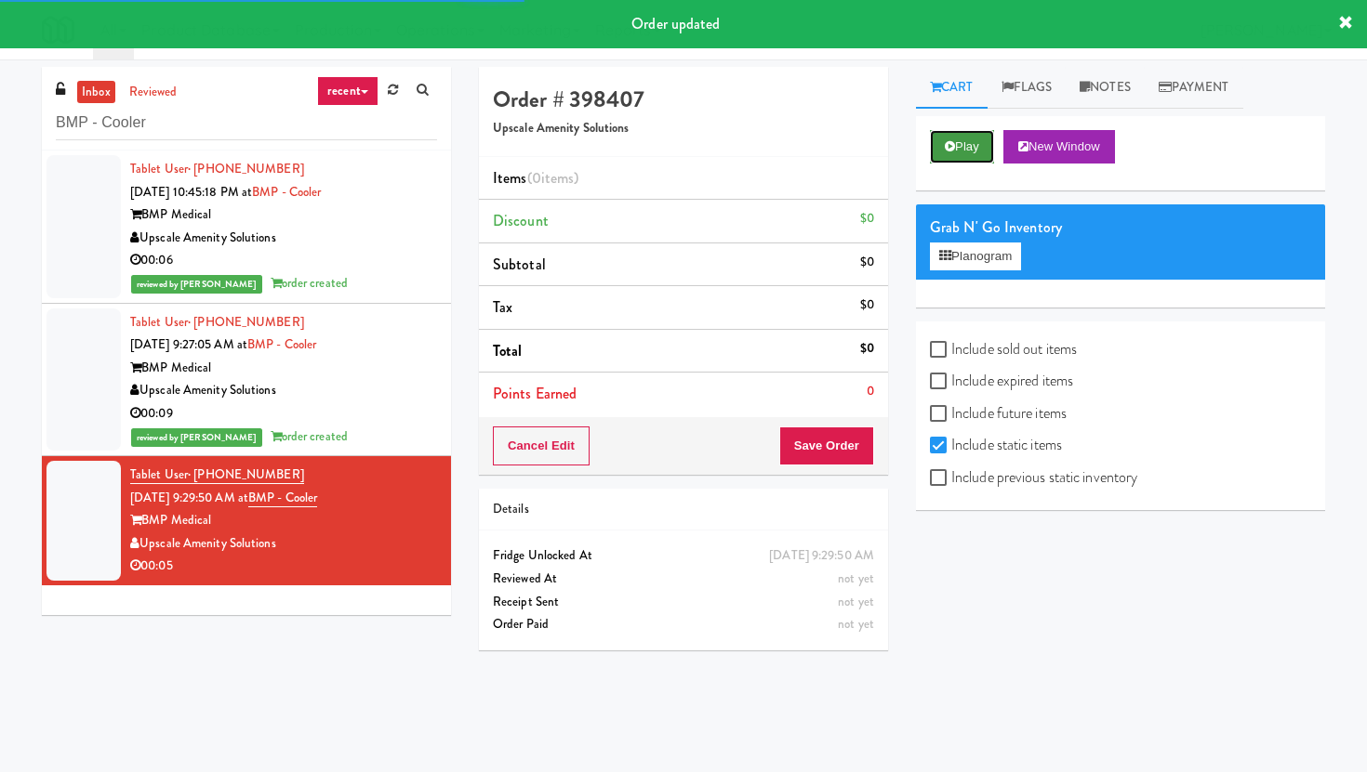
click at [939, 155] on button "Play" at bounding box center [962, 146] width 64 height 33
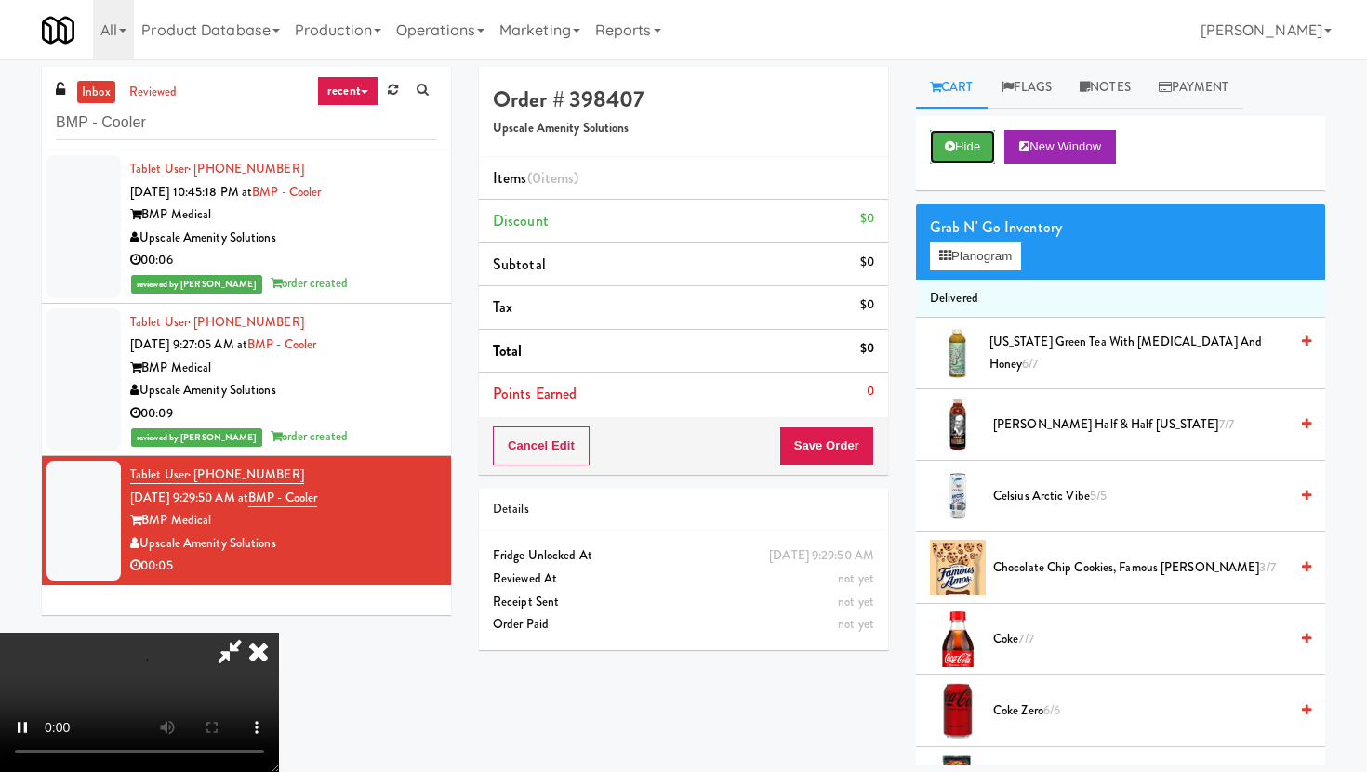
scroll to position [59, 0]
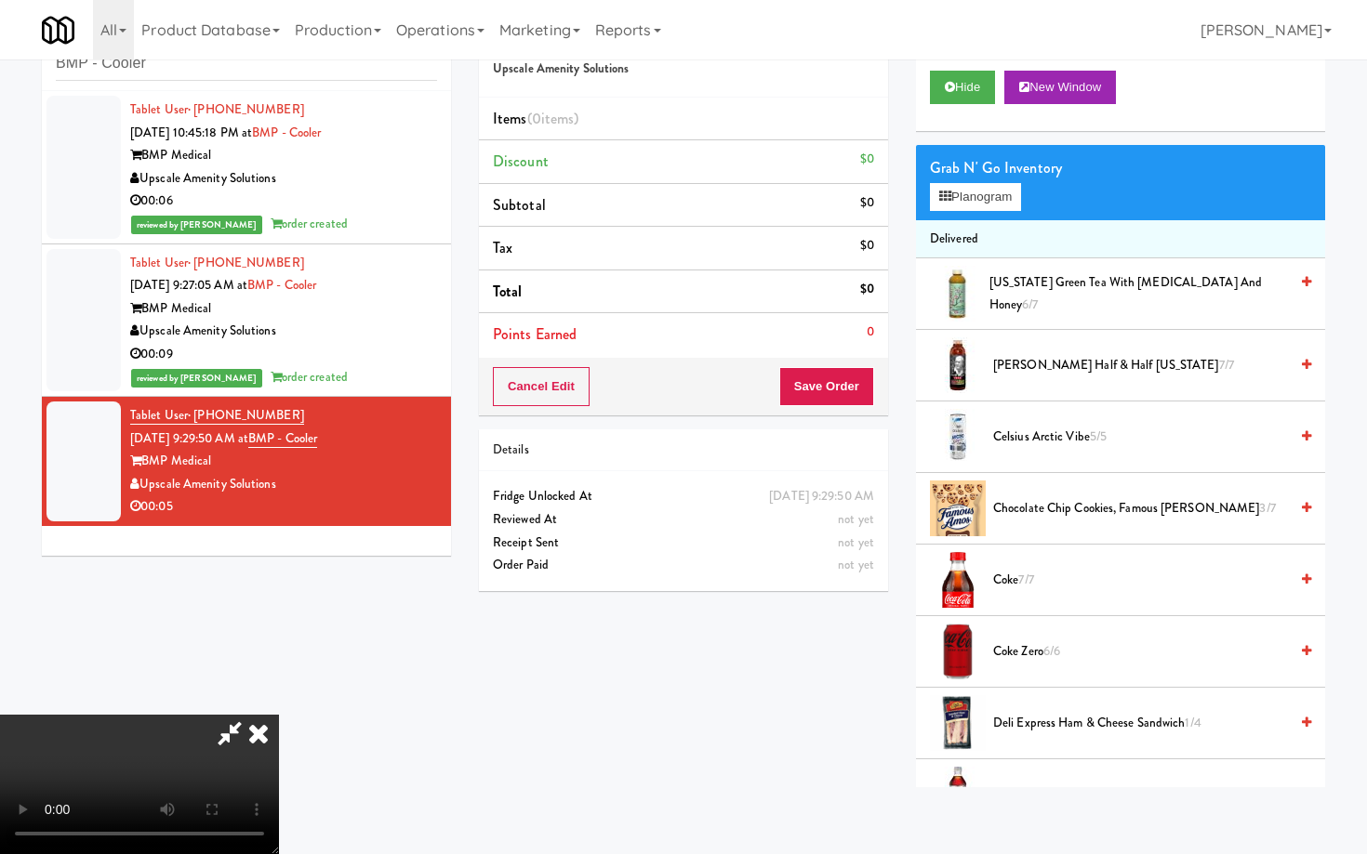
click at [279, 715] on video at bounding box center [139, 784] width 279 height 139
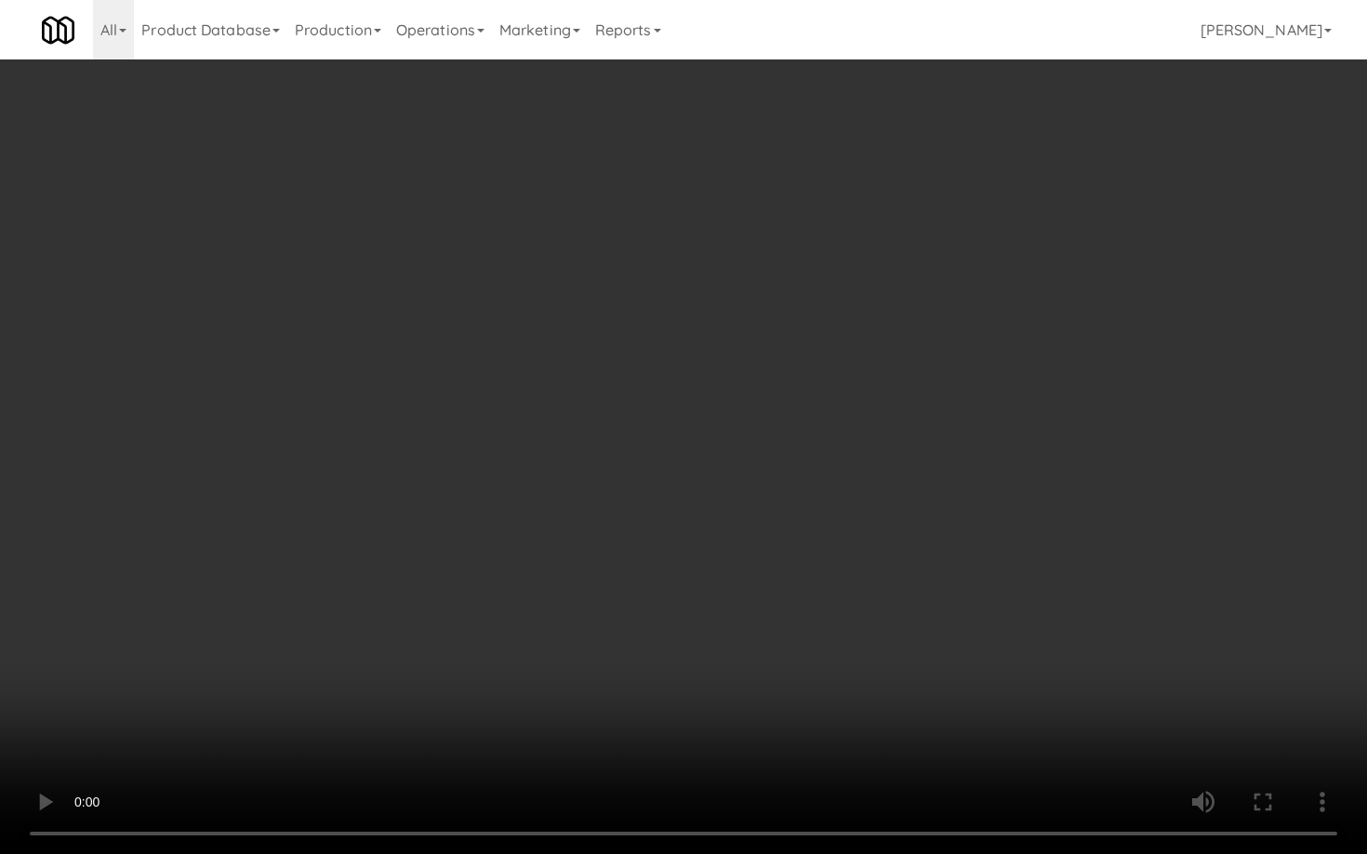
click at [1004, 698] on video at bounding box center [683, 427] width 1367 height 854
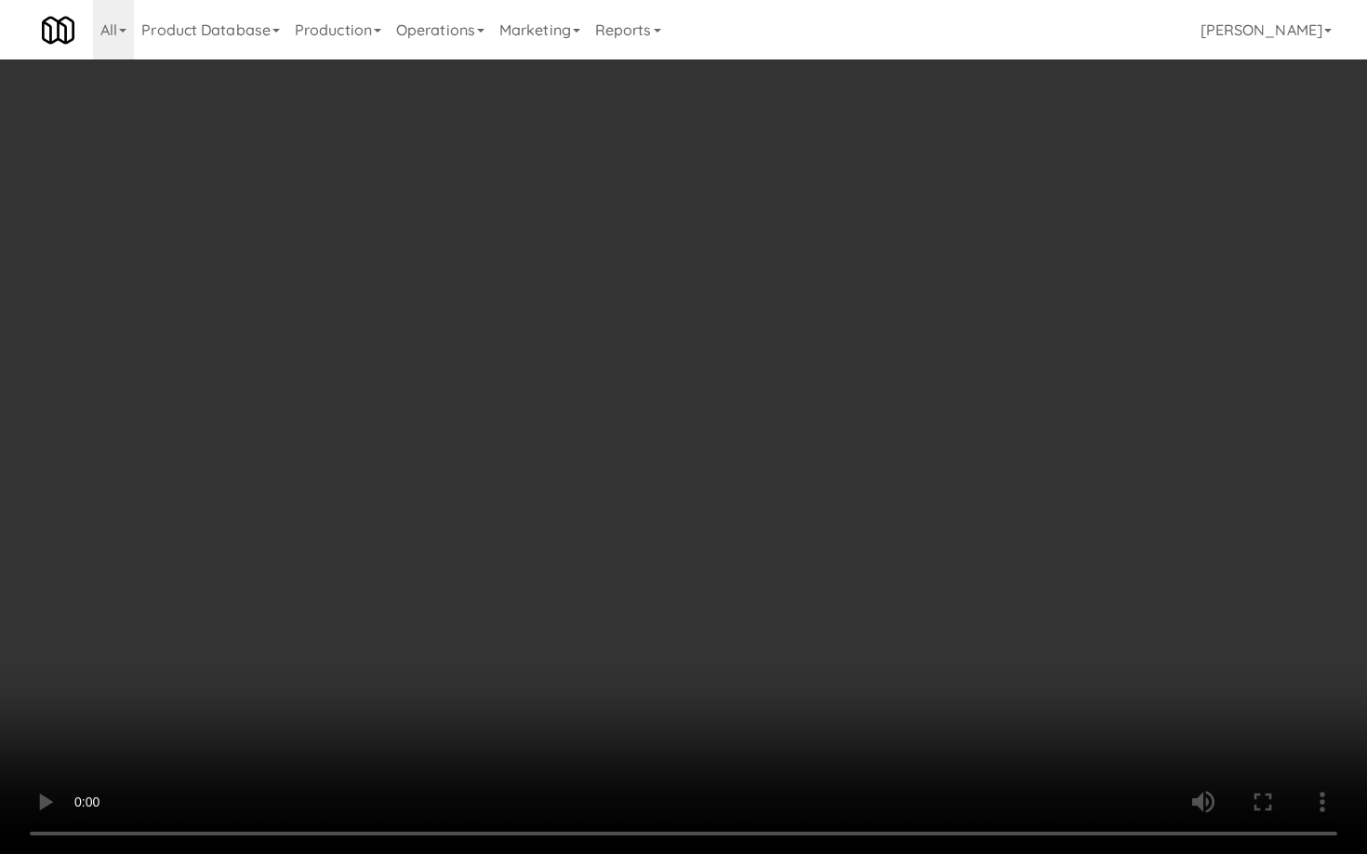
click at [1004, 698] on video at bounding box center [683, 427] width 1367 height 854
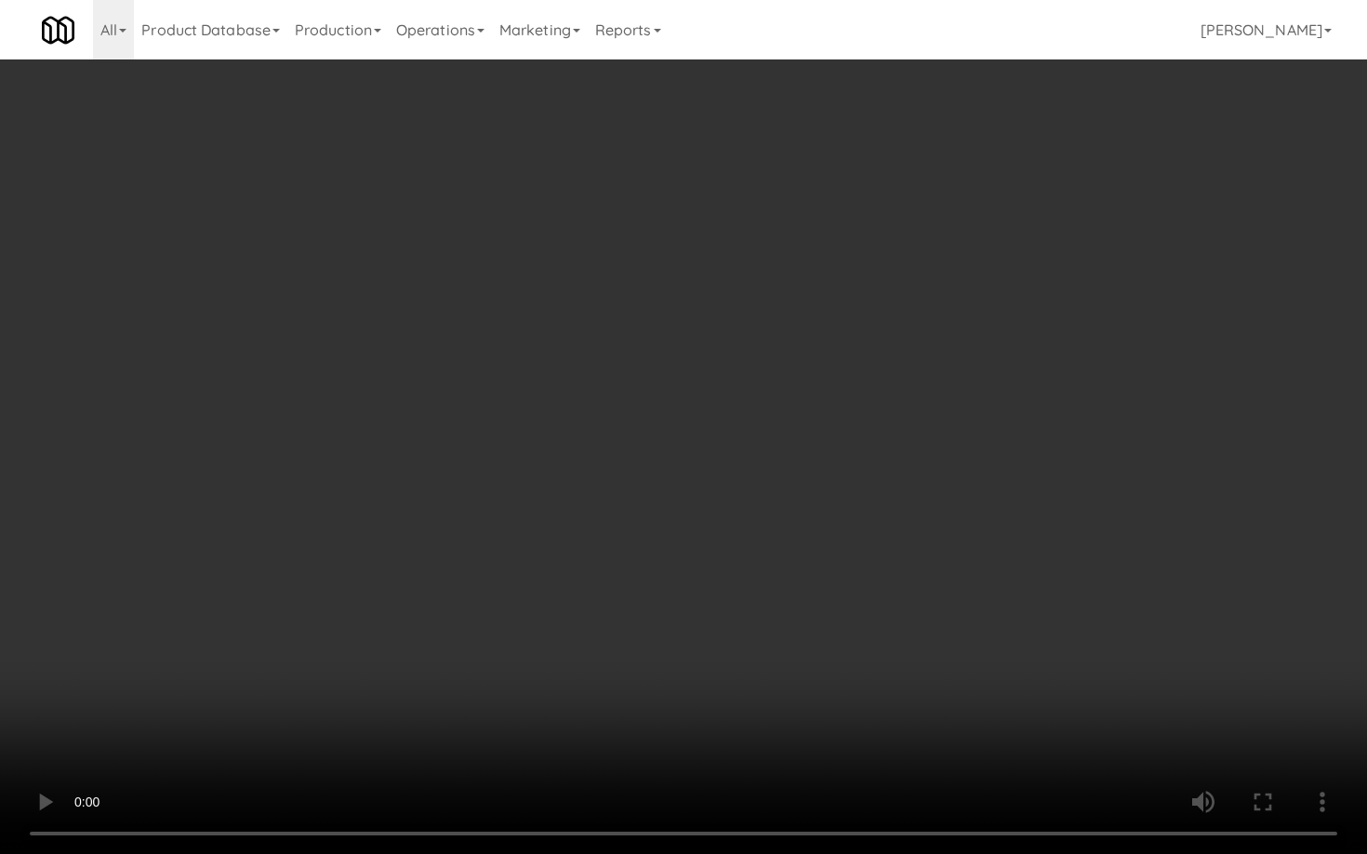
click at [1004, 698] on video at bounding box center [683, 427] width 1367 height 854
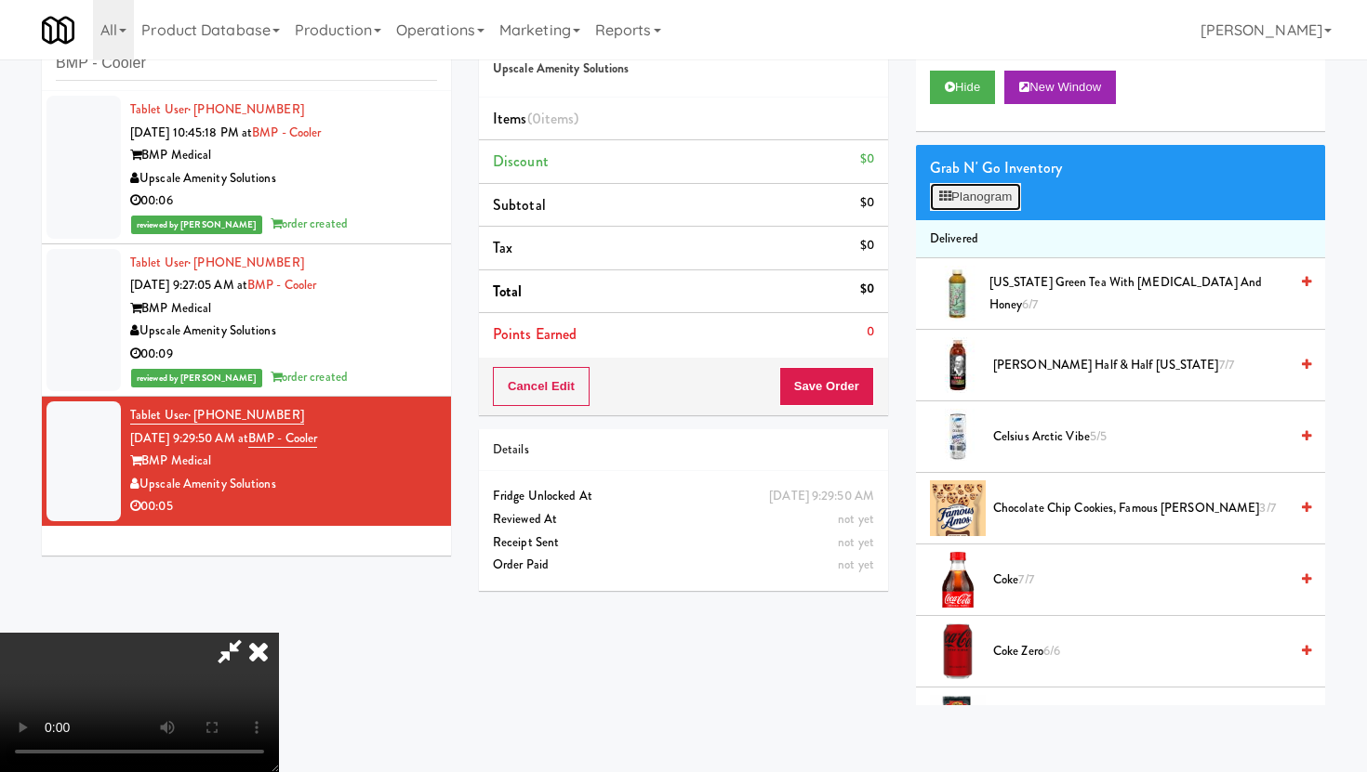
click at [970, 200] on button "Planogram" at bounding box center [975, 197] width 91 height 28
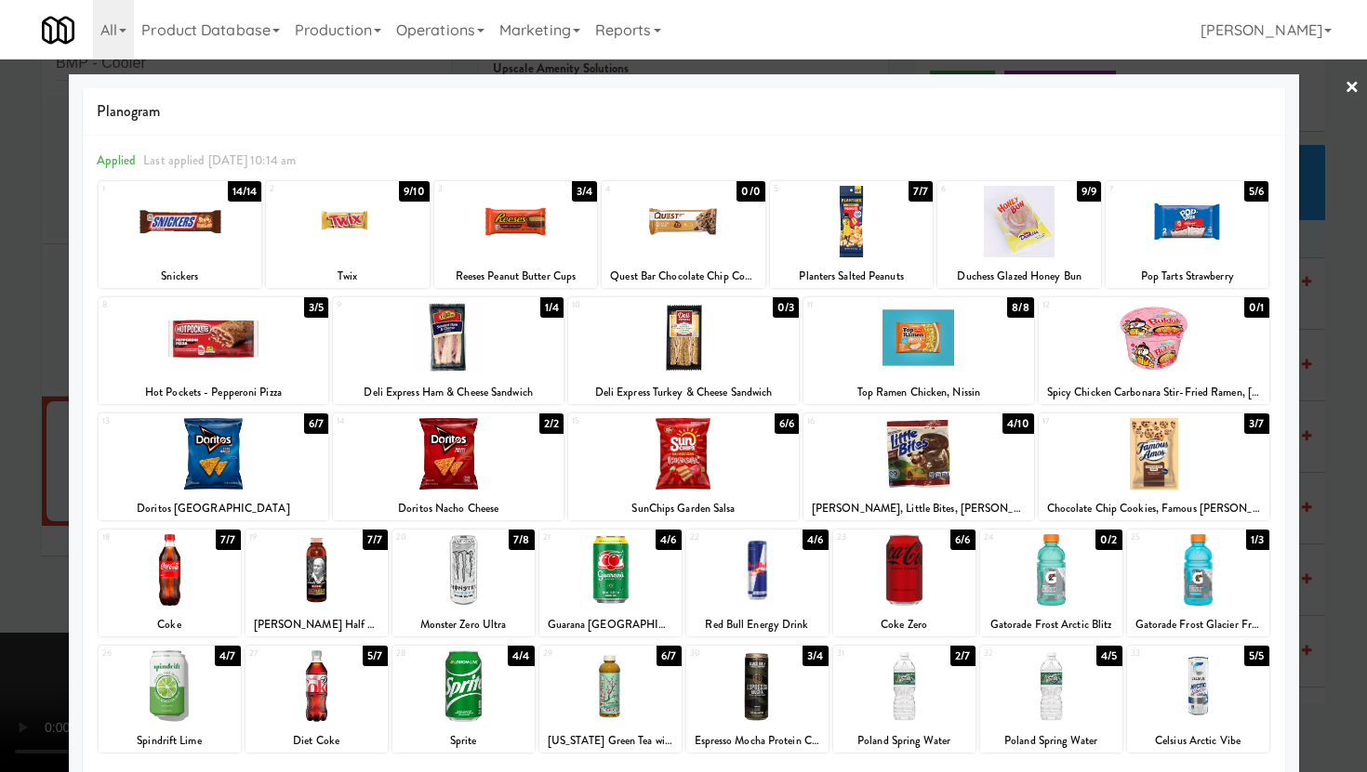
click at [1047, 226] on div at bounding box center [1019, 222] width 164 height 72
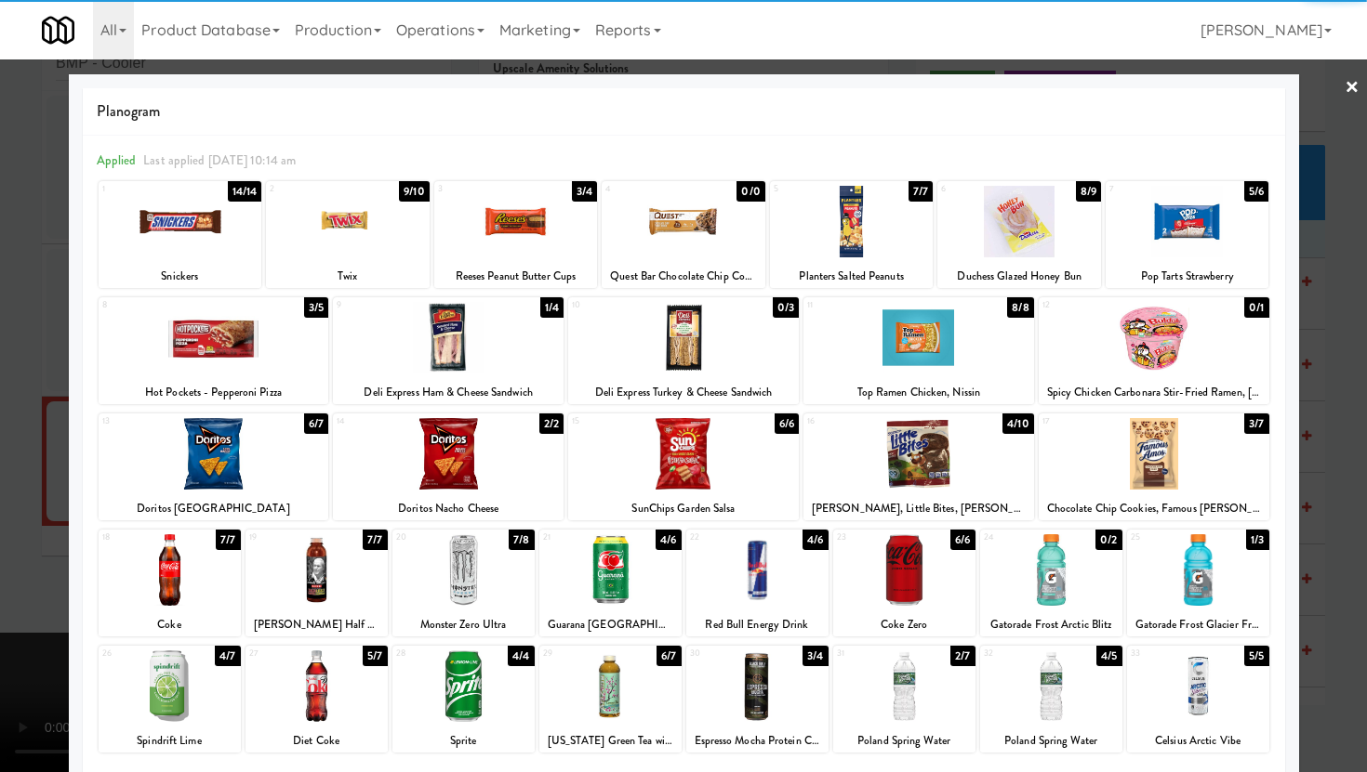
click at [1154, 246] on div at bounding box center [1187, 222] width 164 height 72
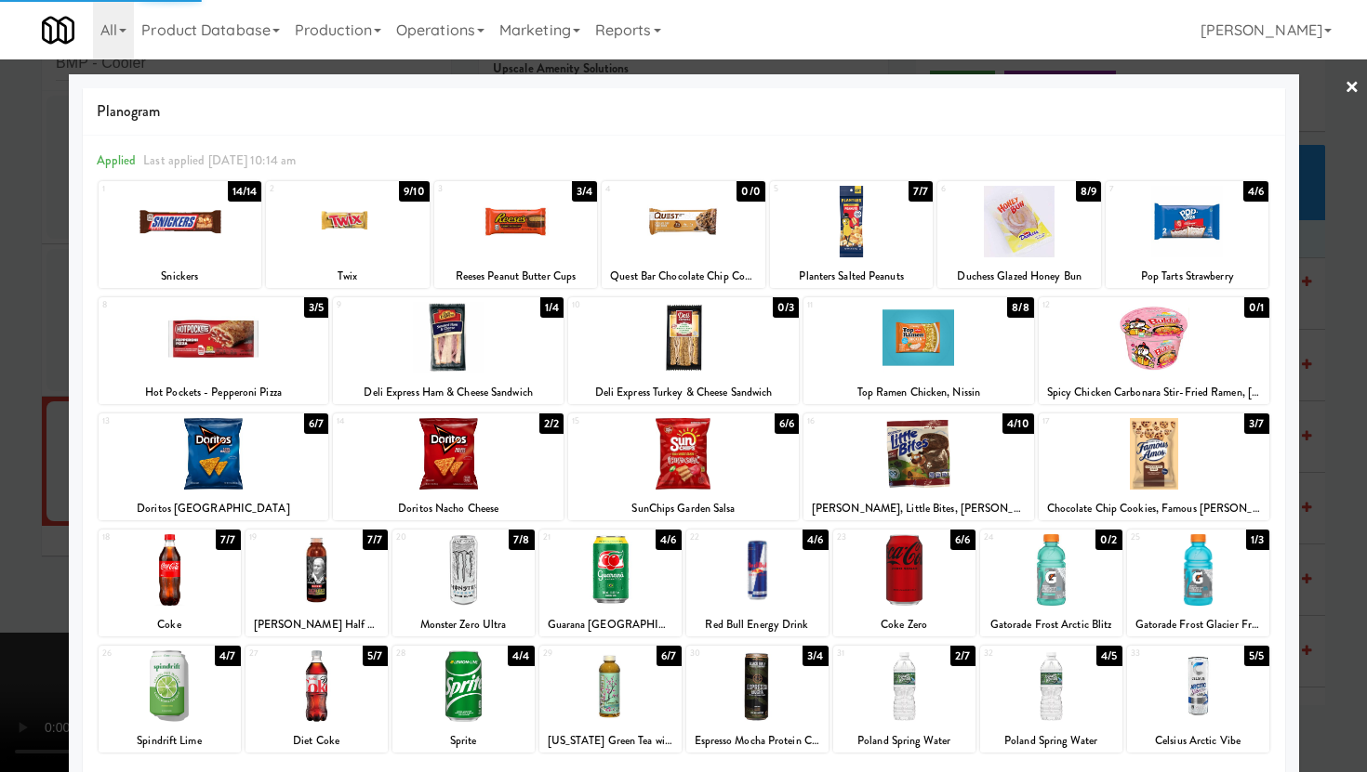
click at [0, 555] on div at bounding box center [683, 386] width 1367 height 772
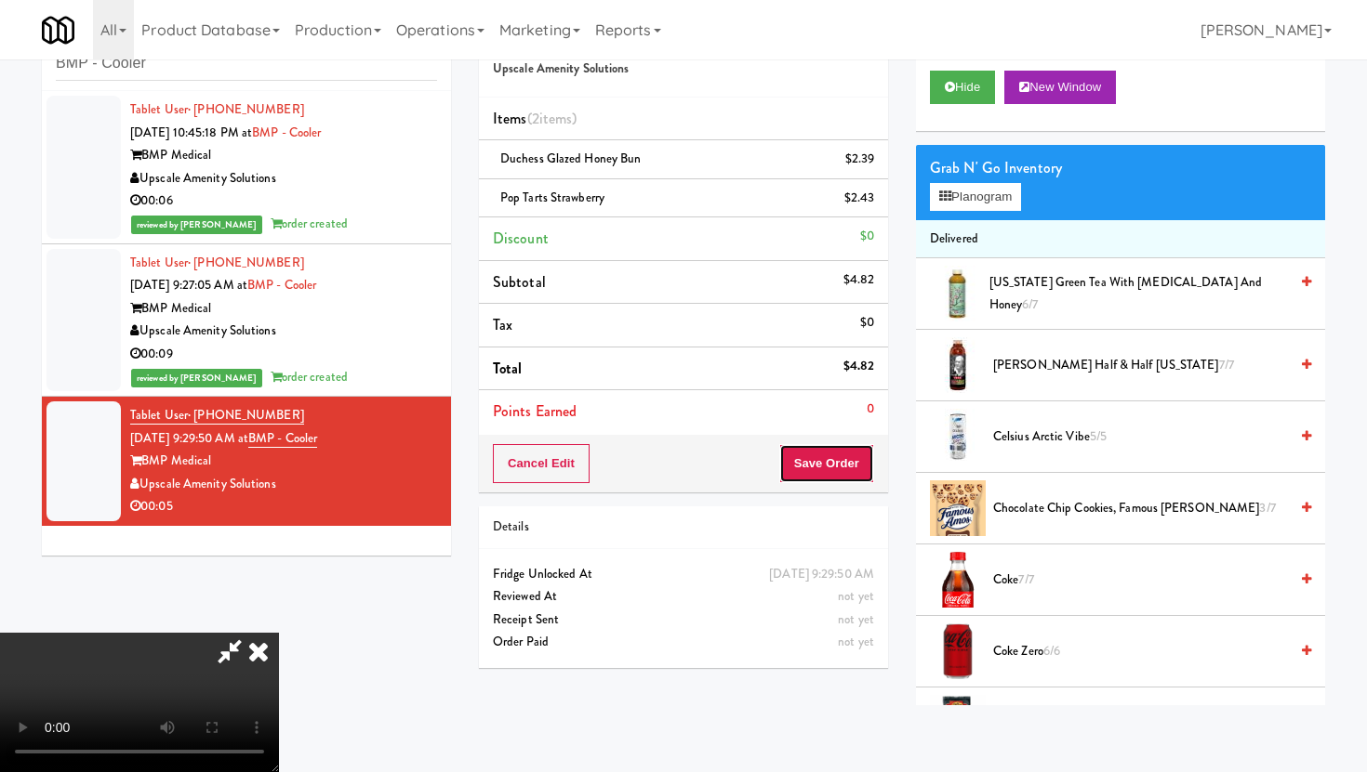
click at [839, 466] on button "Save Order" at bounding box center [826, 463] width 95 height 39
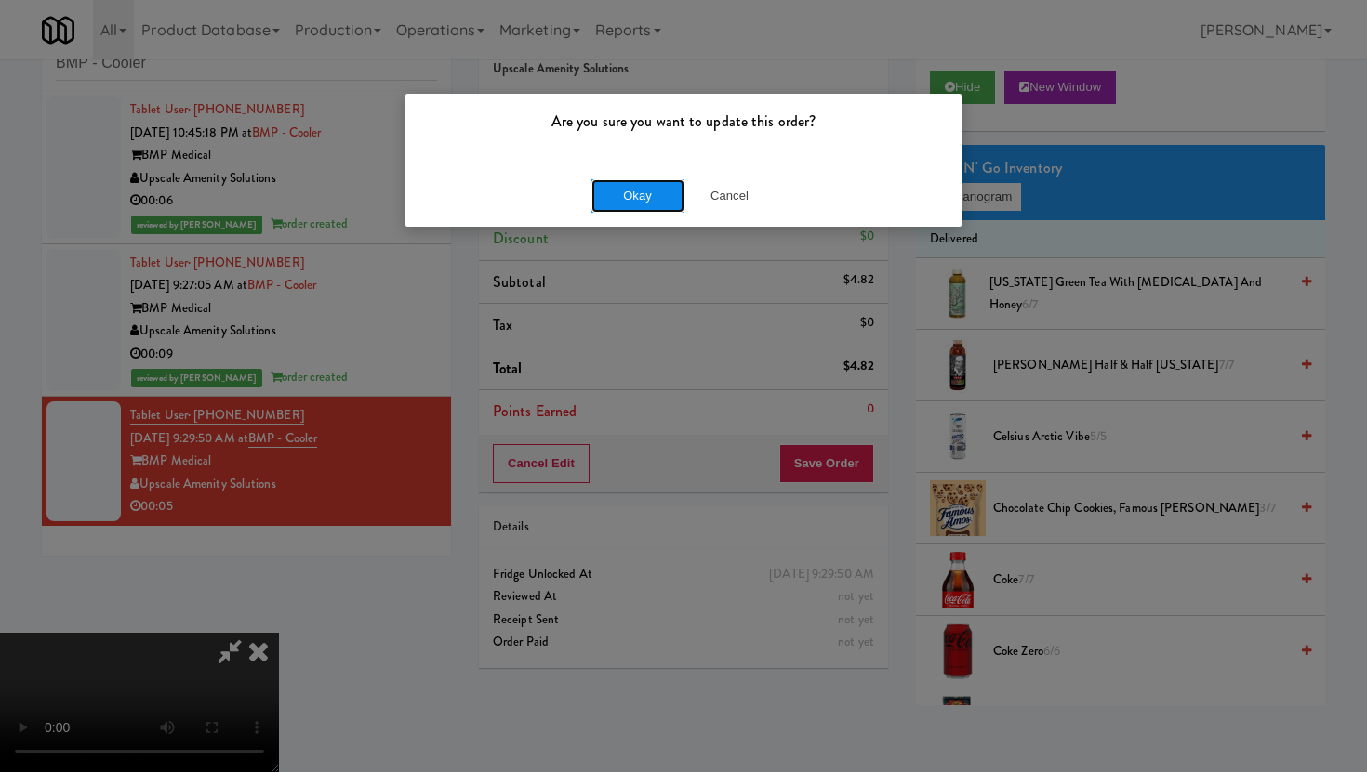
click at [653, 202] on button "Okay" at bounding box center [637, 195] width 93 height 33
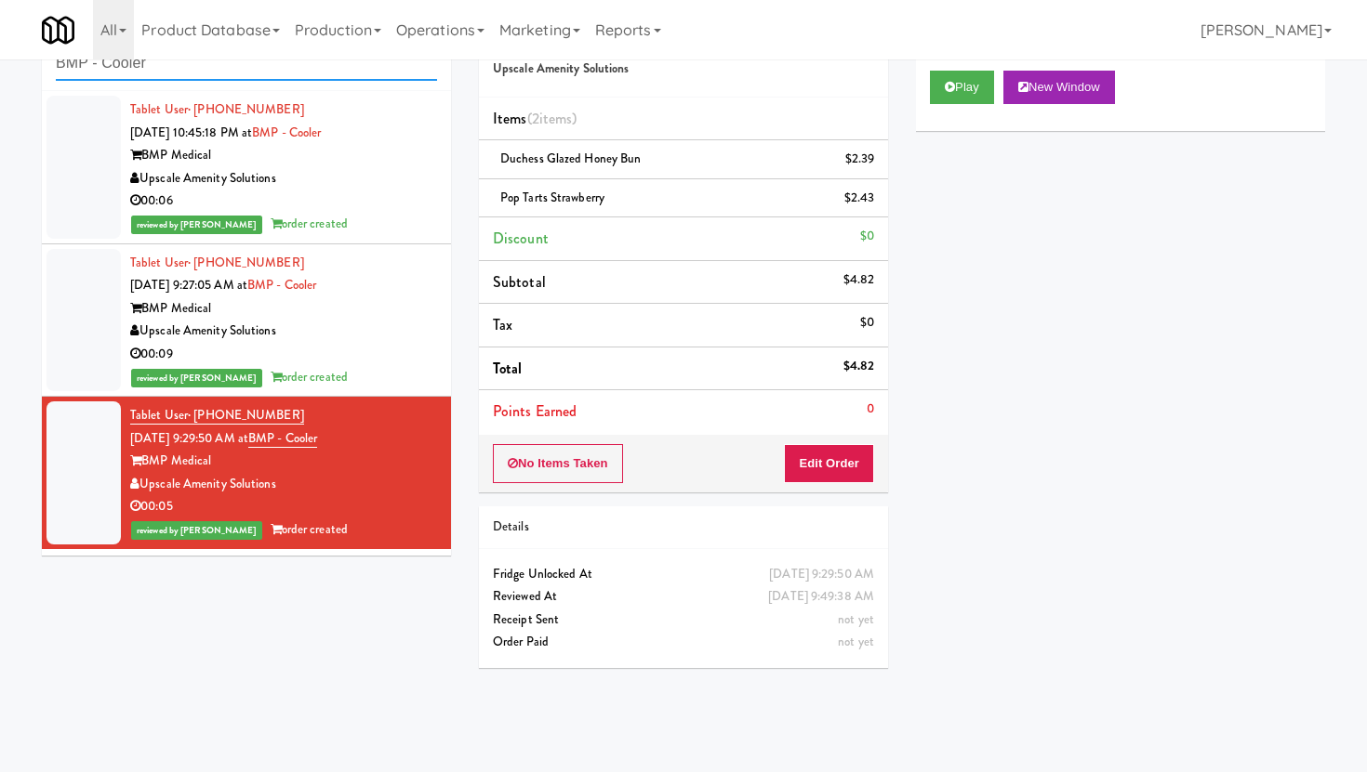
click at [375, 73] on input "BMP - Cooler" at bounding box center [246, 63] width 381 height 34
paste input "Gallery 64 - Pantry - Right"
type input "Gallery 64 - Pantry - Right"
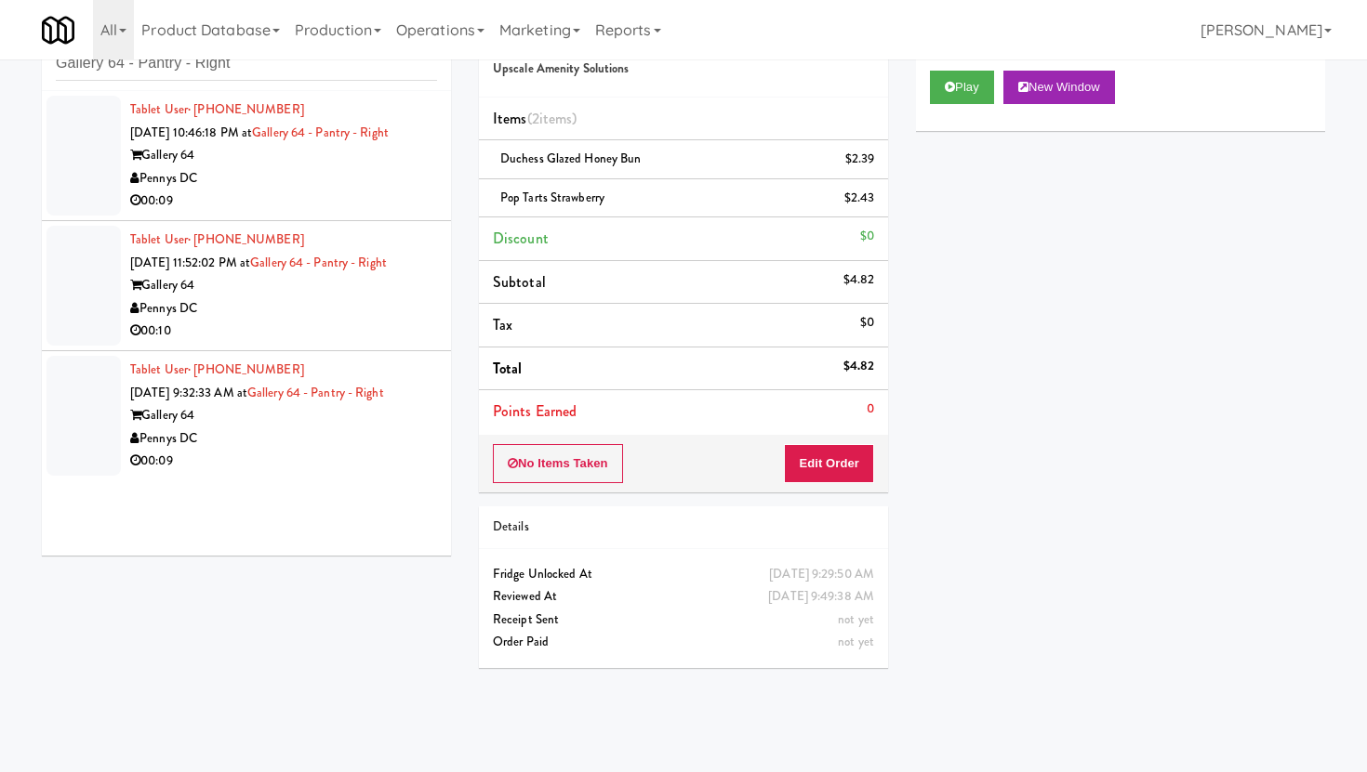
click at [363, 179] on div "Pennys DC" at bounding box center [283, 178] width 307 height 23
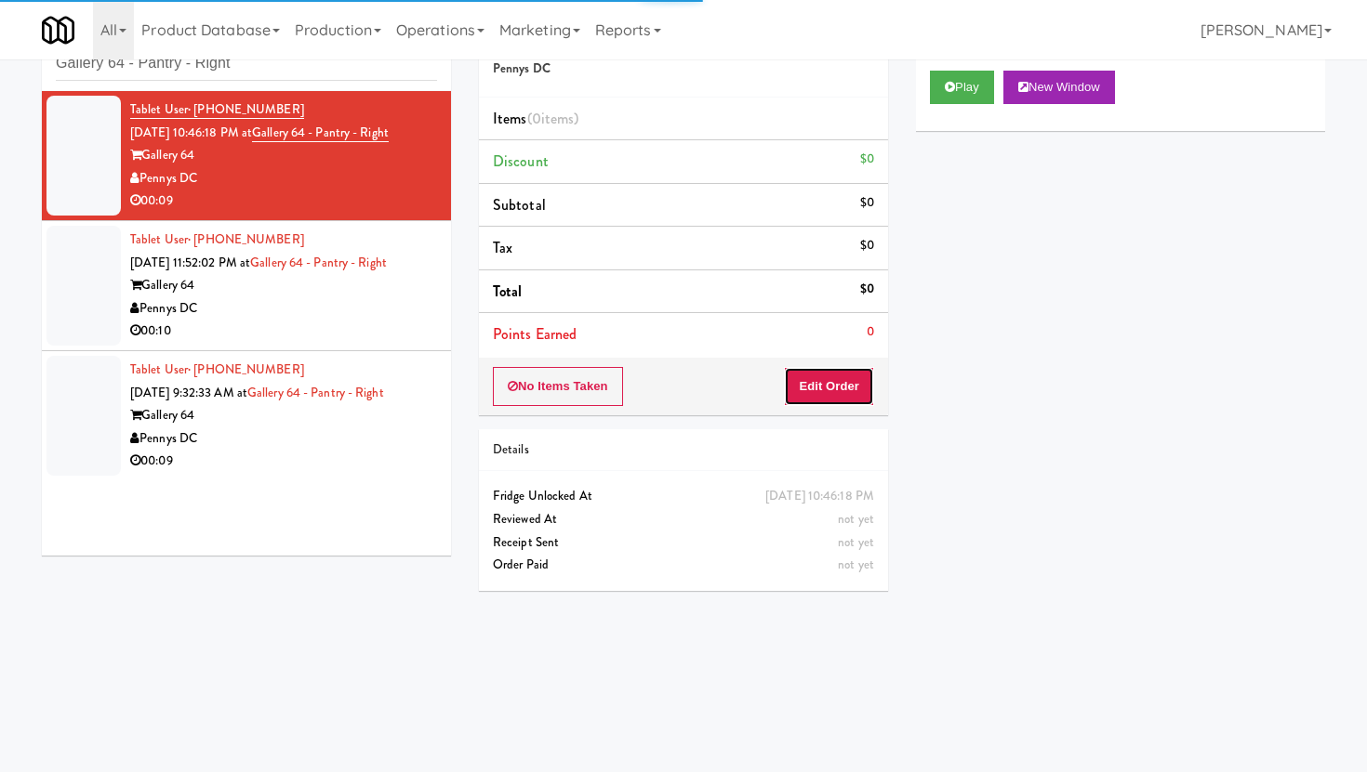
click at [796, 384] on button "Edit Order" at bounding box center [829, 386] width 90 height 39
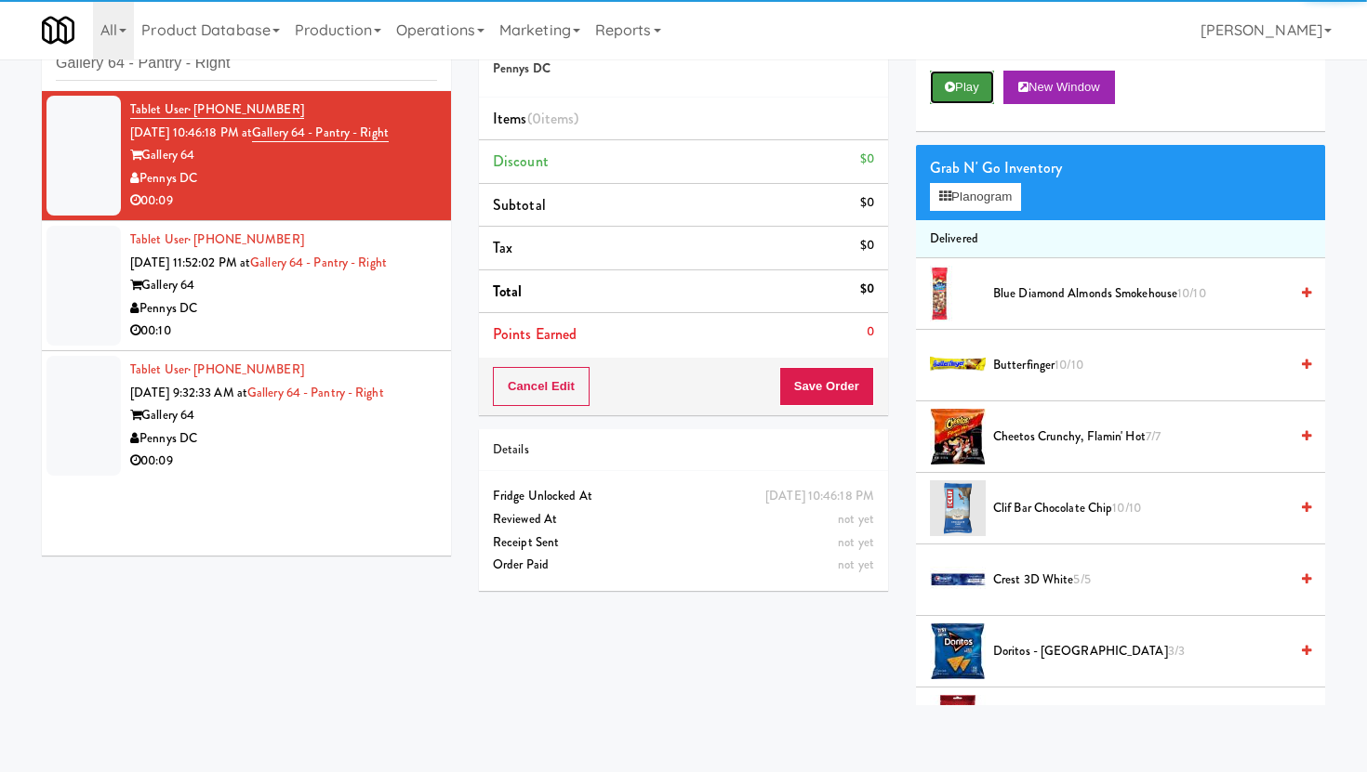
click at [950, 94] on button "Play" at bounding box center [962, 87] width 64 height 33
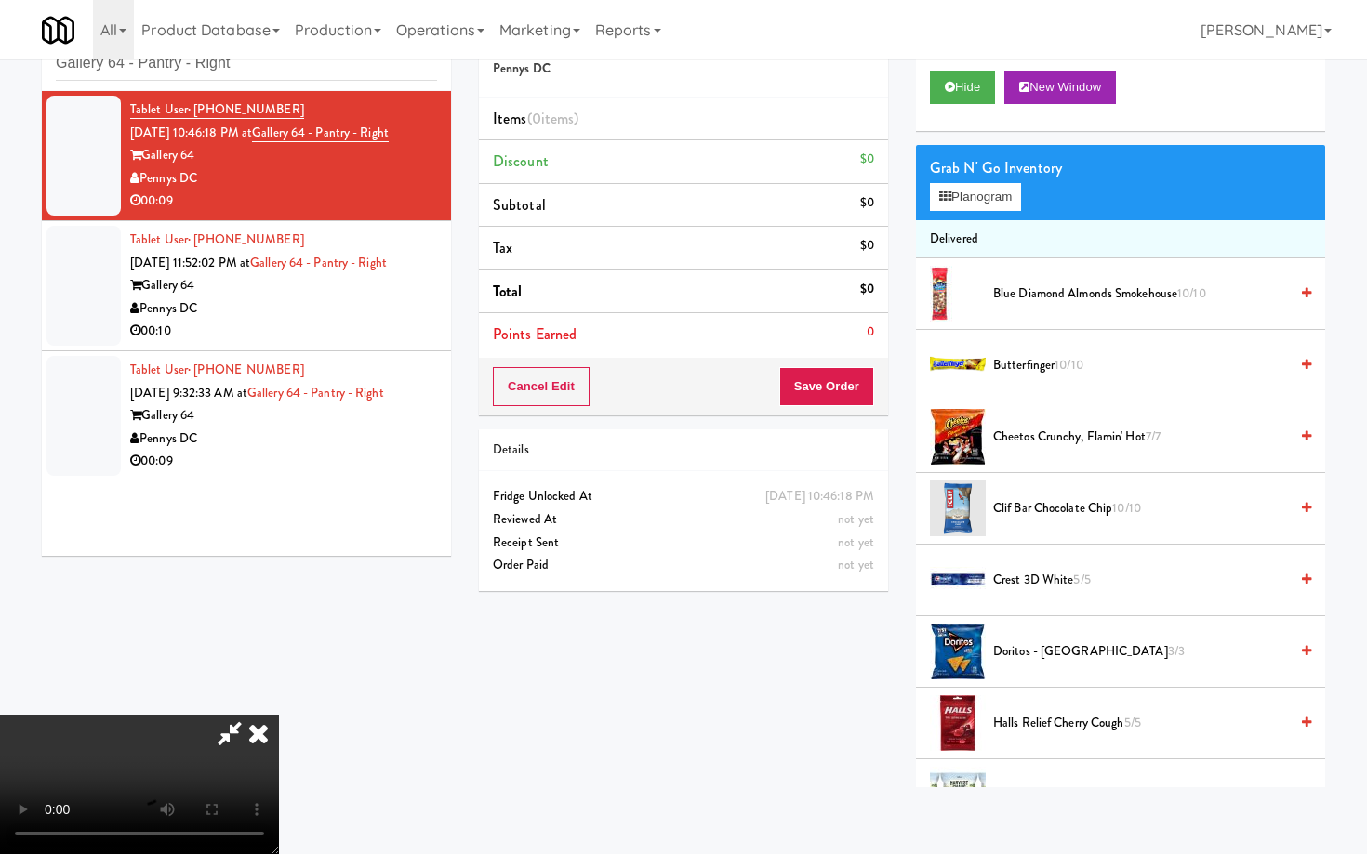
click at [279, 715] on video at bounding box center [139, 784] width 279 height 139
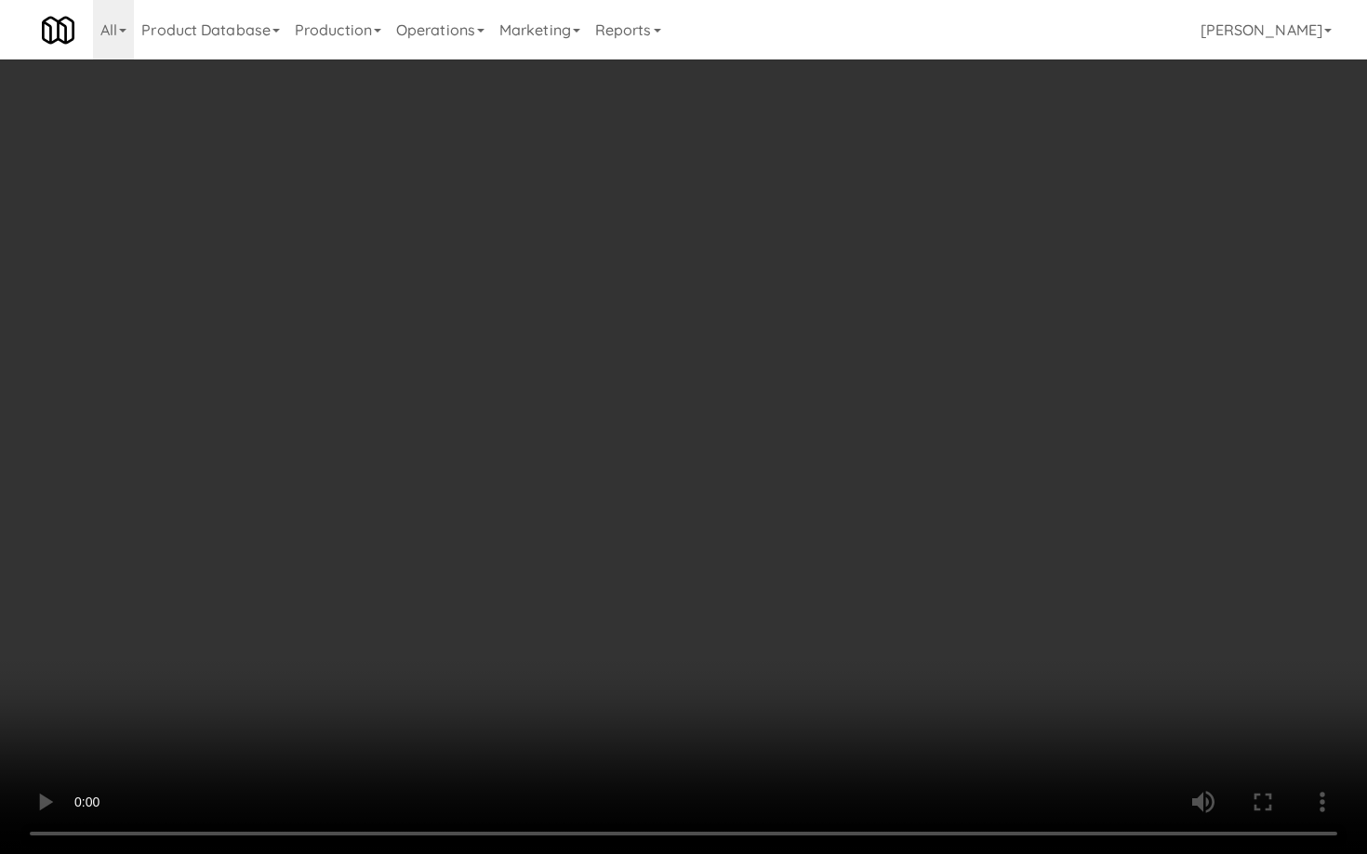
click at [952, 670] on video at bounding box center [683, 427] width 1367 height 854
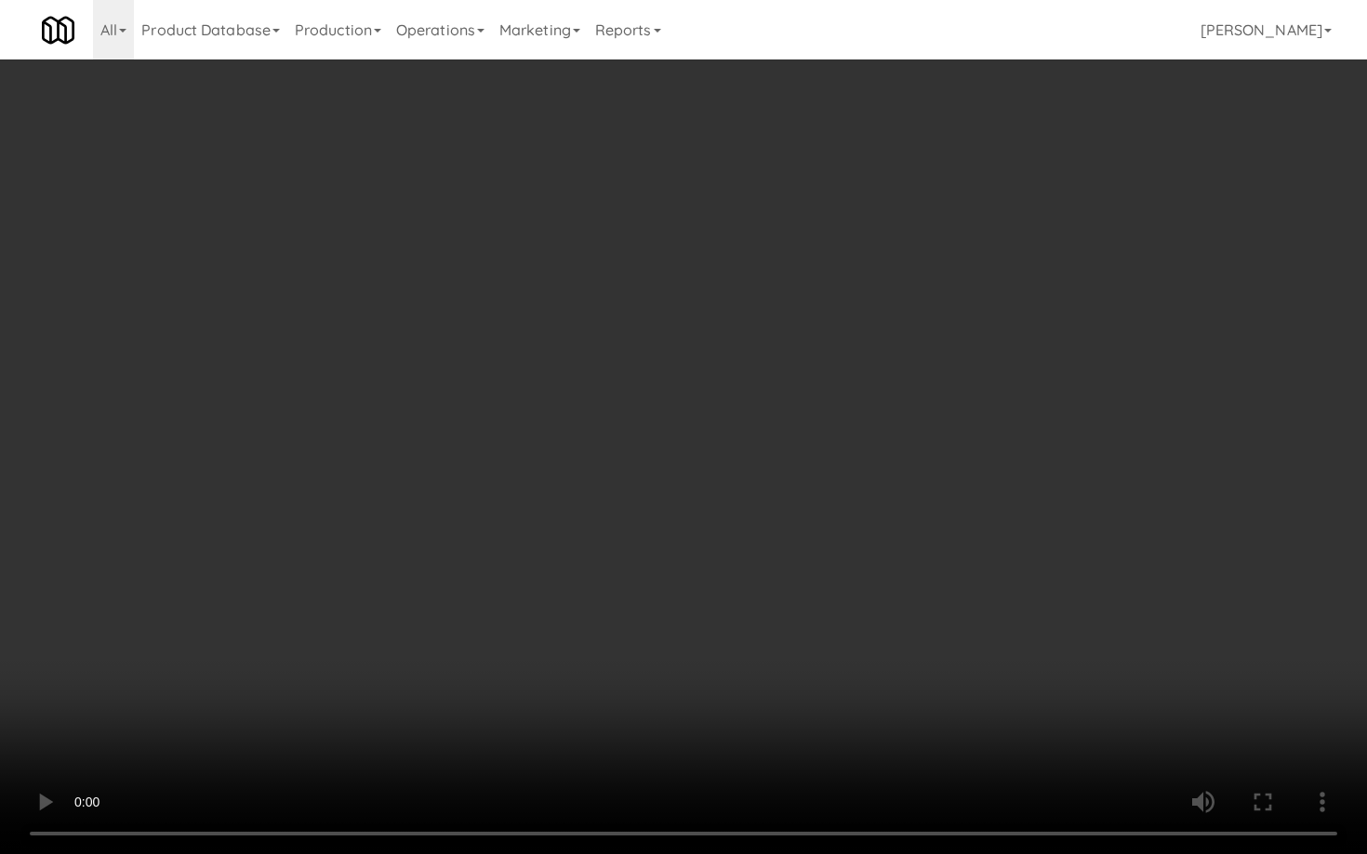
click at [952, 670] on video at bounding box center [683, 427] width 1367 height 854
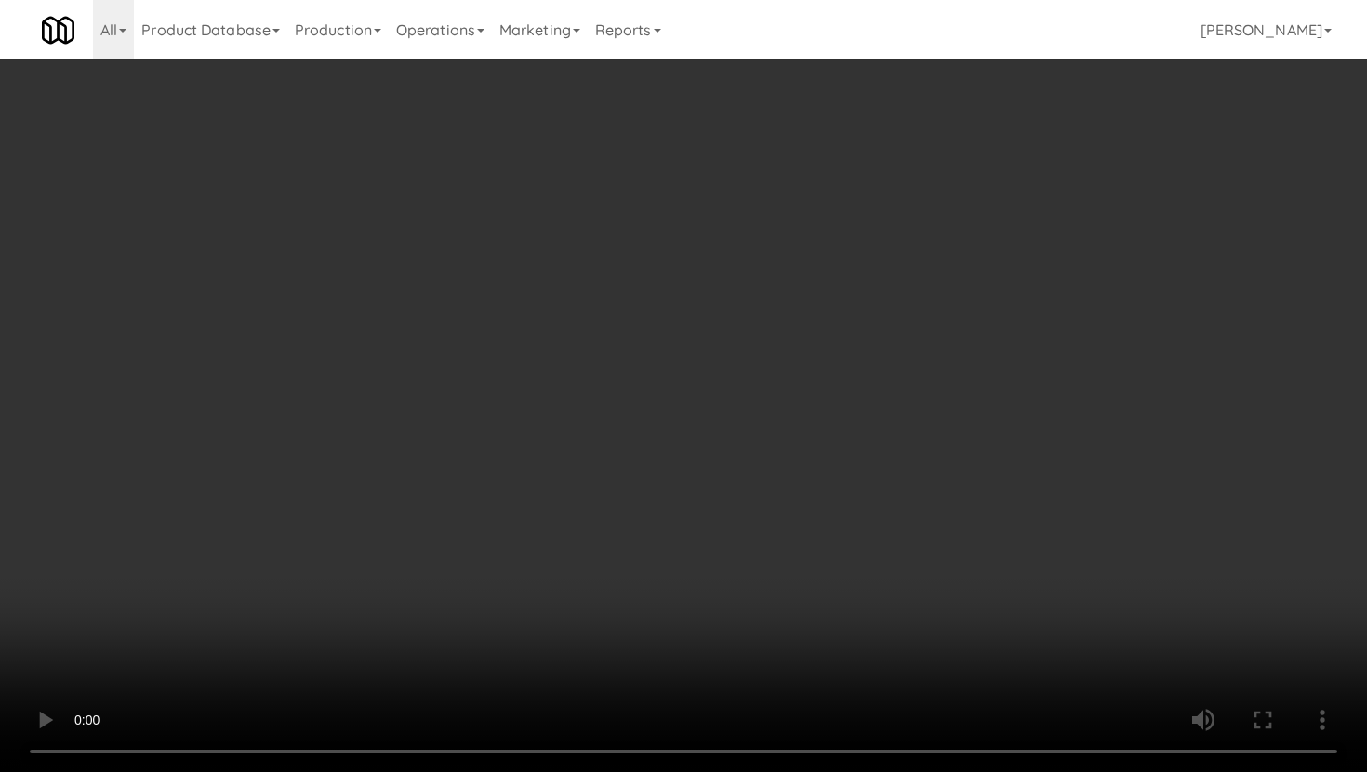
scroll to position [934, 0]
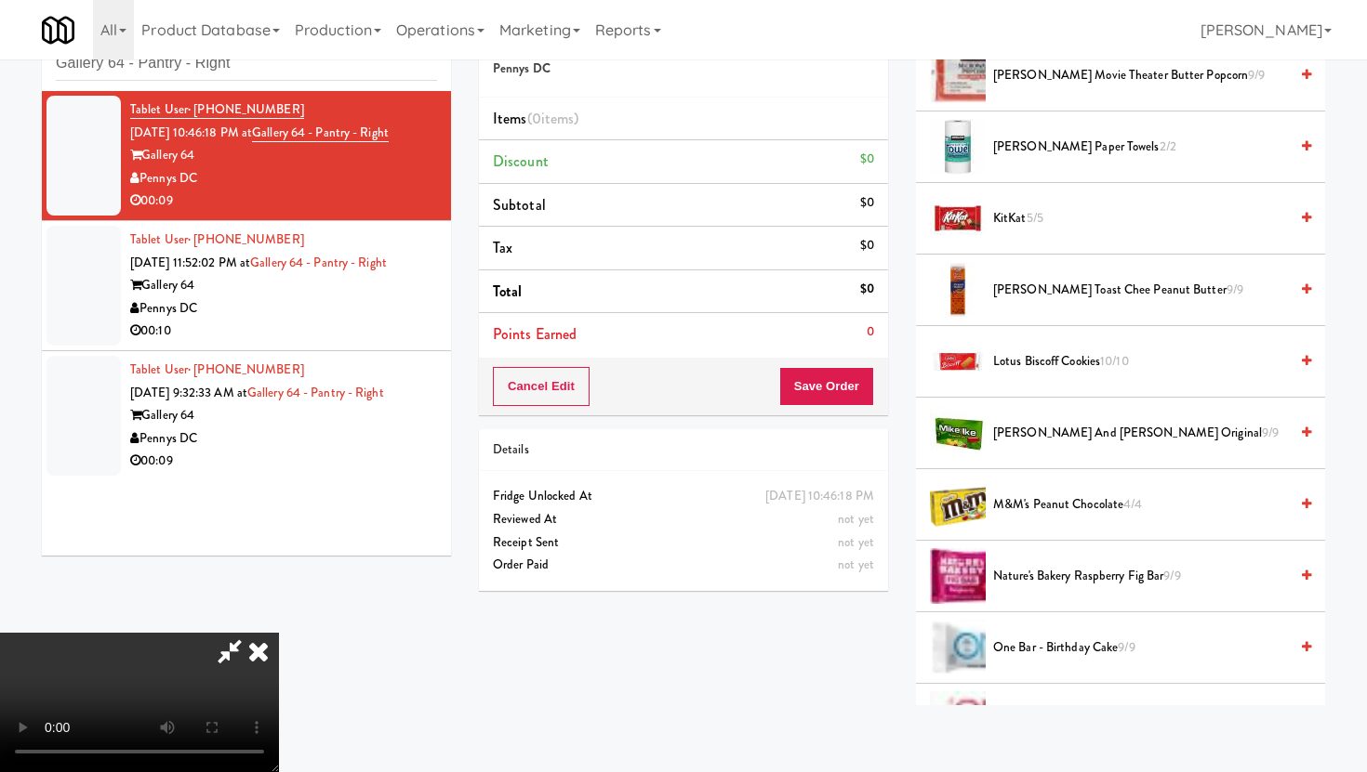
click at [1032, 364] on span "Lotus Biscoff Cookies 10/10" at bounding box center [1140, 361] width 295 height 23
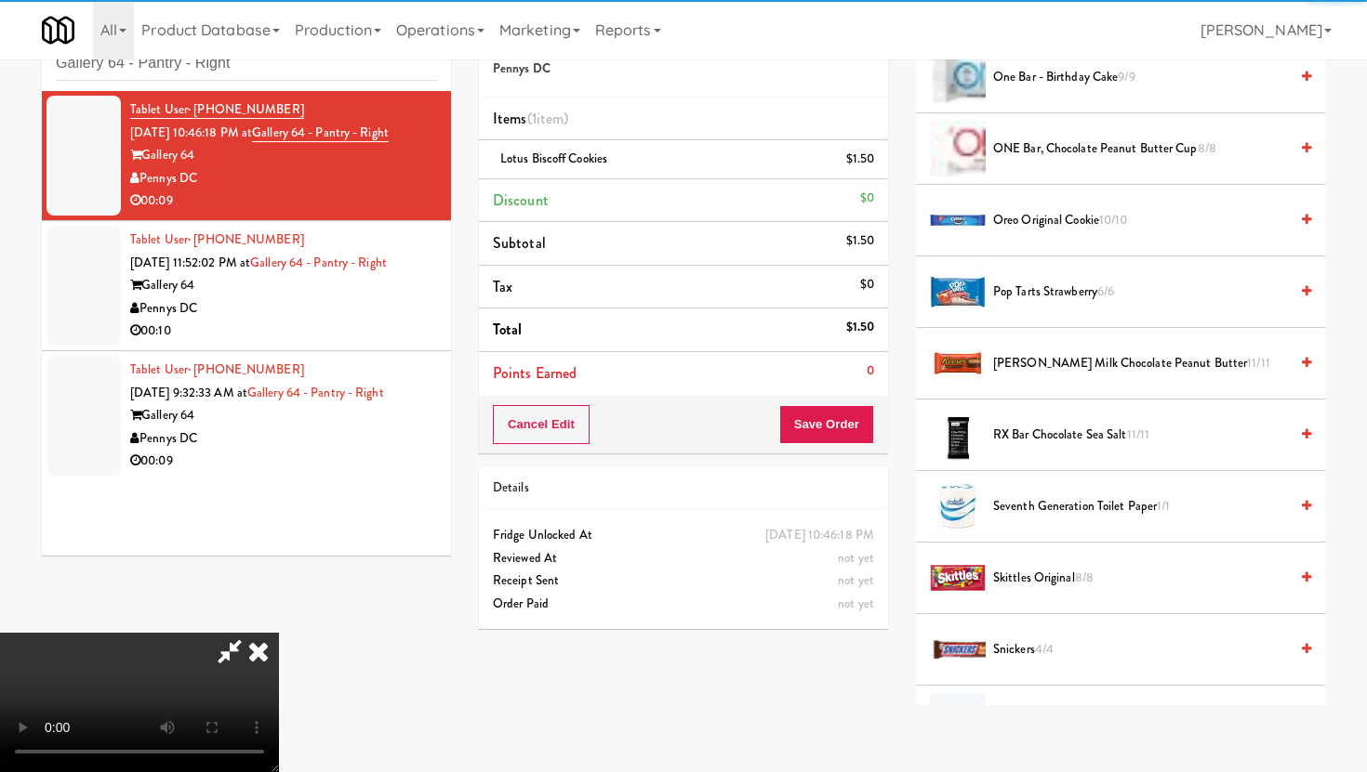
scroll to position [1558, 0]
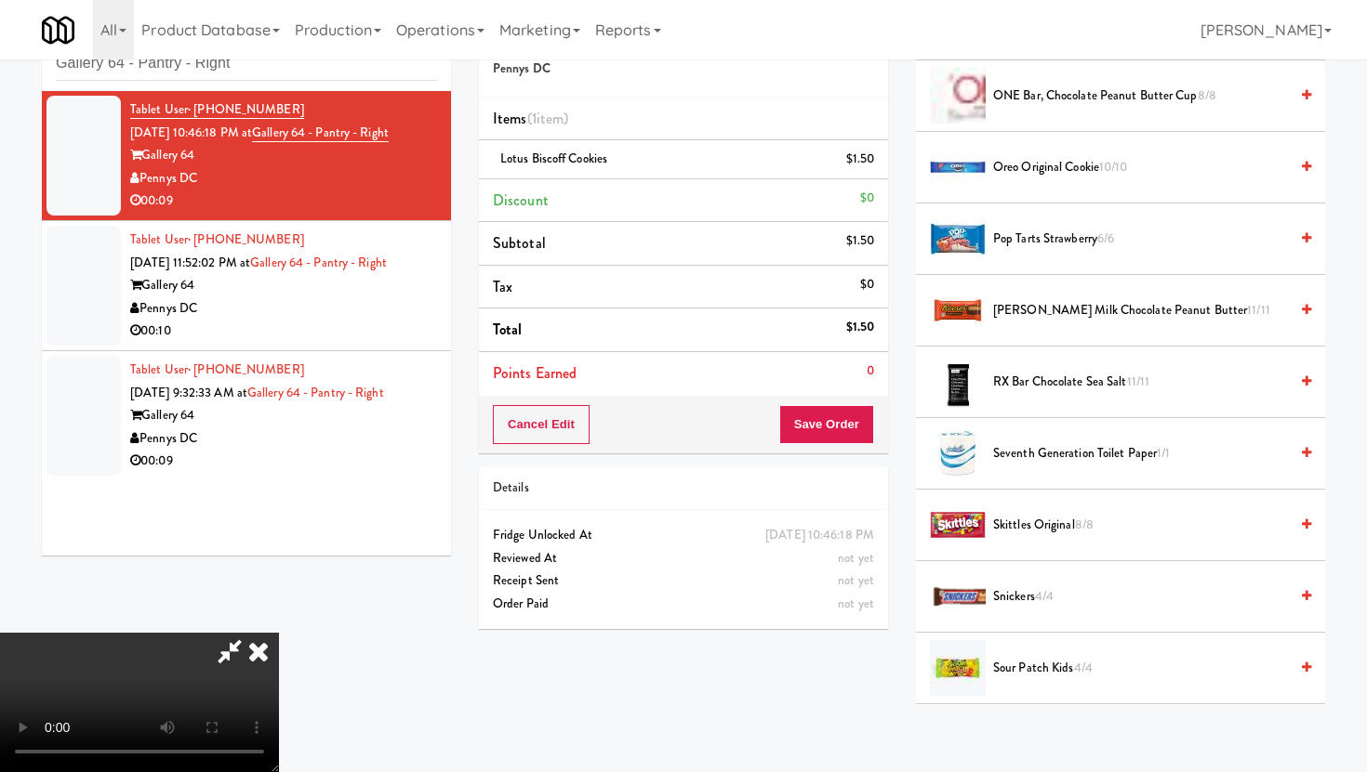
click at [1028, 520] on span "Skittles Original 8/8" at bounding box center [1140, 525] width 295 height 23
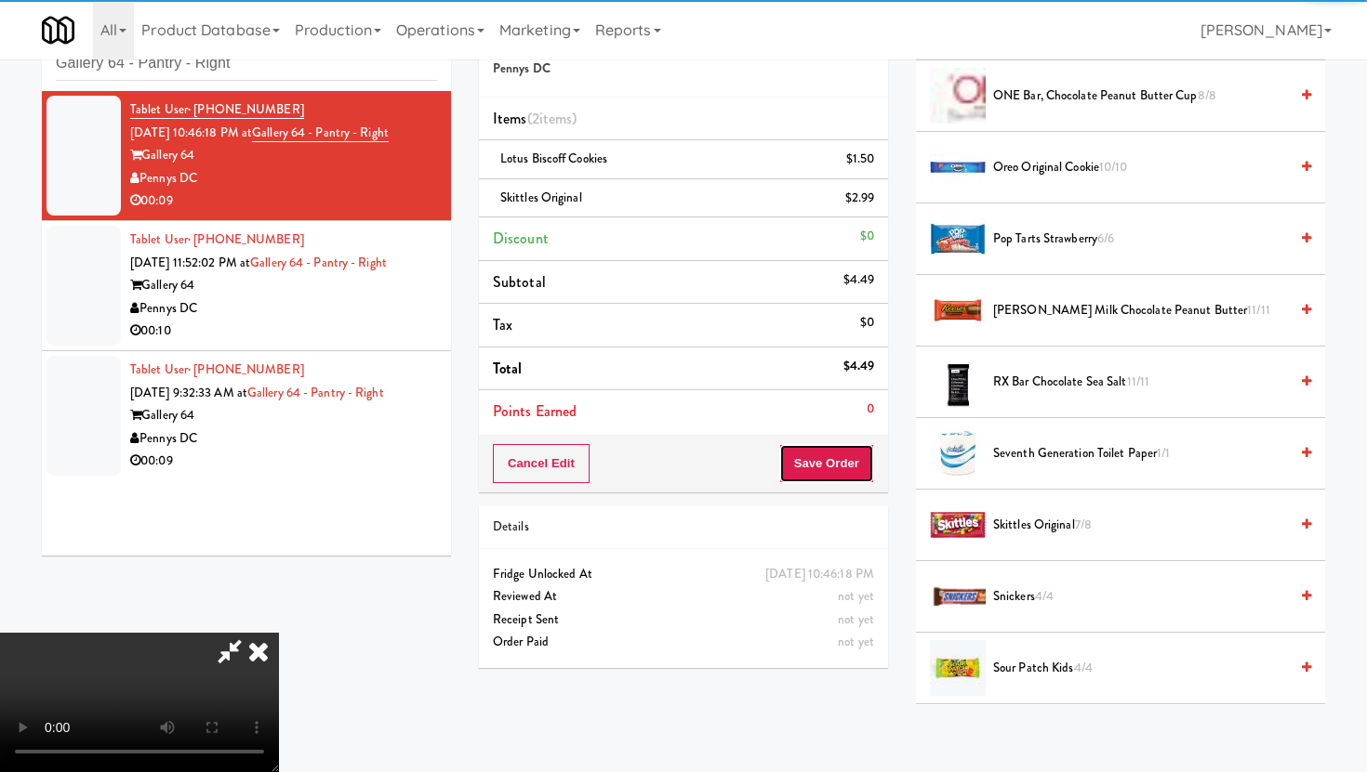
click at [852, 451] on button "Save Order" at bounding box center [826, 463] width 95 height 39
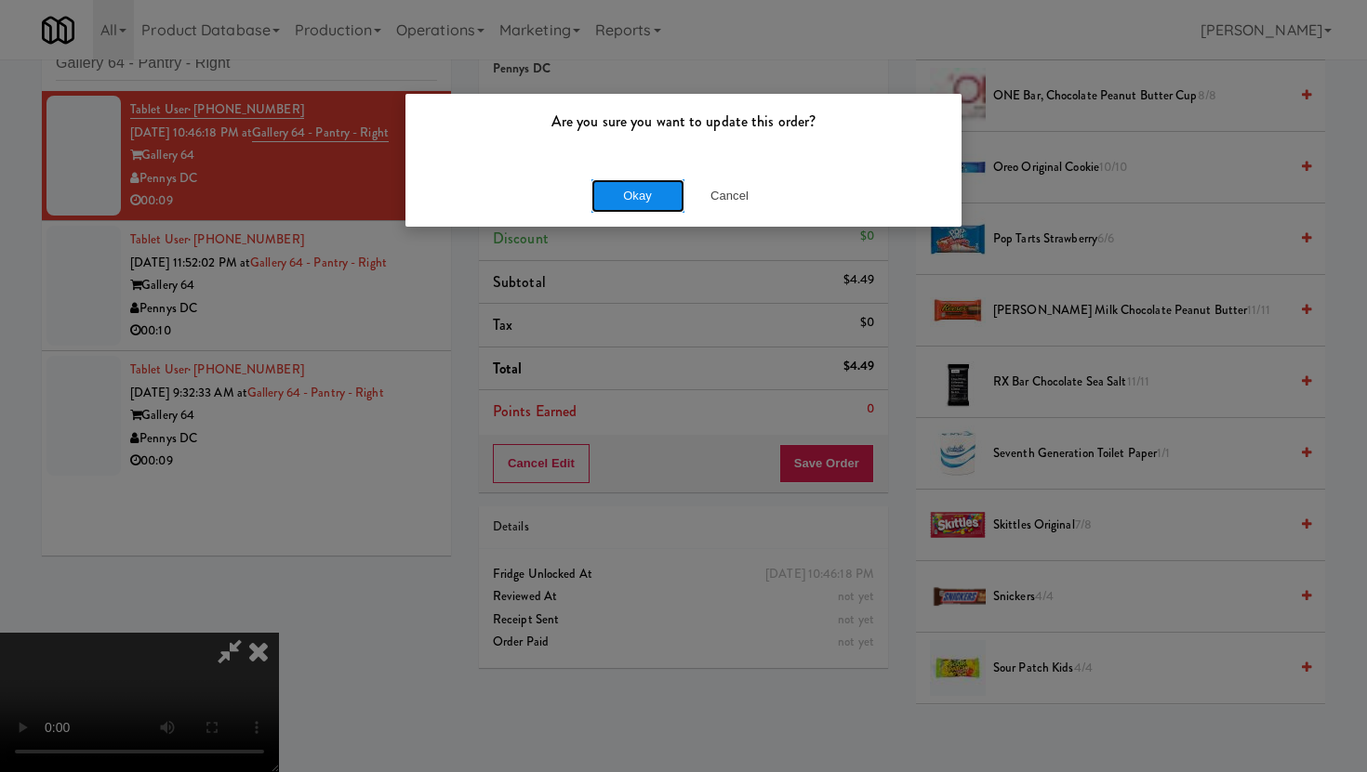
click at [658, 190] on button "Okay" at bounding box center [637, 195] width 93 height 33
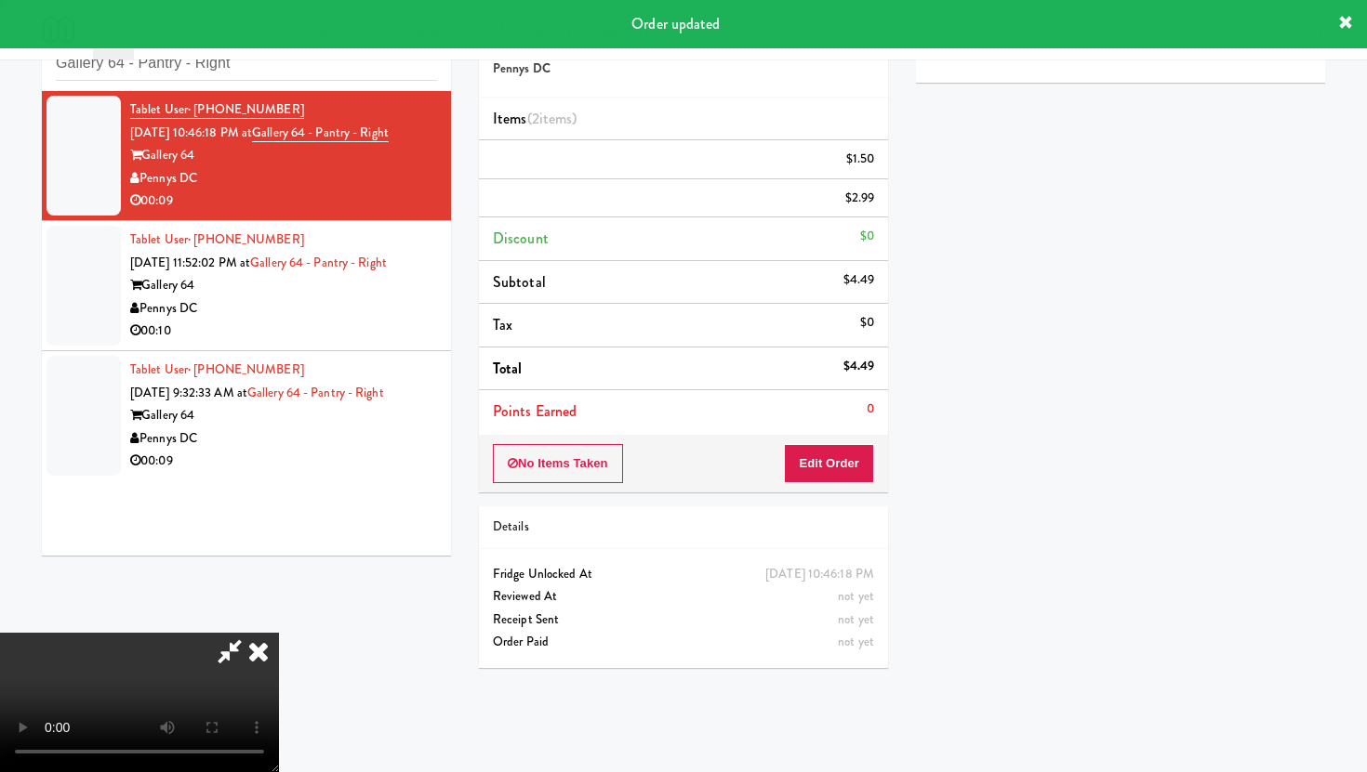
scroll to position [47, 0]
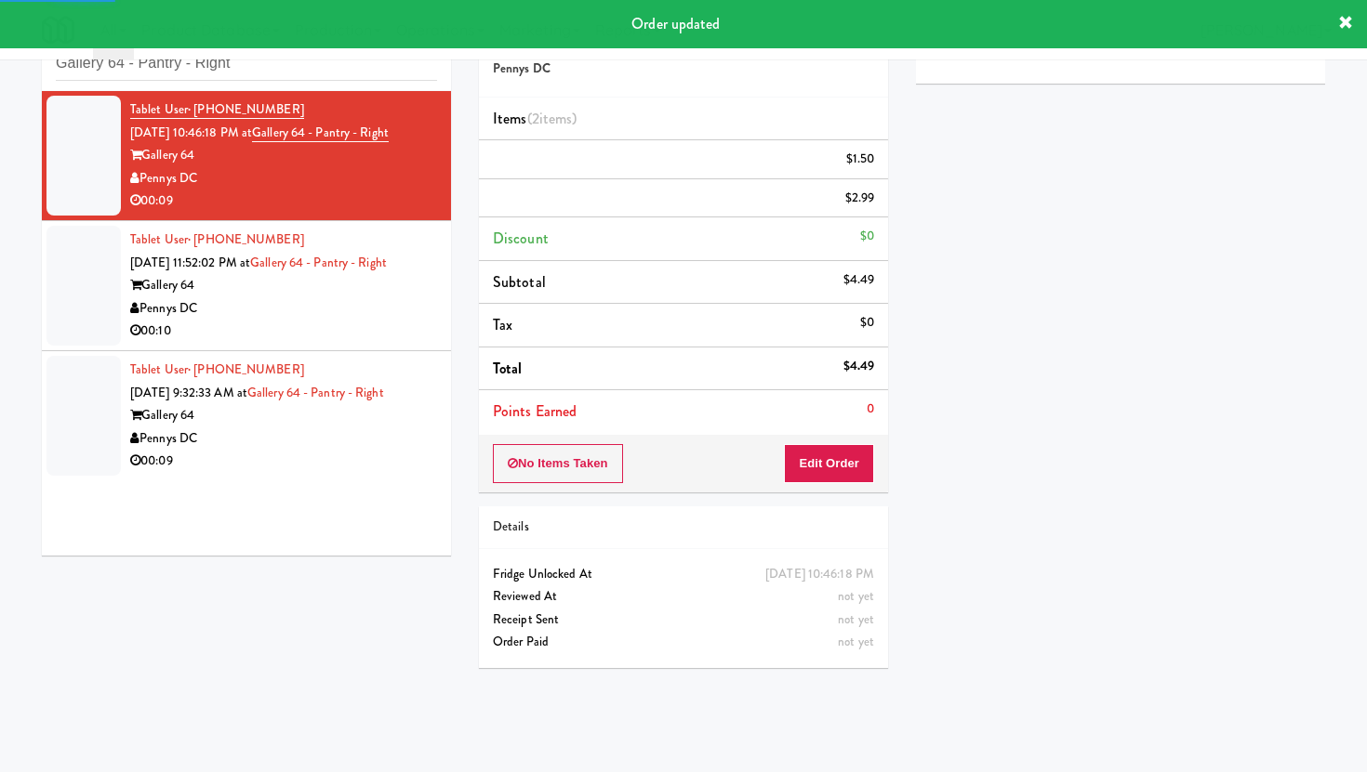
click at [371, 309] on div "Pennys DC" at bounding box center [283, 308] width 307 height 23
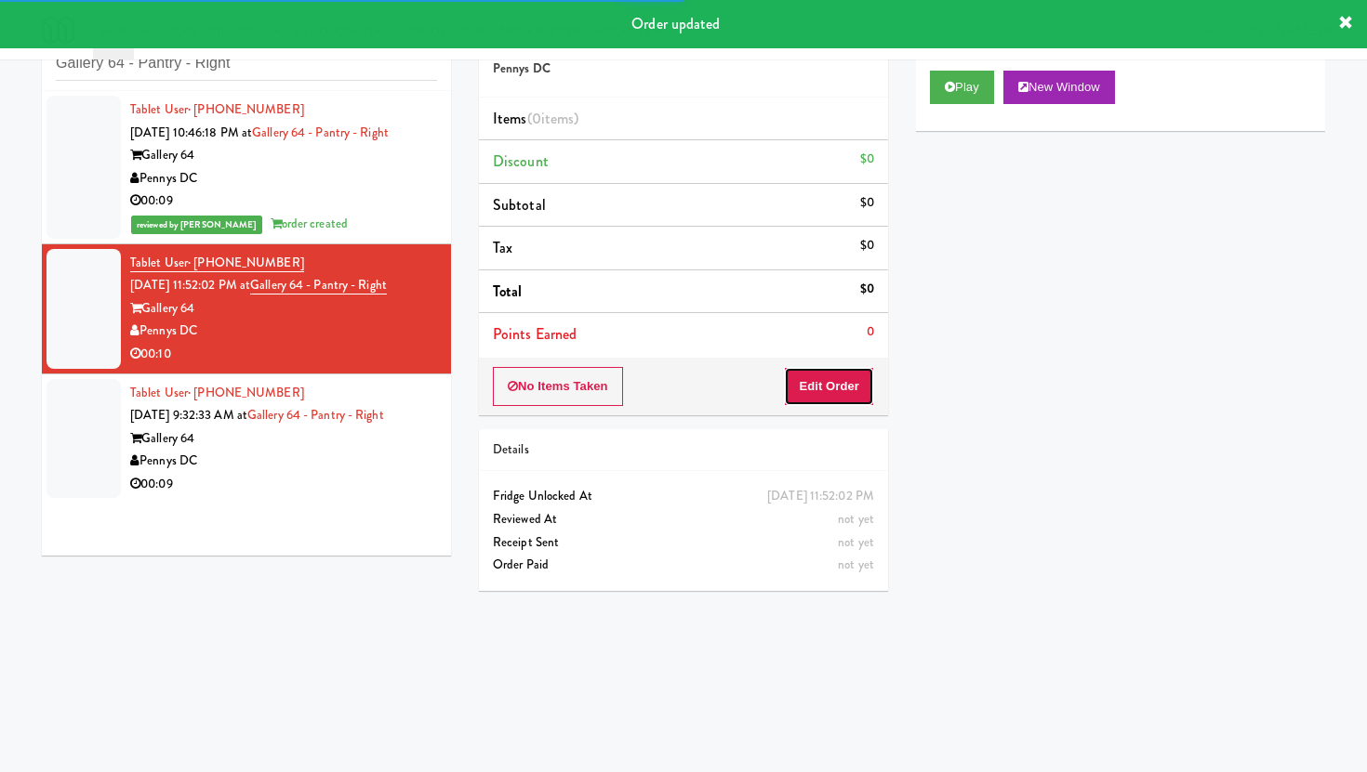
click at [853, 389] on button "Edit Order" at bounding box center [829, 386] width 90 height 39
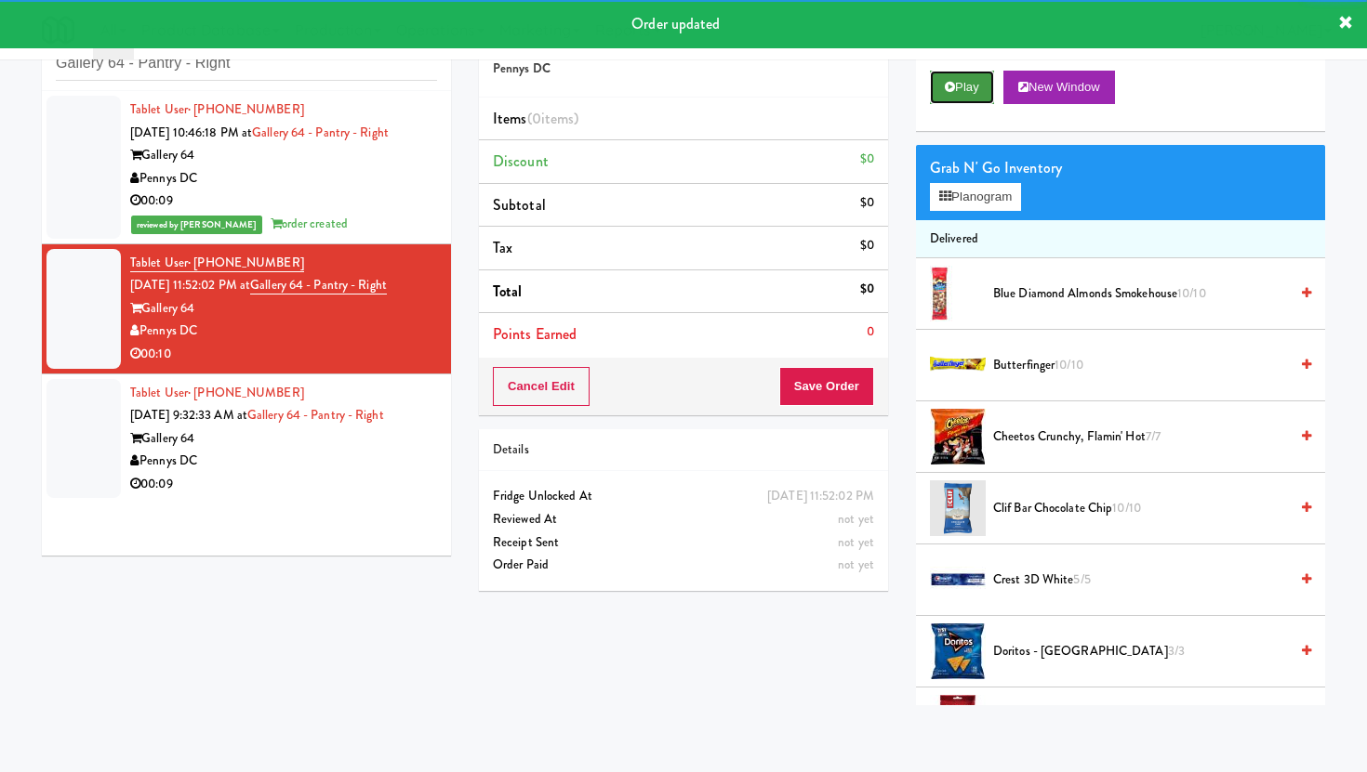
click at [960, 81] on button "Play" at bounding box center [962, 87] width 64 height 33
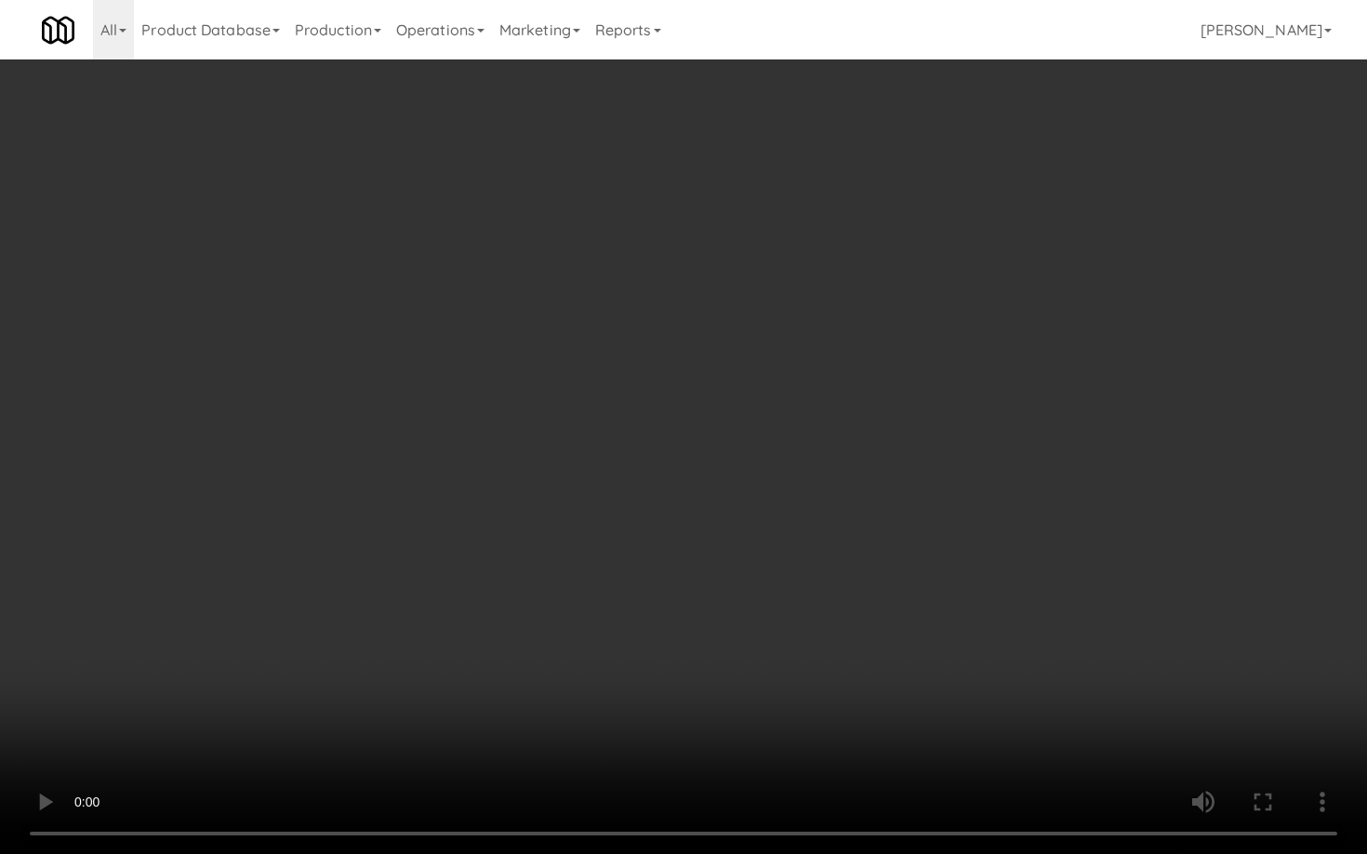
click at [436, 636] on video at bounding box center [683, 427] width 1367 height 854
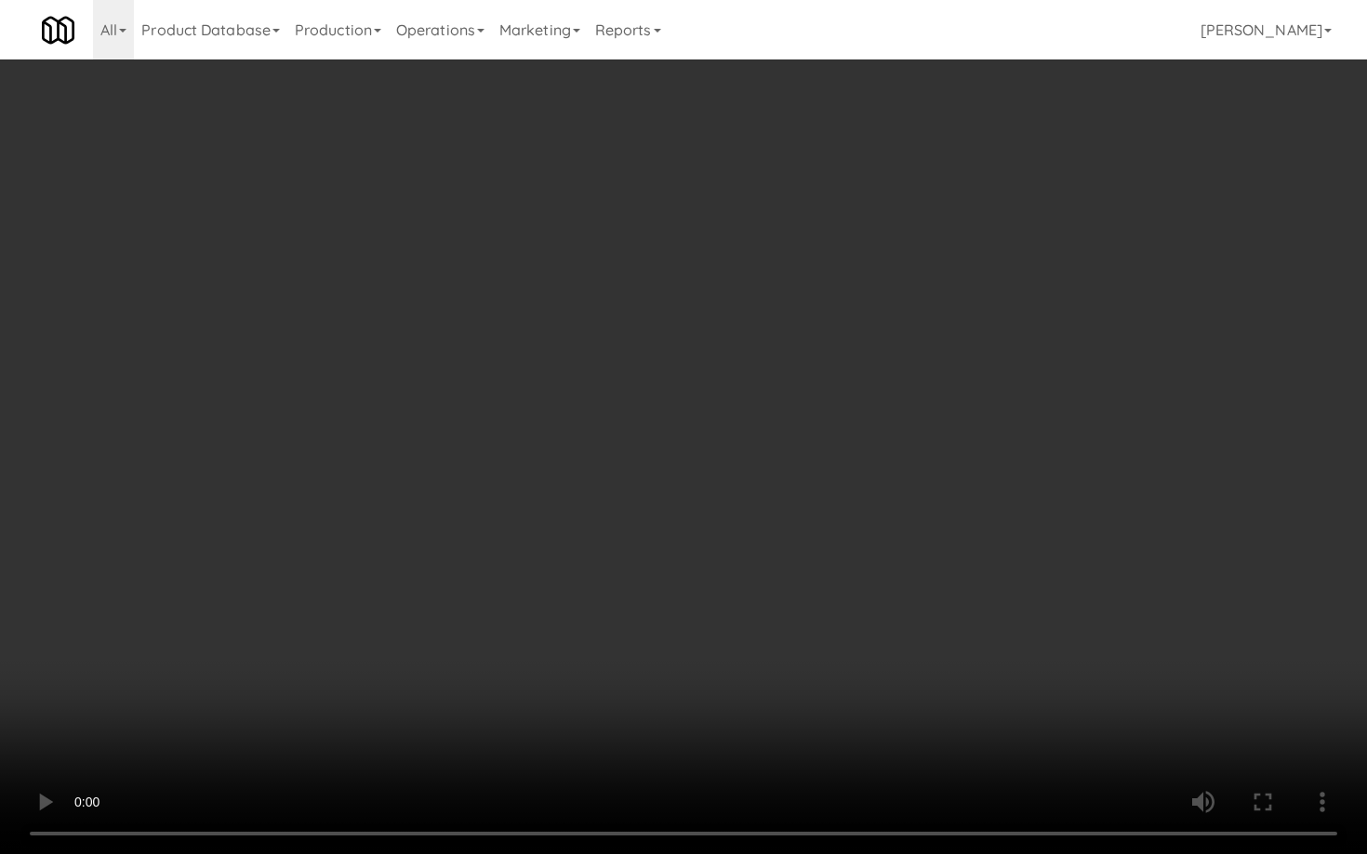
click at [436, 636] on video at bounding box center [683, 427] width 1367 height 854
click at [478, 657] on video at bounding box center [683, 427] width 1367 height 854
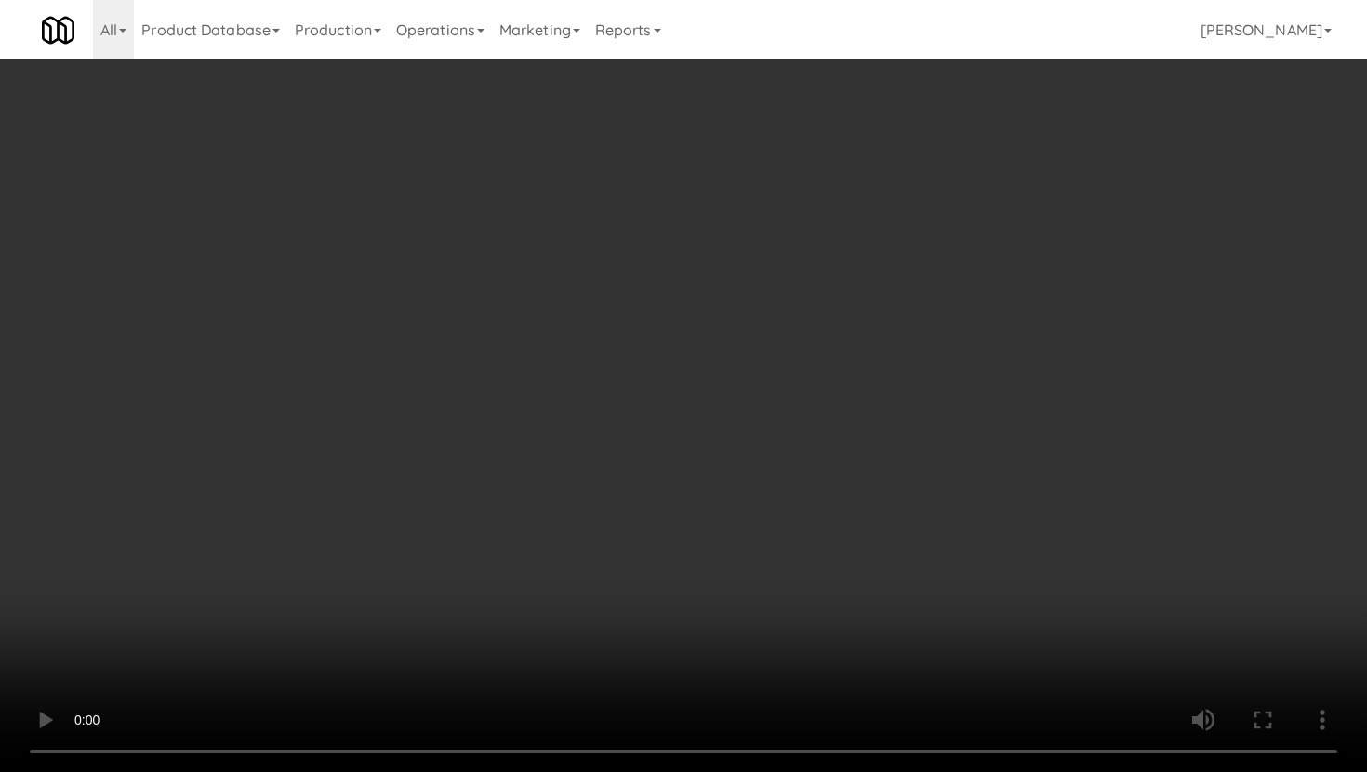
scroll to position [655, 0]
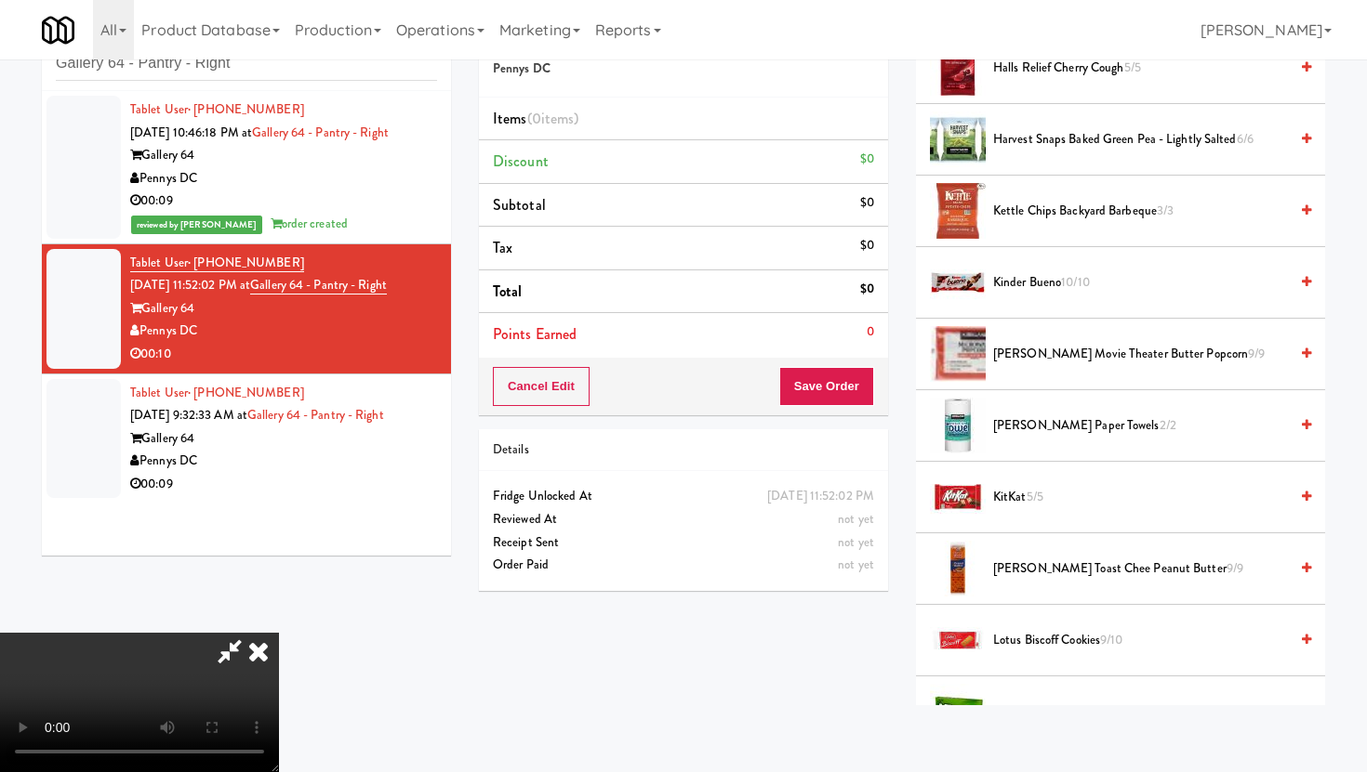
click at [1073, 643] on span "Lotus Biscoff Cookies 9/10" at bounding box center [1140, 640] width 295 height 23
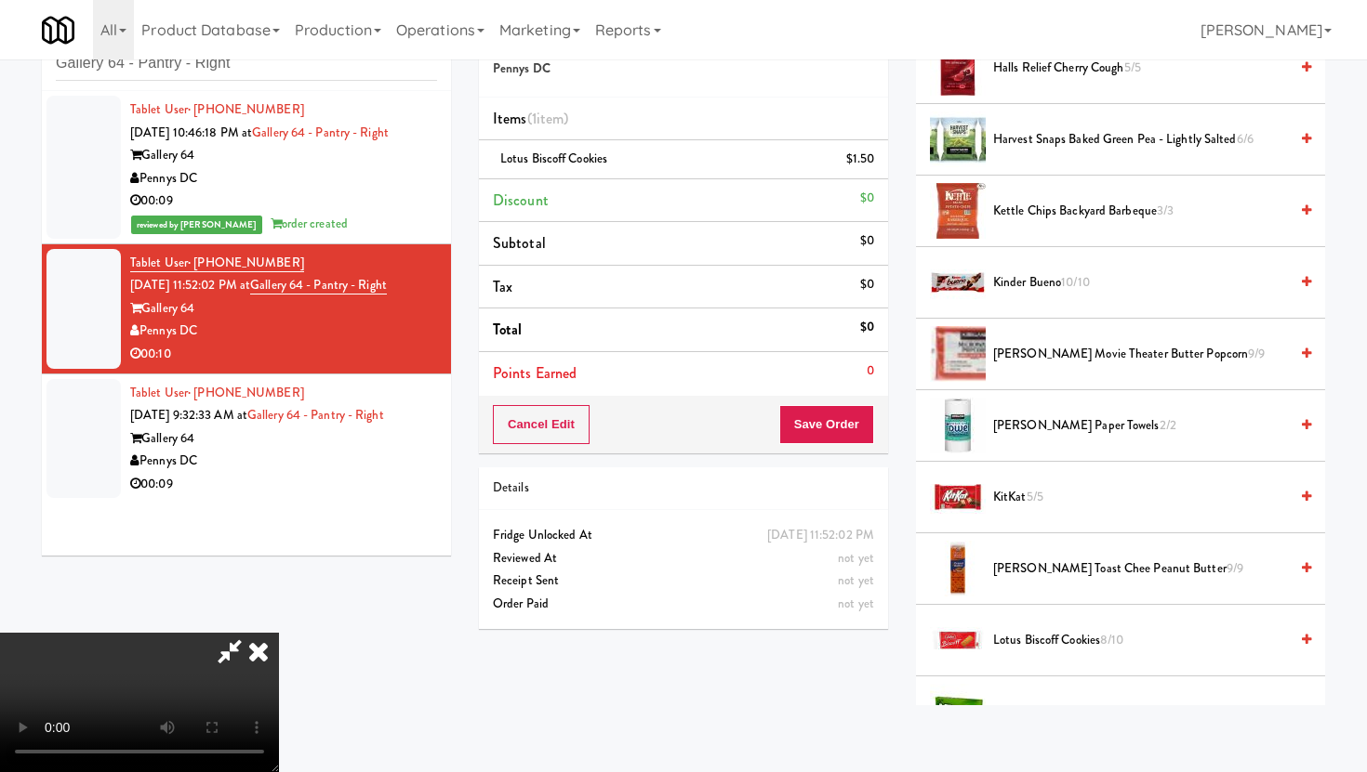
click at [1073, 643] on span "Lotus Biscoff Cookies 8/10" at bounding box center [1140, 640] width 295 height 23
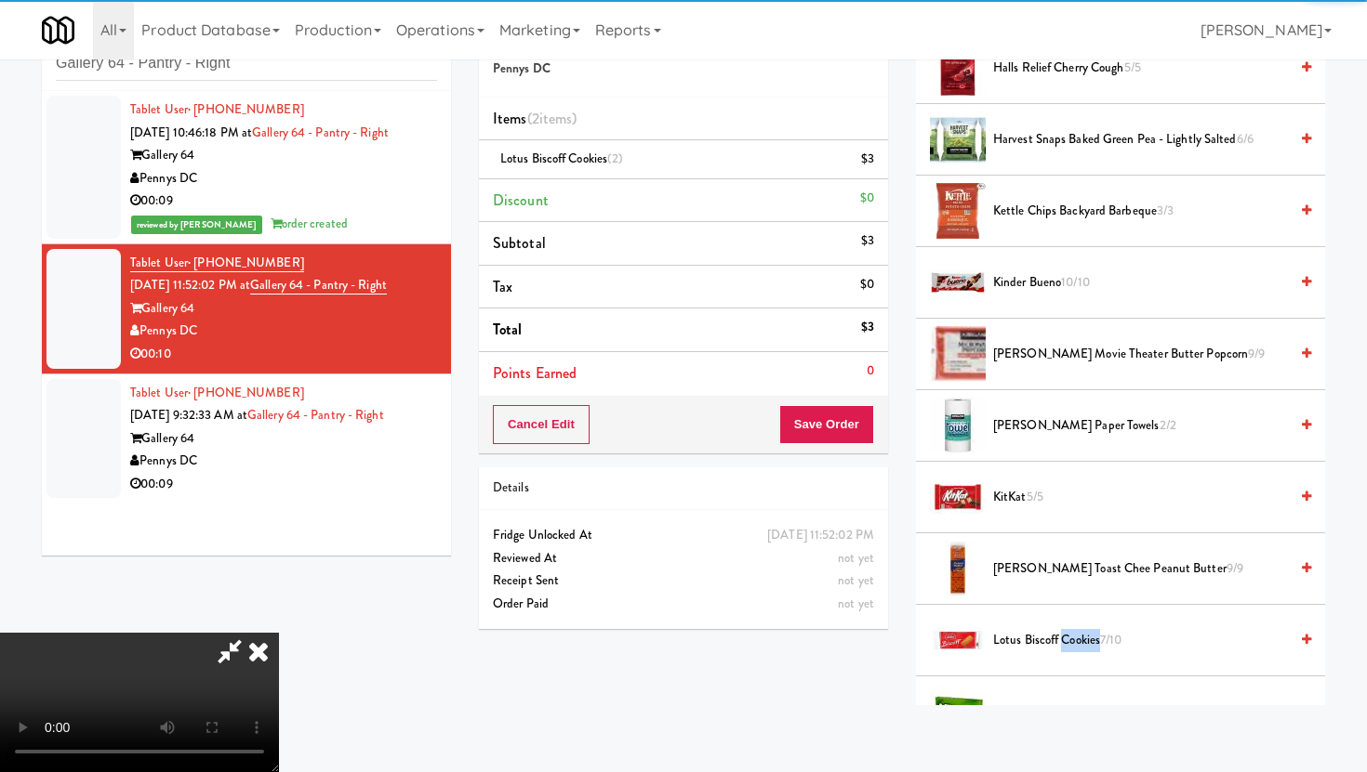
click at [831, 446] on div "Cancel Edit Save Order" at bounding box center [683, 425] width 409 height 58
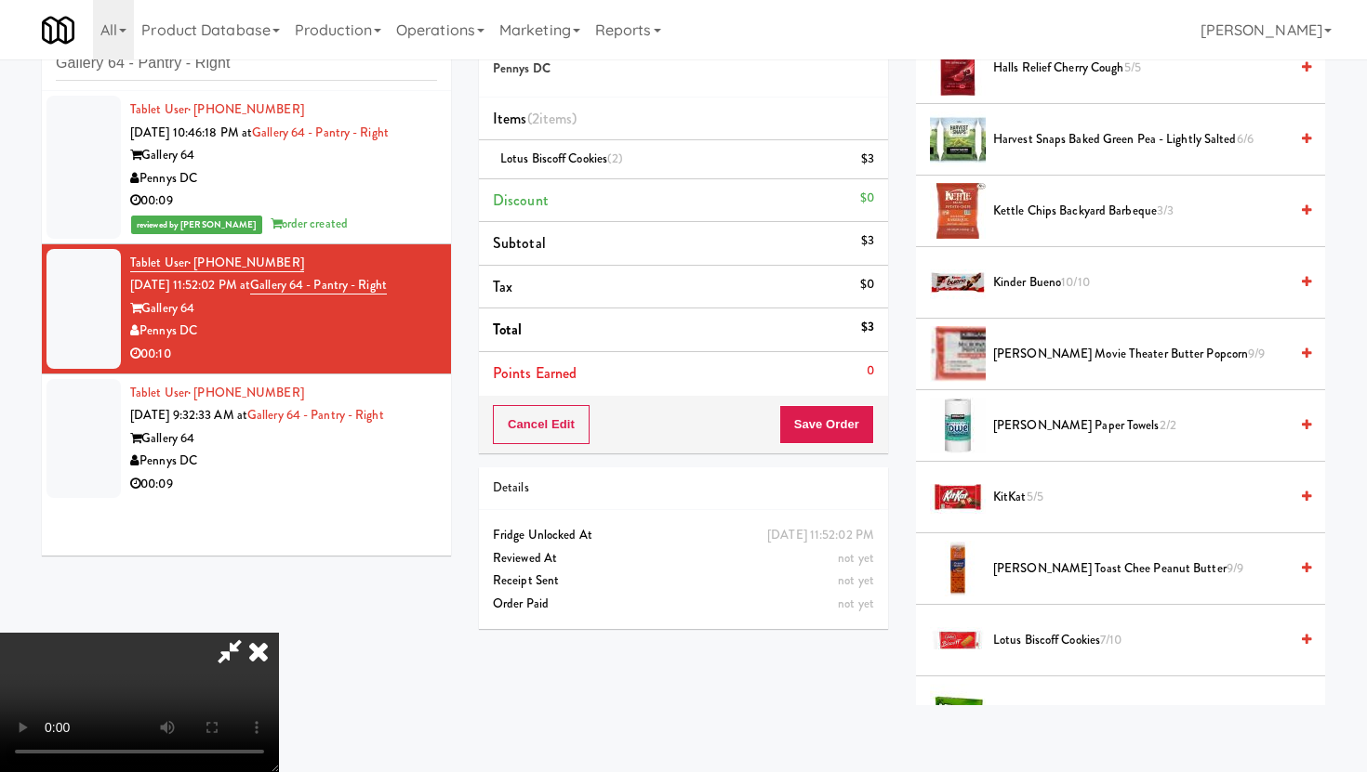
click at [831, 446] on div "Cancel Edit Save Order" at bounding box center [683, 425] width 409 height 58
click at [831, 442] on button "Save Order" at bounding box center [826, 424] width 95 height 39
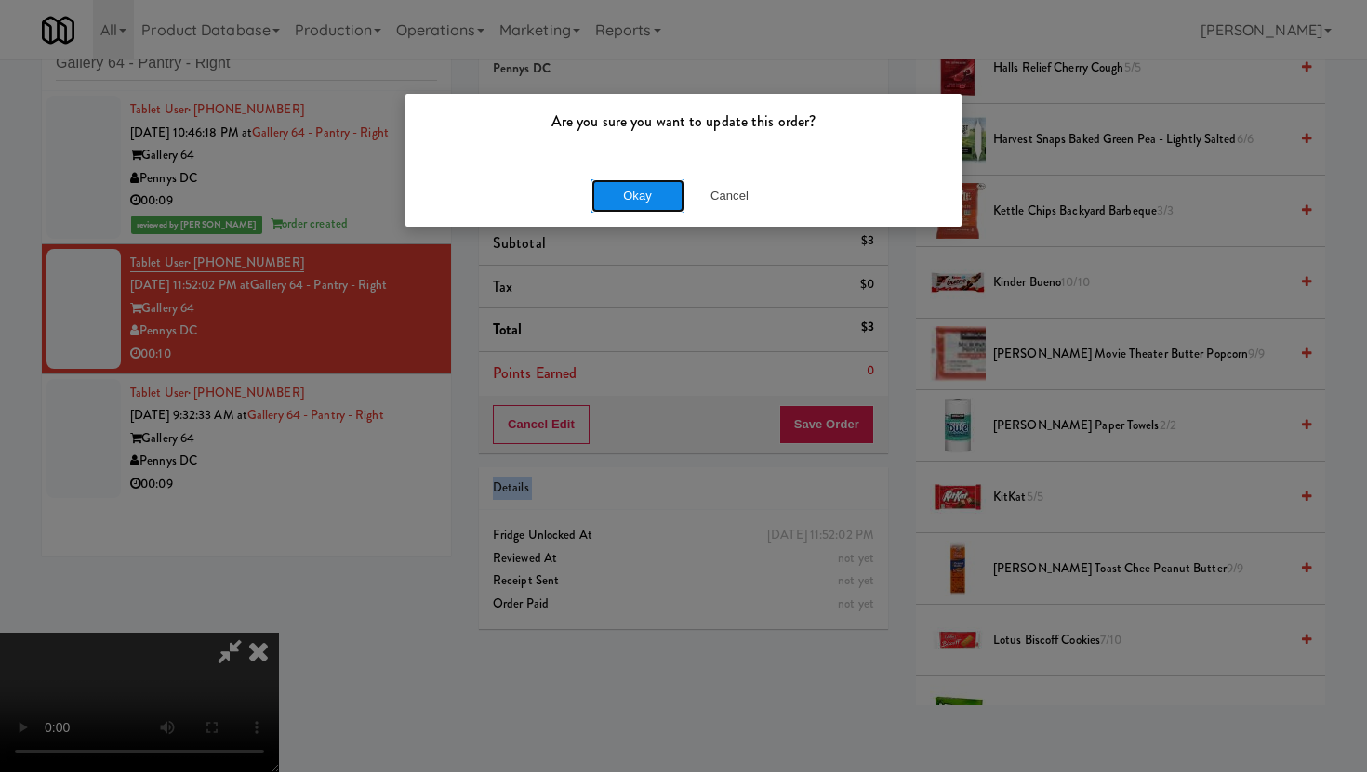
click at [628, 184] on button "Okay" at bounding box center [637, 195] width 93 height 33
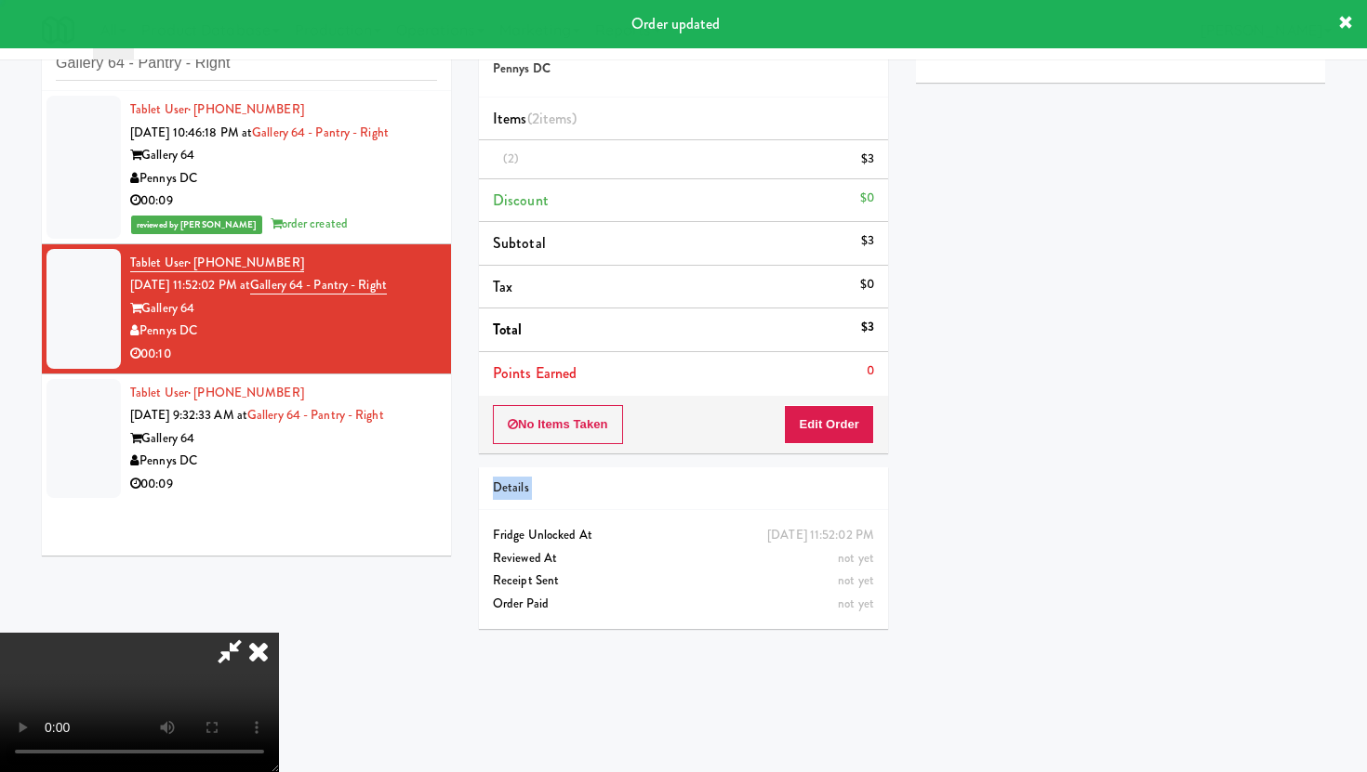
scroll to position [47, 0]
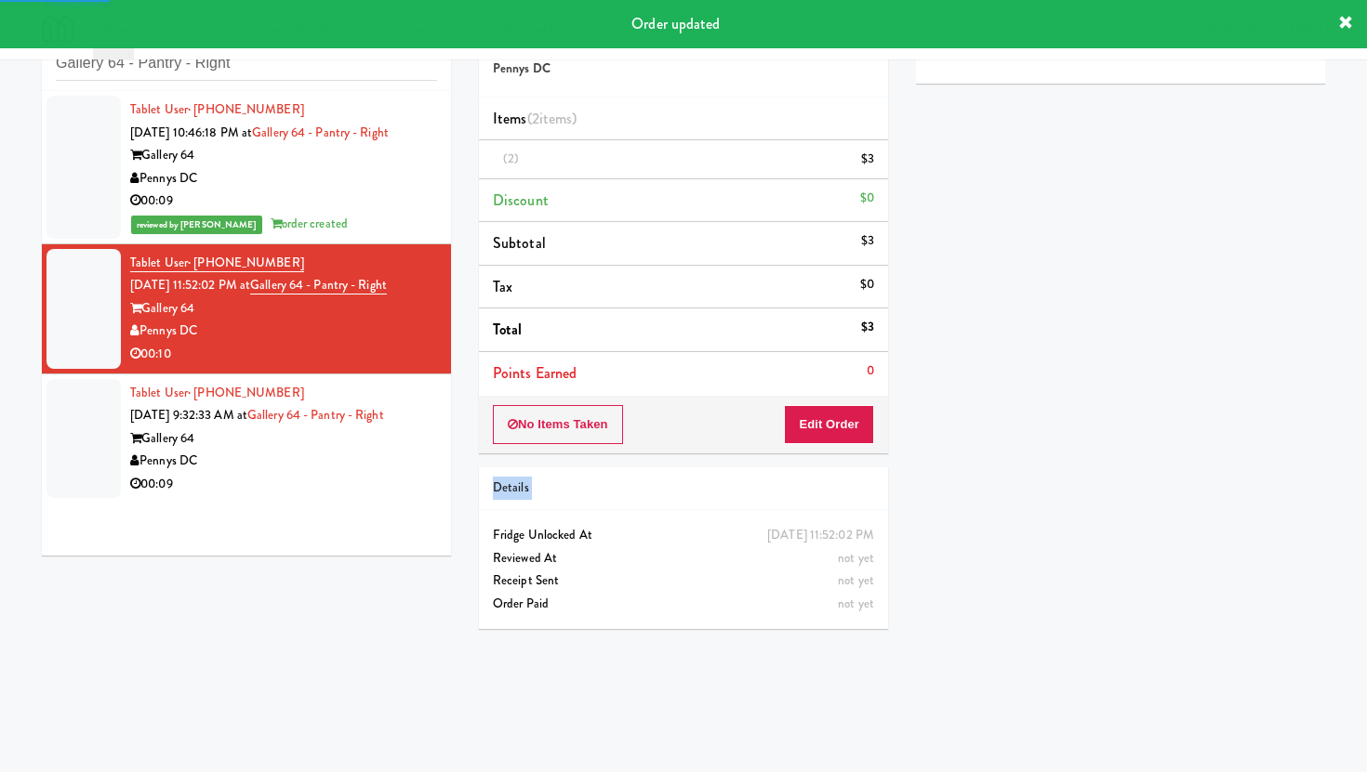
click at [396, 497] on li "Tablet User · (214) 945-7047 [DATE] 9:32:33 AM at Gallery 64 - Pantry - Right G…" at bounding box center [246, 439] width 409 height 129
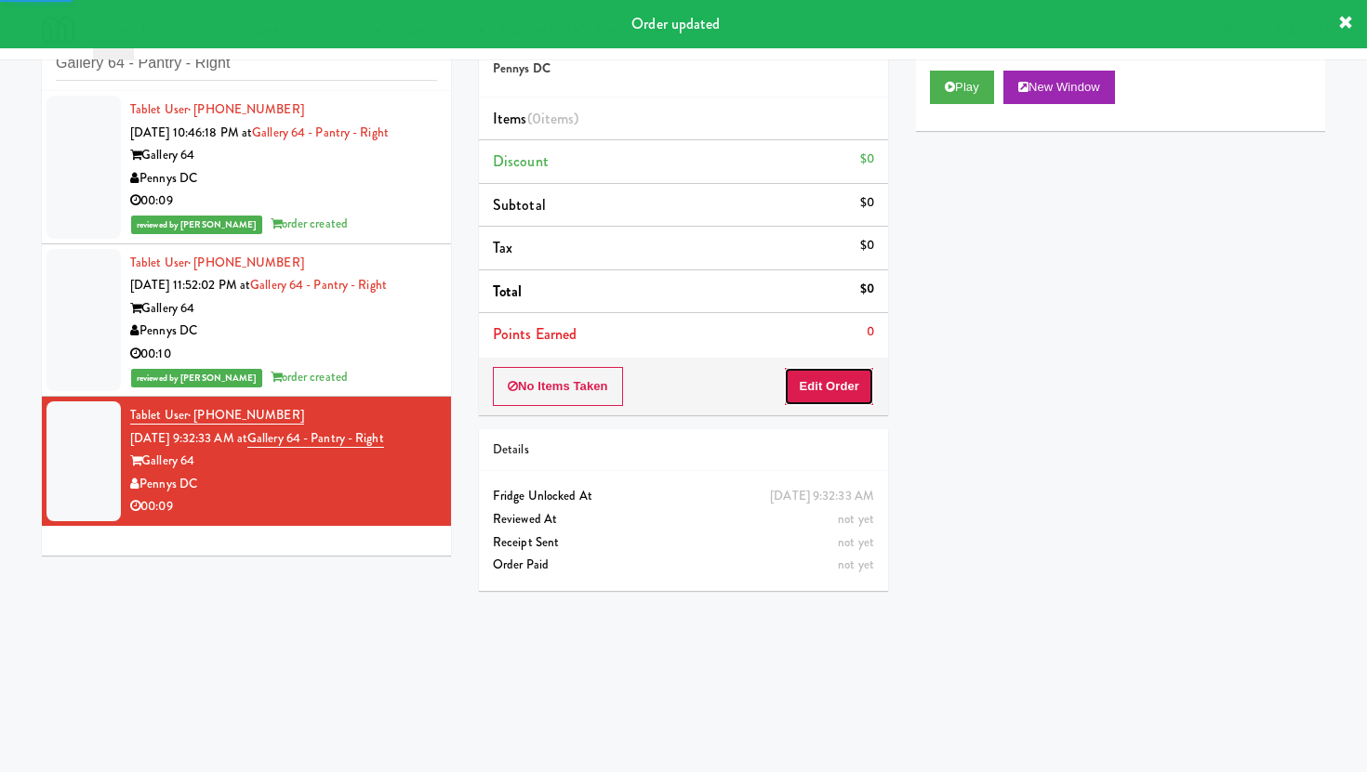
click at [851, 403] on button "Edit Order" at bounding box center [829, 386] width 90 height 39
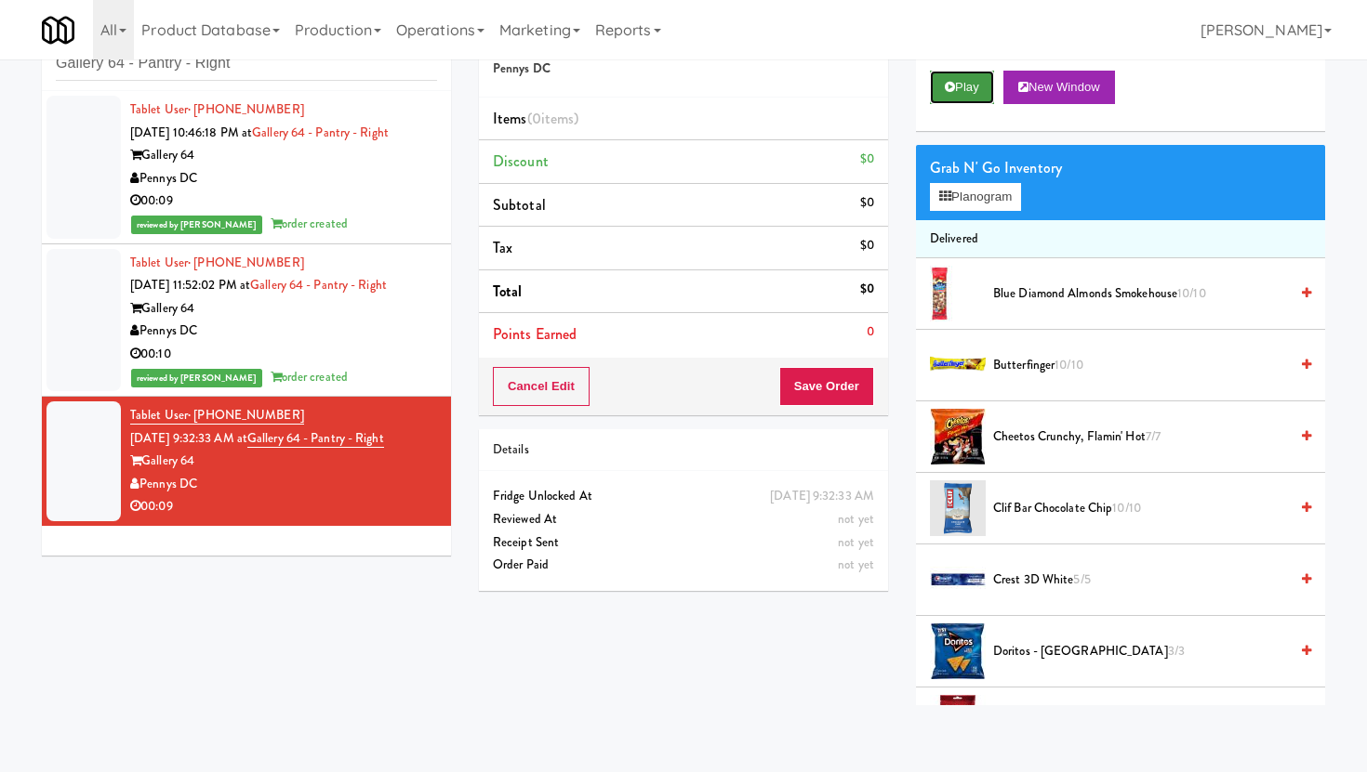
click at [950, 99] on button "Play" at bounding box center [962, 87] width 64 height 33
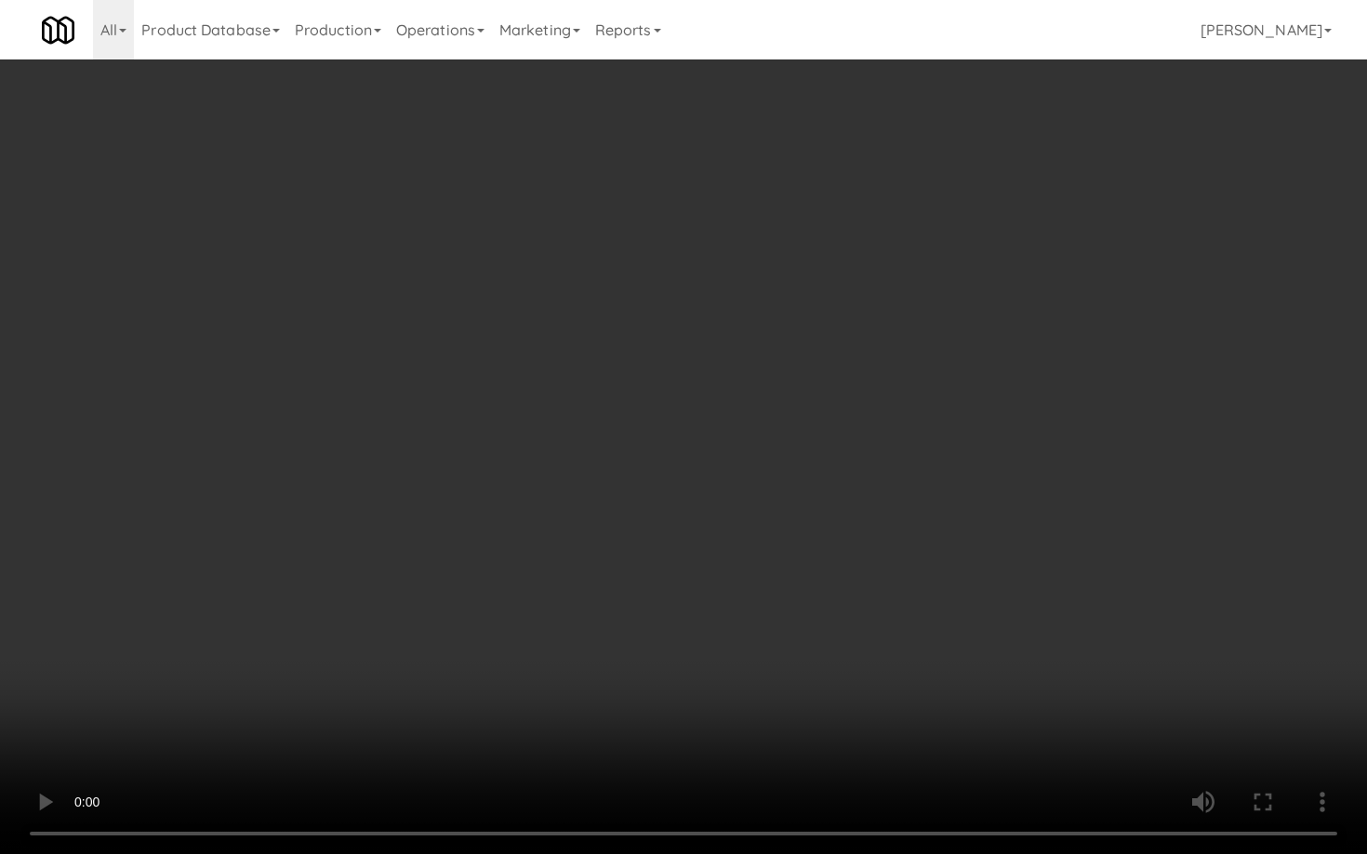
click at [574, 621] on video at bounding box center [683, 427] width 1367 height 854
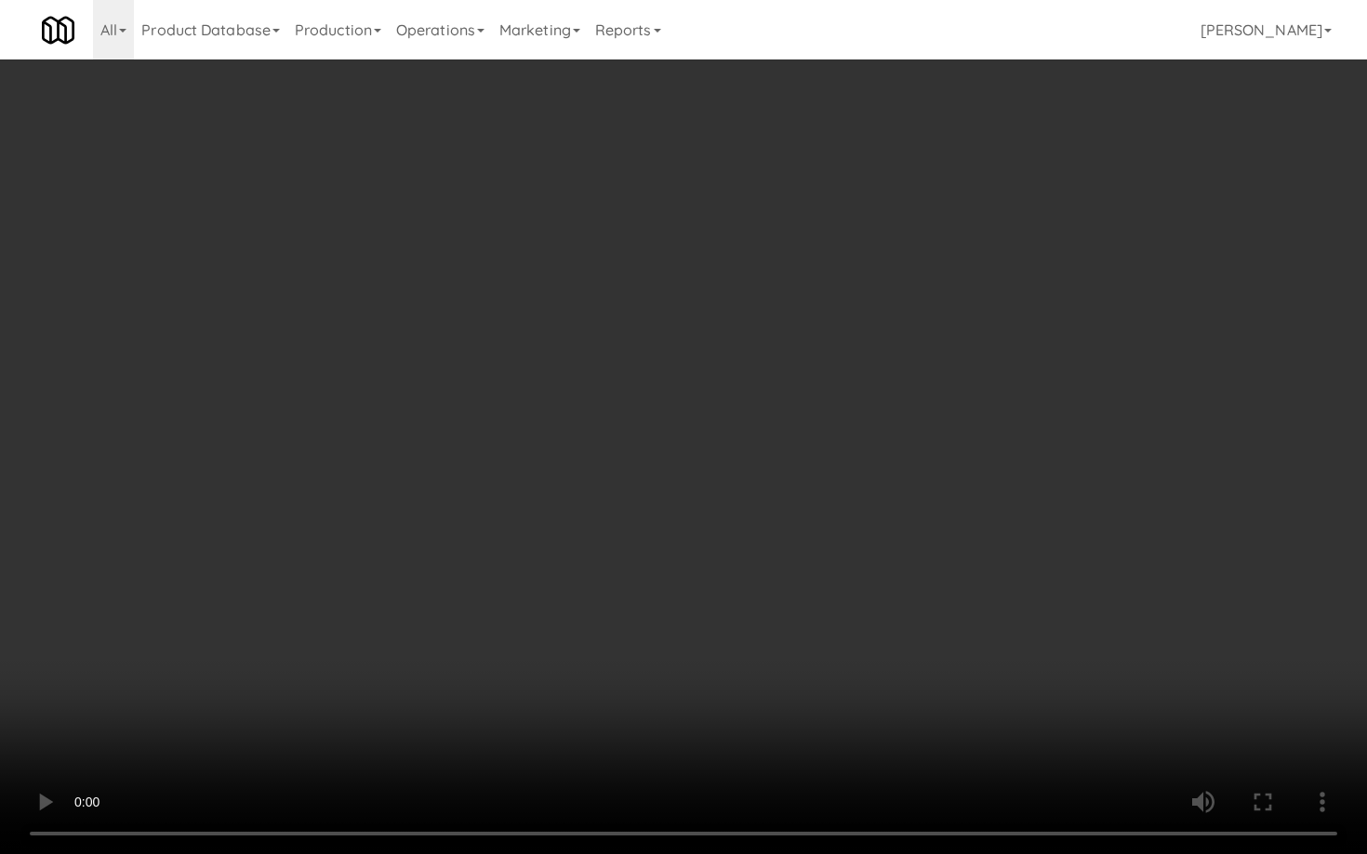
click at [574, 621] on video at bounding box center [683, 427] width 1367 height 854
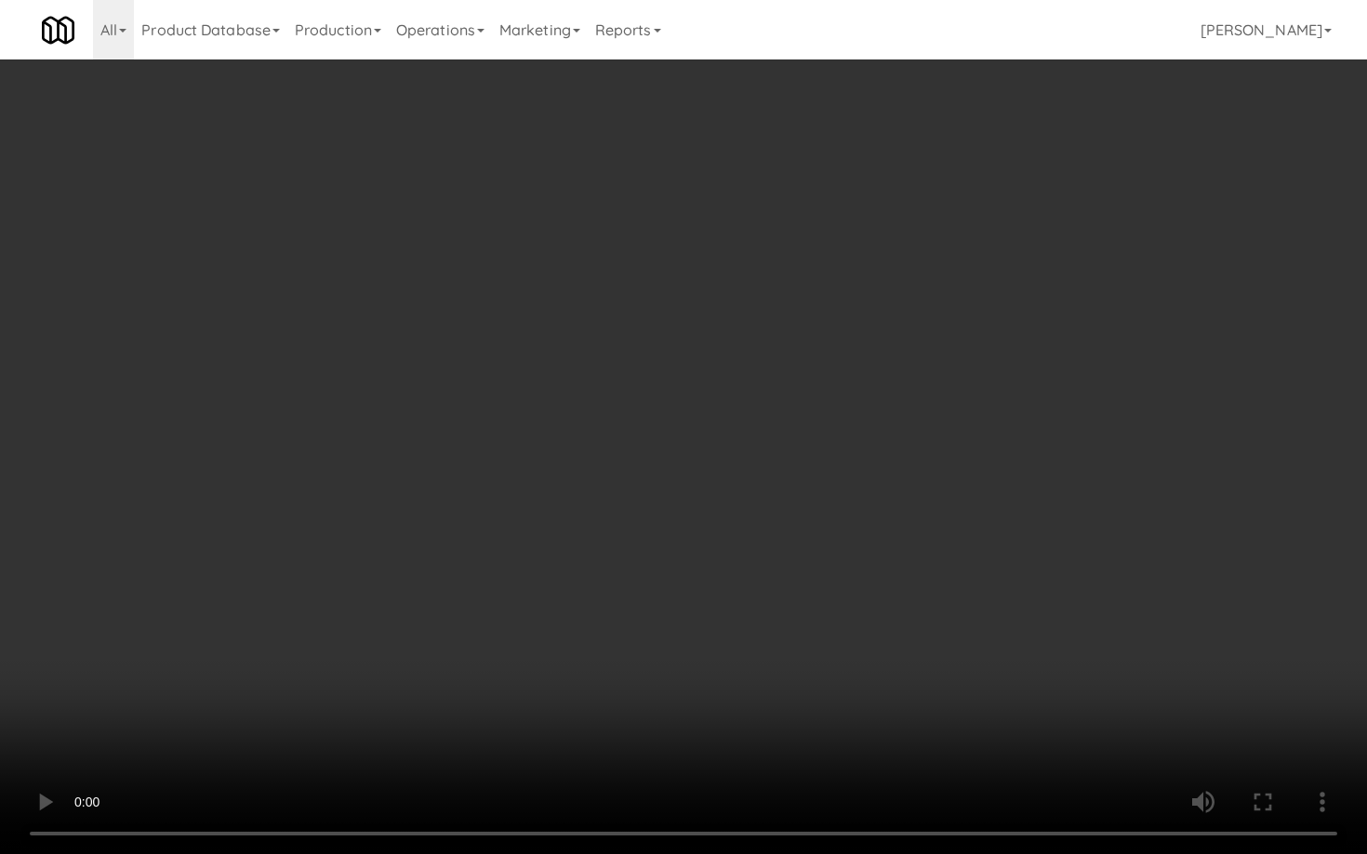
click at [574, 621] on video at bounding box center [683, 427] width 1367 height 854
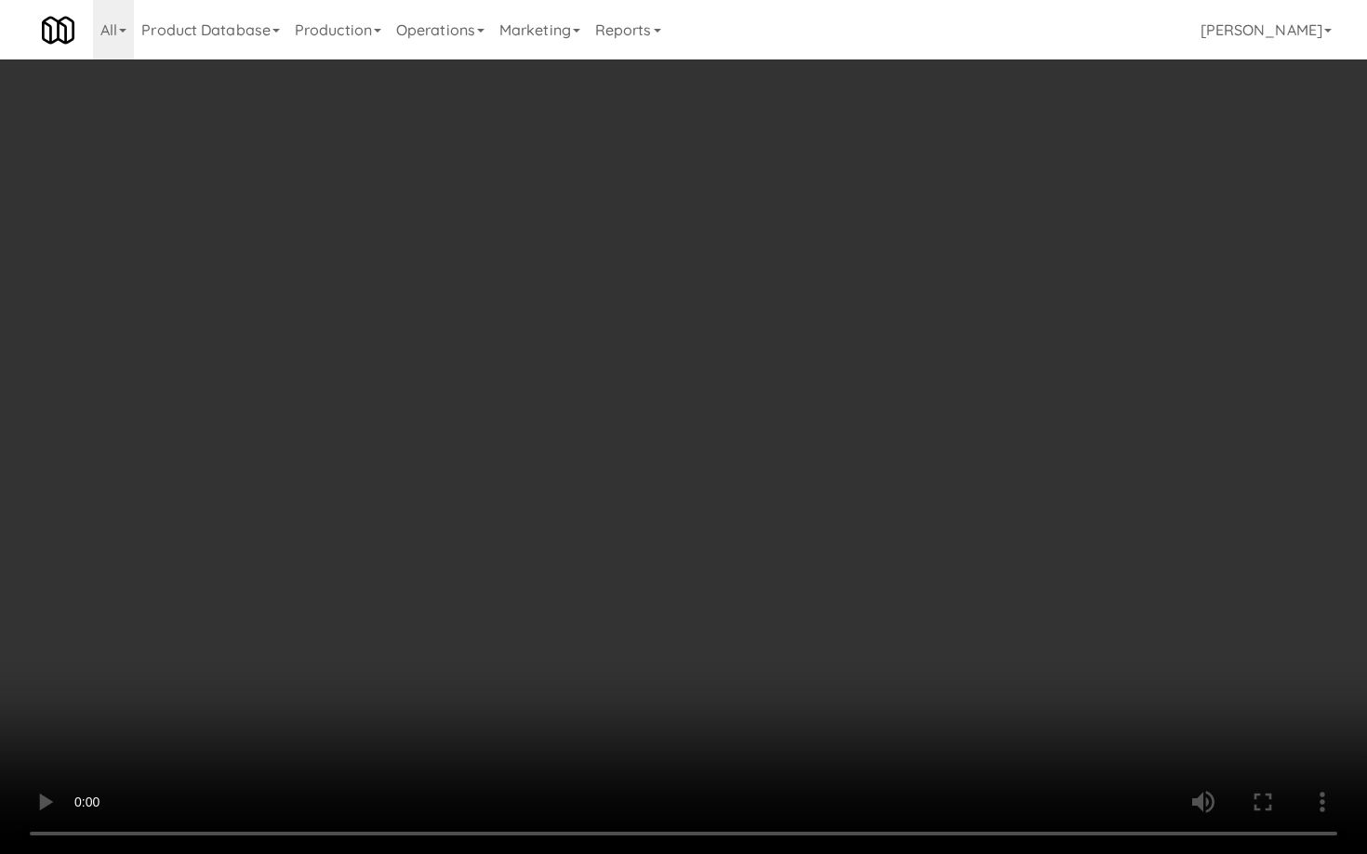
click at [574, 621] on video at bounding box center [683, 427] width 1367 height 854
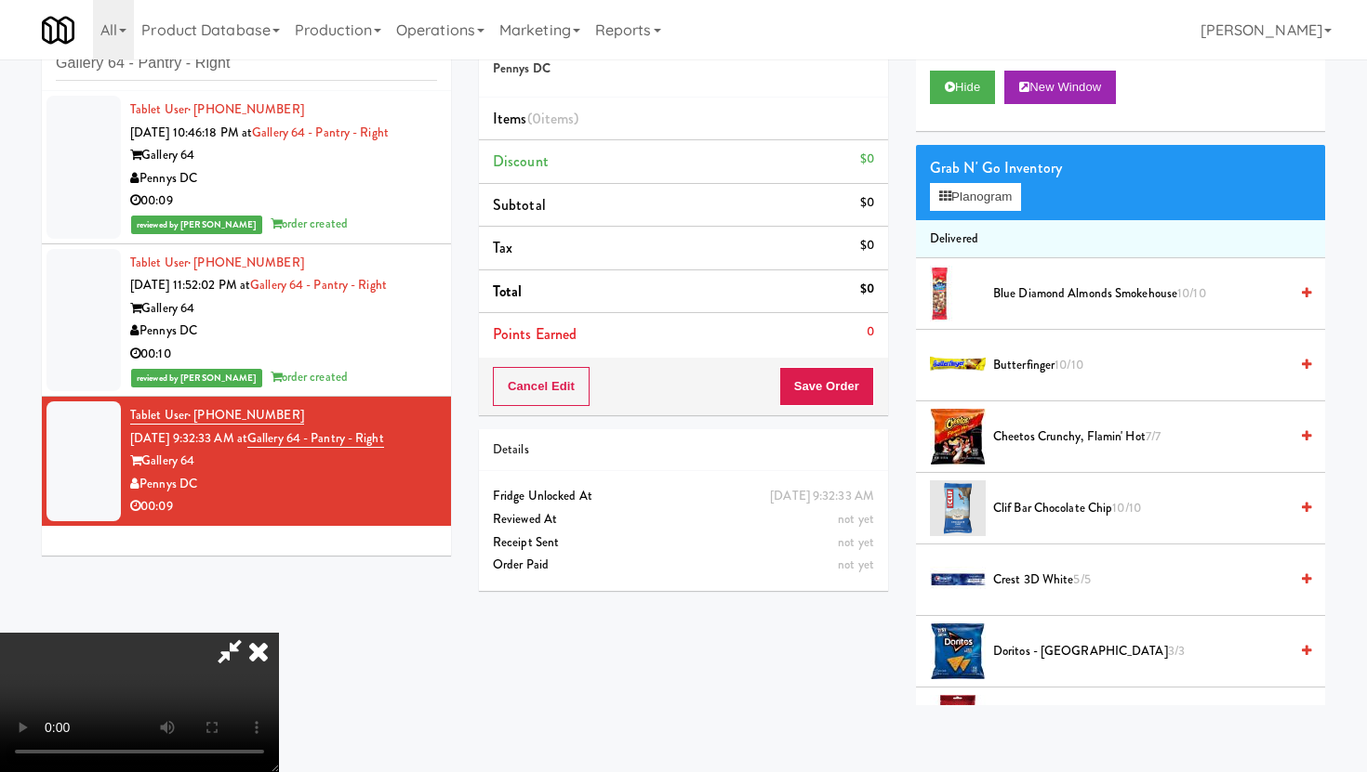
click at [1049, 366] on span "Butterfinger 10/10" at bounding box center [1140, 365] width 295 height 23
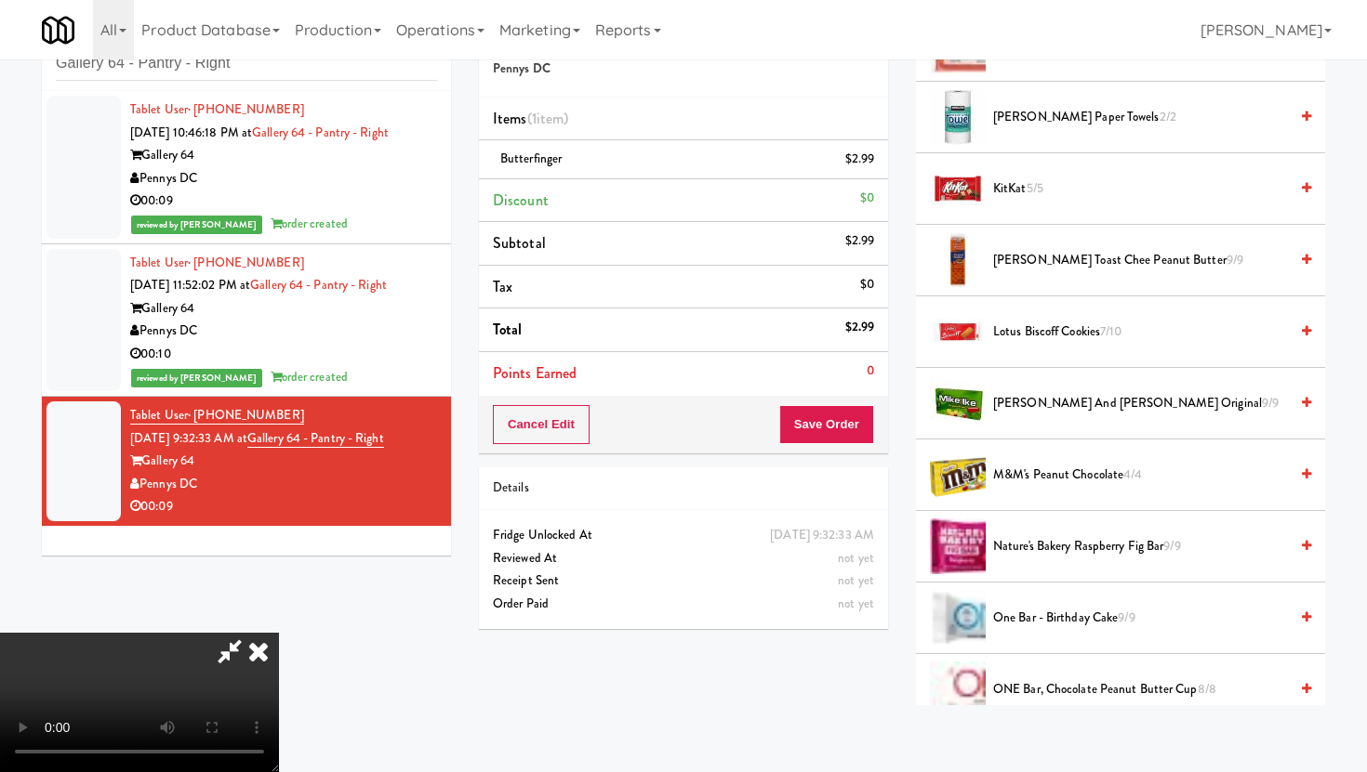
scroll to position [1227, 0]
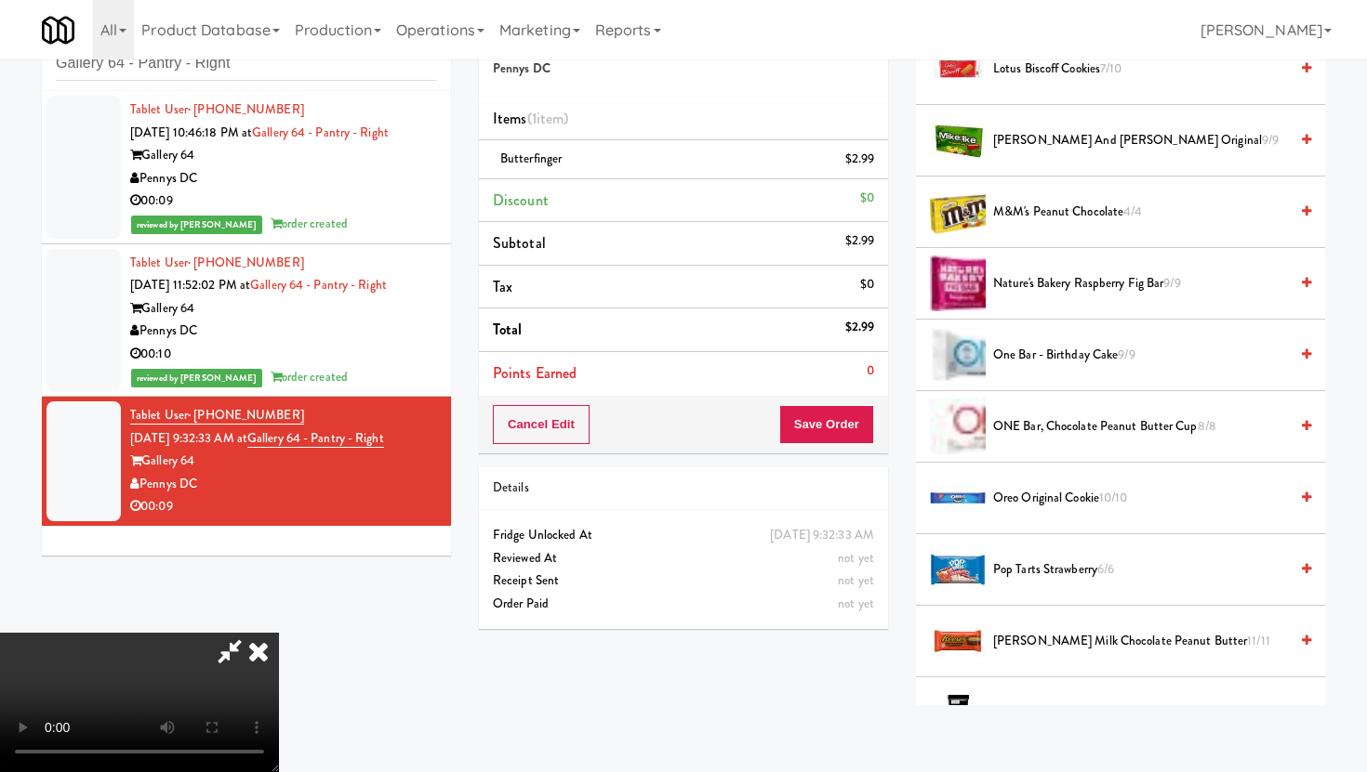
click at [1056, 355] on span "One Bar - Birthday Cake 9/9" at bounding box center [1140, 355] width 295 height 23
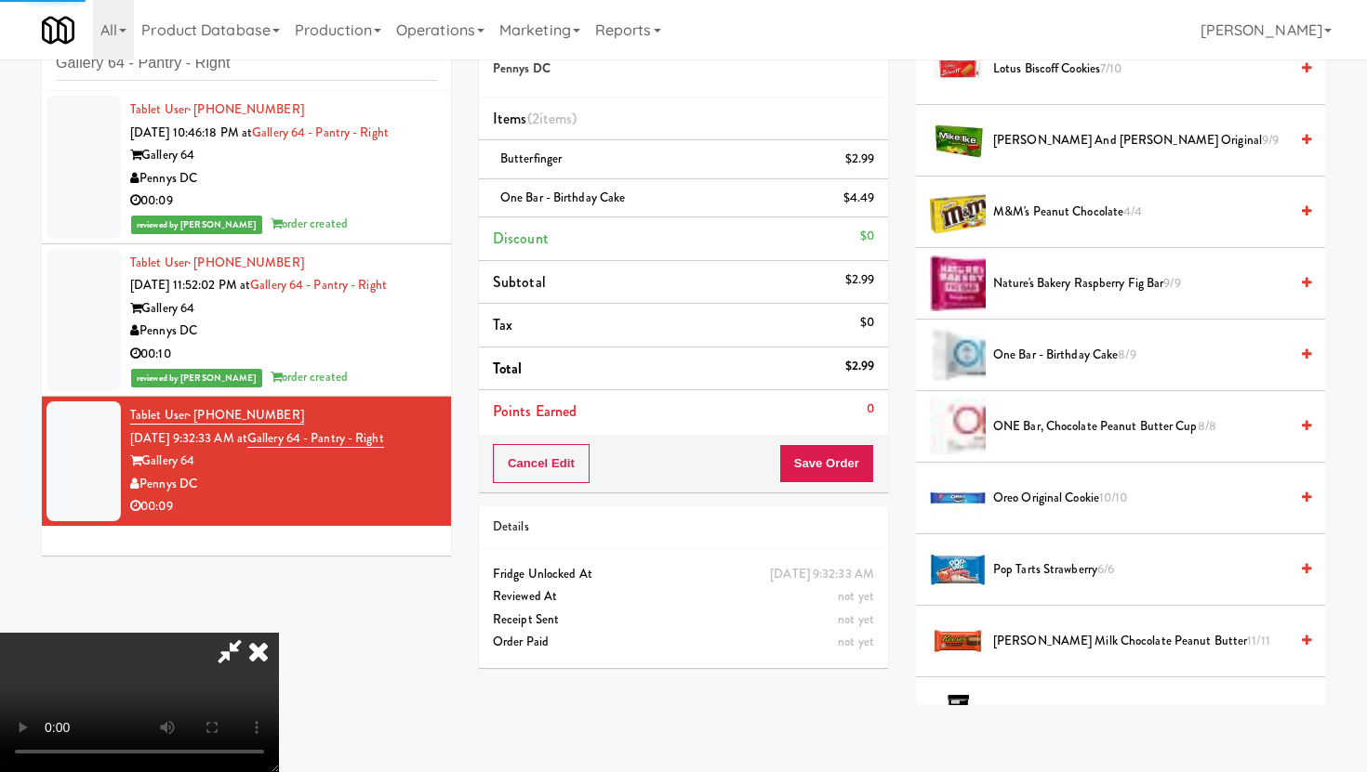
click at [836, 479] on button "Save Order" at bounding box center [826, 463] width 95 height 39
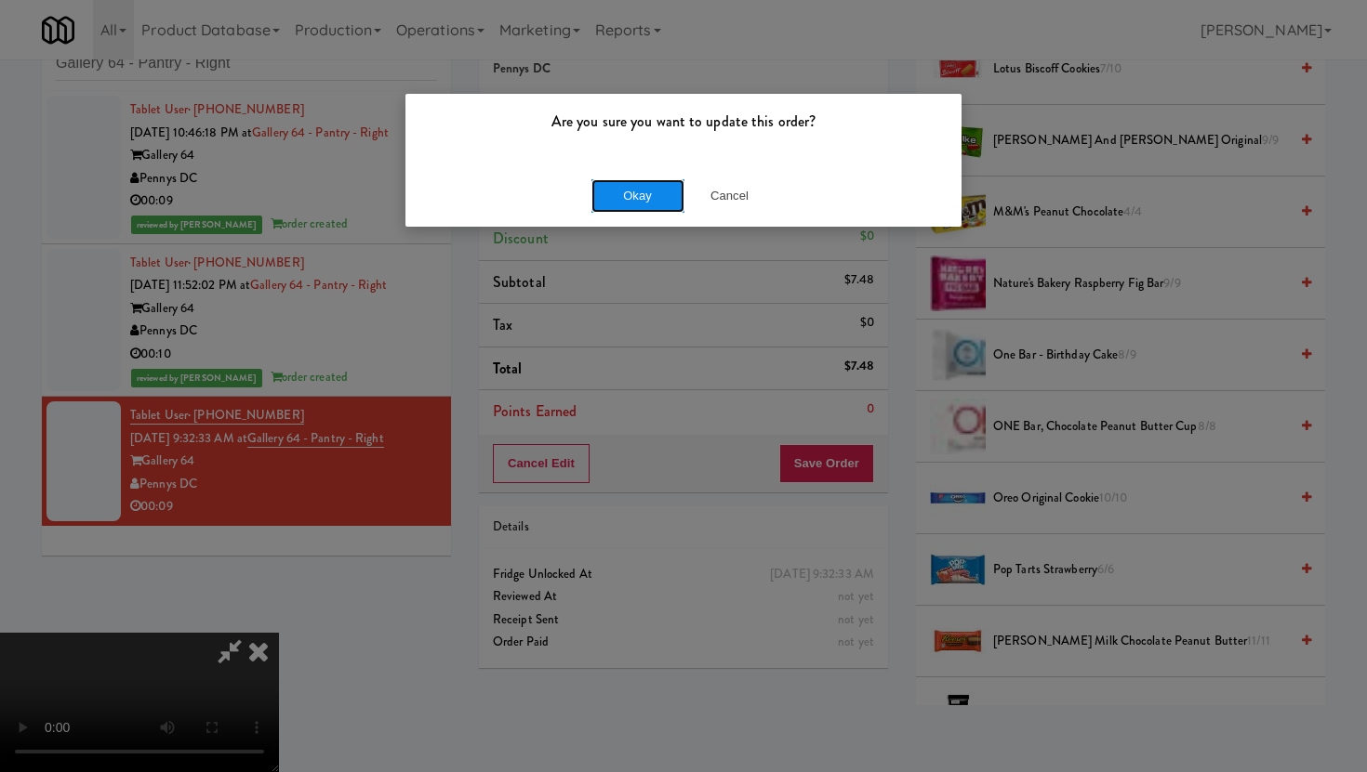
click at [620, 203] on button "Okay" at bounding box center [637, 195] width 93 height 33
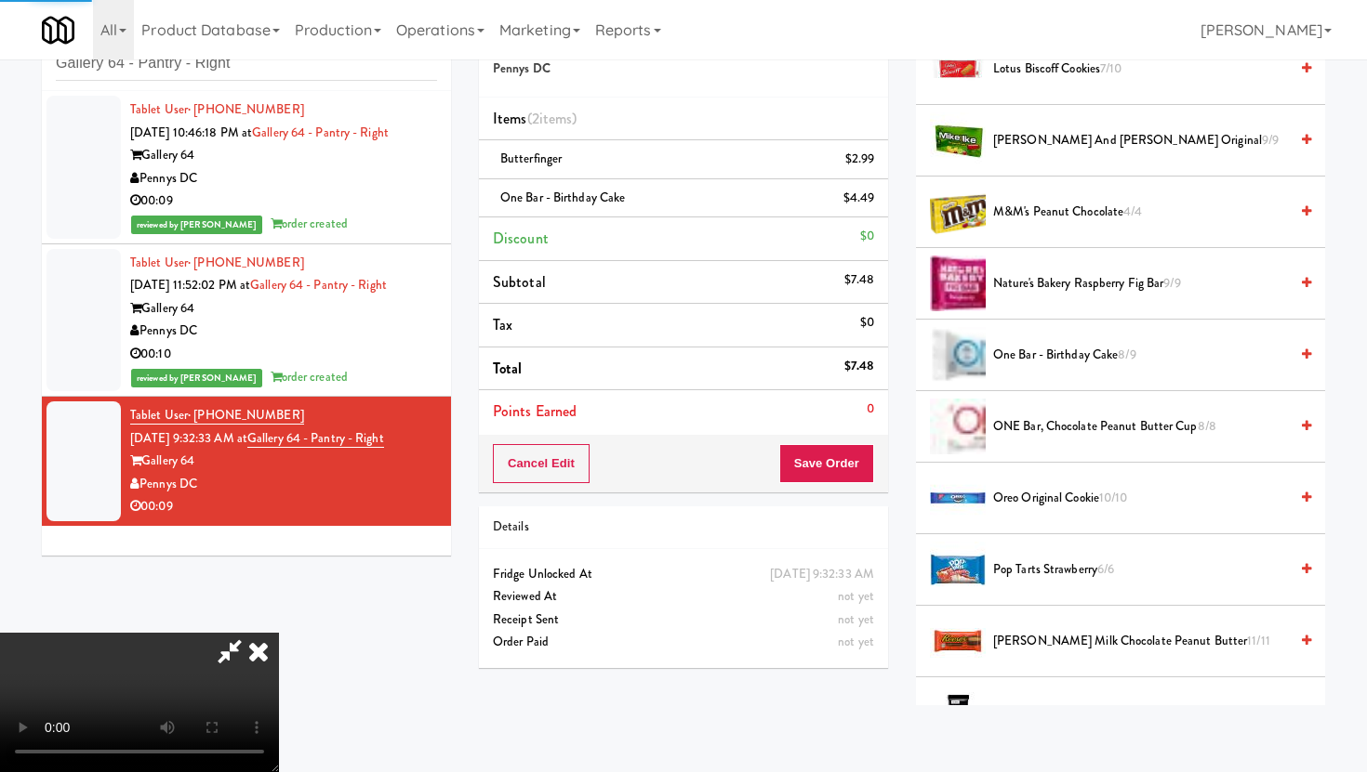
scroll to position [47, 0]
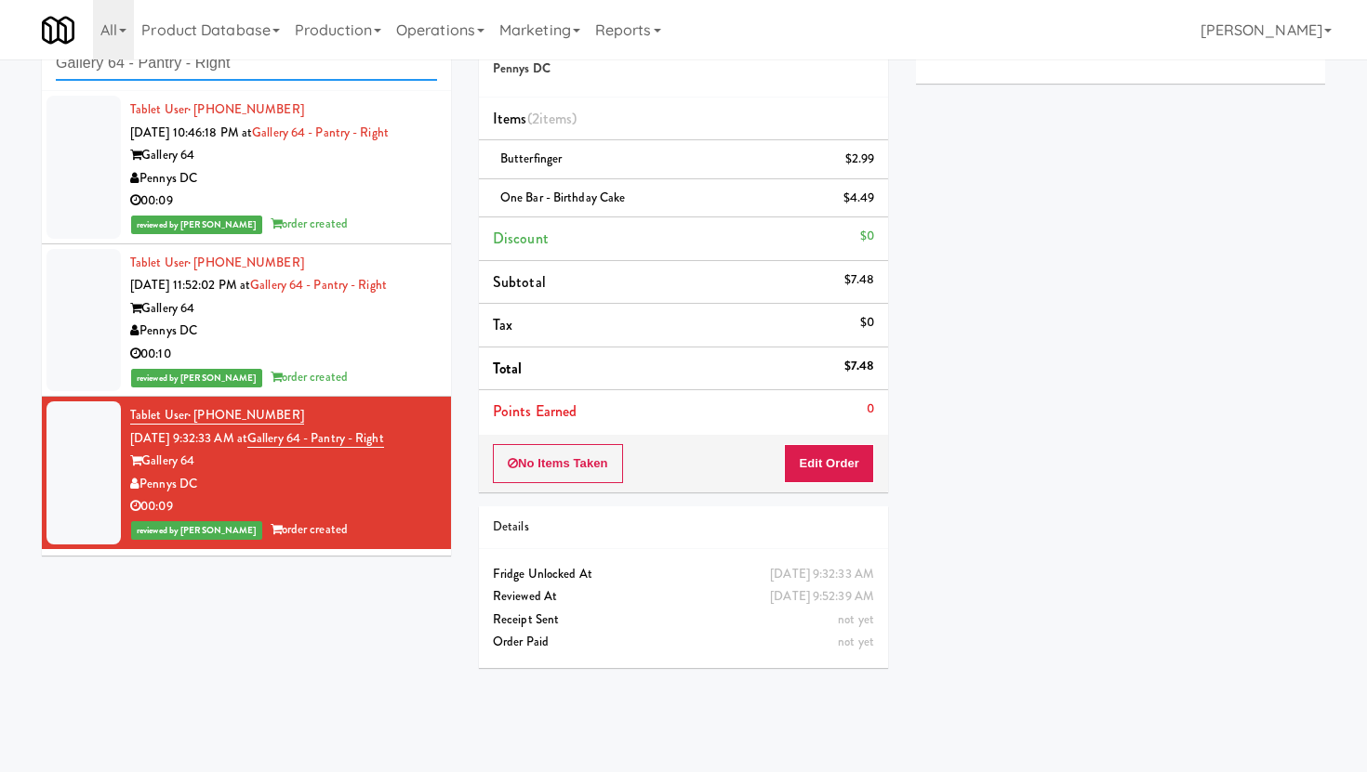
click at [233, 71] on input "Gallery 64 - Pantry - Right" at bounding box center [246, 63] width 381 height 34
paste input "Arapahoe Square Fridge"
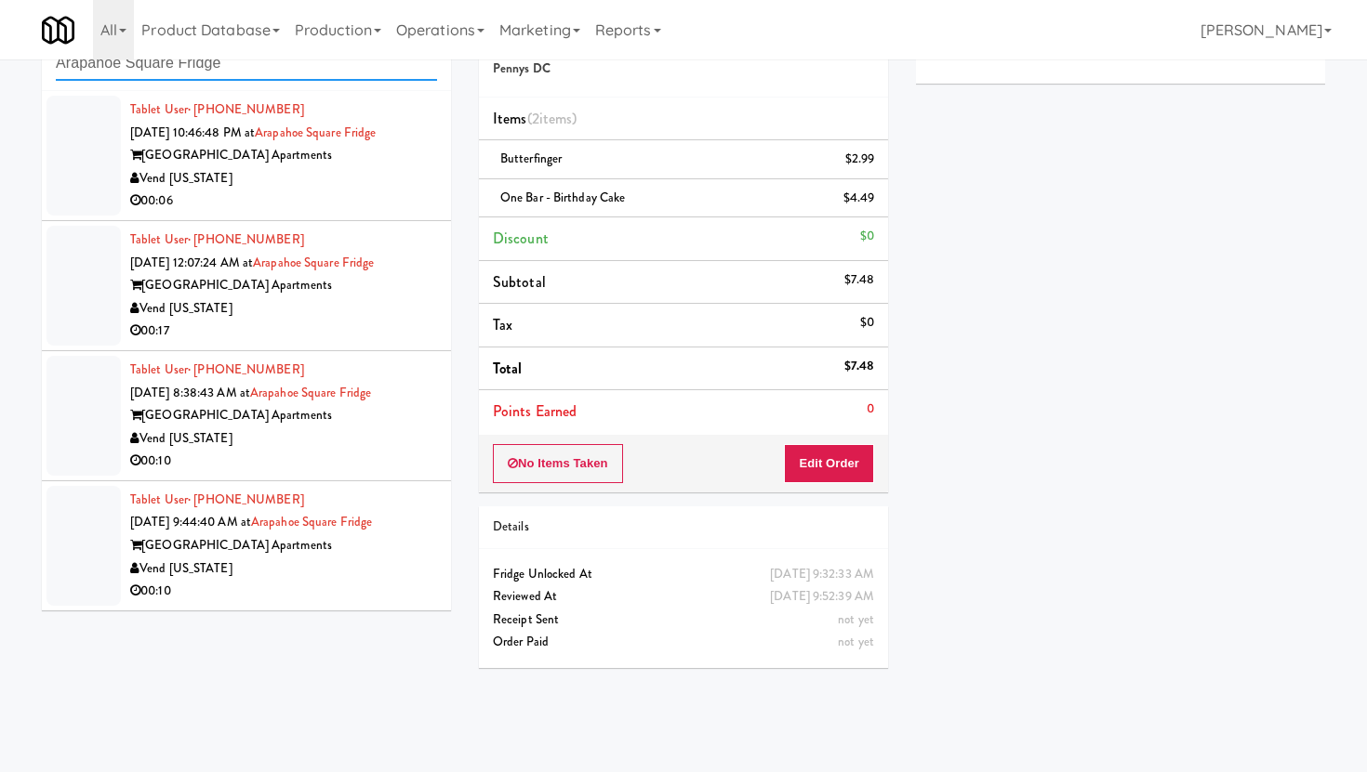
type input "Arapahoe Square Fridge"
click at [305, 186] on div "Vend [US_STATE]" at bounding box center [283, 178] width 307 height 23
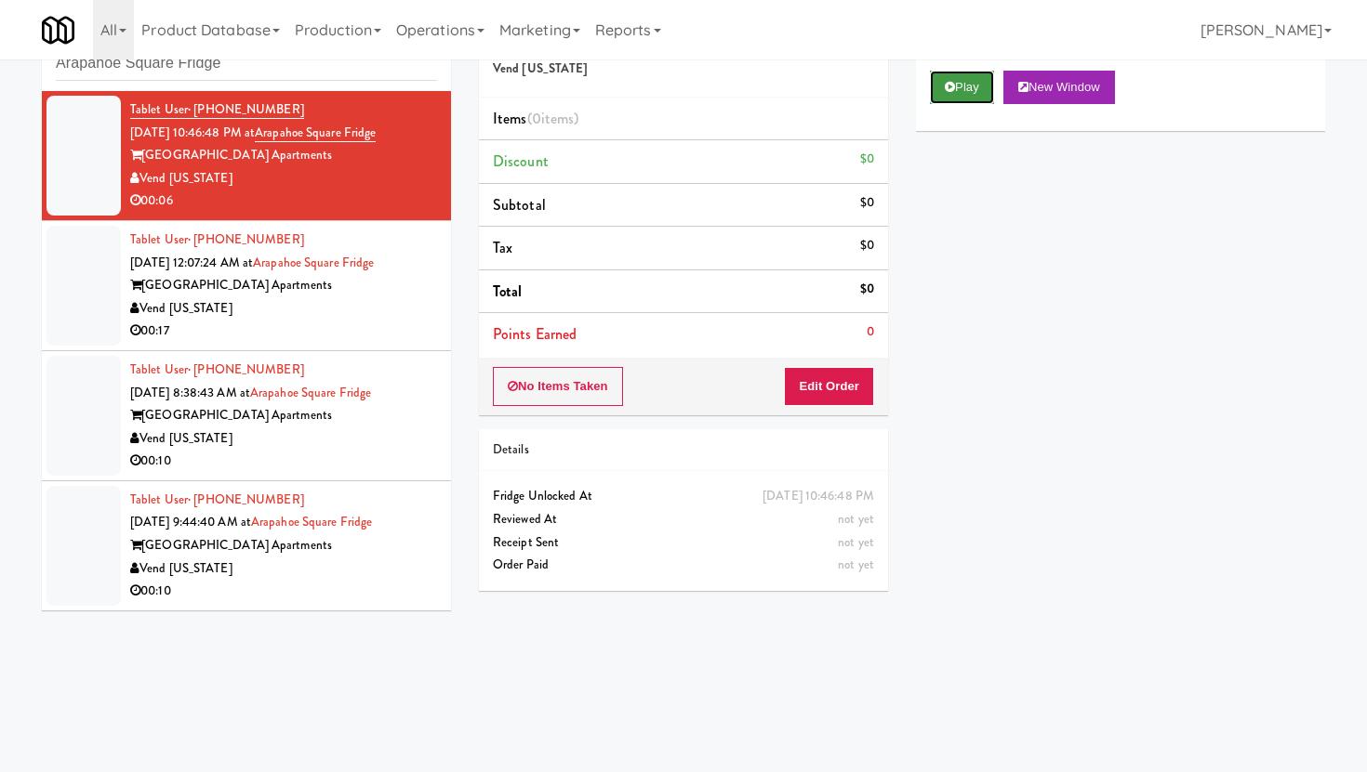
click at [969, 94] on button "Play" at bounding box center [962, 87] width 64 height 33
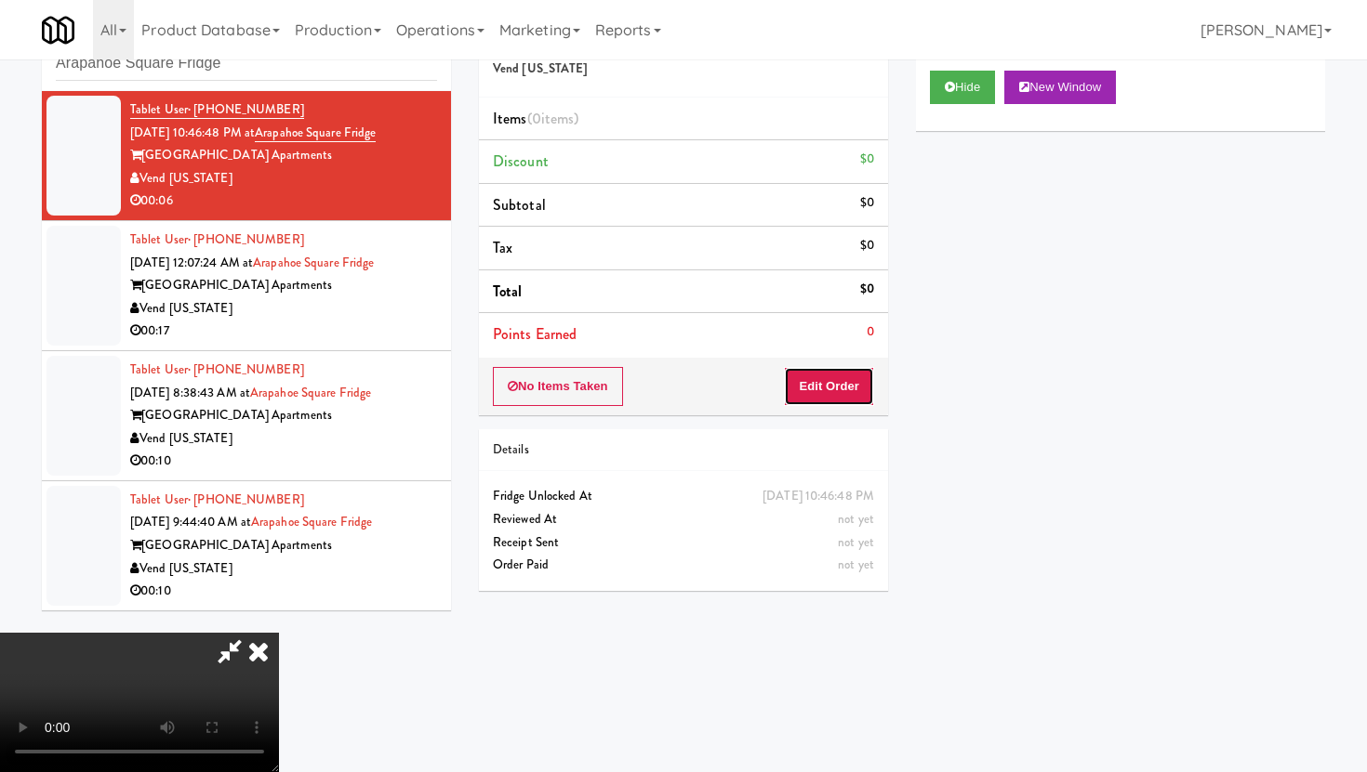
click at [835, 395] on button "Edit Order" at bounding box center [829, 386] width 90 height 39
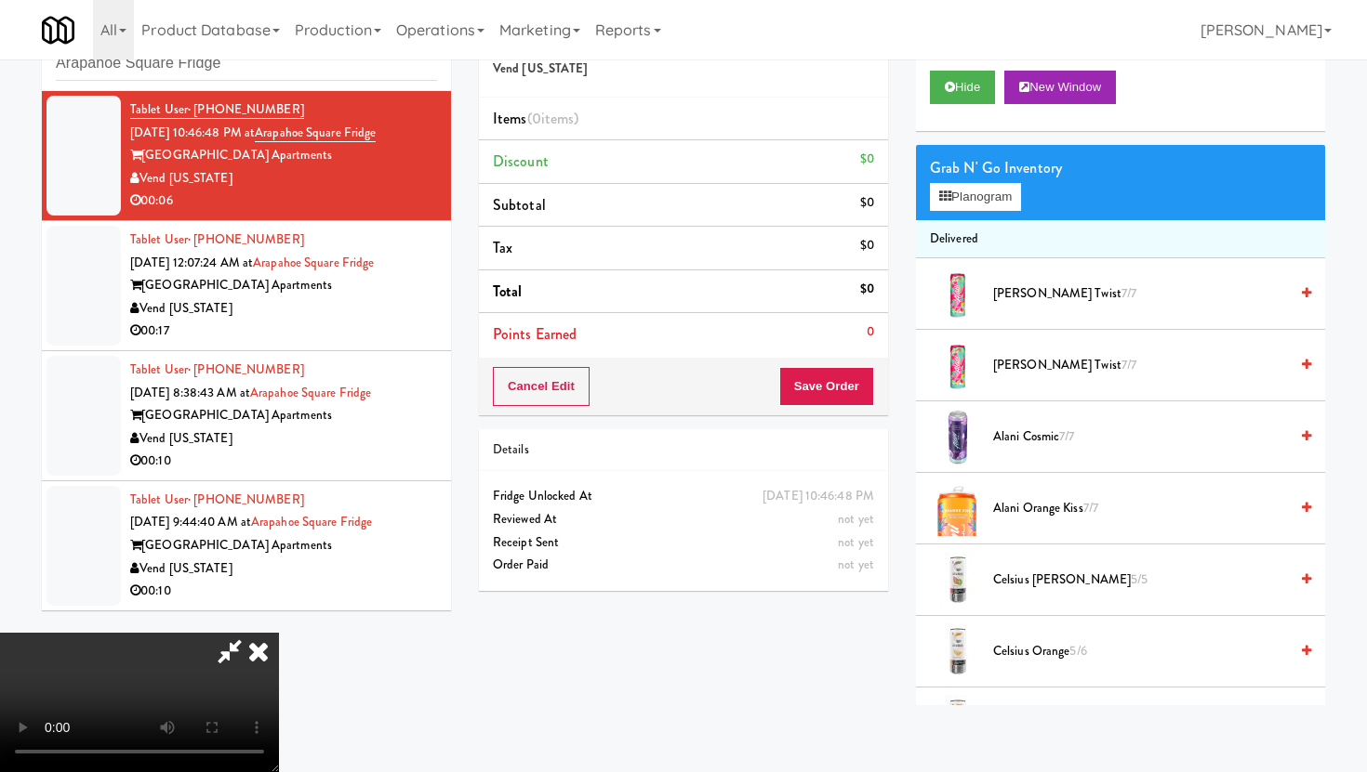
scroll to position [152, 0]
click at [279, 633] on video at bounding box center [139, 702] width 279 height 139
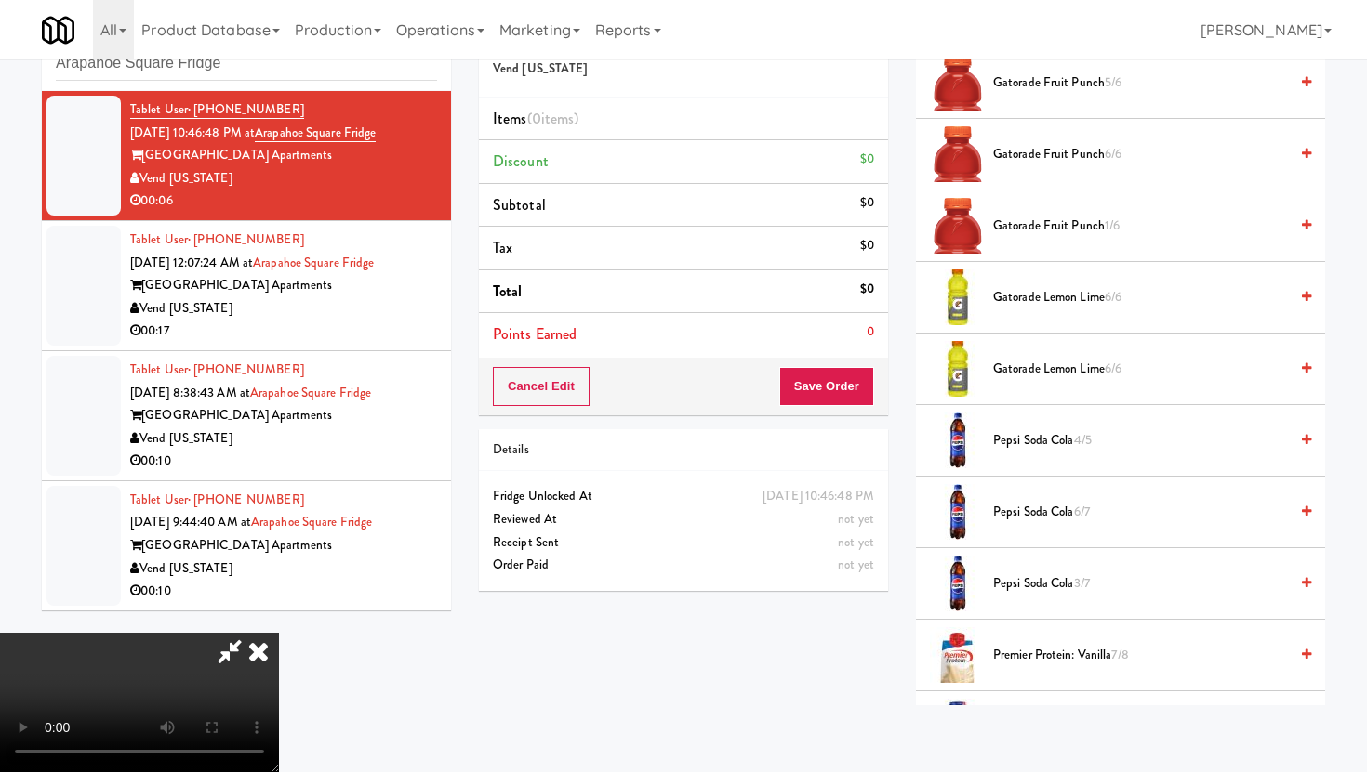
scroll to position [1867, 0]
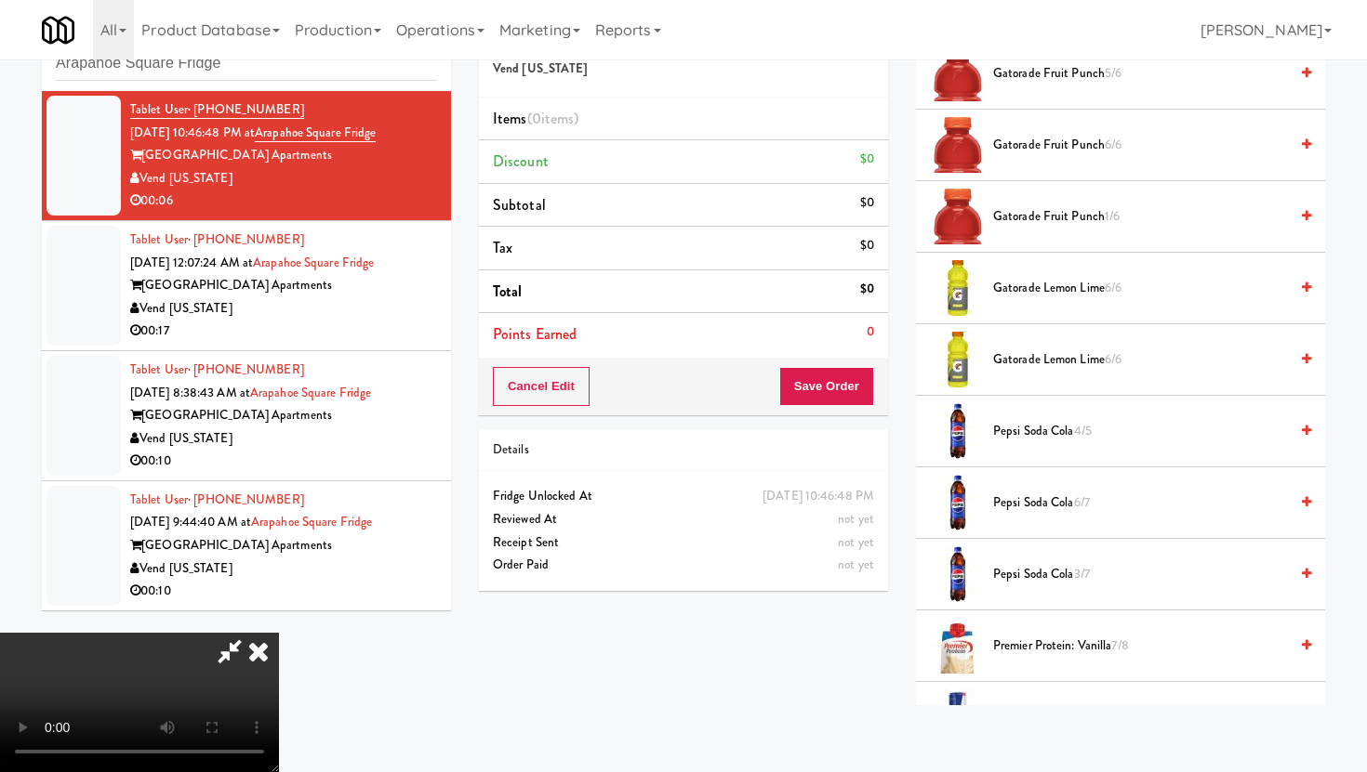
click at [1045, 304] on li "Gatorade Lemon Lime 6/6" at bounding box center [1120, 289] width 409 height 72
click at [1041, 279] on span "Gatorade Lemon Lime 6/6" at bounding box center [1140, 288] width 295 height 23
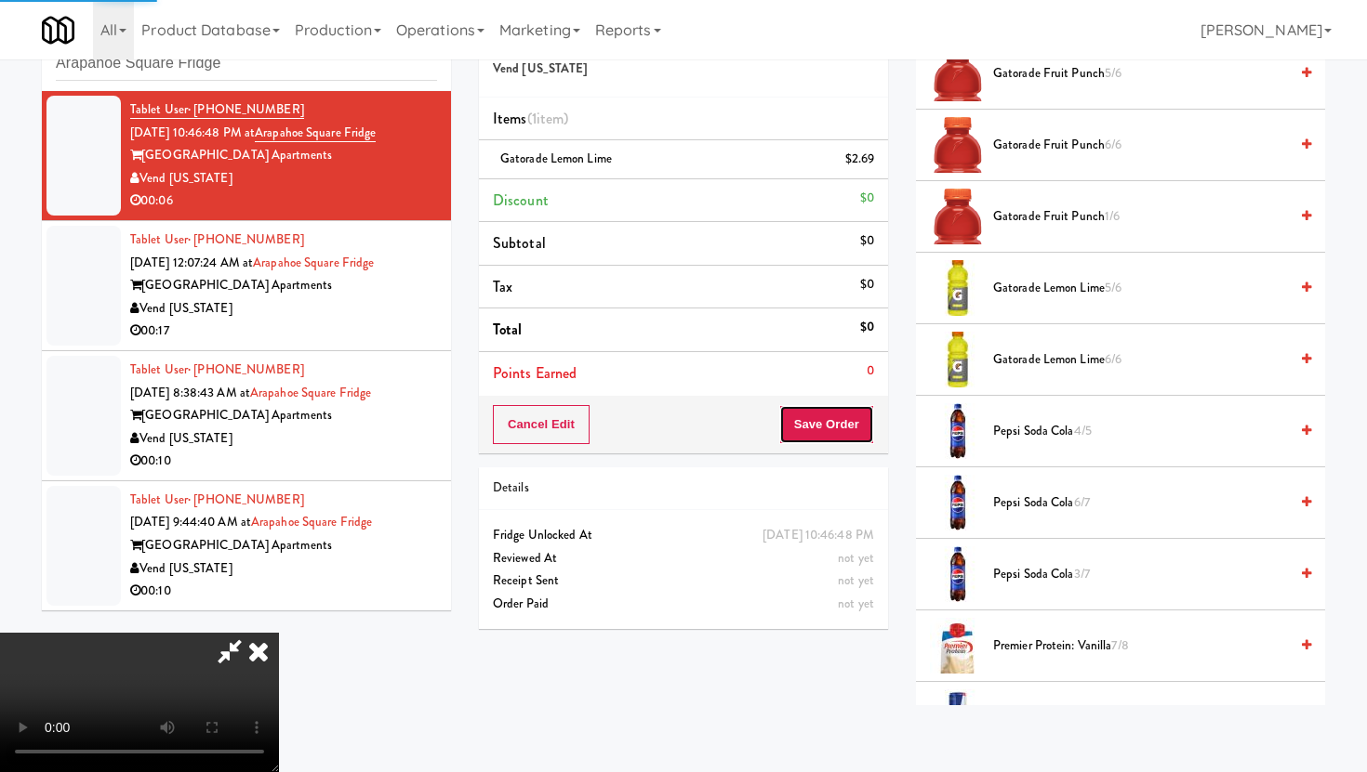
click at [844, 423] on button "Save Order" at bounding box center [826, 424] width 95 height 39
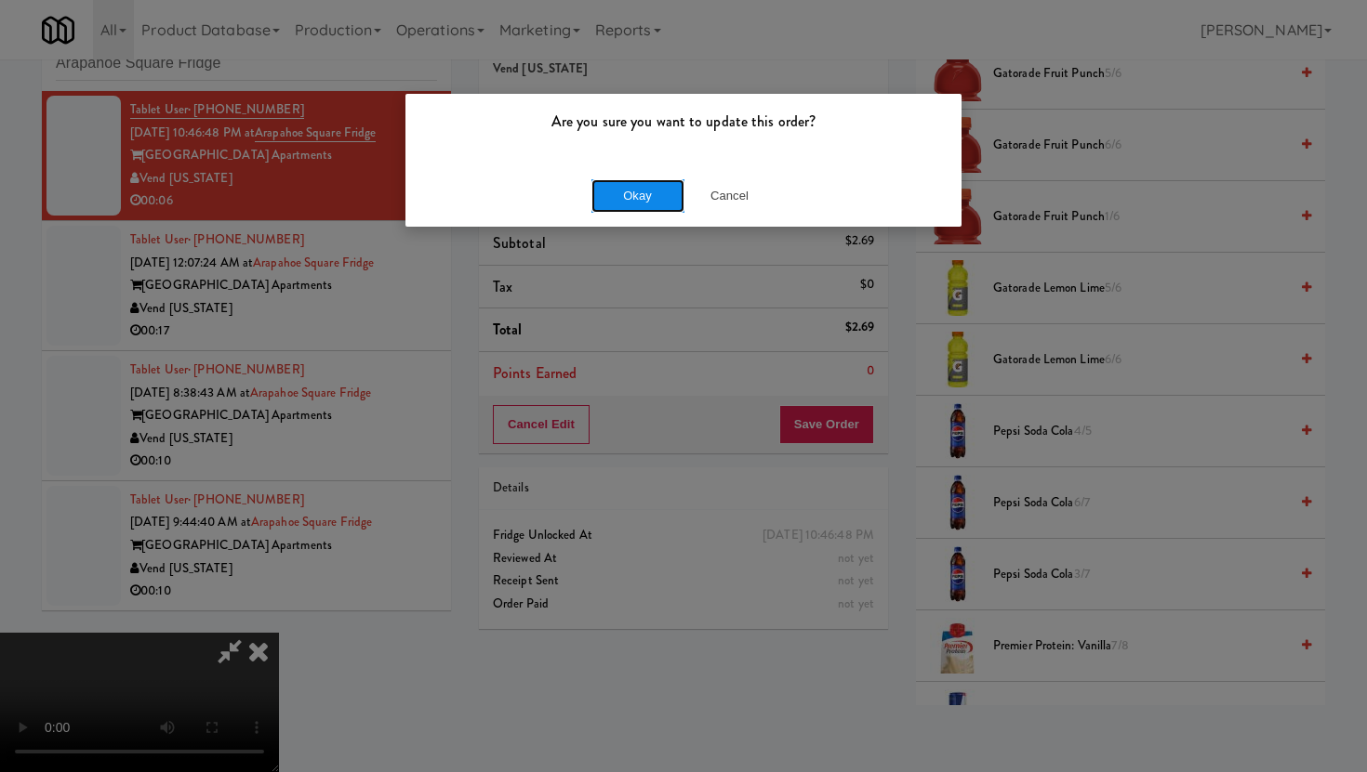
click at [657, 193] on button "Okay" at bounding box center [637, 195] width 93 height 33
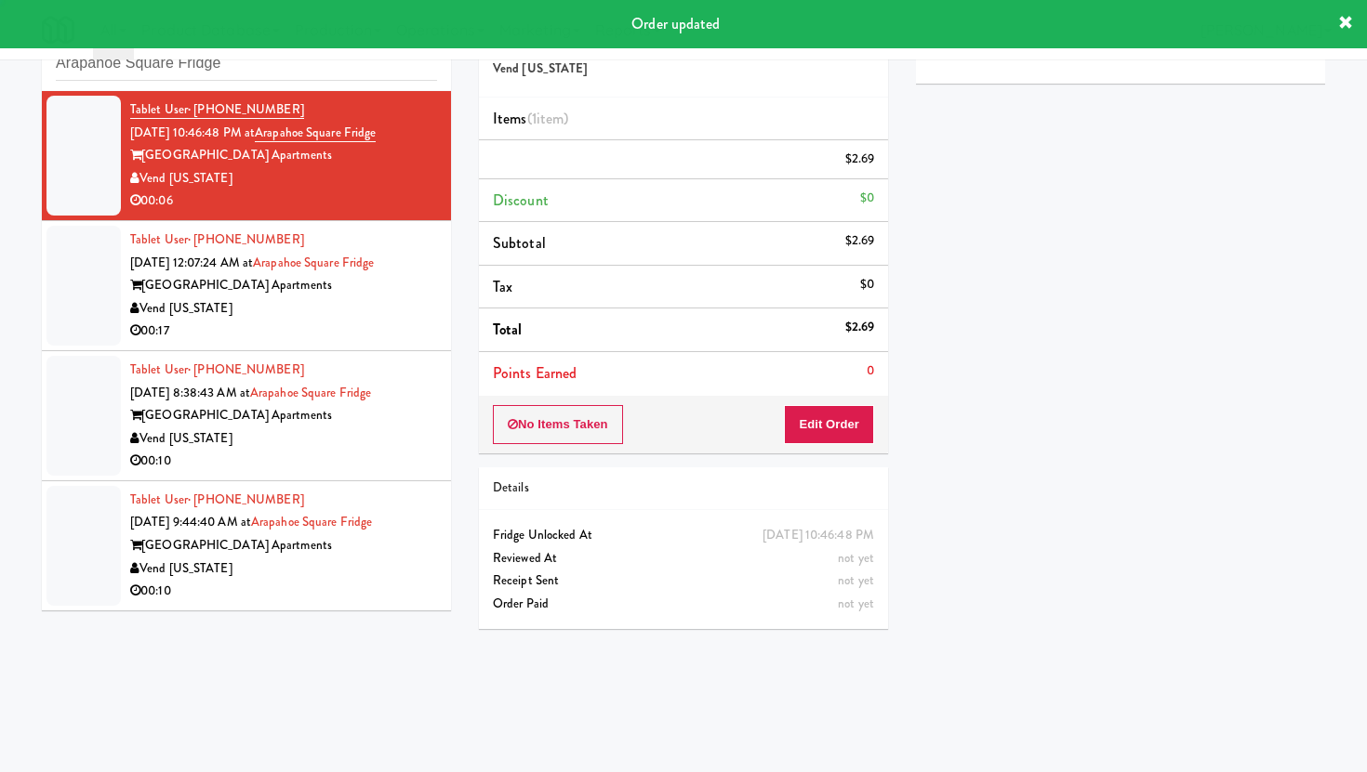
scroll to position [0, 0]
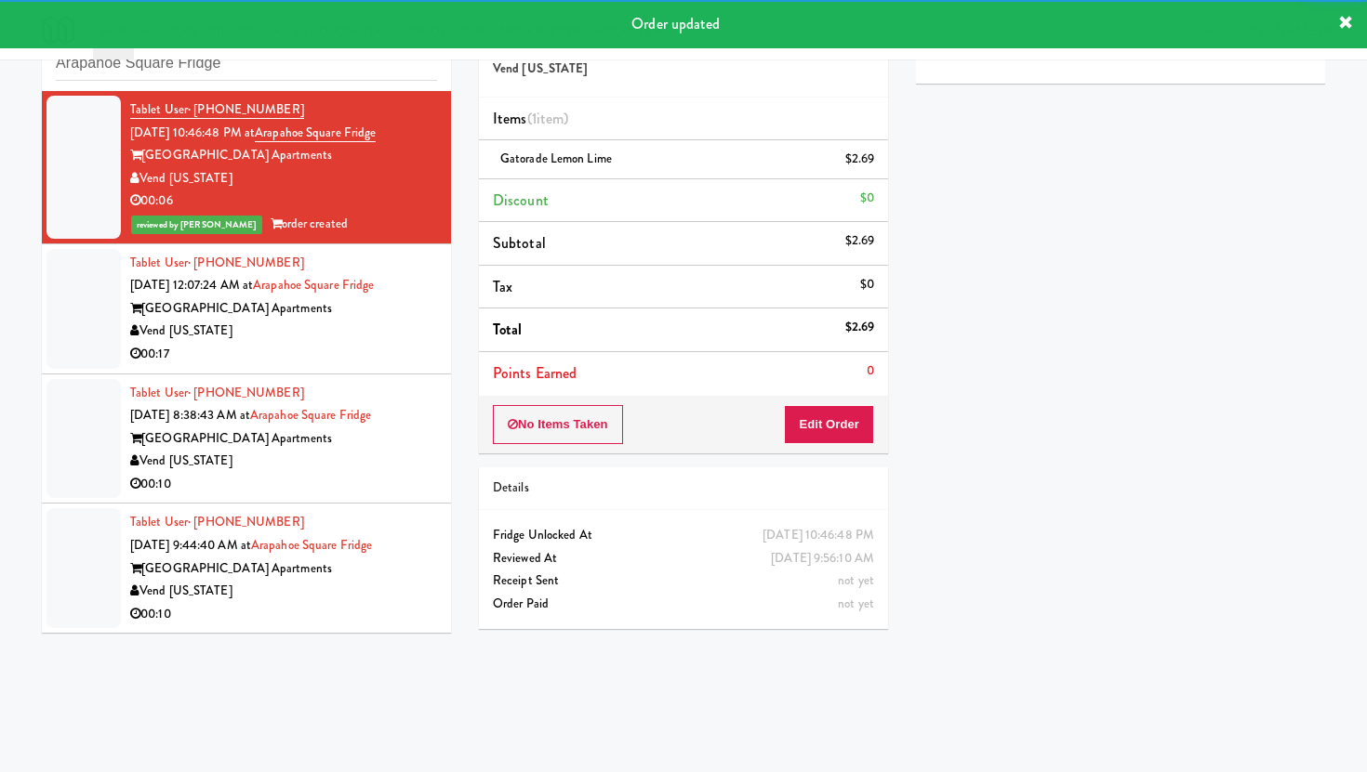
click at [388, 337] on div "Vend [US_STATE]" at bounding box center [283, 331] width 307 height 23
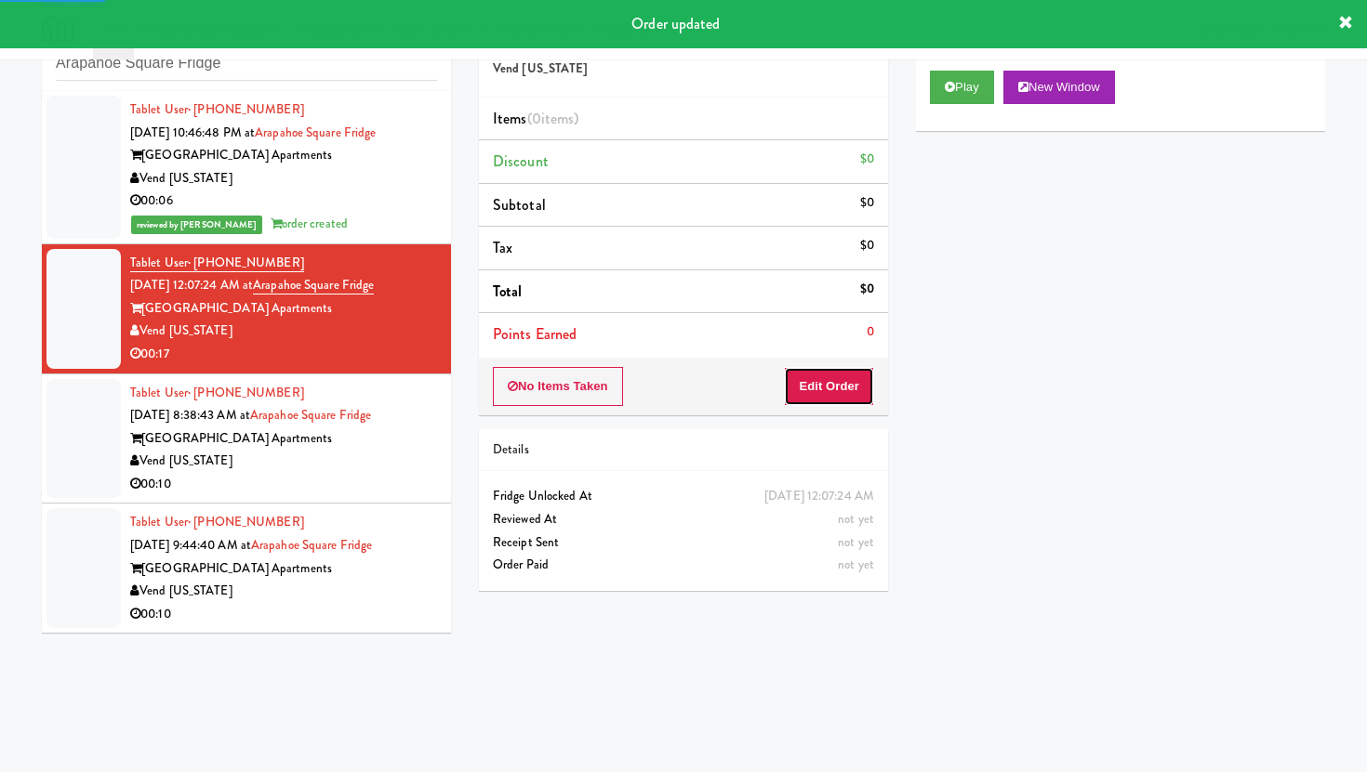
click at [858, 389] on button "Edit Order" at bounding box center [829, 386] width 90 height 39
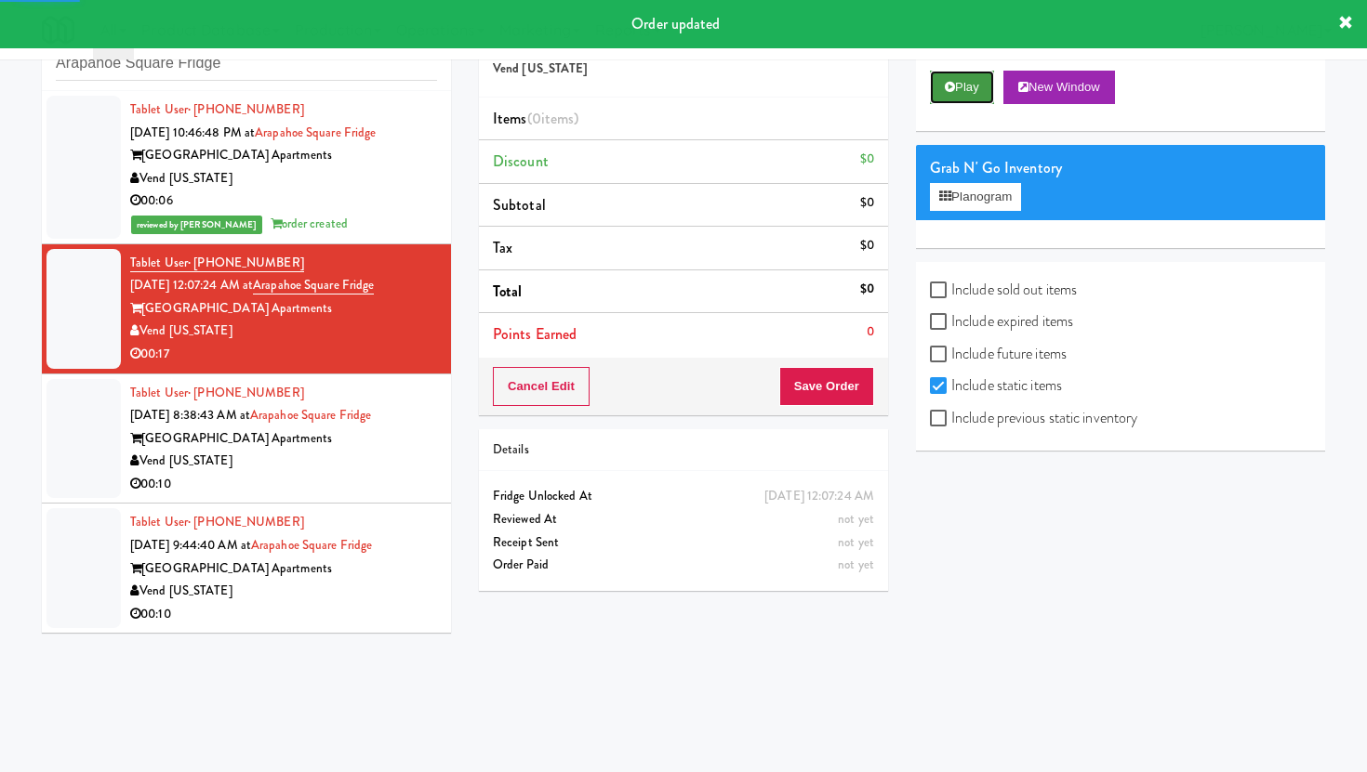
click at [961, 88] on button "Play" at bounding box center [962, 87] width 64 height 33
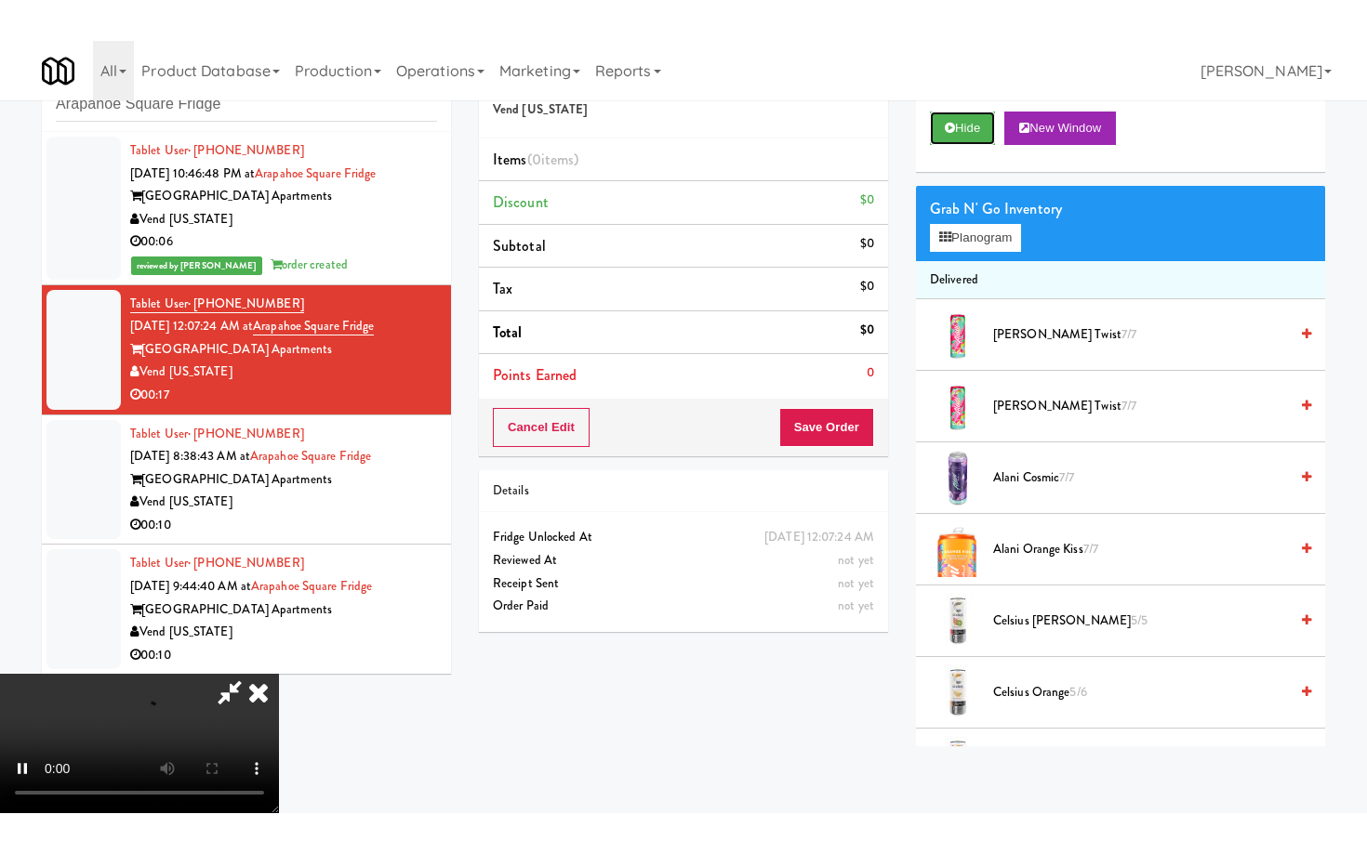
scroll to position [152, 0]
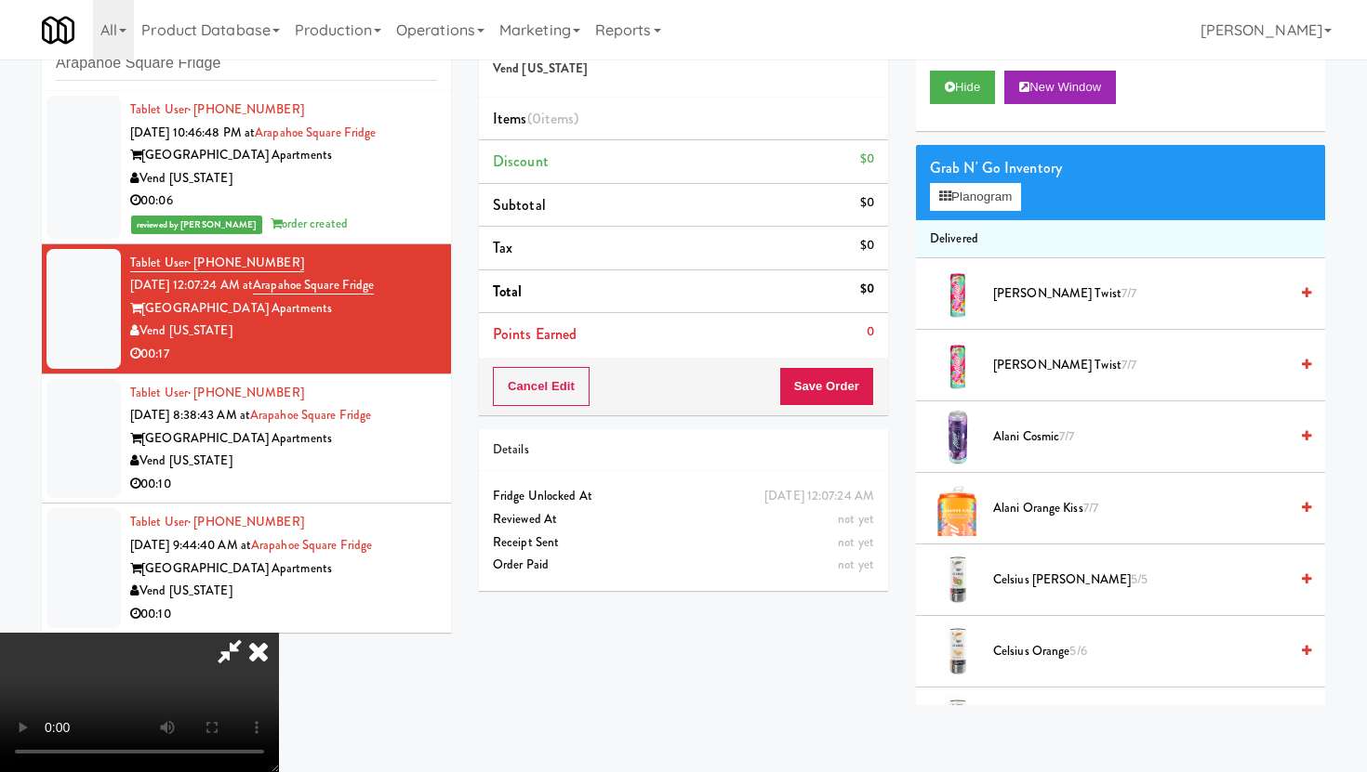
click at [279, 633] on video at bounding box center [139, 702] width 279 height 139
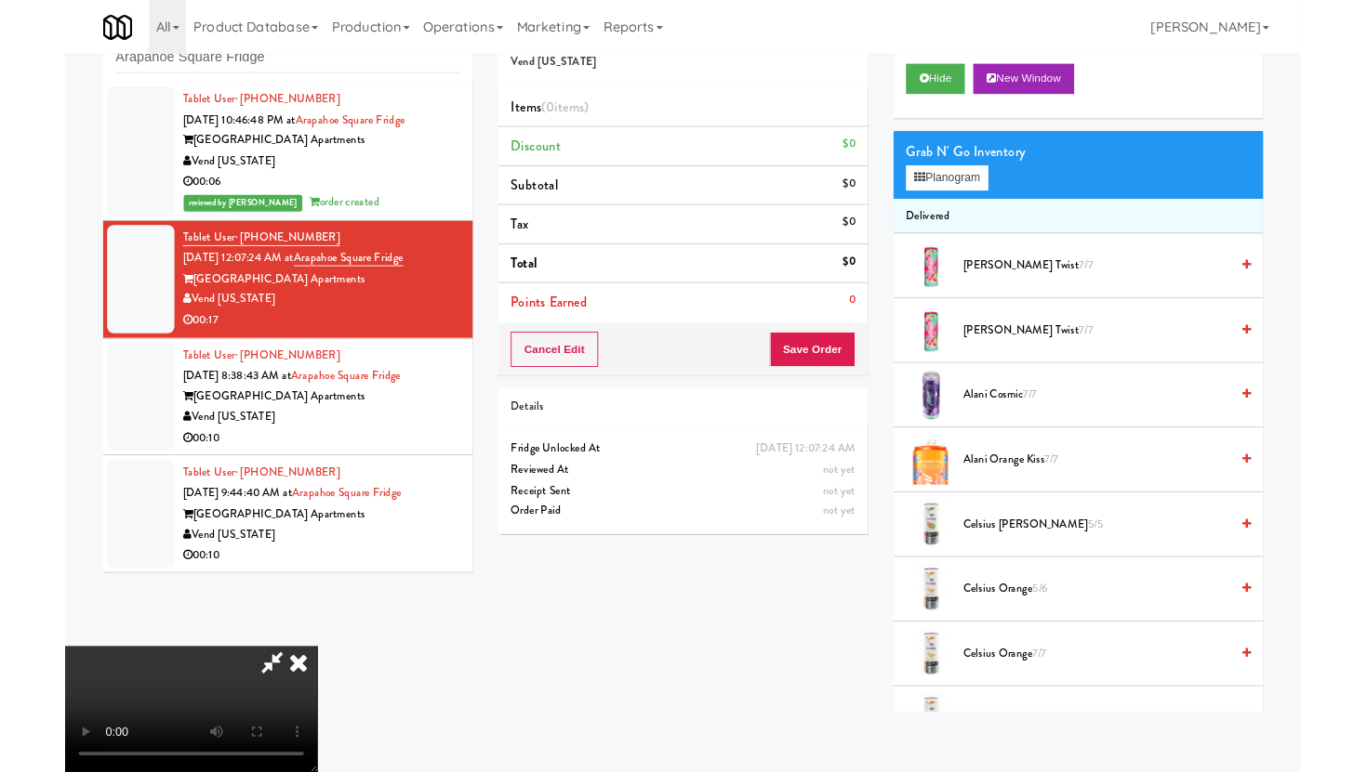
scroll to position [0, 0]
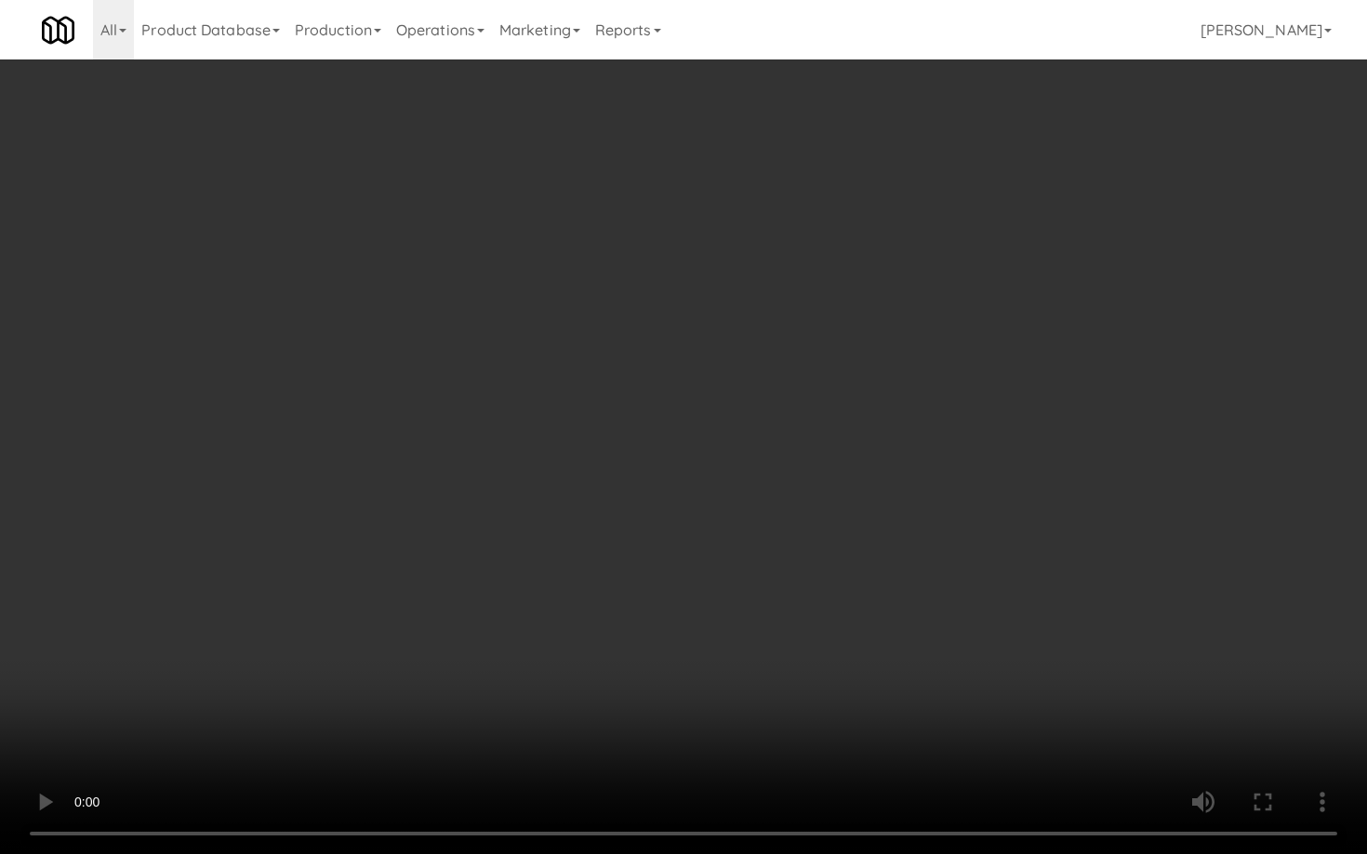
click at [626, 605] on video at bounding box center [683, 427] width 1367 height 854
click at [857, 712] on video at bounding box center [683, 427] width 1367 height 854
click at [920, 713] on video at bounding box center [683, 427] width 1367 height 854
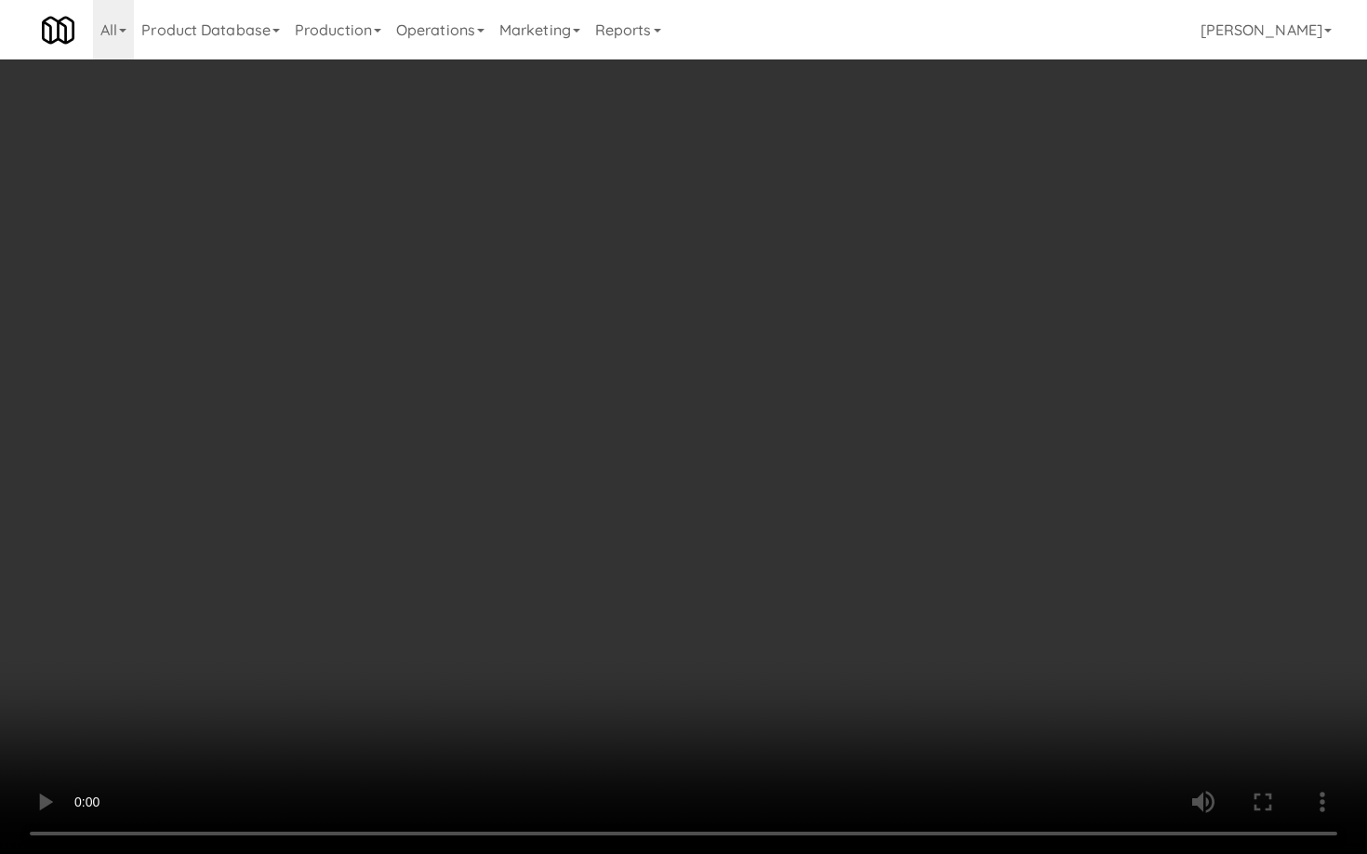
click at [920, 713] on video at bounding box center [683, 427] width 1367 height 854
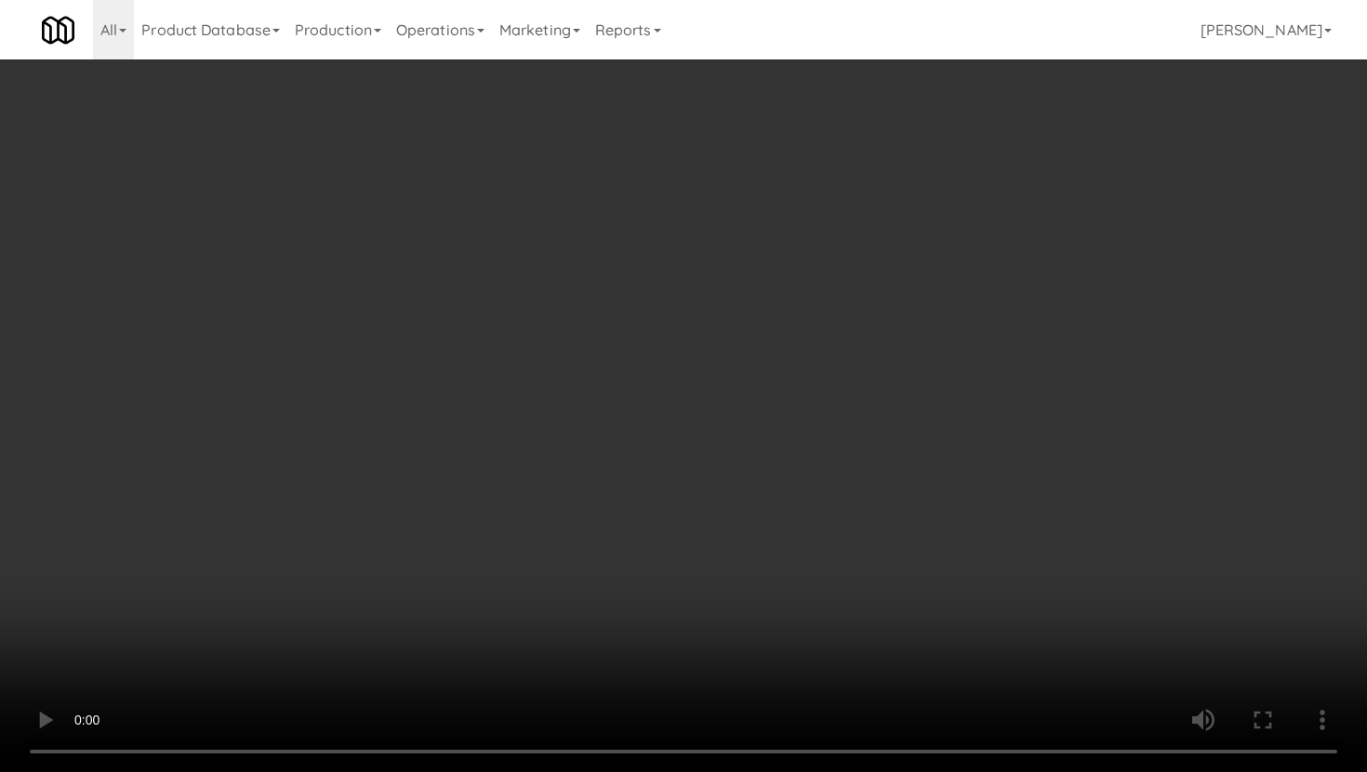
scroll to position [938, 0]
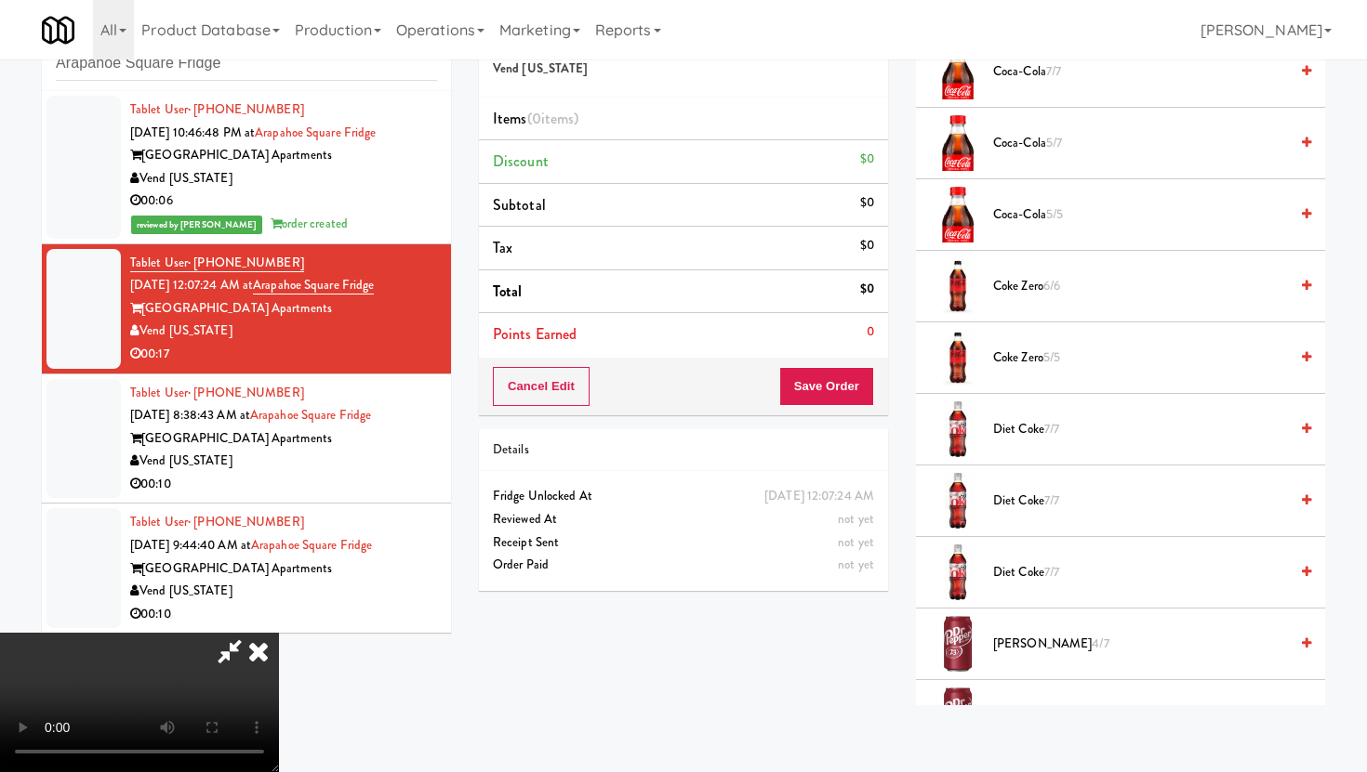
click at [1012, 352] on span "Coke Zero 5/5" at bounding box center [1140, 358] width 295 height 23
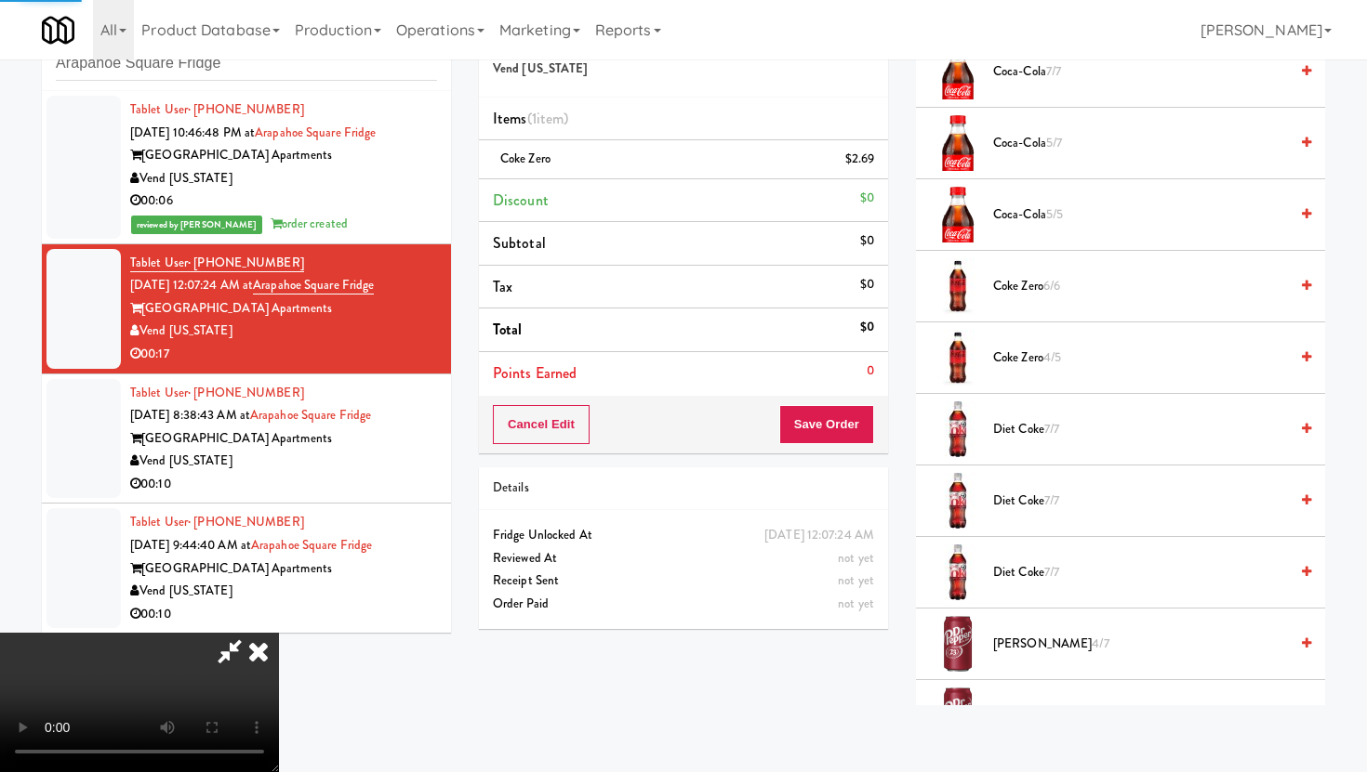
click at [1006, 418] on span "Diet Coke 7/7" at bounding box center [1140, 429] width 295 height 23
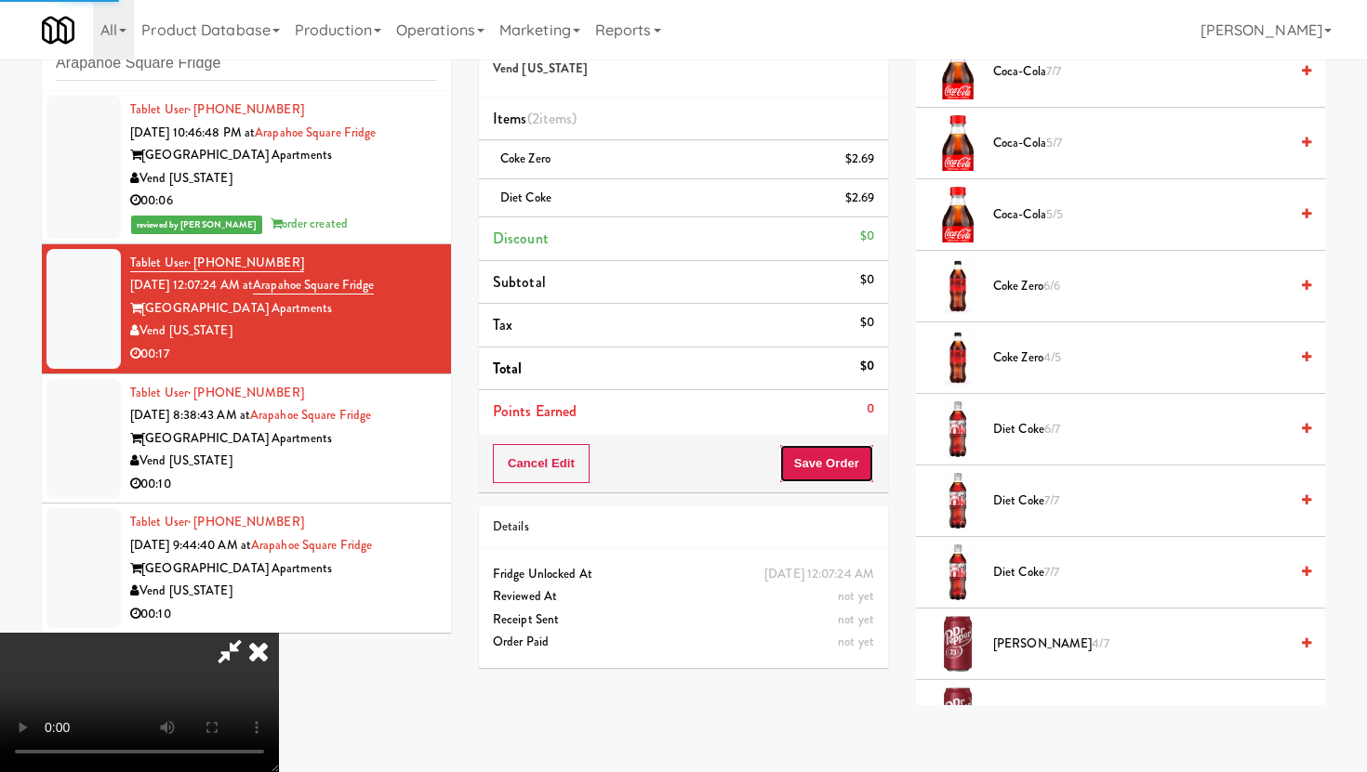
click at [852, 458] on button "Save Order" at bounding box center [826, 463] width 95 height 39
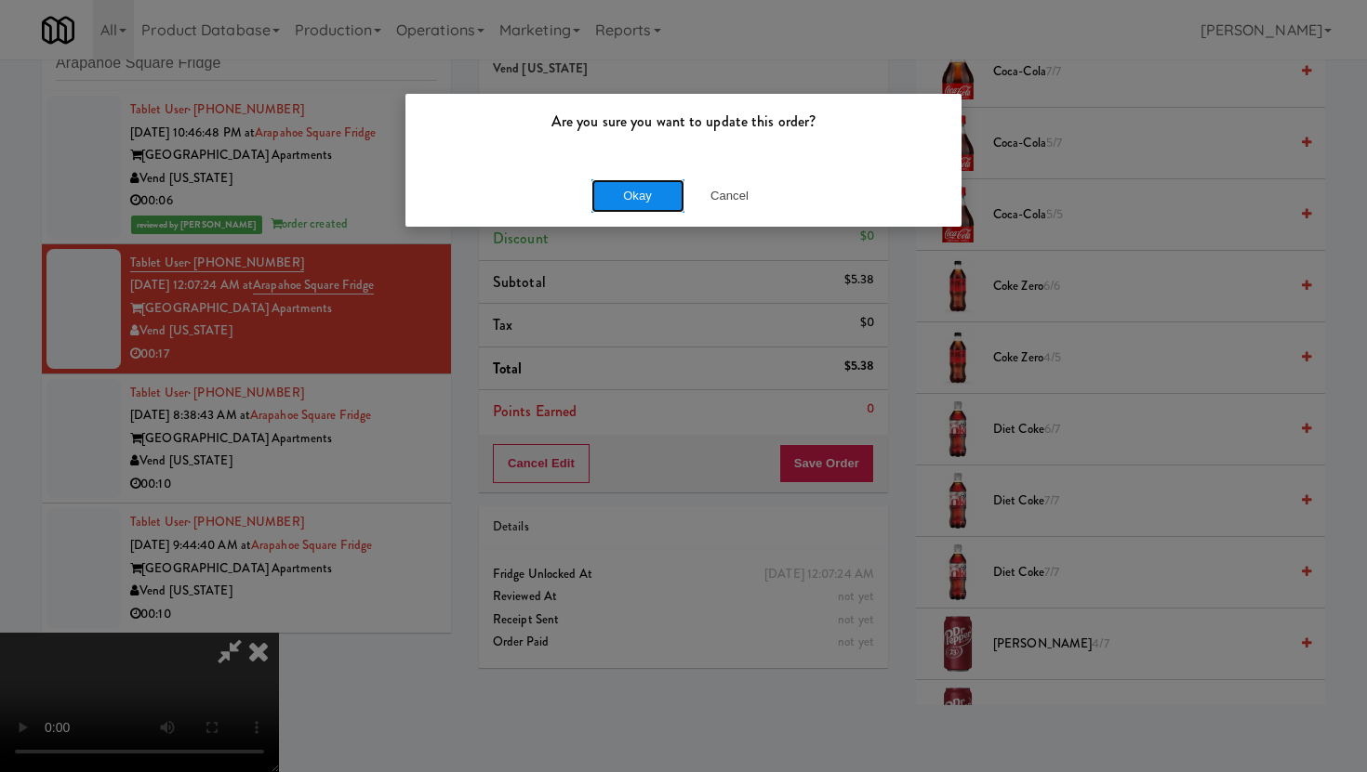
click at [632, 186] on button "Okay" at bounding box center [637, 195] width 93 height 33
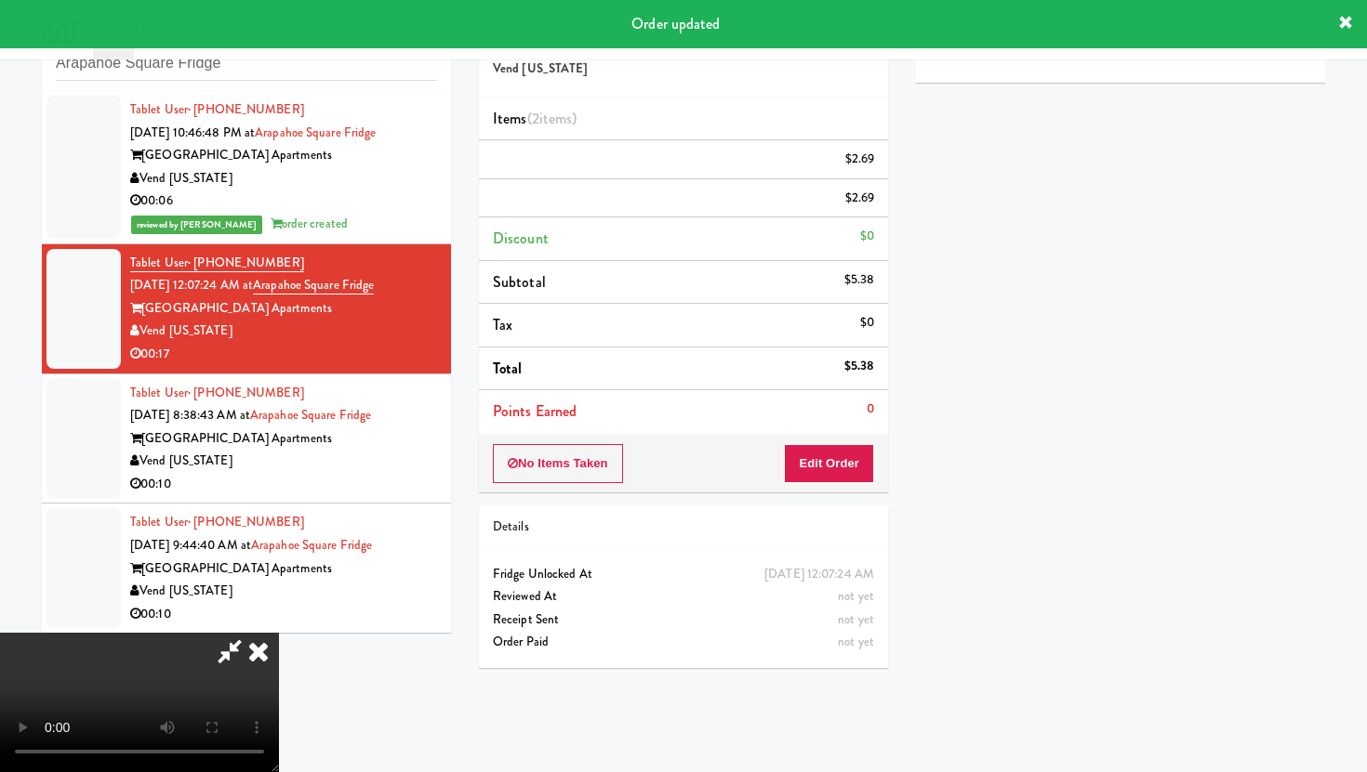
scroll to position [47, 0]
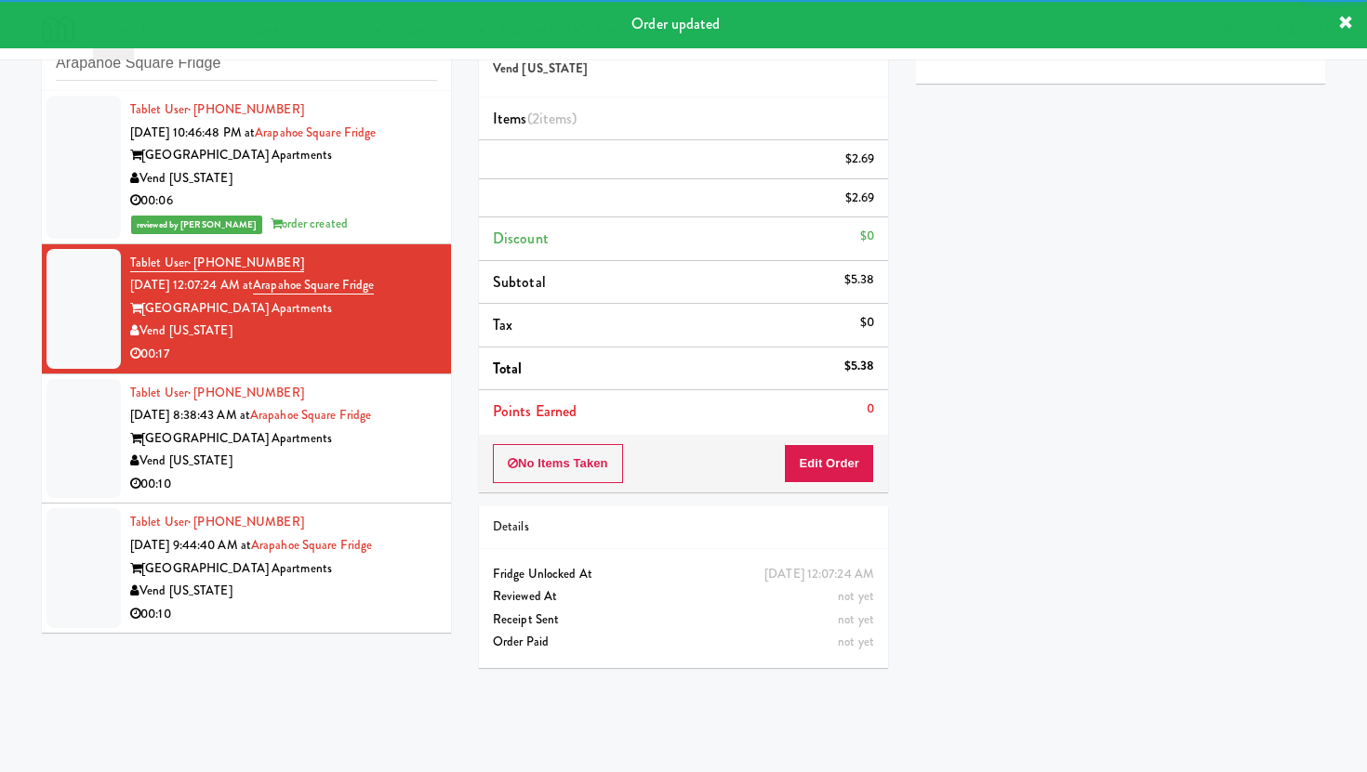
click at [392, 473] on div "Vend [US_STATE]" at bounding box center [283, 461] width 307 height 23
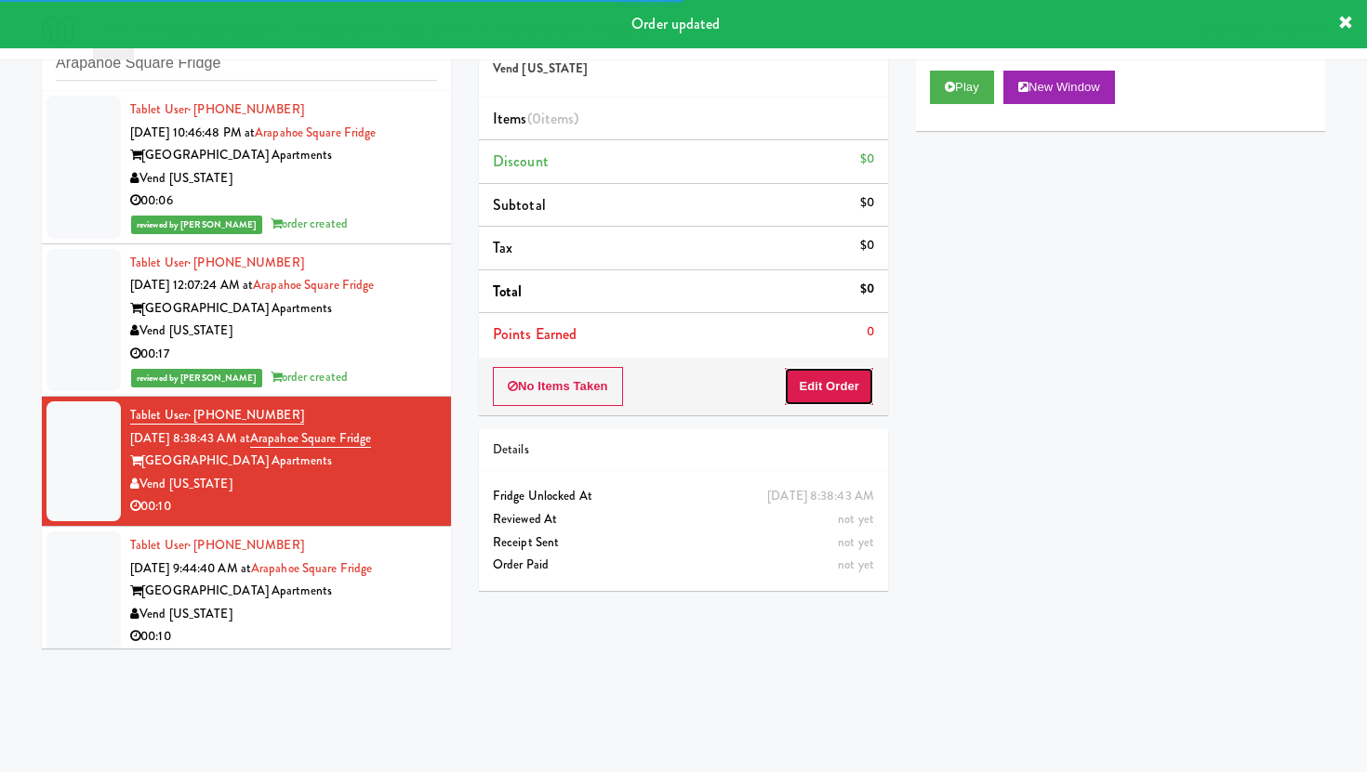
click at [847, 392] on button "Edit Order" at bounding box center [829, 386] width 90 height 39
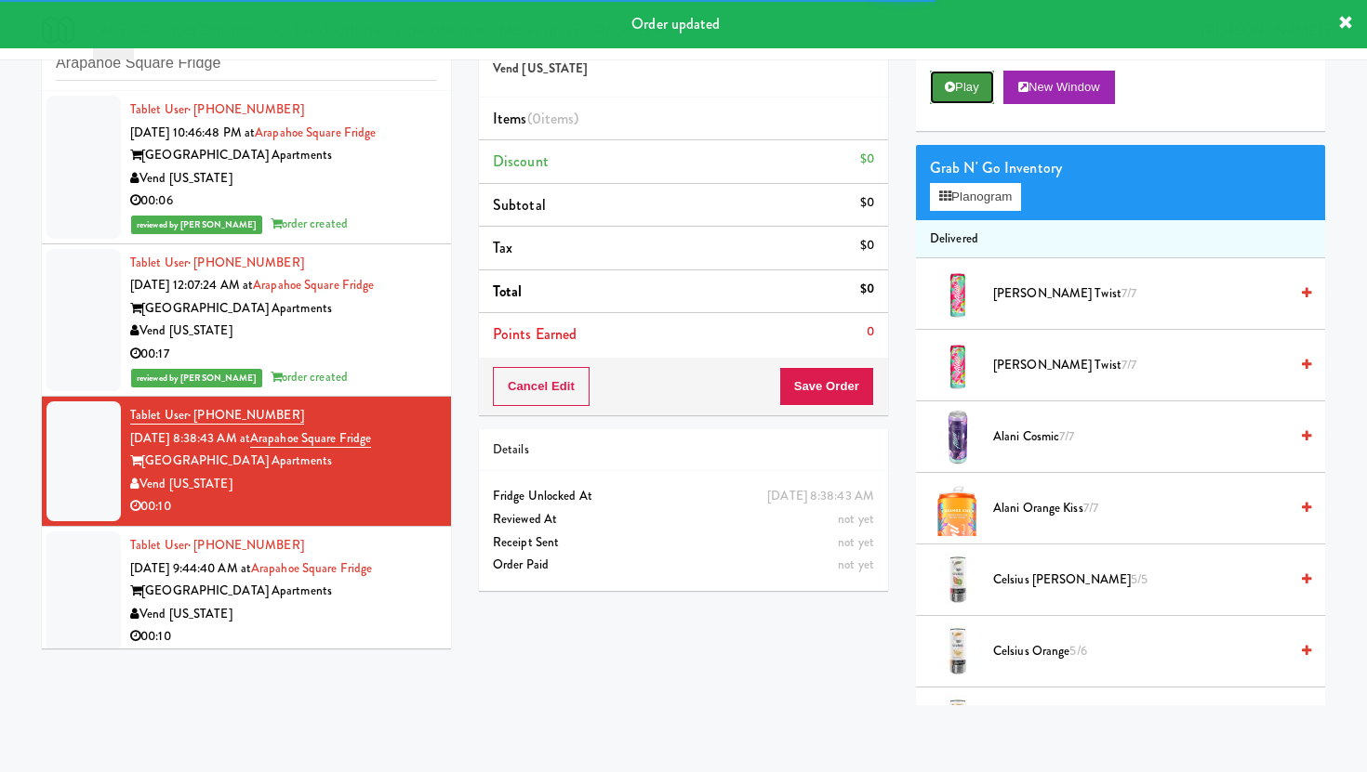
click at [979, 80] on button "Play" at bounding box center [962, 87] width 64 height 33
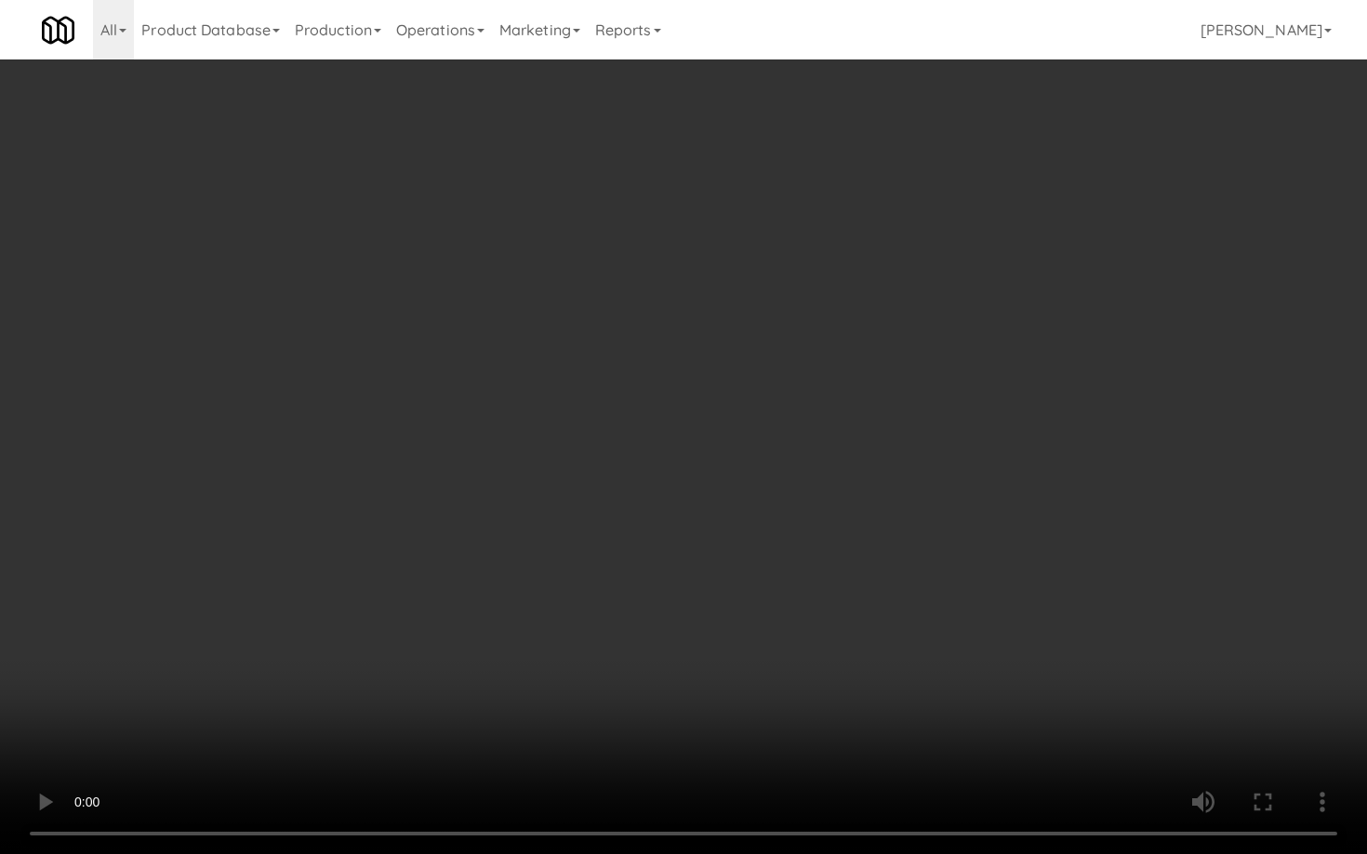
click at [155, 751] on video at bounding box center [683, 427] width 1367 height 854
click at [254, 481] on video at bounding box center [683, 427] width 1367 height 854
click at [455, 397] on video at bounding box center [683, 427] width 1367 height 854
click at [831, 595] on video at bounding box center [683, 427] width 1367 height 854
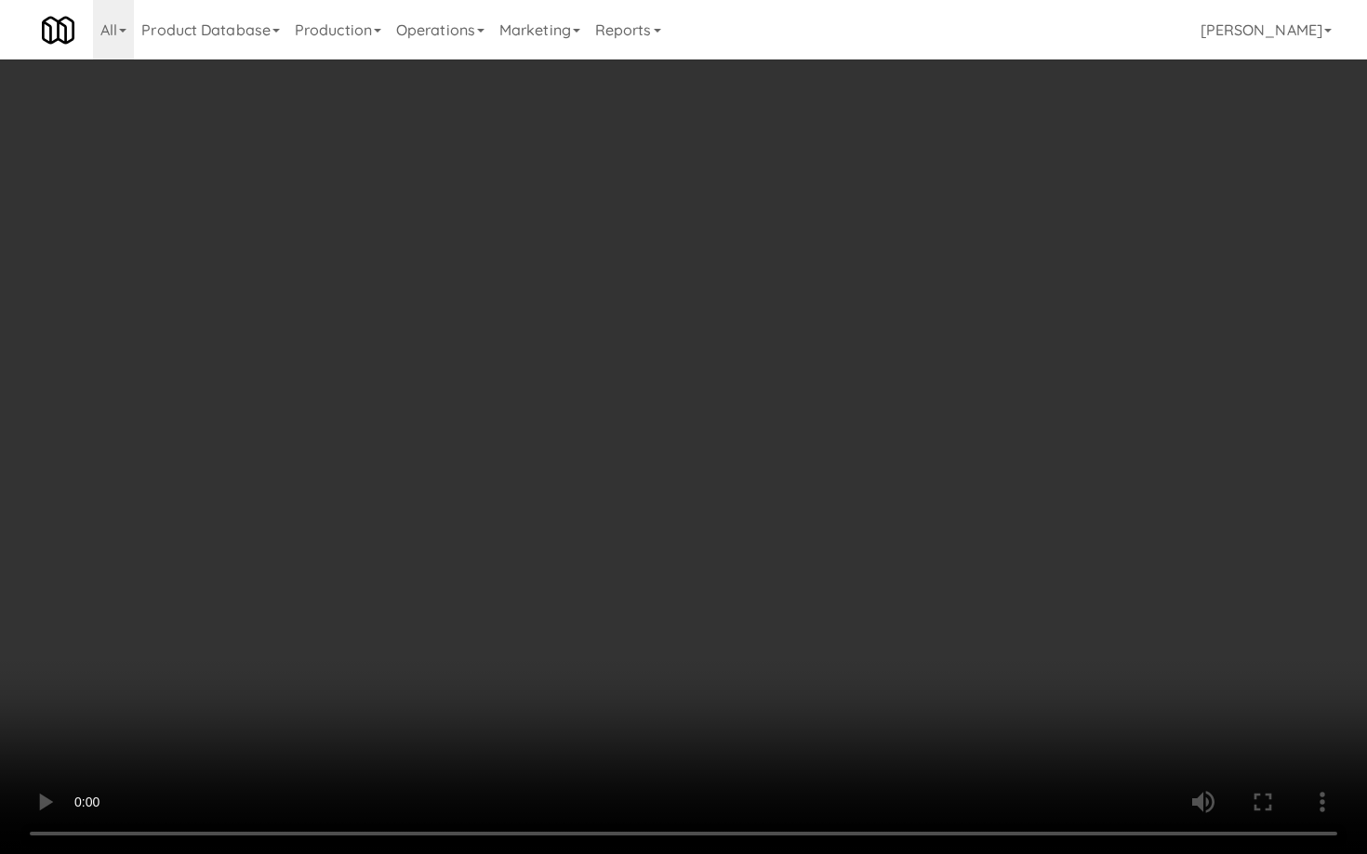
click at [831, 595] on video at bounding box center [683, 427] width 1367 height 854
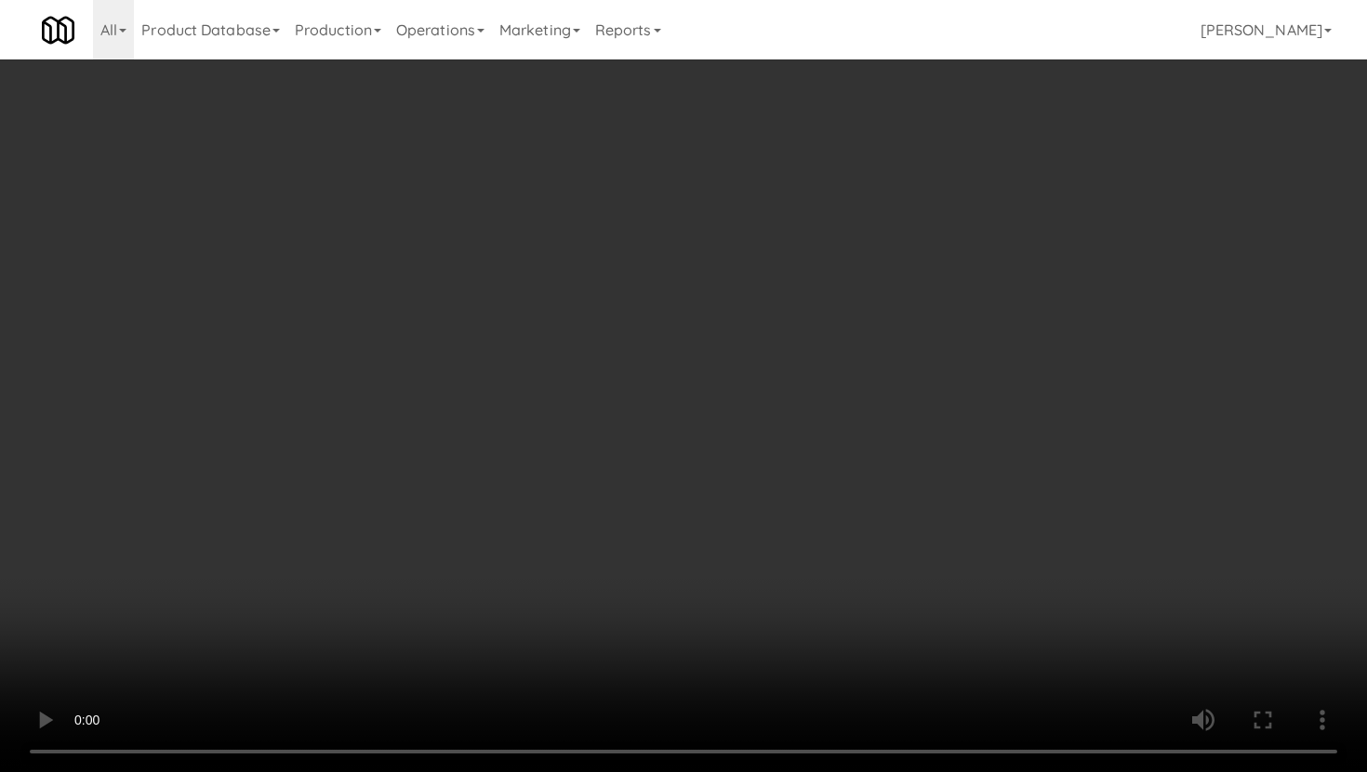
scroll to position [2632, 0]
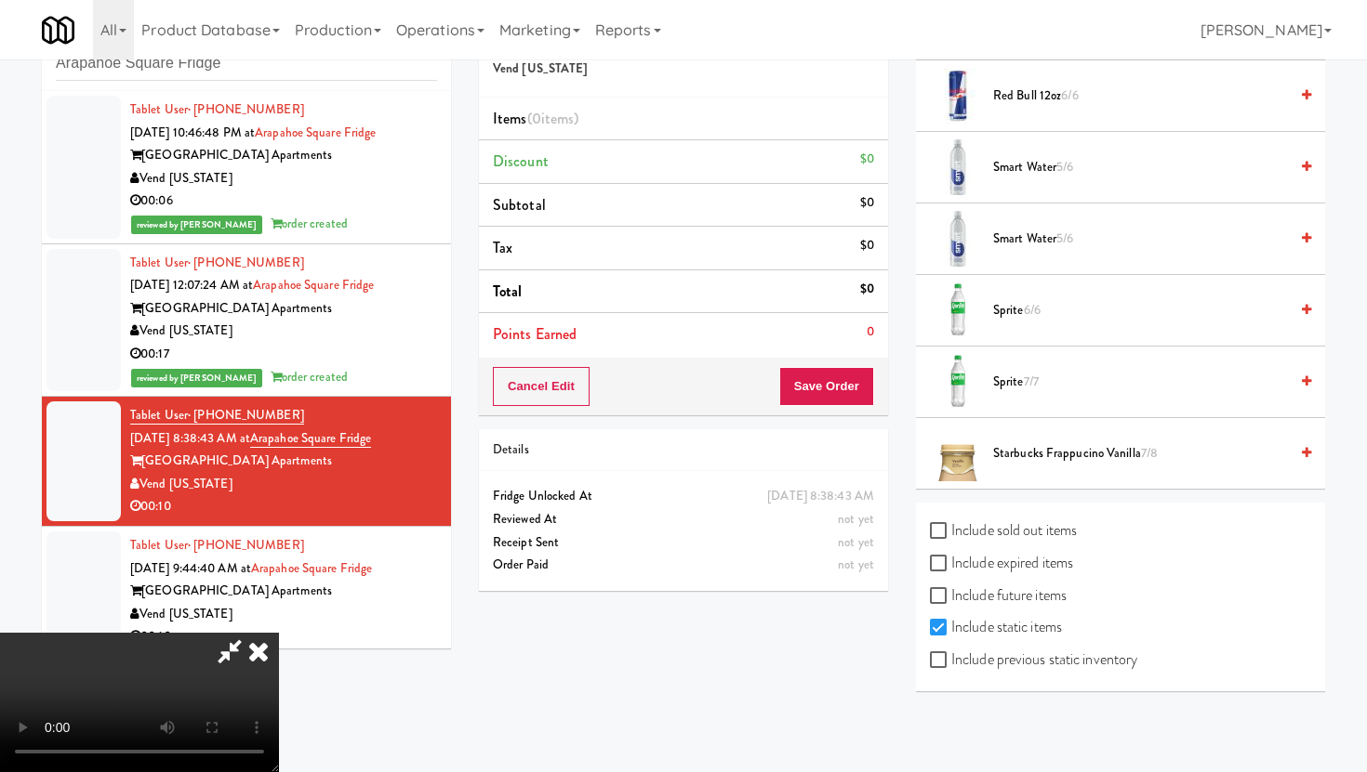
click at [1037, 450] on span "Starbucks Frappucino Vanilla 7/8" at bounding box center [1140, 453] width 295 height 23
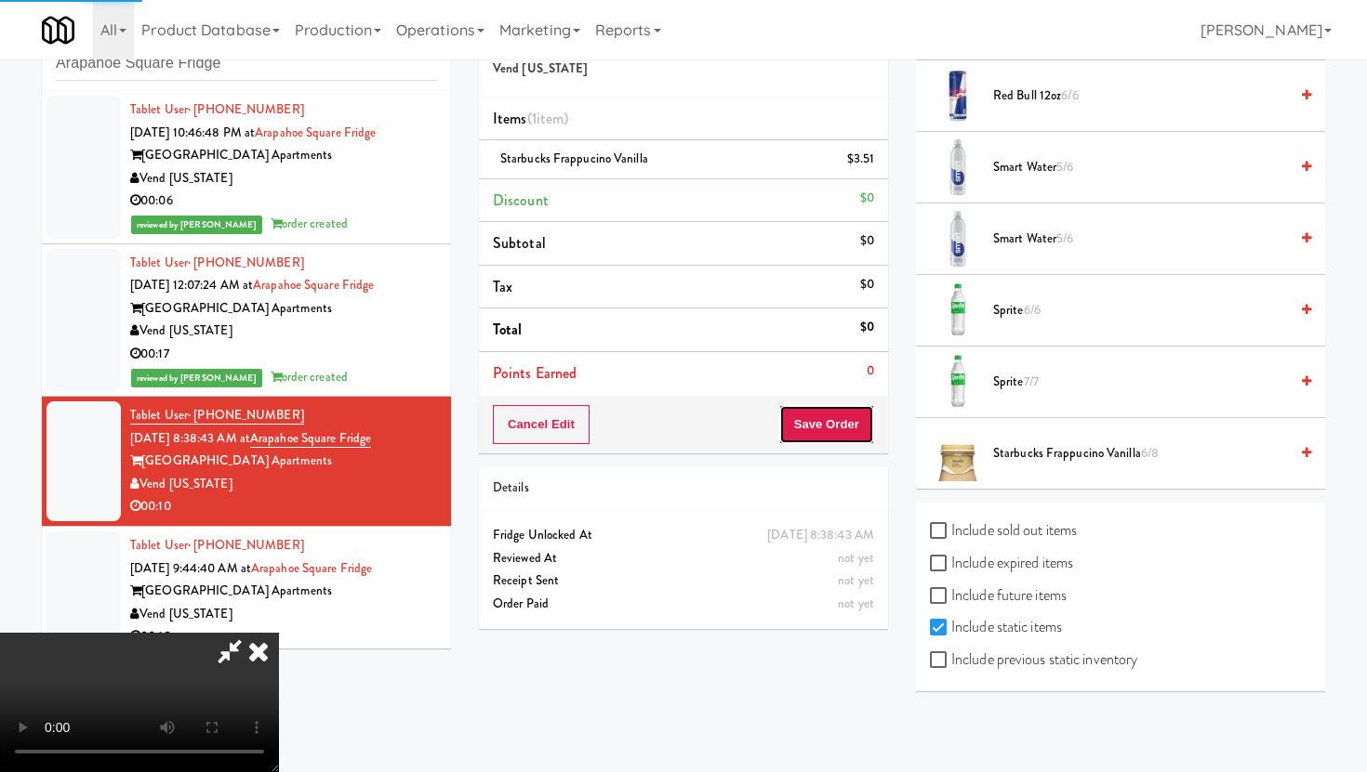
click at [828, 434] on button "Save Order" at bounding box center [826, 424] width 95 height 39
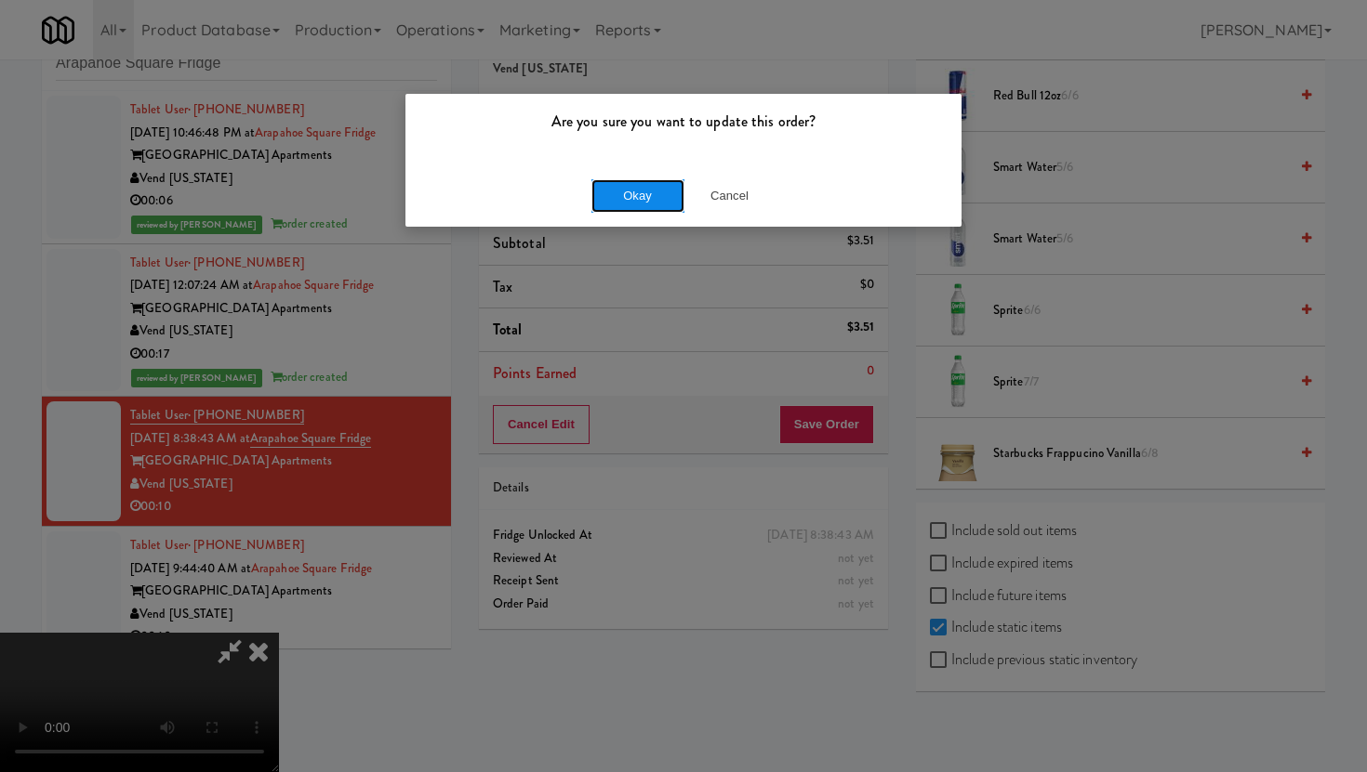
click at [645, 185] on button "Okay" at bounding box center [637, 195] width 93 height 33
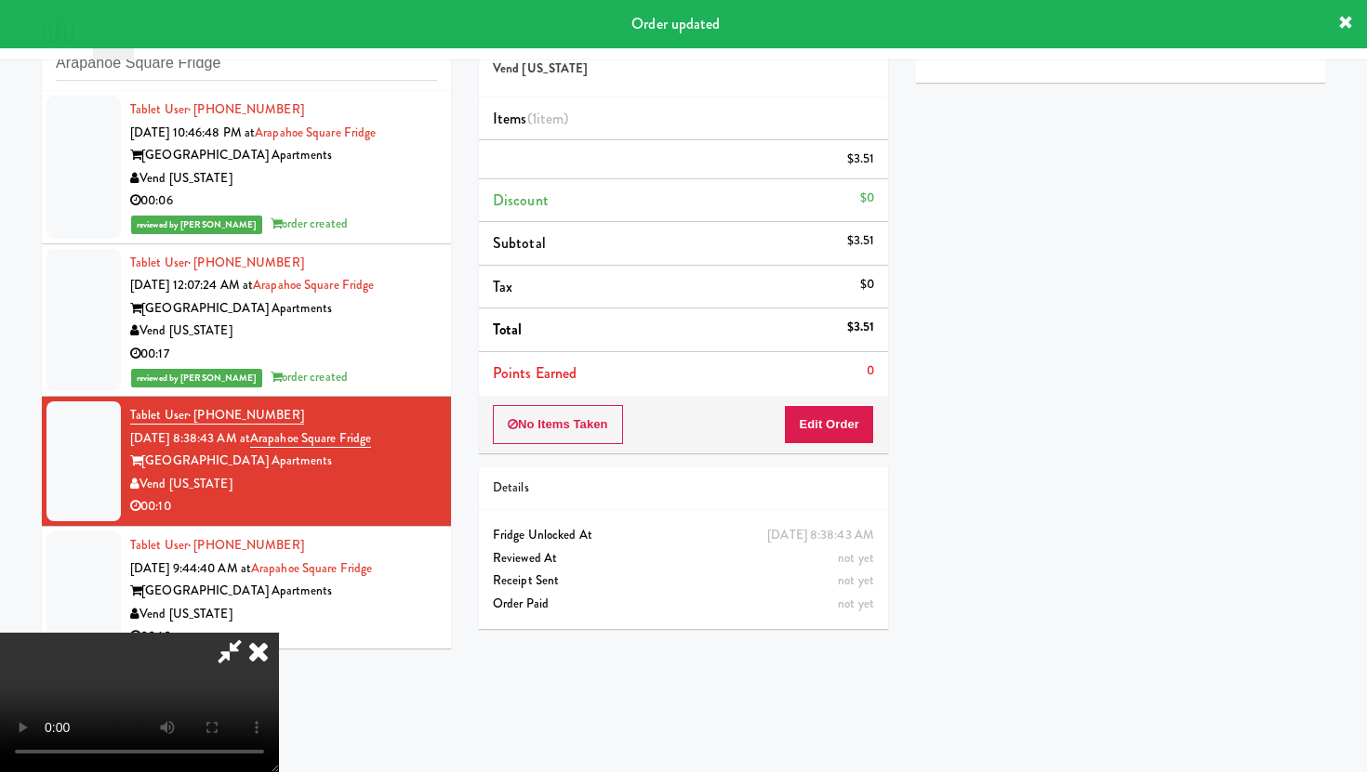
scroll to position [47, 0]
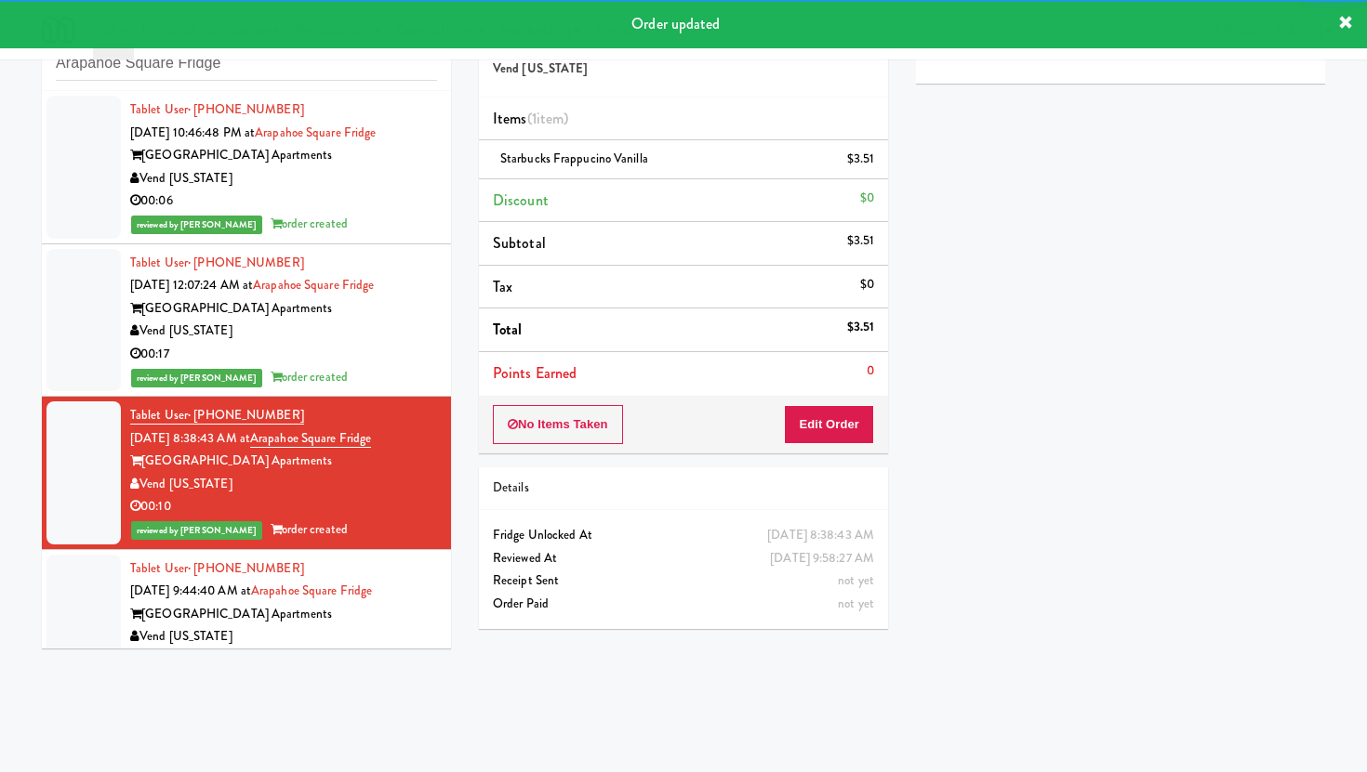
click at [372, 623] on div "[GEOGRAPHIC_DATA] Apartments" at bounding box center [283, 614] width 307 height 23
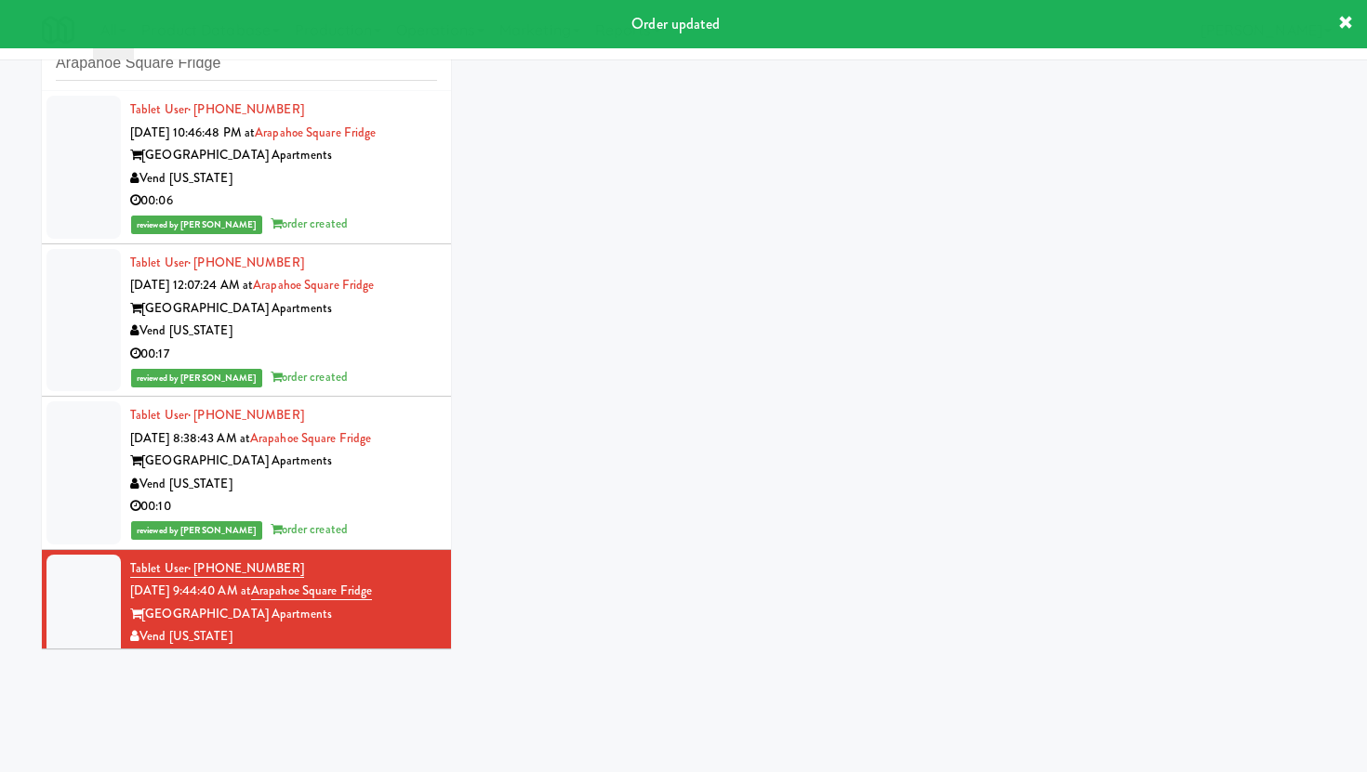
scroll to position [31, 0]
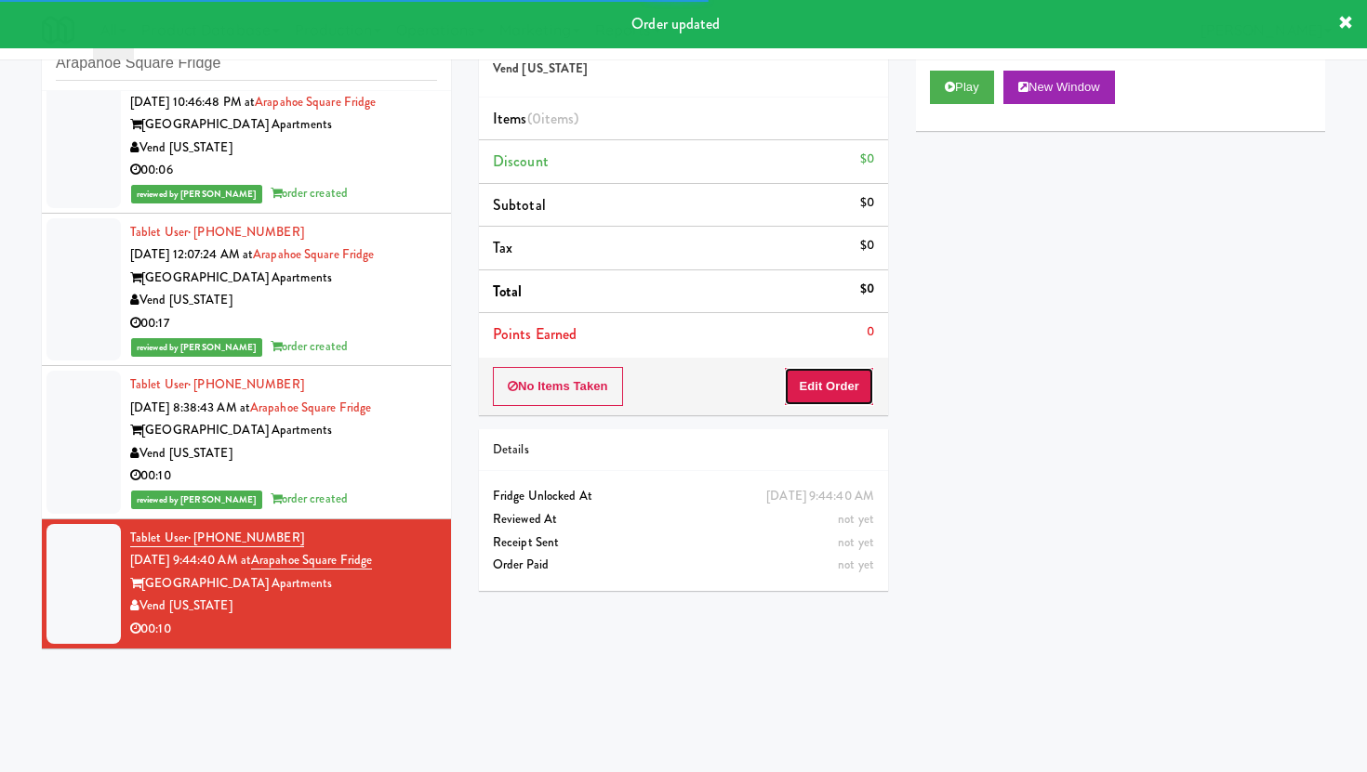
click at [839, 386] on button "Edit Order" at bounding box center [829, 386] width 90 height 39
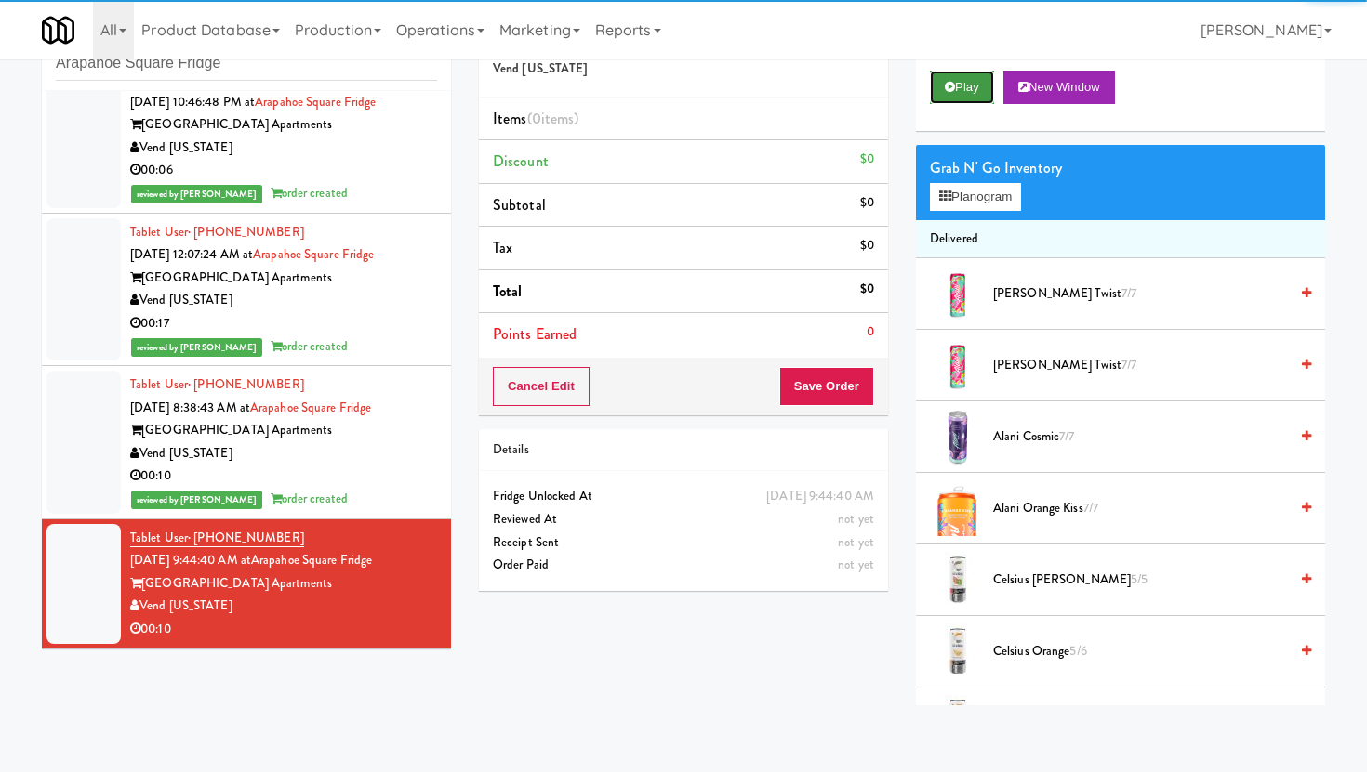
click at [962, 82] on button "Play" at bounding box center [962, 87] width 64 height 33
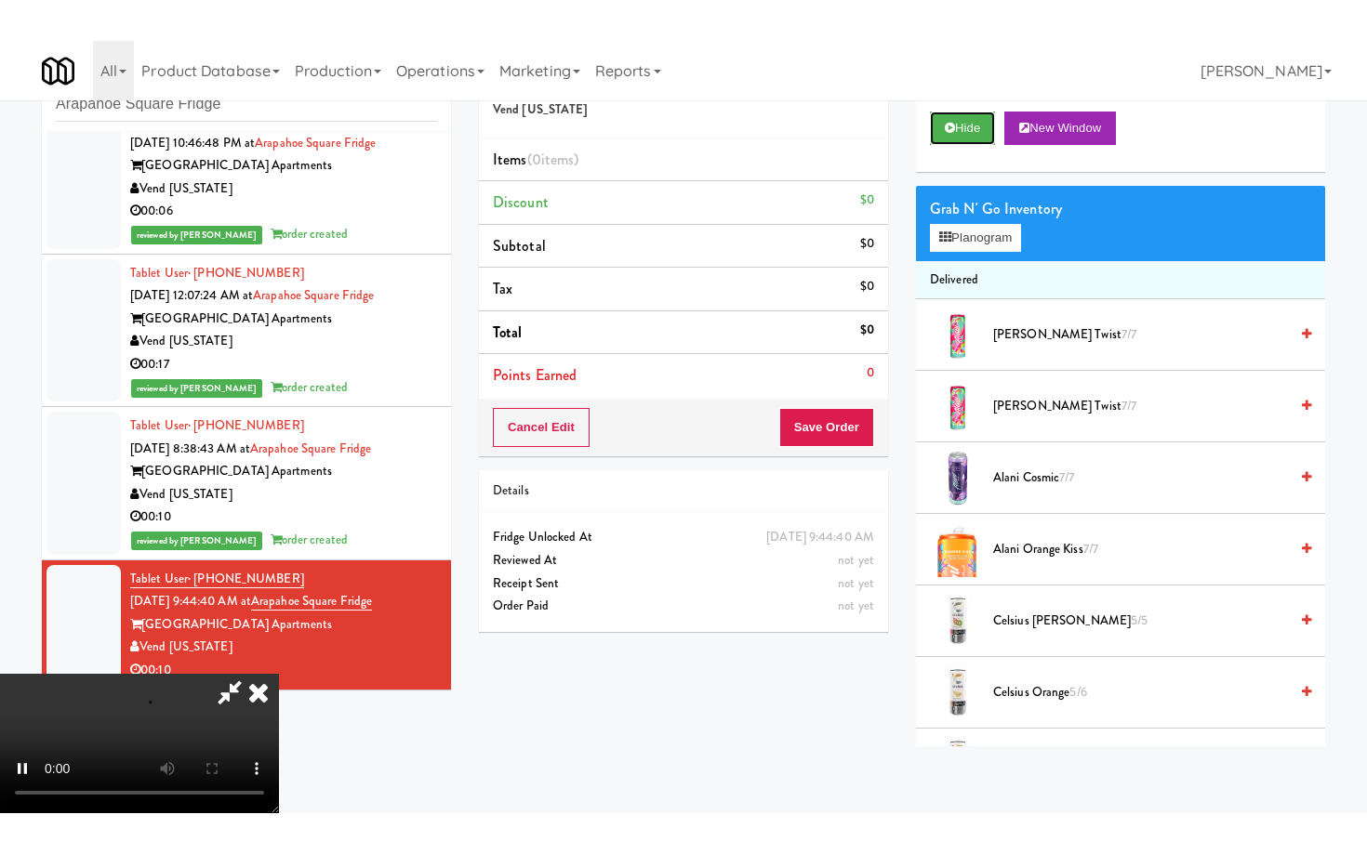
scroll to position [152, 0]
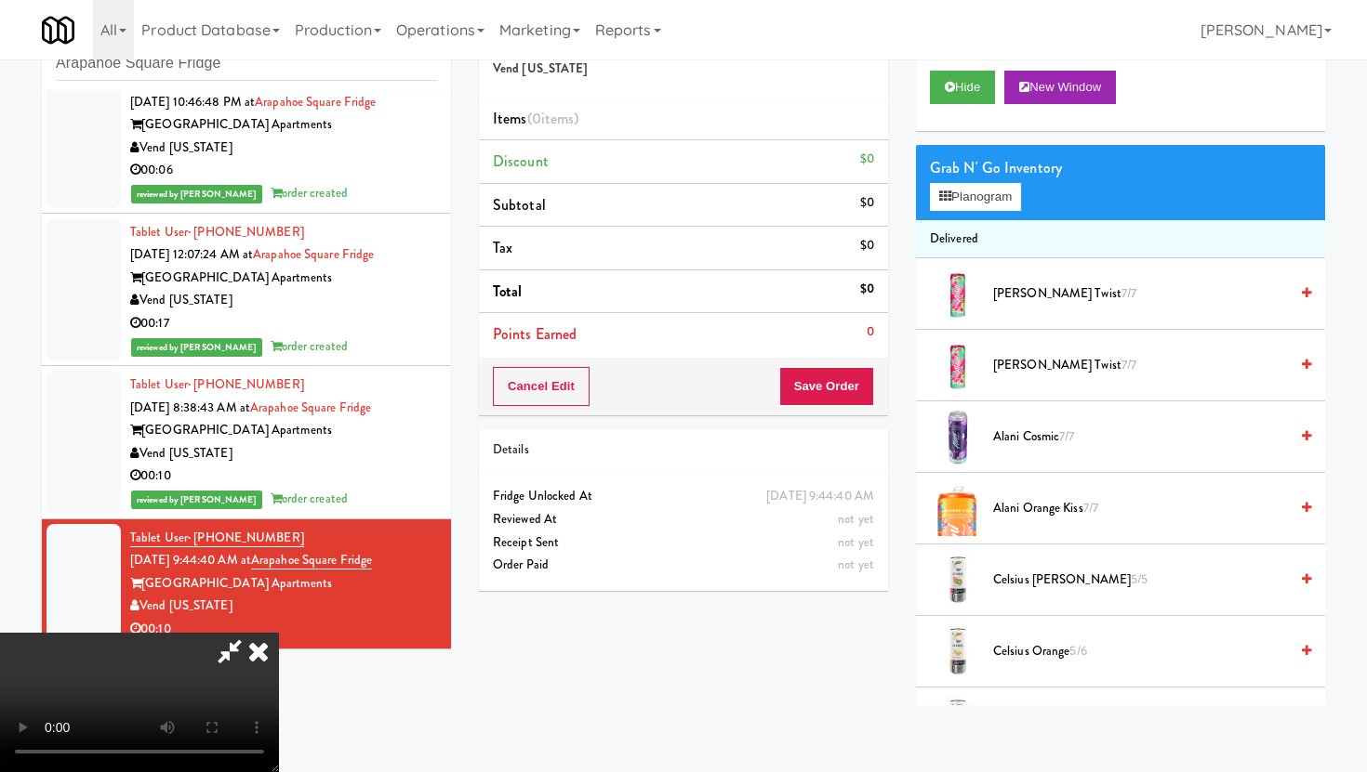
click at [279, 633] on video at bounding box center [139, 702] width 279 height 139
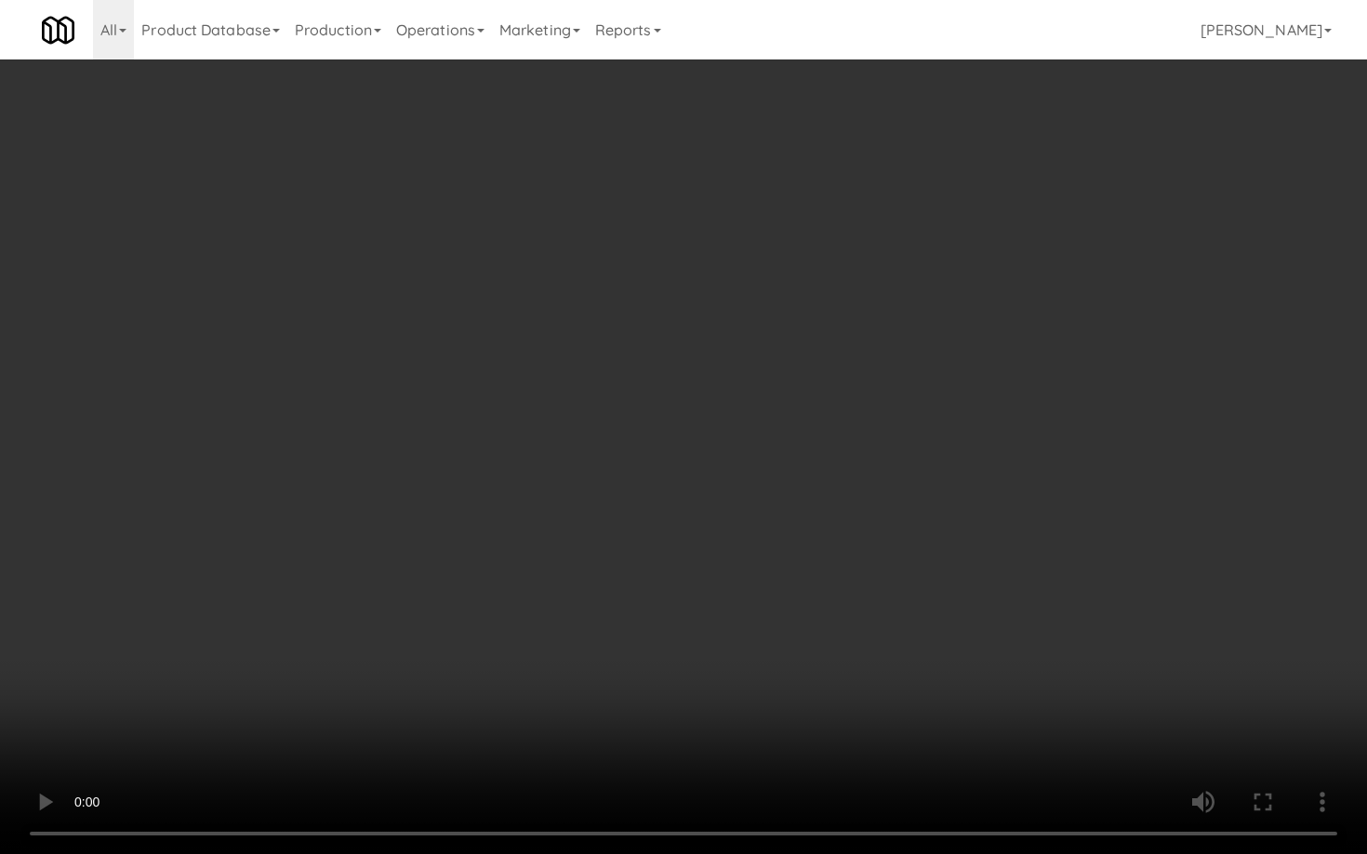
click at [496, 456] on video at bounding box center [683, 427] width 1367 height 854
click at [495, 388] on video at bounding box center [683, 427] width 1367 height 854
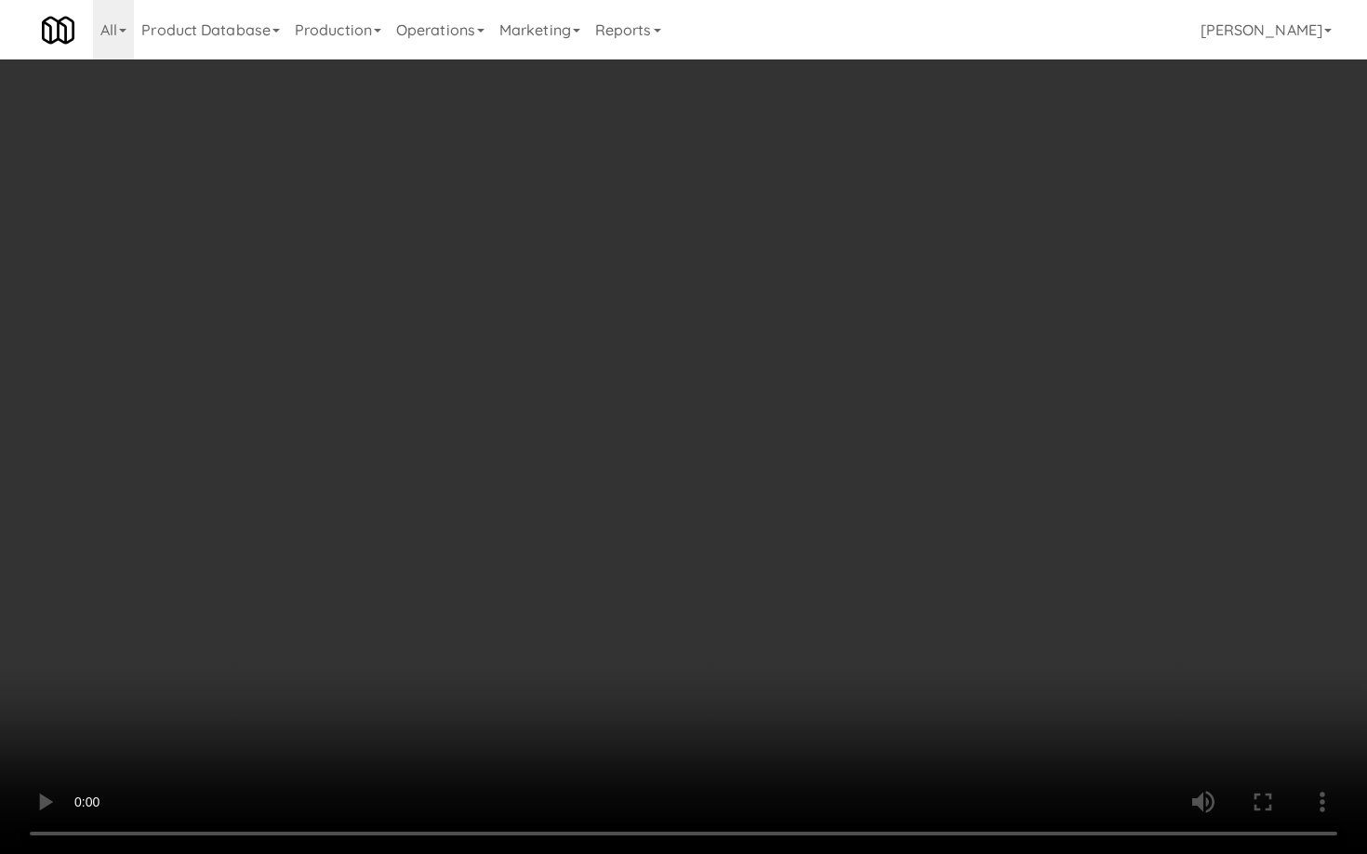
click at [495, 388] on video at bounding box center [683, 427] width 1367 height 854
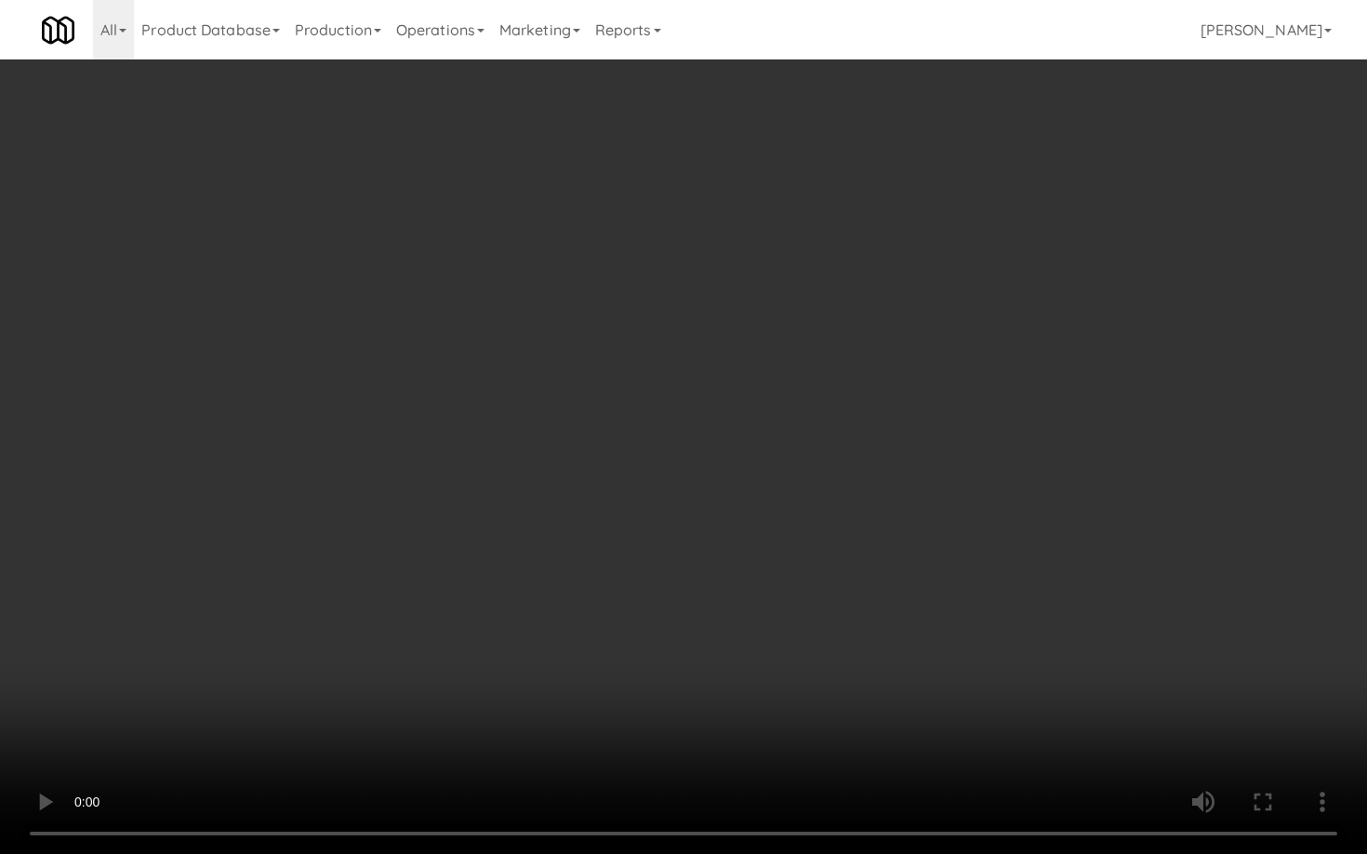
click at [495, 388] on video at bounding box center [683, 427] width 1367 height 854
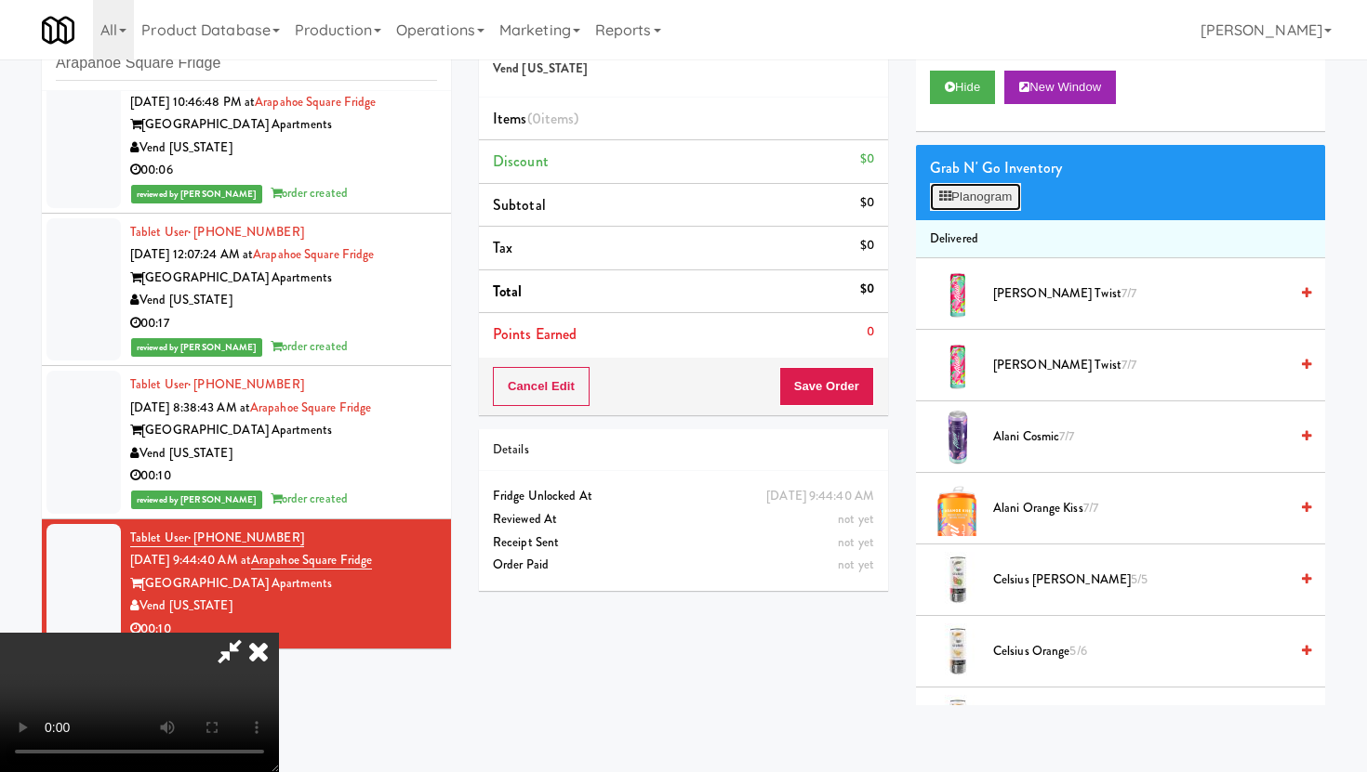
click at [979, 190] on button "Planogram" at bounding box center [975, 197] width 91 height 28
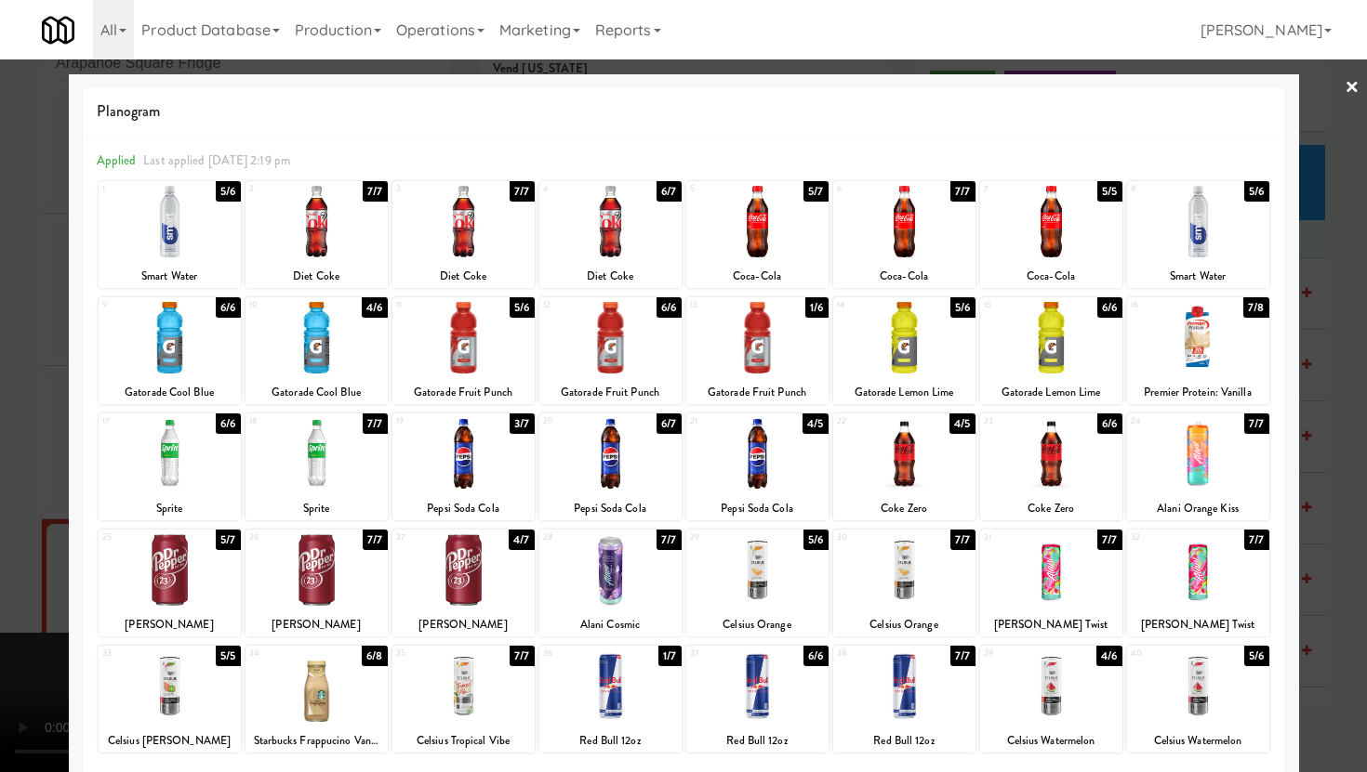
click at [504, 705] on div at bounding box center [463, 687] width 142 height 72
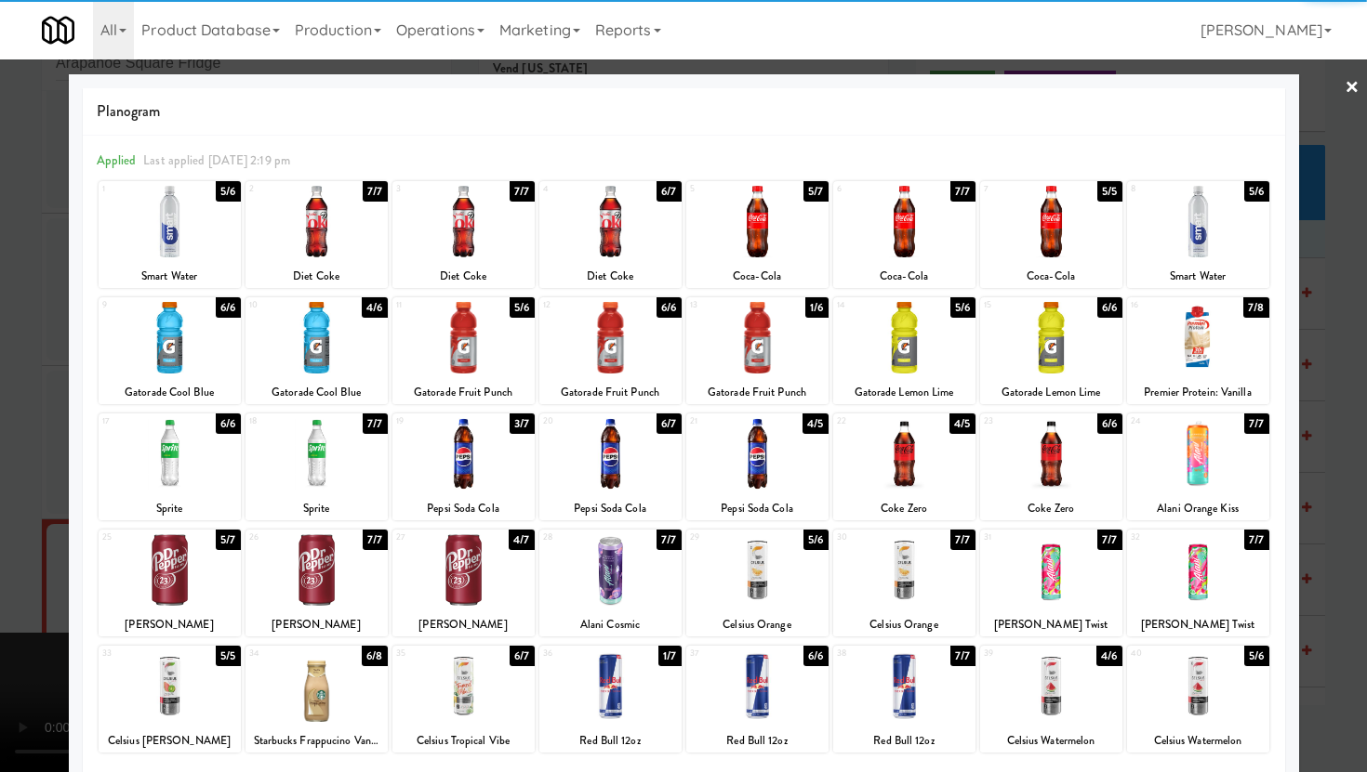
click at [133, 728] on div "33 5/5 Celsius [PERSON_NAME]" at bounding box center [170, 699] width 142 height 107
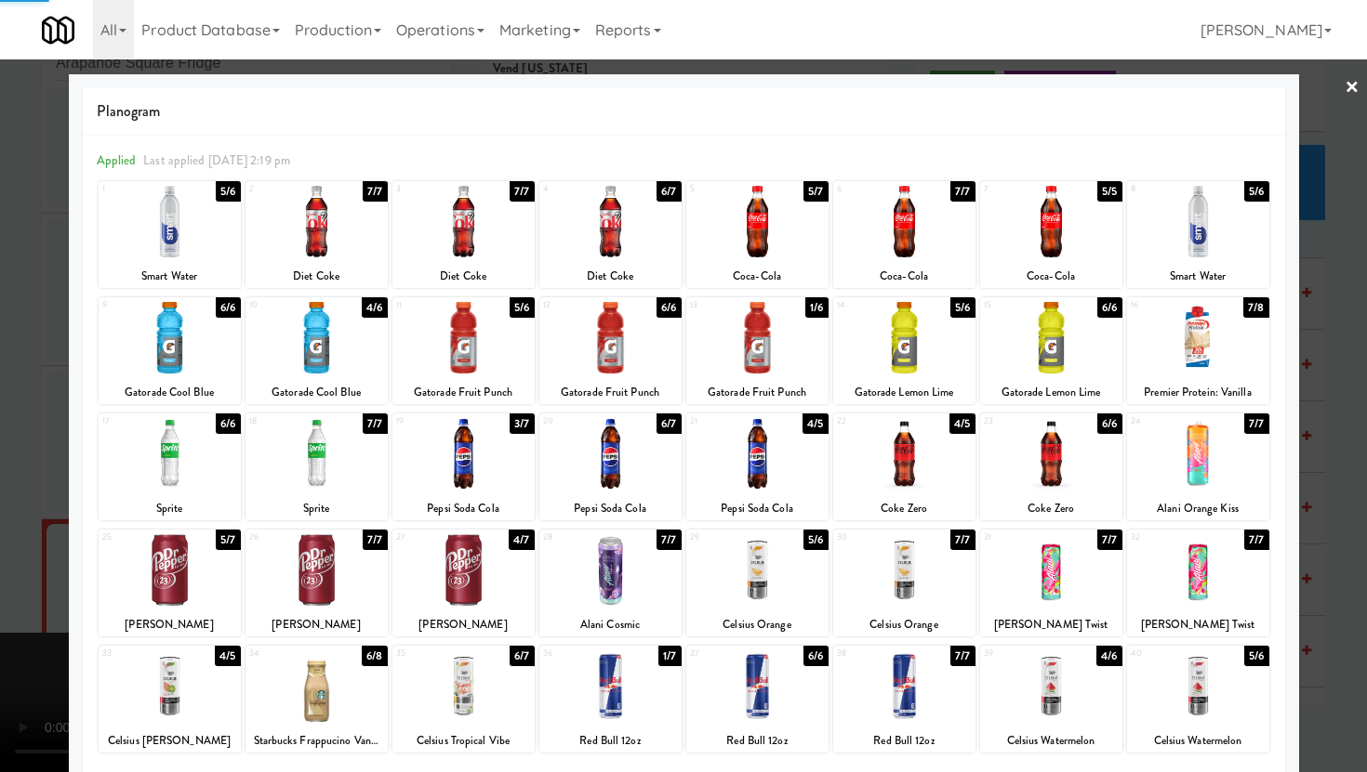
click at [0, 586] on div at bounding box center [683, 386] width 1367 height 772
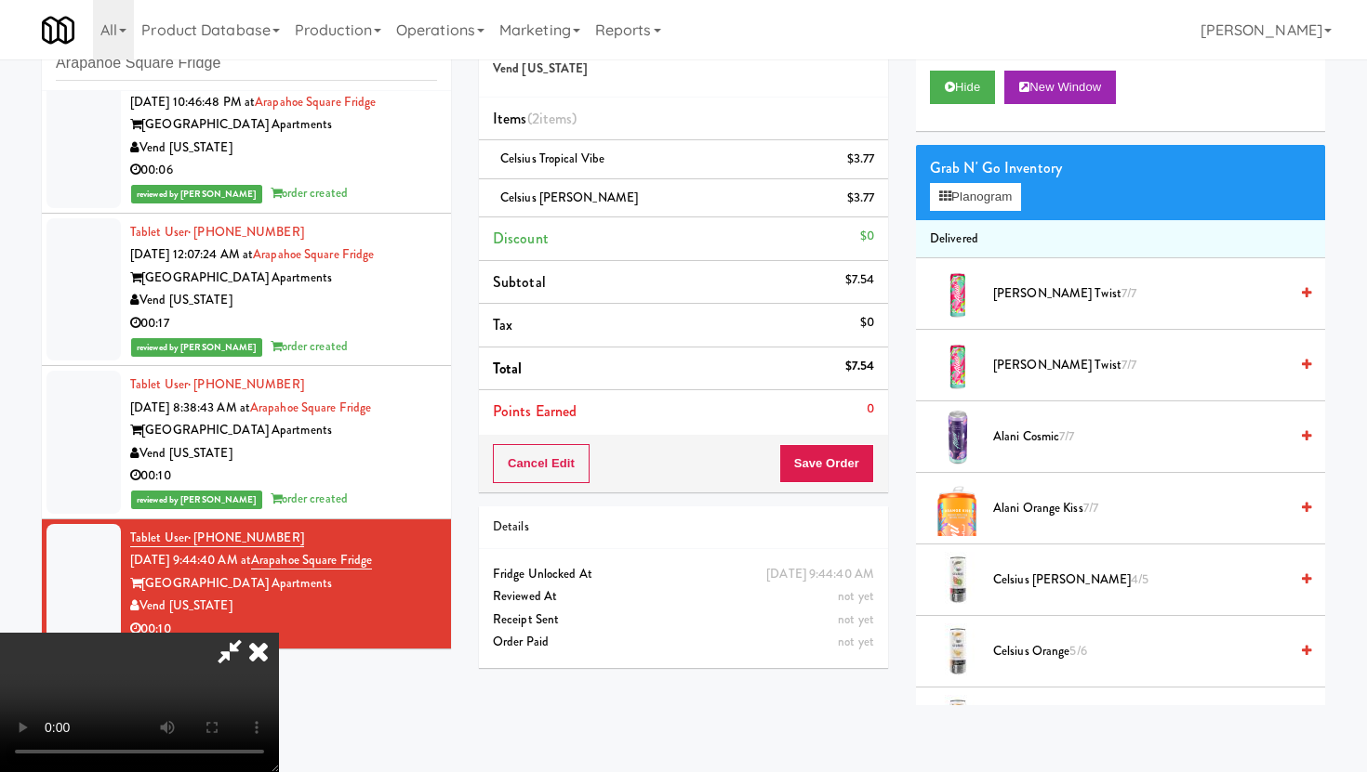
click at [279, 633] on video at bounding box center [139, 702] width 279 height 139
click at [824, 456] on button "Save Order" at bounding box center [826, 463] width 95 height 39
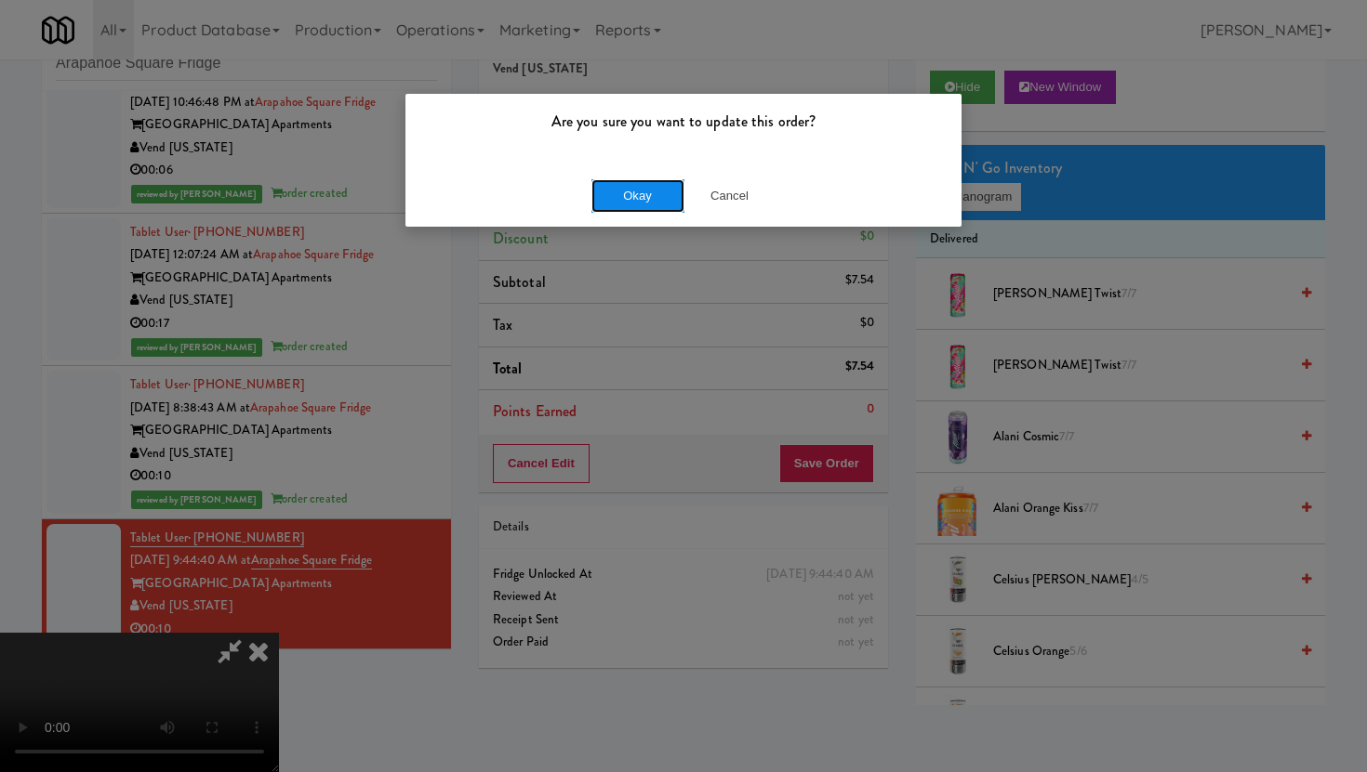
click at [636, 208] on button "Okay" at bounding box center [637, 195] width 93 height 33
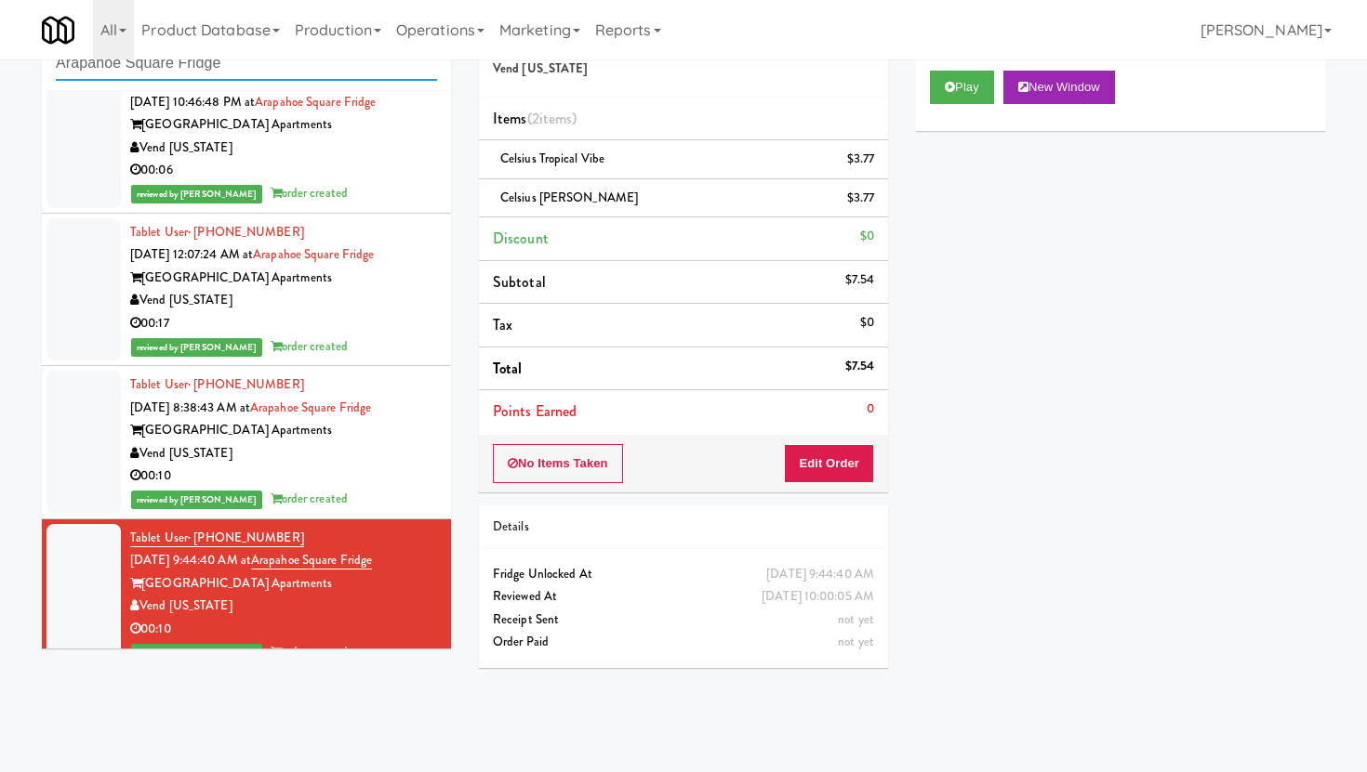
click at [286, 70] on input "Arapahoe Square Fridge" at bounding box center [246, 63] width 381 height 34
paste input "1331 - Pantry - Right"
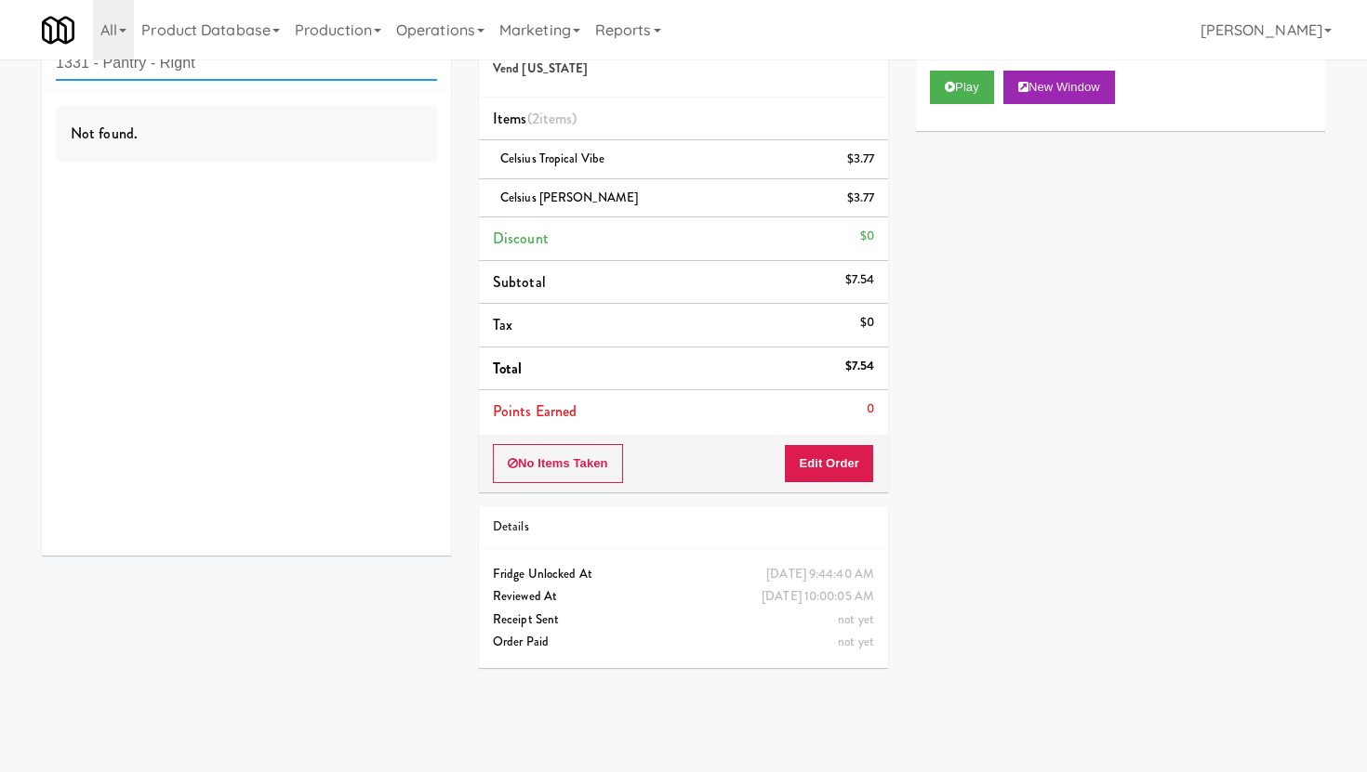
type input "1331 - Pantry - Right"
click at [417, 76] on input "1331 - Pantry - Right" at bounding box center [246, 63] width 381 height 34
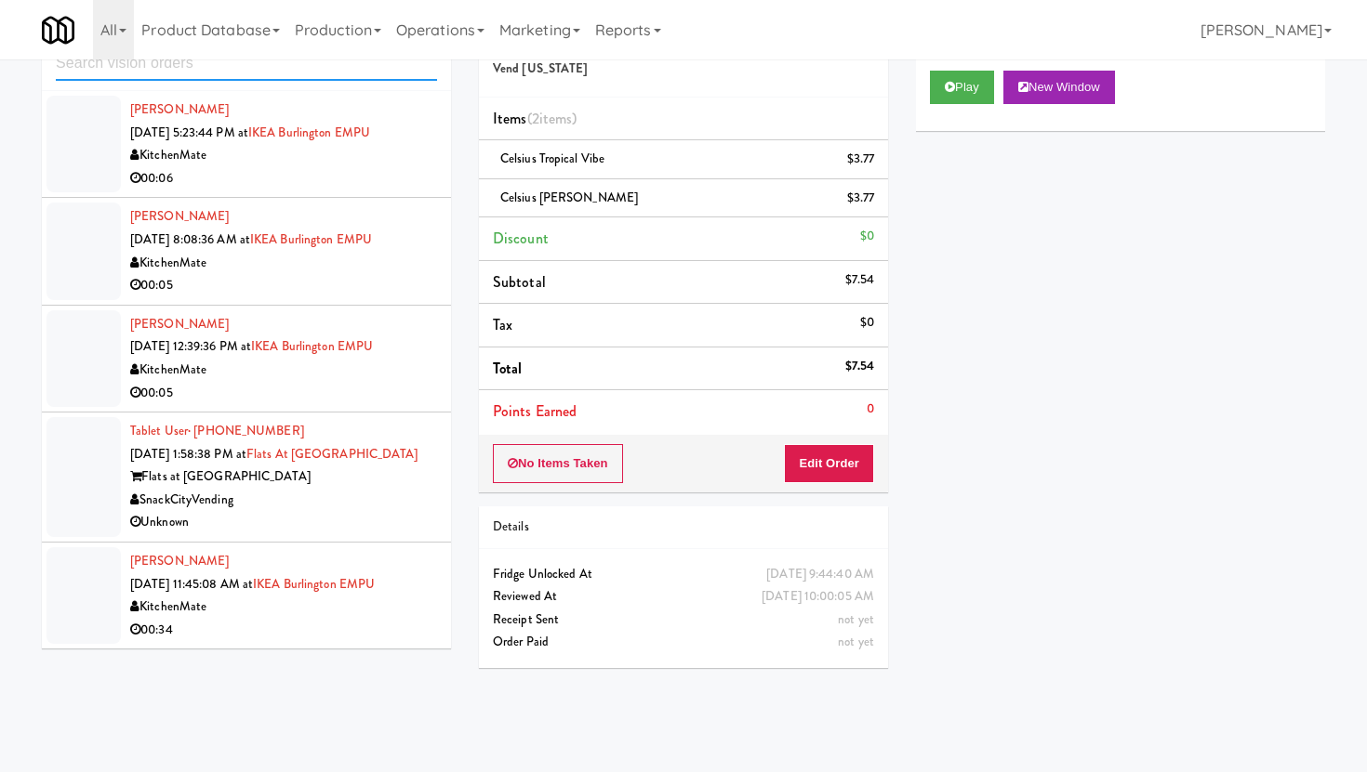
click at [338, 65] on input "text" at bounding box center [246, 63] width 381 height 34
paste input "[PERSON_NAME][GEOGRAPHIC_DATA][PERSON_NAME] - Emergency Room"
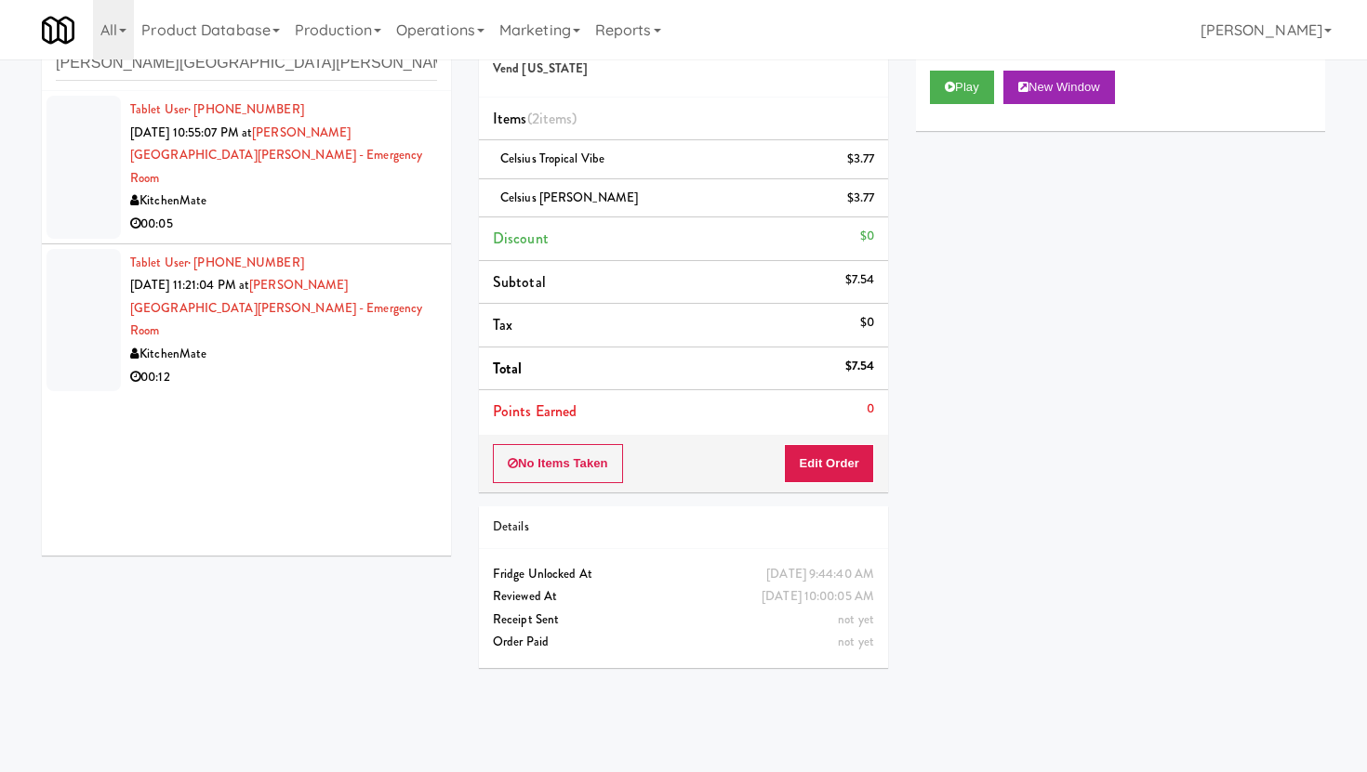
click at [347, 165] on div "Tablet User · (647) 463-1079 [DATE] 10:55:07 PM at [PERSON_NAME][GEOGRAPHIC_DAT…" at bounding box center [283, 168] width 307 height 138
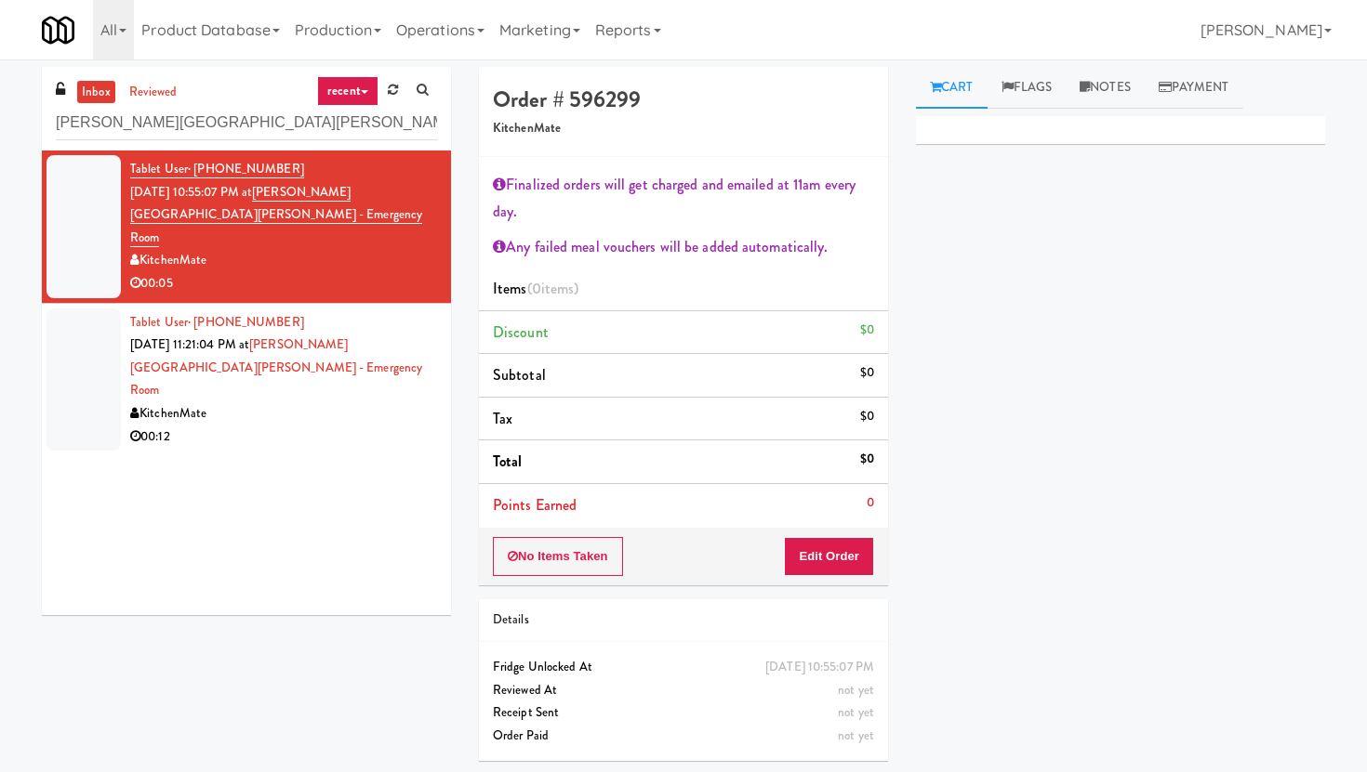
click at [390, 403] on div "KitchenMate" at bounding box center [283, 414] width 307 height 23
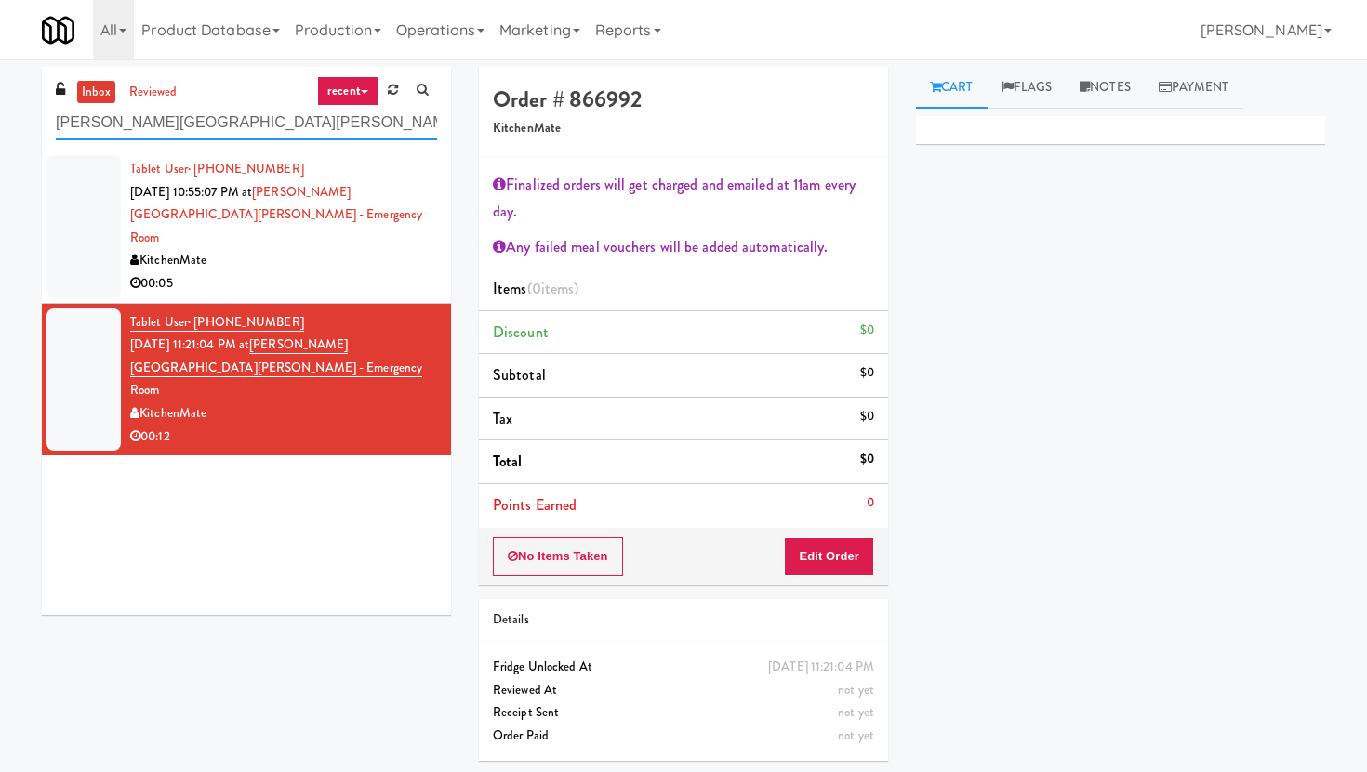
click at [229, 127] on input "[PERSON_NAME][GEOGRAPHIC_DATA][PERSON_NAME] - Emergency Room" at bounding box center [246, 123] width 381 height 34
paste input "[PERSON_NAME] Metrocenter"
type input "[PERSON_NAME] Metrocenter"
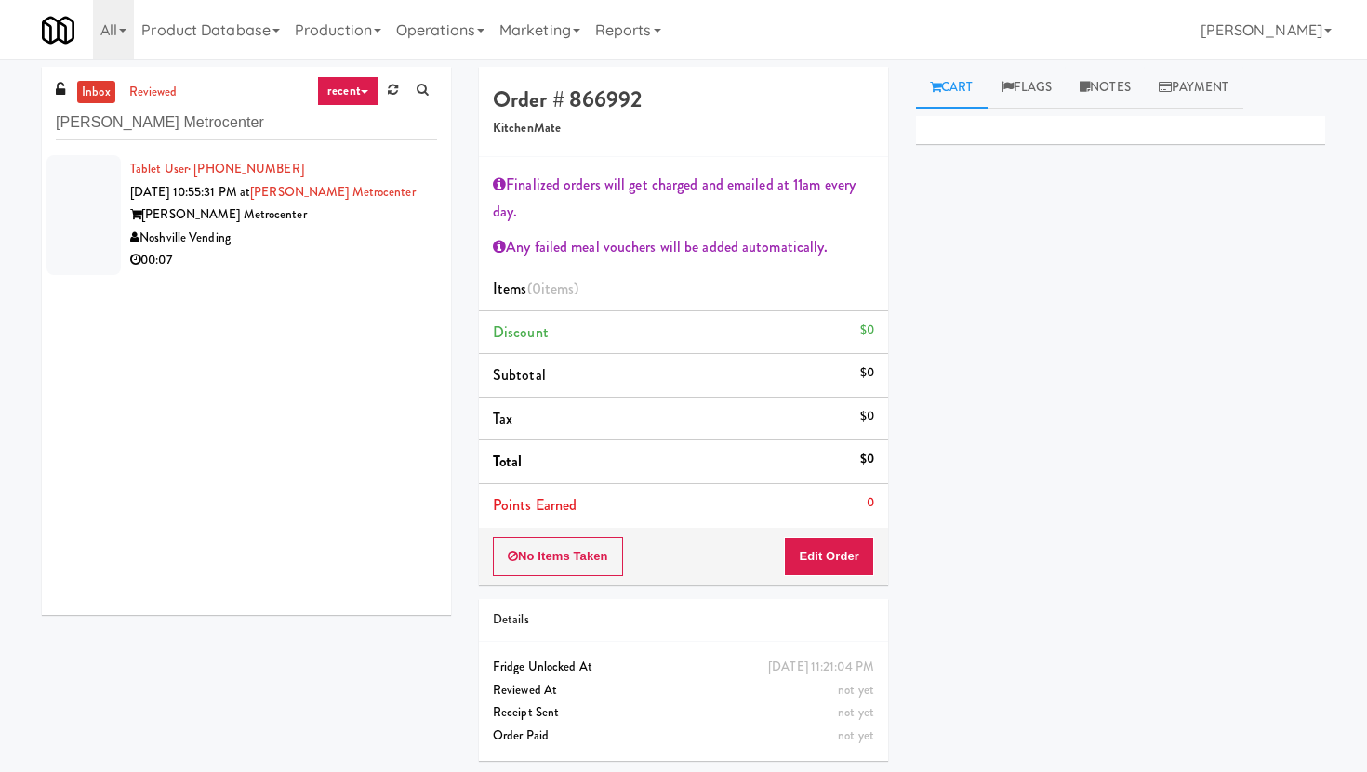
click at [243, 253] on div "00:07" at bounding box center [283, 260] width 307 height 23
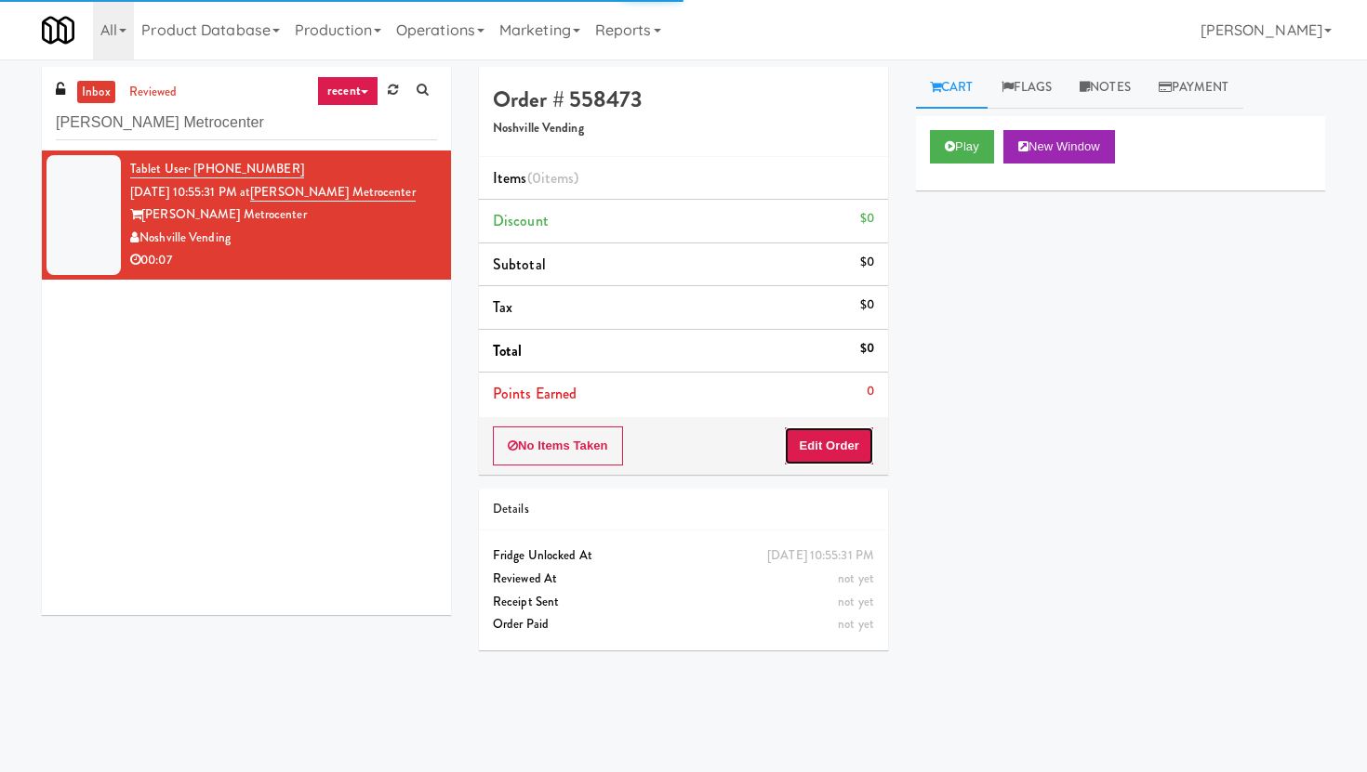
click at [844, 457] on button "Edit Order" at bounding box center [829, 446] width 90 height 39
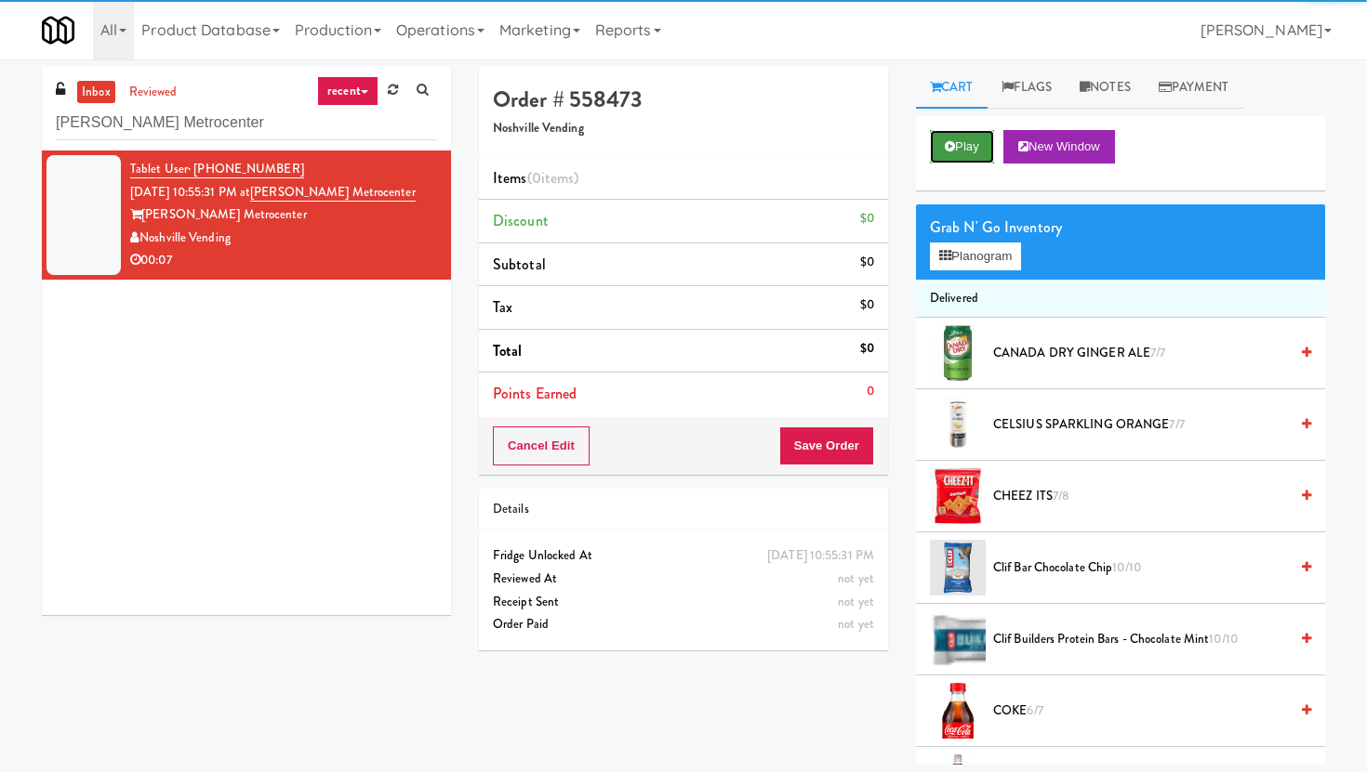
click at [985, 149] on button "Play" at bounding box center [962, 146] width 64 height 33
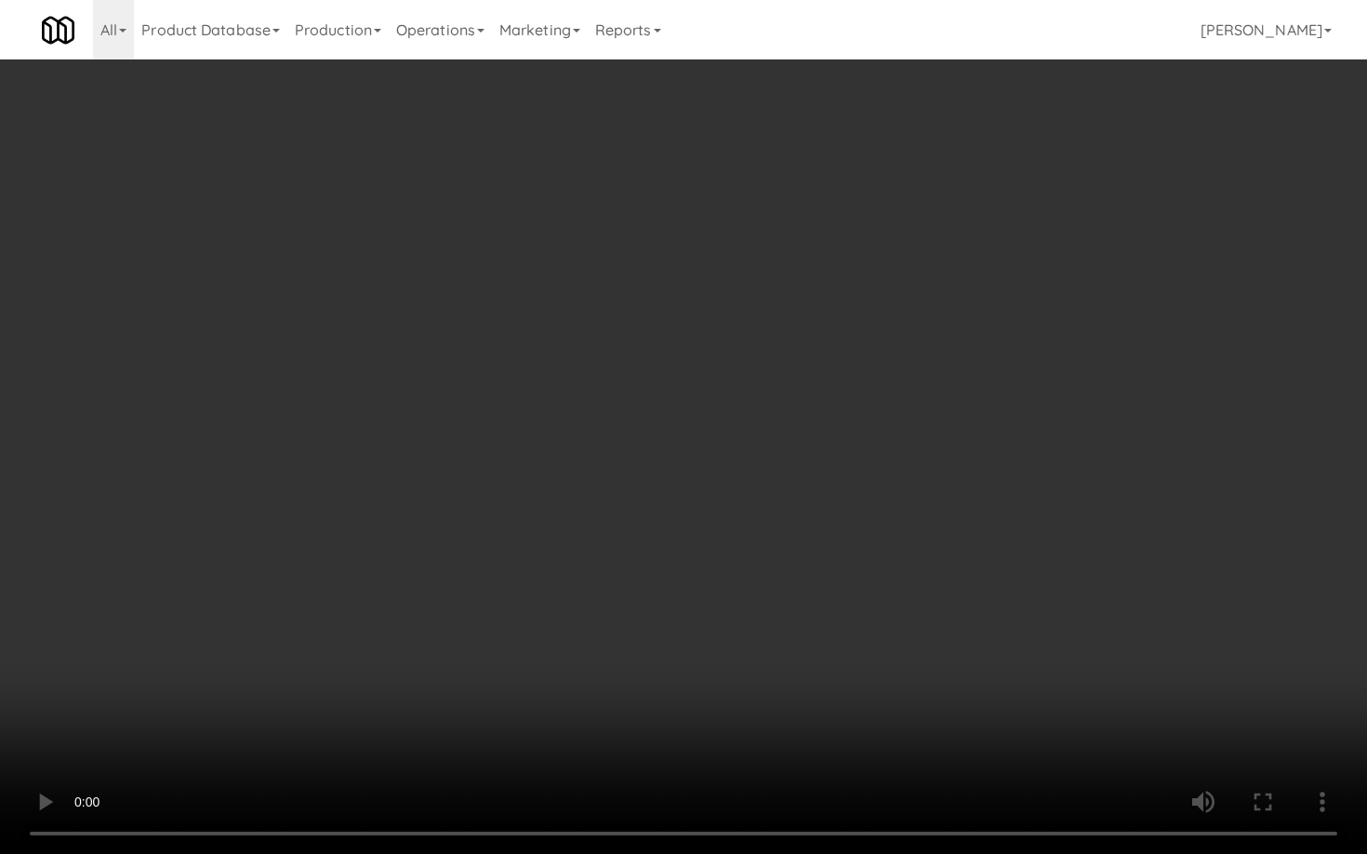
click at [612, 515] on video at bounding box center [683, 427] width 1367 height 854
click at [638, 421] on video at bounding box center [683, 427] width 1367 height 854
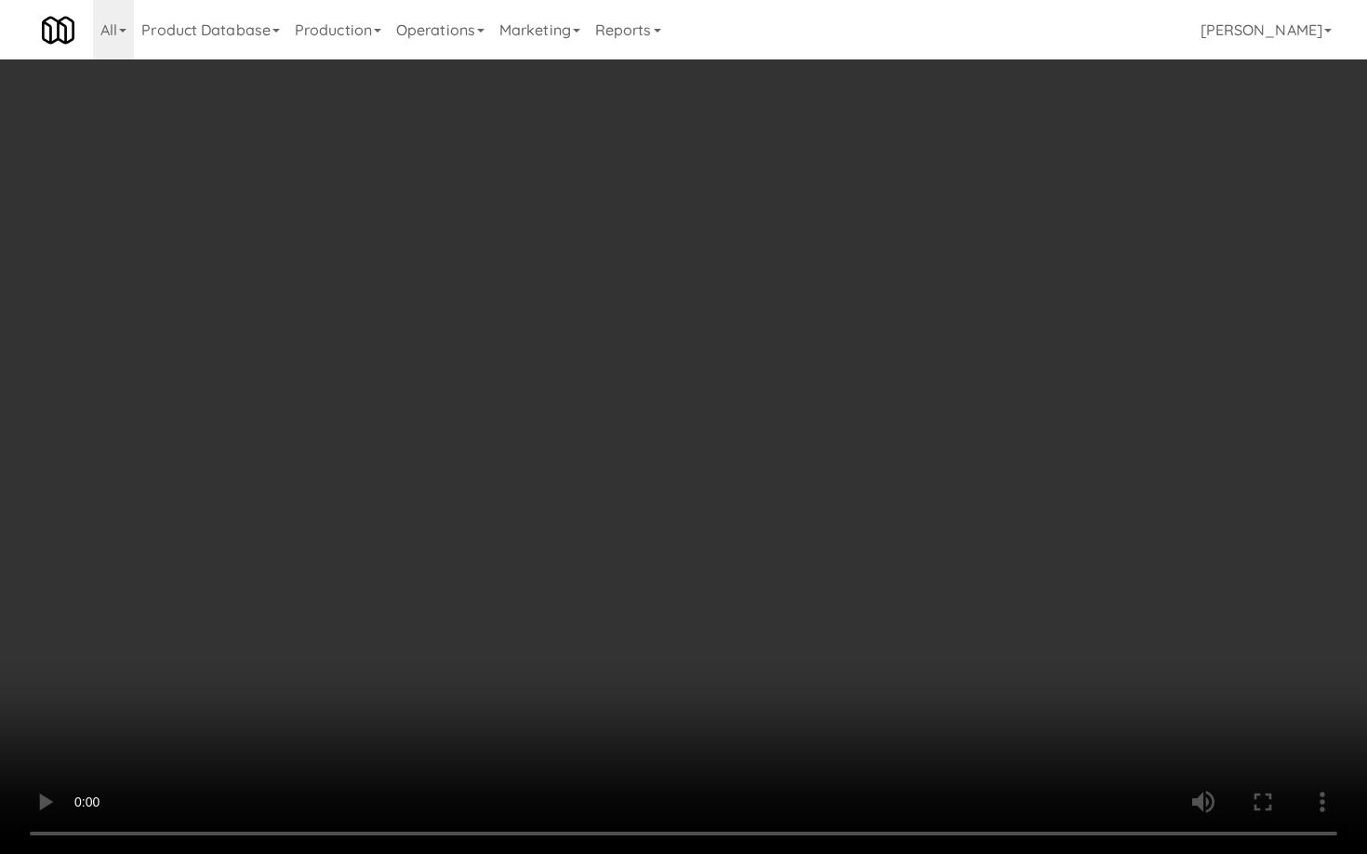
click at [638, 421] on video at bounding box center [683, 427] width 1367 height 854
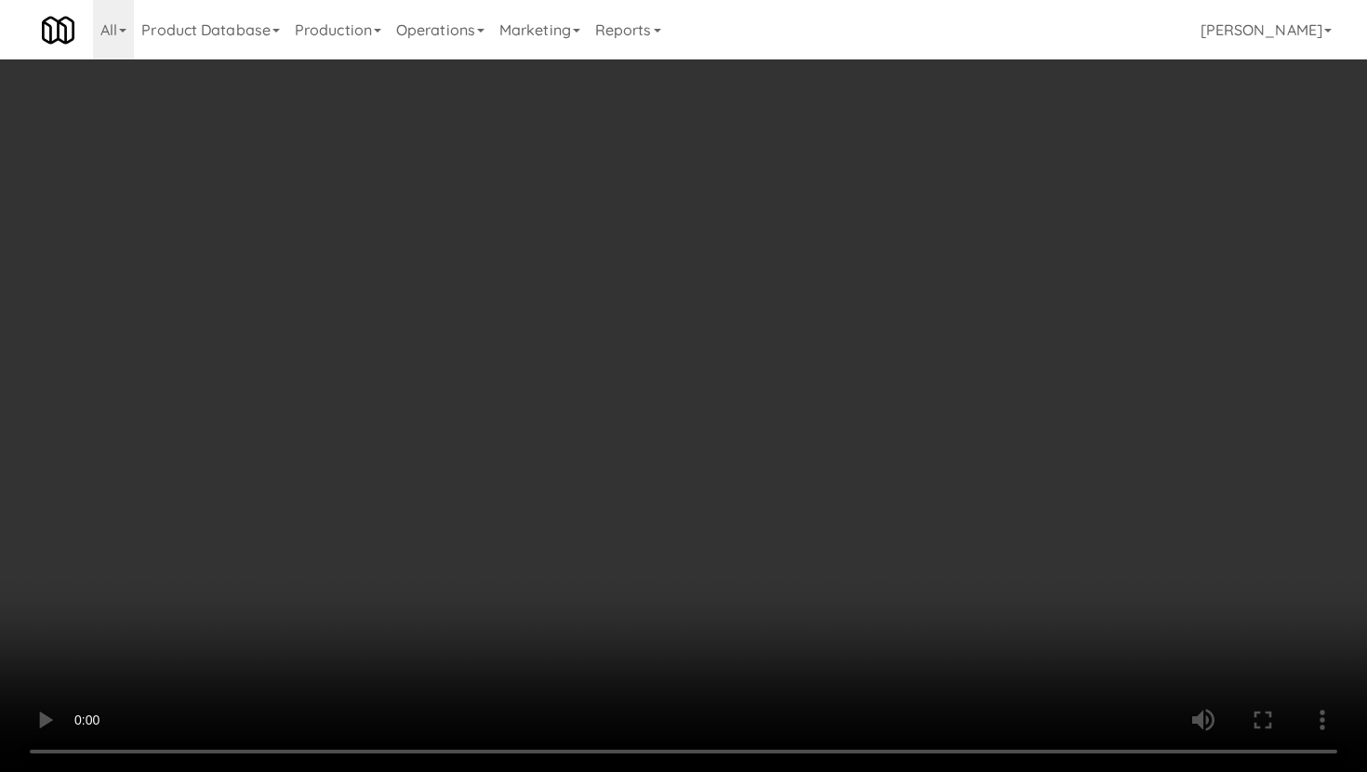
scroll to position [1900, 0]
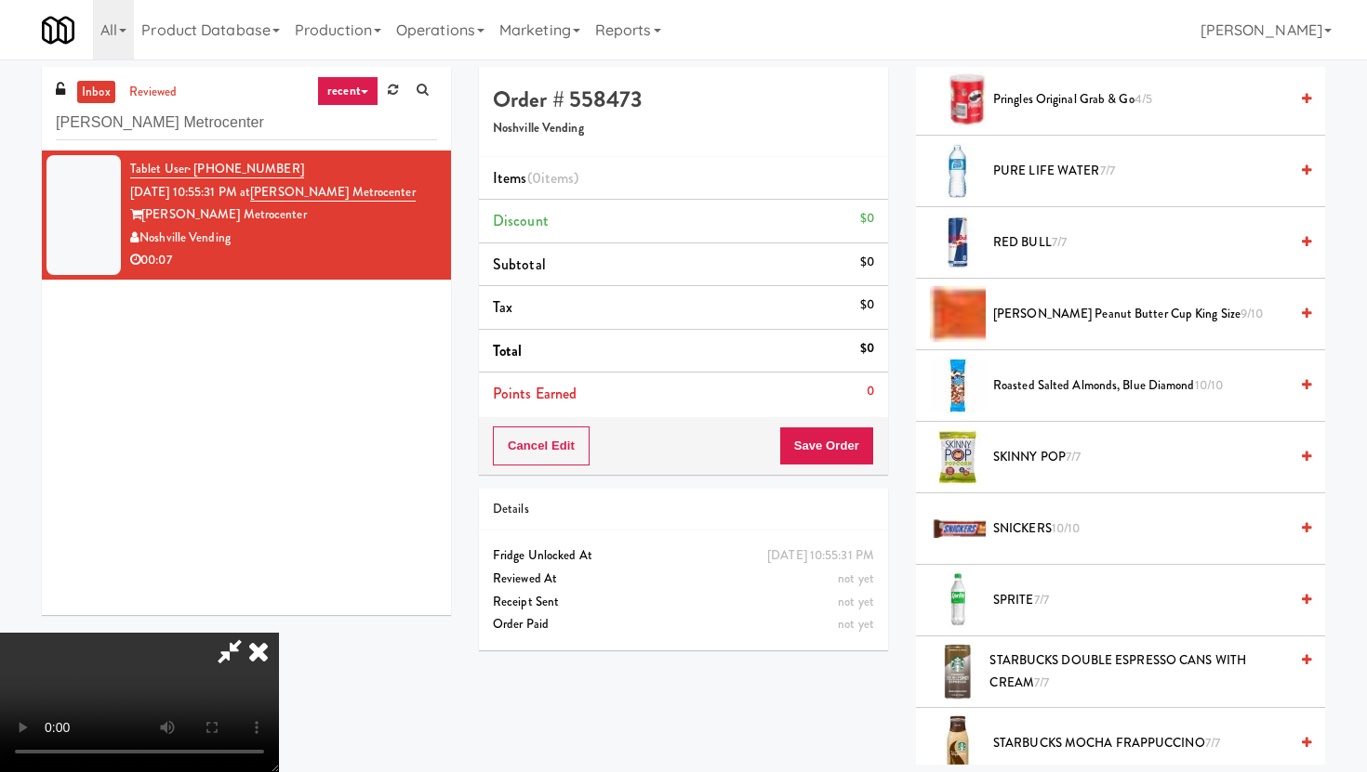
click at [1048, 523] on span "SNICKERS 10/10" at bounding box center [1140, 529] width 295 height 23
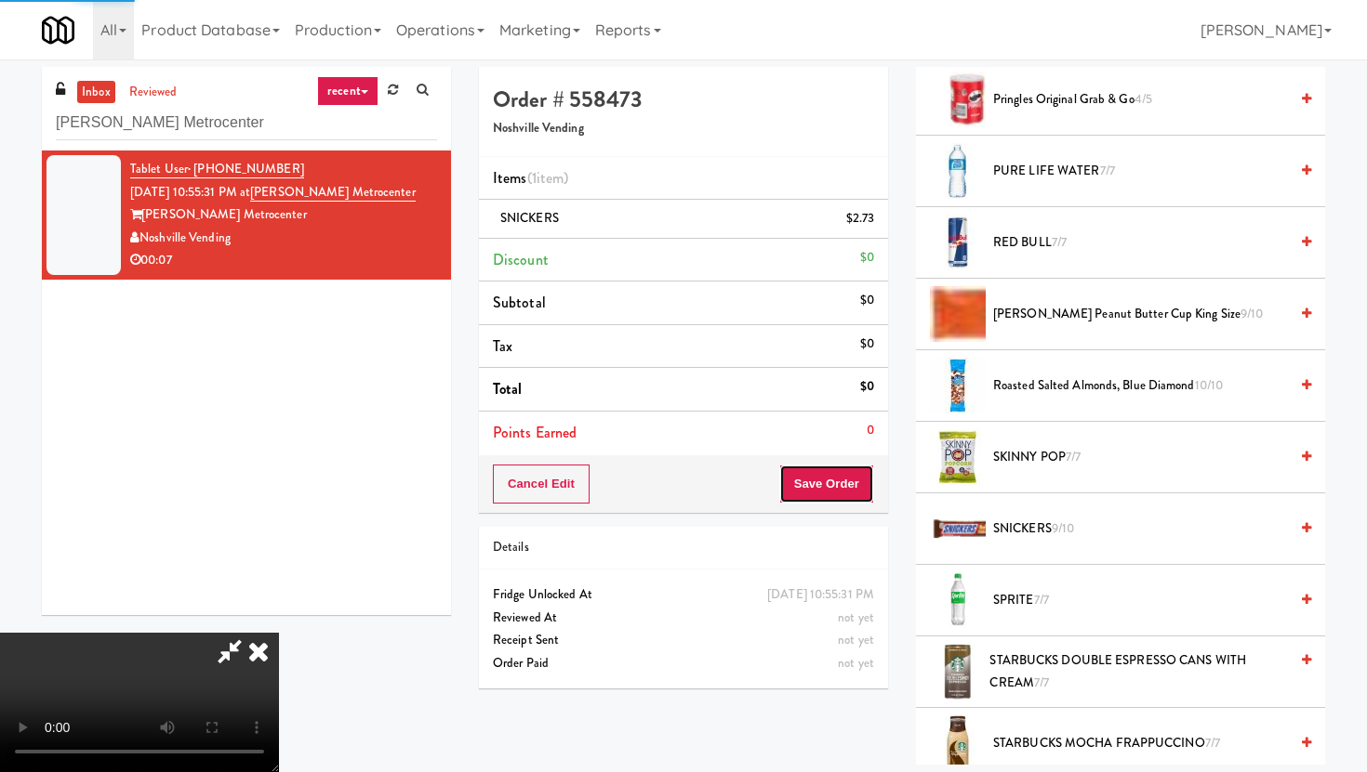
click at [844, 487] on button "Save Order" at bounding box center [826, 484] width 95 height 39
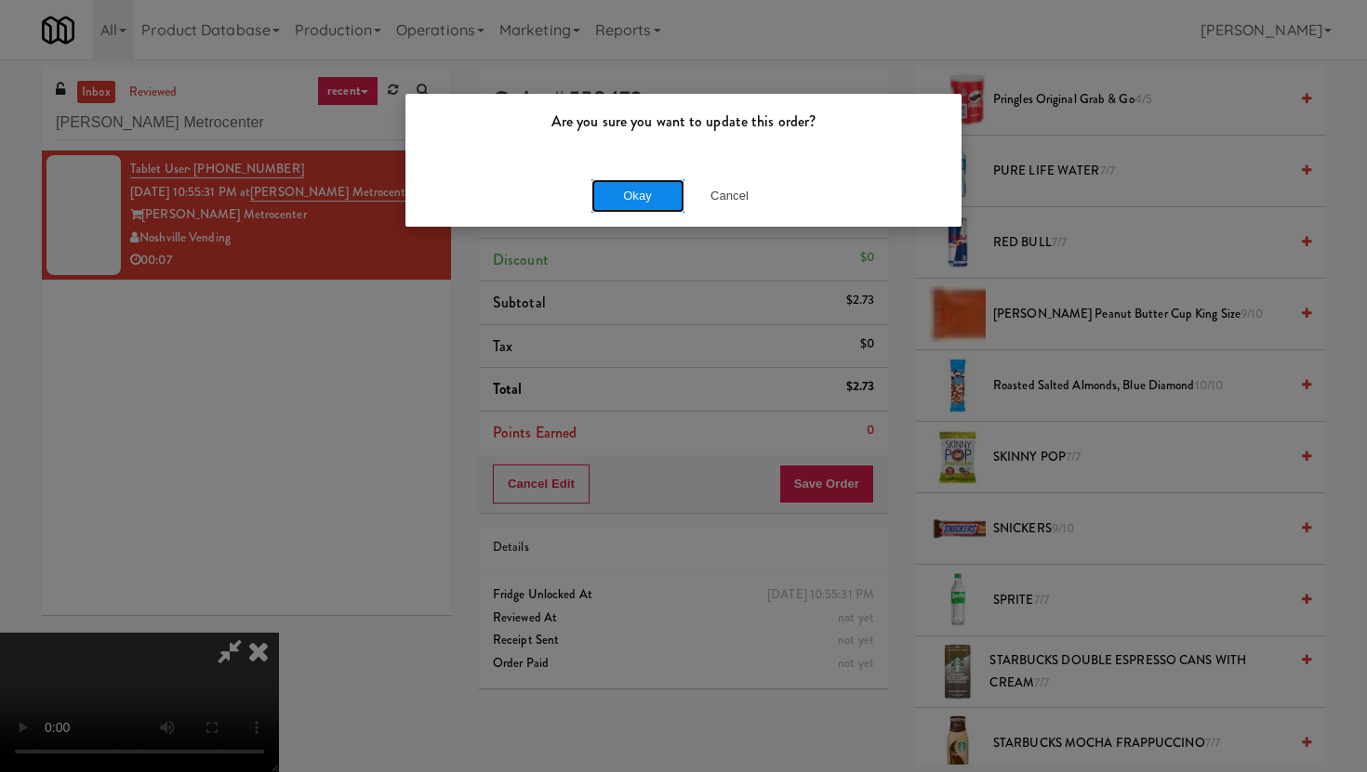
click at [636, 200] on button "Okay" at bounding box center [637, 195] width 93 height 33
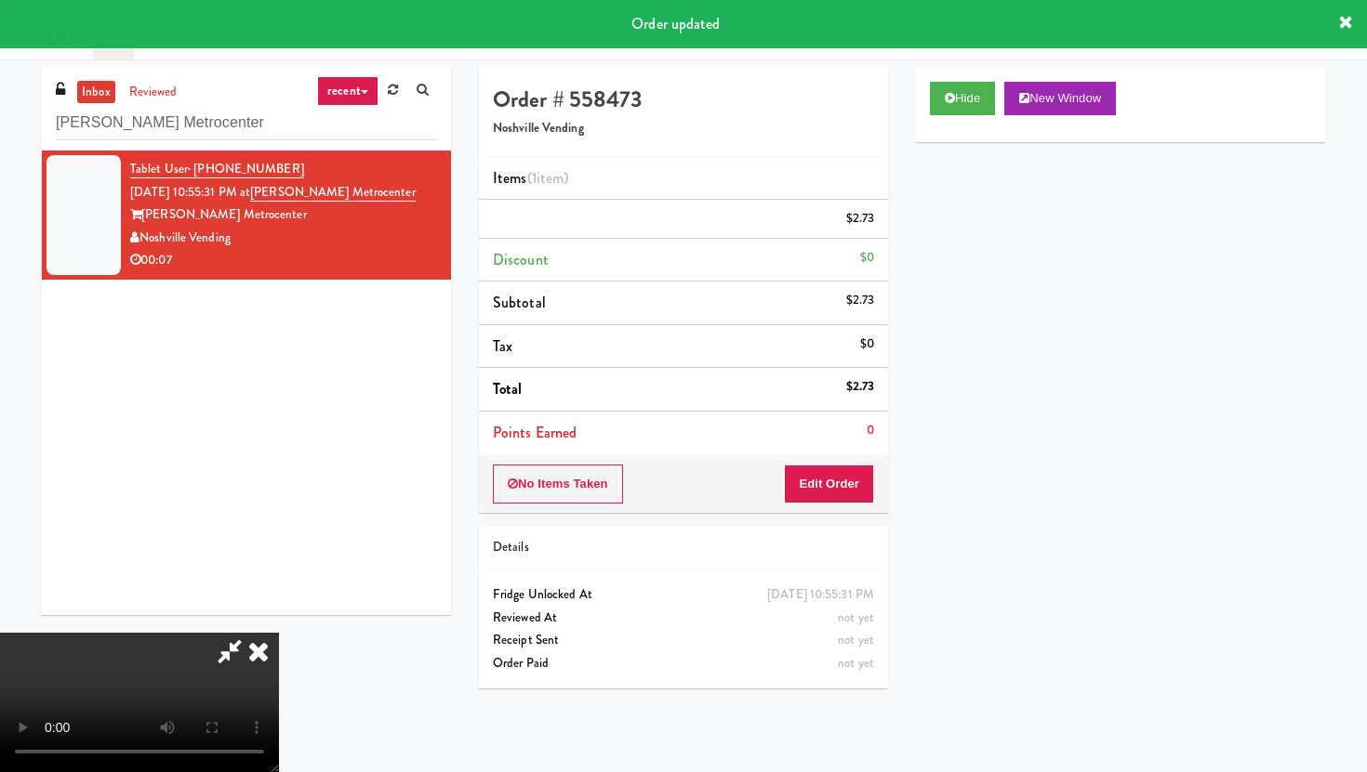
scroll to position [47, 0]
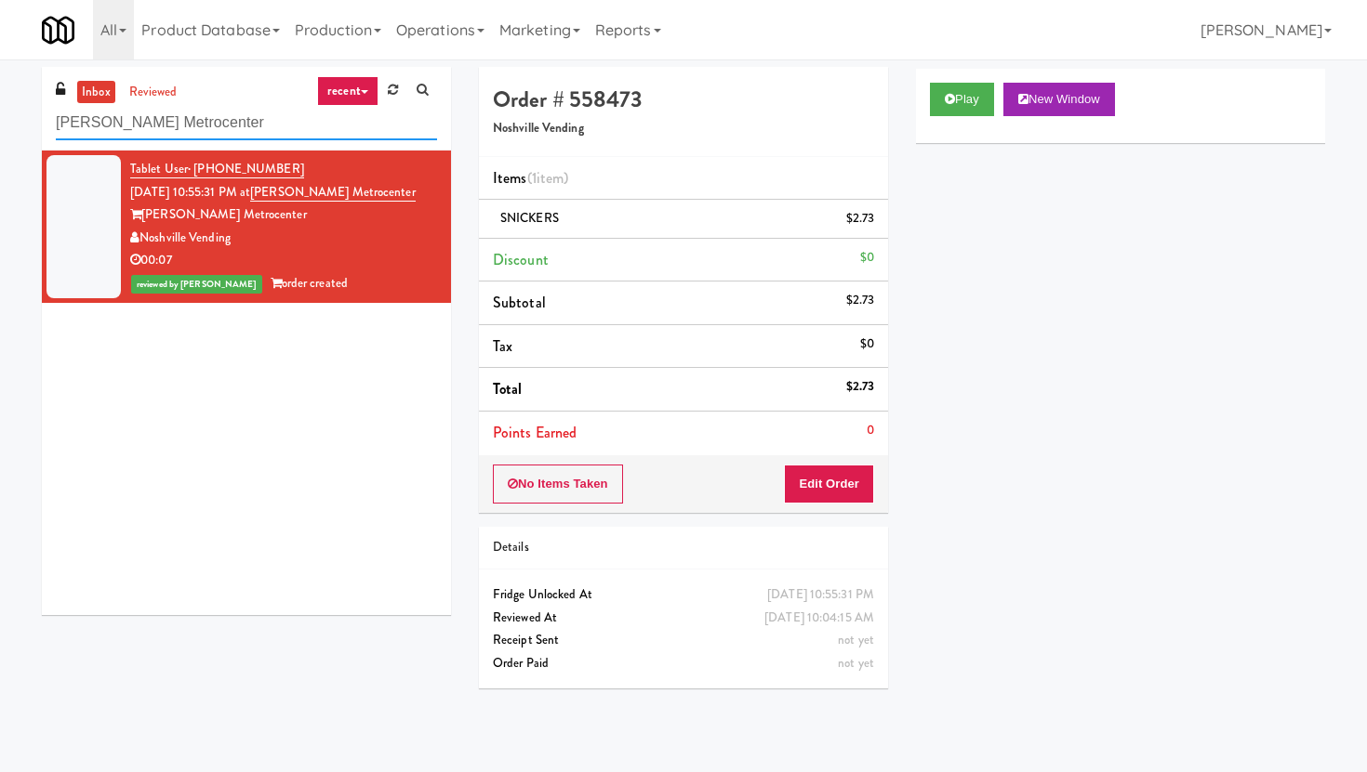
click at [257, 126] on input "[PERSON_NAME] Metrocenter" at bounding box center [246, 123] width 381 height 34
paste input "Park on First - Music Lounge - Cool"
type input "Park on First - Music Lounge - Cooler"
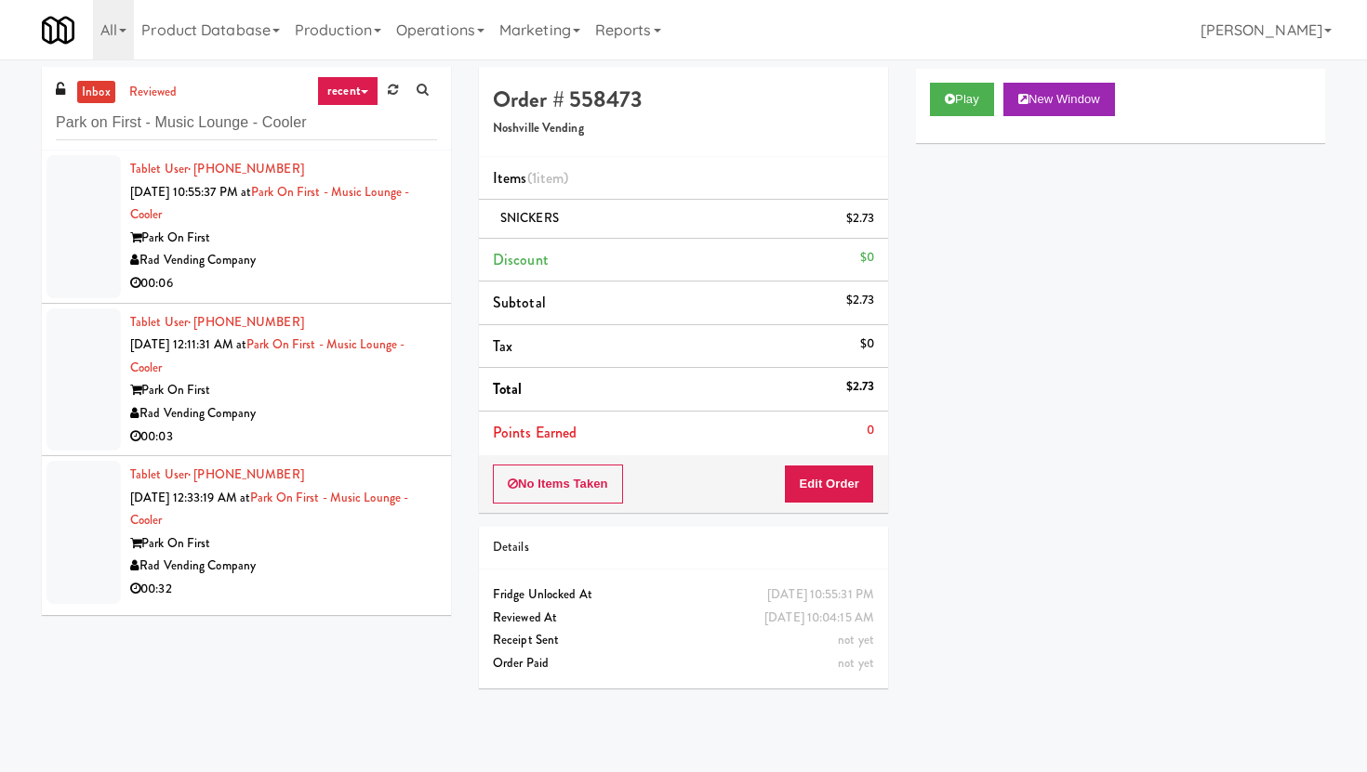
click at [280, 246] on div "Park On First" at bounding box center [283, 238] width 307 height 23
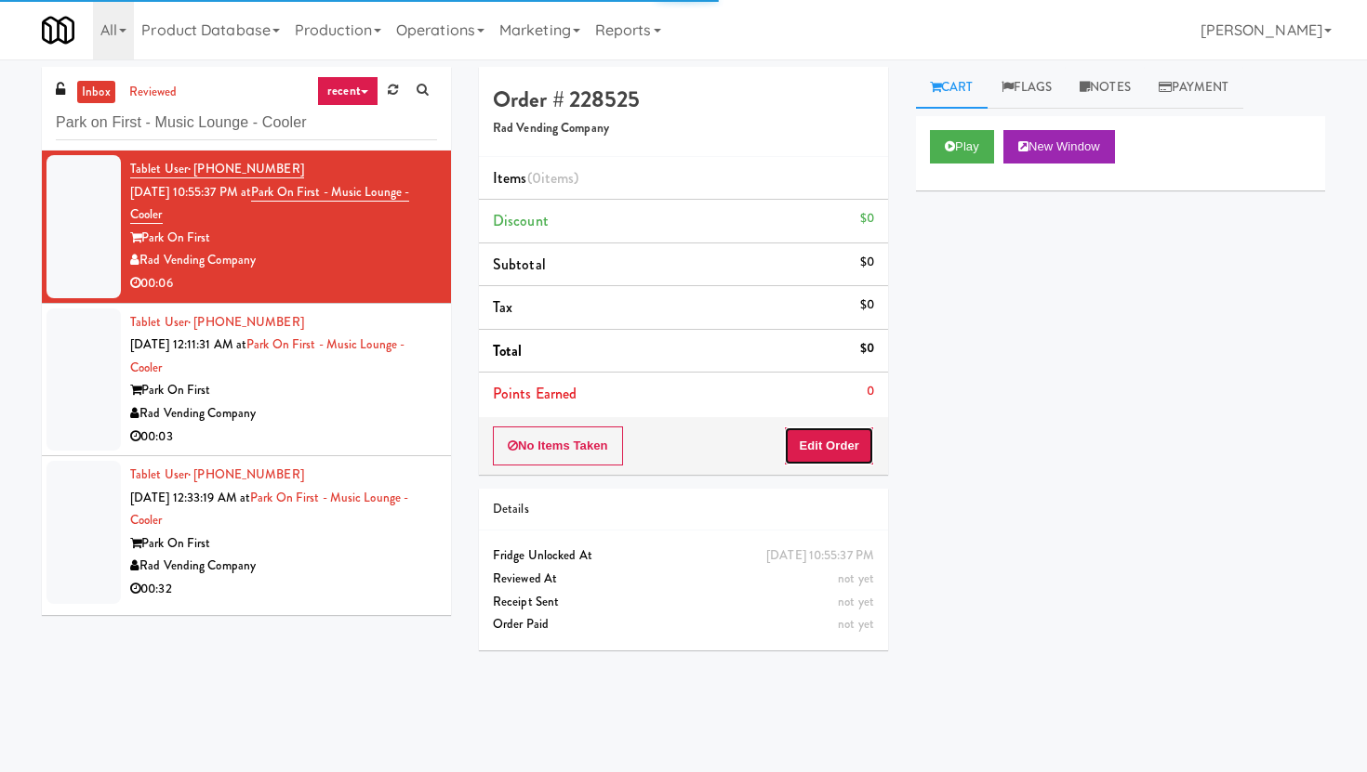
click at [799, 450] on button "Edit Order" at bounding box center [829, 446] width 90 height 39
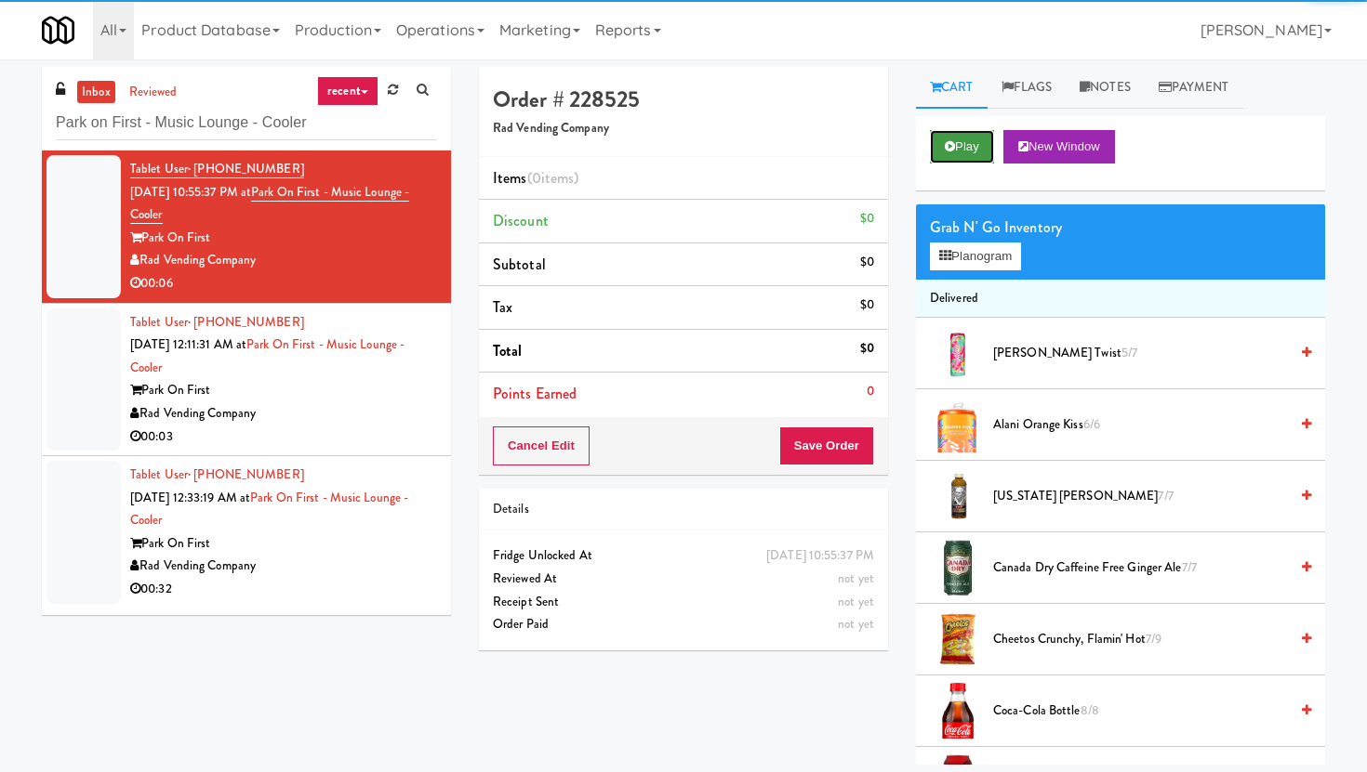
click at [962, 131] on button "Play" at bounding box center [962, 146] width 64 height 33
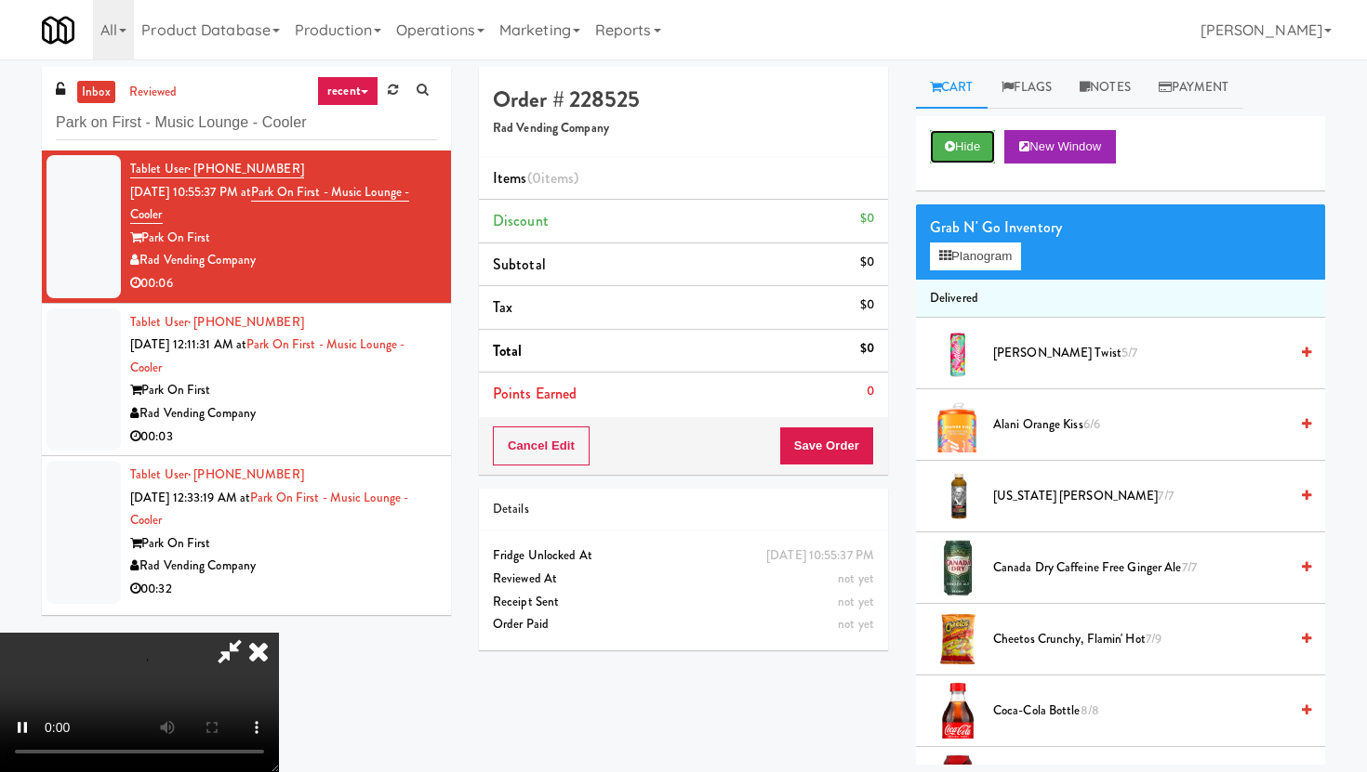
scroll to position [59, 0]
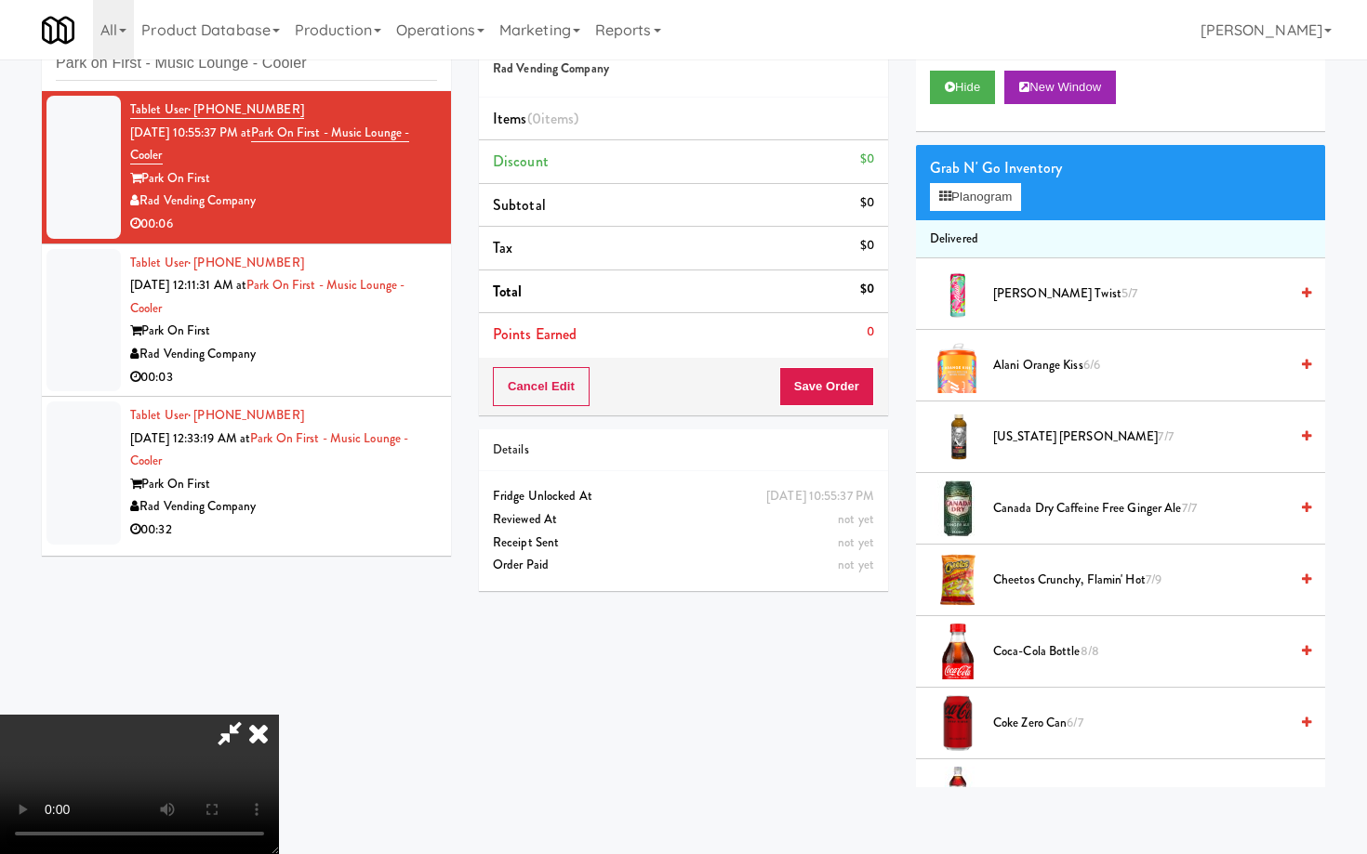
click at [279, 744] on video at bounding box center [139, 784] width 279 height 139
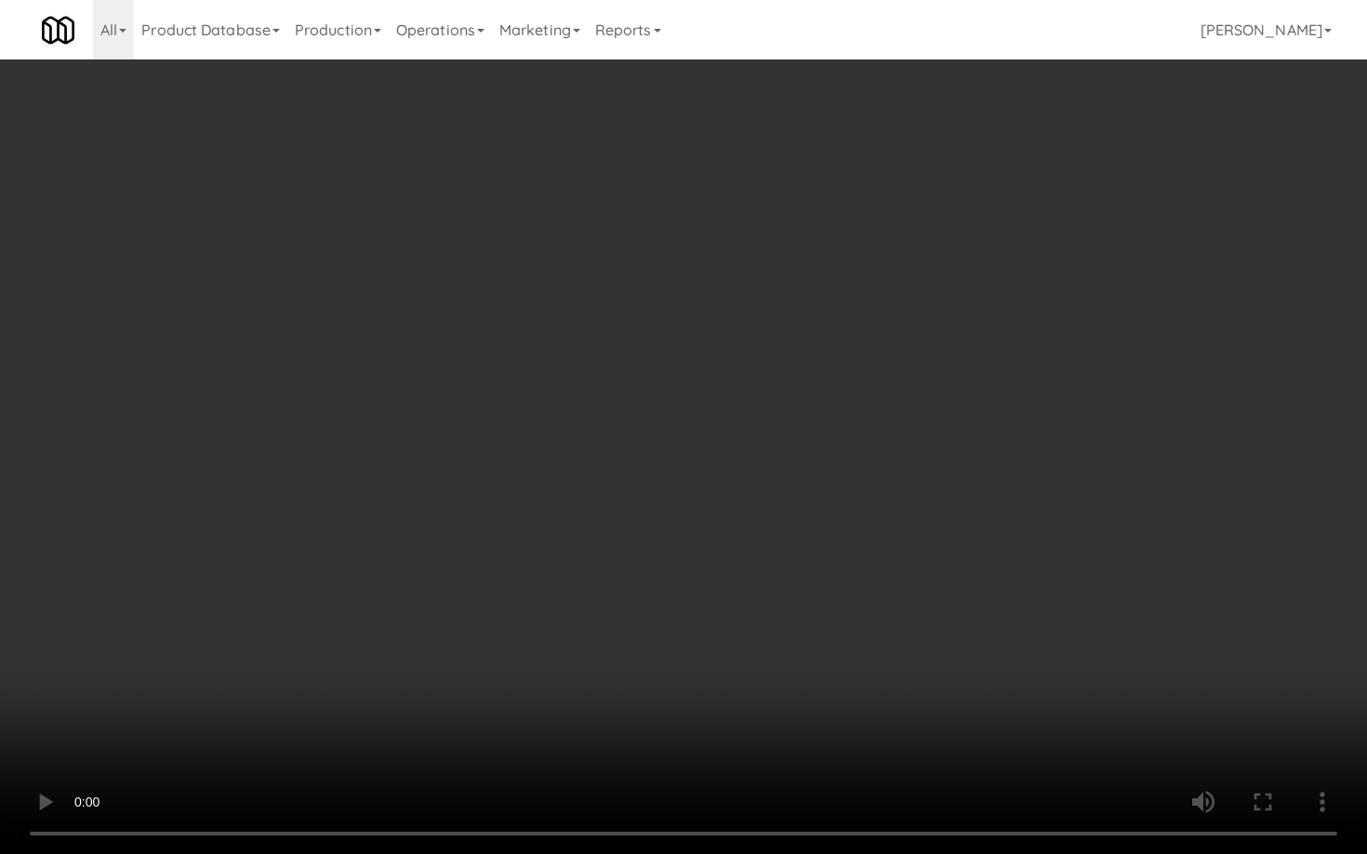
click at [654, 678] on video at bounding box center [683, 427] width 1367 height 854
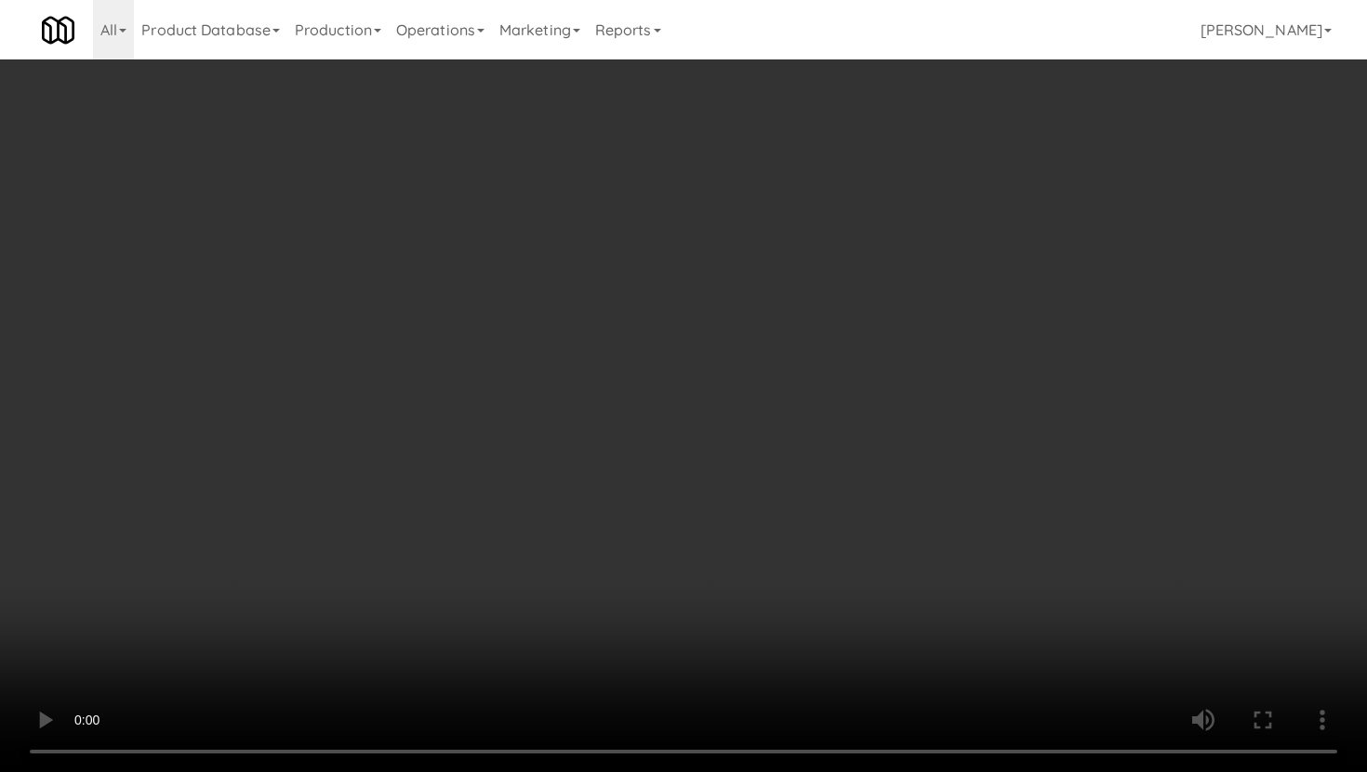
scroll to position [679, 0]
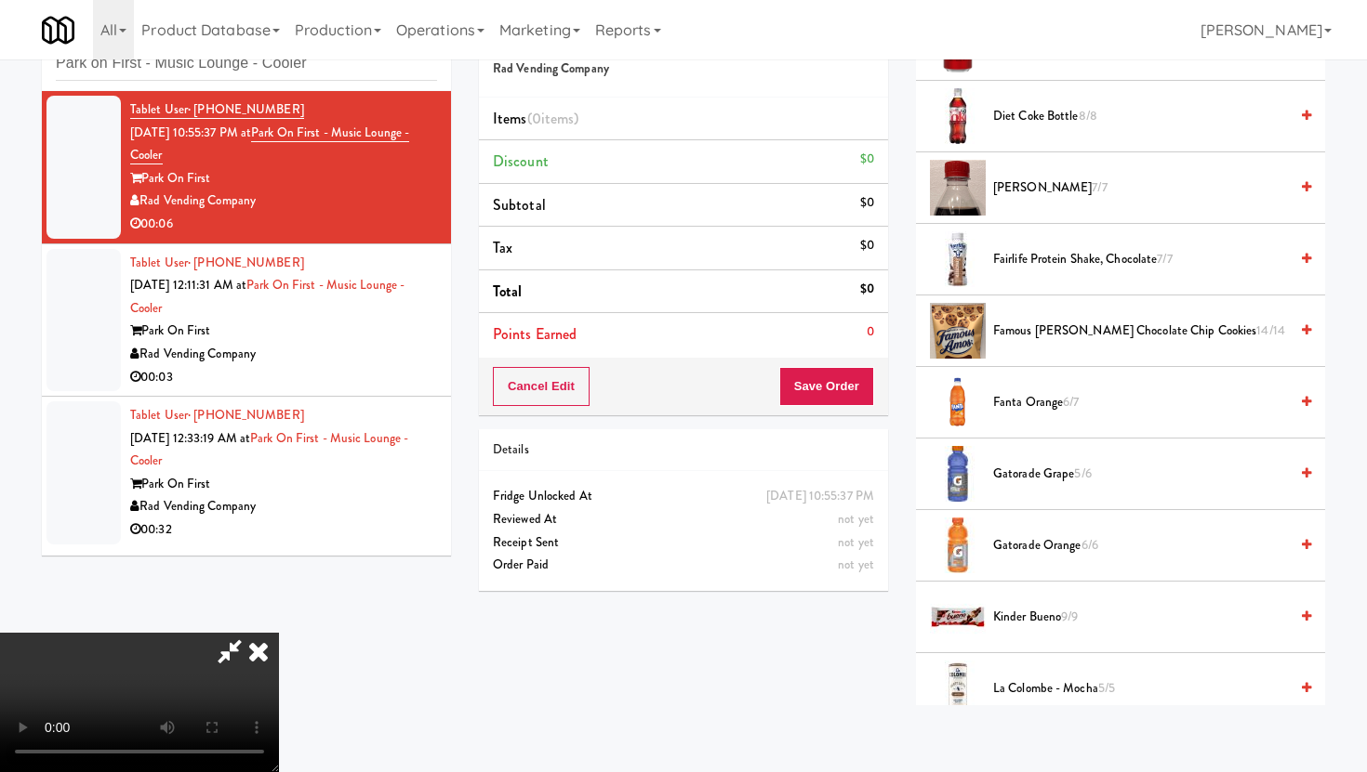
click at [1046, 266] on span "Fairlife Protein Shake, Chocolate 7/7" at bounding box center [1140, 259] width 295 height 23
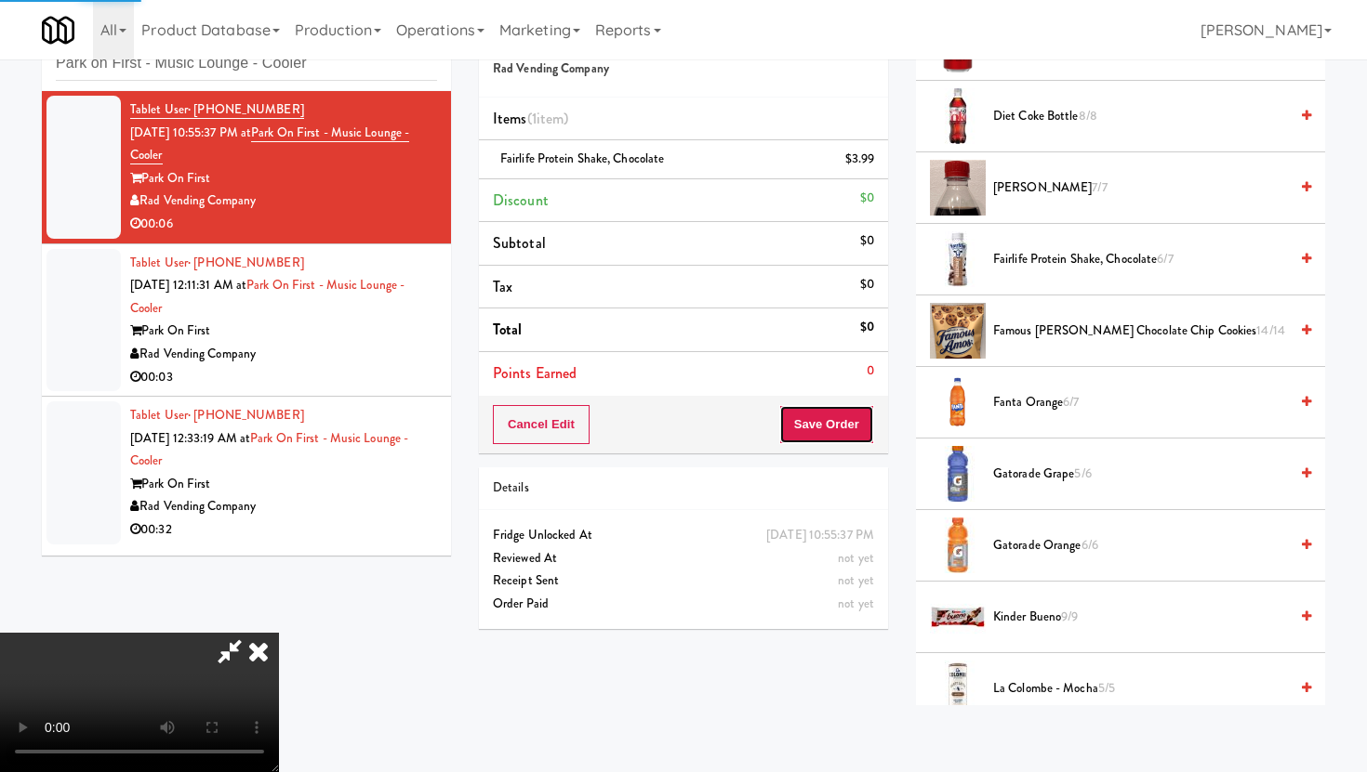
click at [862, 421] on button "Save Order" at bounding box center [826, 424] width 95 height 39
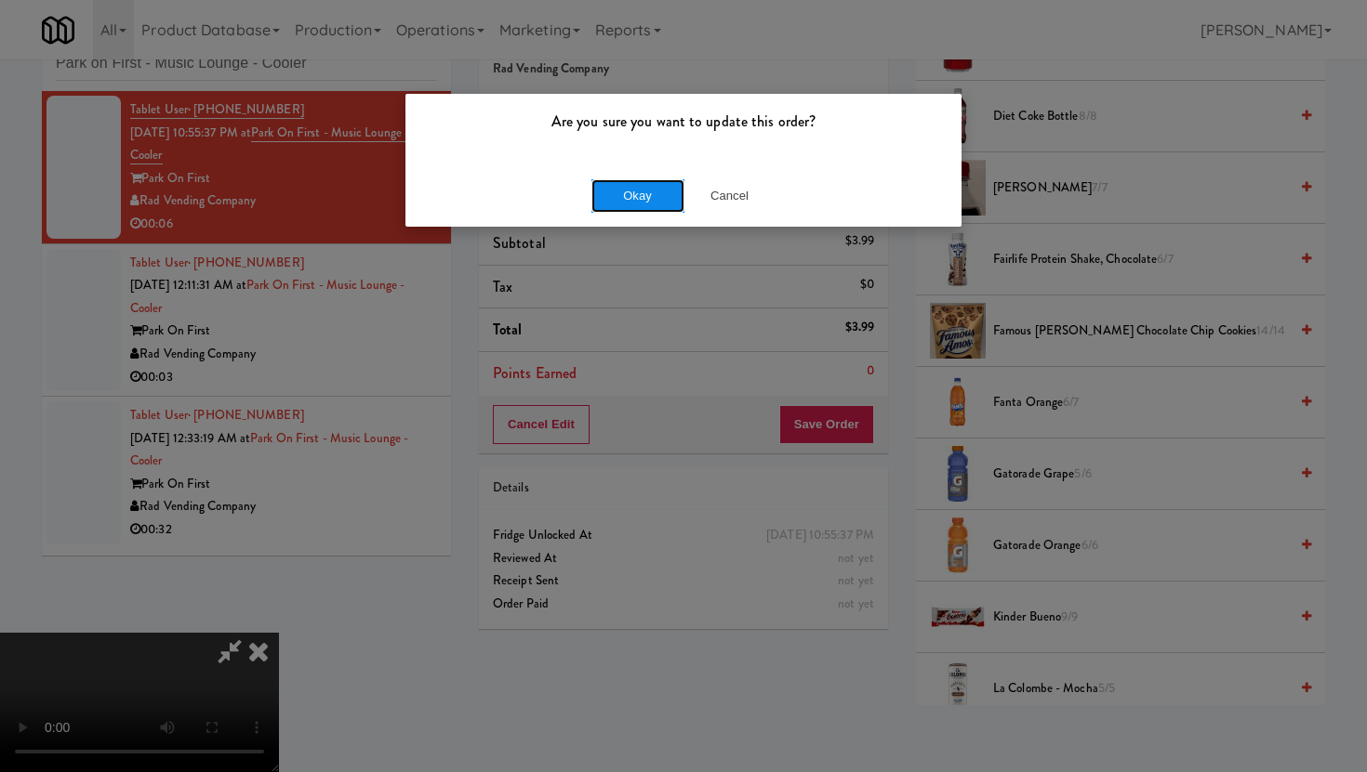
click at [659, 196] on button "Okay" at bounding box center [637, 195] width 93 height 33
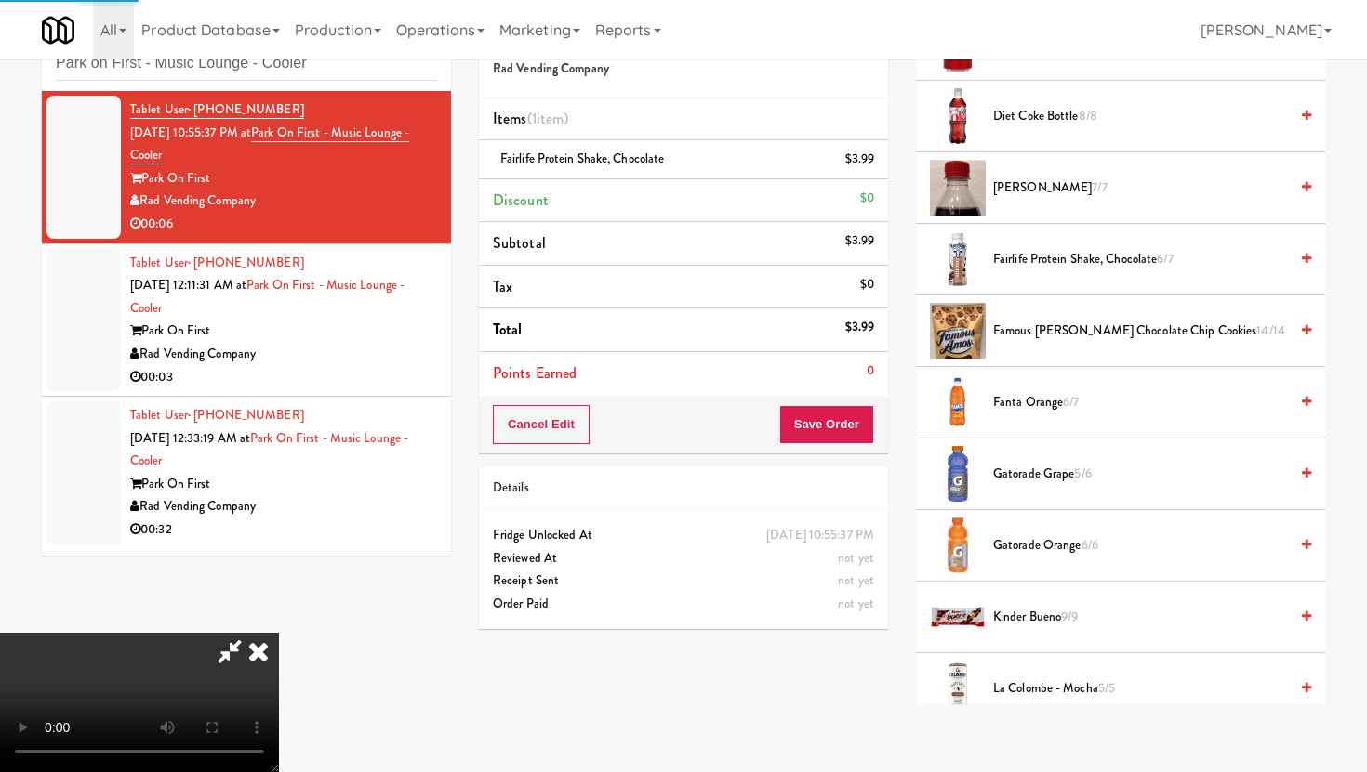
scroll to position [47, 0]
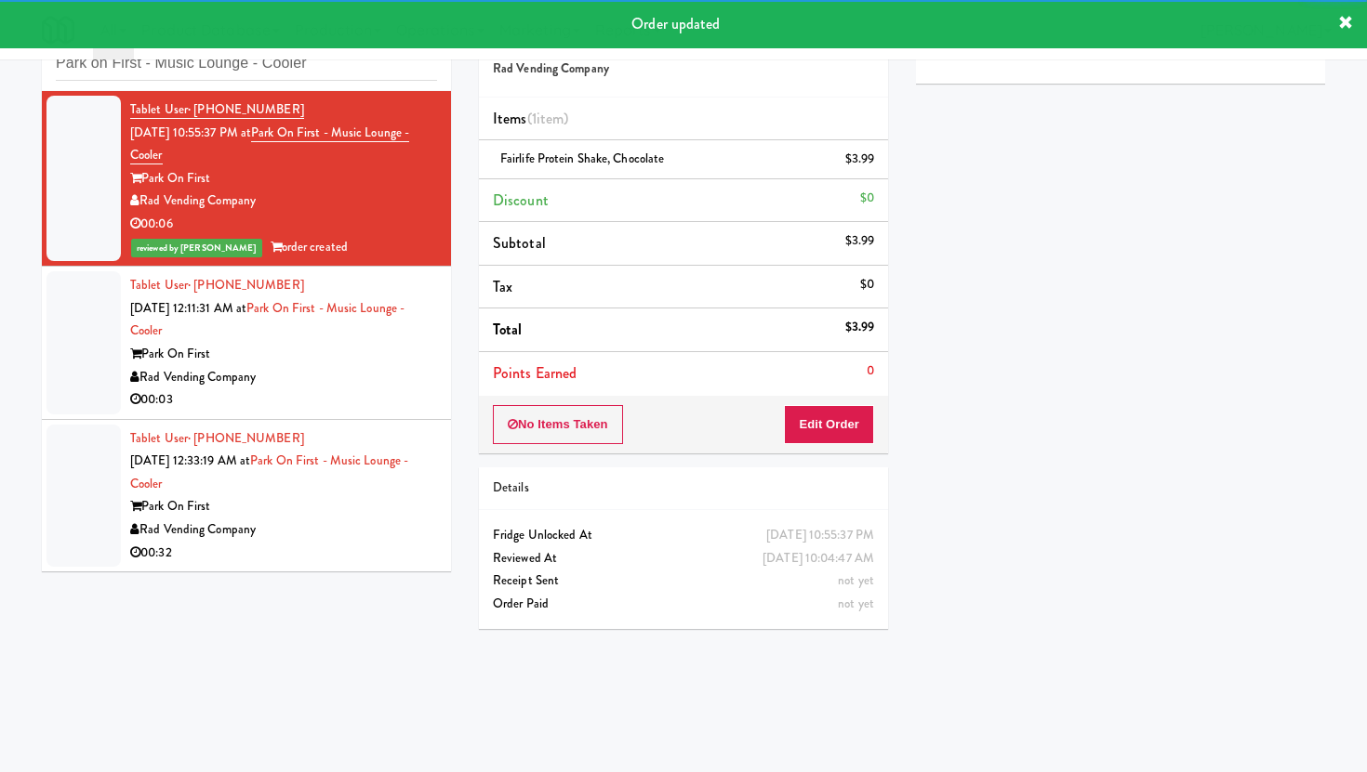
click at [377, 372] on div "Rad Vending Company" at bounding box center [283, 377] width 307 height 23
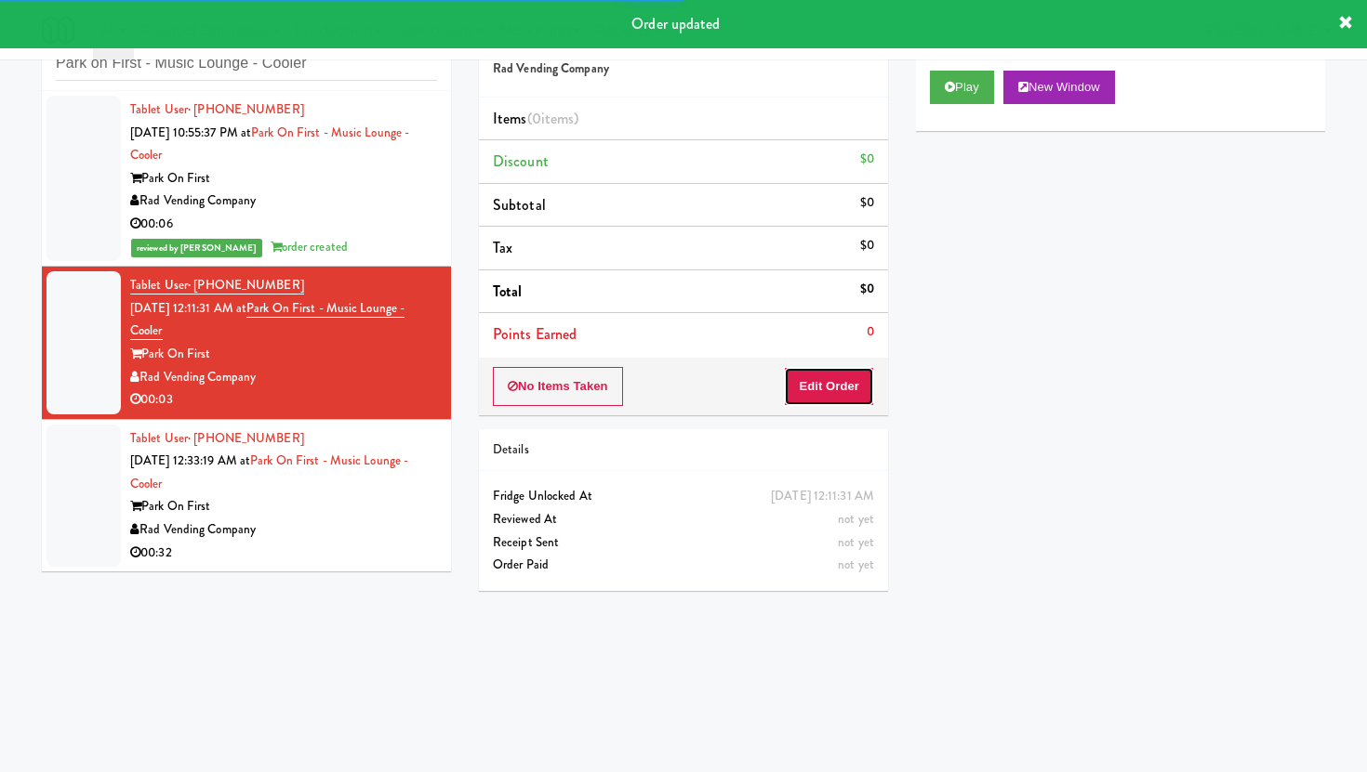
click at [816, 396] on button "Edit Order" at bounding box center [829, 386] width 90 height 39
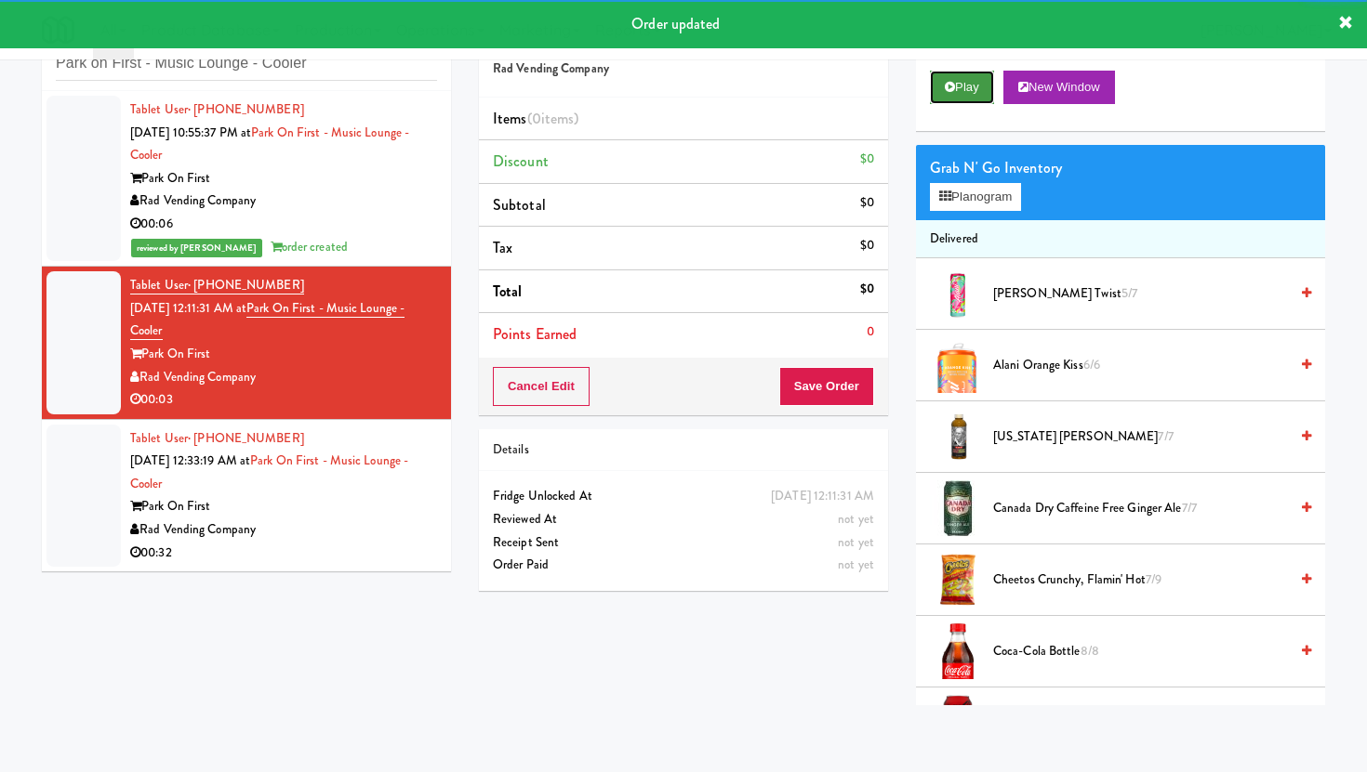
click at [967, 77] on button "Play" at bounding box center [962, 87] width 64 height 33
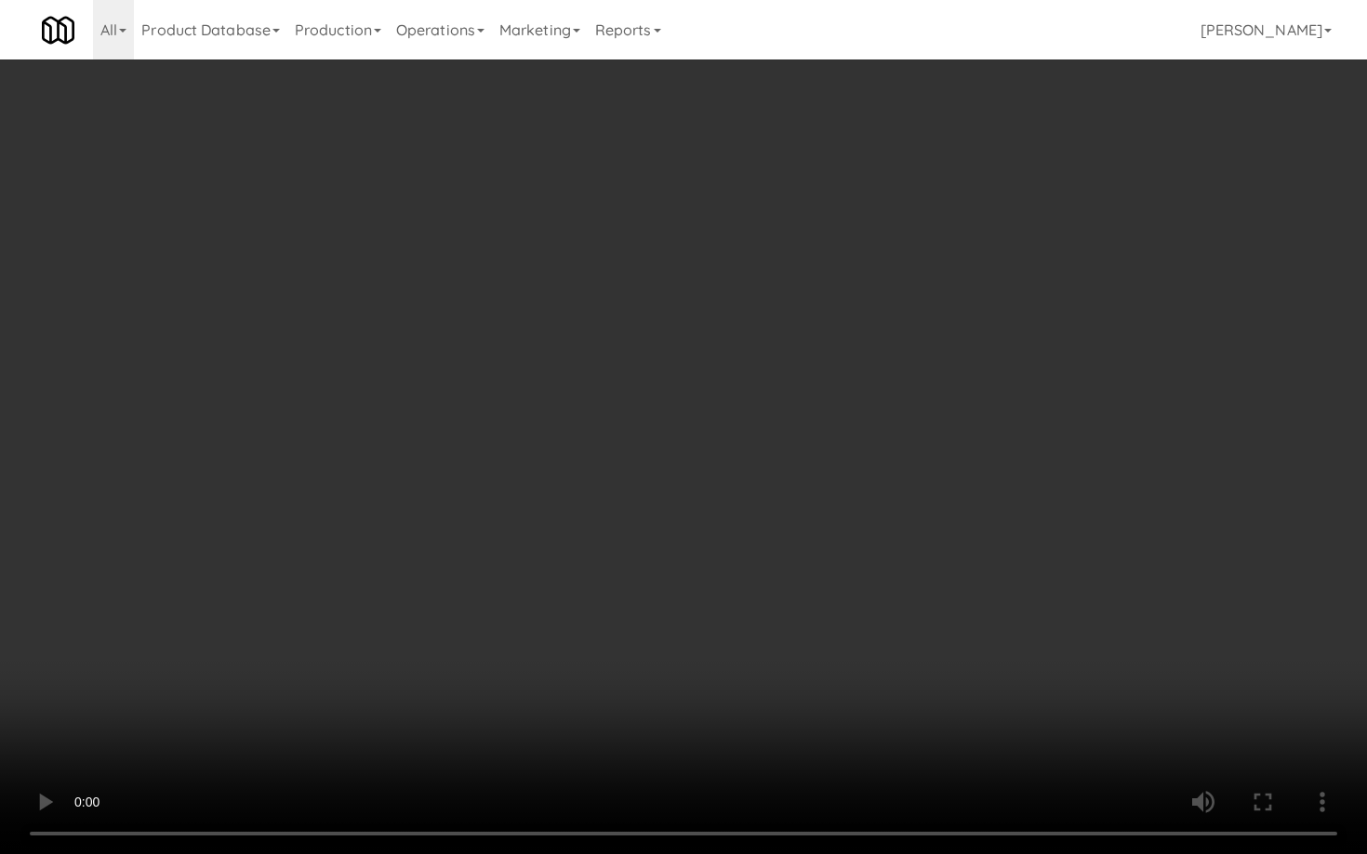
click at [959, 639] on video at bounding box center [683, 427] width 1367 height 854
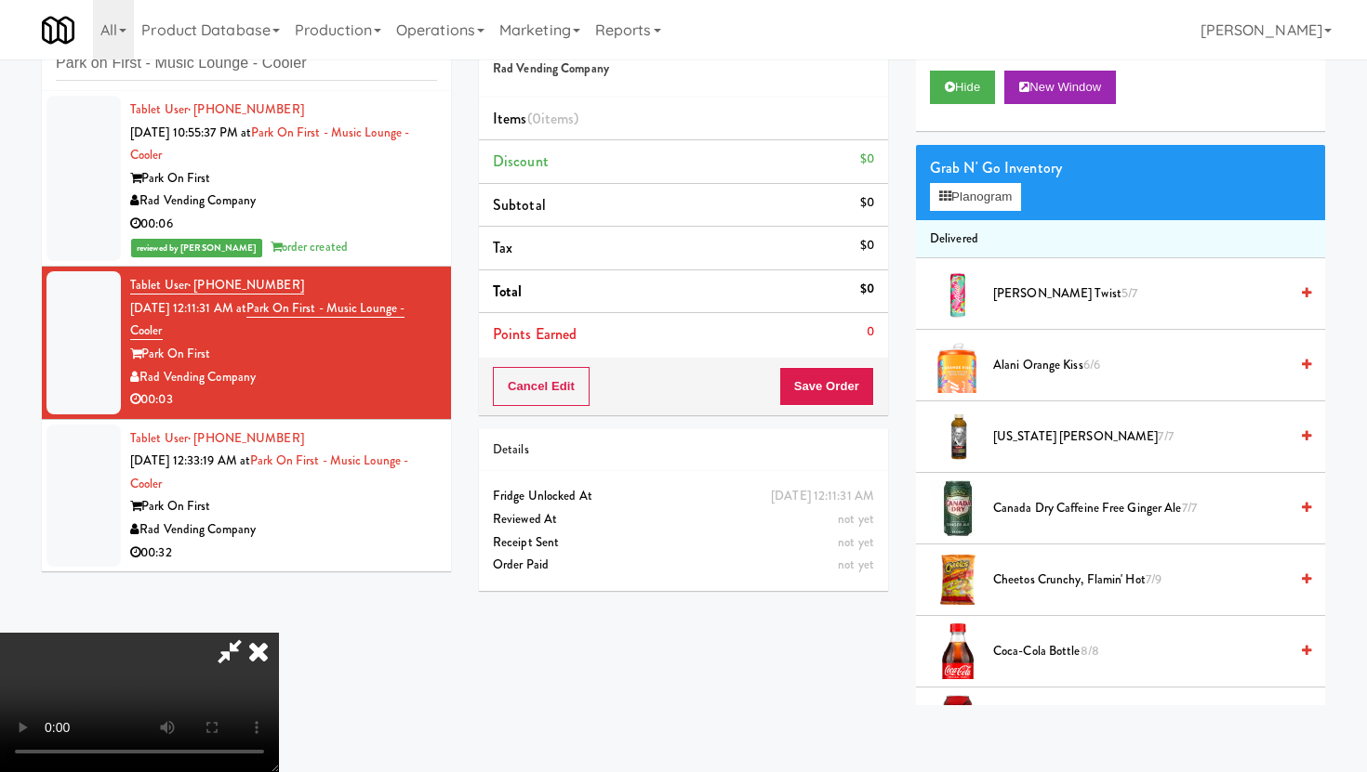
click at [1066, 655] on span "Coca-Cola Bottle 8/8" at bounding box center [1140, 651] width 295 height 23
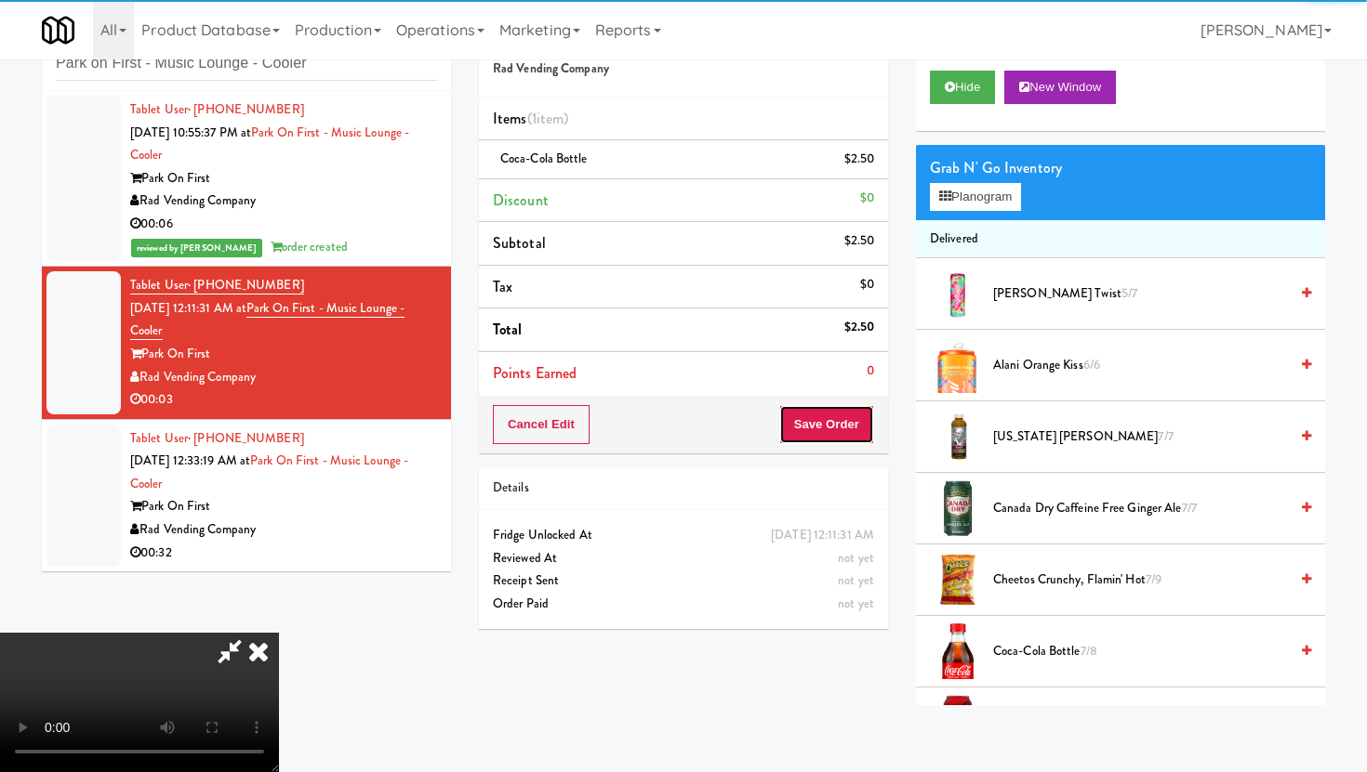
click at [844, 442] on button "Save Order" at bounding box center [826, 424] width 95 height 39
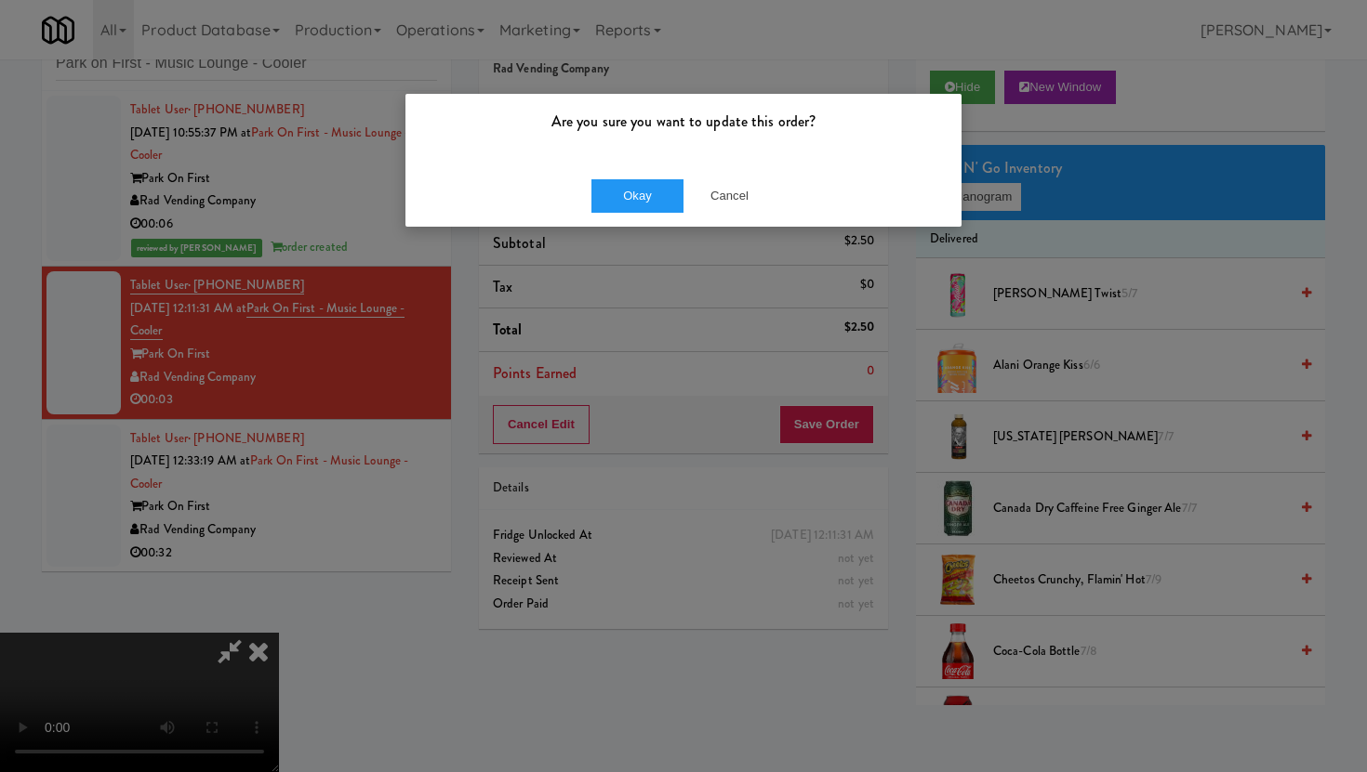
click at [653, 178] on div "Okay Cancel" at bounding box center [683, 196] width 556 height 62
click at [653, 202] on button "Okay" at bounding box center [637, 195] width 93 height 33
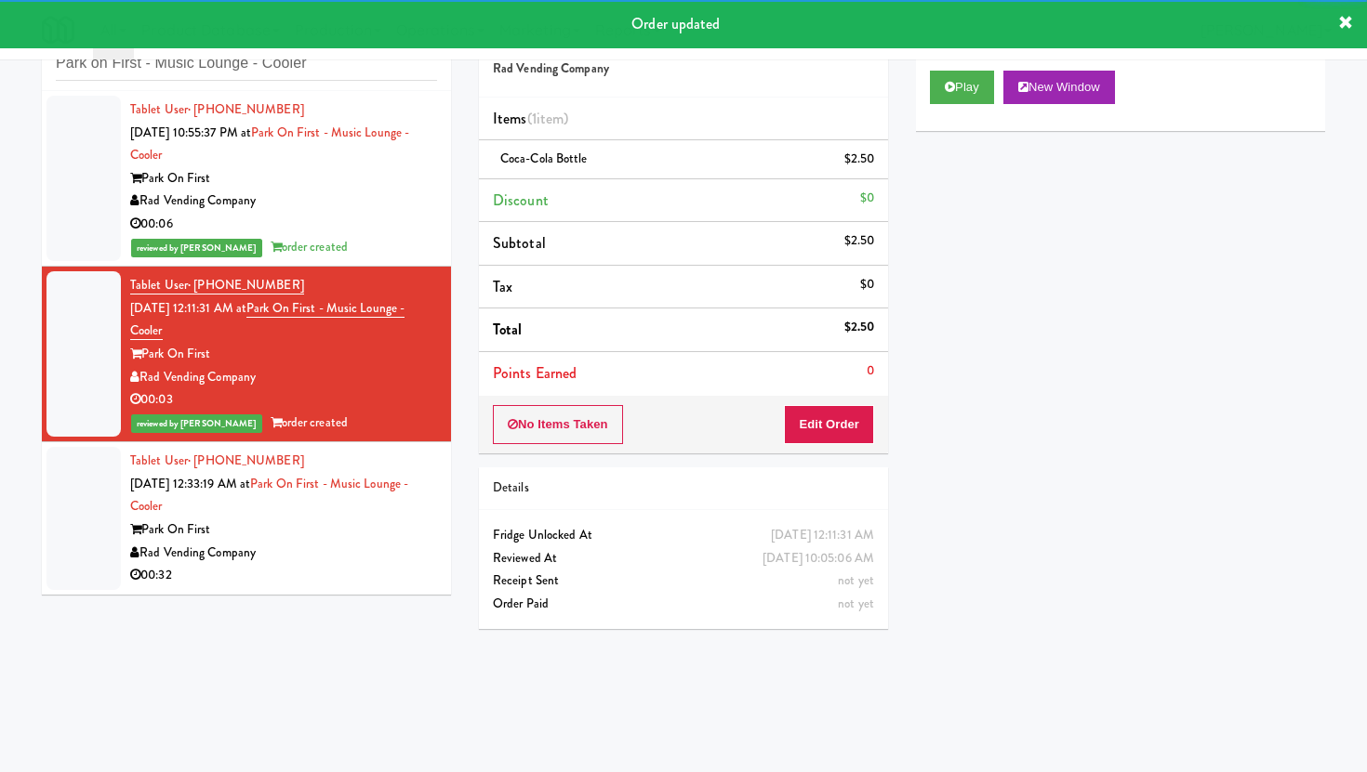
click at [396, 552] on div "Rad Vending Company" at bounding box center [283, 553] width 307 height 23
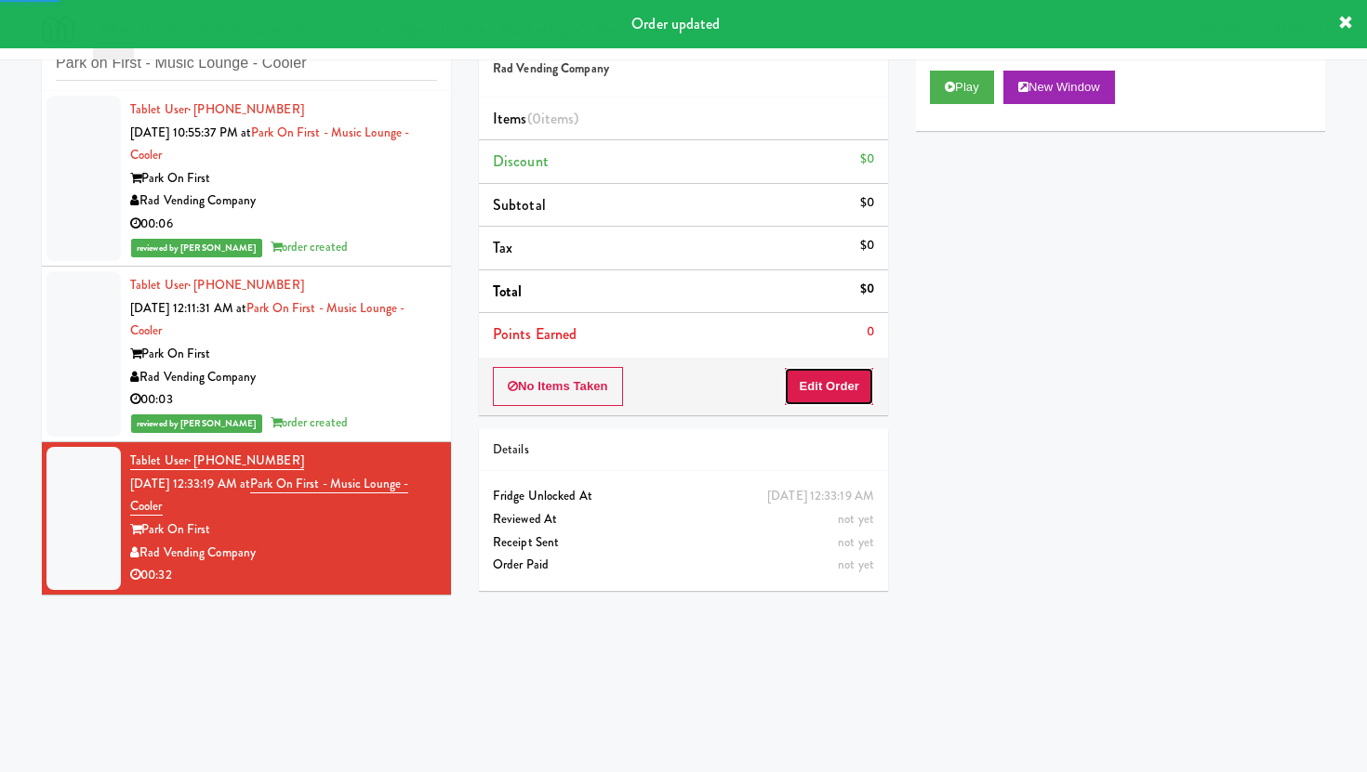
click at [787, 382] on button "Edit Order" at bounding box center [829, 386] width 90 height 39
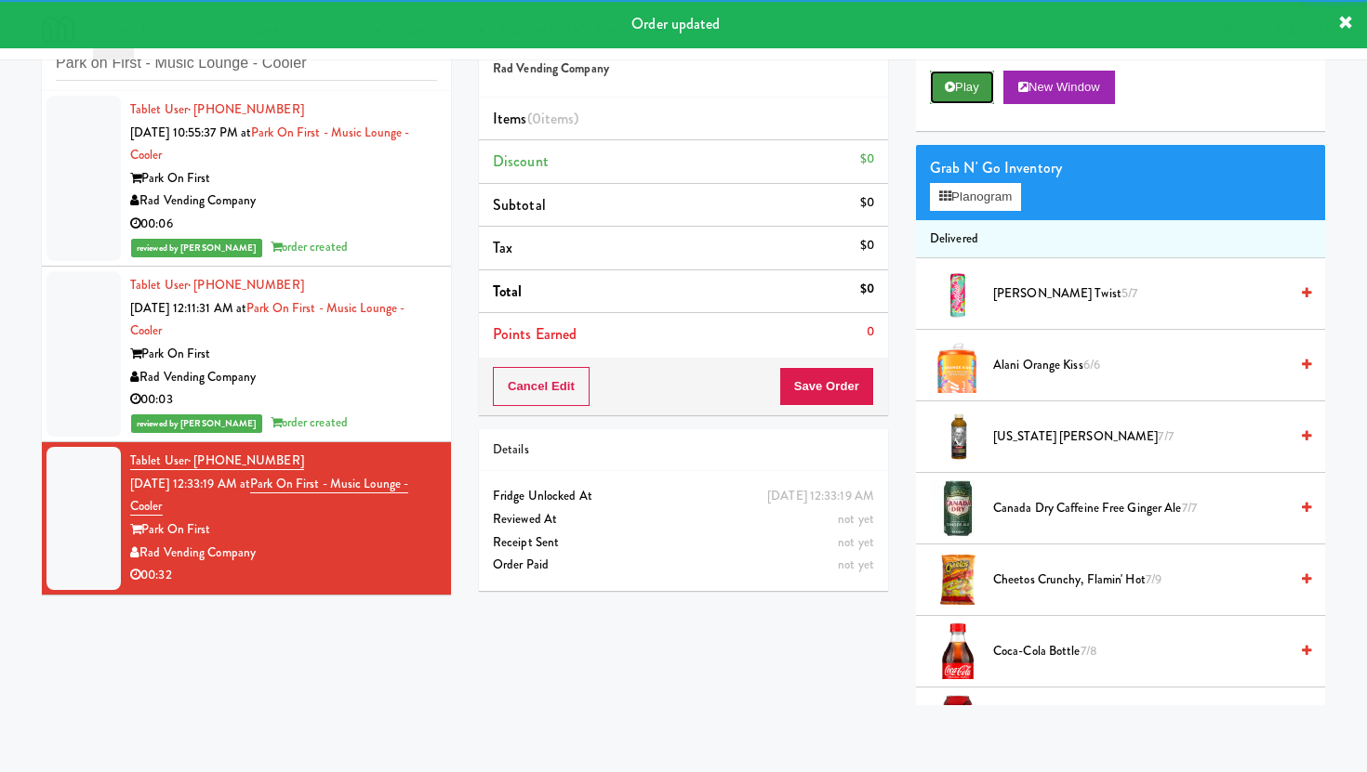
click at [965, 72] on button "Play" at bounding box center [962, 87] width 64 height 33
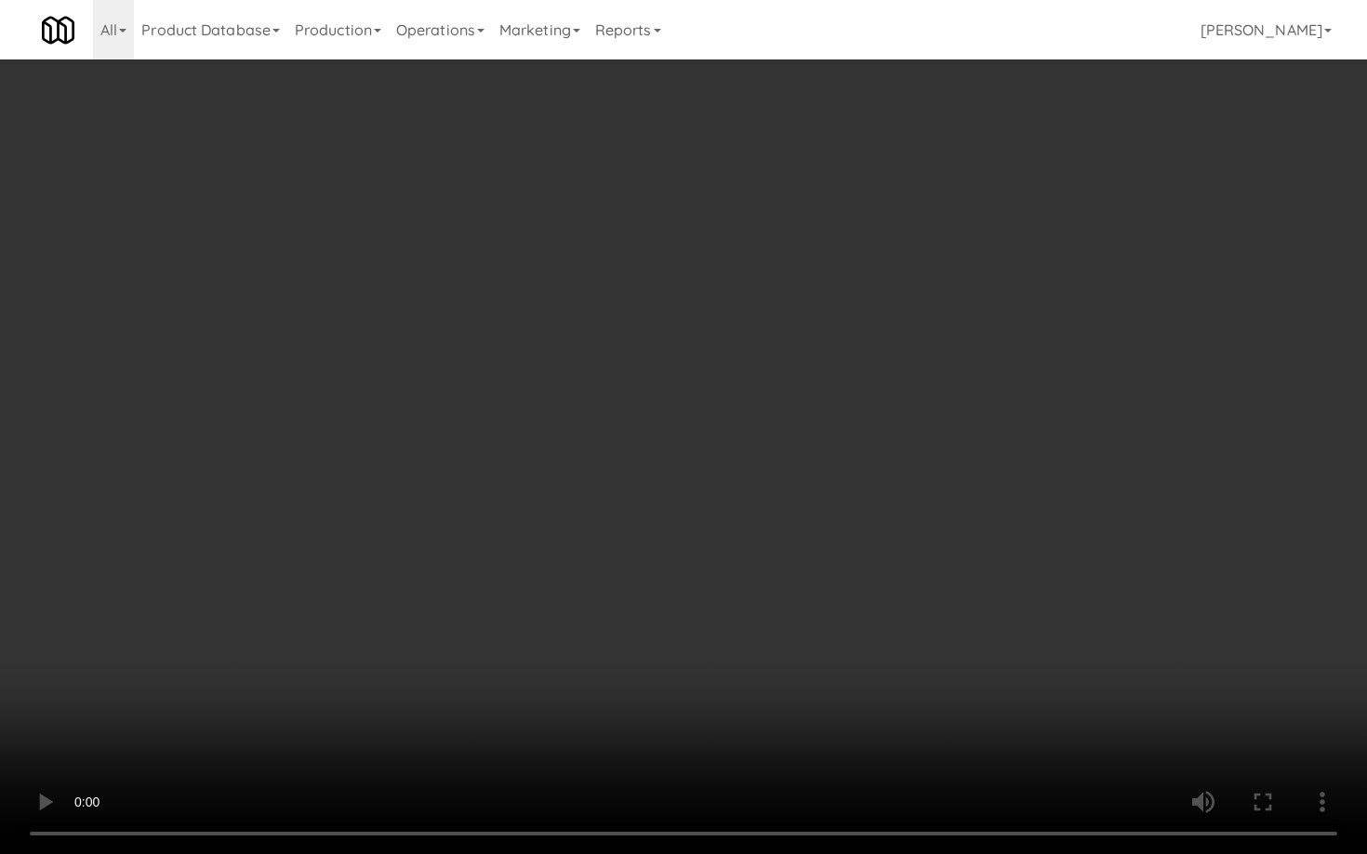
click at [879, 727] on video at bounding box center [683, 427] width 1367 height 854
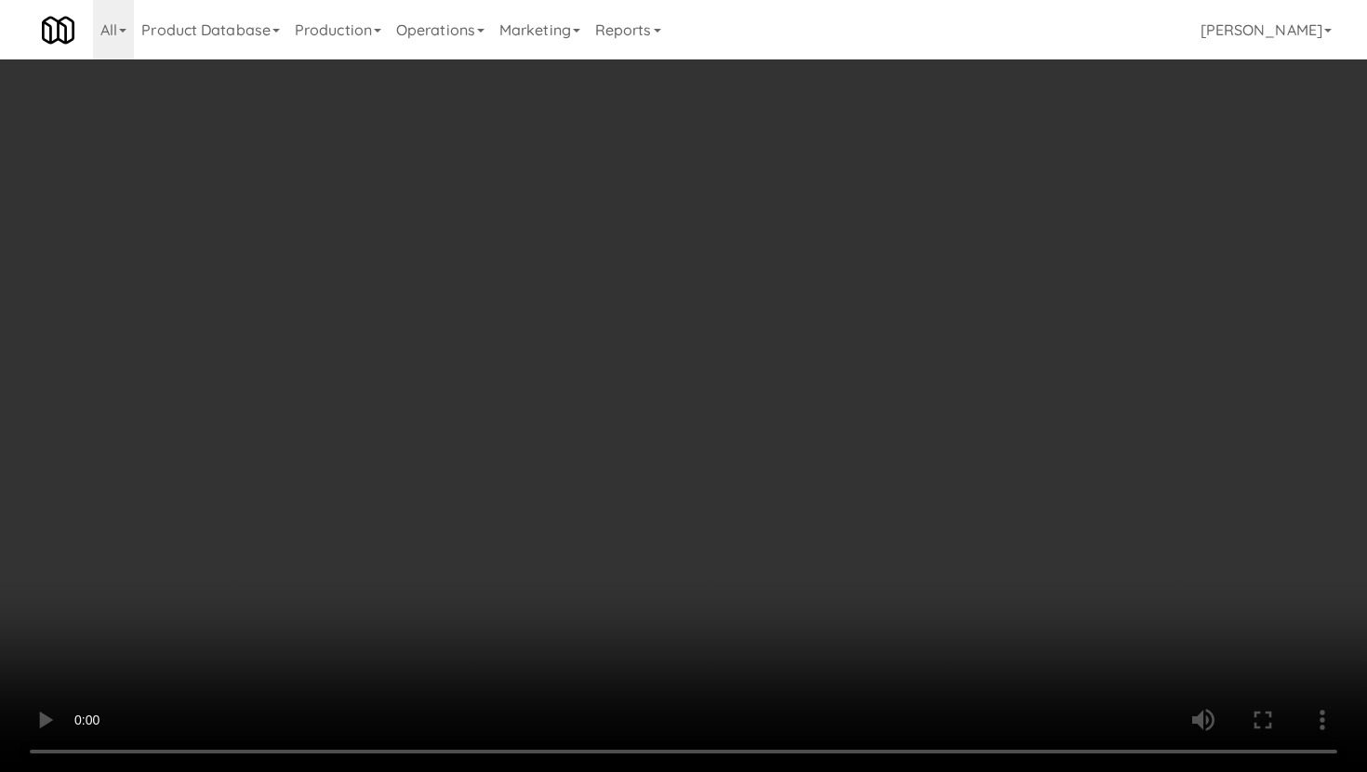
scroll to position [374, 0]
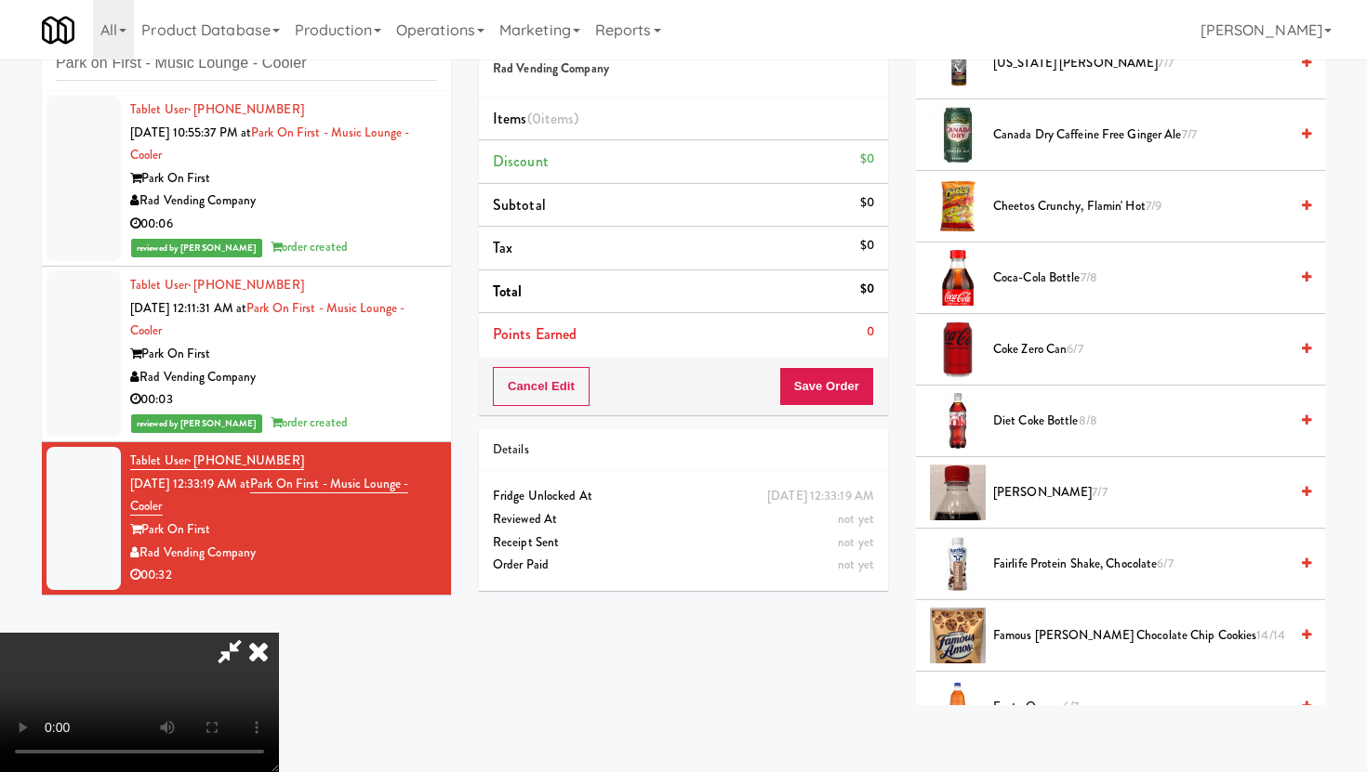
click at [1023, 568] on span "Fairlife Protein Shake, Chocolate 6/7" at bounding box center [1140, 564] width 295 height 23
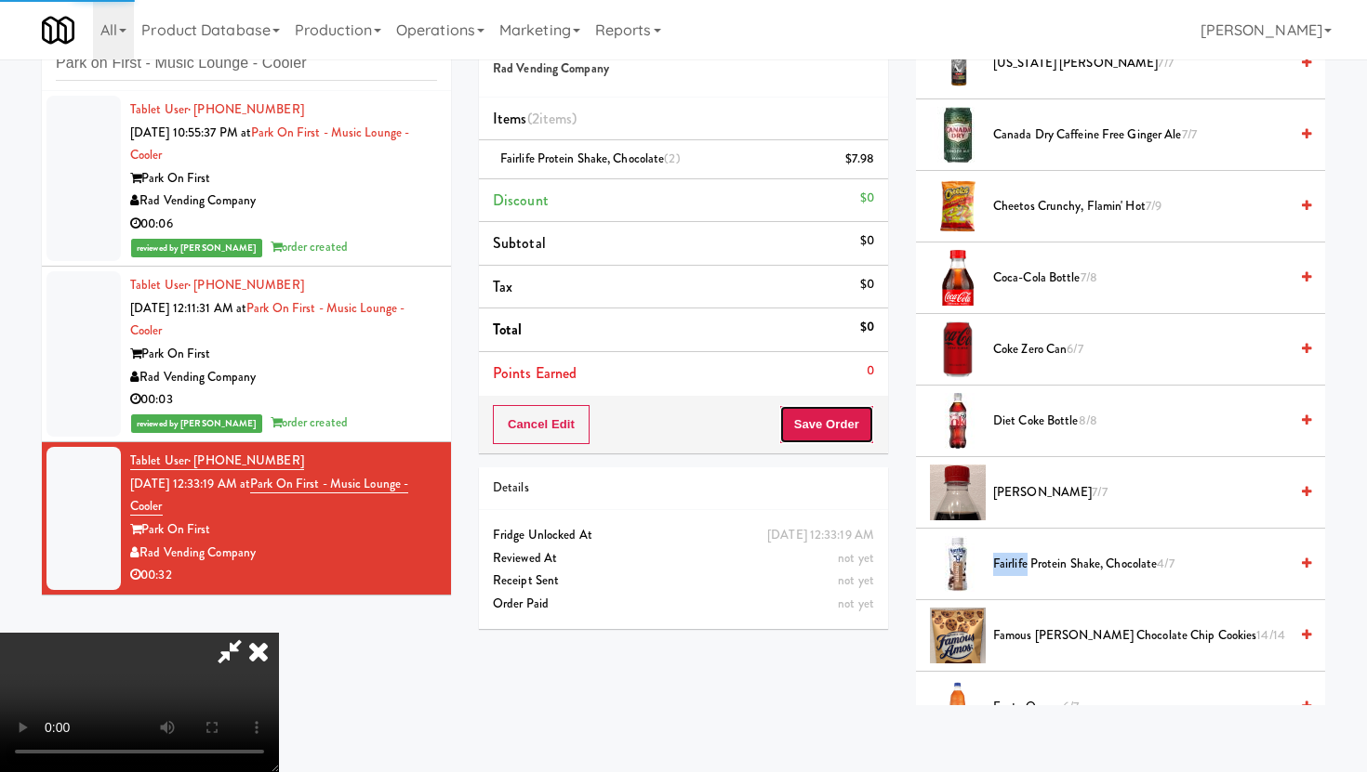
click at [872, 443] on button "Save Order" at bounding box center [826, 424] width 95 height 39
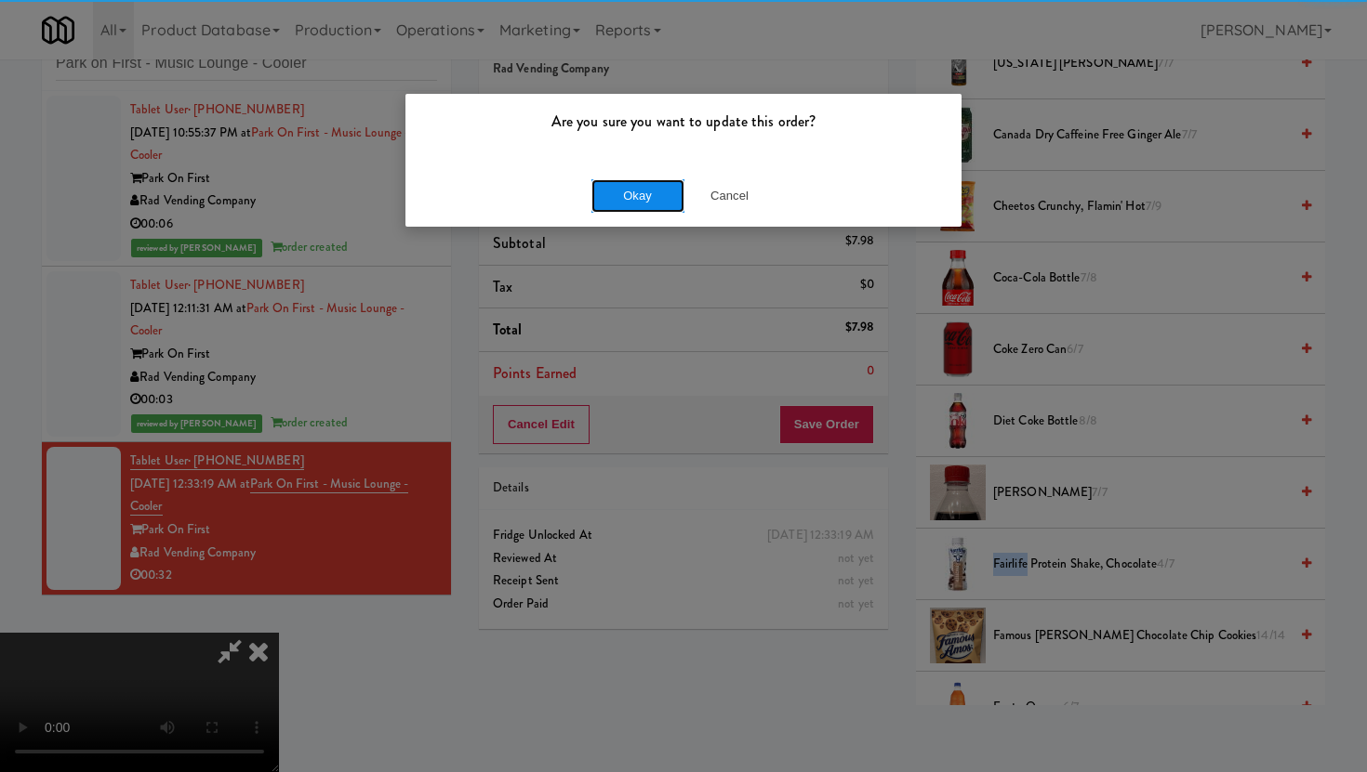
click at [647, 194] on button "Okay" at bounding box center [637, 195] width 93 height 33
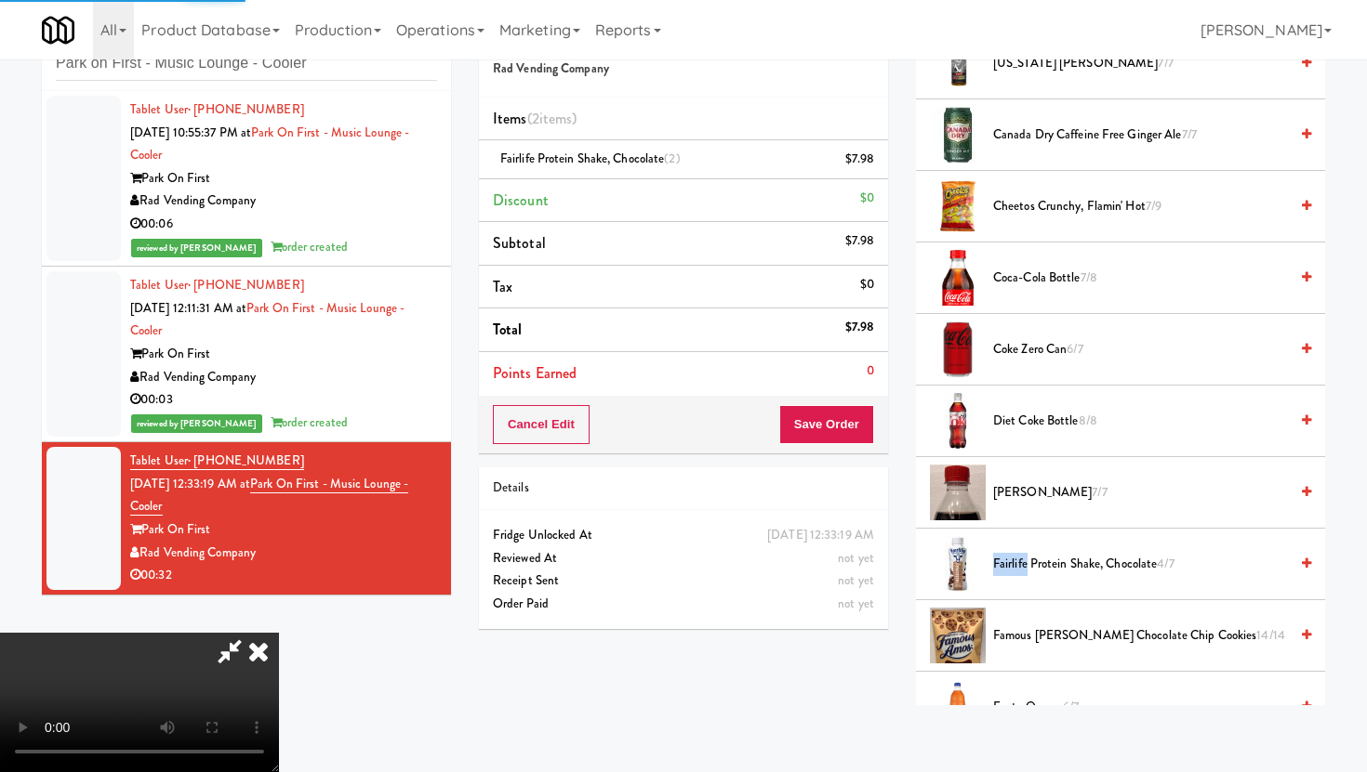
scroll to position [47, 0]
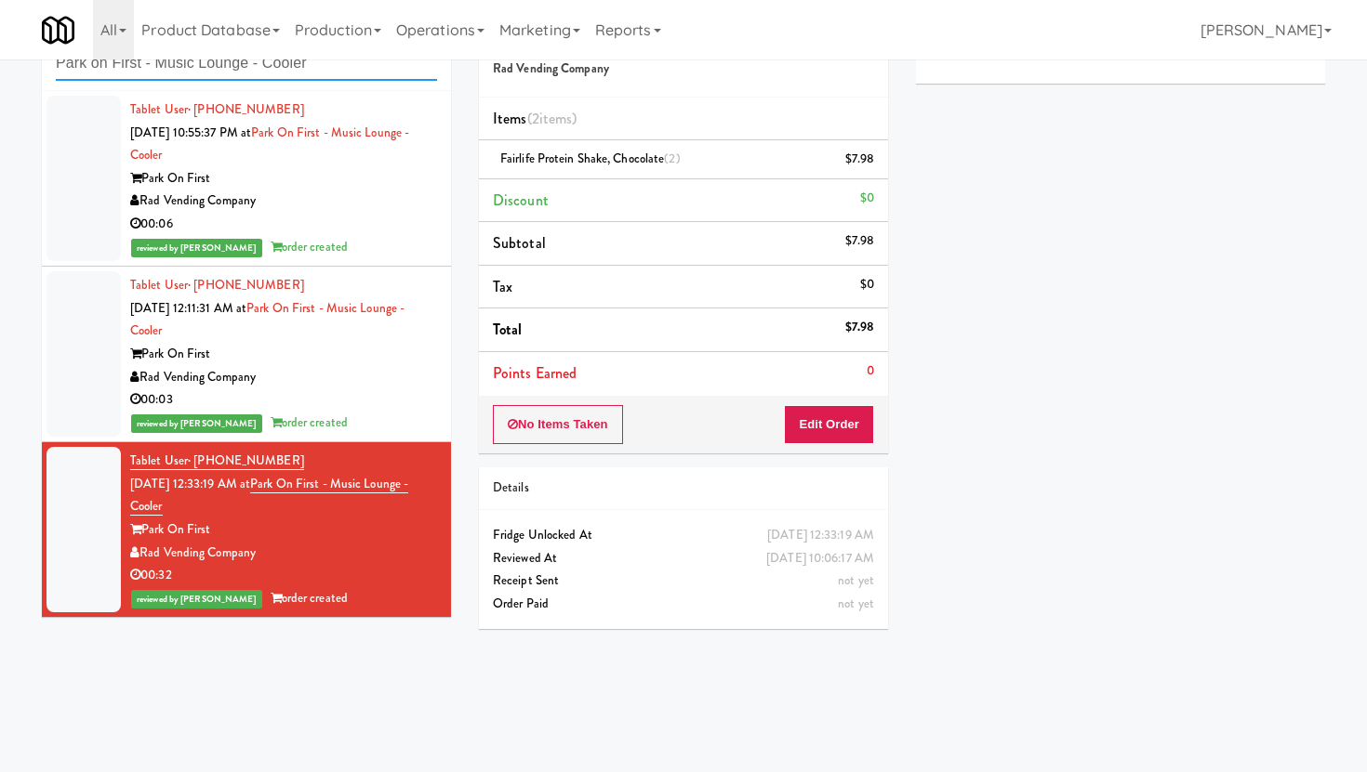
click at [339, 62] on input "Park on First - Music Lounge - Cooler" at bounding box center [246, 63] width 381 height 34
paste input "Vasara - Pantry - Right"
type input "Vasara - Pantry - Right"
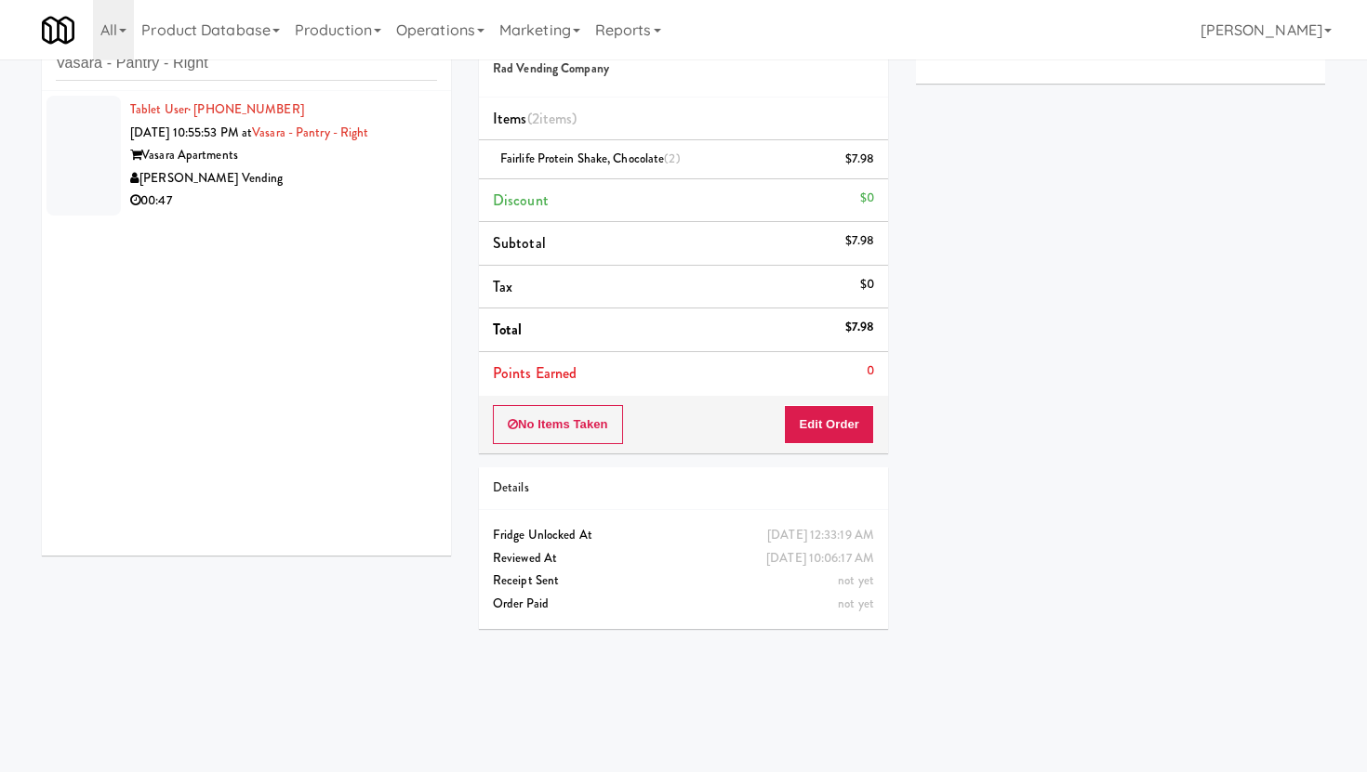
click at [314, 231] on div "Tablet User · (415) 656-7097 [DATE] 10:55:53 PM at [GEOGRAPHIC_DATA] - Right Va…" at bounding box center [246, 323] width 409 height 465
click at [367, 193] on div "00:47" at bounding box center [283, 201] width 307 height 23
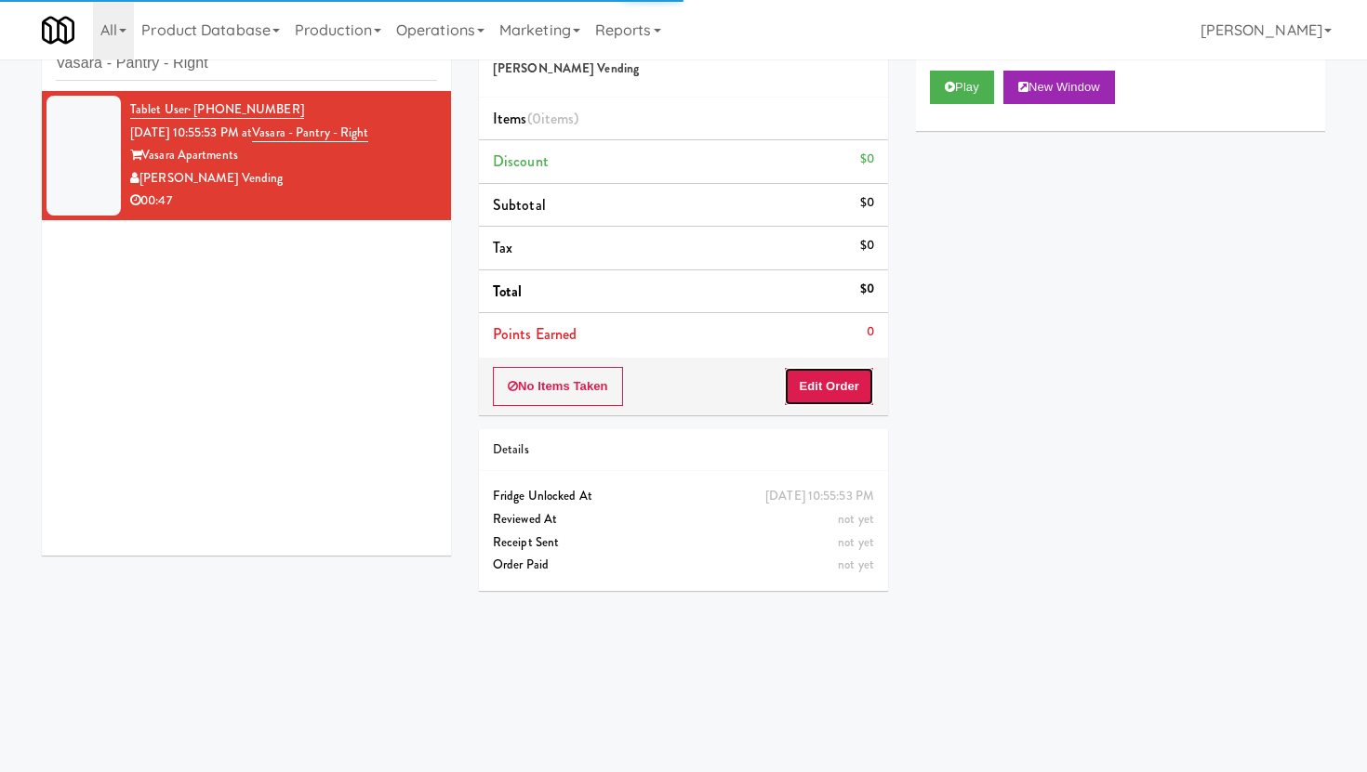
click at [788, 375] on button "Edit Order" at bounding box center [829, 386] width 90 height 39
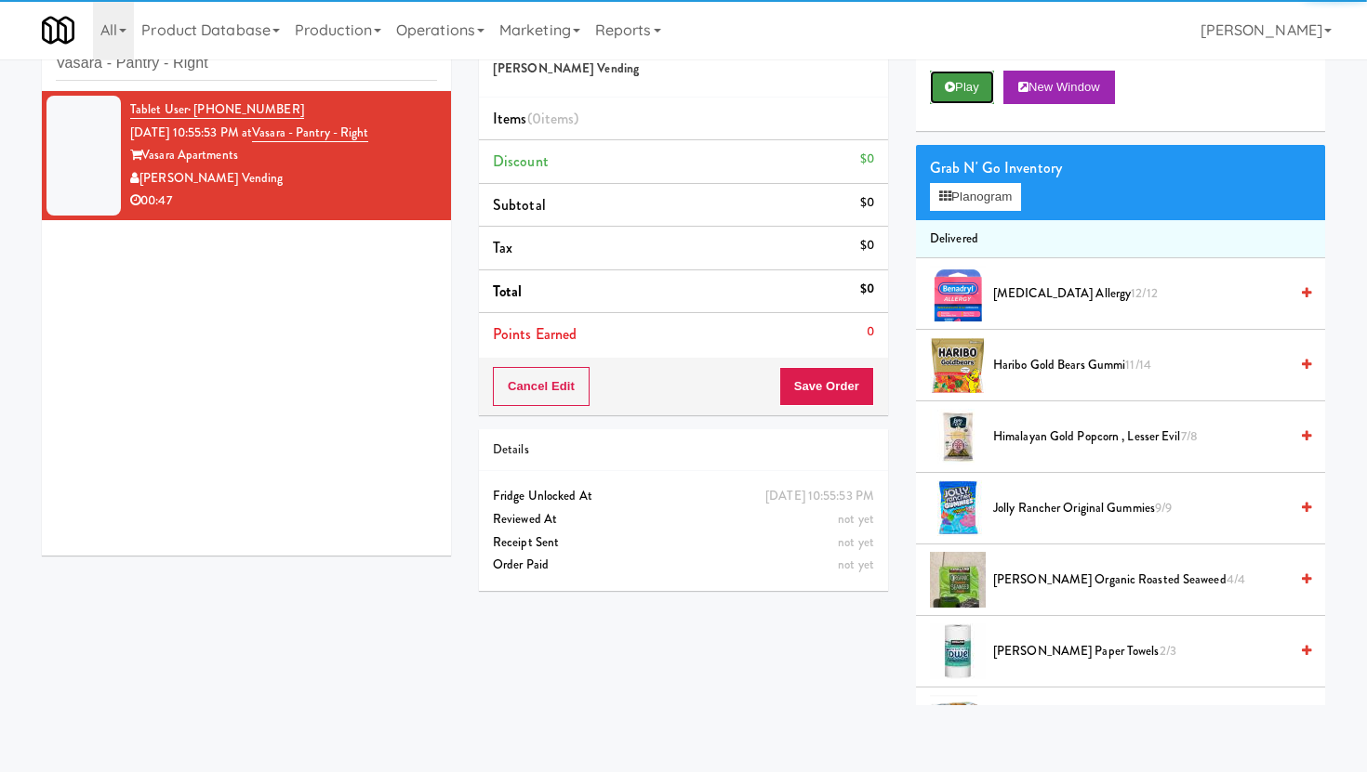
click at [963, 73] on button "Play" at bounding box center [962, 87] width 64 height 33
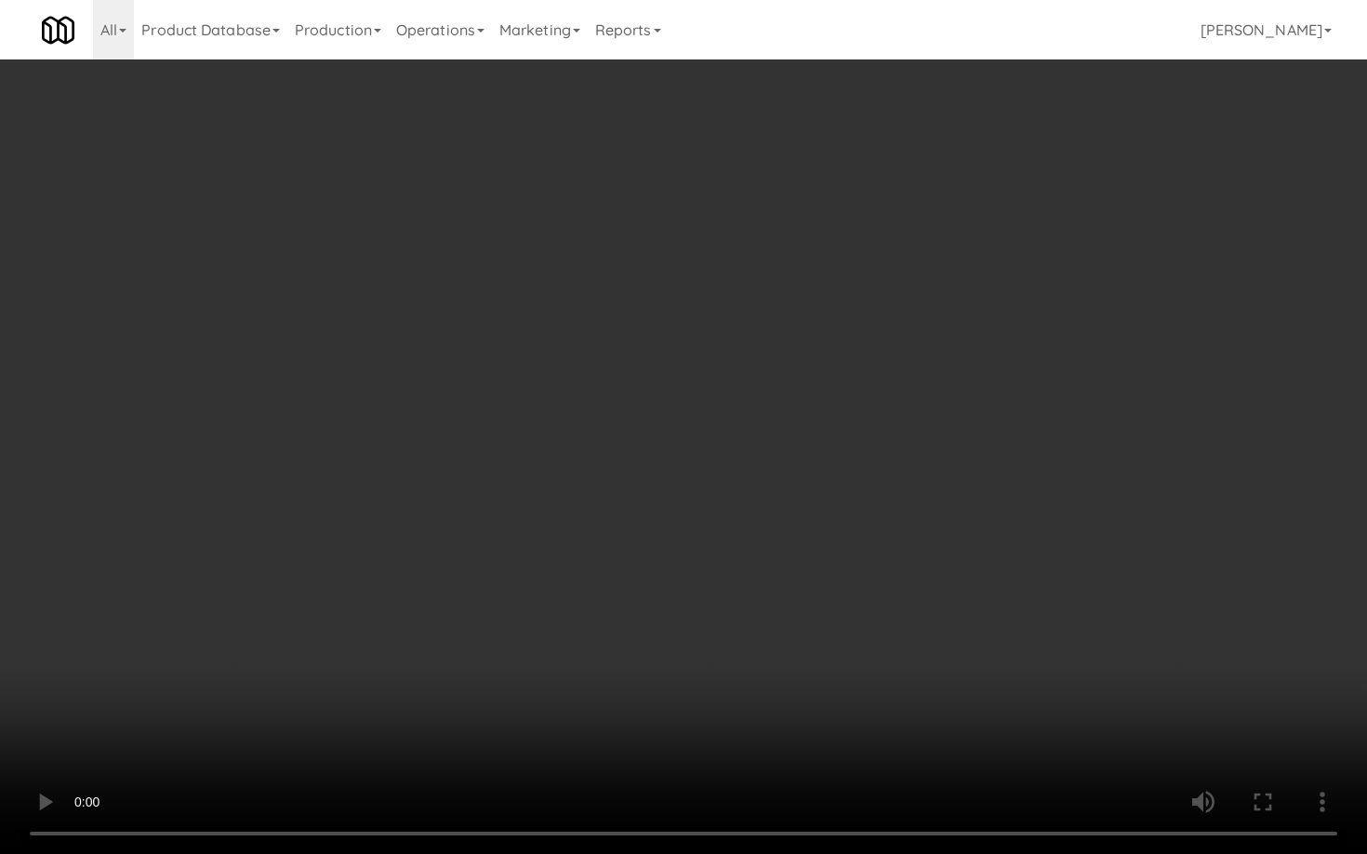
click at [692, 617] on video at bounding box center [683, 427] width 1367 height 854
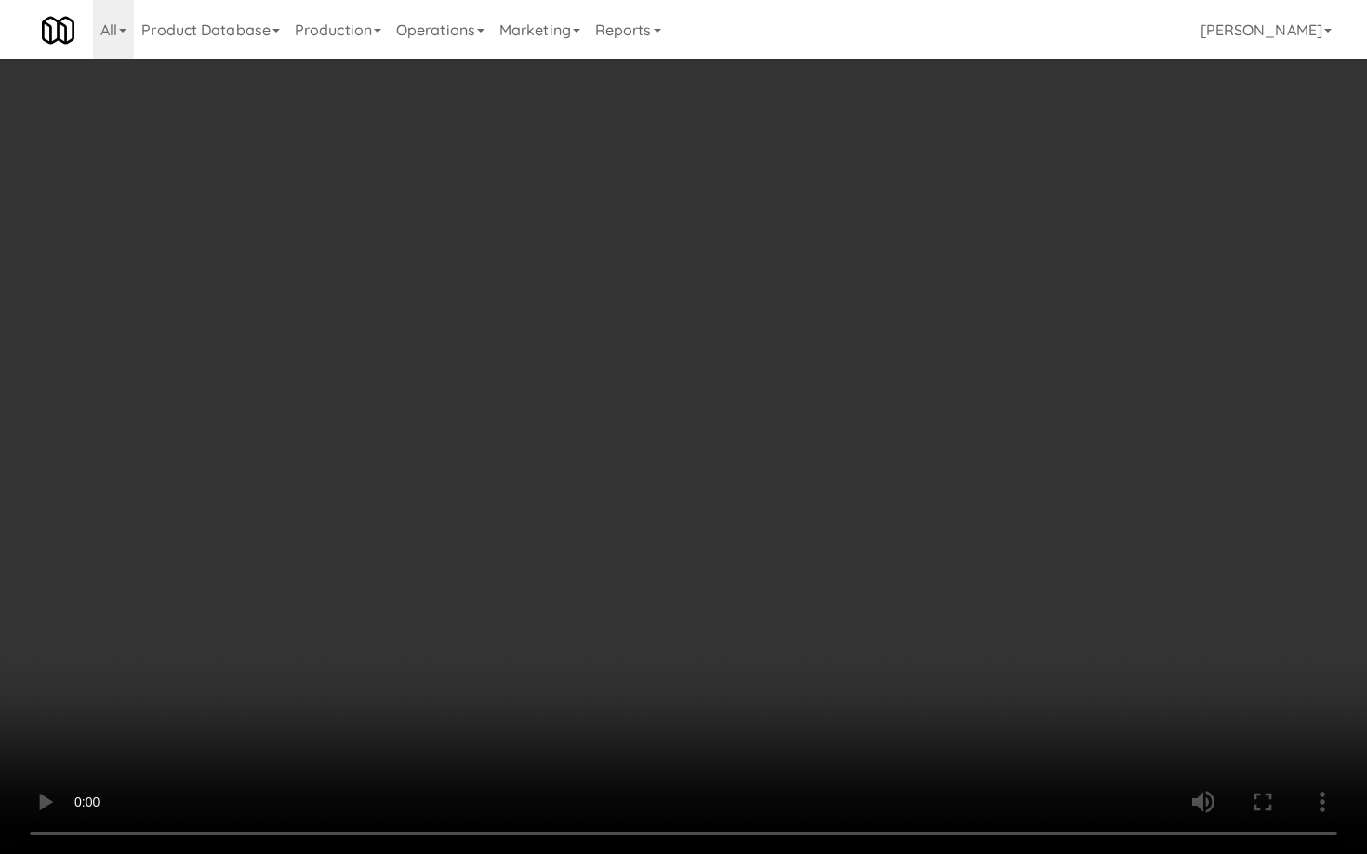
click at [692, 617] on video at bounding box center [683, 427] width 1367 height 854
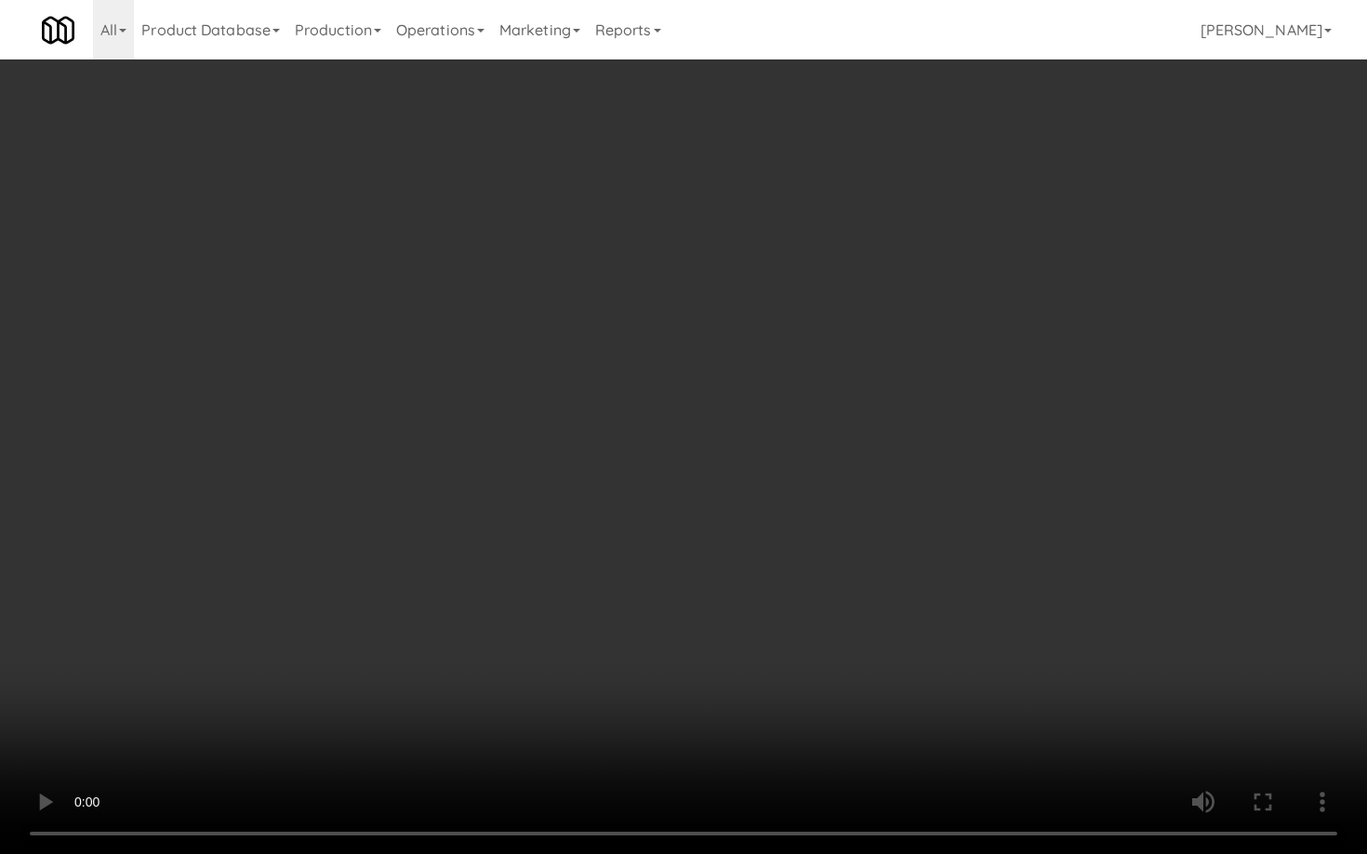
click at [692, 617] on video at bounding box center [683, 427] width 1367 height 854
click at [512, 697] on video at bounding box center [683, 427] width 1367 height 854
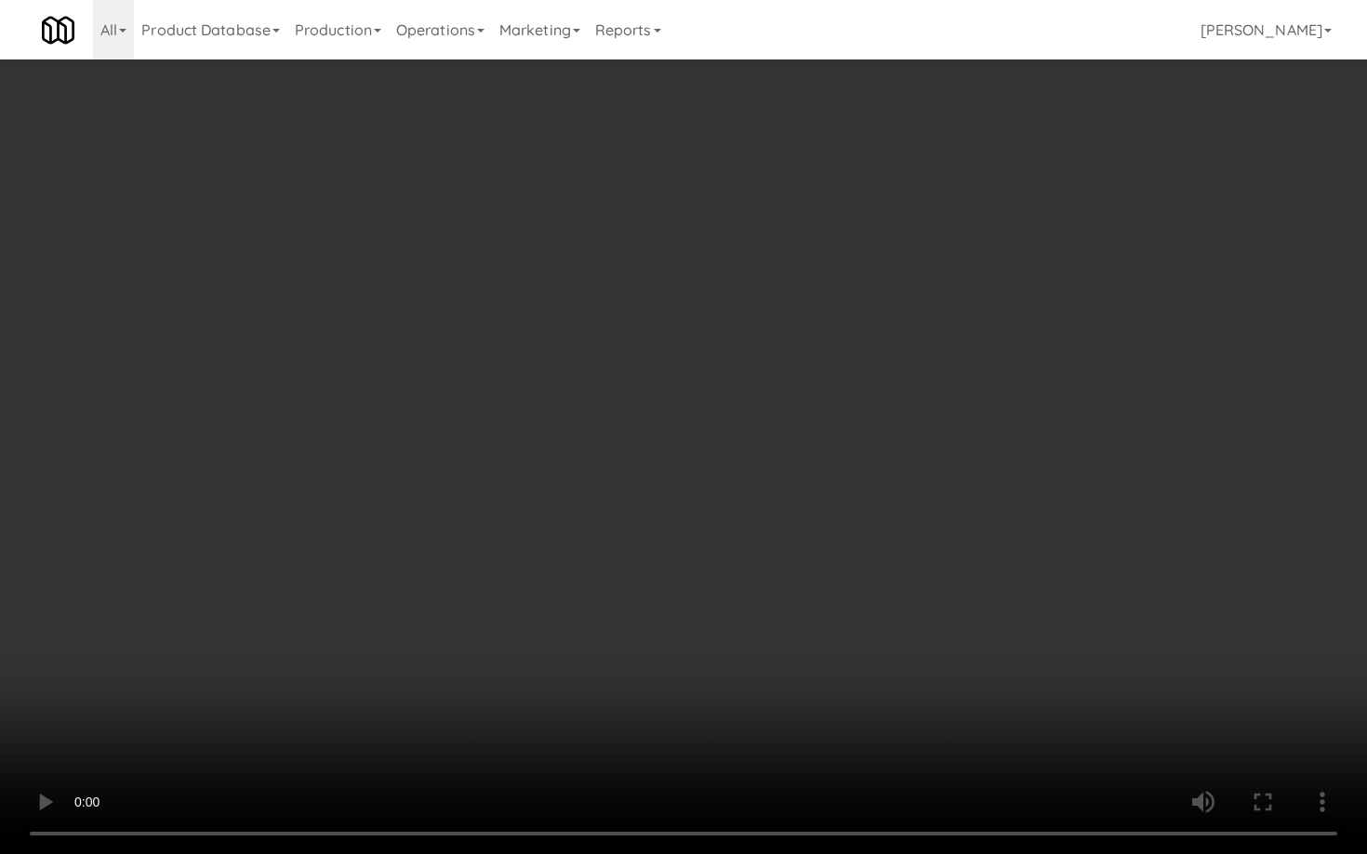
click at [512, 697] on video at bounding box center [683, 427] width 1367 height 854
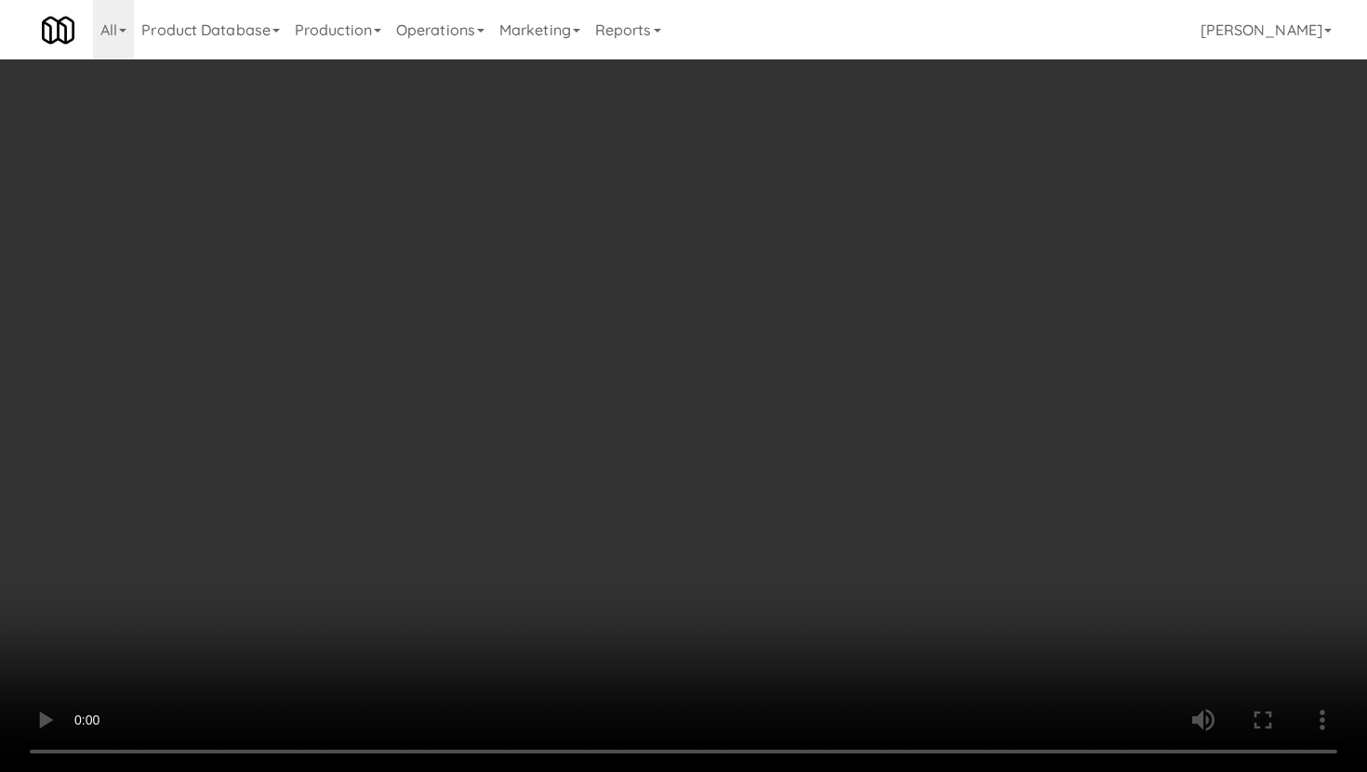
scroll to position [759, 0]
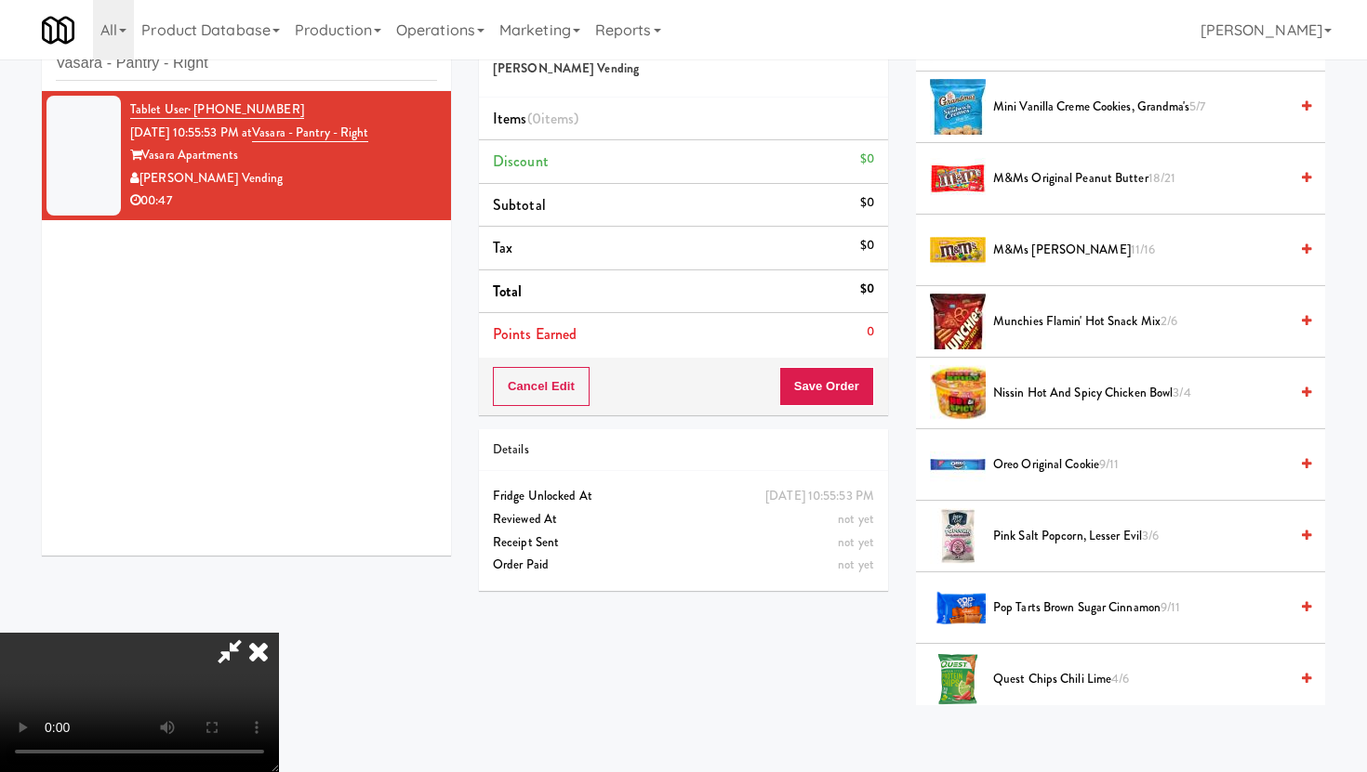
click at [1072, 324] on span "Munchies Flamin' Hot Snack Mix 2/6" at bounding box center [1140, 321] width 295 height 23
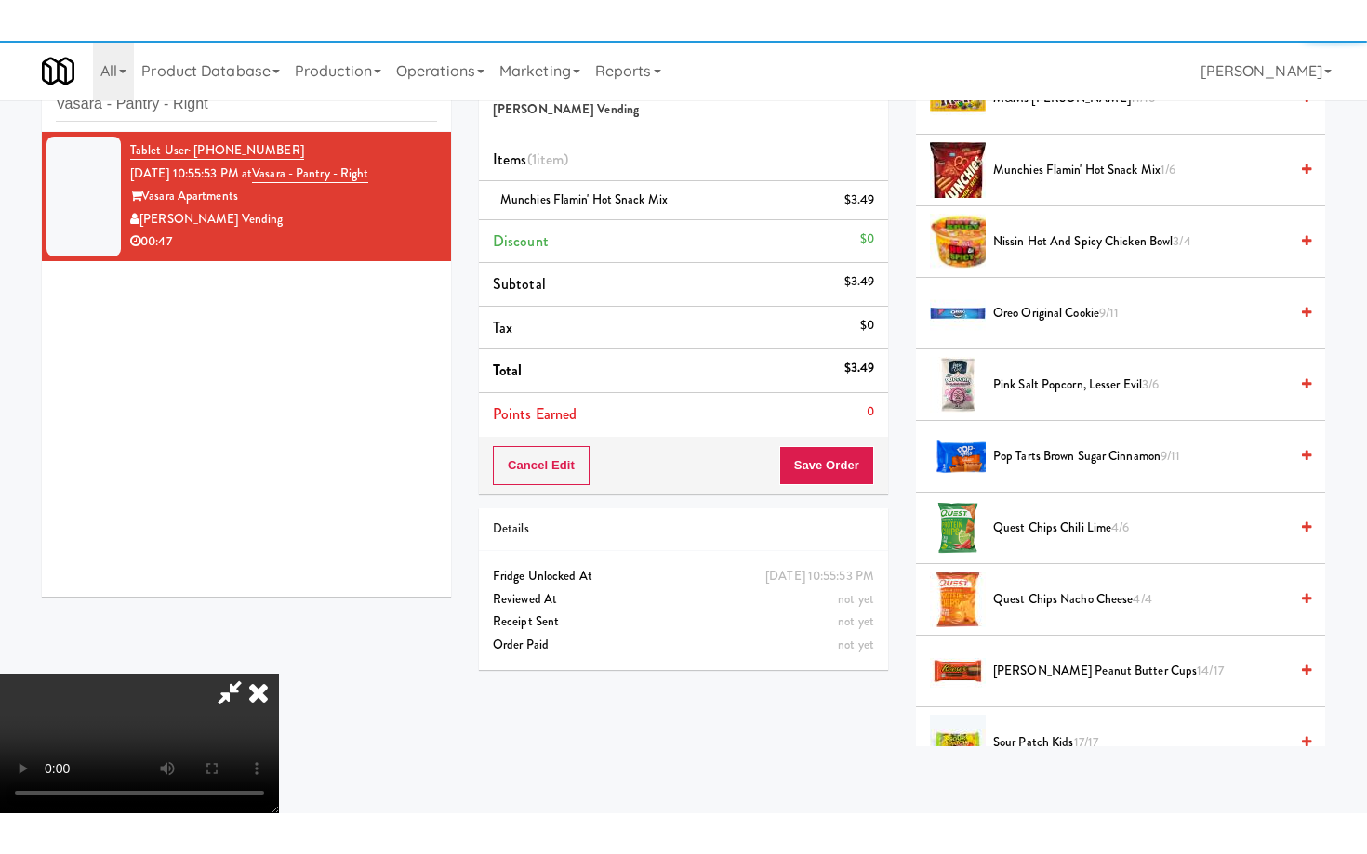
scroll to position [1343, 0]
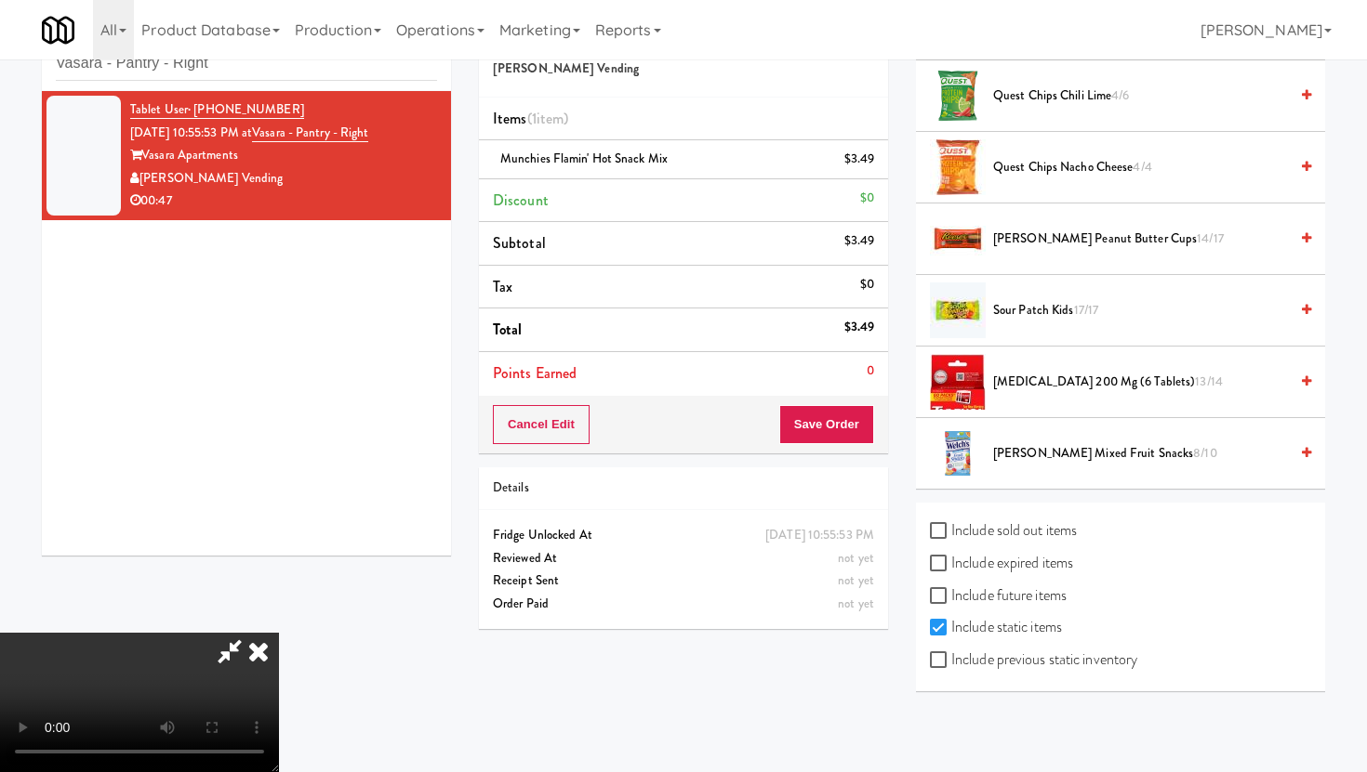
click at [1068, 238] on span "[PERSON_NAME] Peanut Butter Cups 14/17" at bounding box center [1140, 239] width 295 height 23
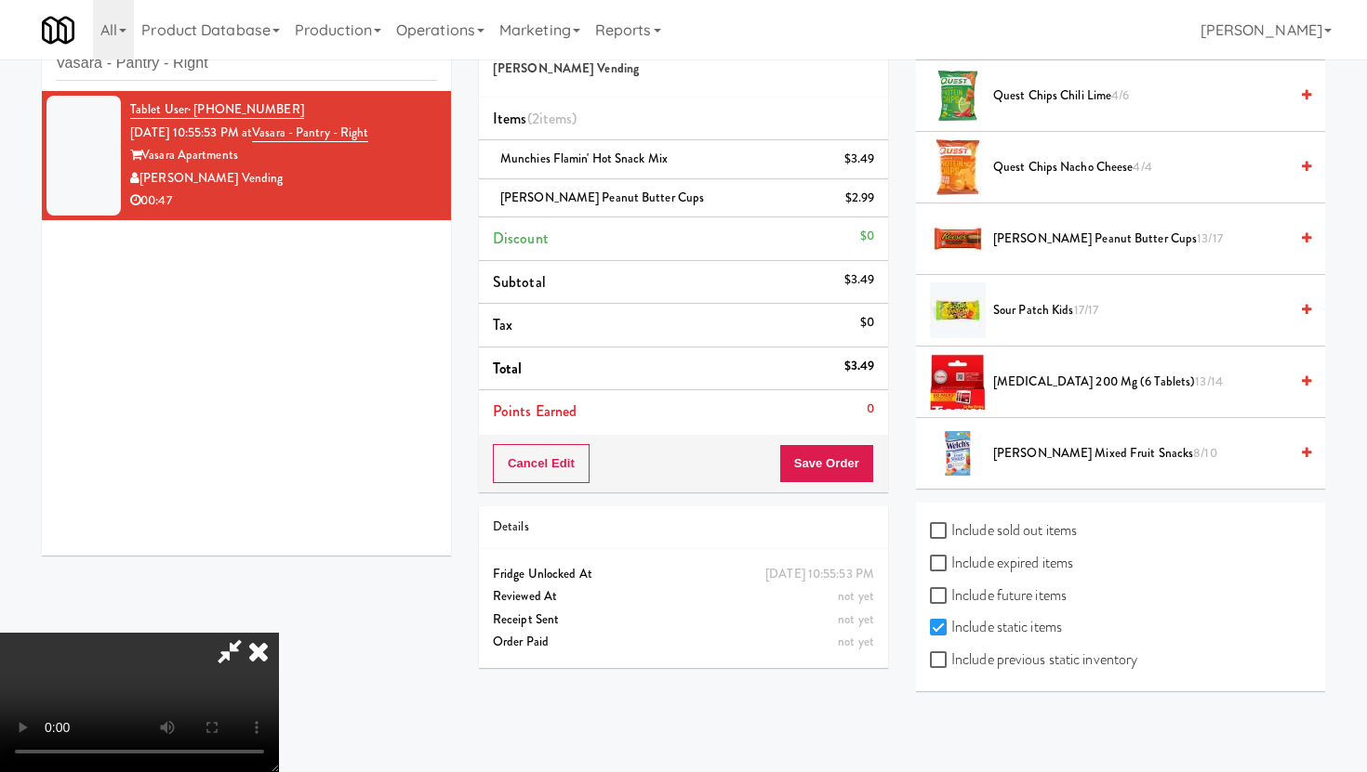
click at [1068, 238] on span "[PERSON_NAME] Peanut Butter Cups 13/17" at bounding box center [1140, 239] width 295 height 23
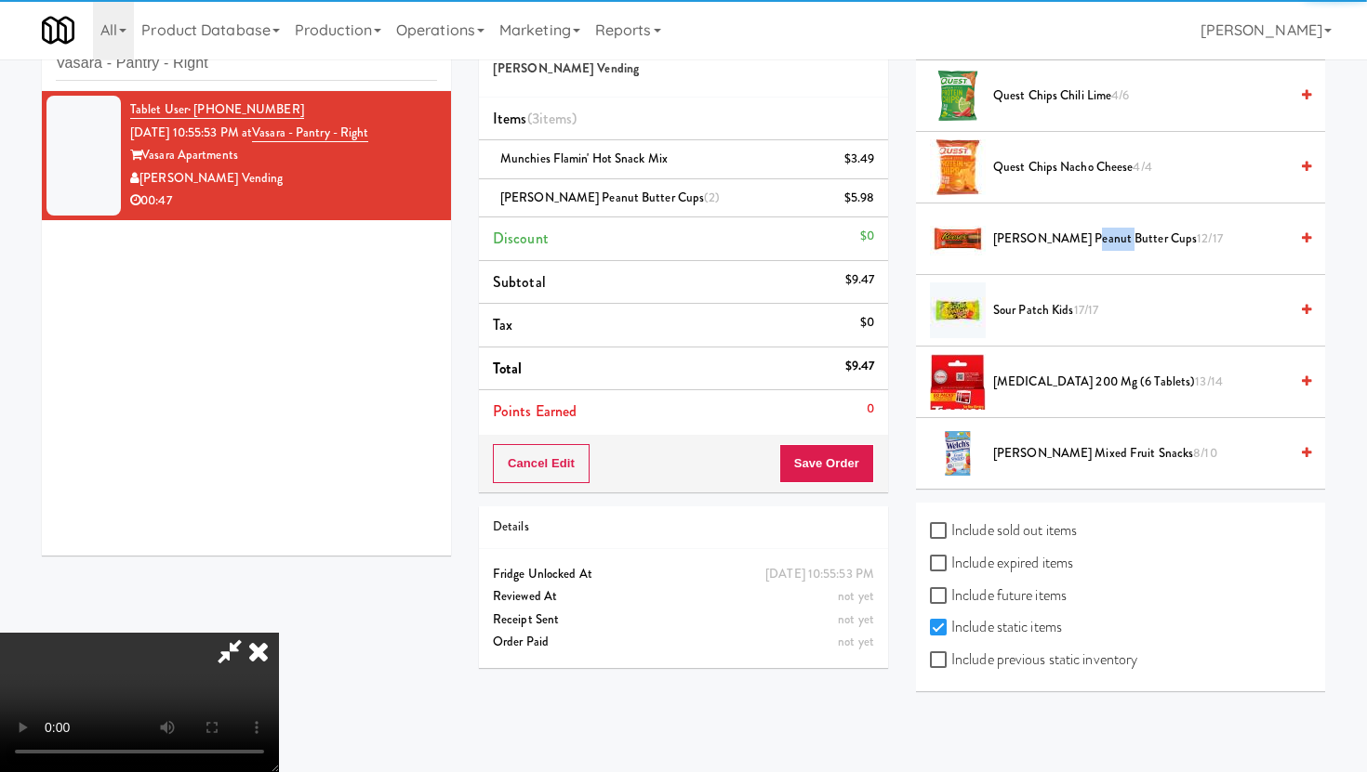
scroll to position [1261, 0]
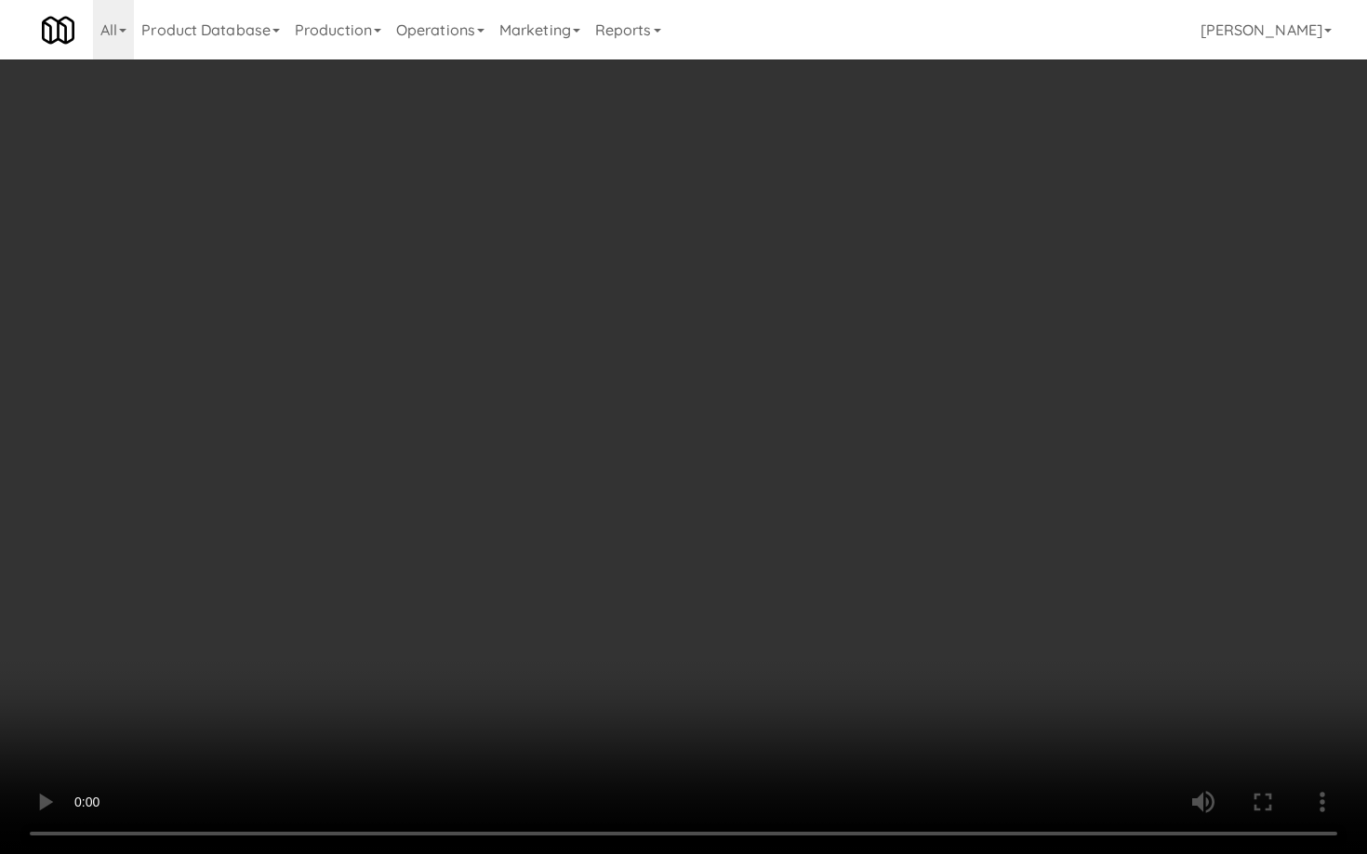
click at [1080, 722] on video at bounding box center [683, 427] width 1367 height 854
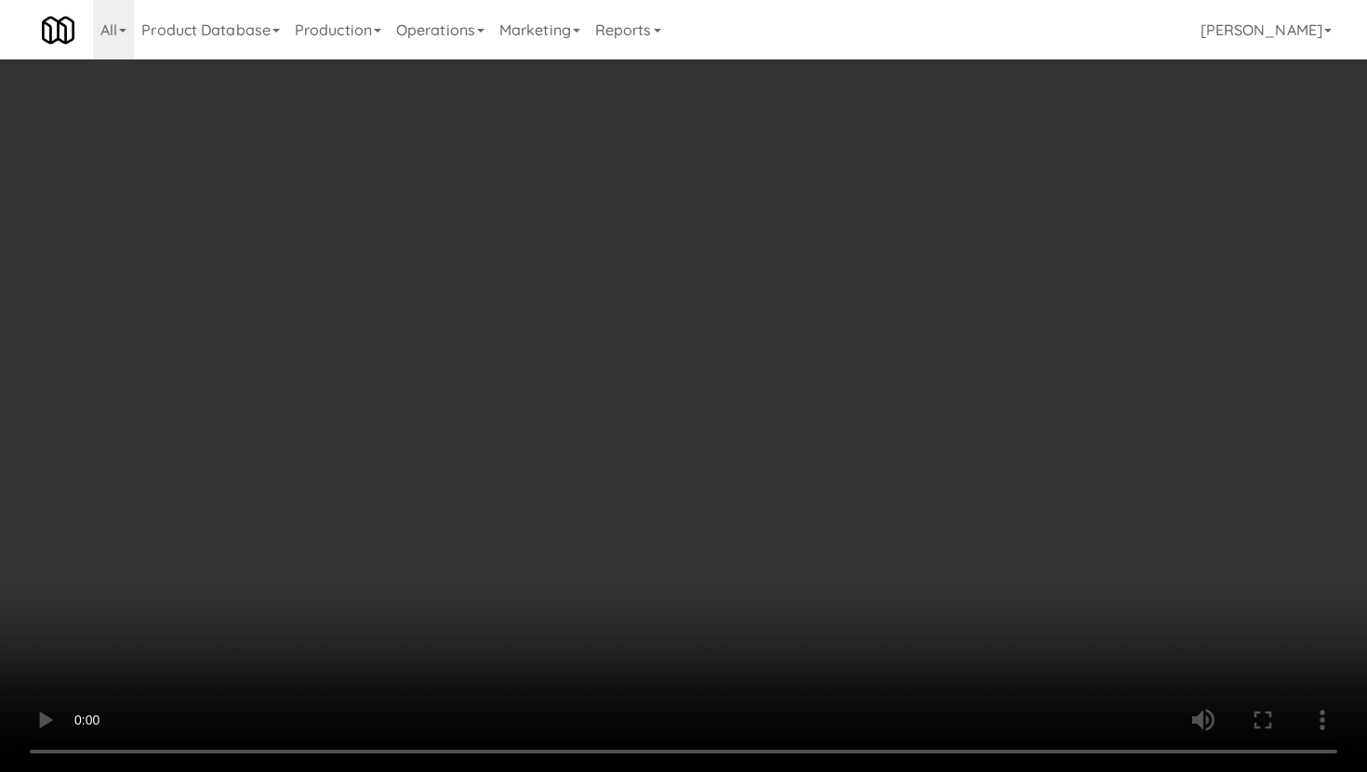
scroll to position [860, 0]
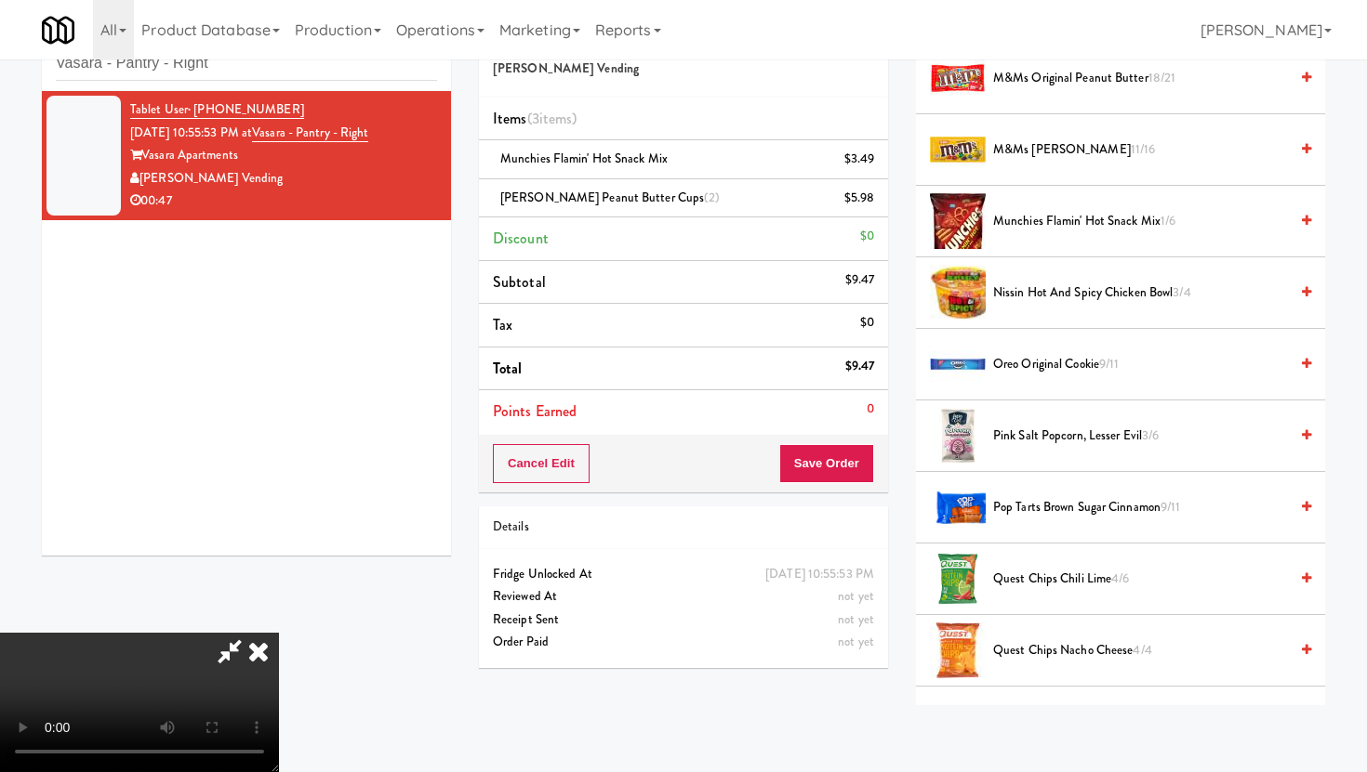
click at [1005, 231] on span "Munchies Flamin' Hot Snack Mix 1/6" at bounding box center [1140, 221] width 295 height 23
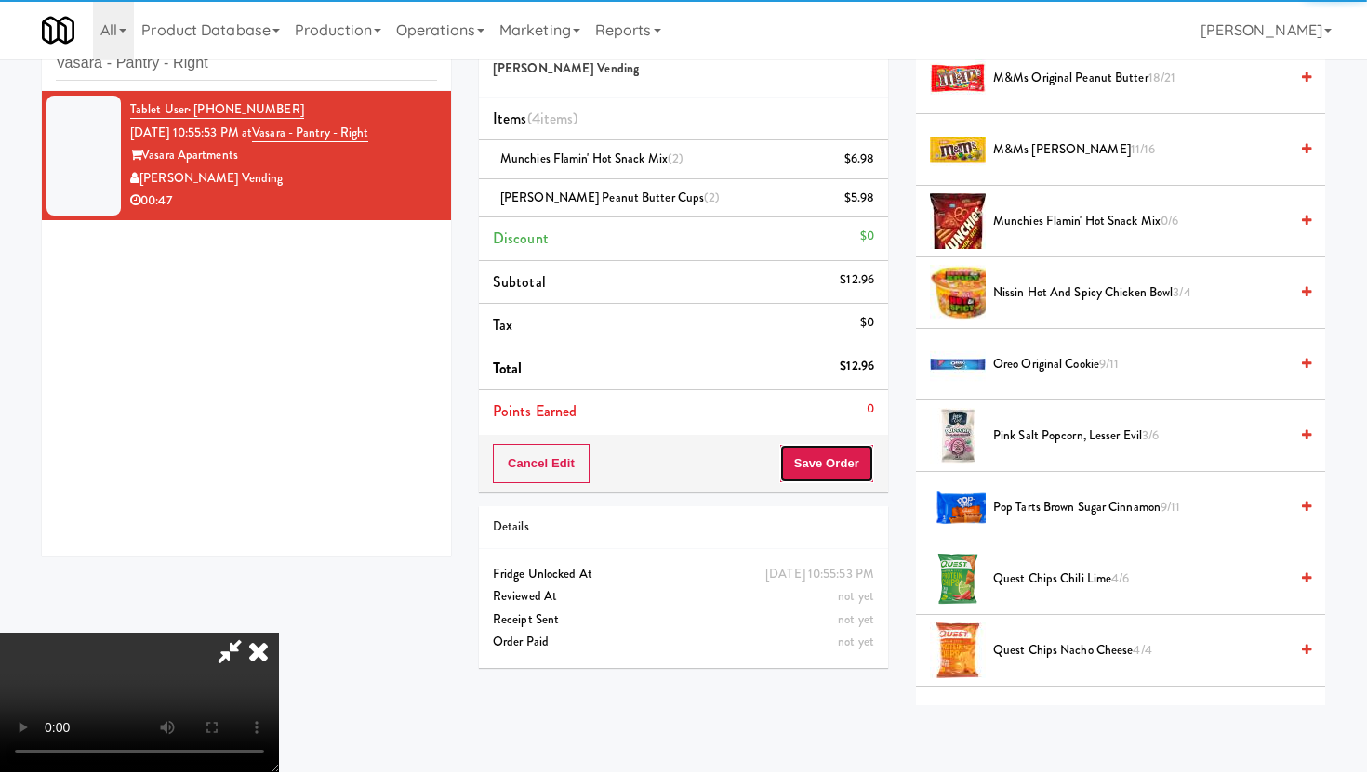
click at [855, 461] on button "Save Order" at bounding box center [826, 463] width 95 height 39
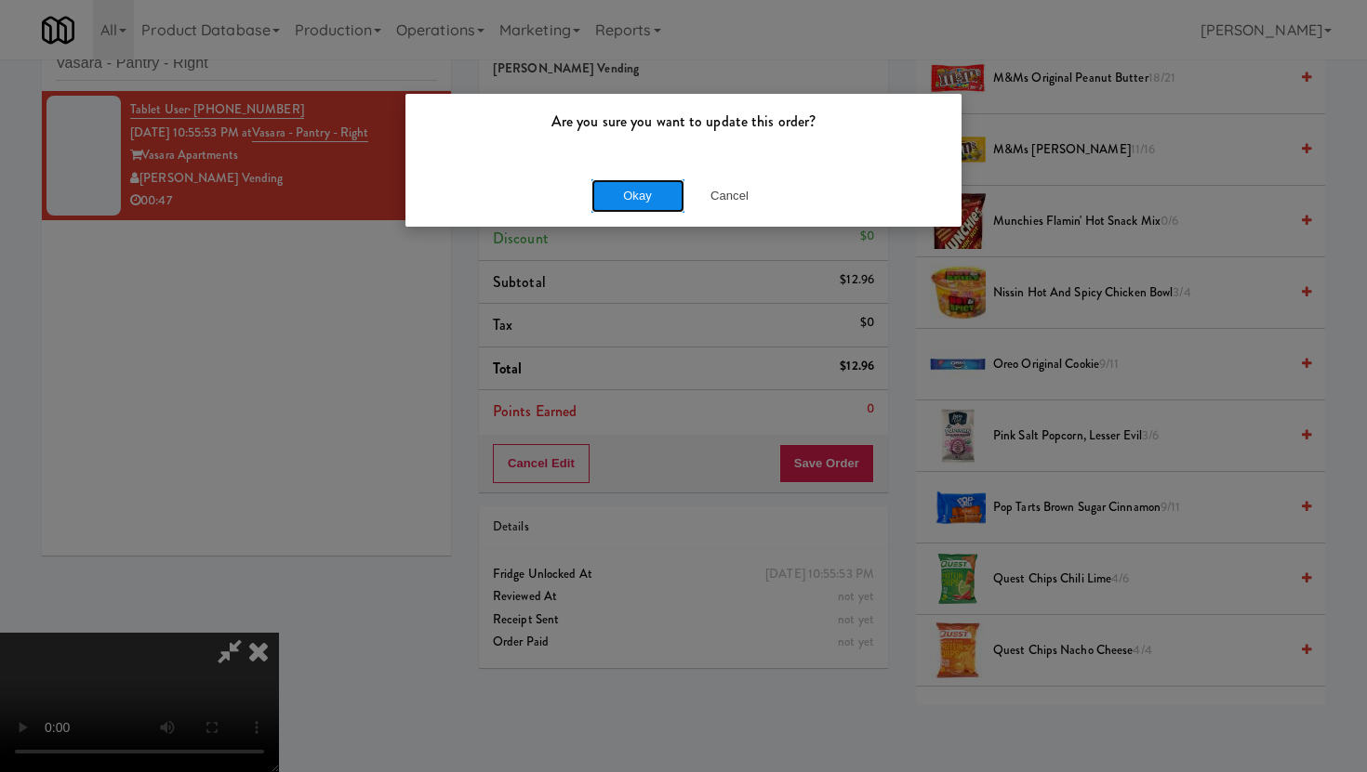
click at [652, 186] on button "Okay" at bounding box center [637, 195] width 93 height 33
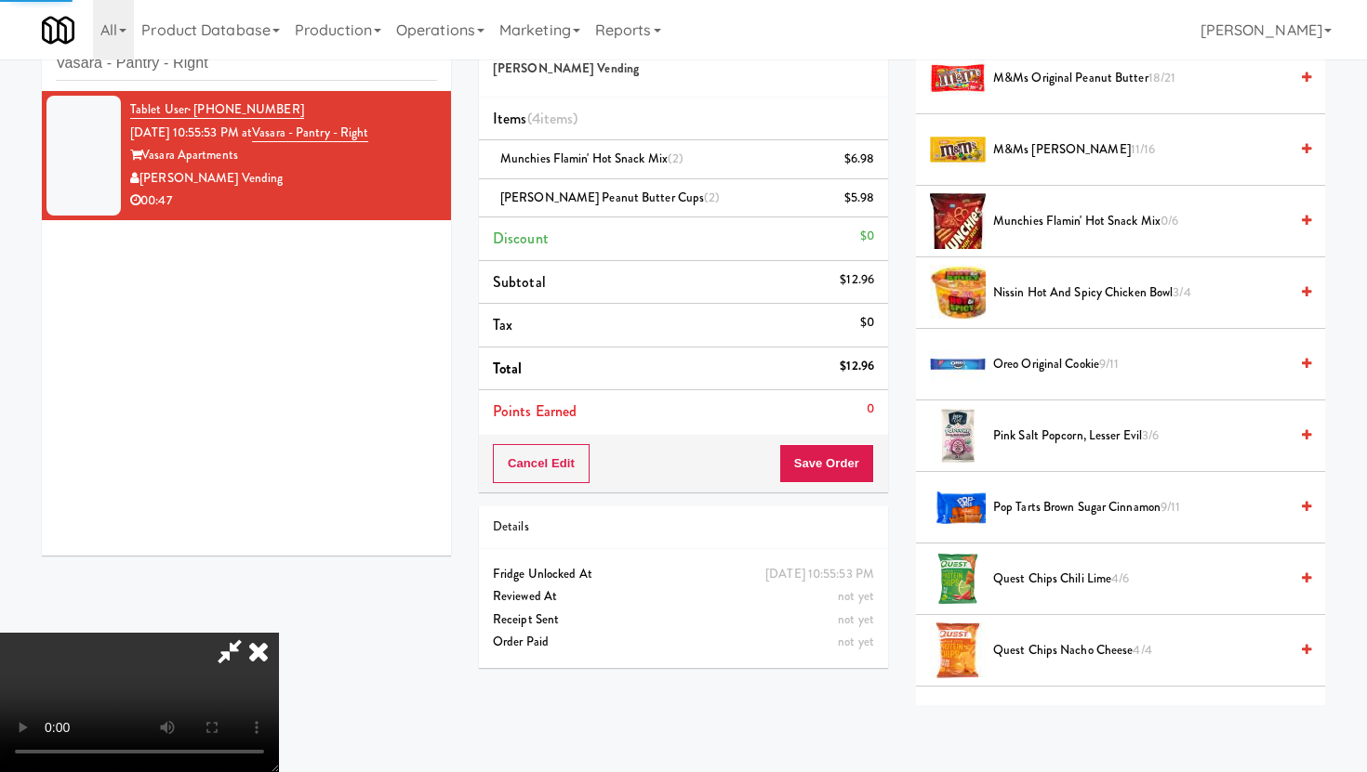
scroll to position [47, 0]
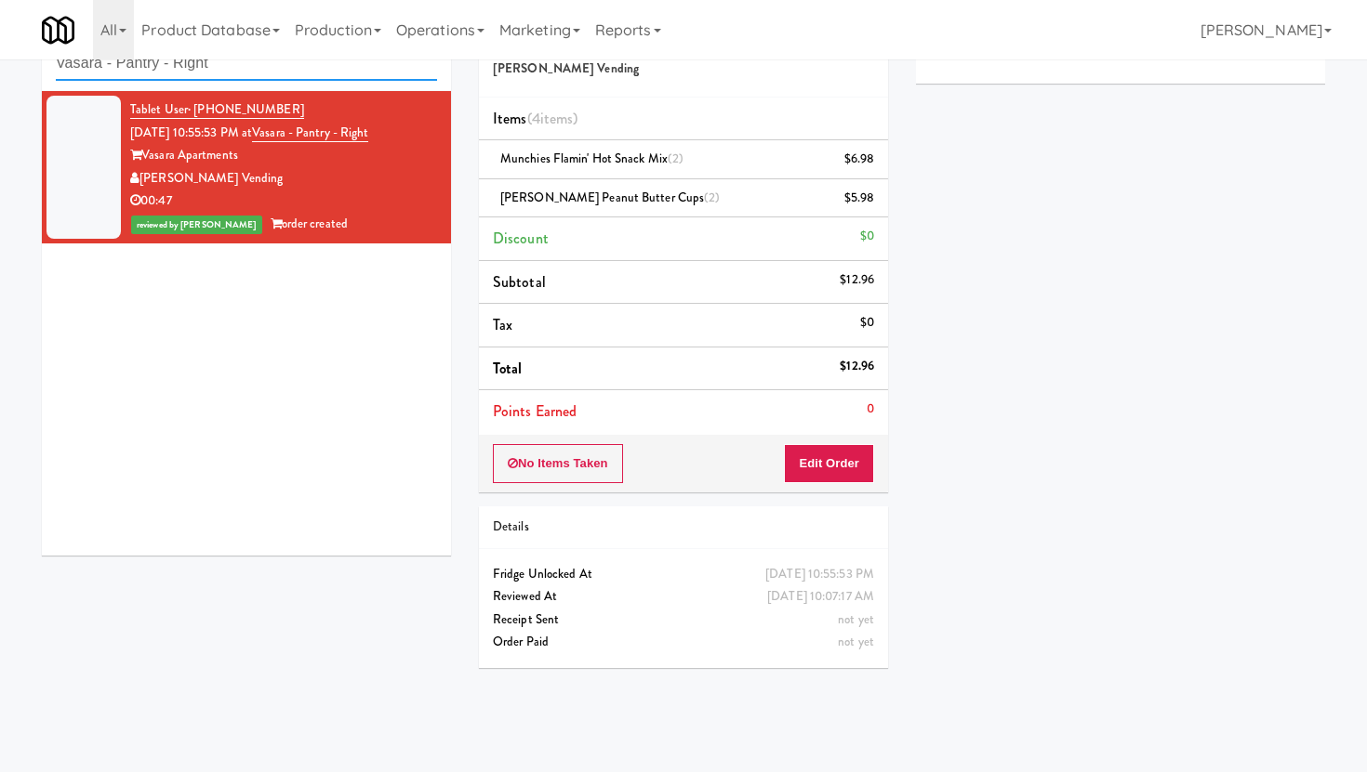
click at [208, 71] on input "Vasara - Pantry - Right" at bounding box center [246, 63] width 381 height 34
paste input "Rock Solid Reboot 2"
type input "Rock Solid Reboot 2"
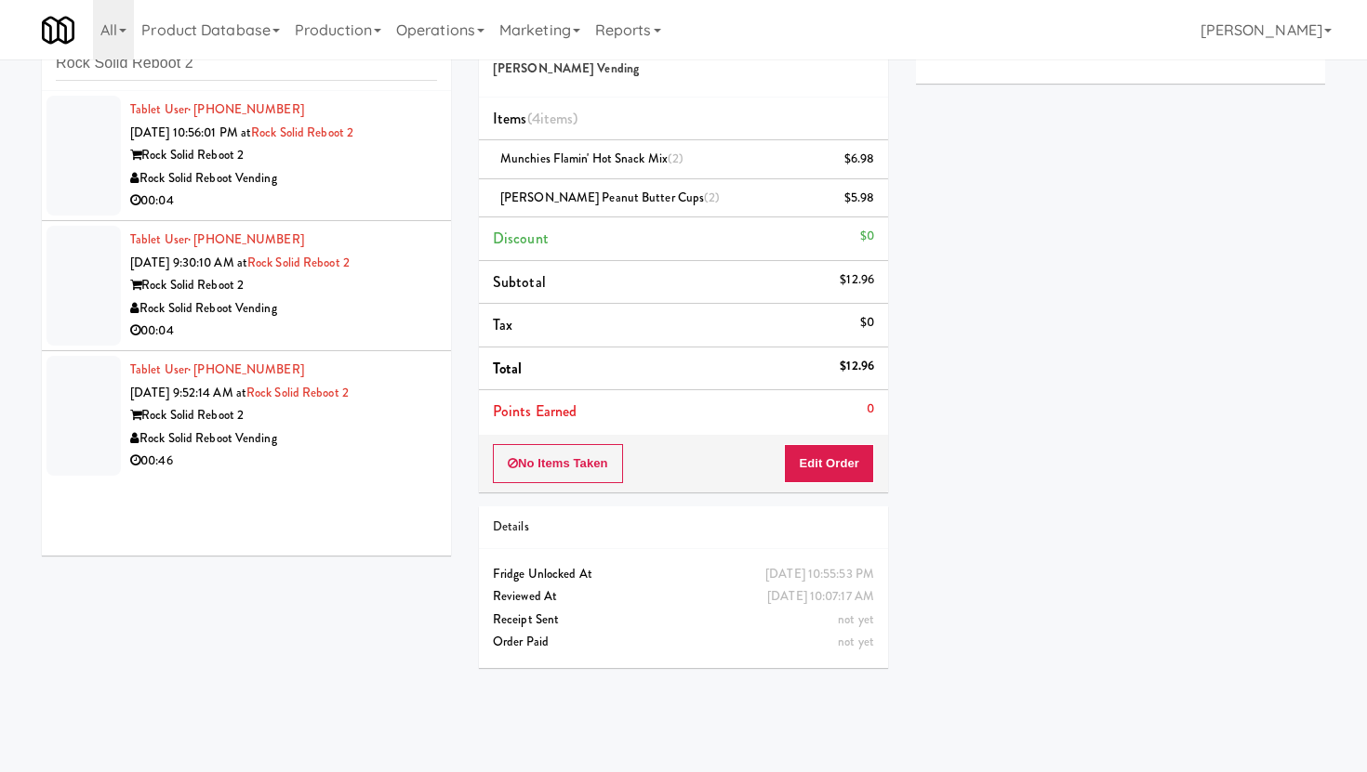
click at [426, 185] on div "Rock Solid Reboot Vending" at bounding box center [283, 178] width 307 height 23
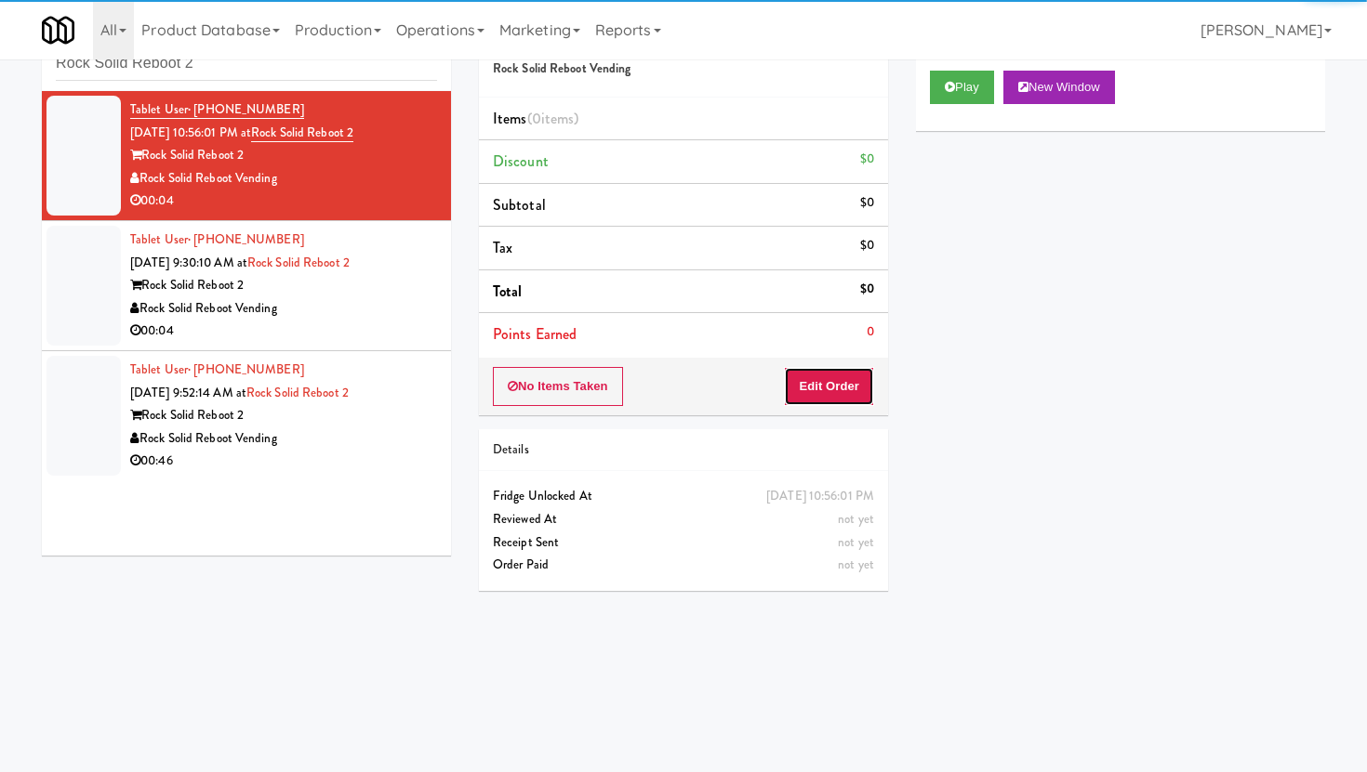
click at [795, 371] on button "Edit Order" at bounding box center [829, 386] width 90 height 39
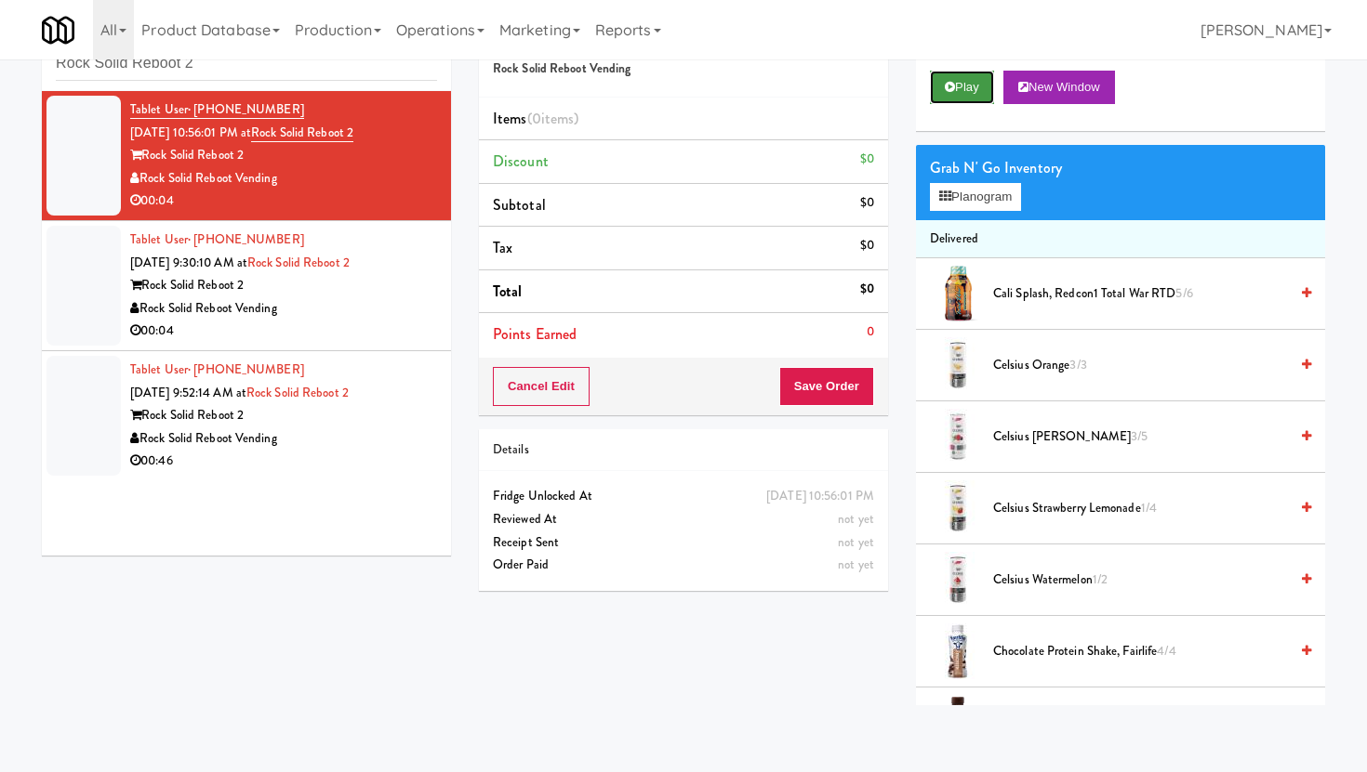
click at [938, 89] on button "Play" at bounding box center [962, 87] width 64 height 33
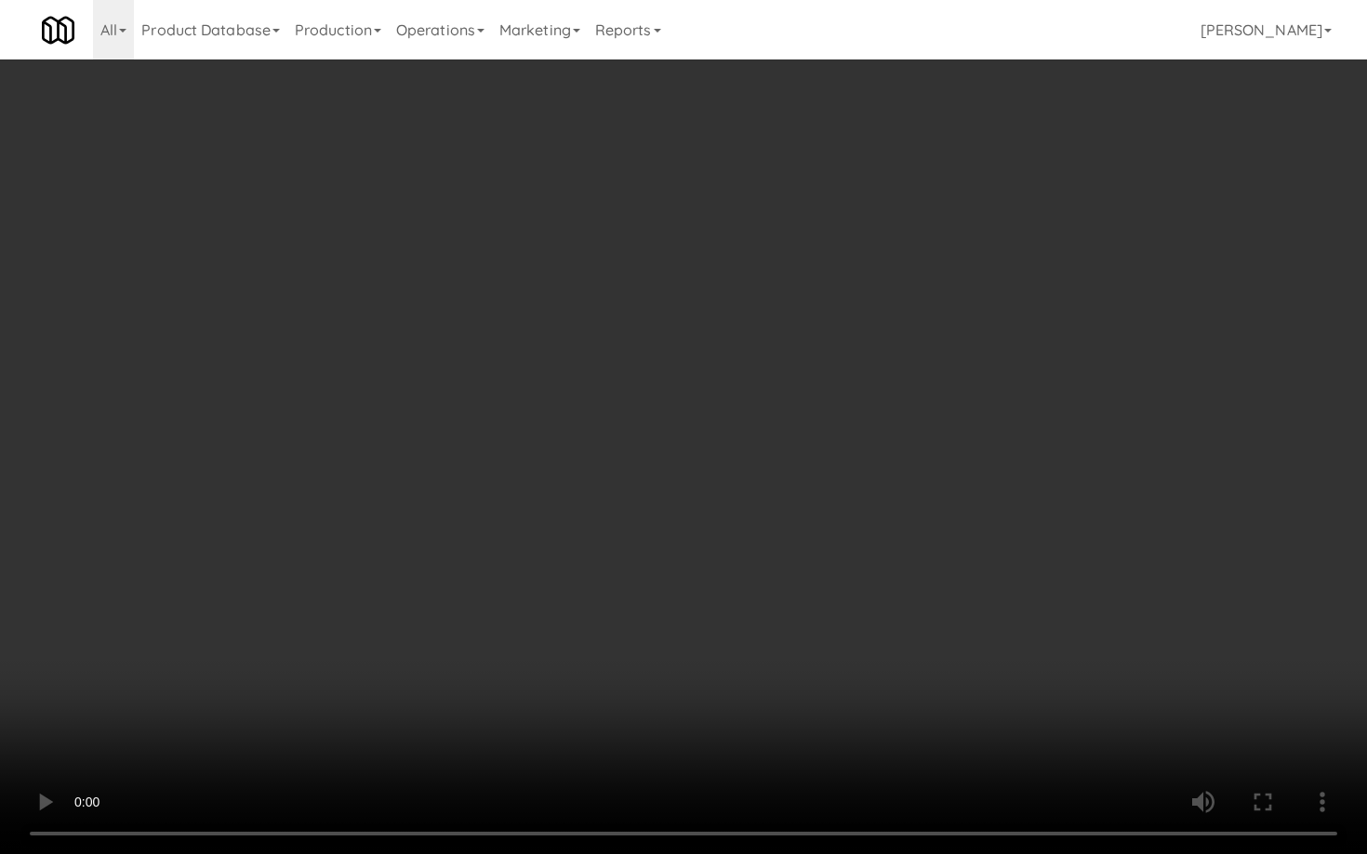
click at [973, 637] on video at bounding box center [683, 427] width 1367 height 854
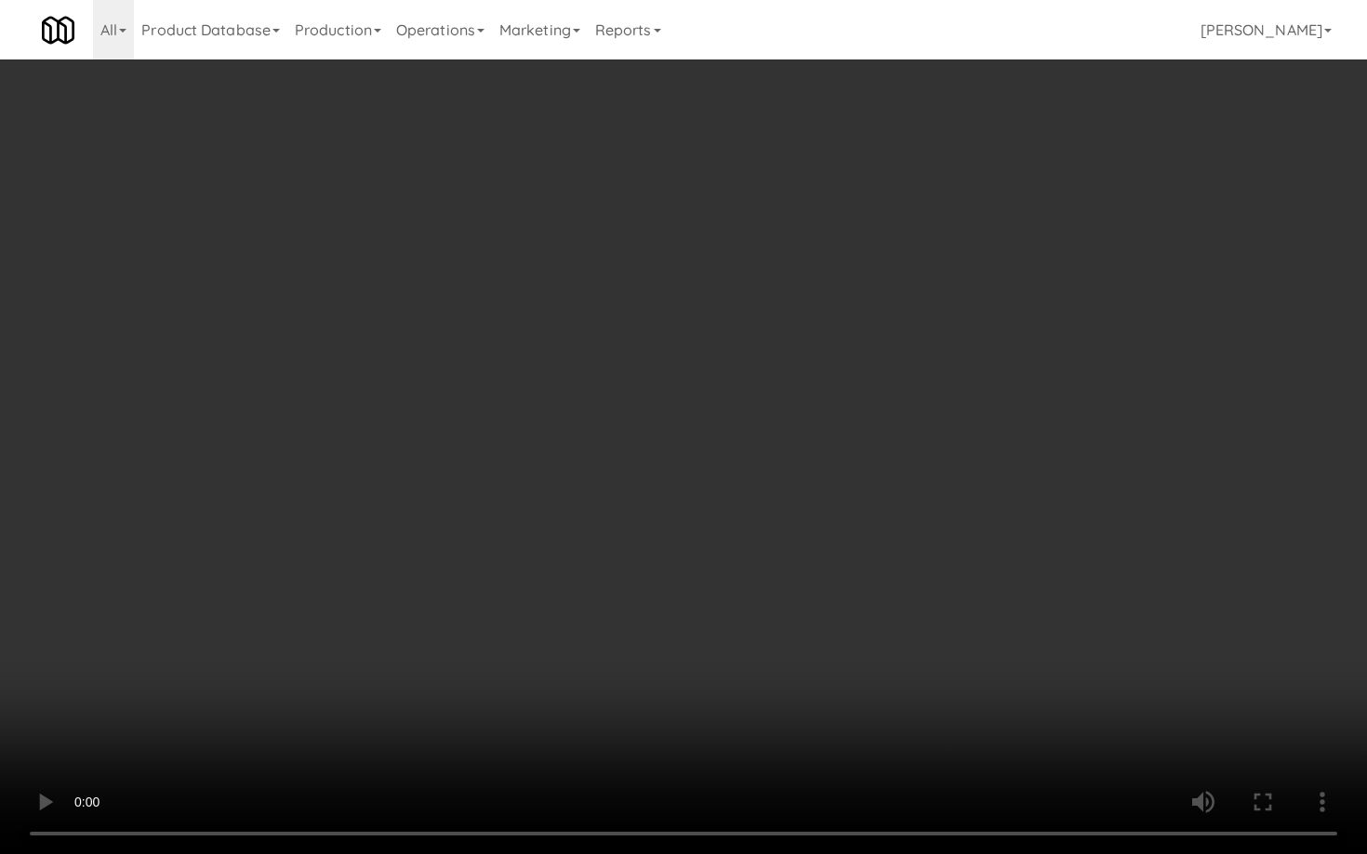
click at [973, 637] on video at bounding box center [683, 427] width 1367 height 854
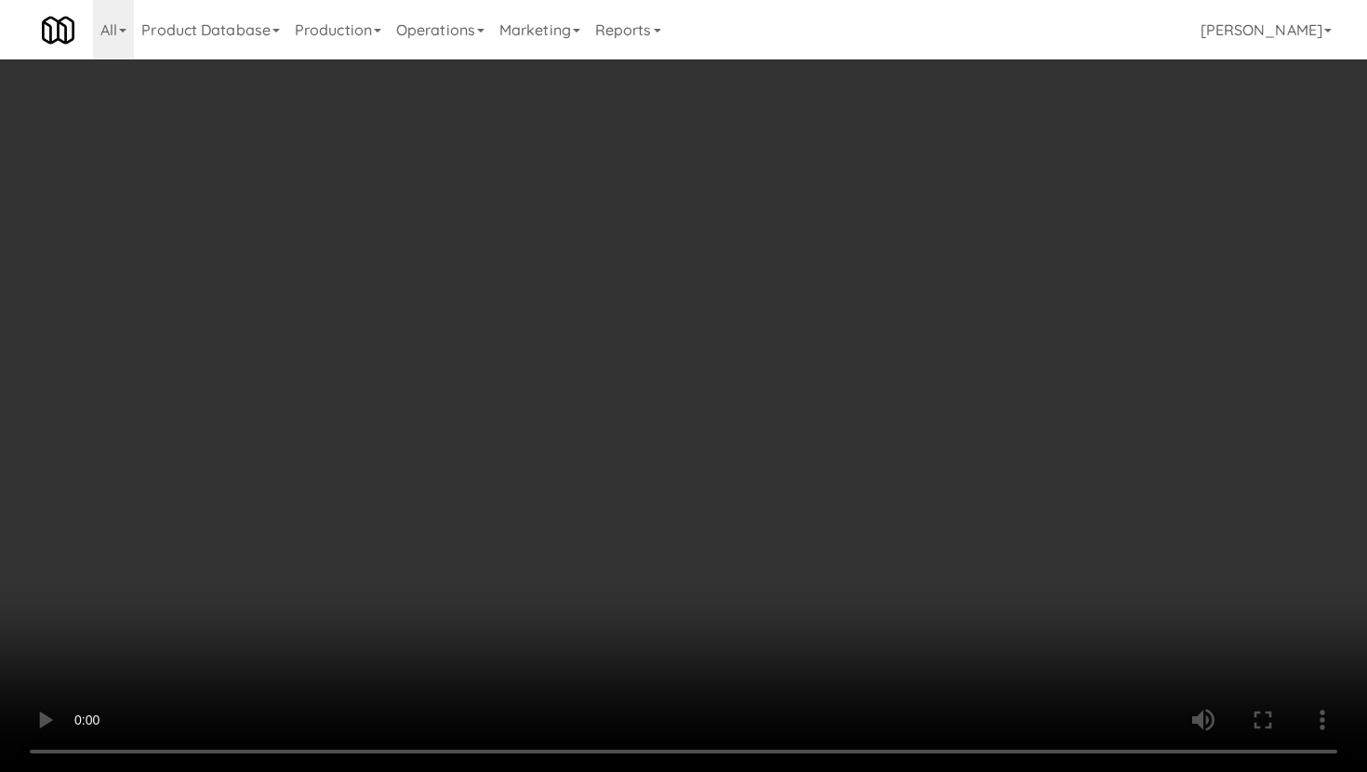
scroll to position [1318, 0]
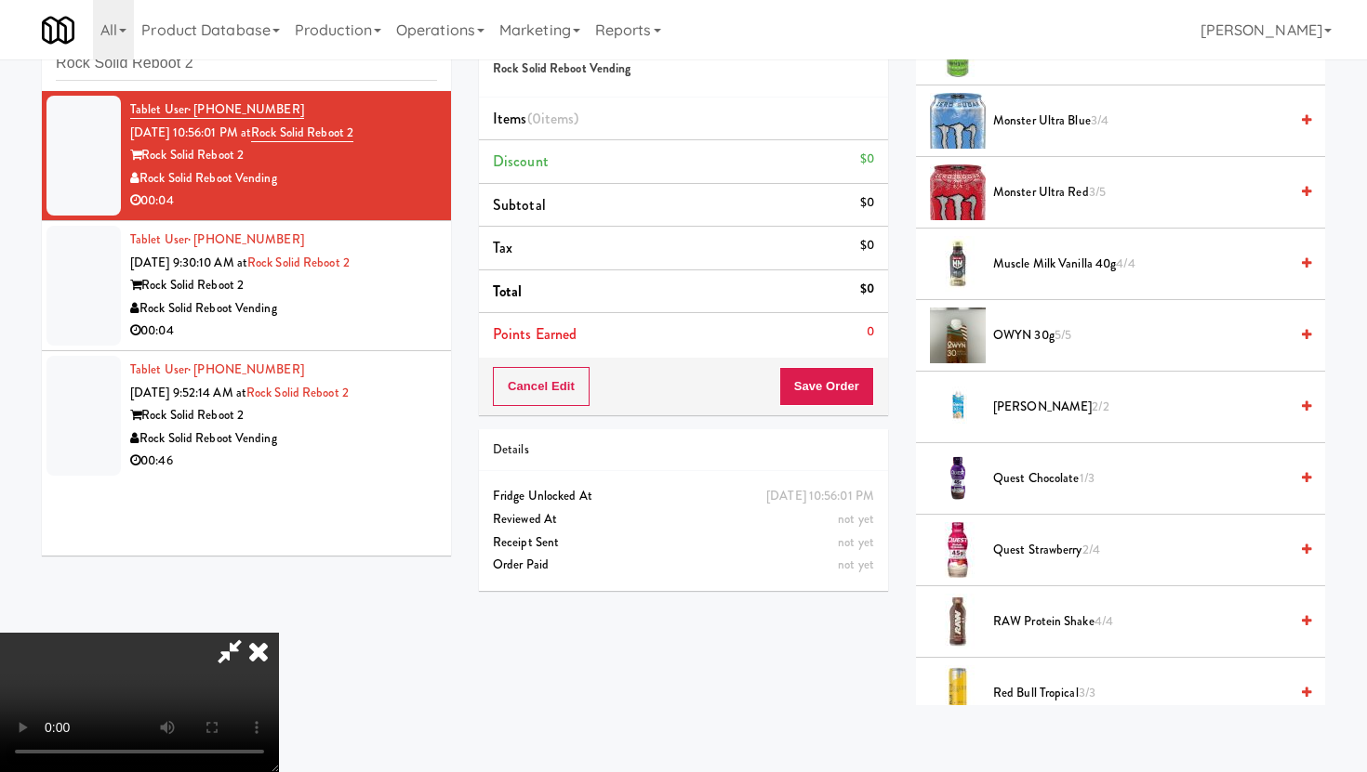
click at [1048, 253] on span "Muscle Milk Vanilla 40g 4/4" at bounding box center [1140, 264] width 295 height 23
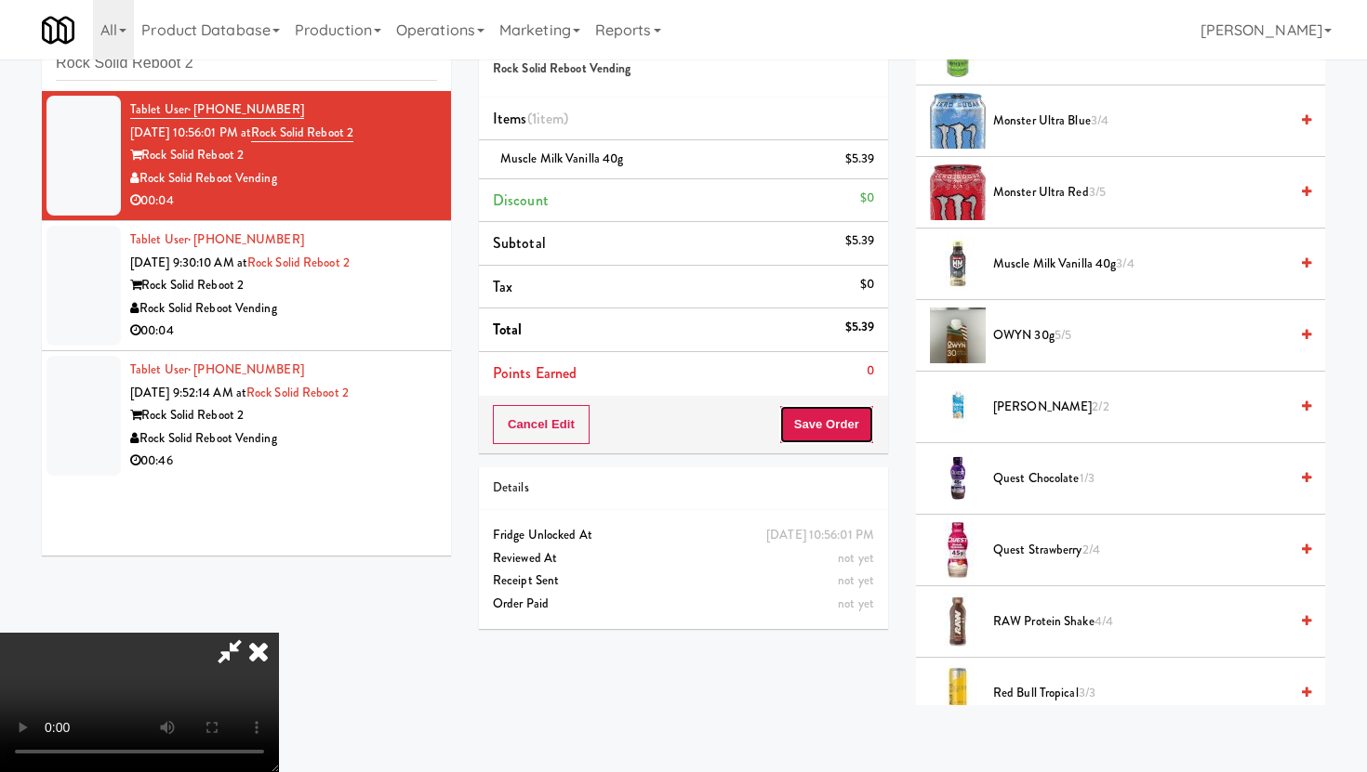
click at [852, 418] on button "Save Order" at bounding box center [826, 424] width 95 height 39
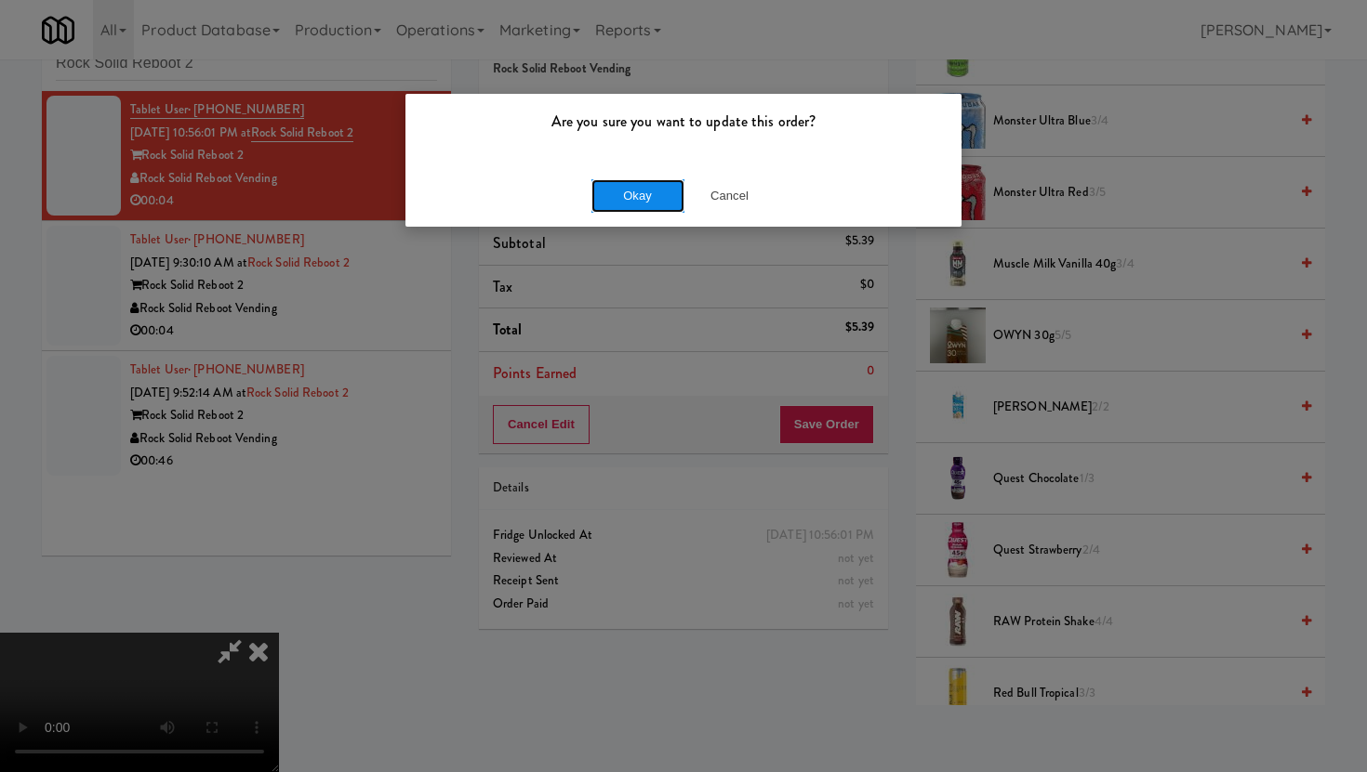
click at [652, 190] on button "Okay" at bounding box center [637, 195] width 93 height 33
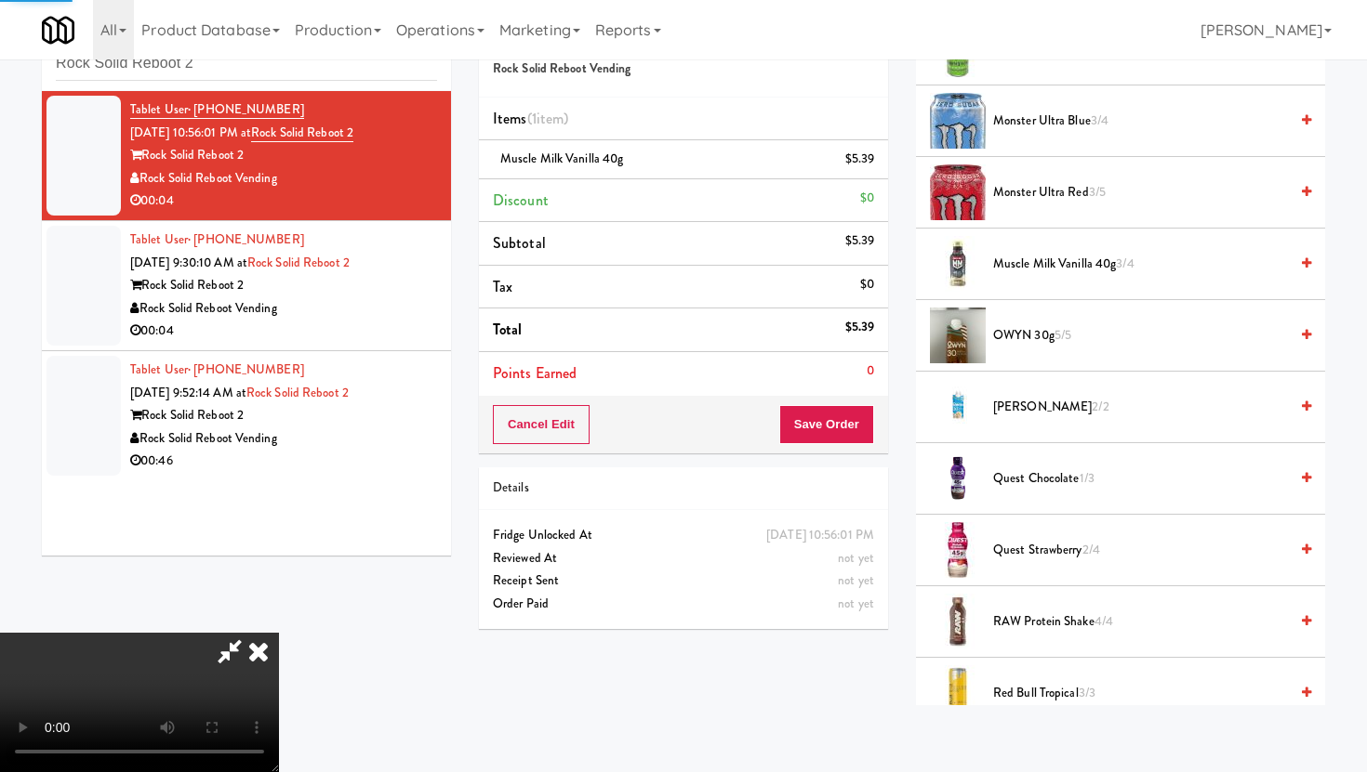
scroll to position [47, 0]
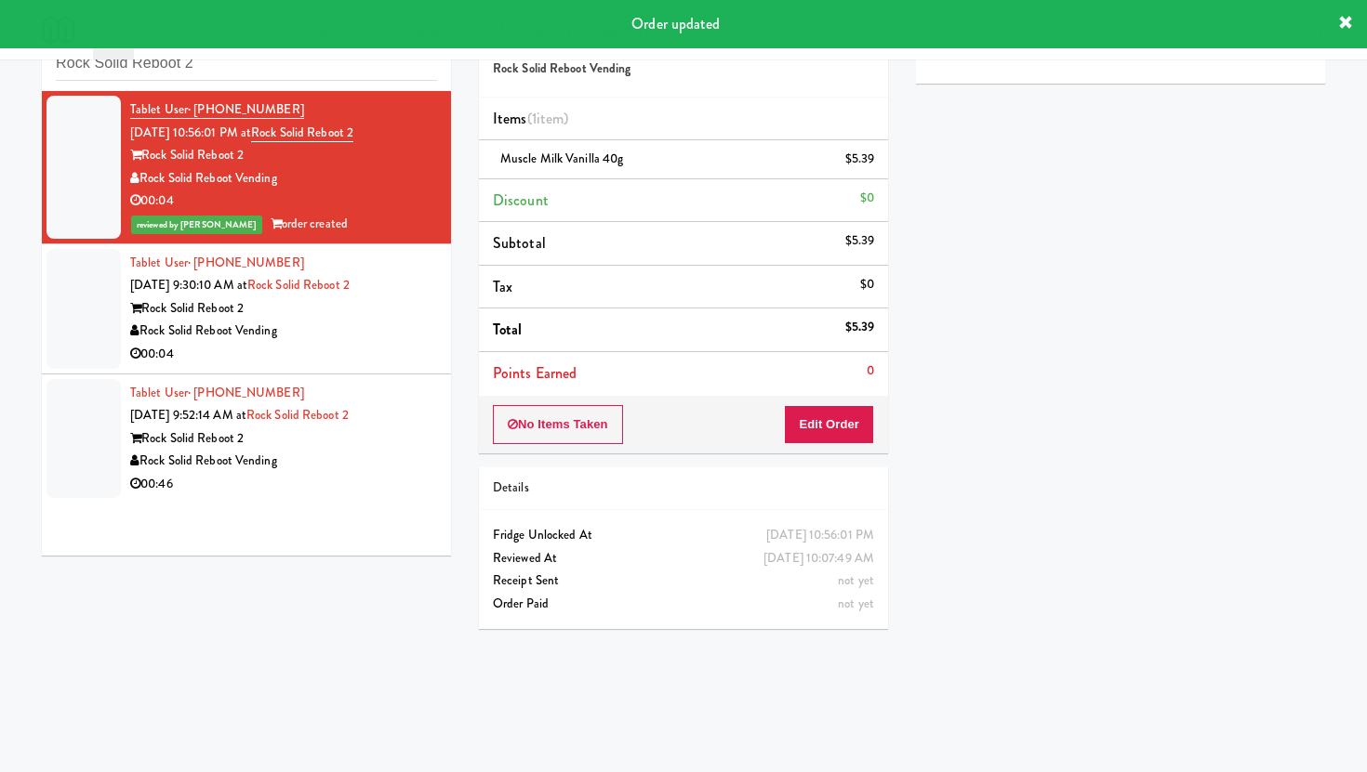
click at [350, 367] on li "Tablet User · (504) 224-3050 [DATE] 9:30:10 AM at Rock Solid Reboot 2 Rock Soli…" at bounding box center [246, 309] width 409 height 130
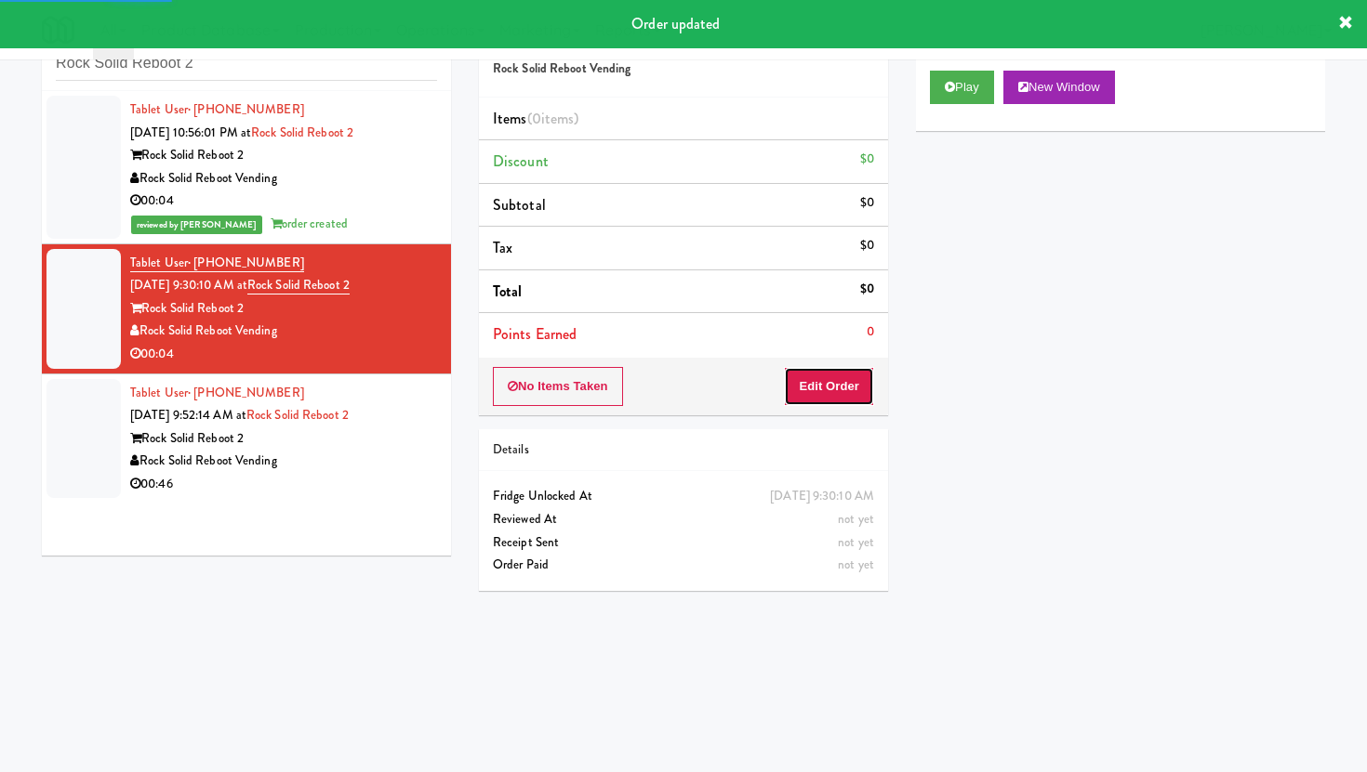
click at [828, 378] on button "Edit Order" at bounding box center [829, 386] width 90 height 39
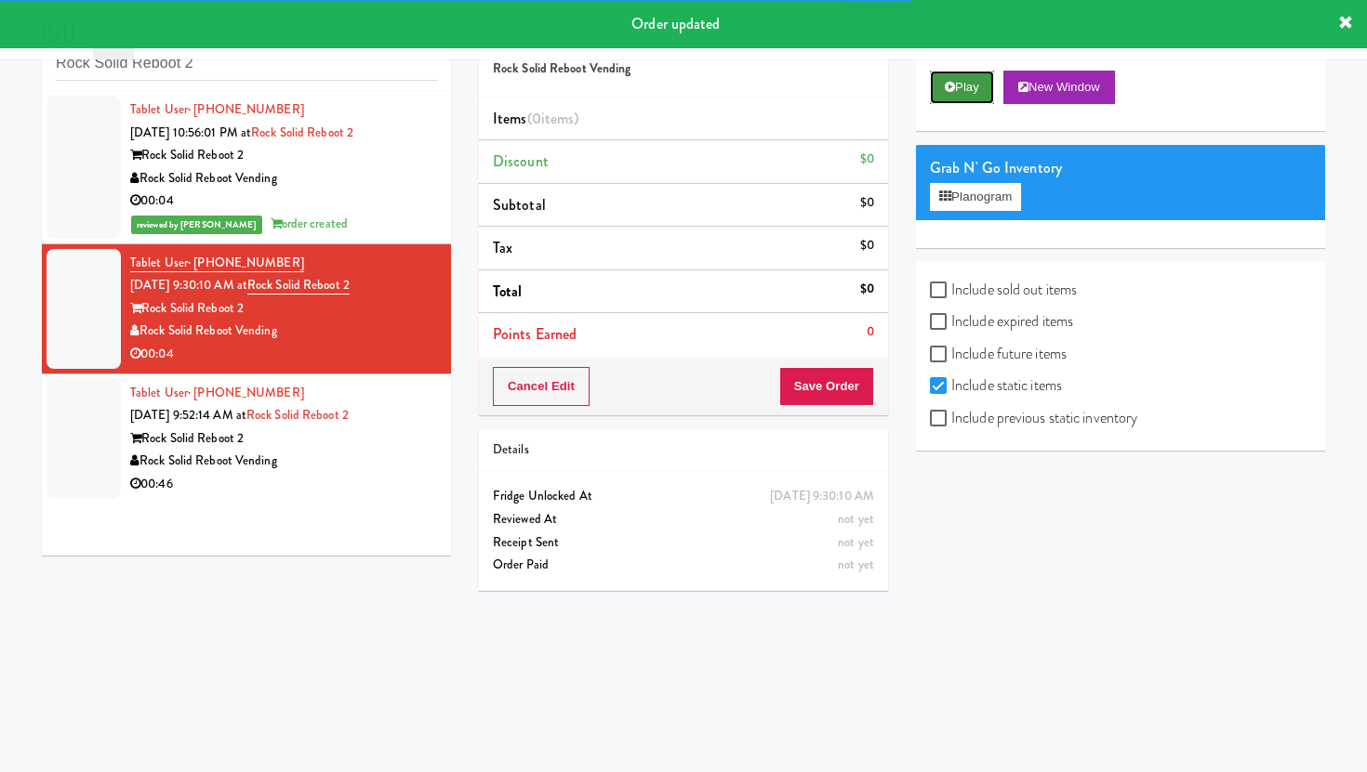
click at [946, 81] on icon at bounding box center [949, 87] width 10 height 12
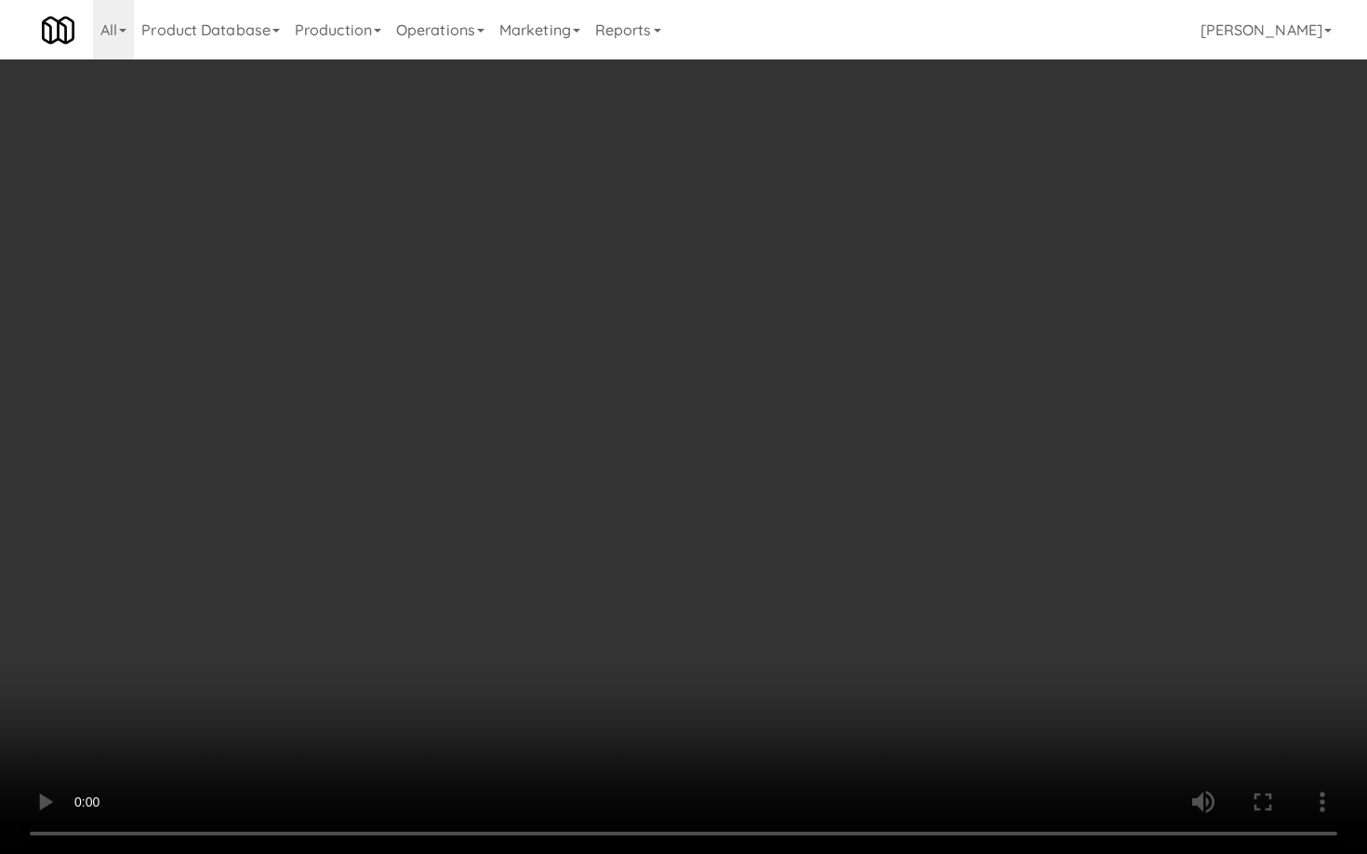
click at [865, 670] on video at bounding box center [683, 427] width 1367 height 854
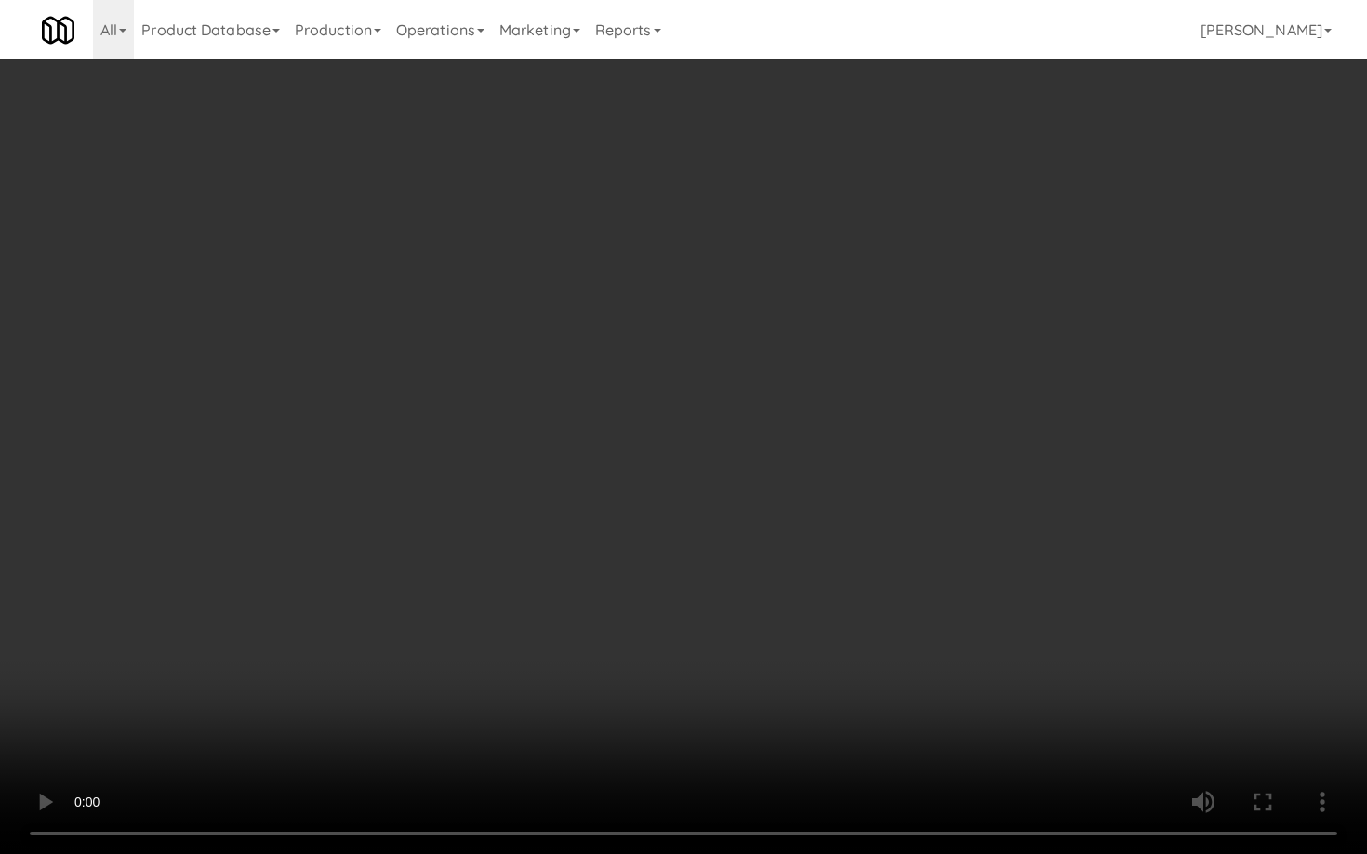
click at [865, 670] on video at bounding box center [683, 427] width 1367 height 854
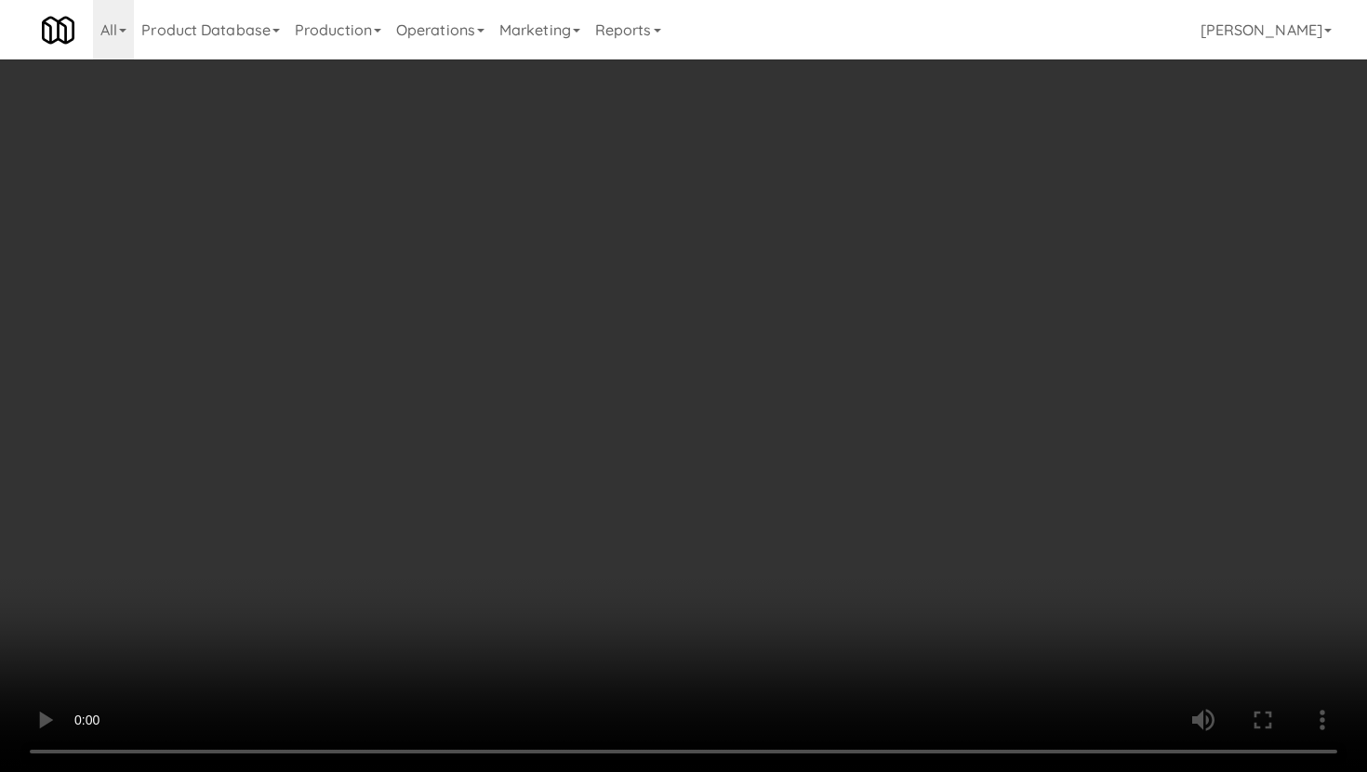
scroll to position [1730, 0]
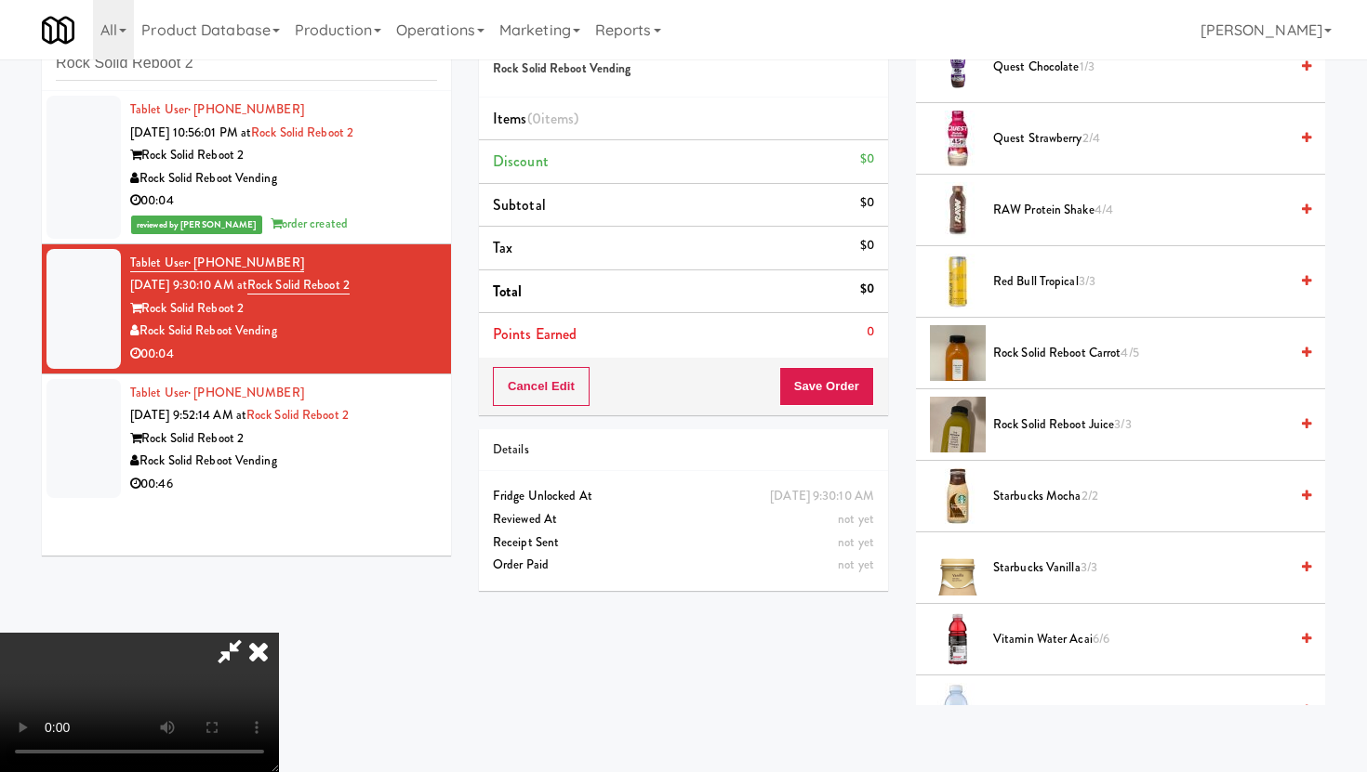
click at [1054, 144] on span "Quest Strawberry 2/4" at bounding box center [1140, 138] width 295 height 23
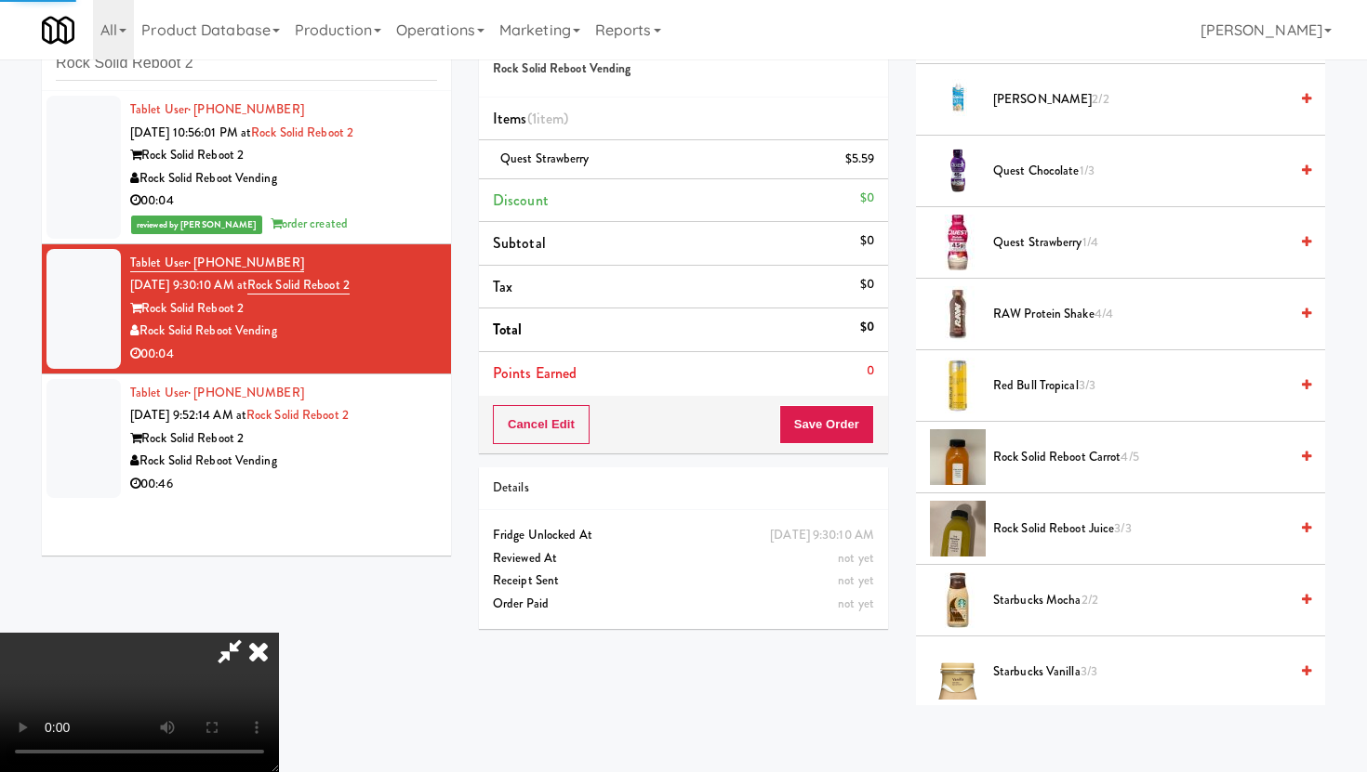
scroll to position [1595, 0]
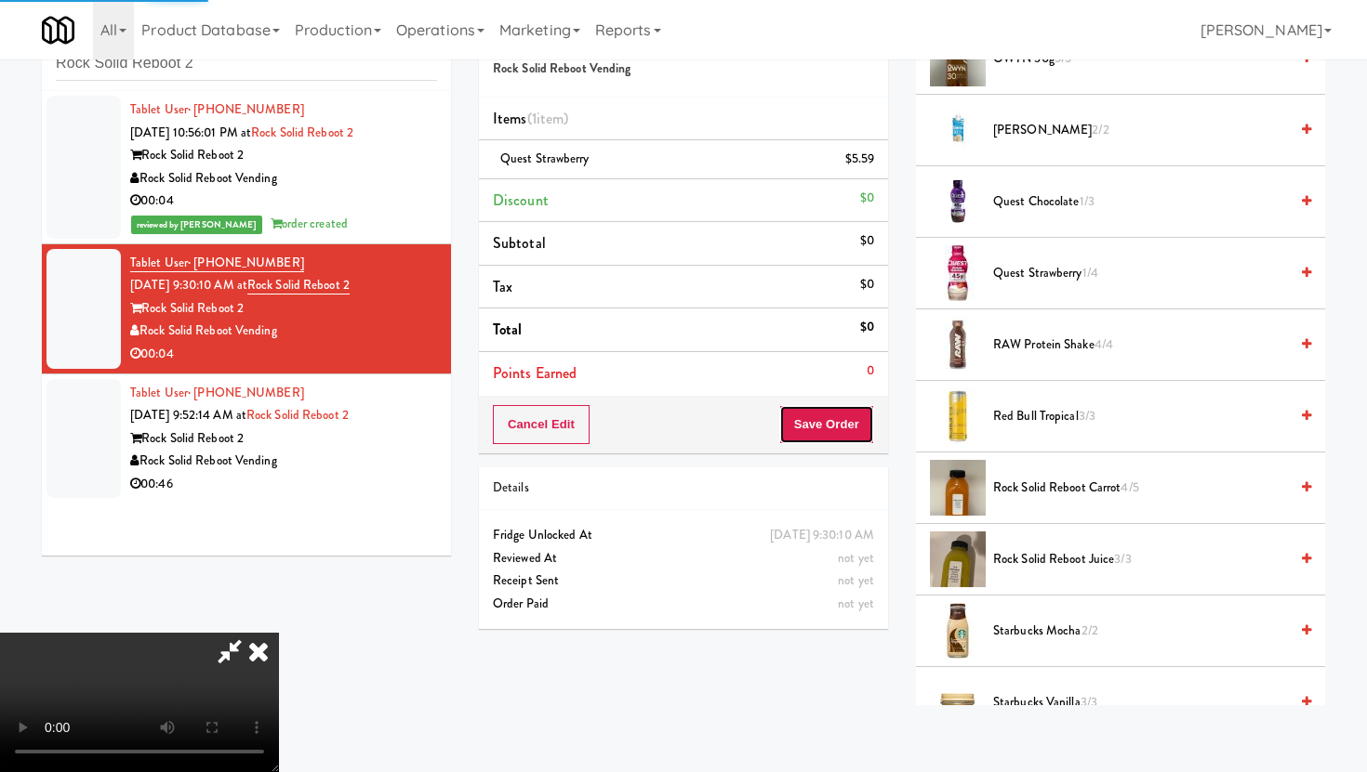
click at [839, 424] on button "Save Order" at bounding box center [826, 424] width 95 height 39
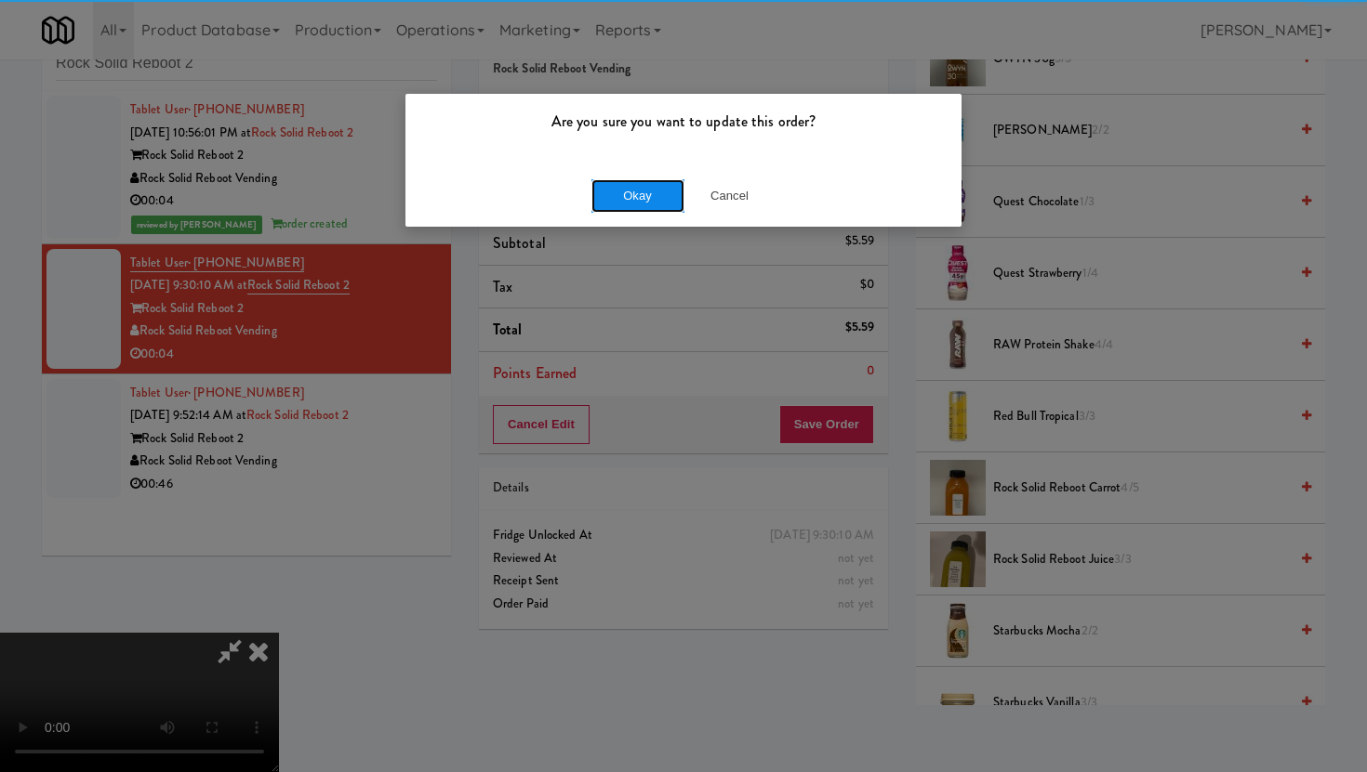
click at [652, 205] on button "Okay" at bounding box center [637, 195] width 93 height 33
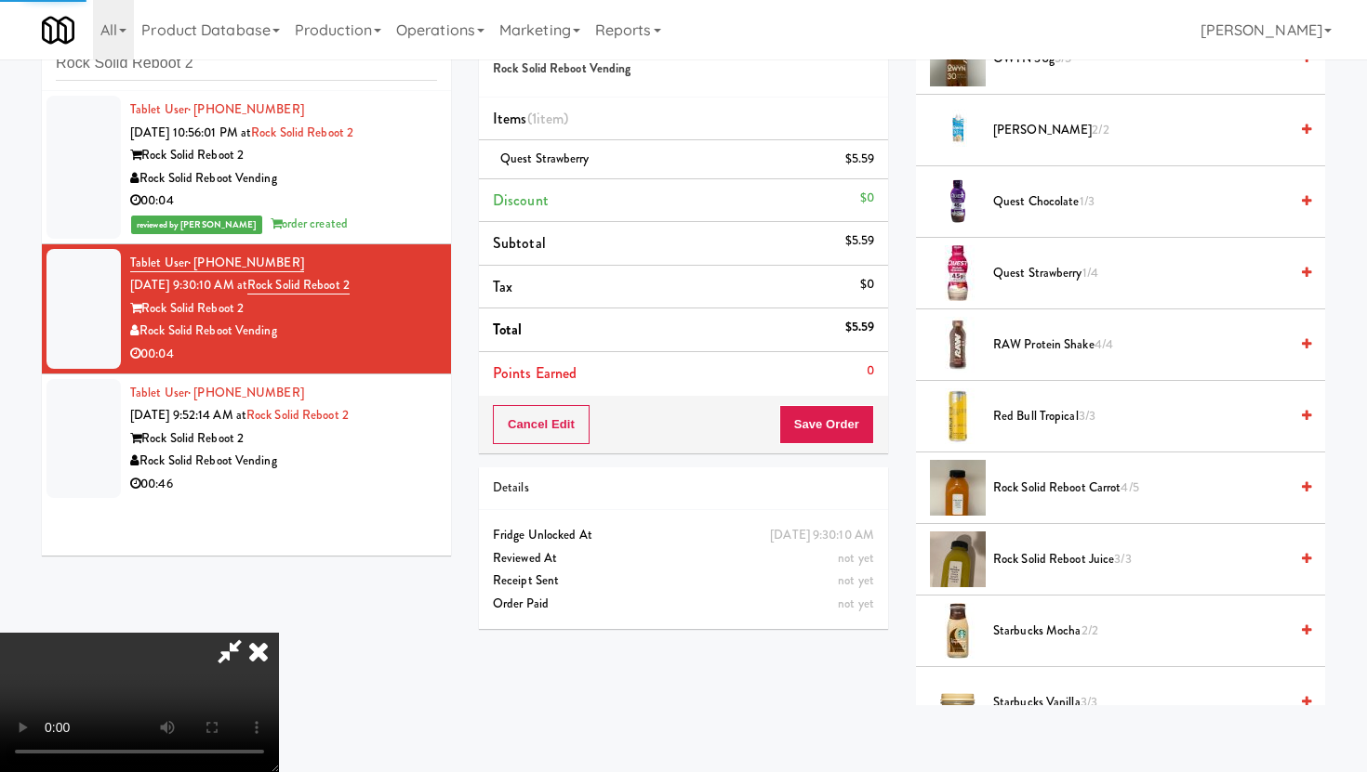
scroll to position [47, 0]
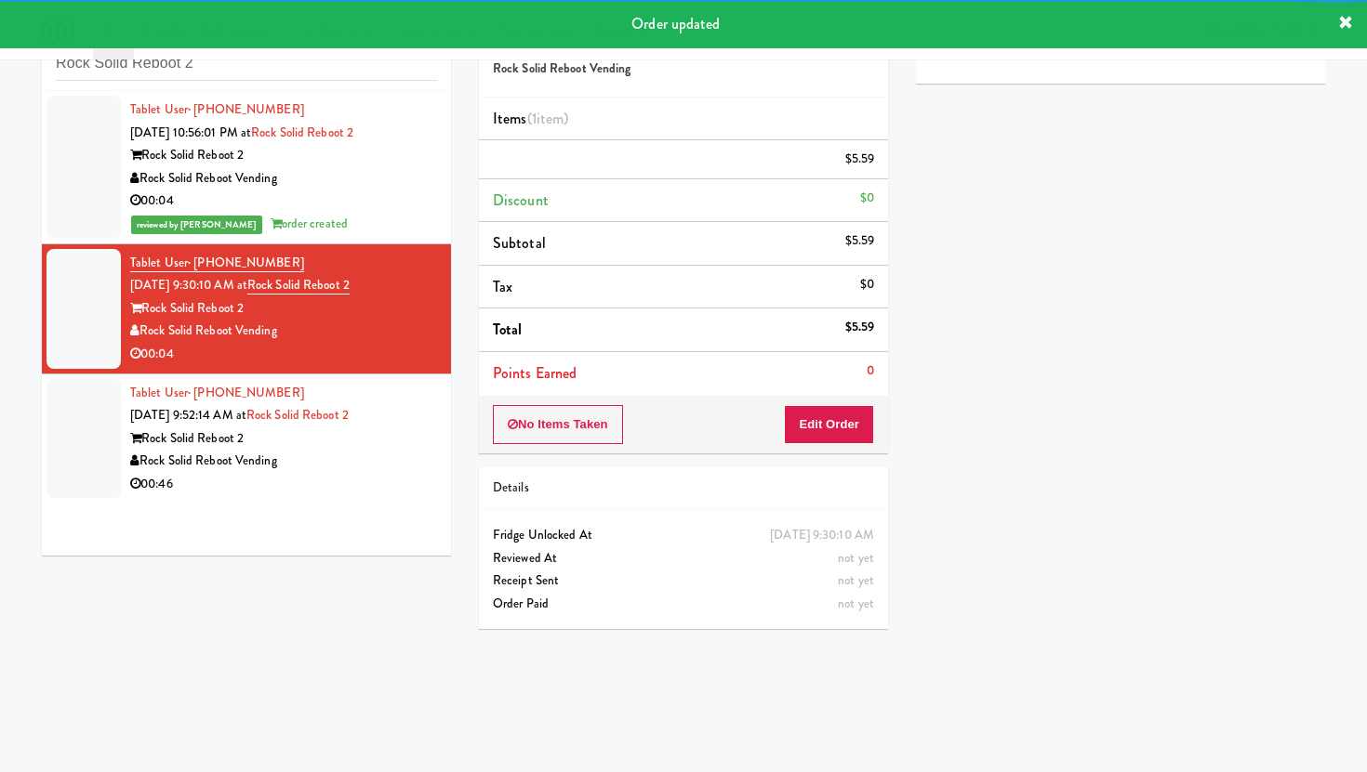
click at [404, 473] on div "Rock Solid Reboot Vending" at bounding box center [283, 461] width 307 height 23
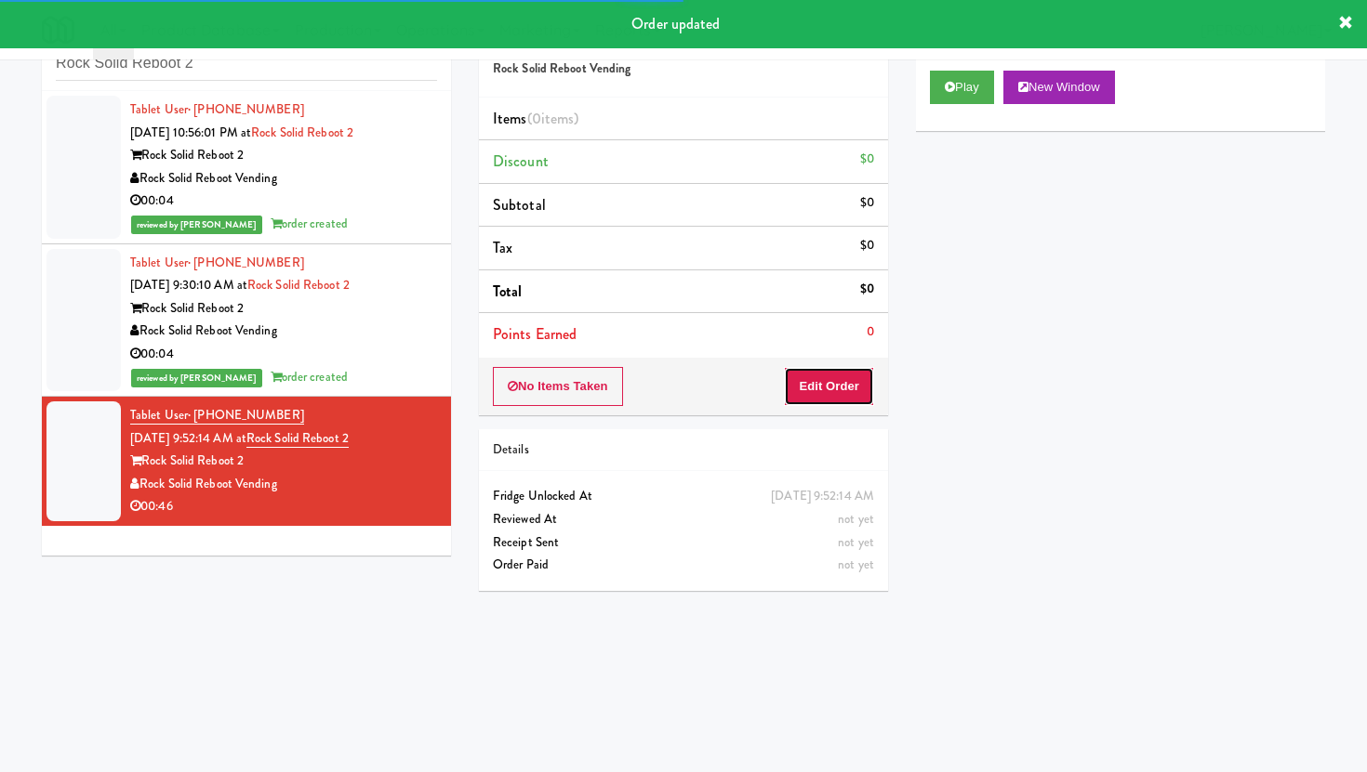
click at [838, 376] on button "Edit Order" at bounding box center [829, 386] width 90 height 39
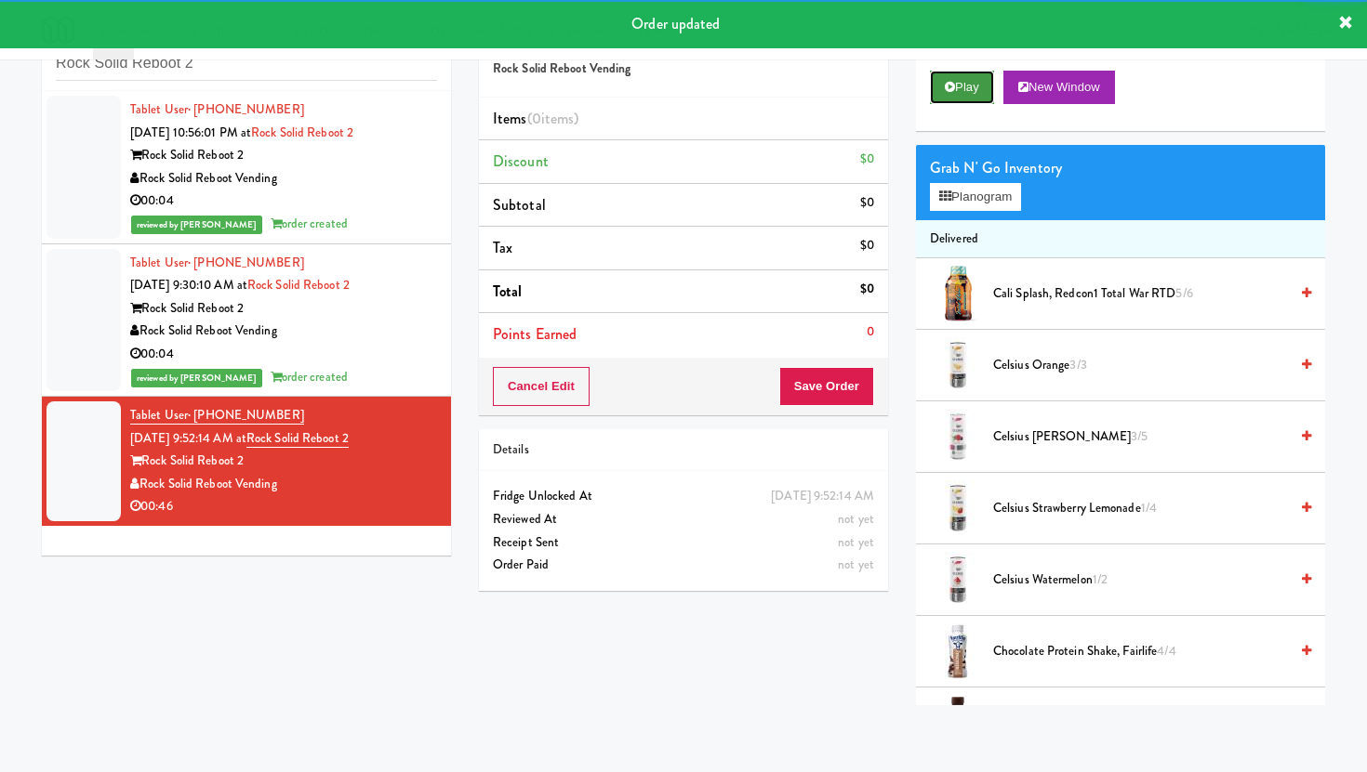
click at [959, 77] on button "Play" at bounding box center [962, 87] width 64 height 33
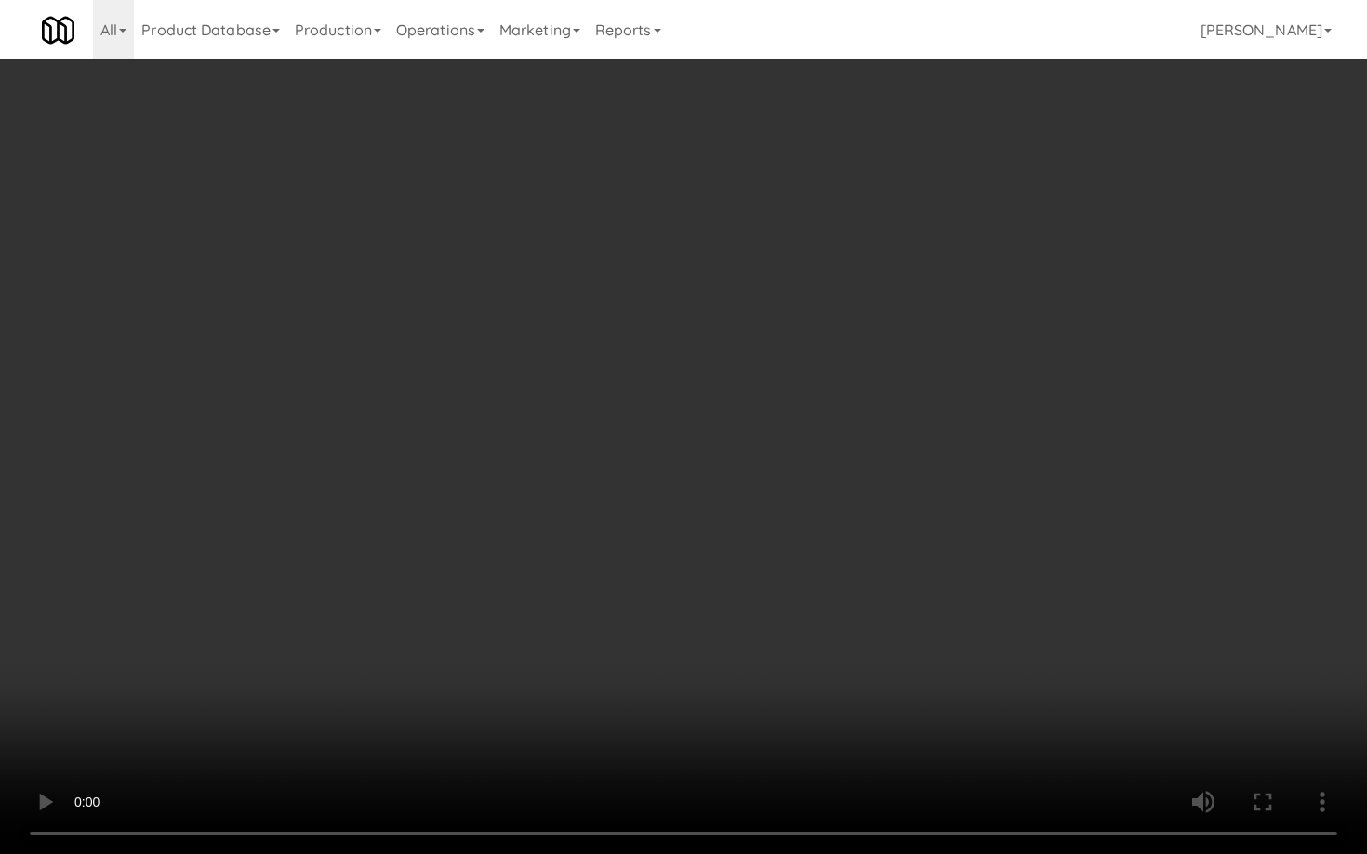
click at [583, 569] on video at bounding box center [683, 427] width 1367 height 854
click at [689, 460] on video at bounding box center [683, 427] width 1367 height 854
click at [693, 484] on video at bounding box center [683, 427] width 1367 height 854
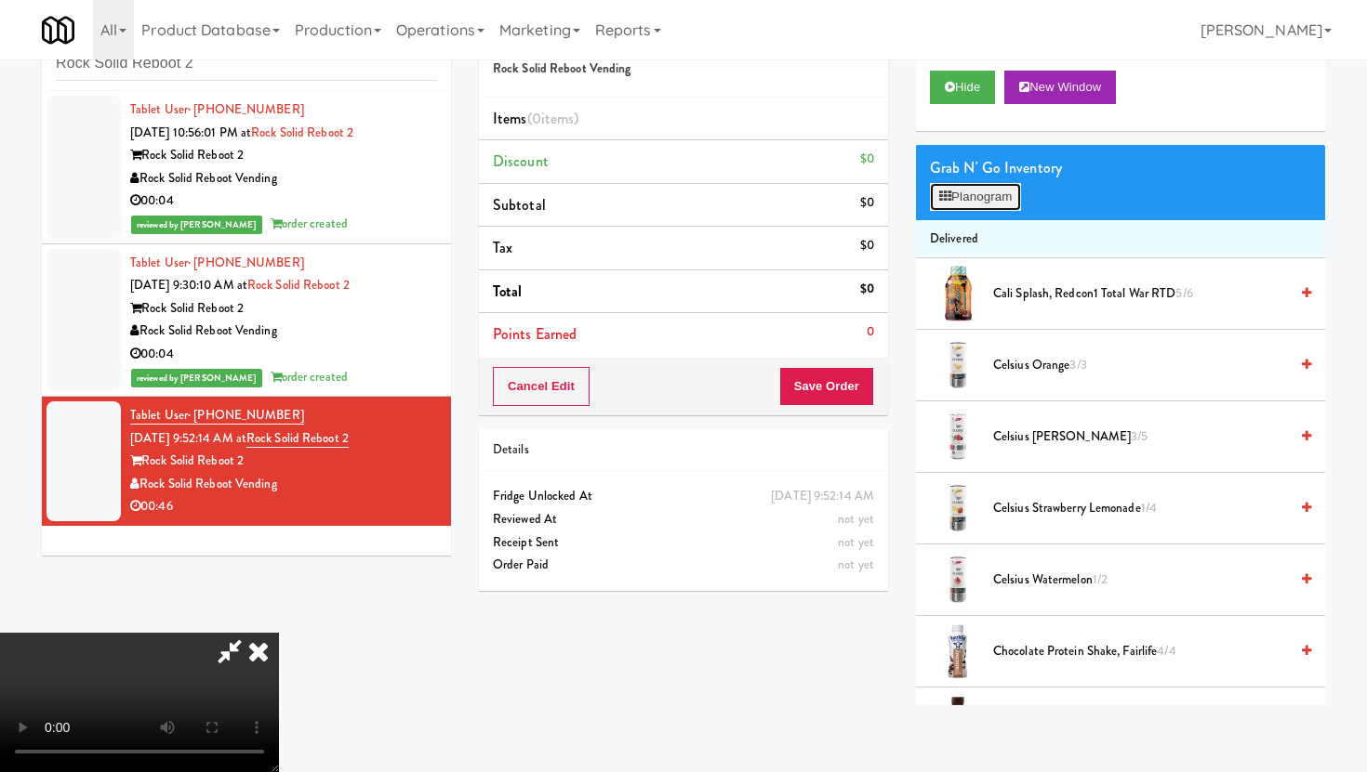
click at [976, 193] on button "Planogram" at bounding box center [975, 197] width 91 height 28
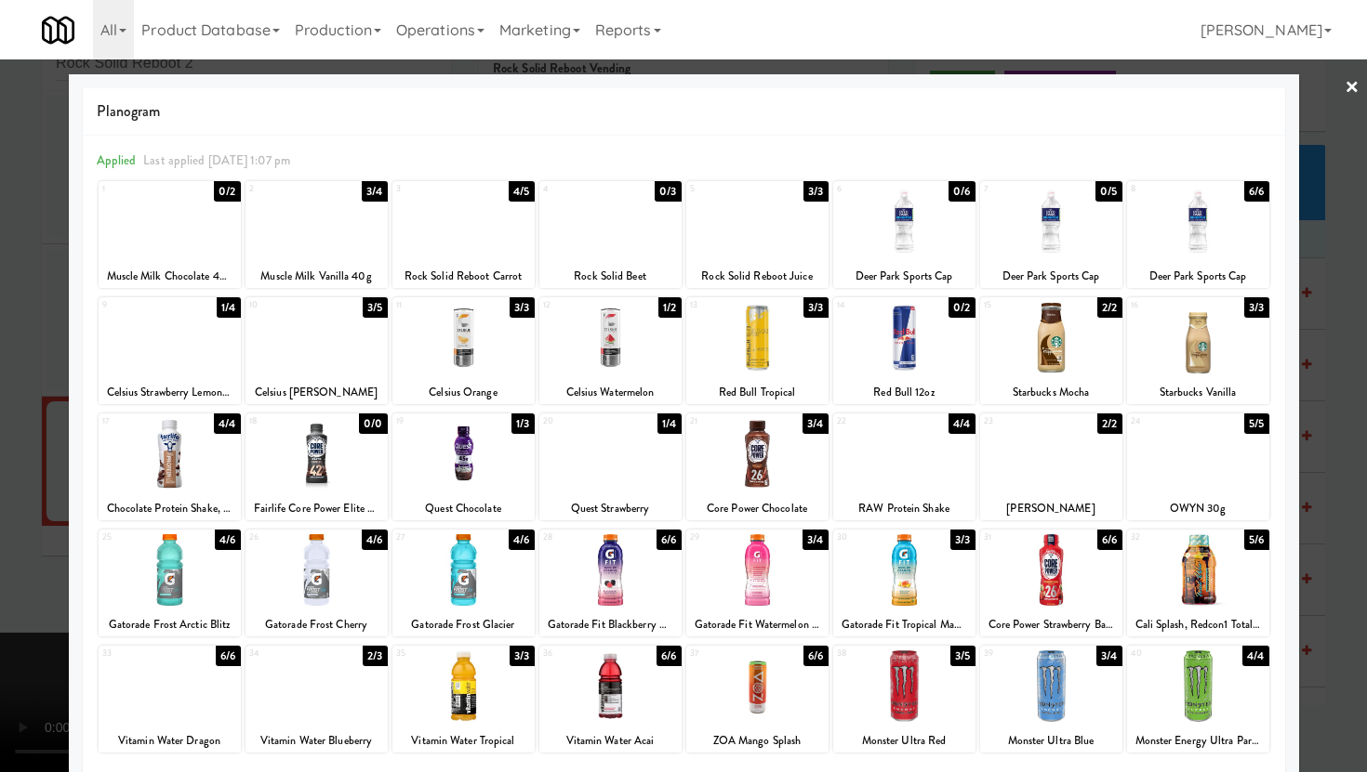
click at [783, 253] on div at bounding box center [757, 222] width 142 height 72
click at [0, 541] on div at bounding box center [683, 386] width 1367 height 772
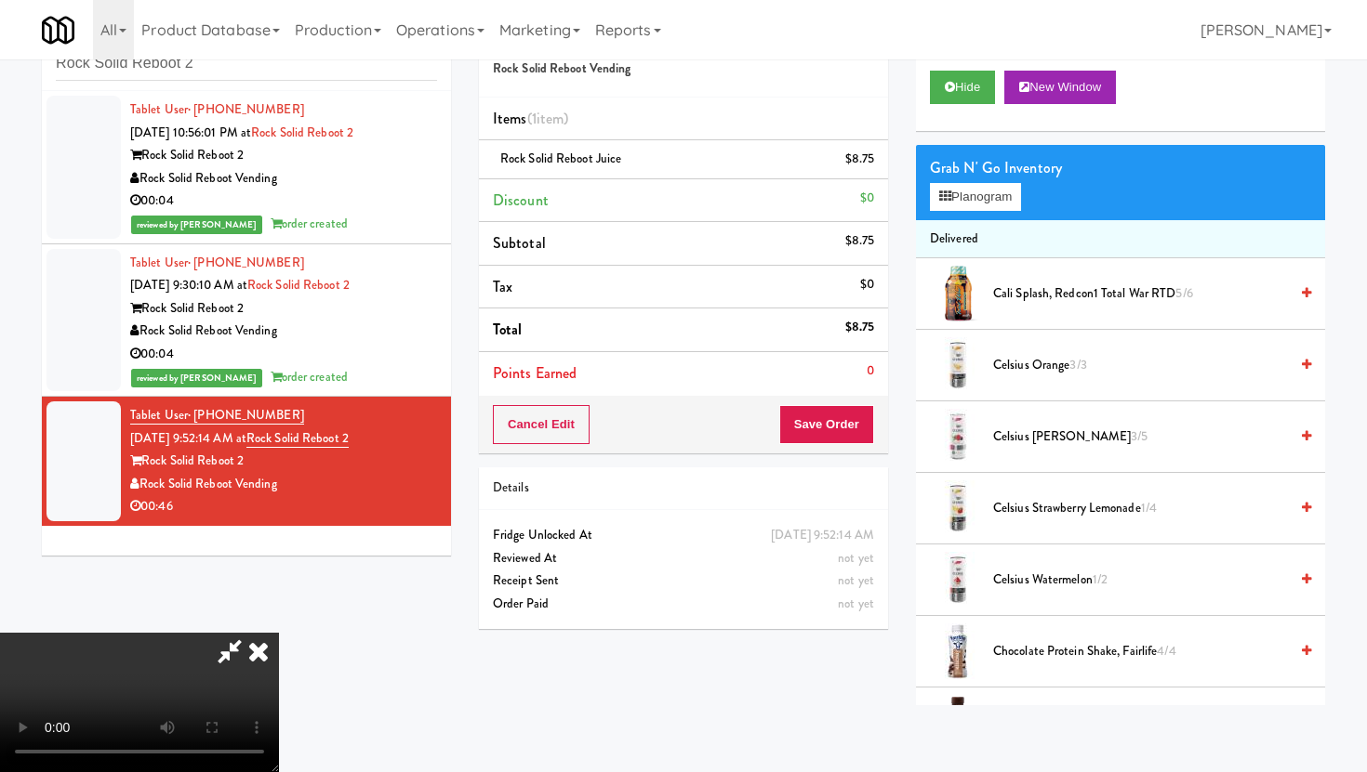
click at [279, 633] on video at bounding box center [139, 702] width 279 height 139
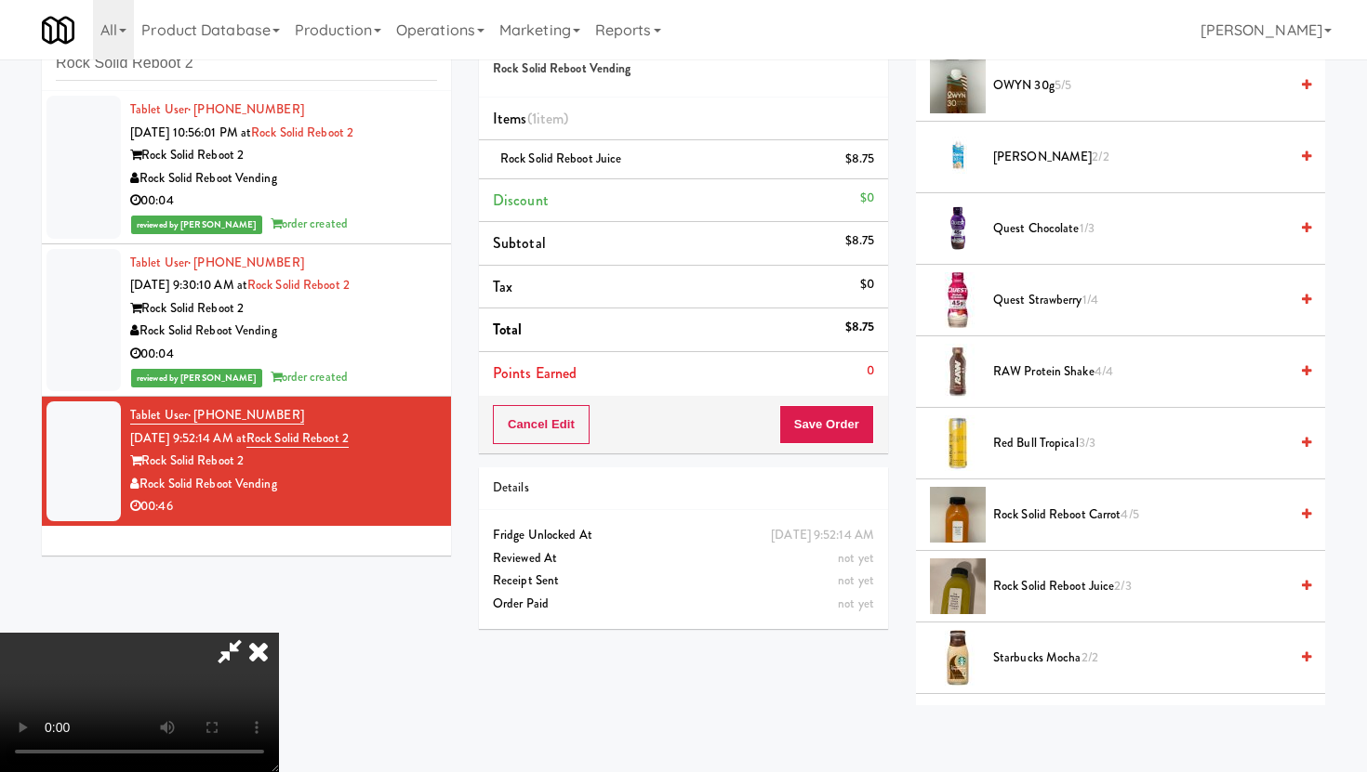
click at [279, 633] on video at bounding box center [139, 702] width 279 height 139
click at [1022, 586] on span "Rock Solid Reboot Juice 2/3" at bounding box center [1140, 586] width 295 height 23
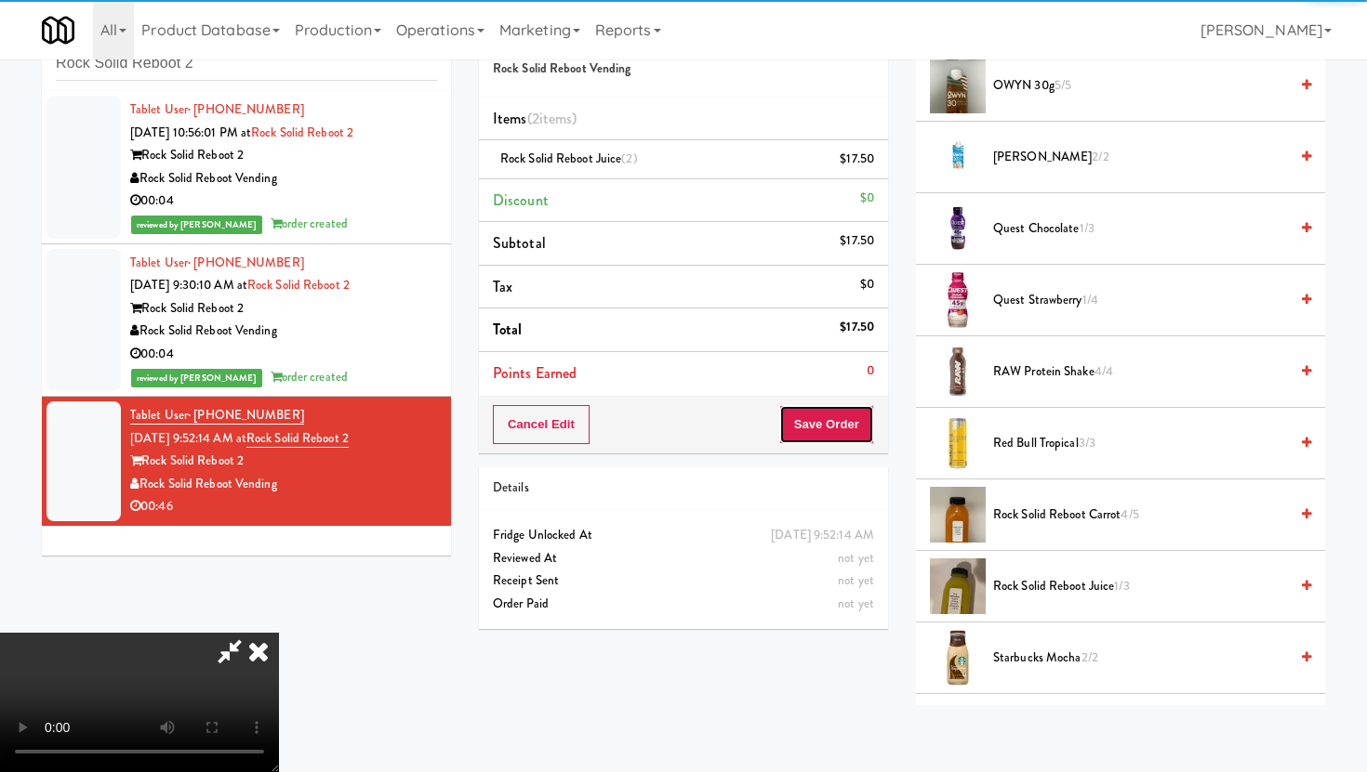
click at [870, 443] on button "Save Order" at bounding box center [826, 424] width 95 height 39
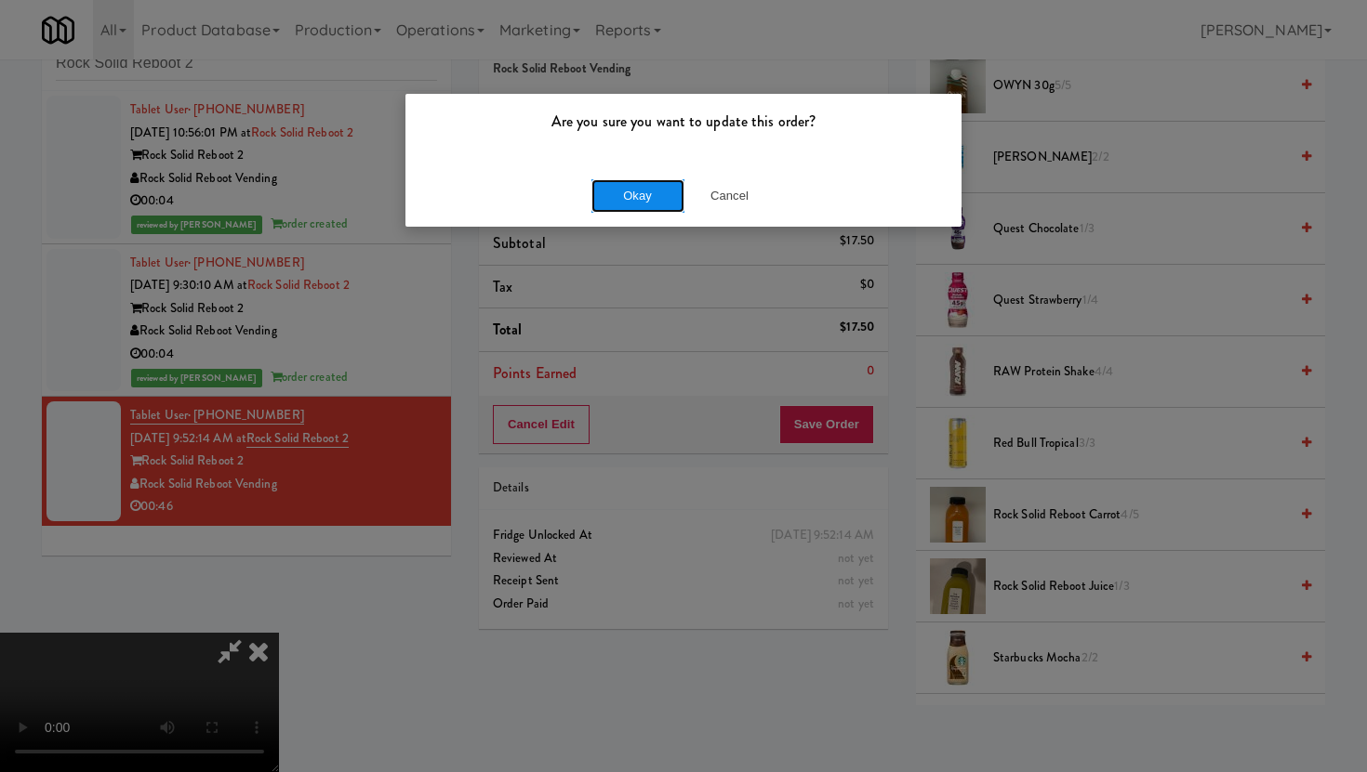
click at [666, 201] on button "Okay" at bounding box center [637, 195] width 93 height 33
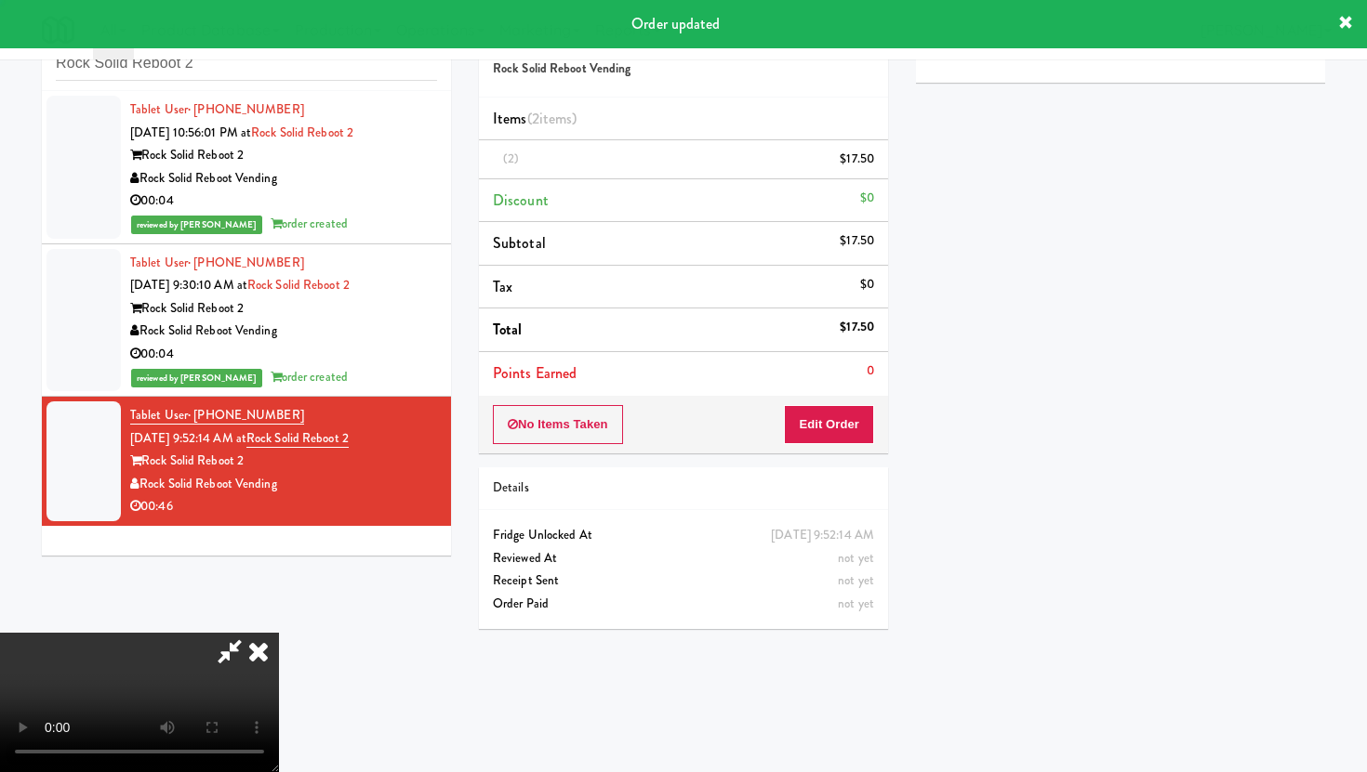
scroll to position [47, 0]
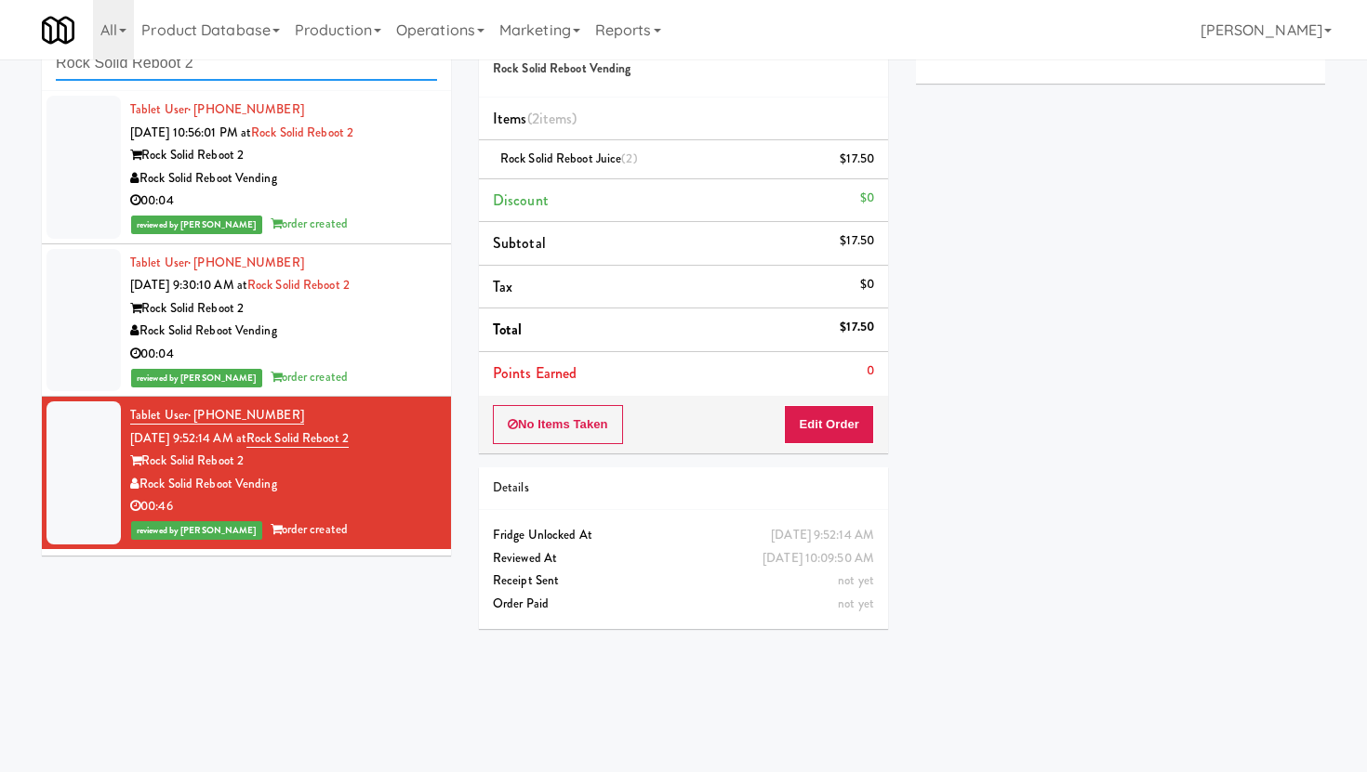
click at [257, 64] on input "Rock Solid Reboot 2" at bounding box center [246, 63] width 381 height 34
paste input "Crystal Flats - Cooler #1"
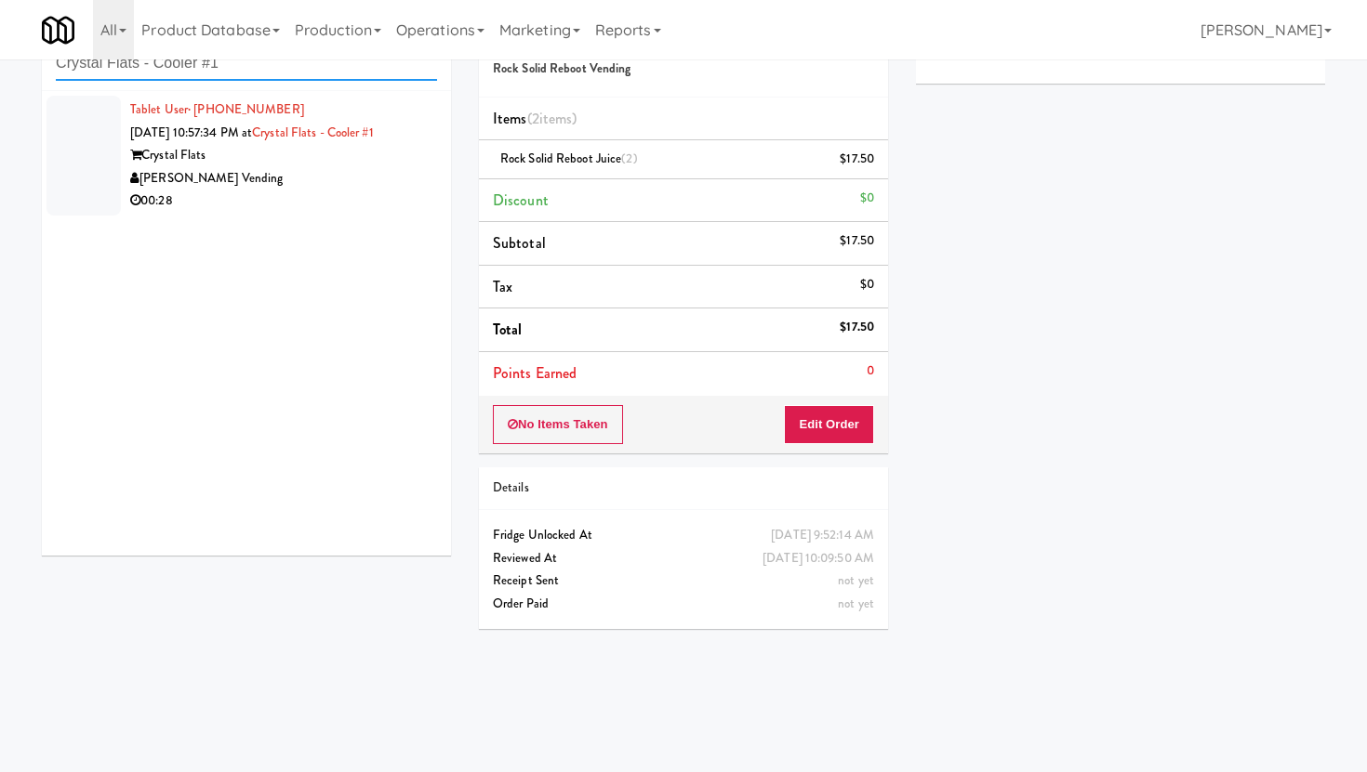
type input "Crystal Flats - Cooler #1"
click at [312, 231] on div "Tablet User · (301) 955-6332 [DATE] 10:57:34 PM at [GEOGRAPHIC_DATA] - Cooler #…" at bounding box center [246, 323] width 409 height 465
click at [329, 223] on div "Tablet User · (301) 955-6332 [DATE] 10:57:34 PM at [GEOGRAPHIC_DATA] - Cooler #…" at bounding box center [246, 323] width 409 height 465
click at [381, 191] on div "00:28" at bounding box center [283, 201] width 307 height 23
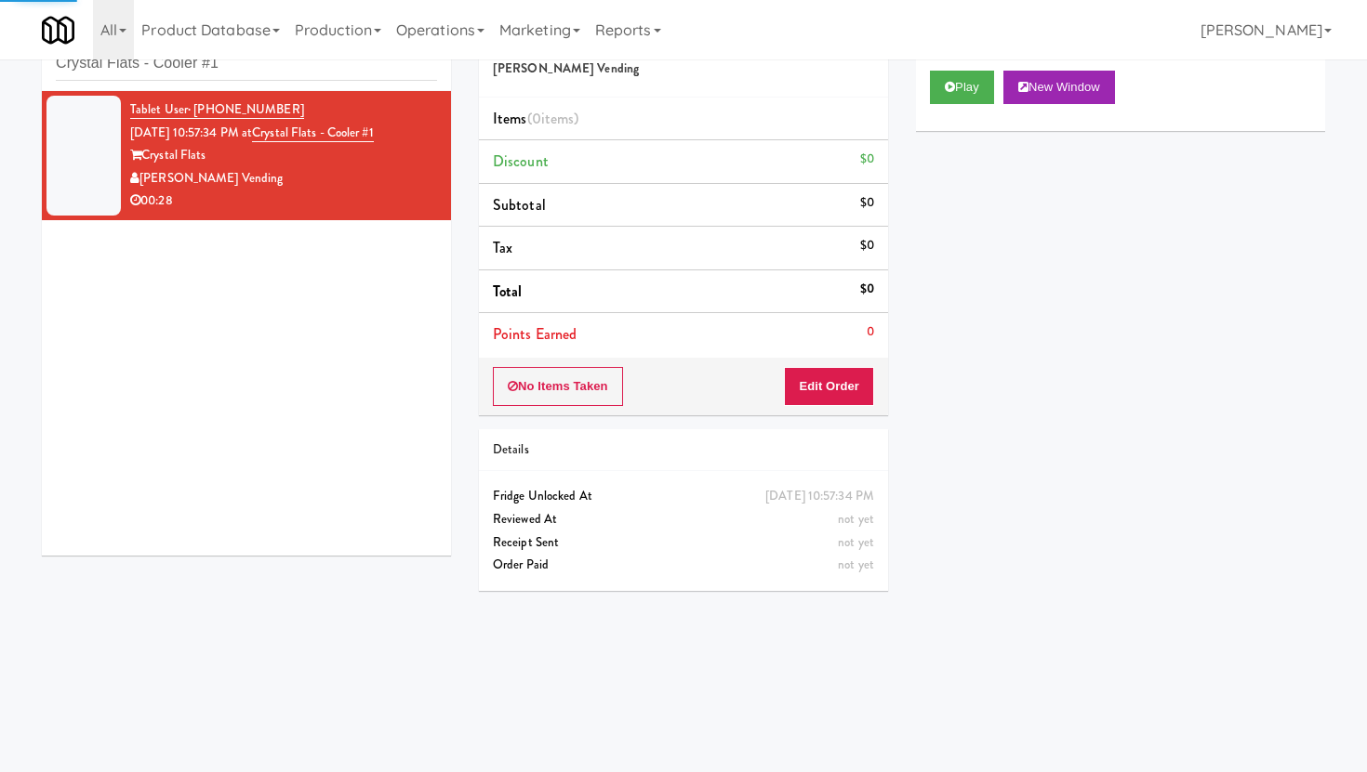
click at [842, 414] on div "No Items Taken Edit Order" at bounding box center [683, 387] width 409 height 58
click at [842, 395] on button "Edit Order" at bounding box center [829, 386] width 90 height 39
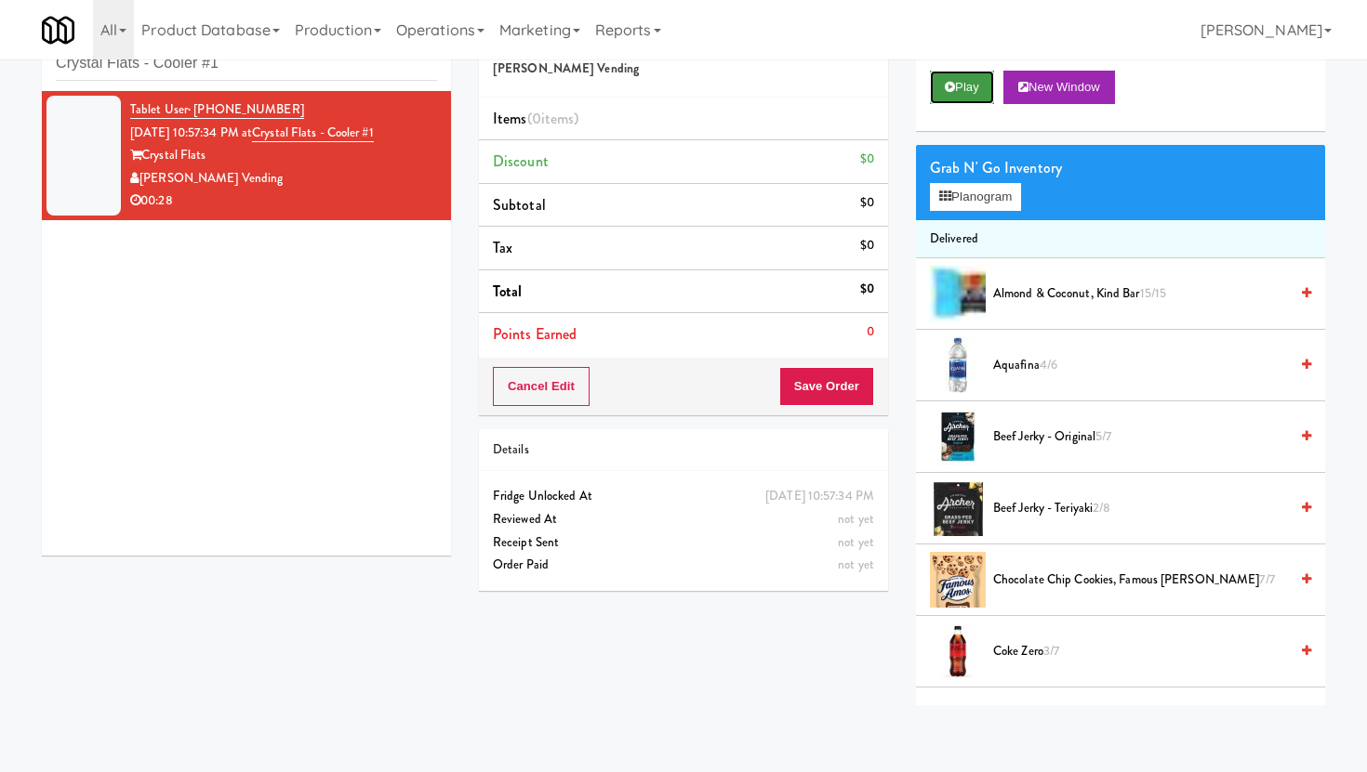
click at [951, 84] on icon at bounding box center [949, 87] width 10 height 12
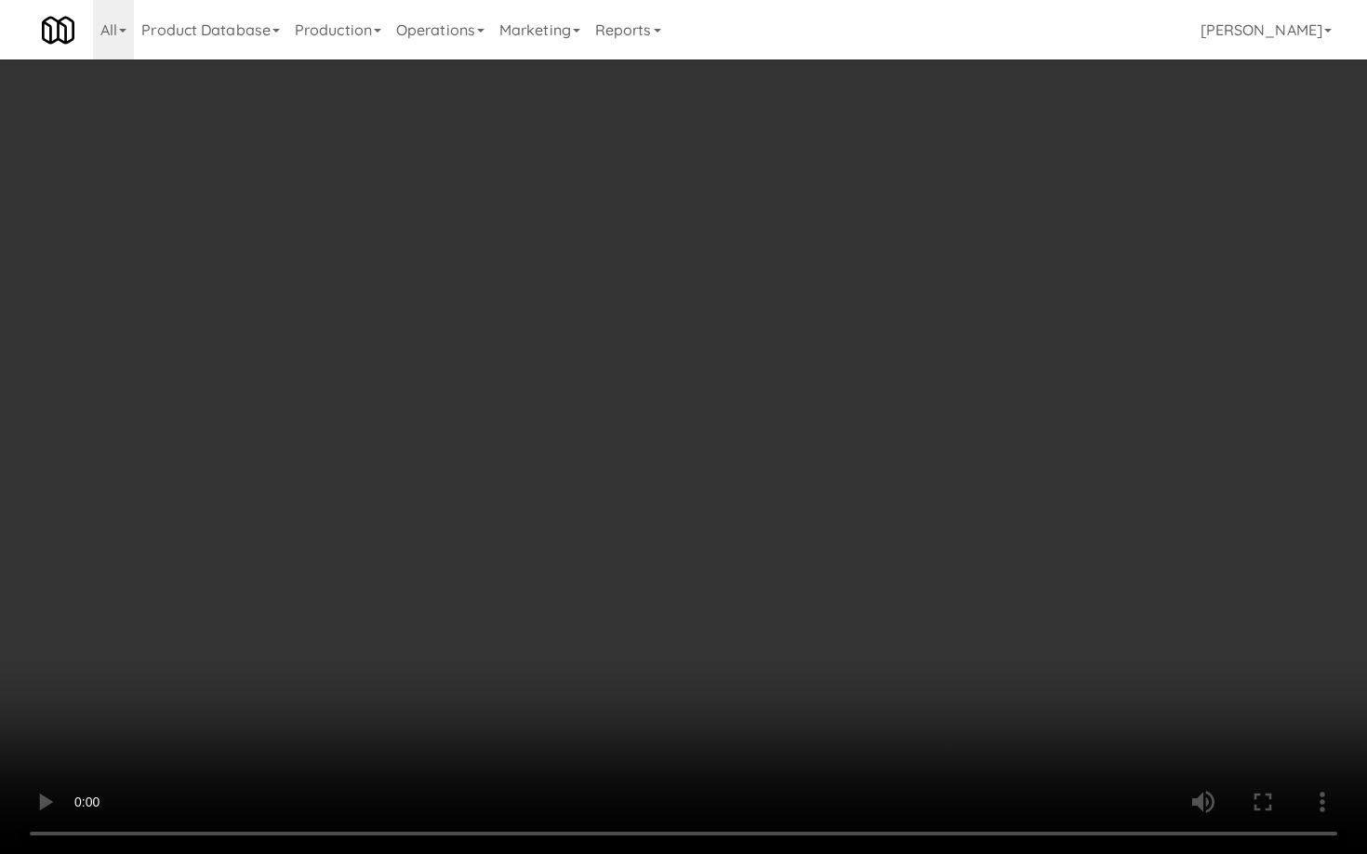
click at [834, 627] on video at bounding box center [683, 427] width 1367 height 854
click at [514, 627] on video at bounding box center [683, 427] width 1367 height 854
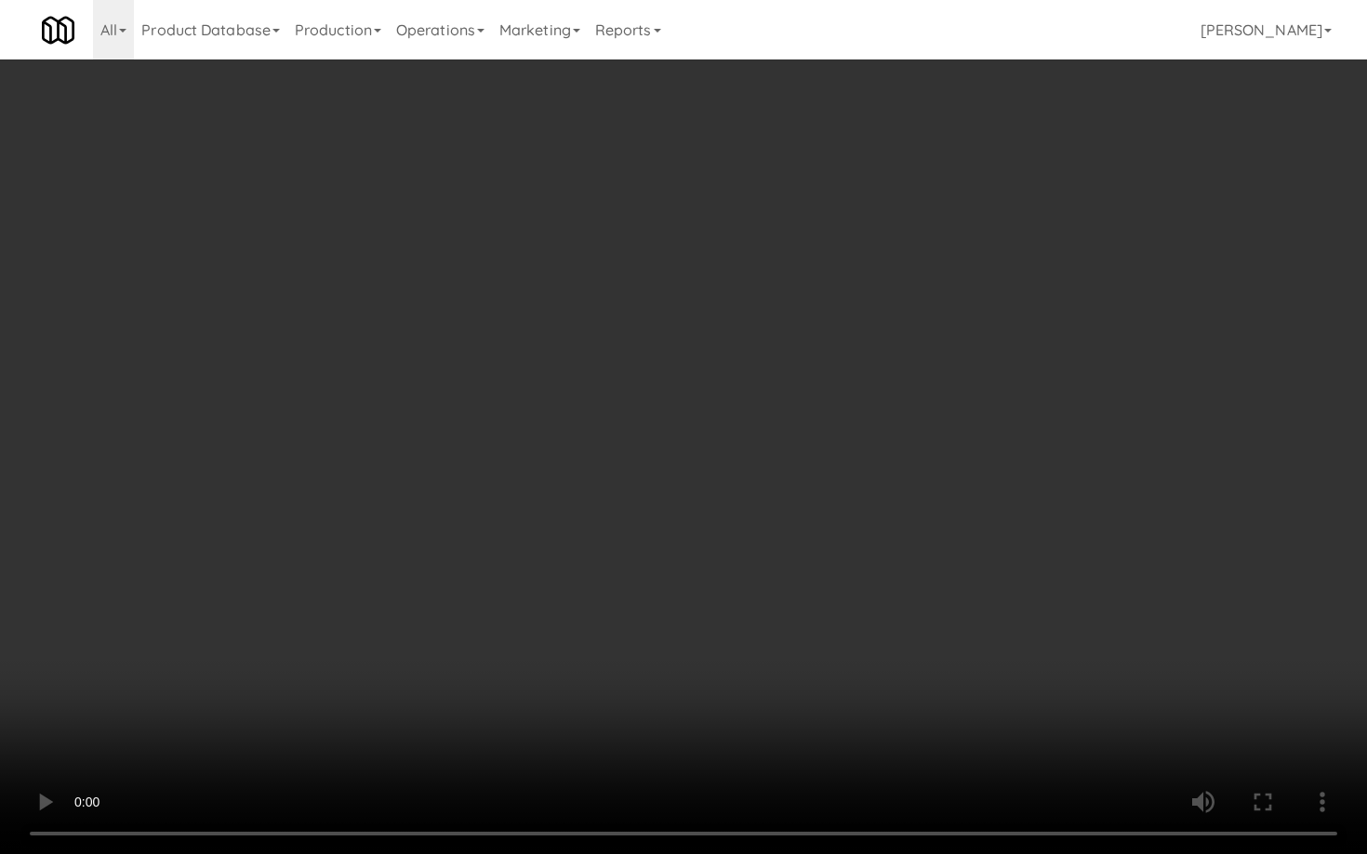
click at [514, 627] on video at bounding box center [683, 427] width 1367 height 854
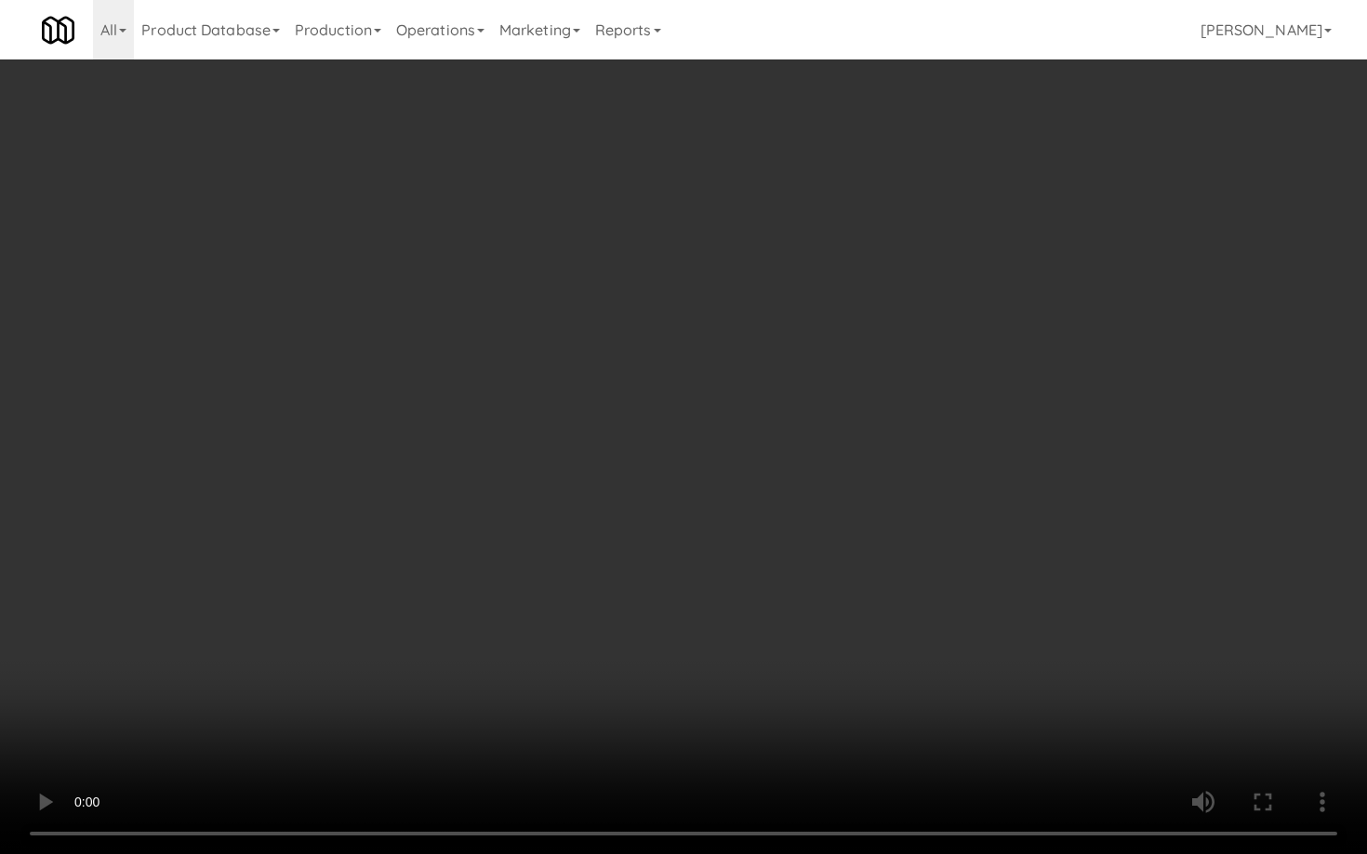
click at [514, 627] on video at bounding box center [683, 427] width 1367 height 854
click at [628, 618] on video at bounding box center [683, 427] width 1367 height 854
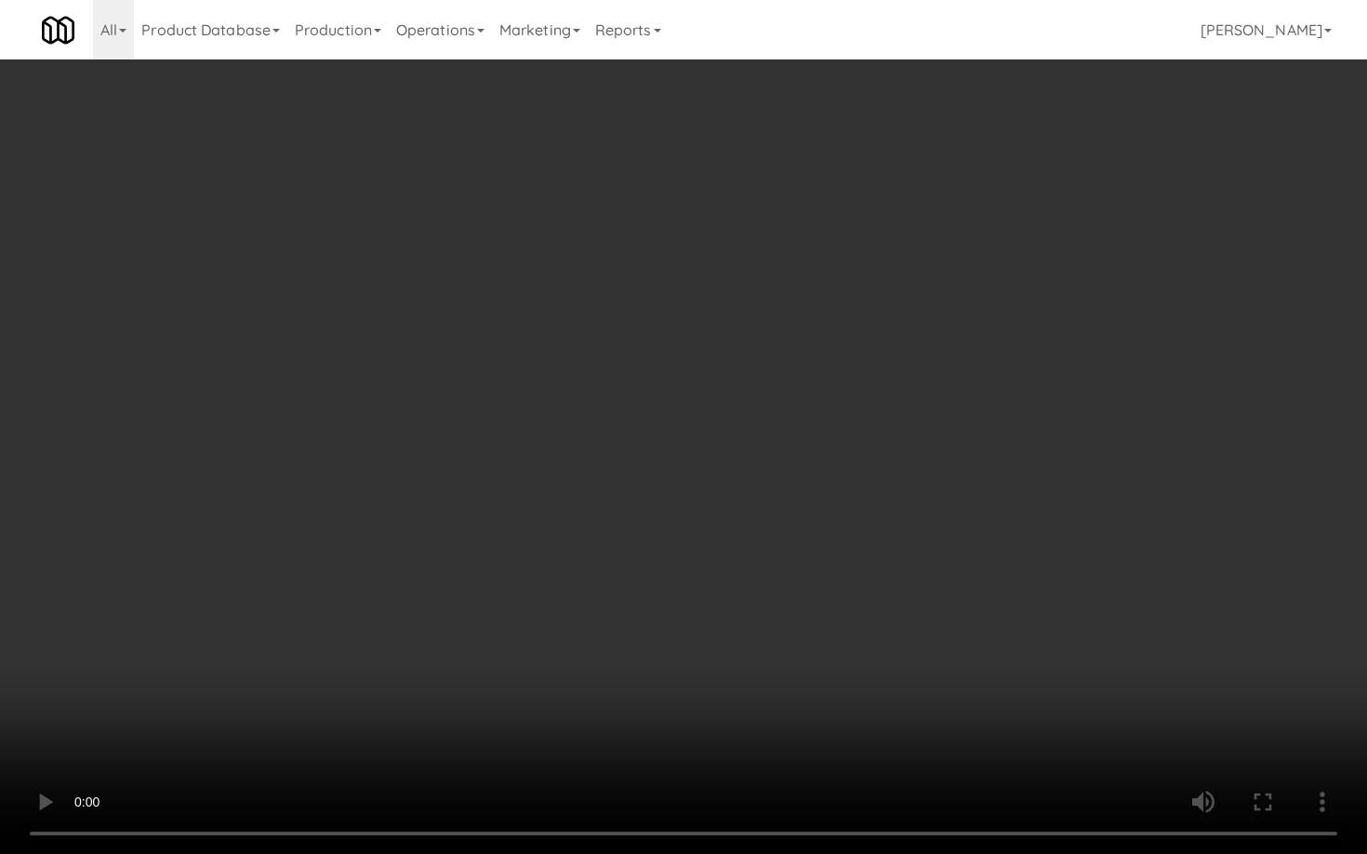
click at [628, 618] on video at bounding box center [683, 427] width 1367 height 854
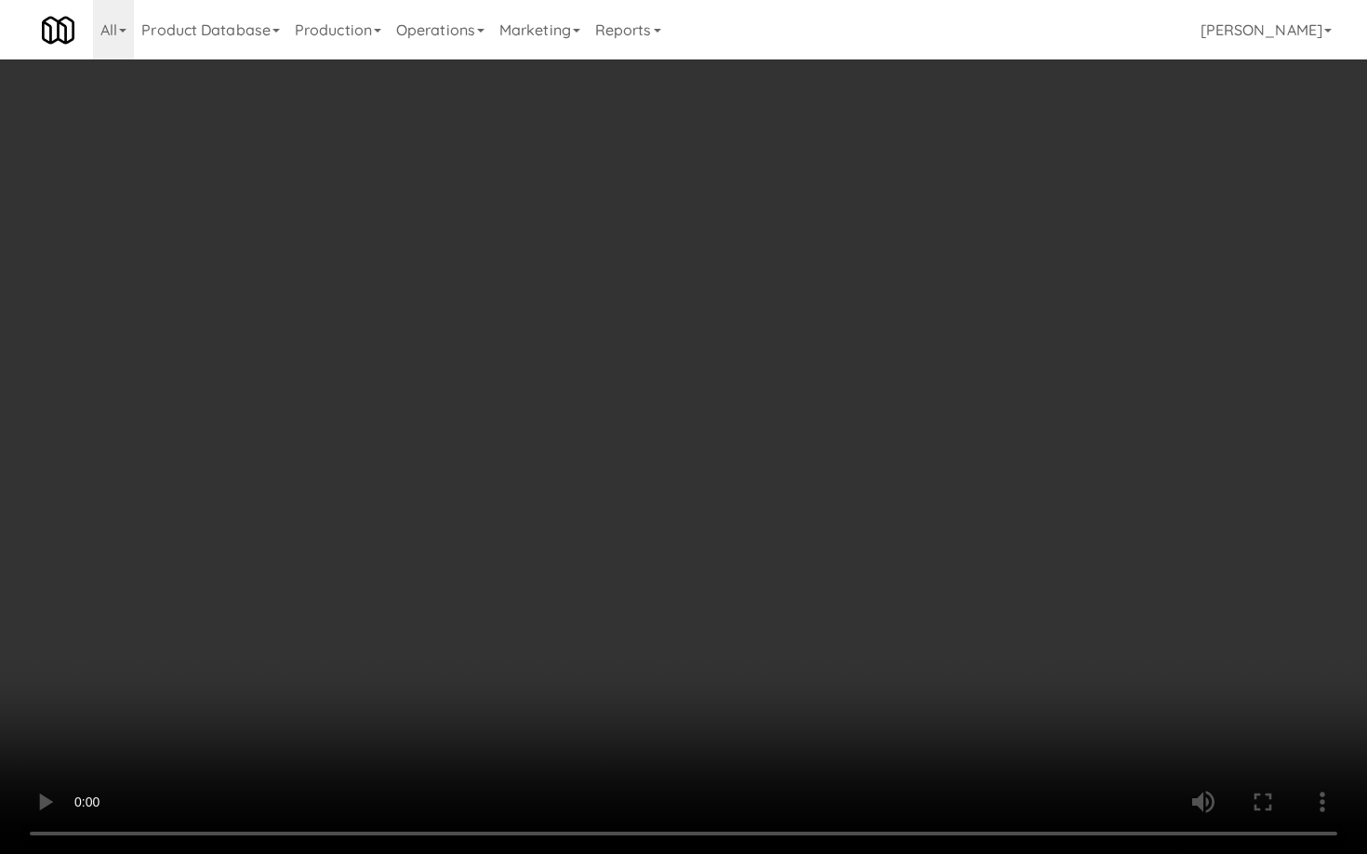
click at [628, 618] on video at bounding box center [683, 427] width 1367 height 854
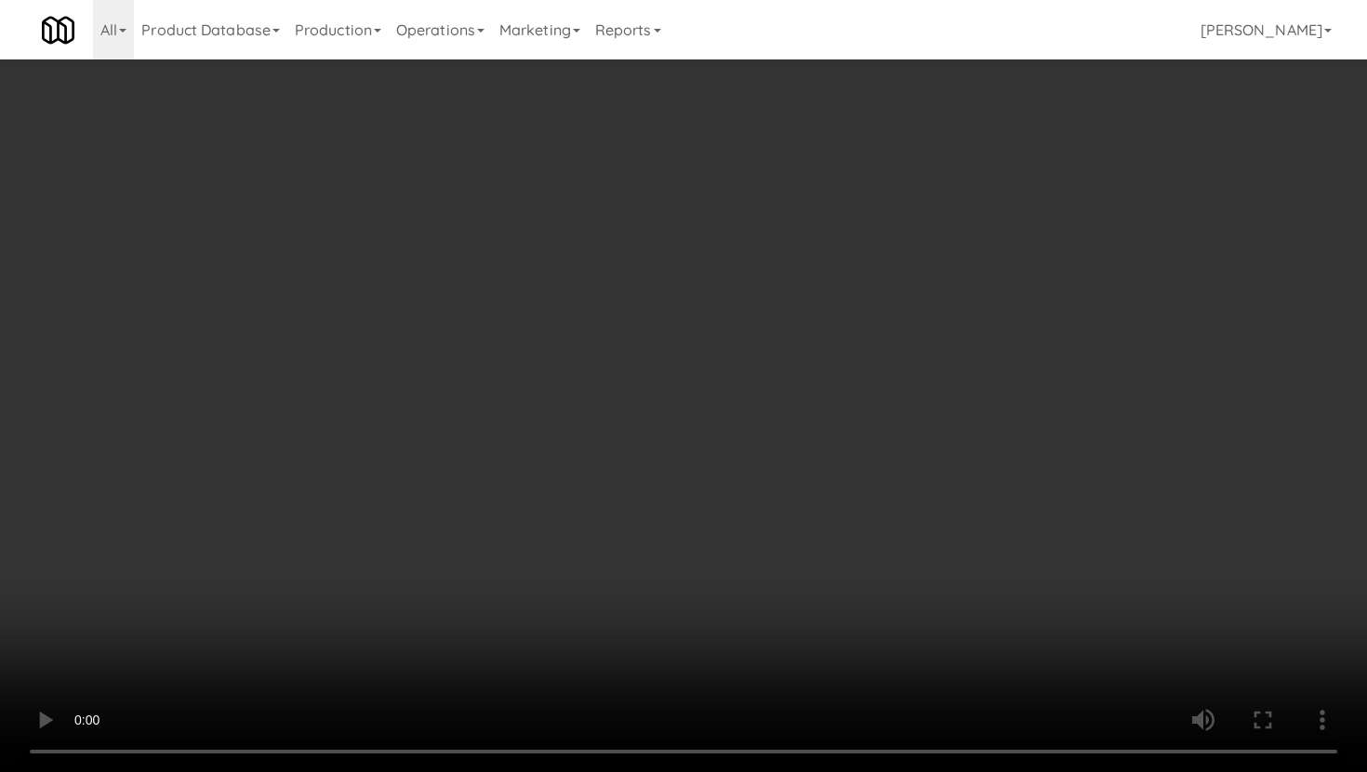
click at [975, 210] on div "Grab N' Go Inventory Planogram" at bounding box center [1120, 182] width 409 height 75
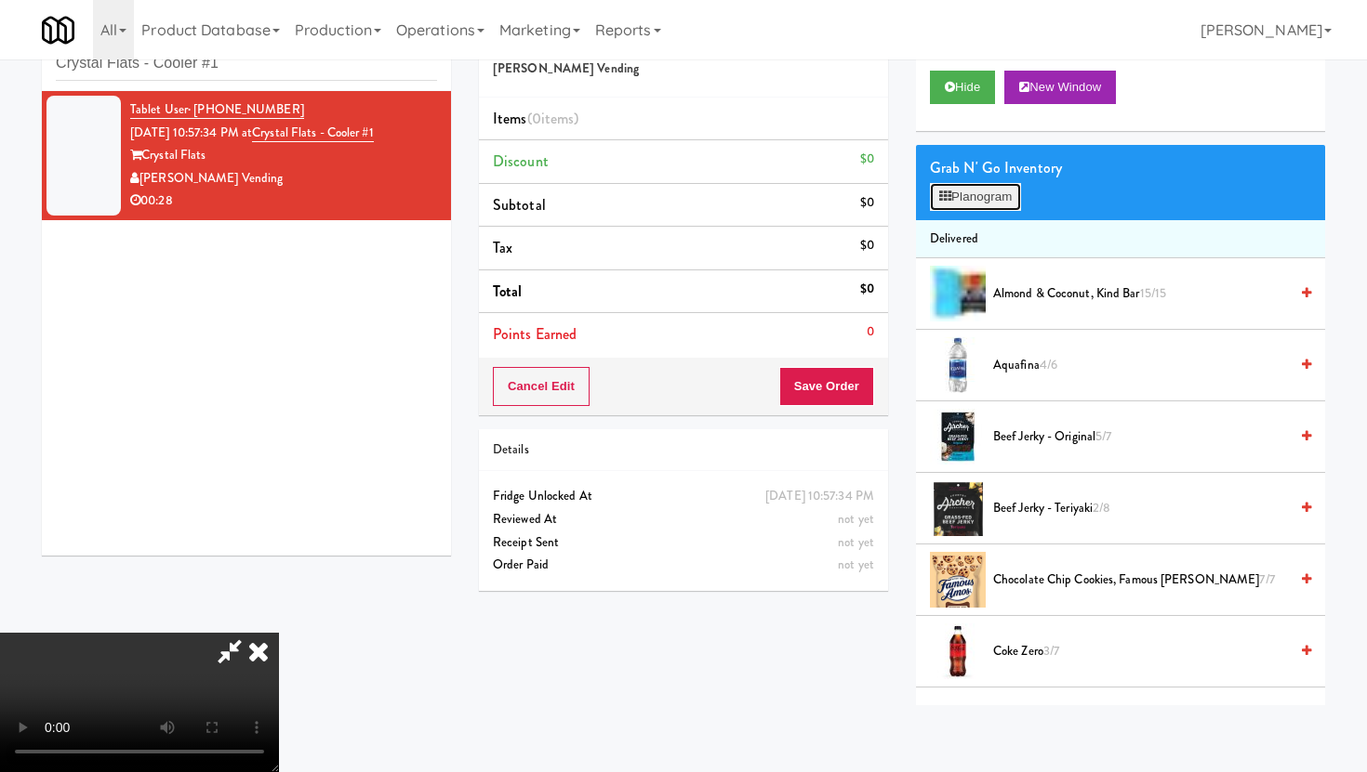
click at [975, 209] on button "Planogram" at bounding box center [975, 197] width 91 height 28
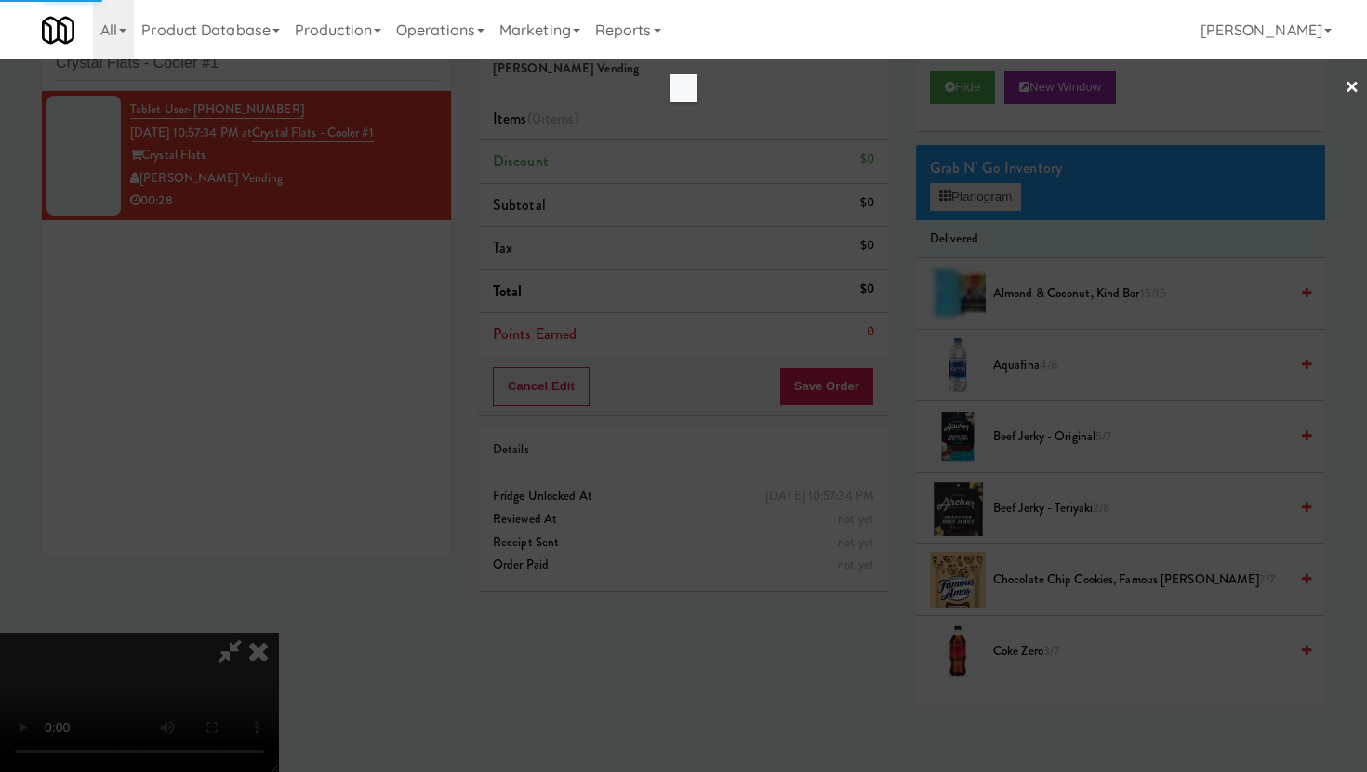
click at [975, 209] on div at bounding box center [683, 386] width 1367 height 772
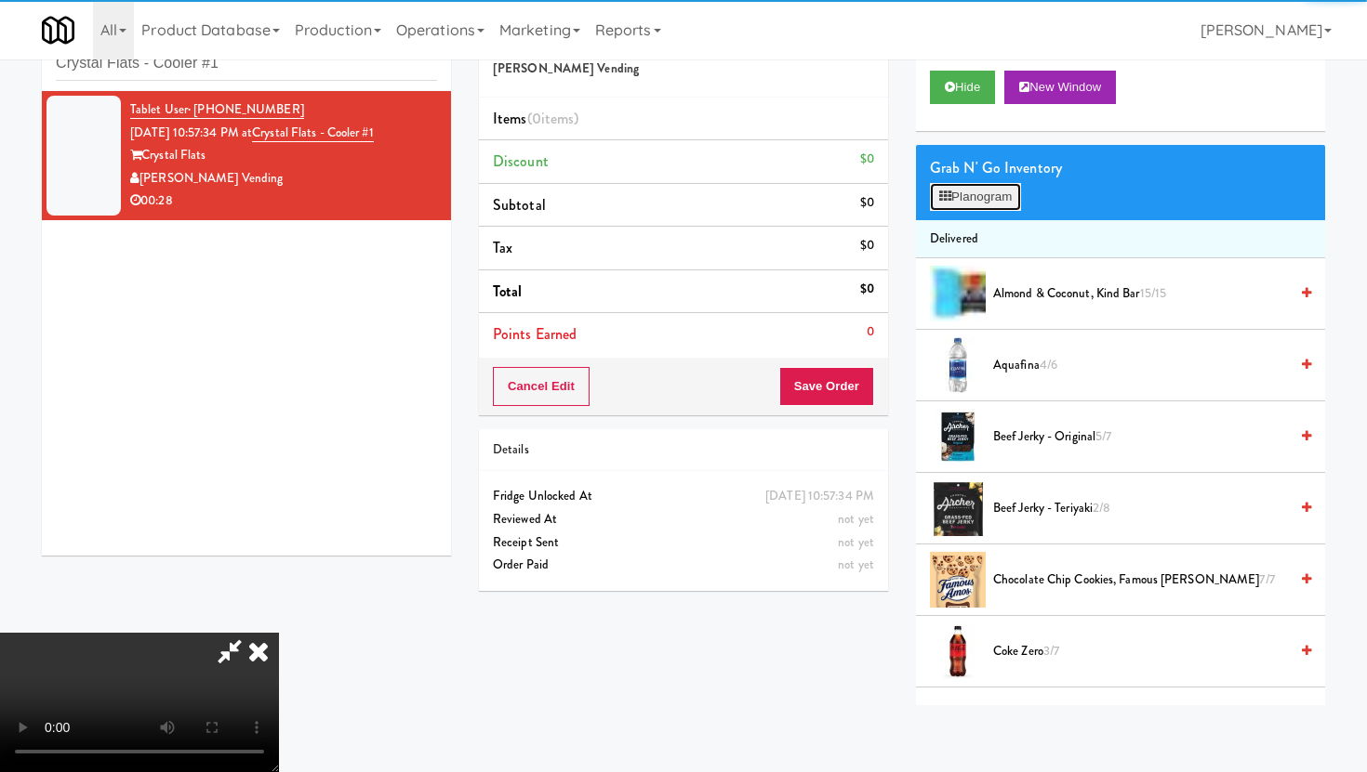
click at [975, 209] on button "Planogram" at bounding box center [975, 197] width 91 height 28
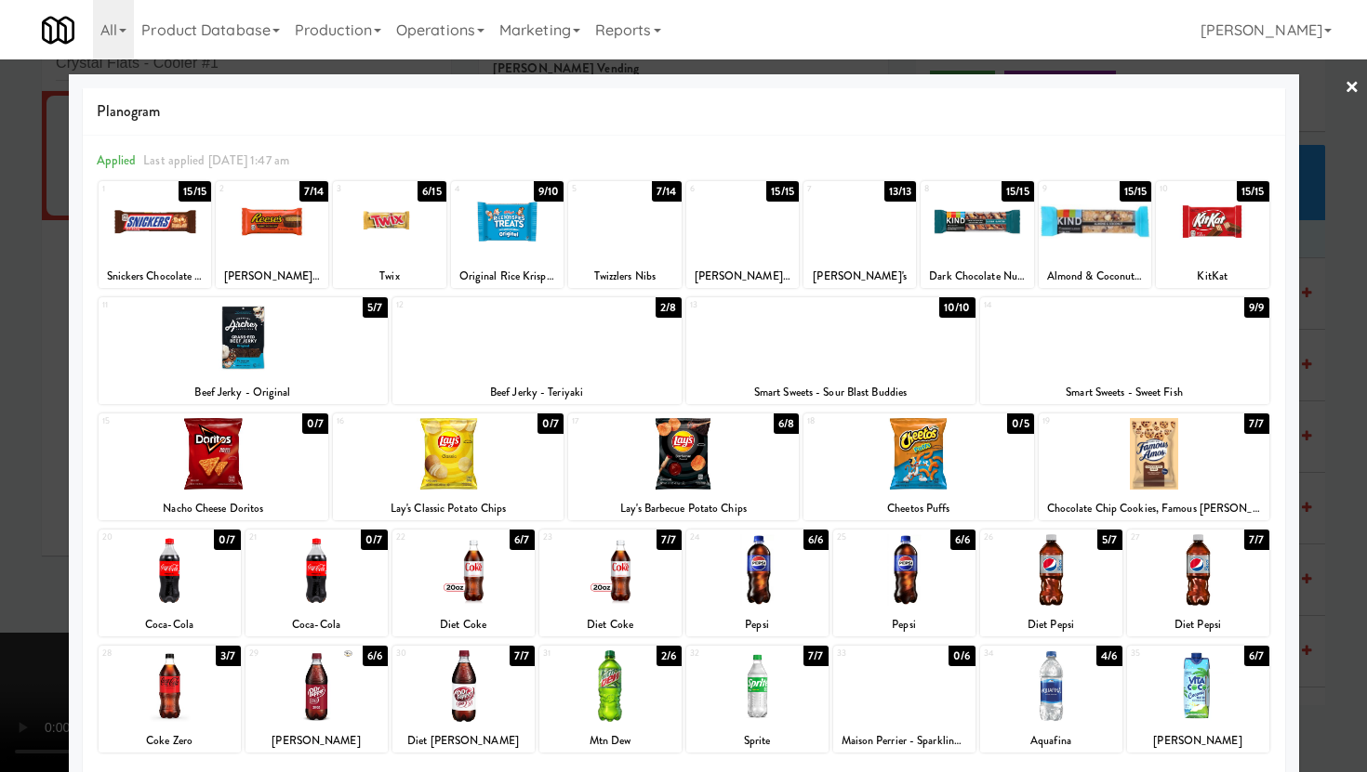
click at [888, 241] on div at bounding box center [859, 222] width 112 height 72
click at [289, 230] on div at bounding box center [272, 222] width 112 height 72
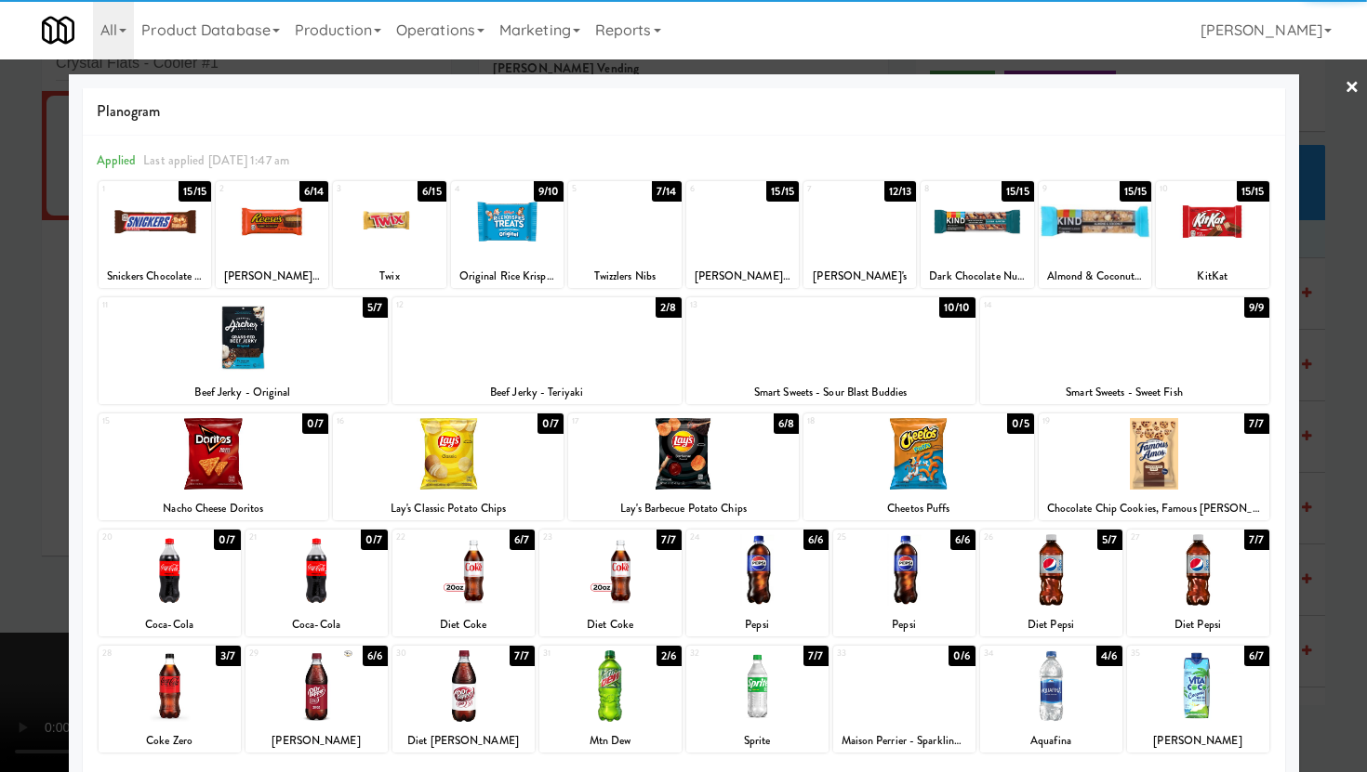
click at [0, 308] on div at bounding box center [683, 386] width 1367 height 772
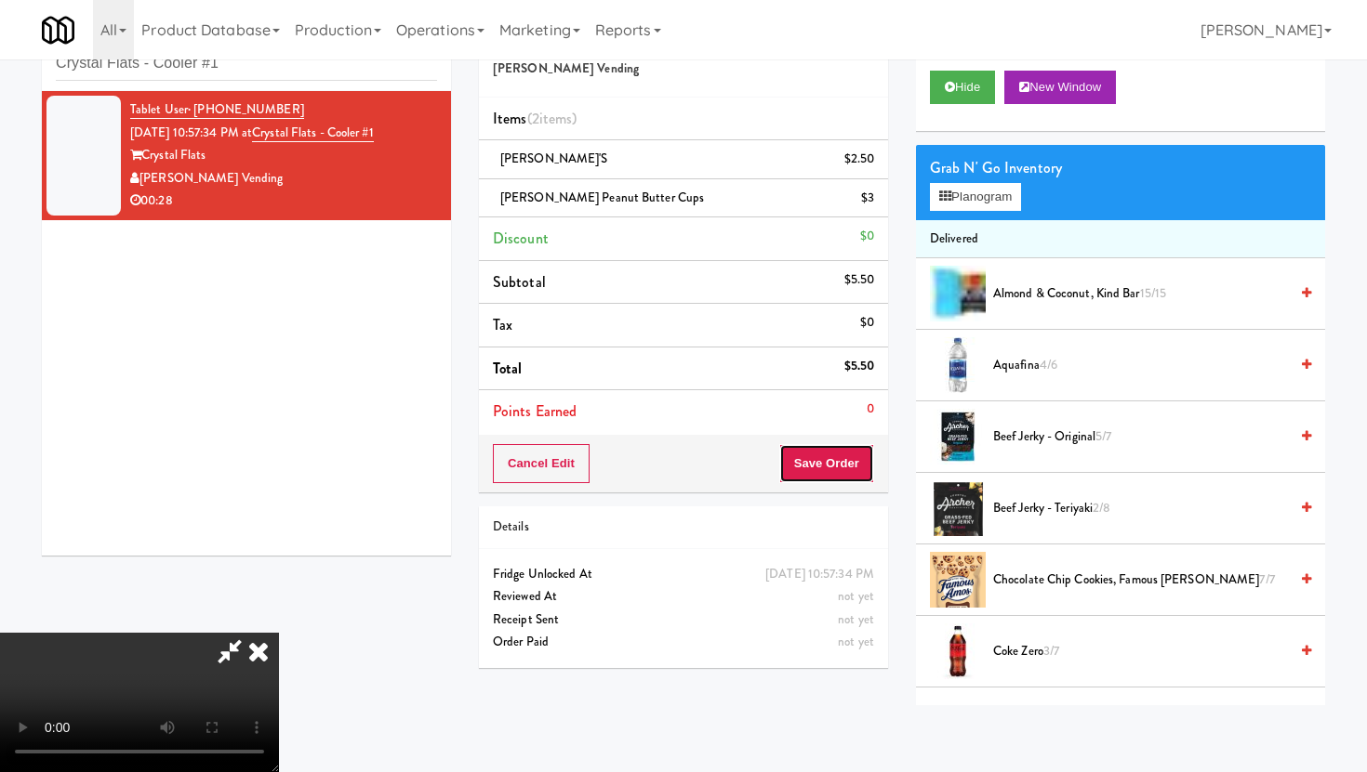
click at [834, 468] on button "Save Order" at bounding box center [826, 463] width 95 height 39
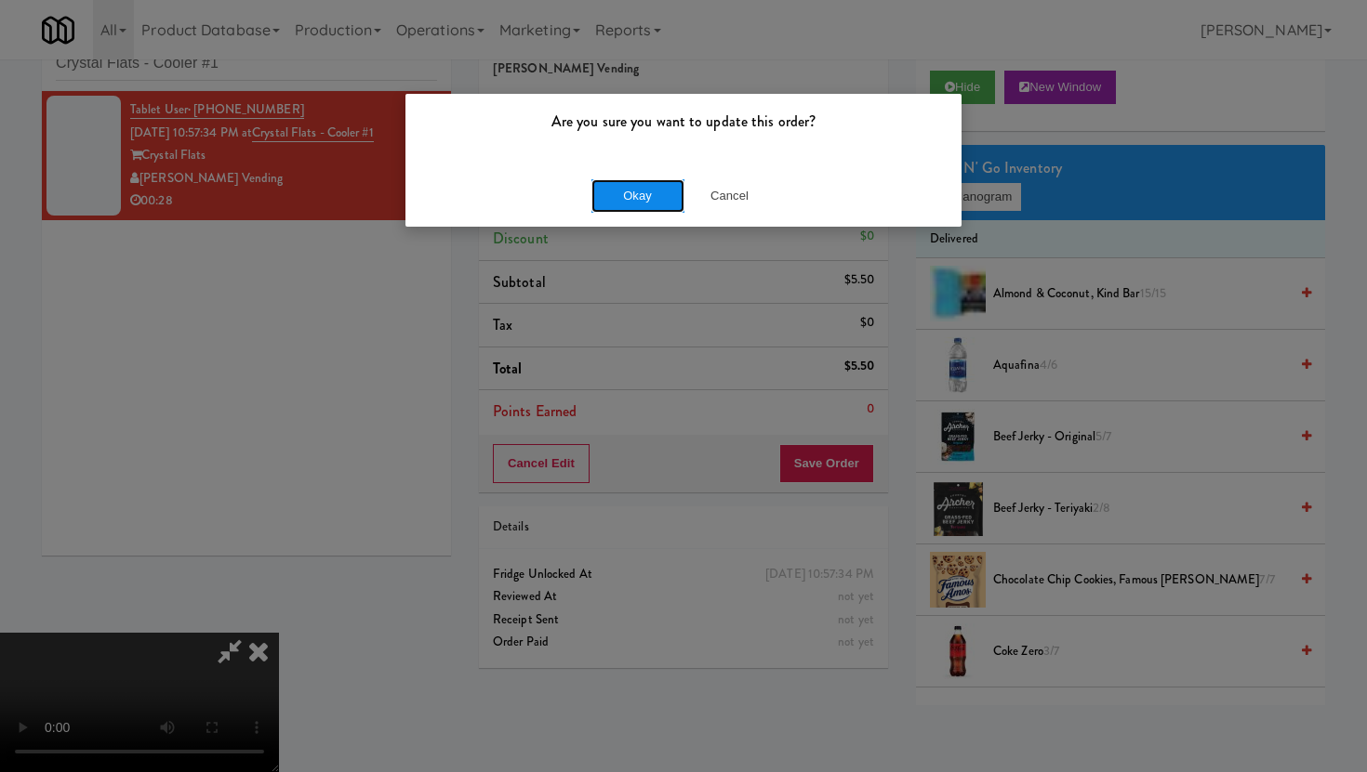
click at [627, 190] on button "Okay" at bounding box center [637, 195] width 93 height 33
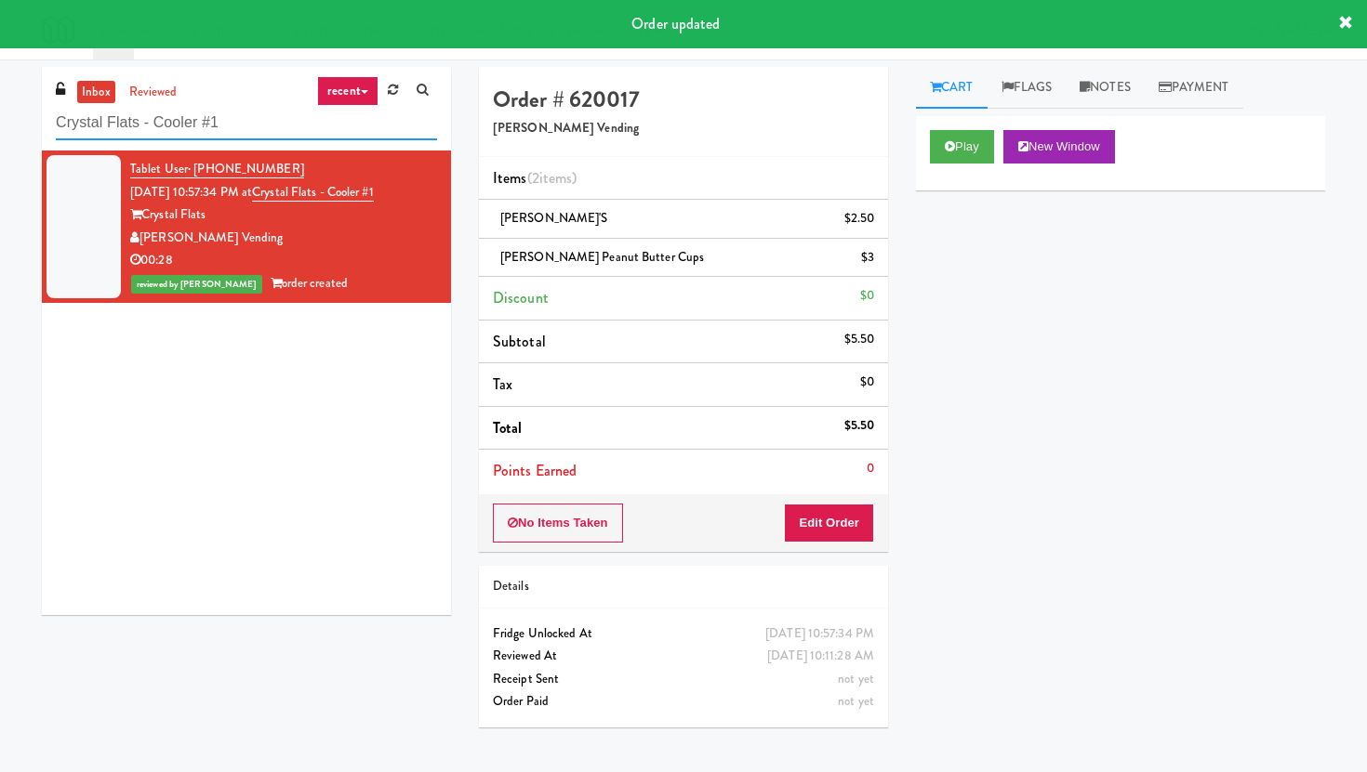
click at [273, 112] on input "Crystal Flats - Cooler #1" at bounding box center [246, 123] width 381 height 34
